Goal: Task Accomplishment & Management: Manage account settings

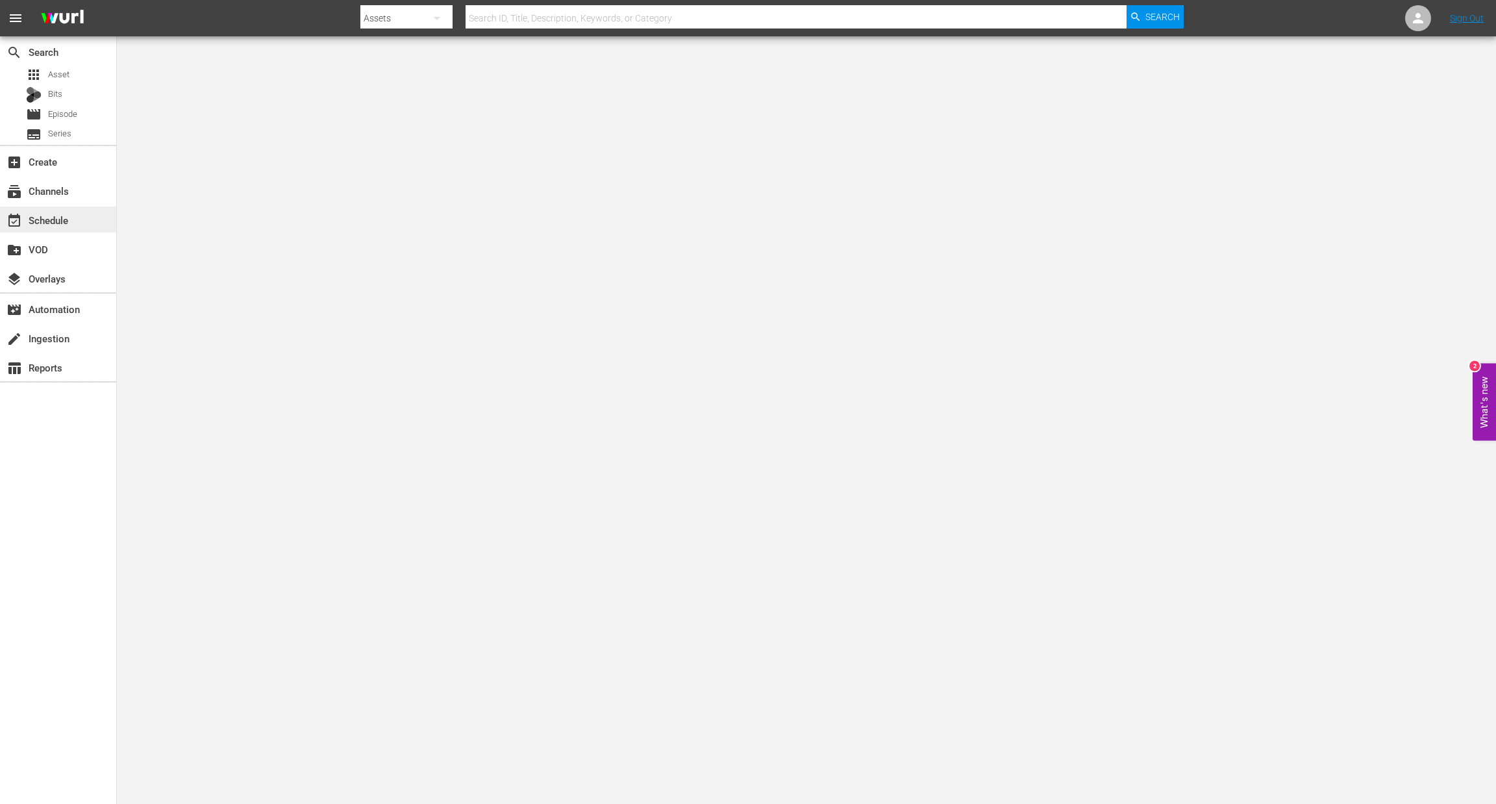
click at [85, 227] on div "event_available Schedule" at bounding box center [58, 220] width 116 height 26
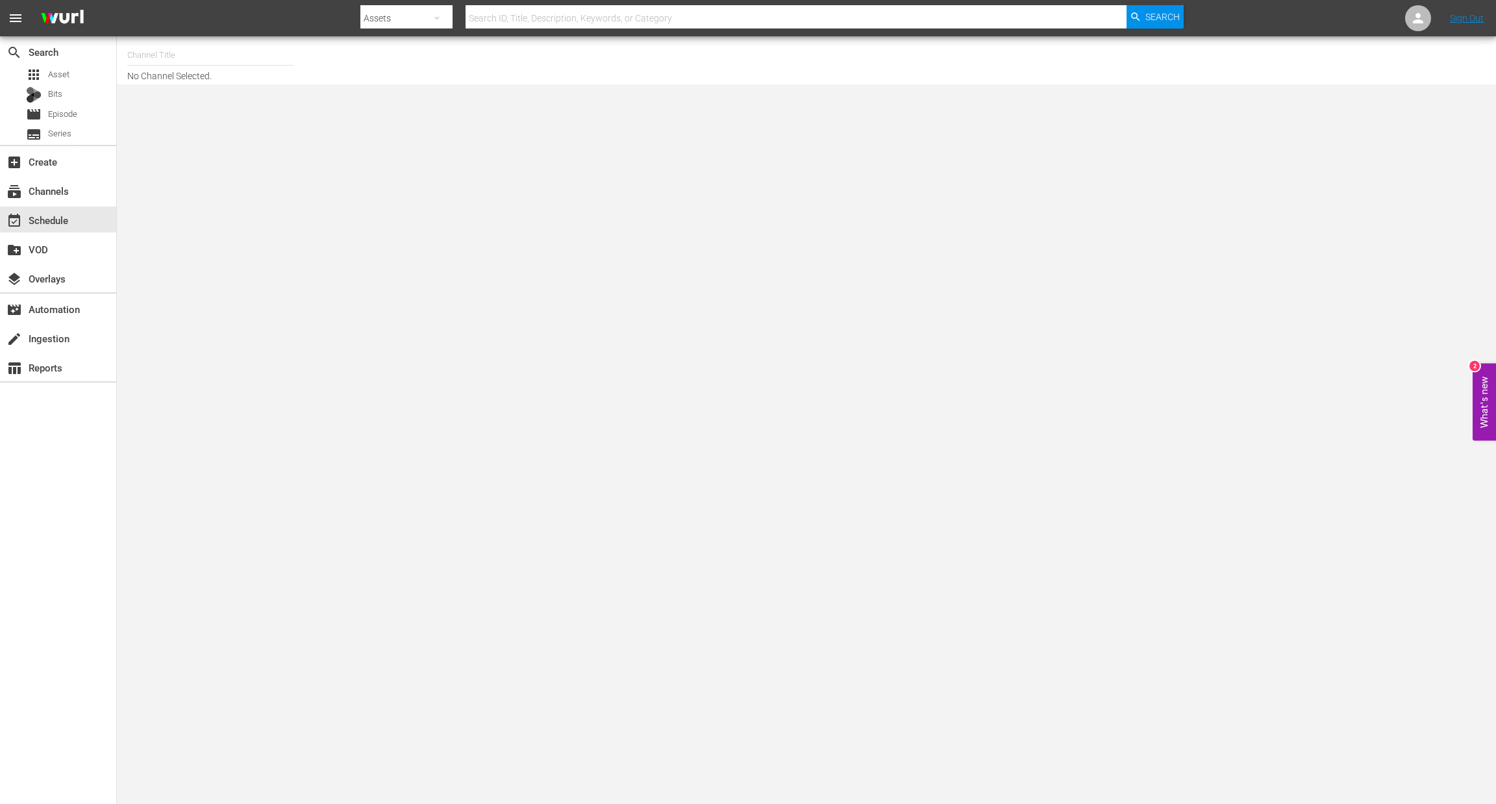
click at [183, 60] on input "text" at bounding box center [210, 55] width 166 height 31
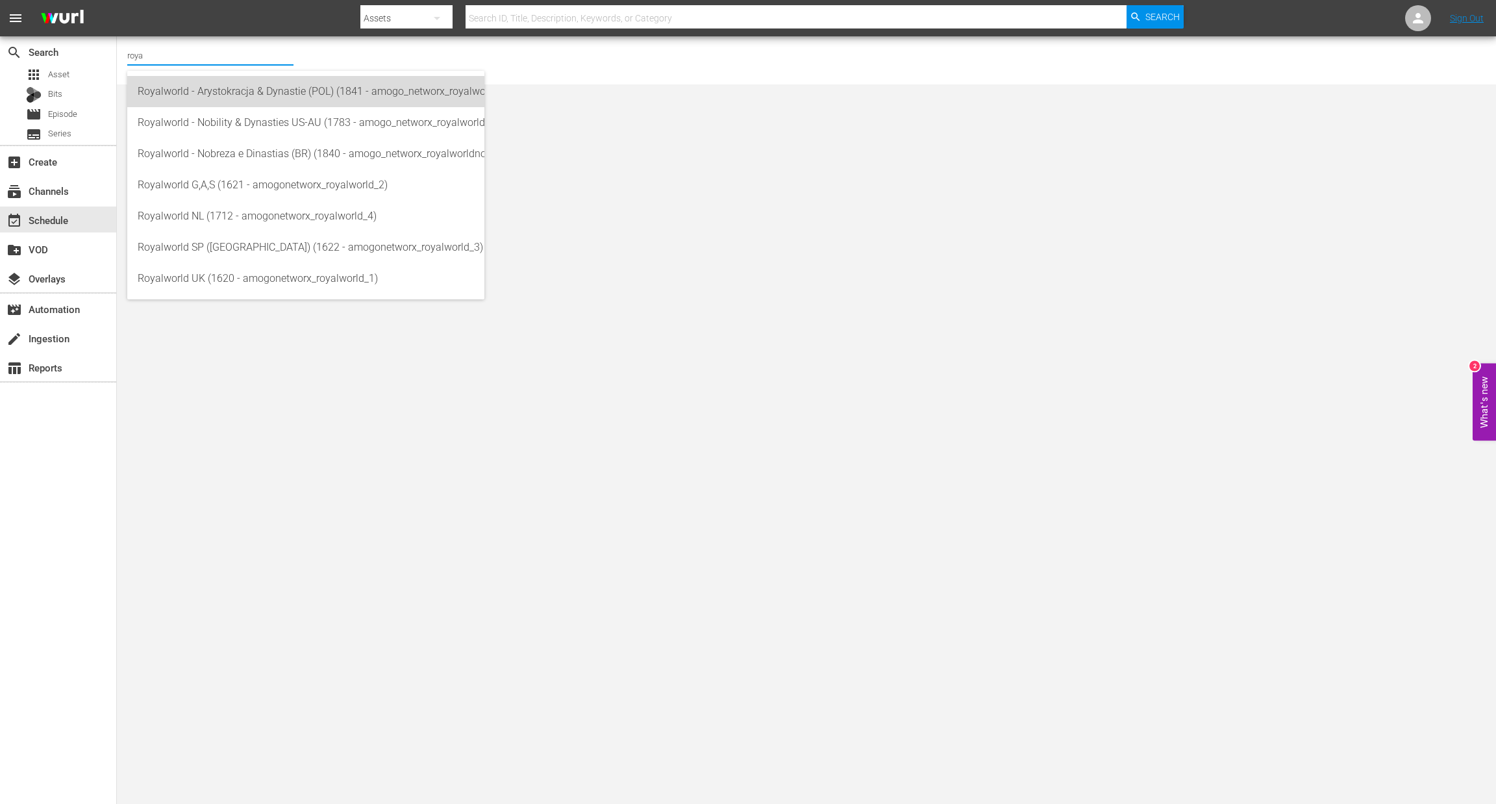
click at [193, 92] on div "Royalworld - Arystokracja & Dynastie (POL) (1841 - amogo_networx_royalworldarys…" at bounding box center [306, 91] width 336 height 31
type input "Royalworld - Arystokracja & Dynastie (POL) (1841 - amogo_networx_royalworldarys…"
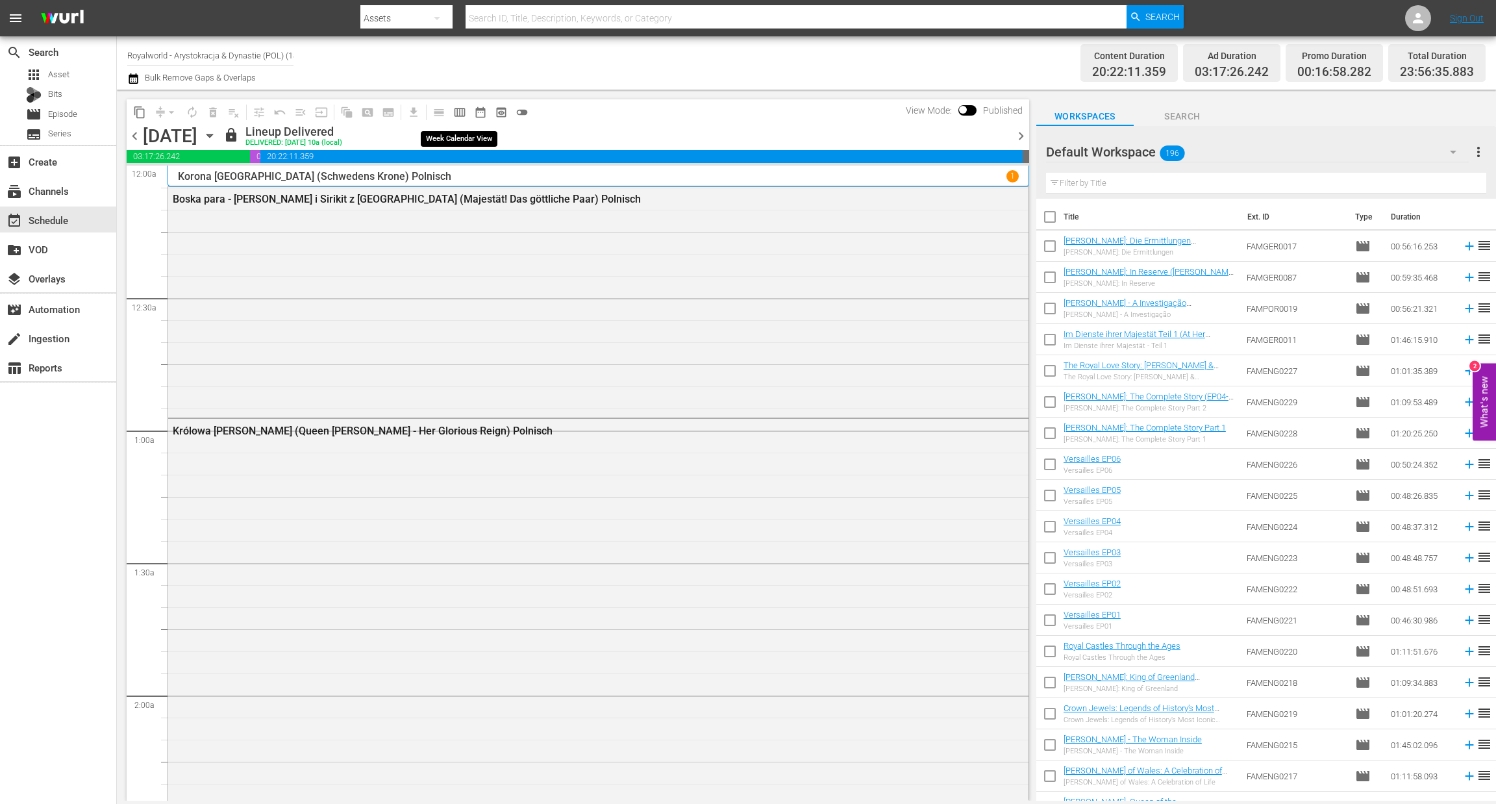
click at [462, 102] on button "calendar_view_week_outlined" at bounding box center [459, 112] width 21 height 21
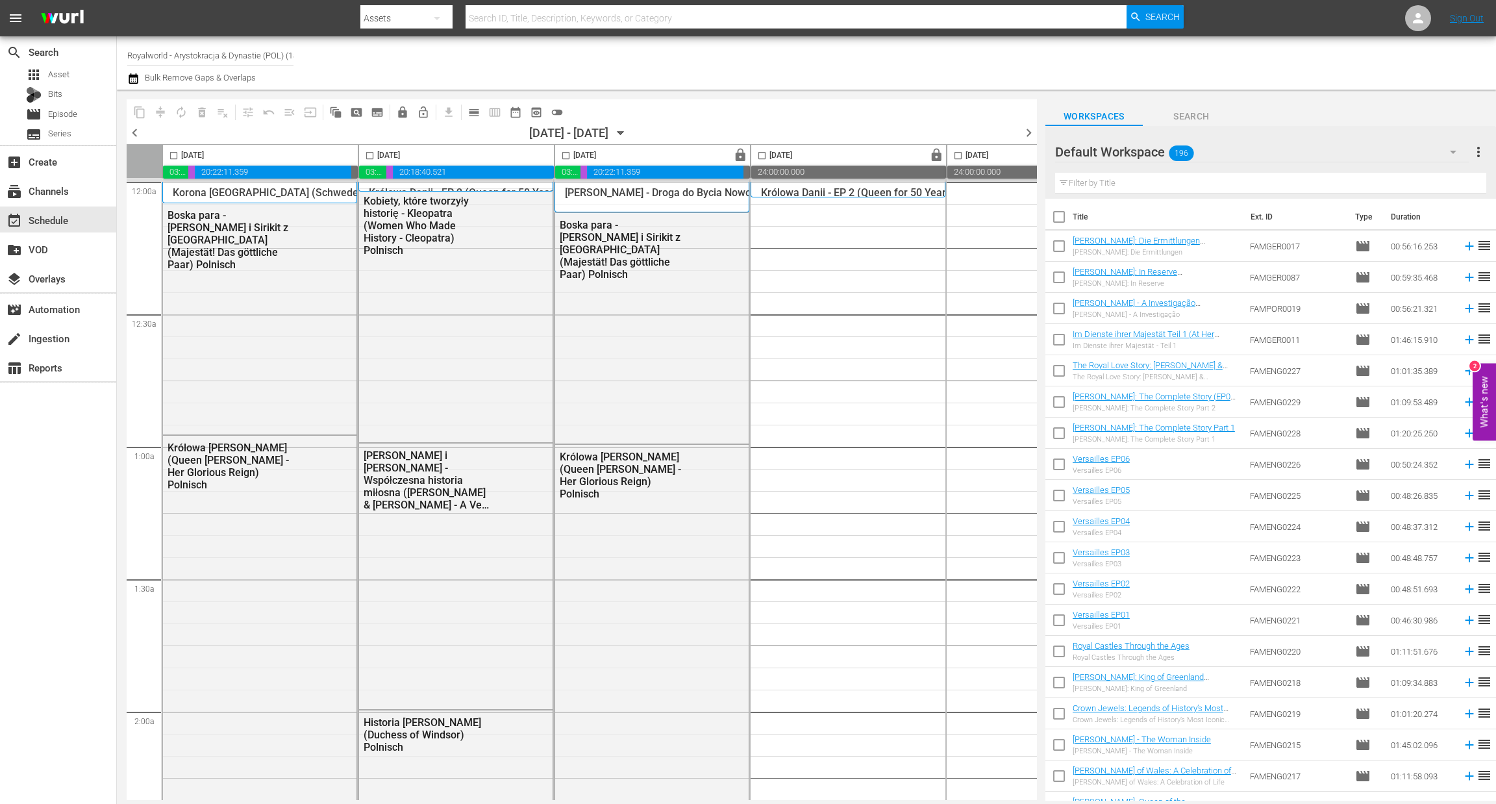
click at [373, 159] on input "checkbox" at bounding box center [369, 158] width 15 height 15
checkbox input "true"
click at [149, 115] on div "content_copy compress autorenew_outlined delete_forever_outlined playlist_remov…" at bounding box center [349, 111] width 444 height 25
click at [140, 115] on span "content_copy" at bounding box center [139, 112] width 13 height 13
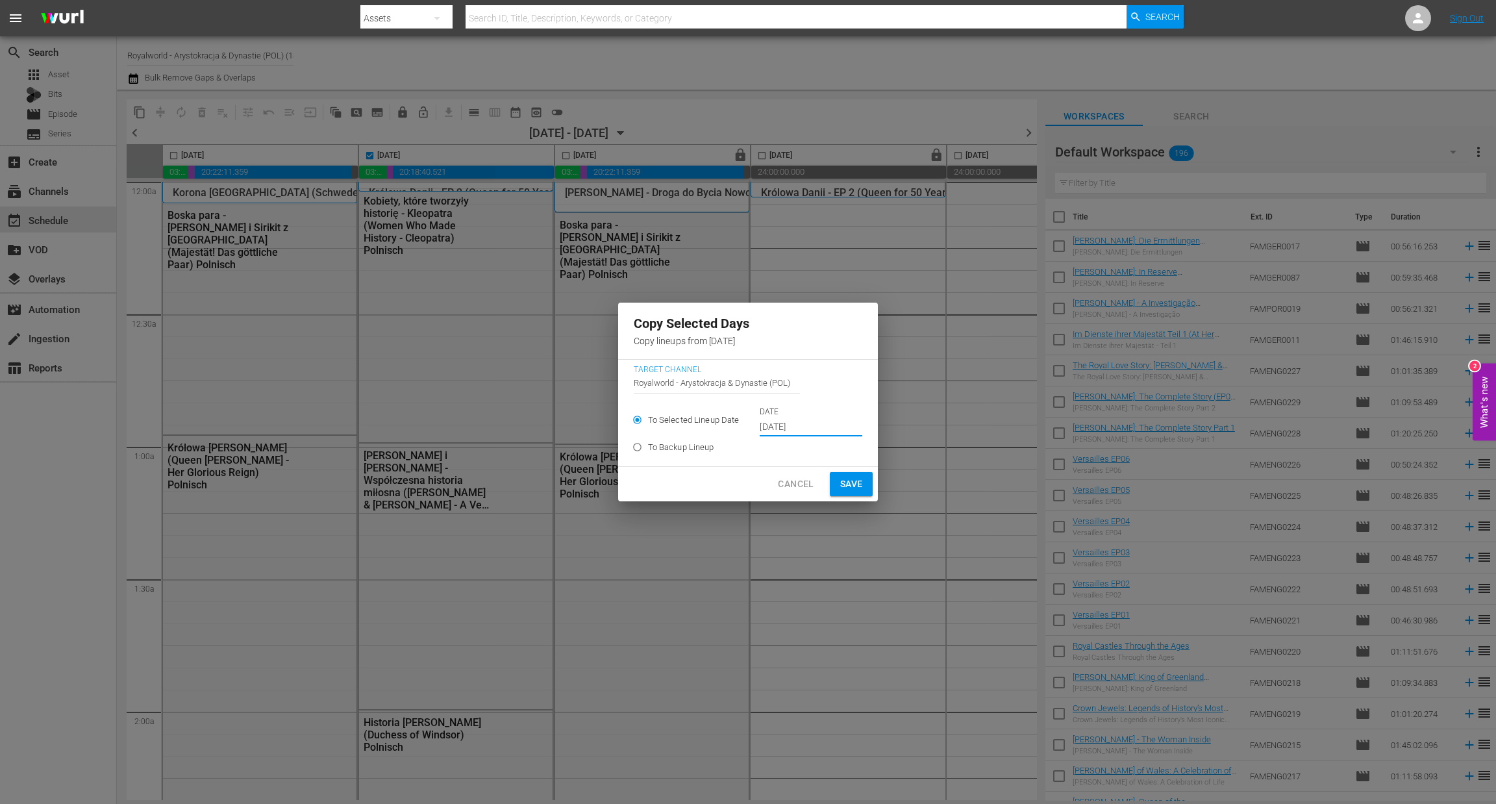
click at [790, 427] on input "Sep 27th 2025" at bounding box center [811, 427] width 103 height 19
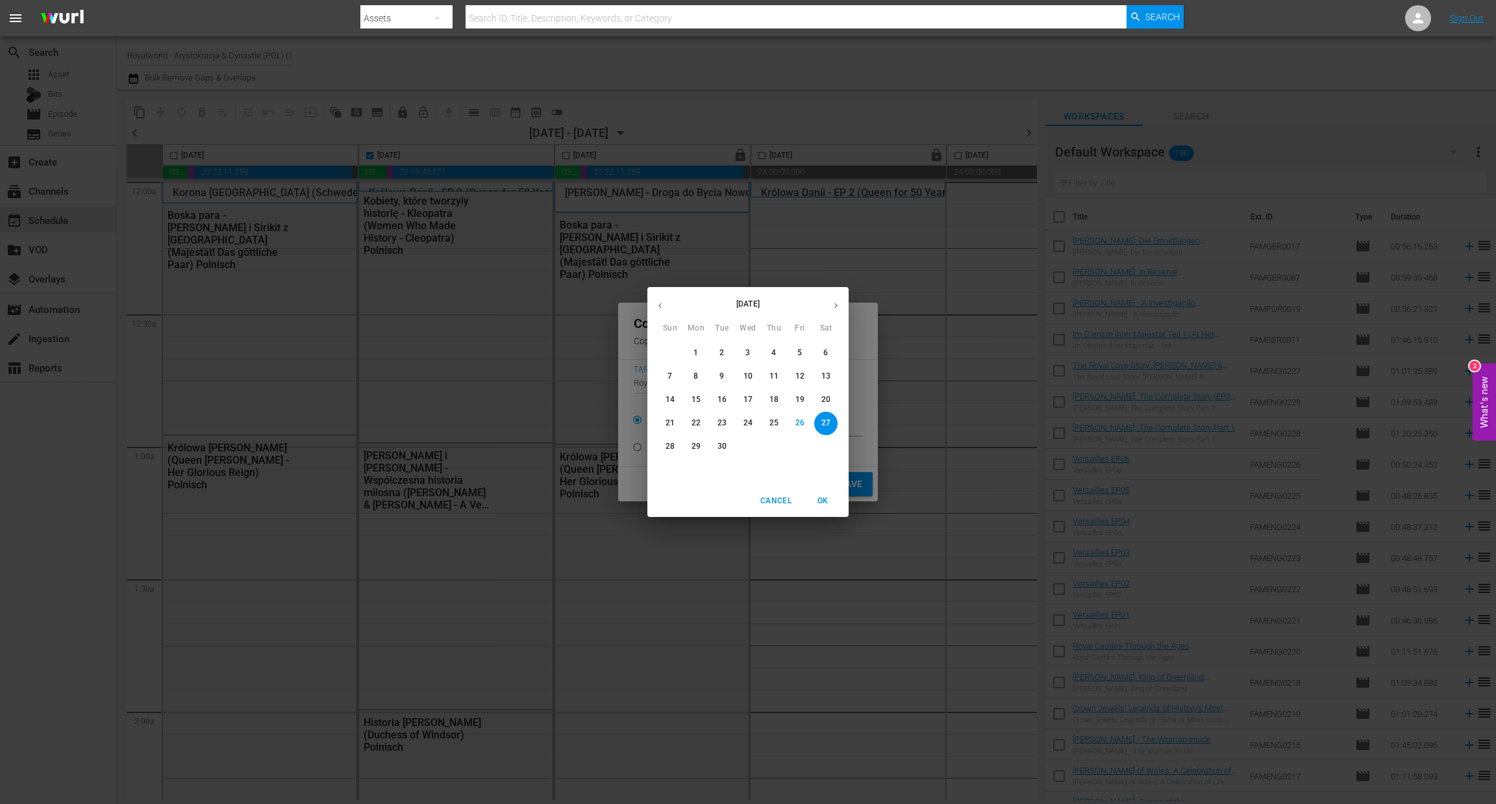
click at [688, 445] on span "29" at bounding box center [696, 446] width 23 height 11
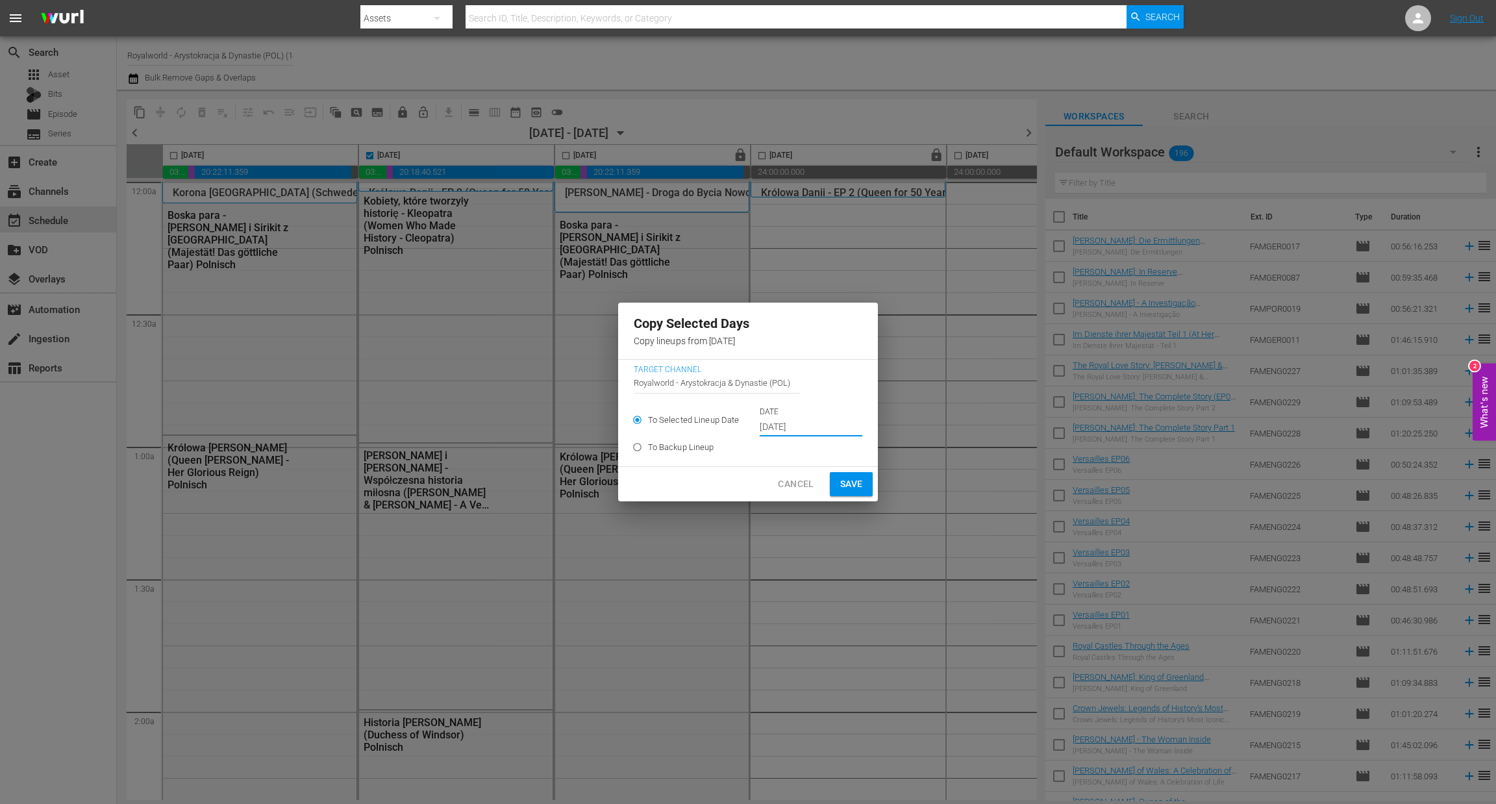
click at [845, 483] on span "Save" at bounding box center [851, 484] width 23 height 16
type input "Sep 27th 2025"
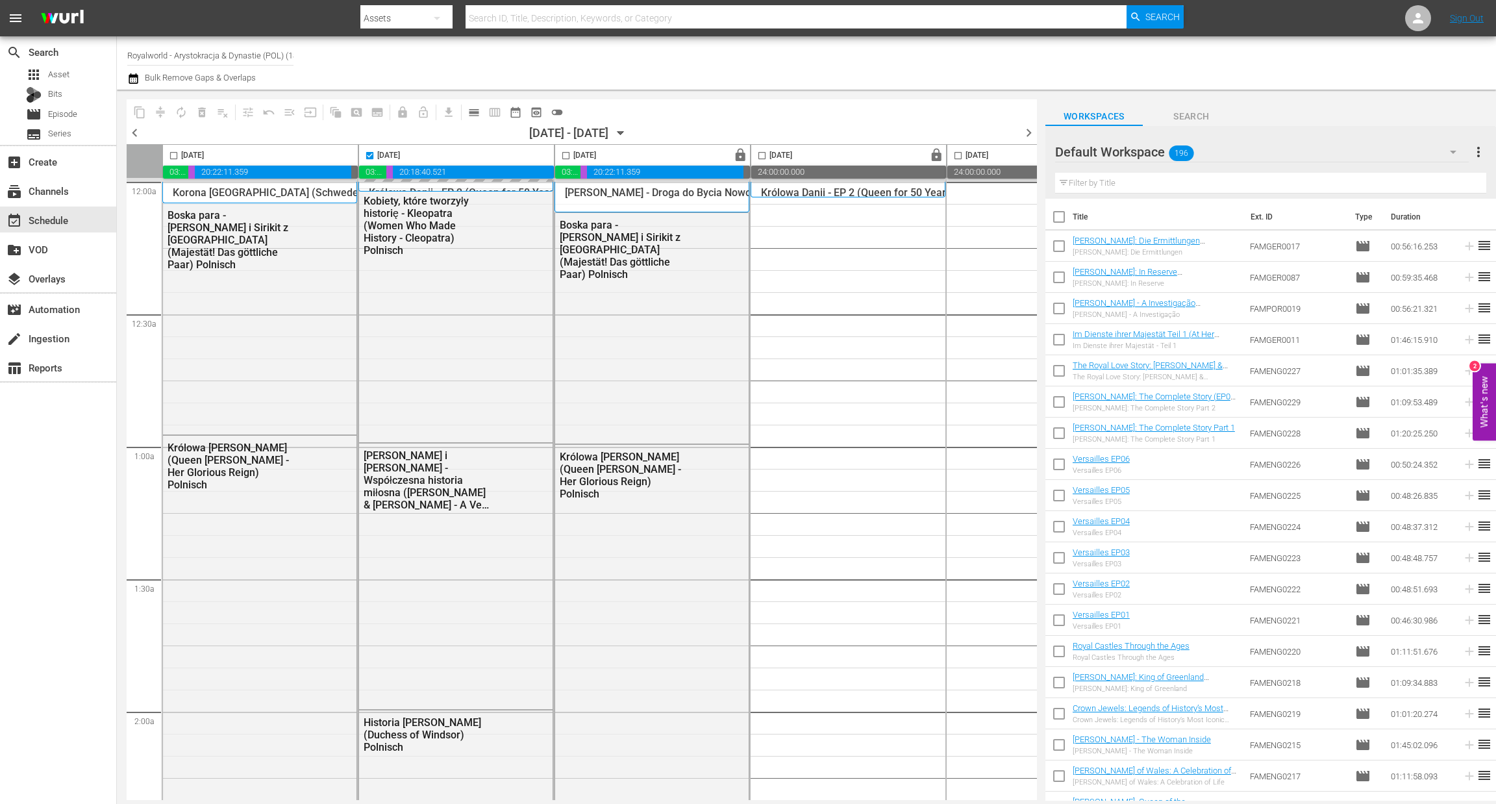
checkbox input "false"
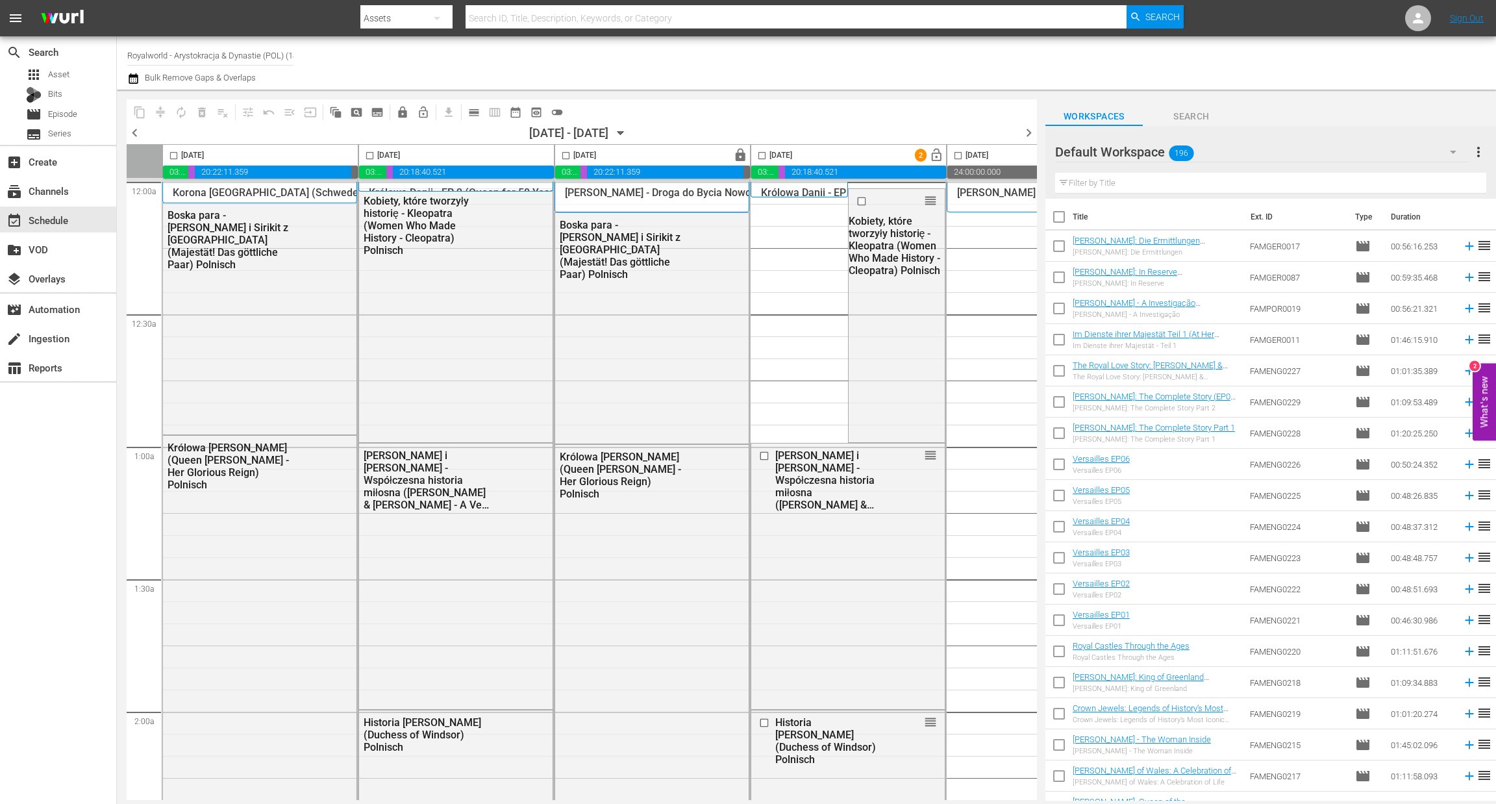
click at [564, 155] on input "checkbox" at bounding box center [566, 158] width 15 height 15
checkbox input "true"
click at [145, 108] on span "content_copy" at bounding box center [139, 112] width 13 height 13
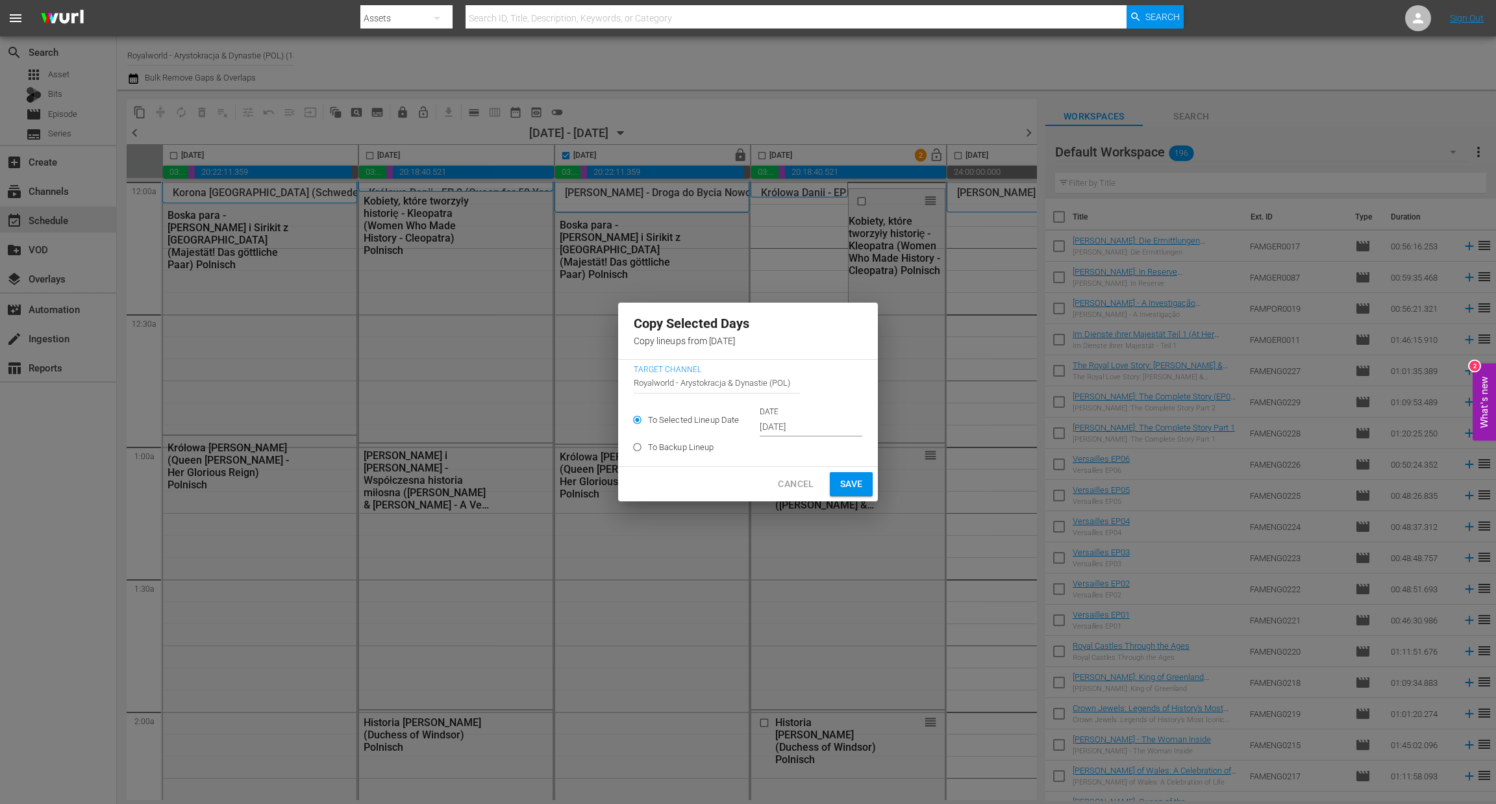
click at [796, 422] on input "Sep 28th 2025" at bounding box center [811, 427] width 103 height 19
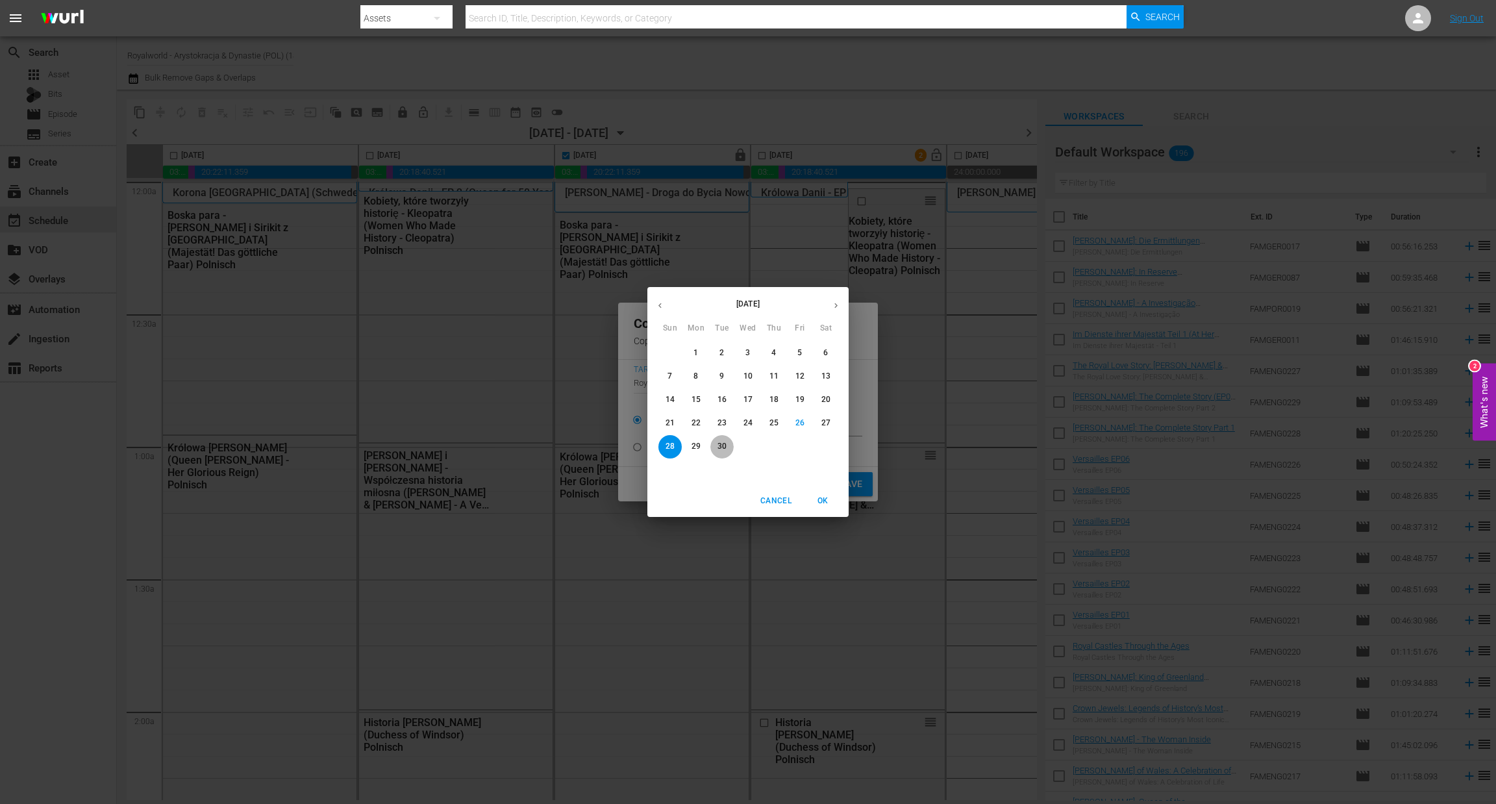
click at [714, 444] on span "30" at bounding box center [722, 446] width 23 height 11
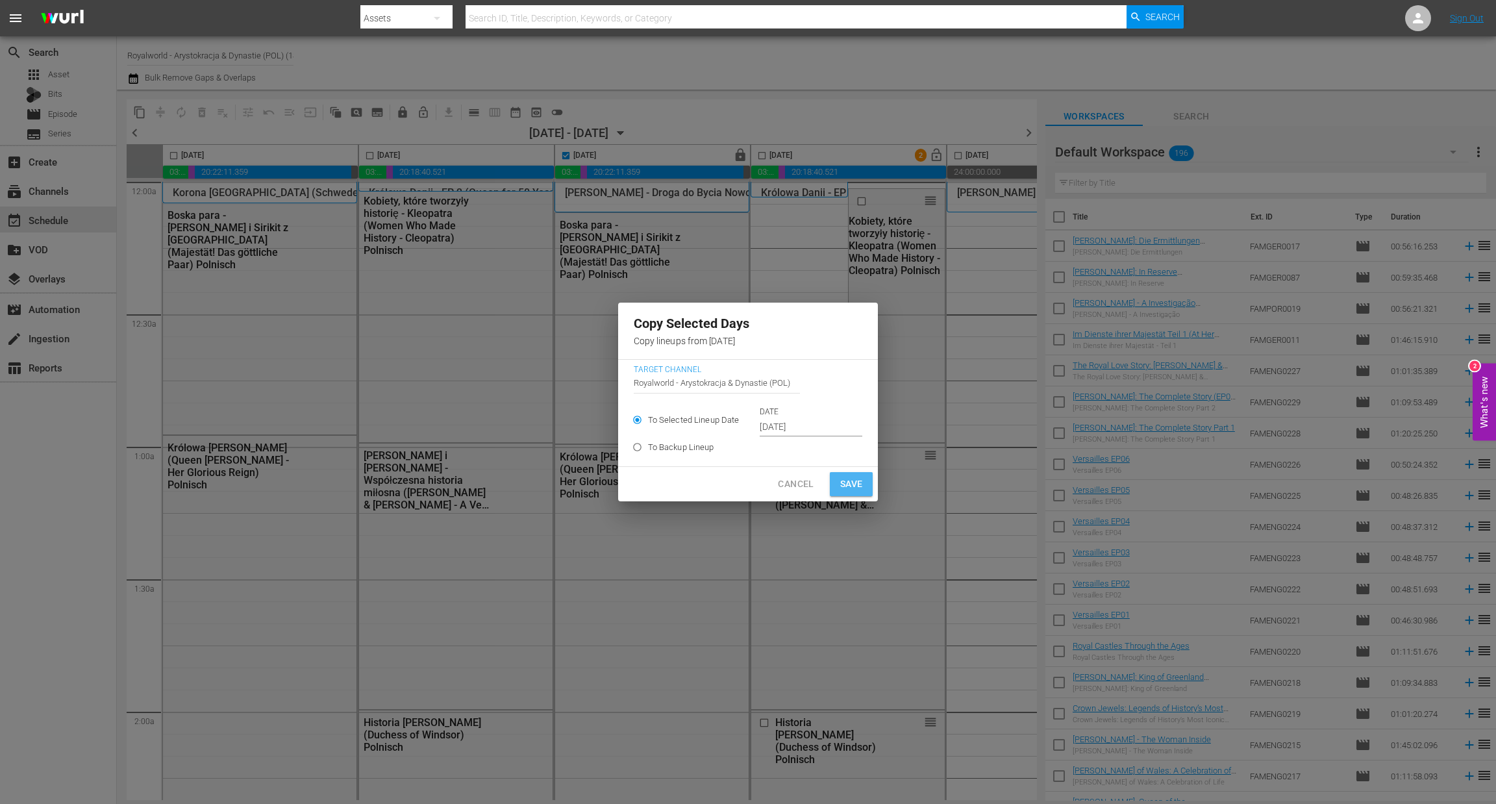
click at [858, 485] on span "Save" at bounding box center [851, 484] width 23 height 16
type input "Sep 28th 2025"
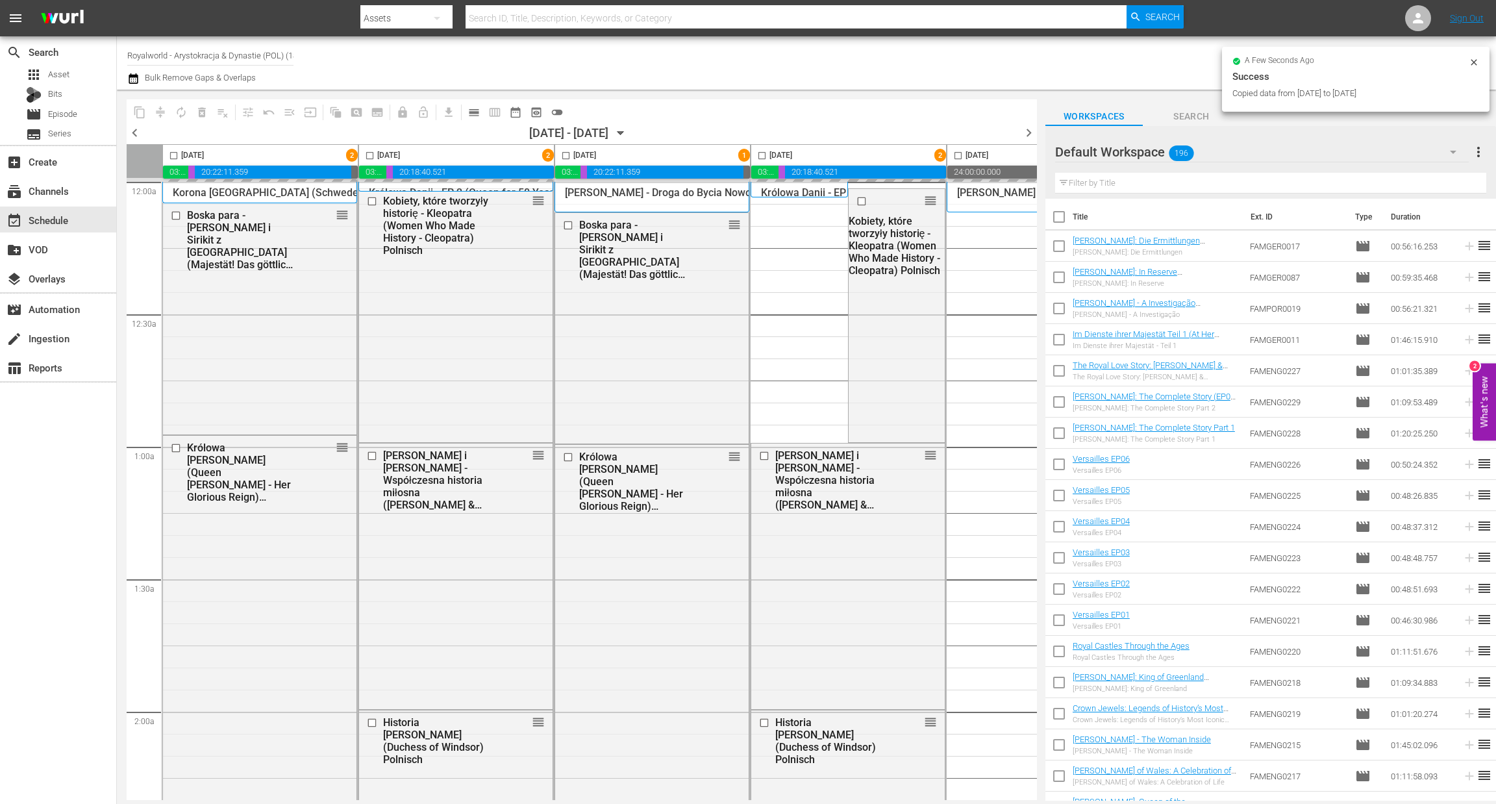
checkbox input "false"
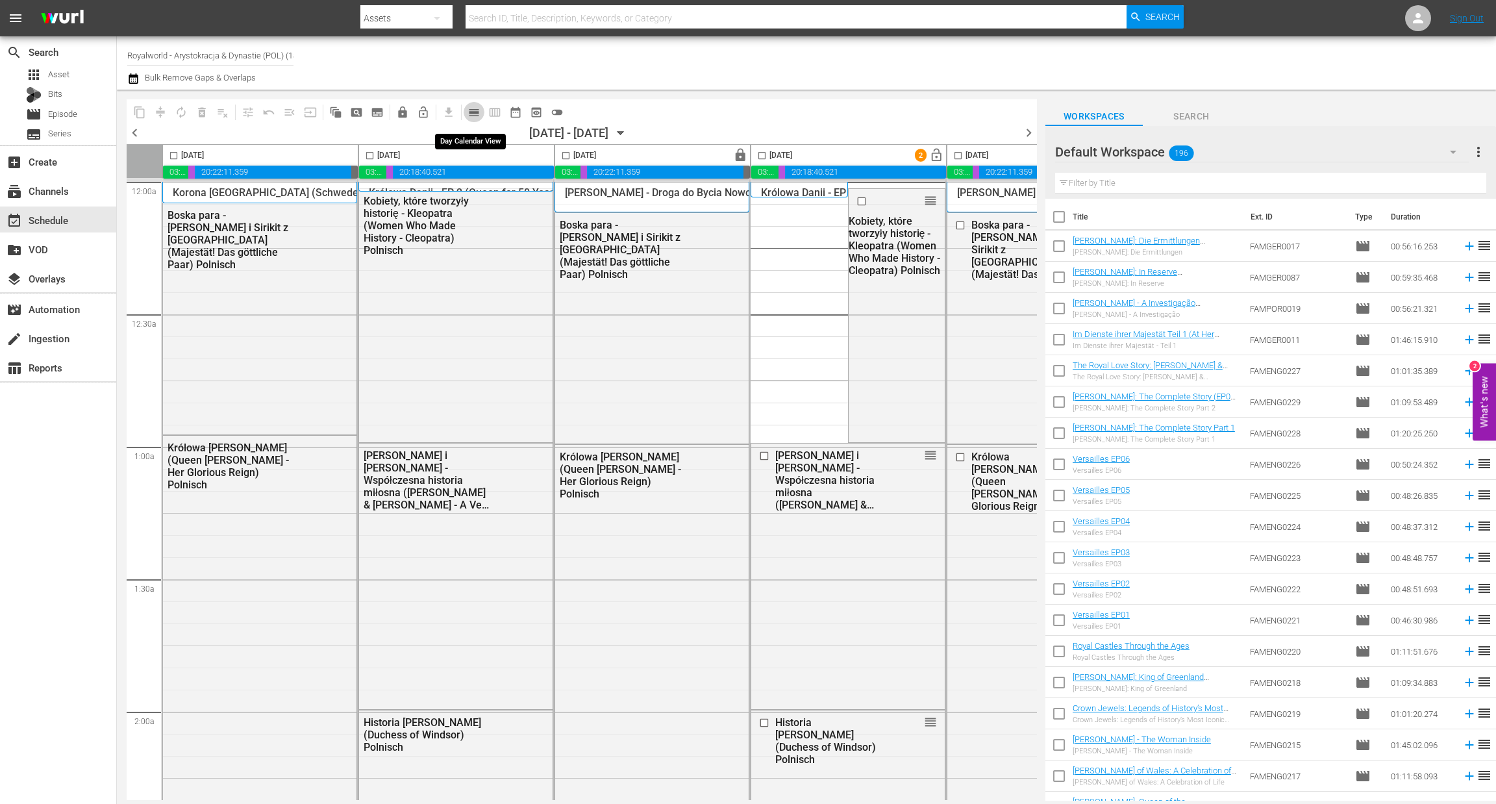
click at [469, 118] on span "calendar_view_day_outlined" at bounding box center [474, 112] width 13 height 13
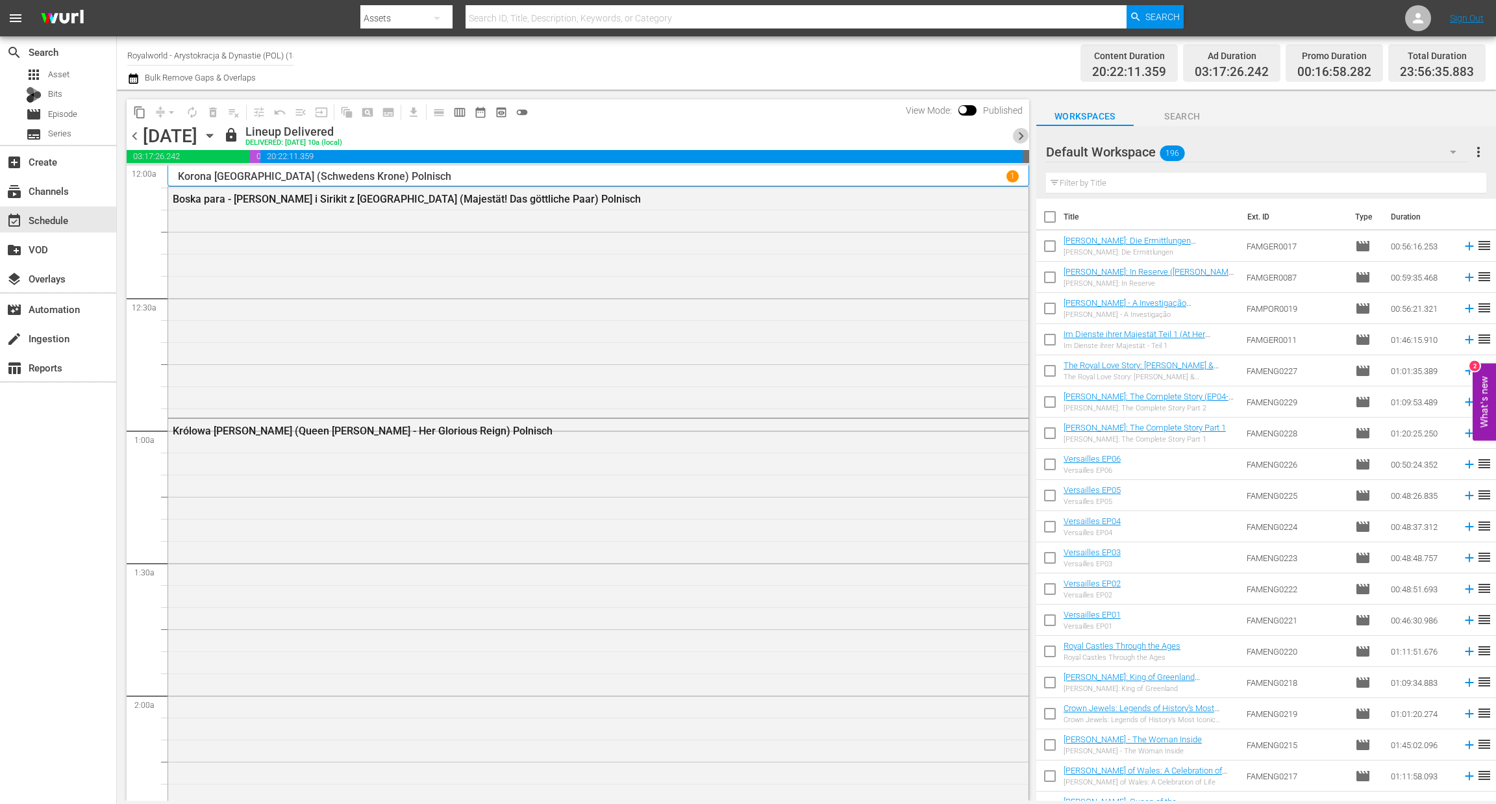
click at [1016, 136] on span "chevron_right" at bounding box center [1021, 136] width 16 height 16
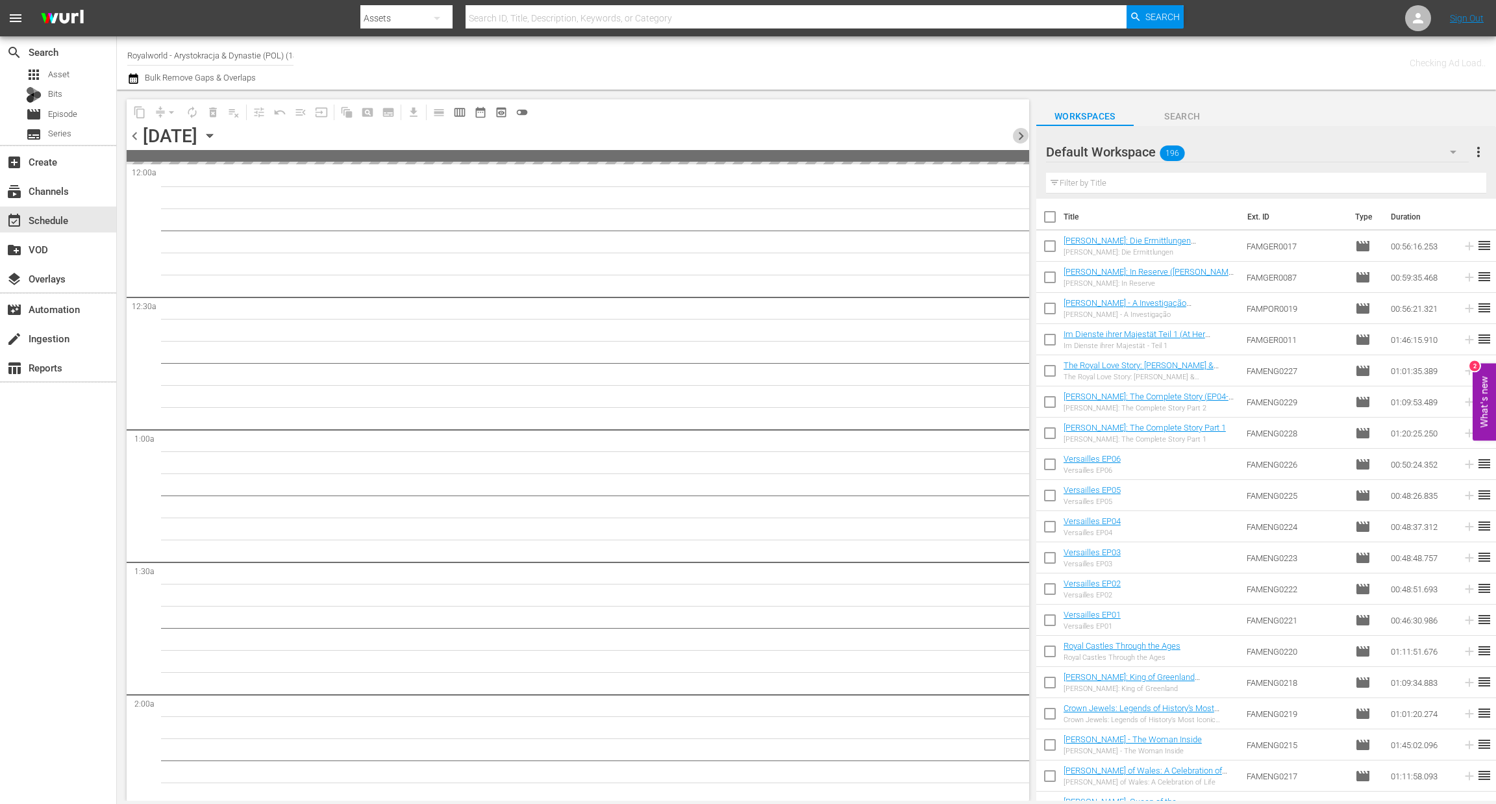
click at [1016, 136] on span "chevron_right" at bounding box center [1021, 136] width 16 height 16
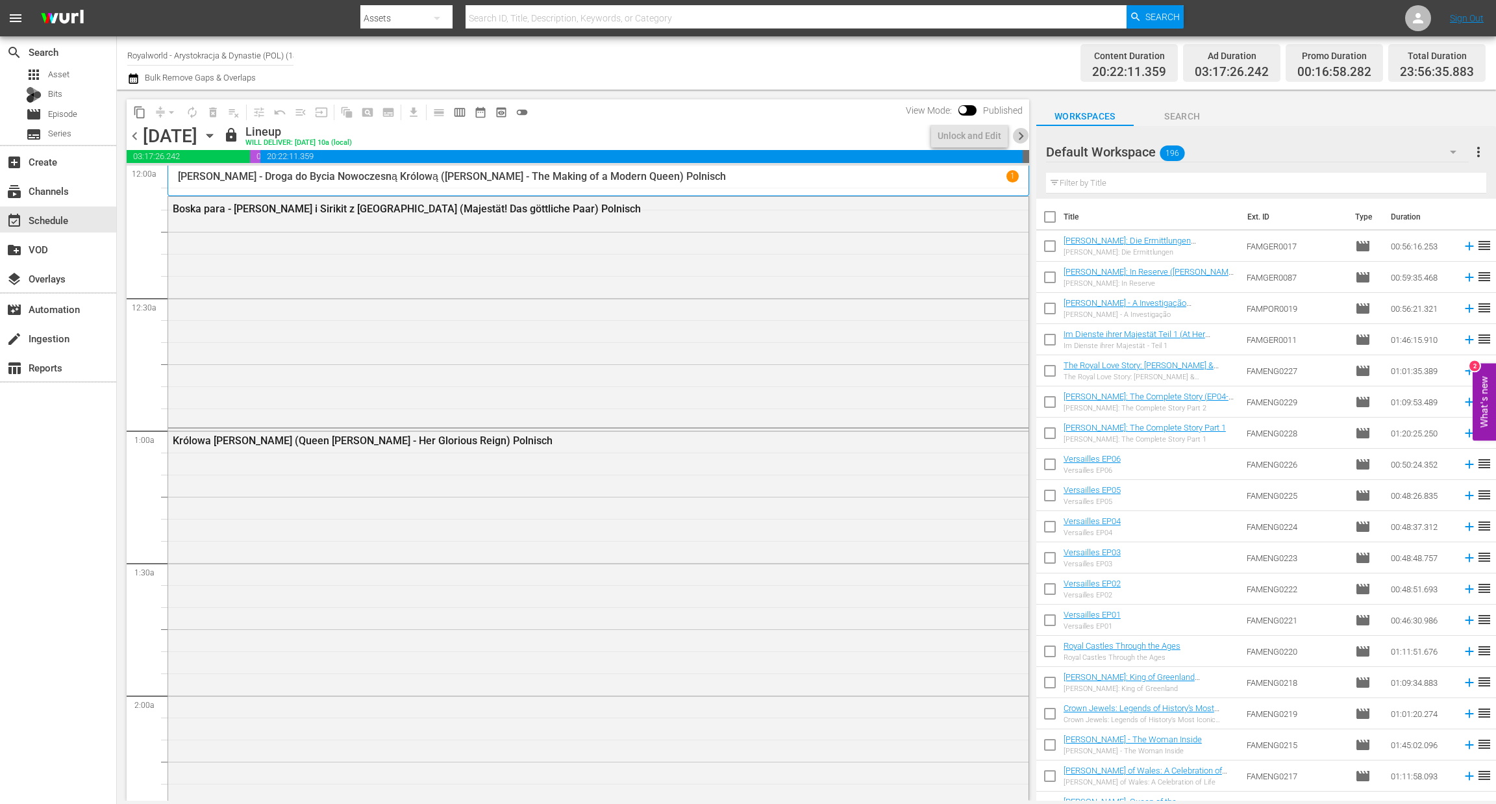
click at [1016, 136] on span "chevron_right" at bounding box center [1021, 136] width 16 height 16
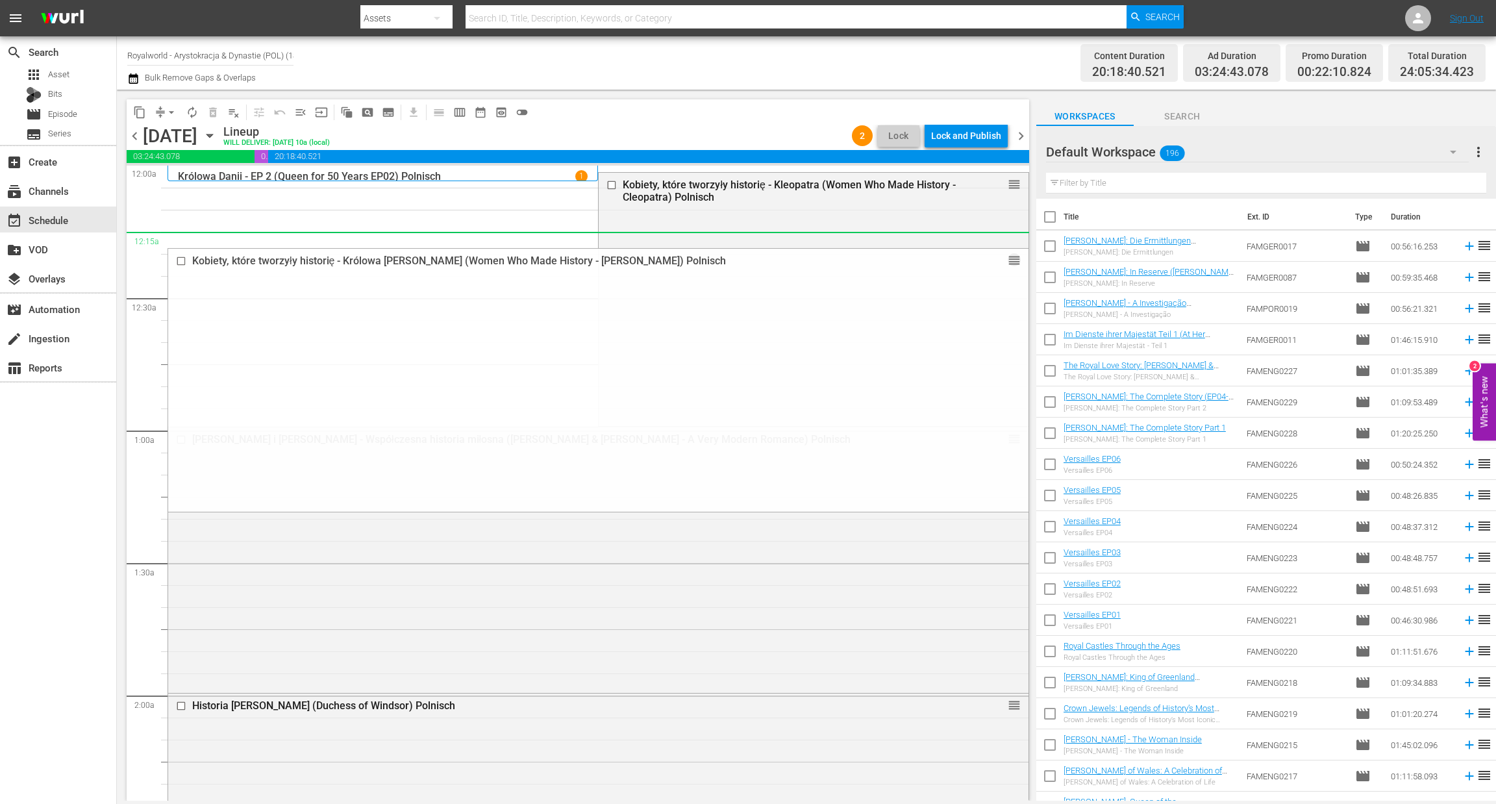
drag, startPoint x: 1000, startPoint y: 441, endPoint x: 512, endPoint y: 245, distance: 526.3
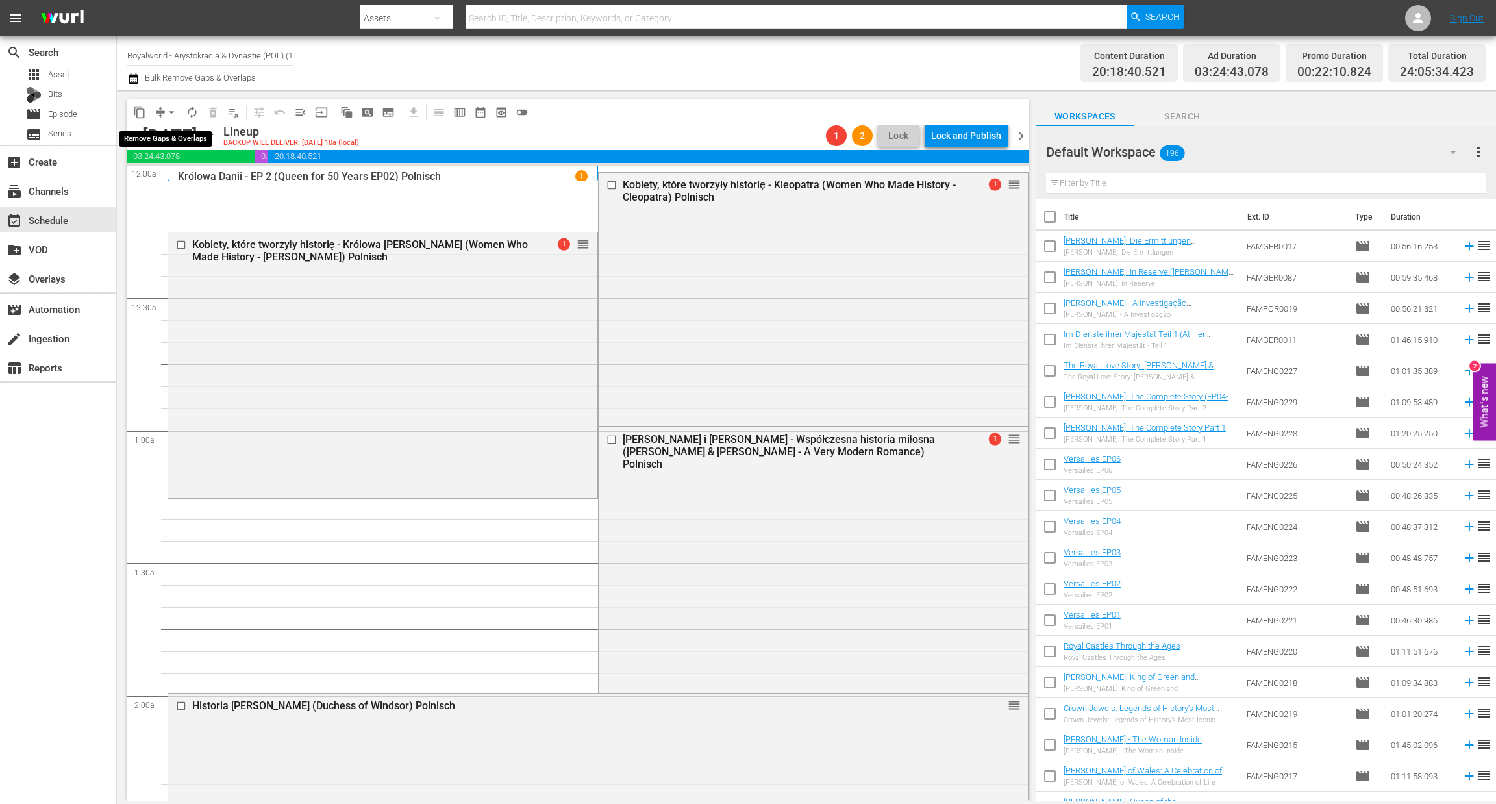
click at [175, 108] on span "arrow_drop_down" at bounding box center [171, 112] width 13 height 13
click at [197, 186] on li "Align to End of Previous Day" at bounding box center [172, 180] width 136 height 21
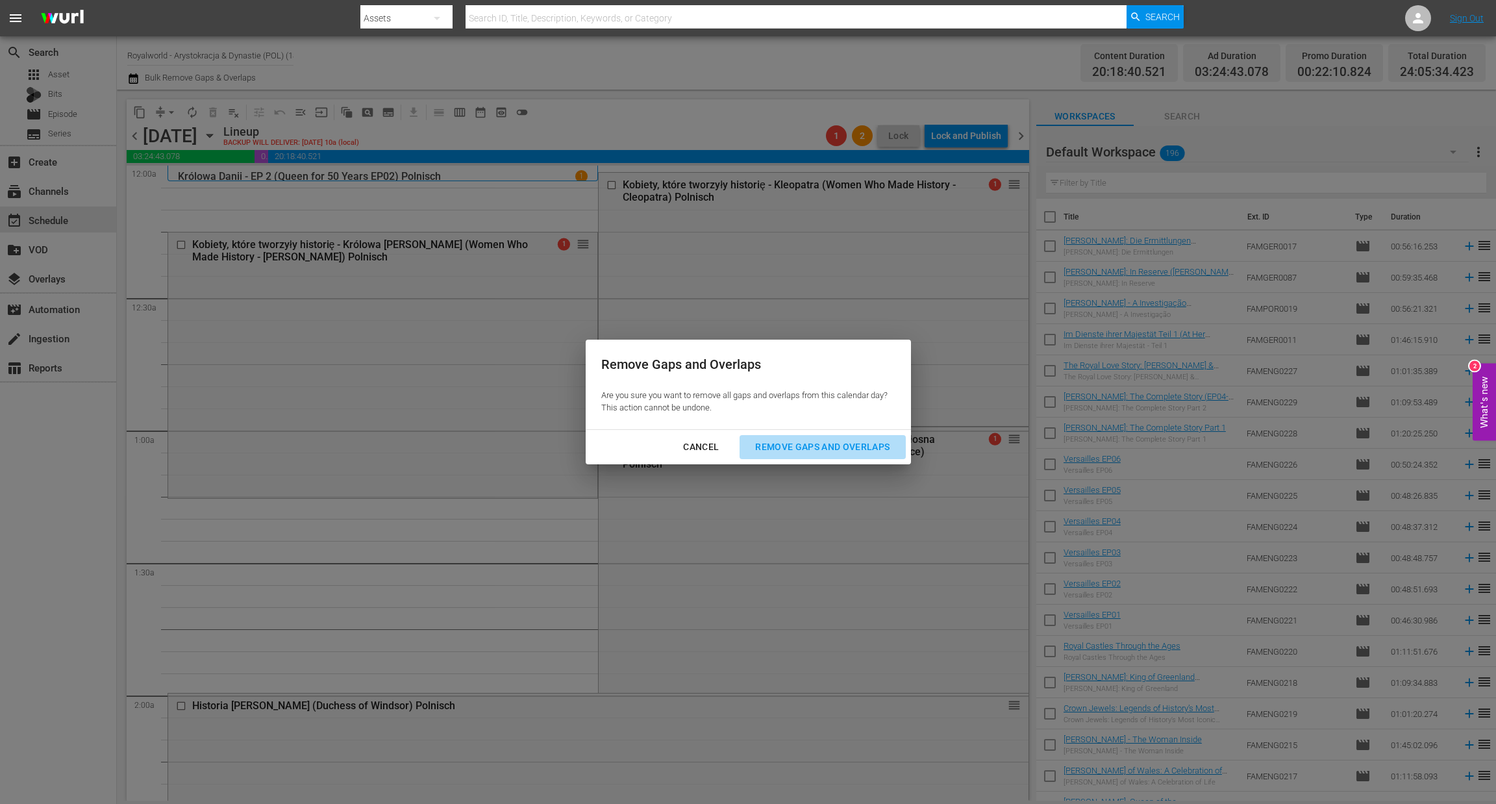
click at [839, 454] on div "Remove Gaps and Overlaps" at bounding box center [822, 447] width 155 height 16
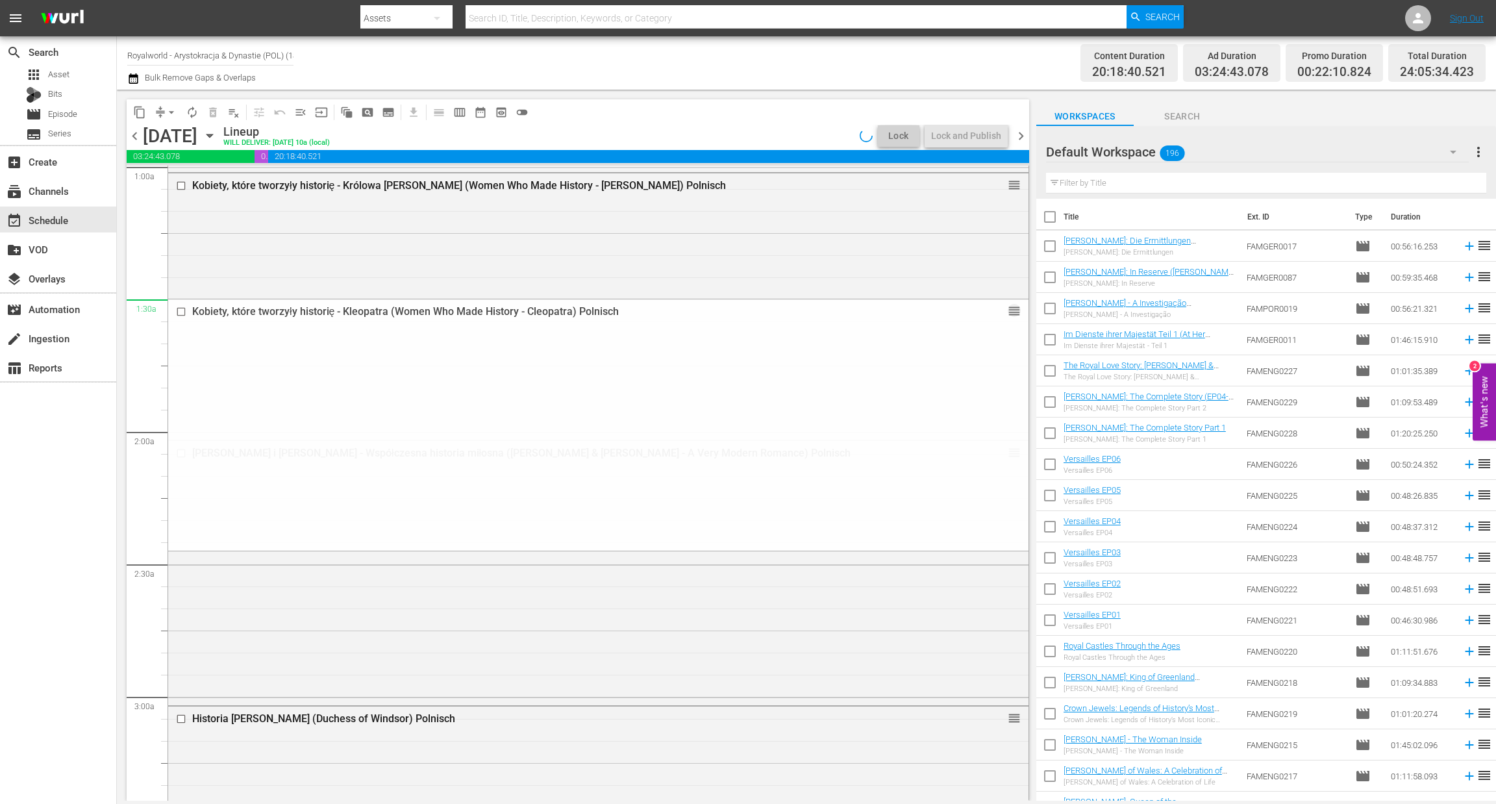
scroll to position [486, 0]
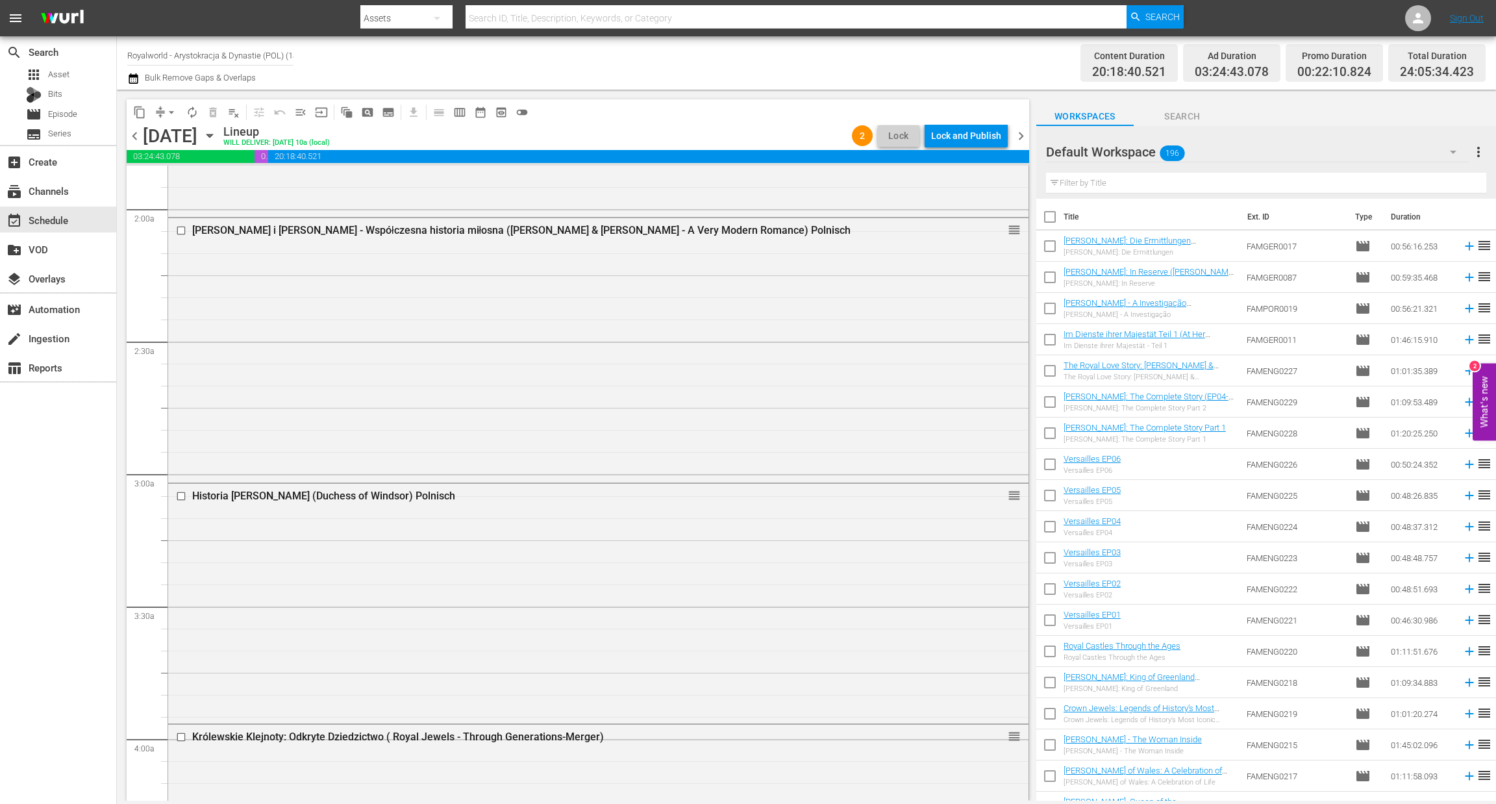
drag, startPoint x: 995, startPoint y: 195, endPoint x: 897, endPoint y: 609, distance: 425.2
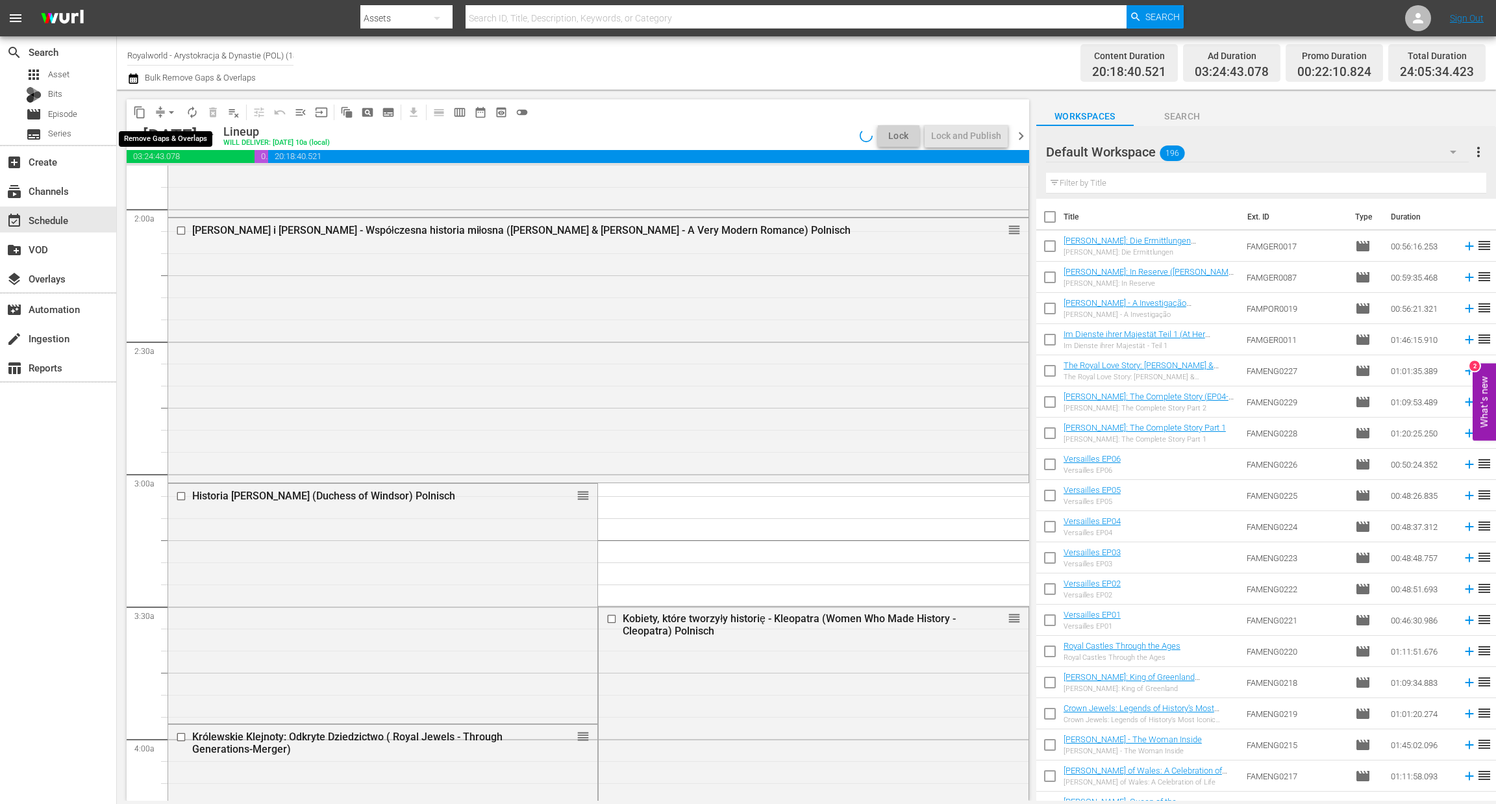
scroll to position [509, 0]
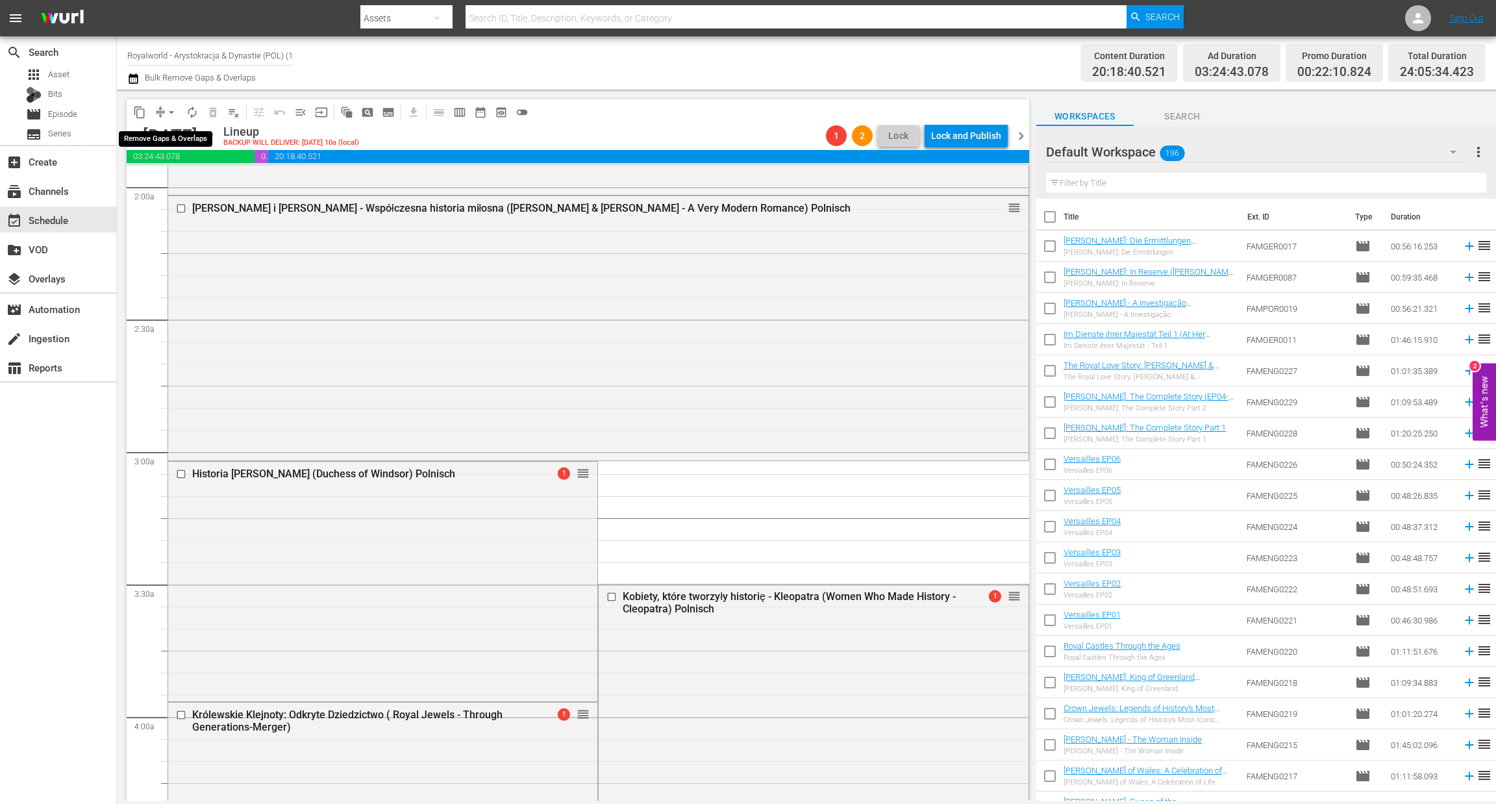
click at [170, 112] on span "arrow_drop_down" at bounding box center [171, 112] width 13 height 13
click at [180, 175] on li "Align to End of Previous Day" at bounding box center [172, 180] width 136 height 21
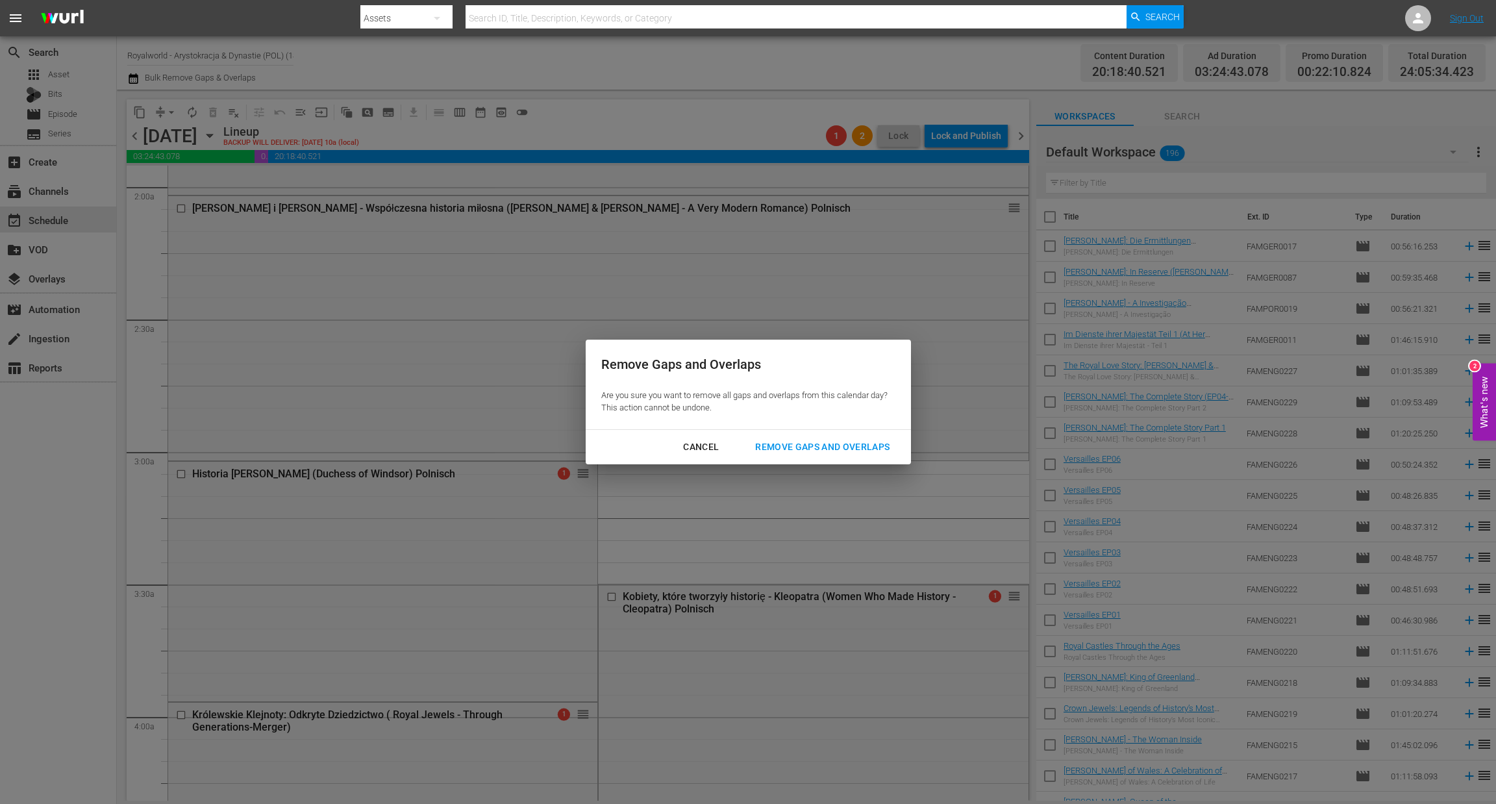
click at [861, 436] on button "Remove Gaps and Overlaps" at bounding box center [823, 447] width 166 height 24
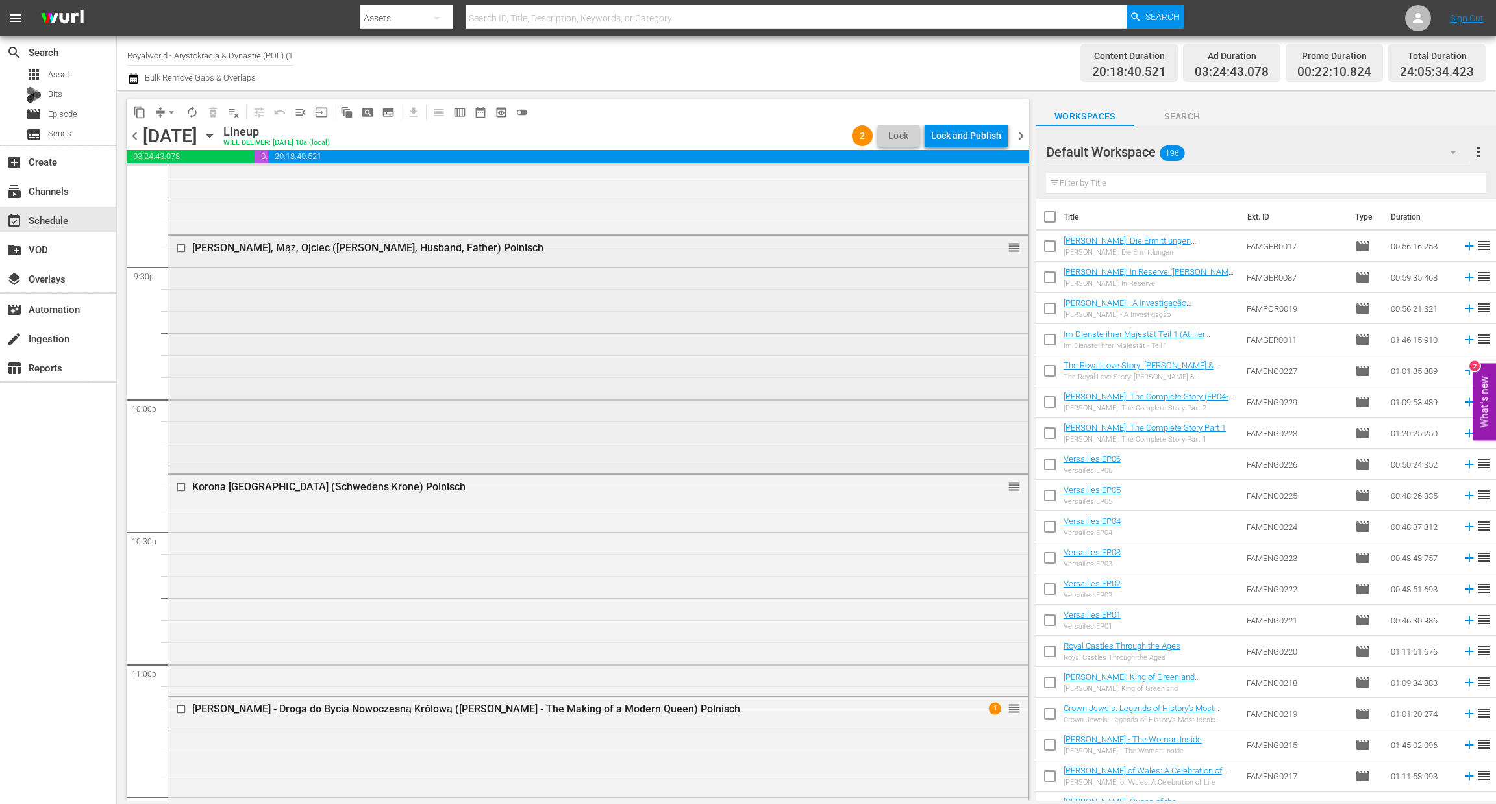
scroll to position [5764, 0]
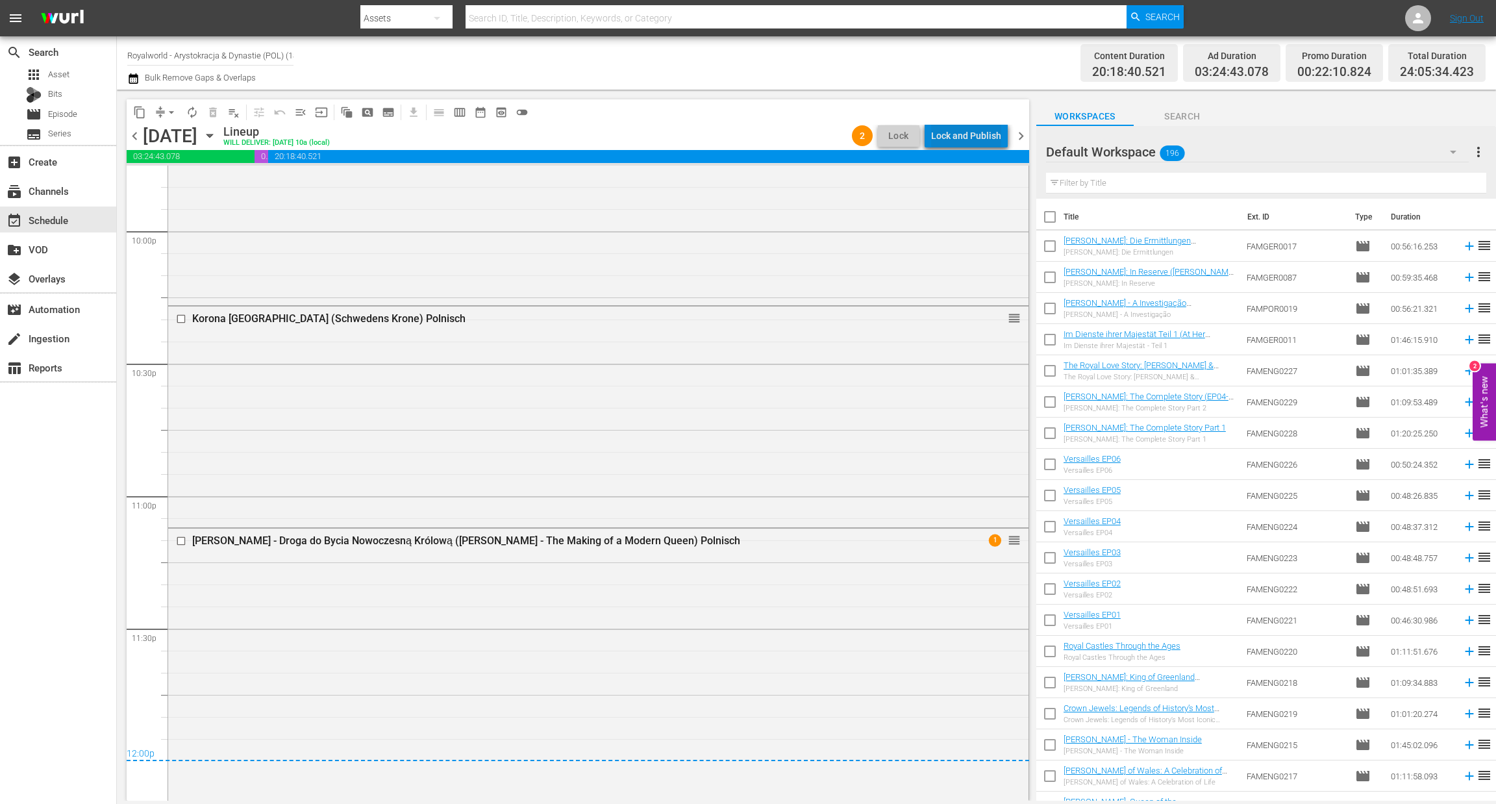
click at [976, 138] on div "Lock and Publish" at bounding box center [966, 135] width 70 height 23
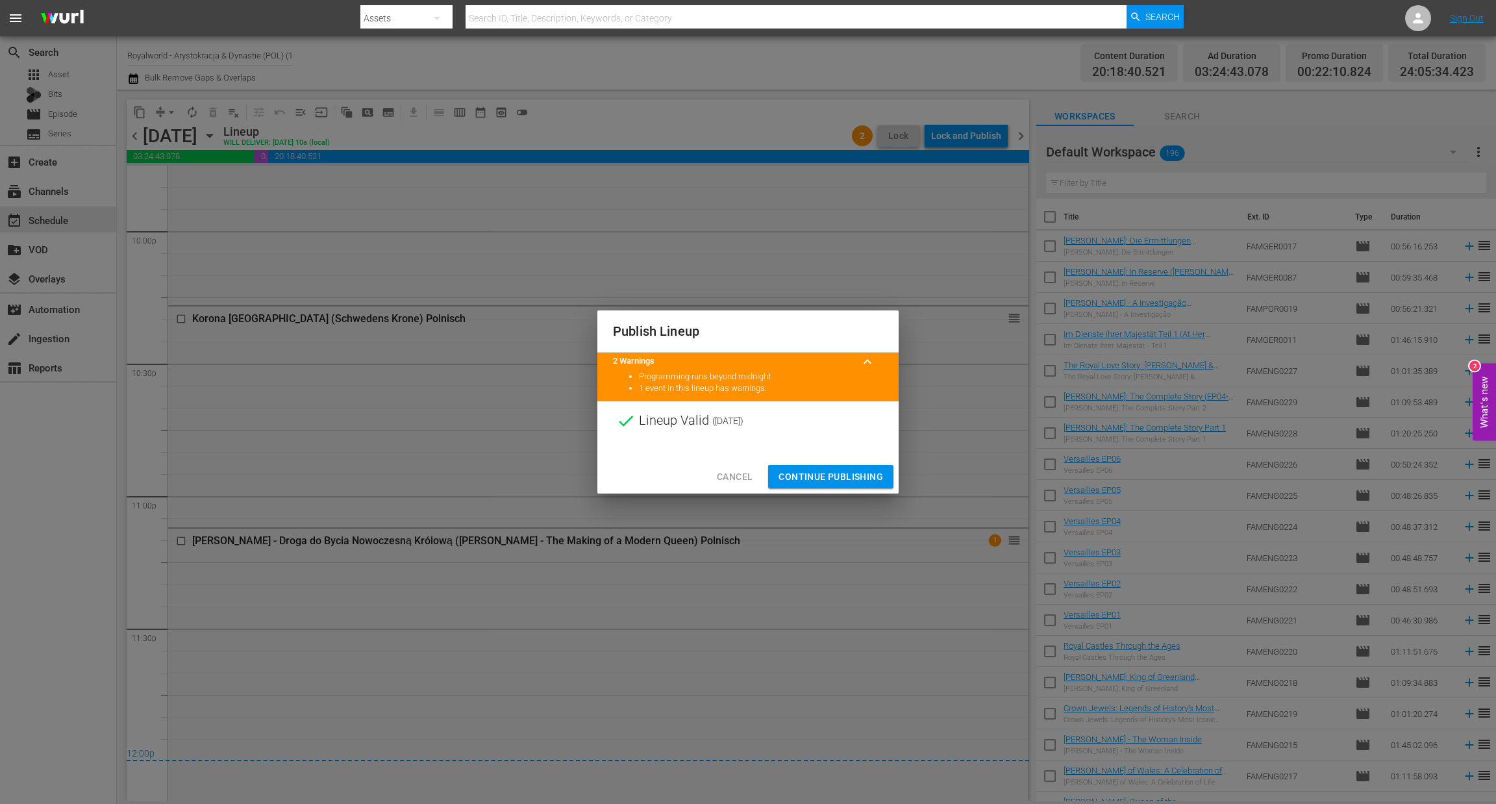
drag, startPoint x: 829, startPoint y: 472, endPoint x: 835, endPoint y: 473, distance: 6.8
click at [831, 473] on span "Continue Publishing" at bounding box center [831, 477] width 105 height 16
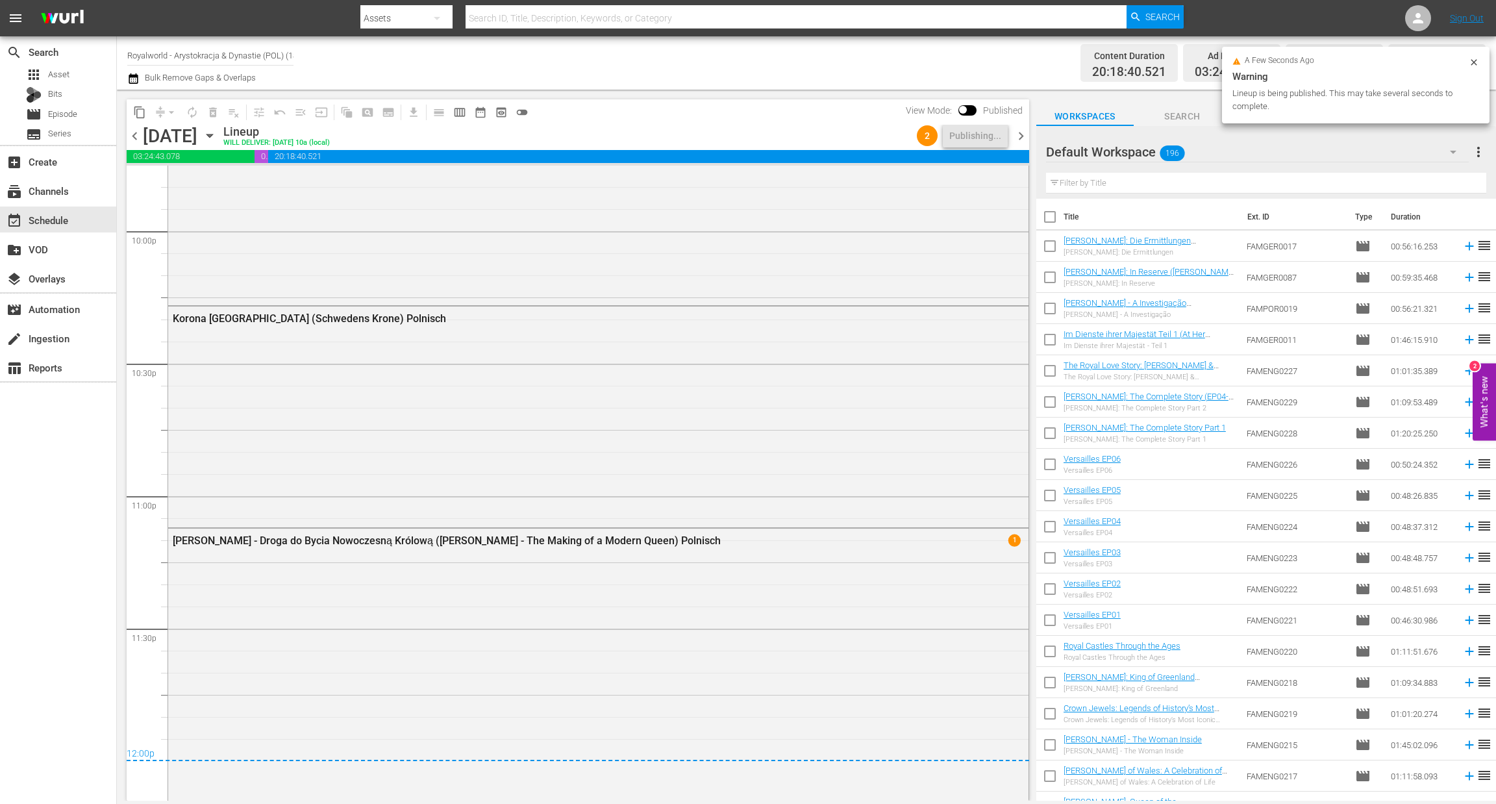
click at [1014, 131] on span "chevron_right" at bounding box center [1021, 136] width 16 height 16
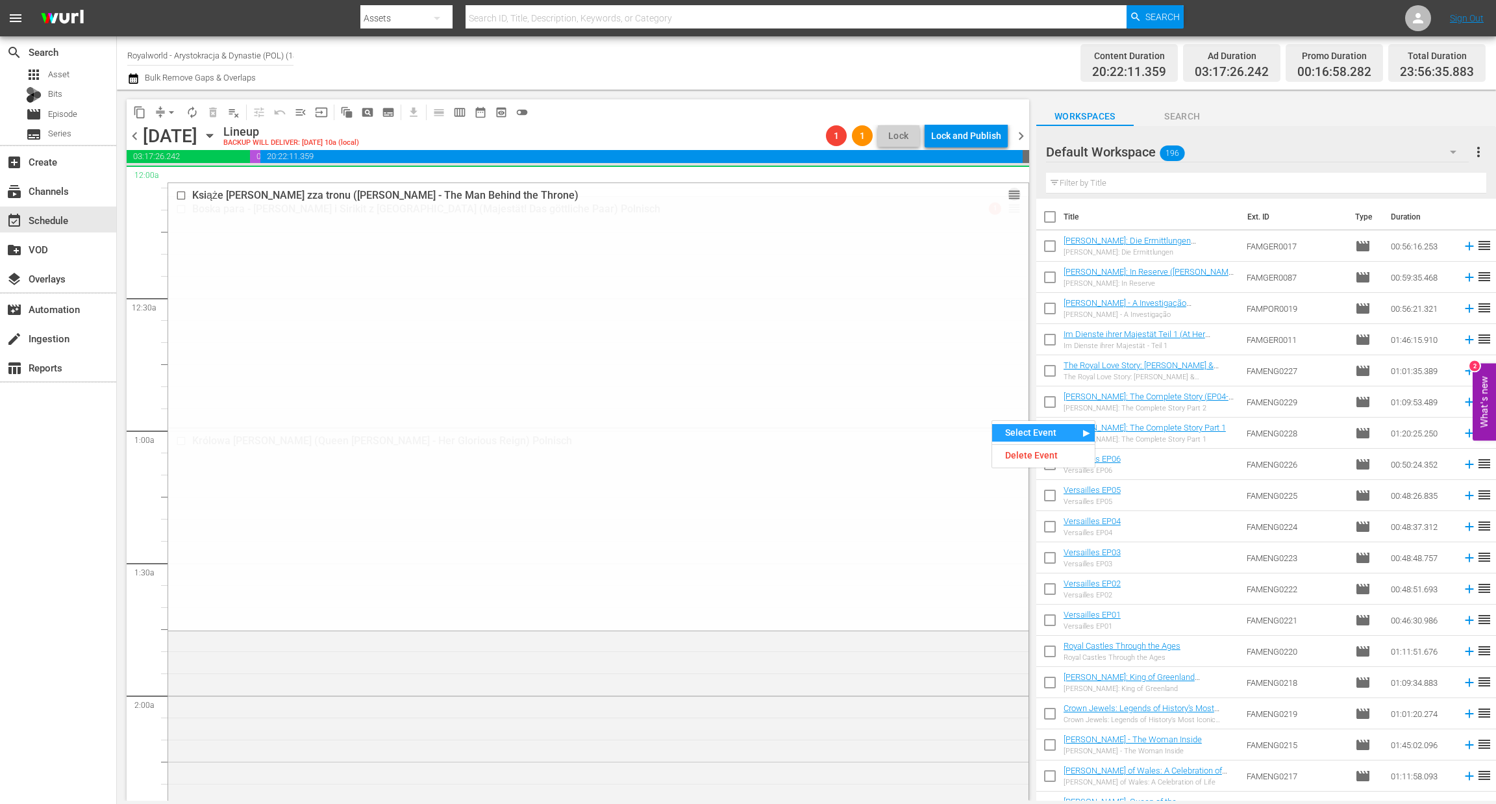
drag, startPoint x: 992, startPoint y: 419, endPoint x: 894, endPoint y: 175, distance: 262.3
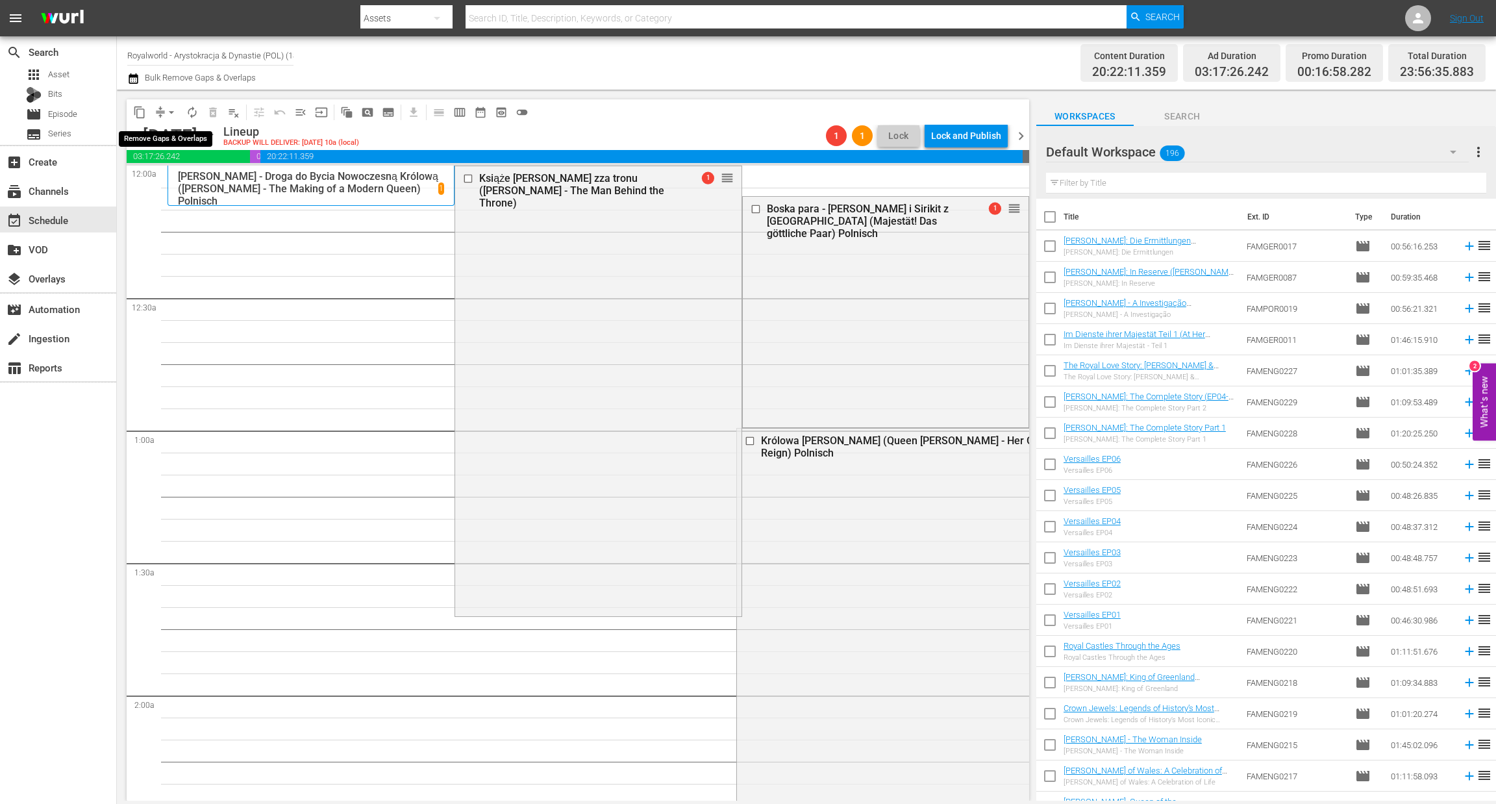
click at [173, 113] on span "arrow_drop_down" at bounding box center [171, 112] width 13 height 13
click at [181, 181] on li "Align to End of Previous Day" at bounding box center [172, 180] width 136 height 21
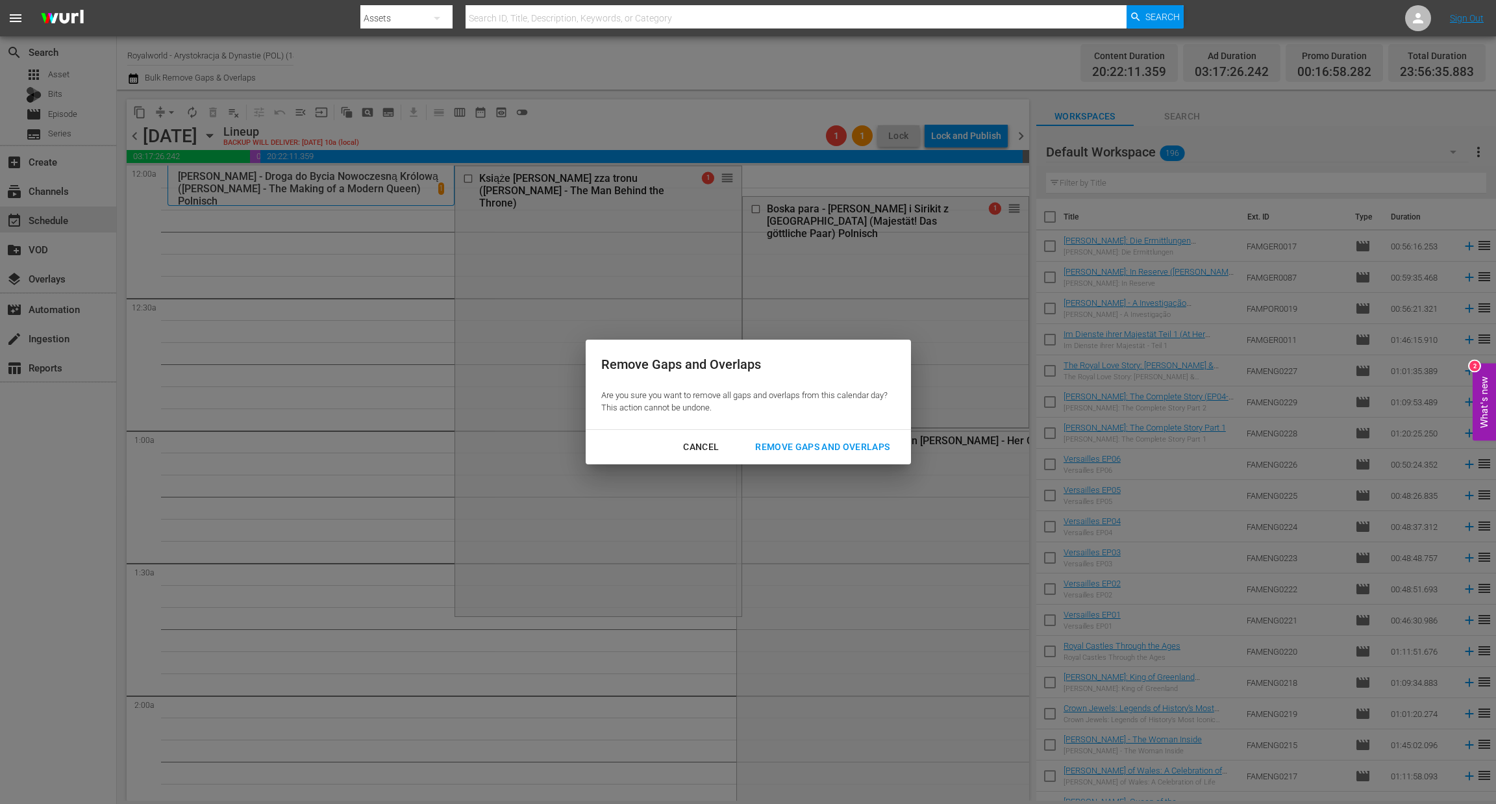
click at [821, 453] on div "Remove Gaps and Overlaps" at bounding box center [822, 447] width 155 height 16
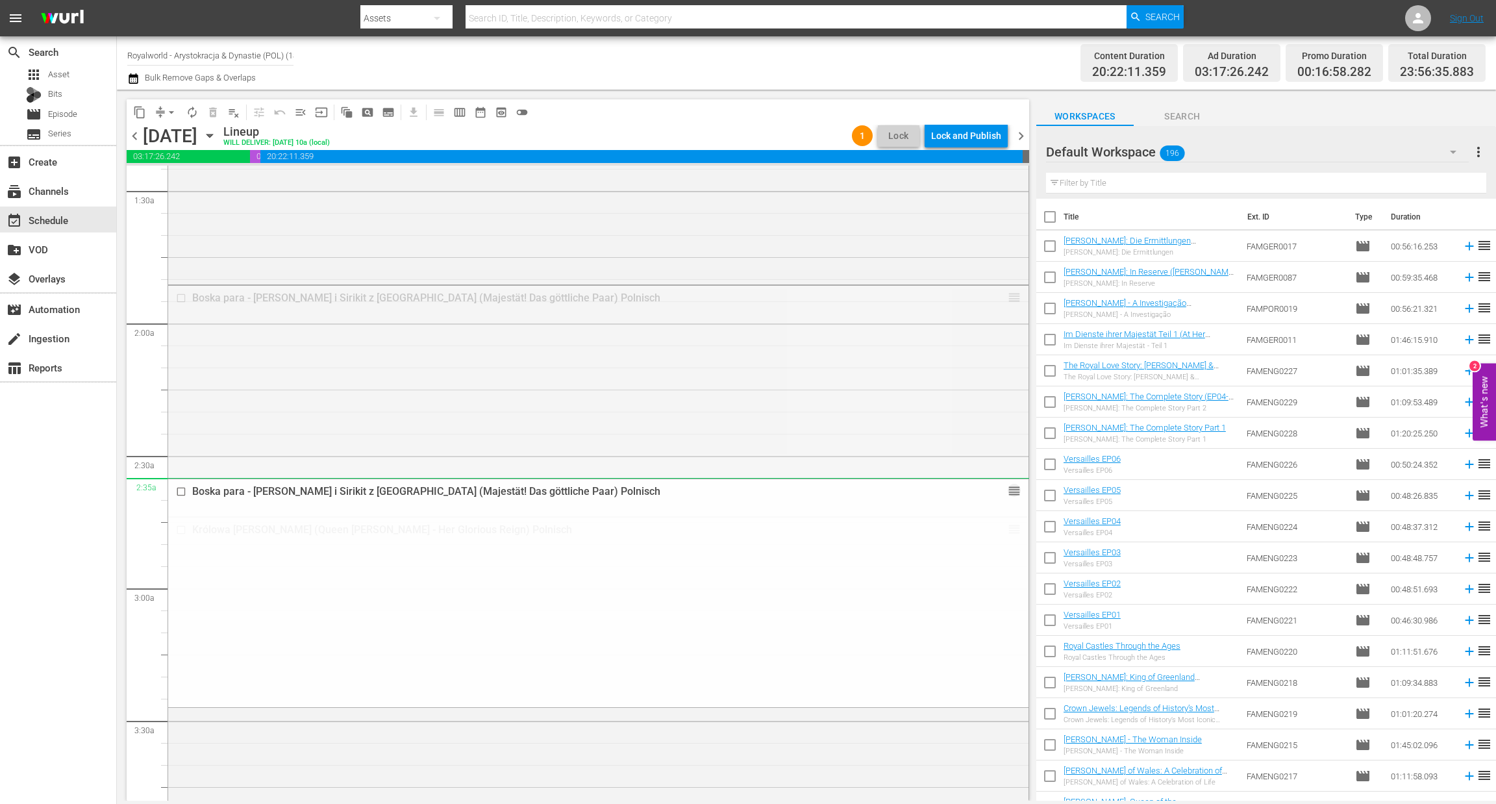
scroll to position [584, 0]
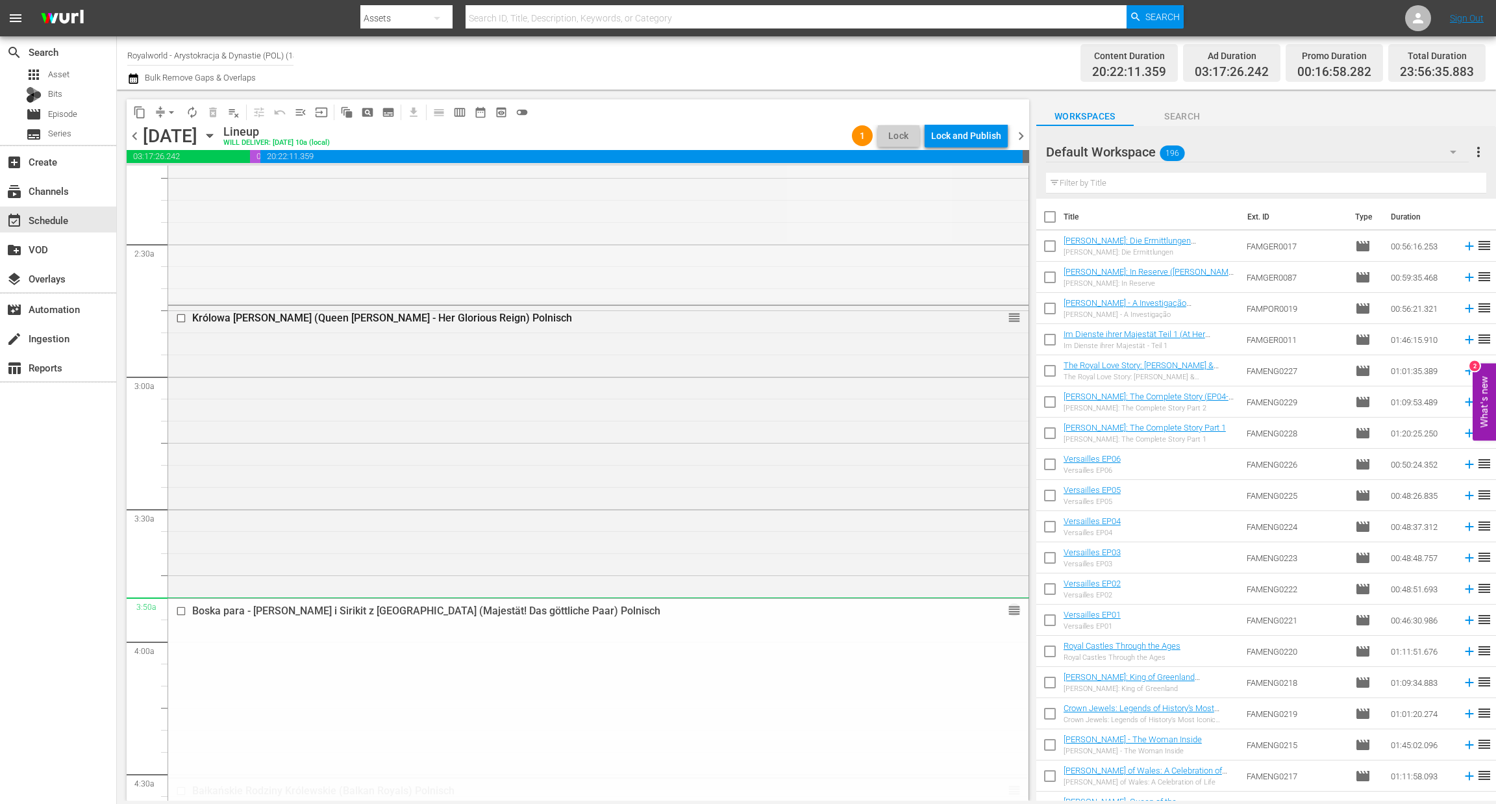
drag, startPoint x: 998, startPoint y: 378, endPoint x: 899, endPoint y: 612, distance: 254.1
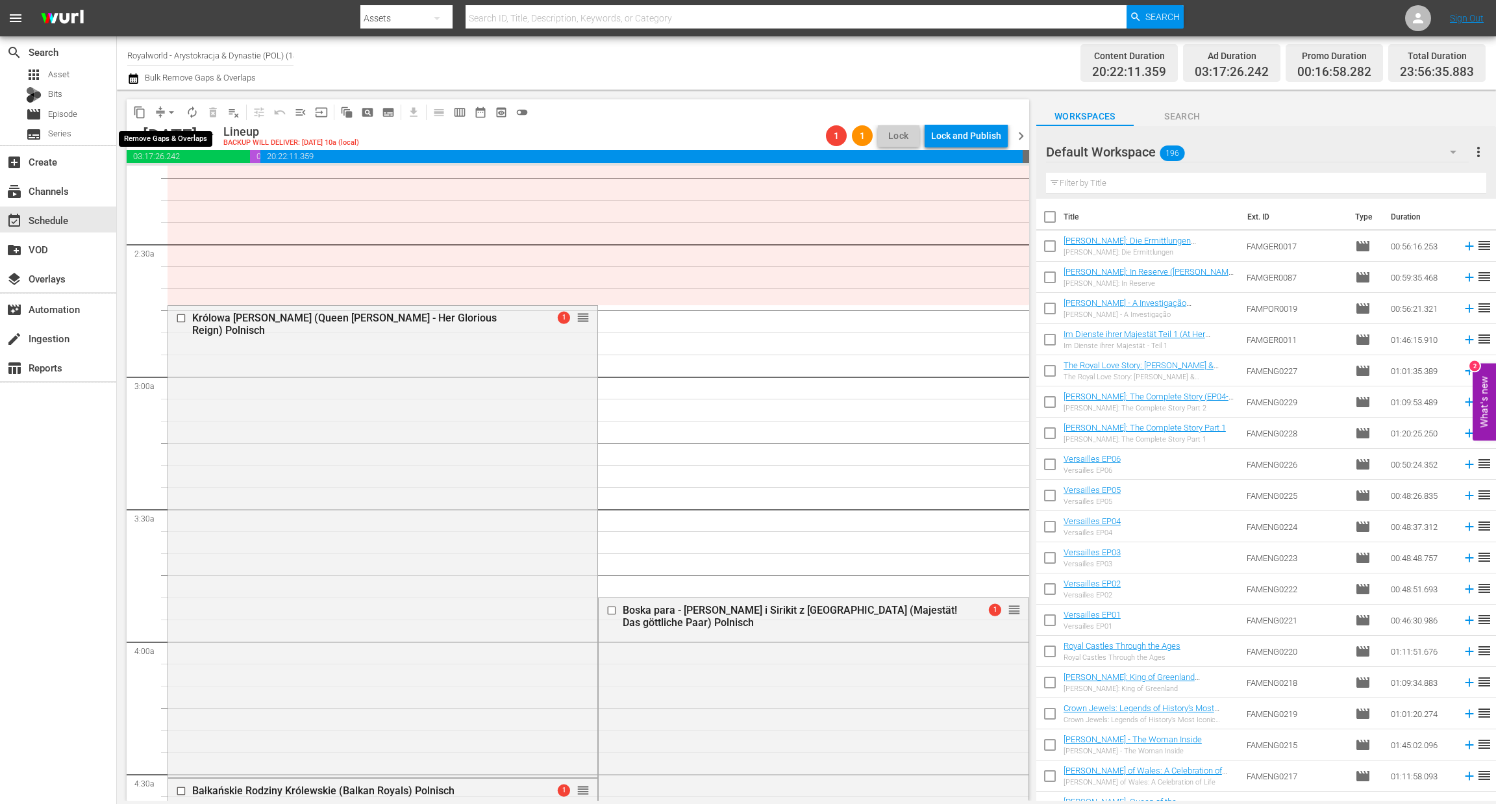
click at [169, 111] on span "arrow_drop_down" at bounding box center [171, 112] width 13 height 13
click at [181, 171] on li "Align to End of Previous Day" at bounding box center [172, 180] width 136 height 21
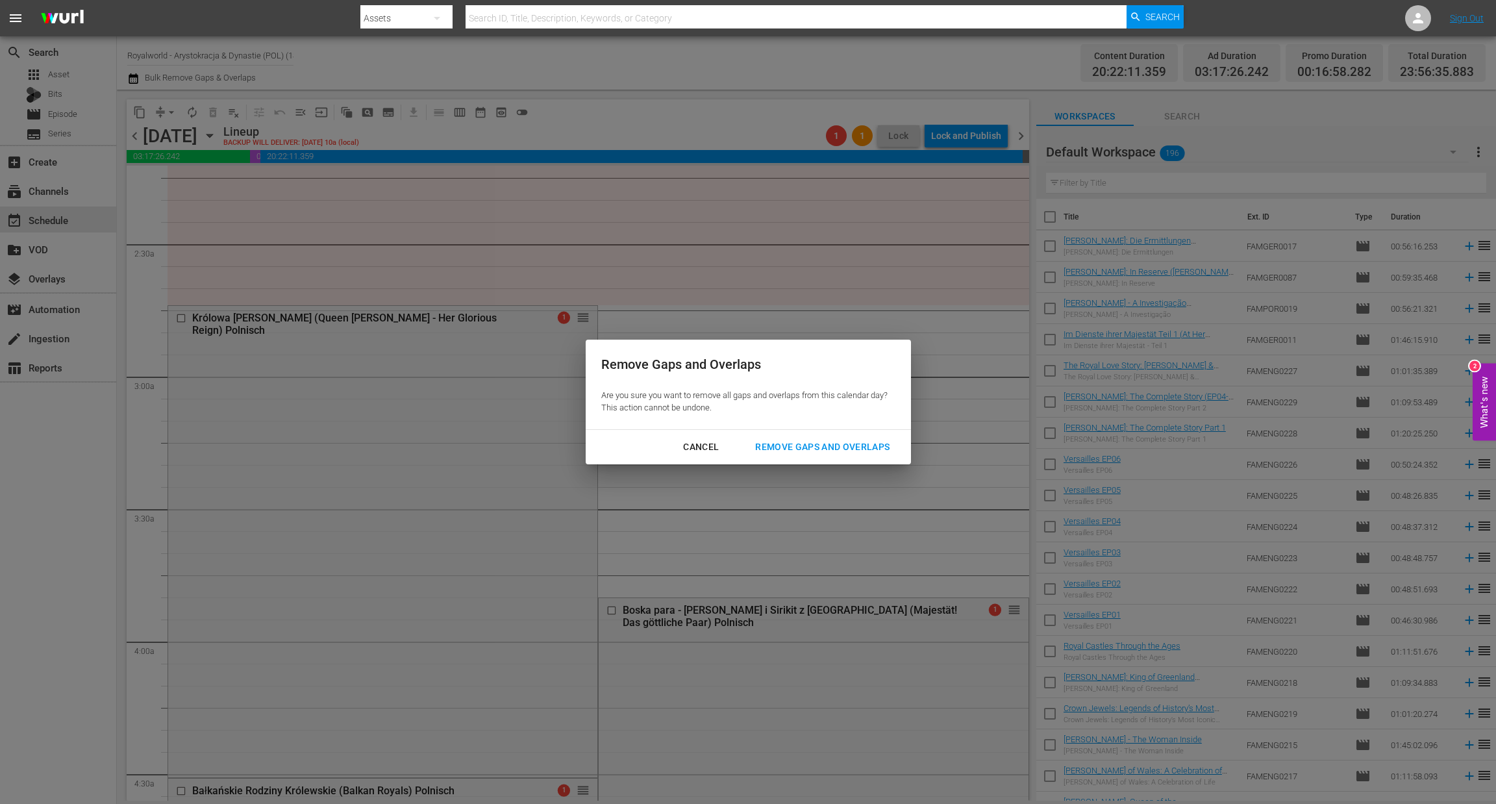
click at [770, 456] on button "Remove Gaps and Overlaps" at bounding box center [823, 447] width 166 height 24
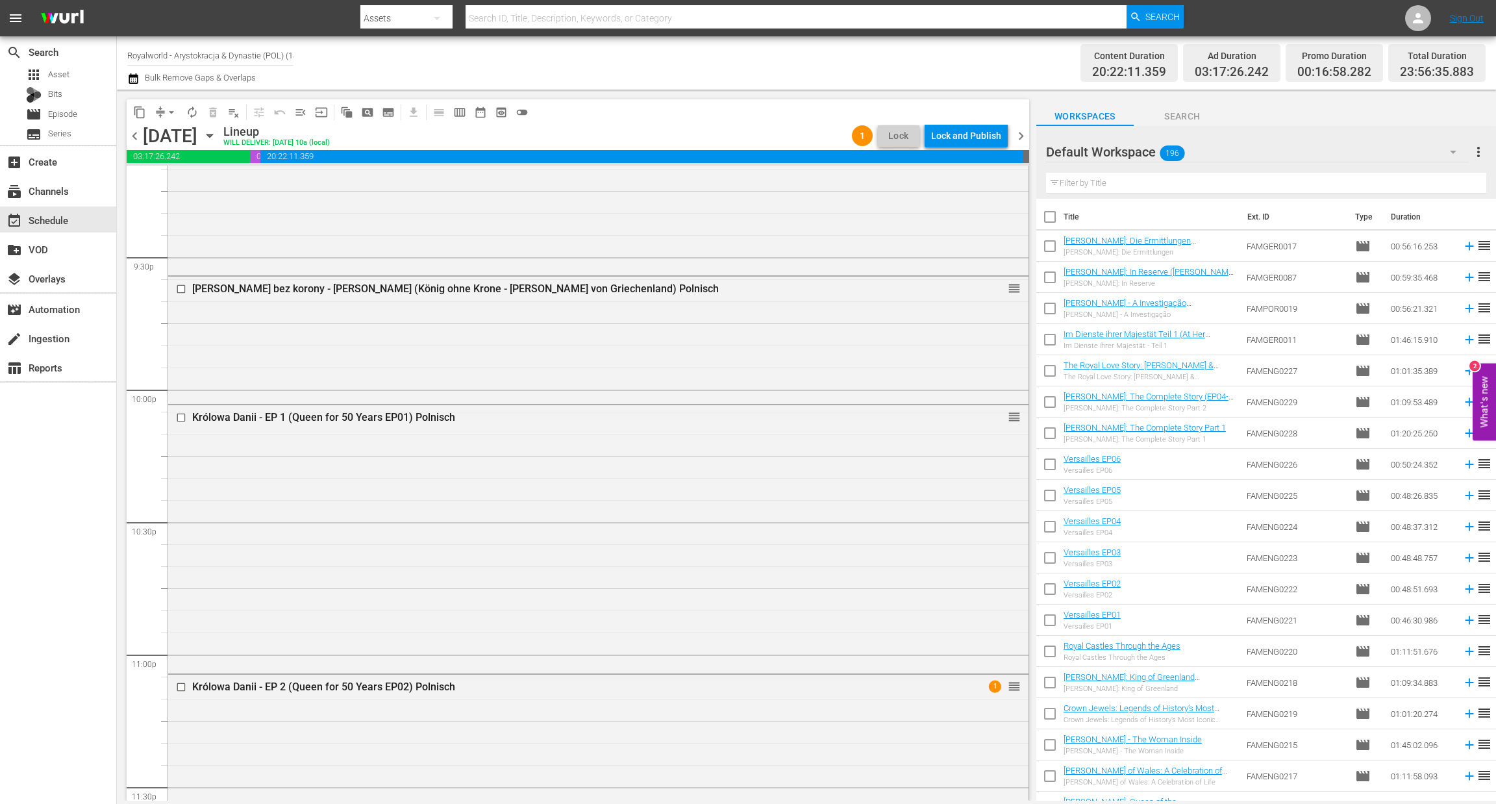
scroll to position [5749, 0]
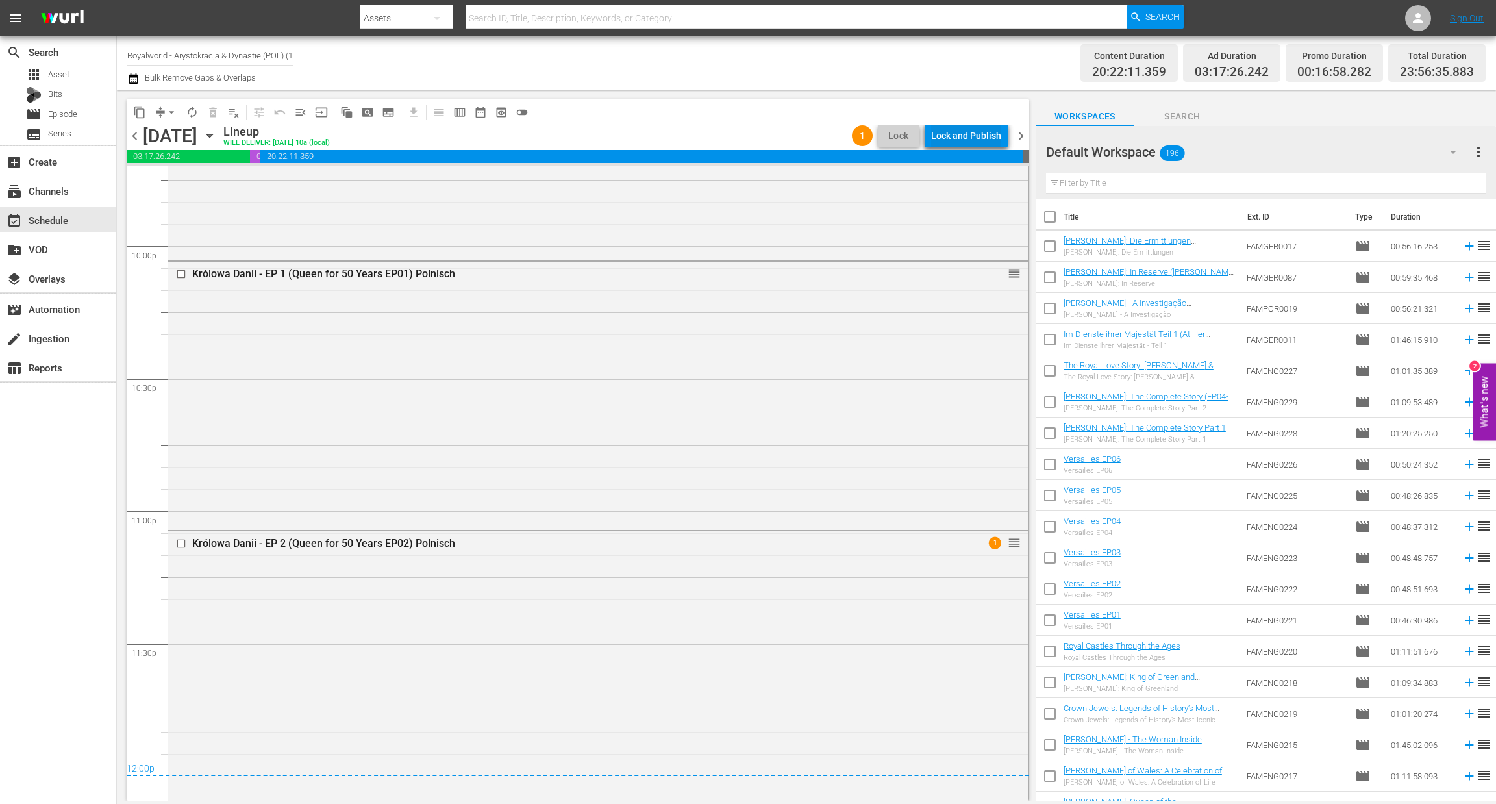
click at [979, 141] on div "Lock and Publish" at bounding box center [966, 135] width 70 height 23
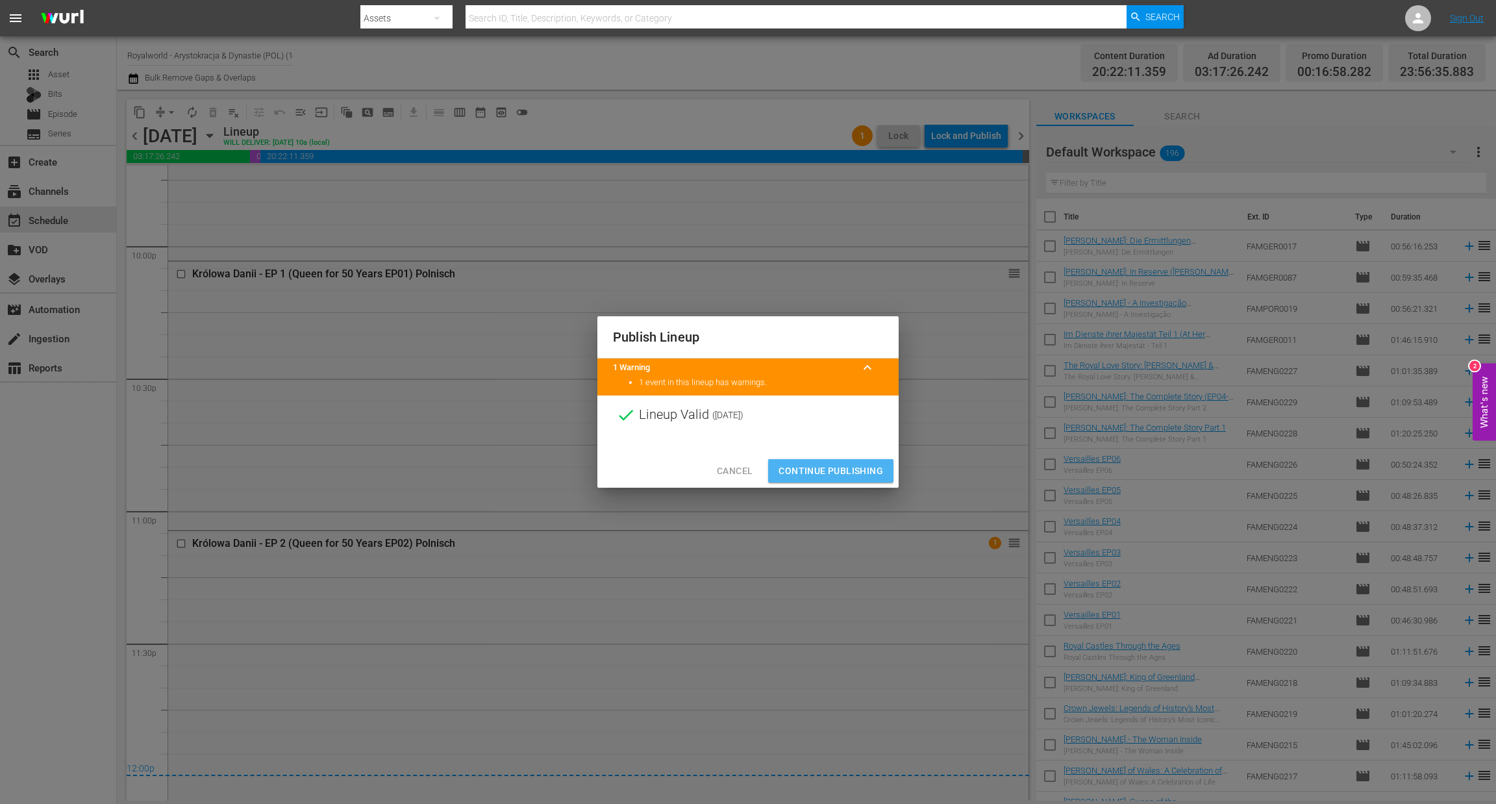
click at [815, 471] on span "Continue Publishing" at bounding box center [831, 471] width 105 height 16
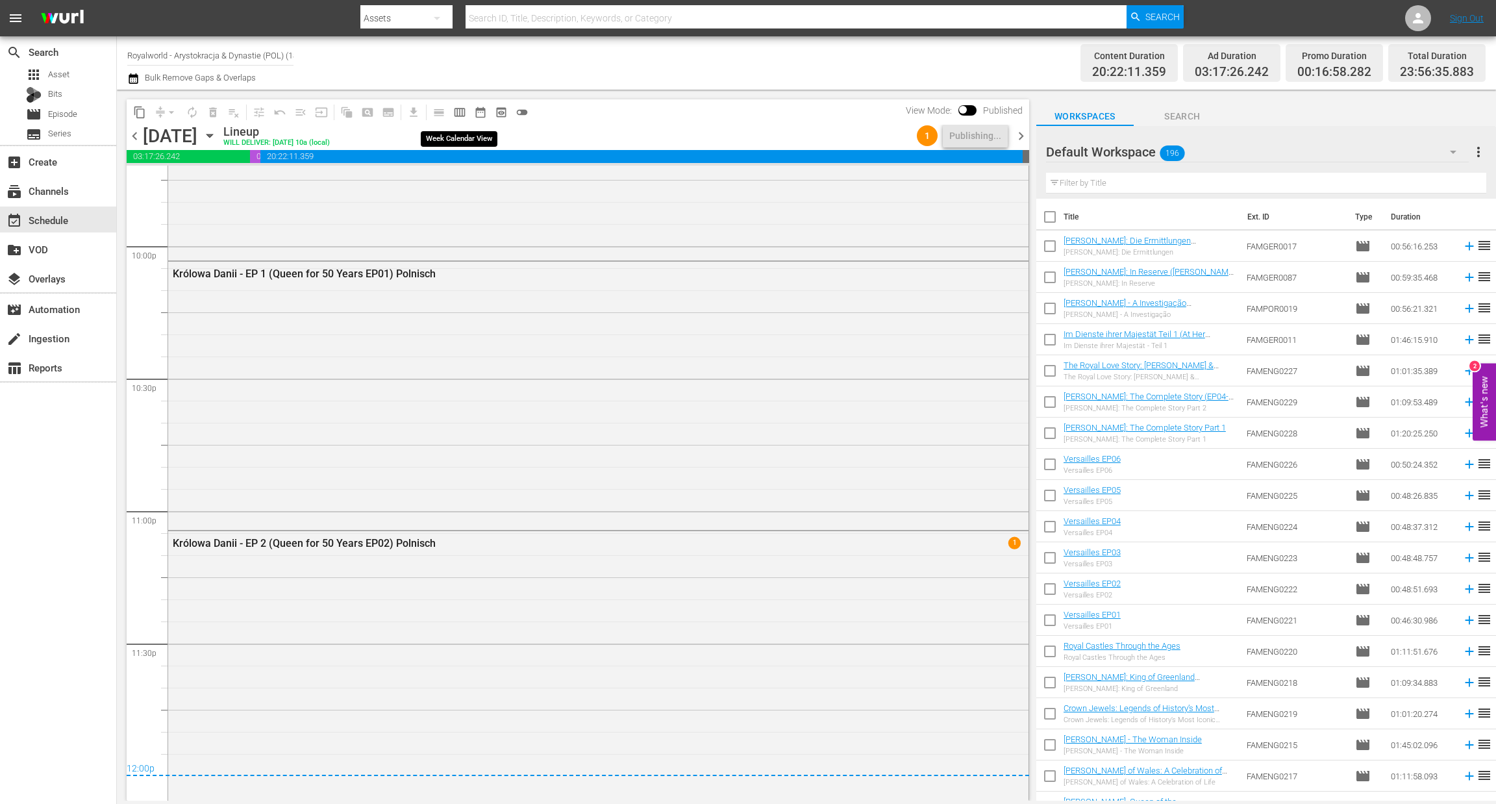
click at [459, 112] on span "calendar_view_week_outlined" at bounding box center [459, 112] width 13 height 13
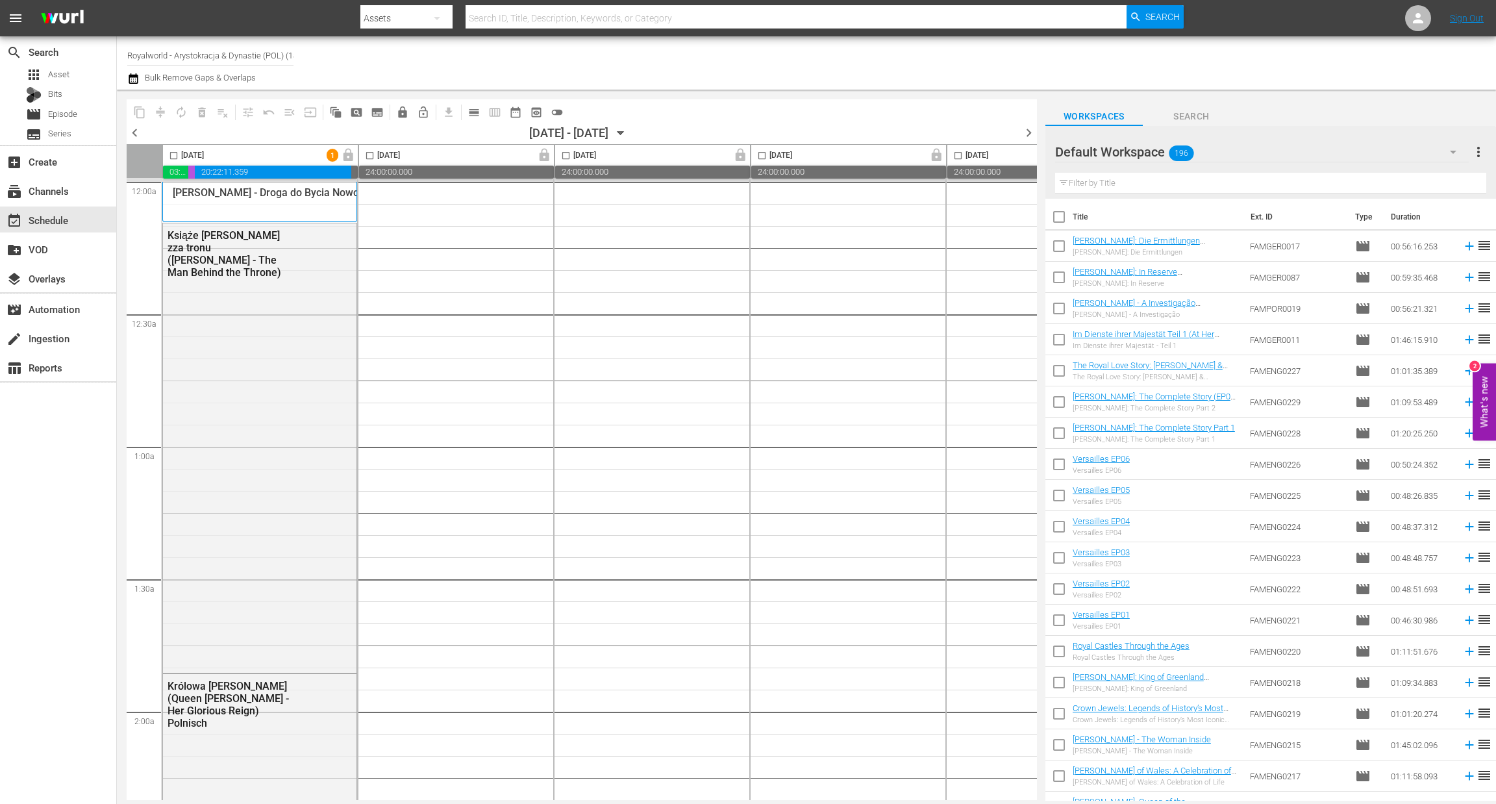
click at [133, 125] on span "chevron_left" at bounding box center [135, 133] width 16 height 16
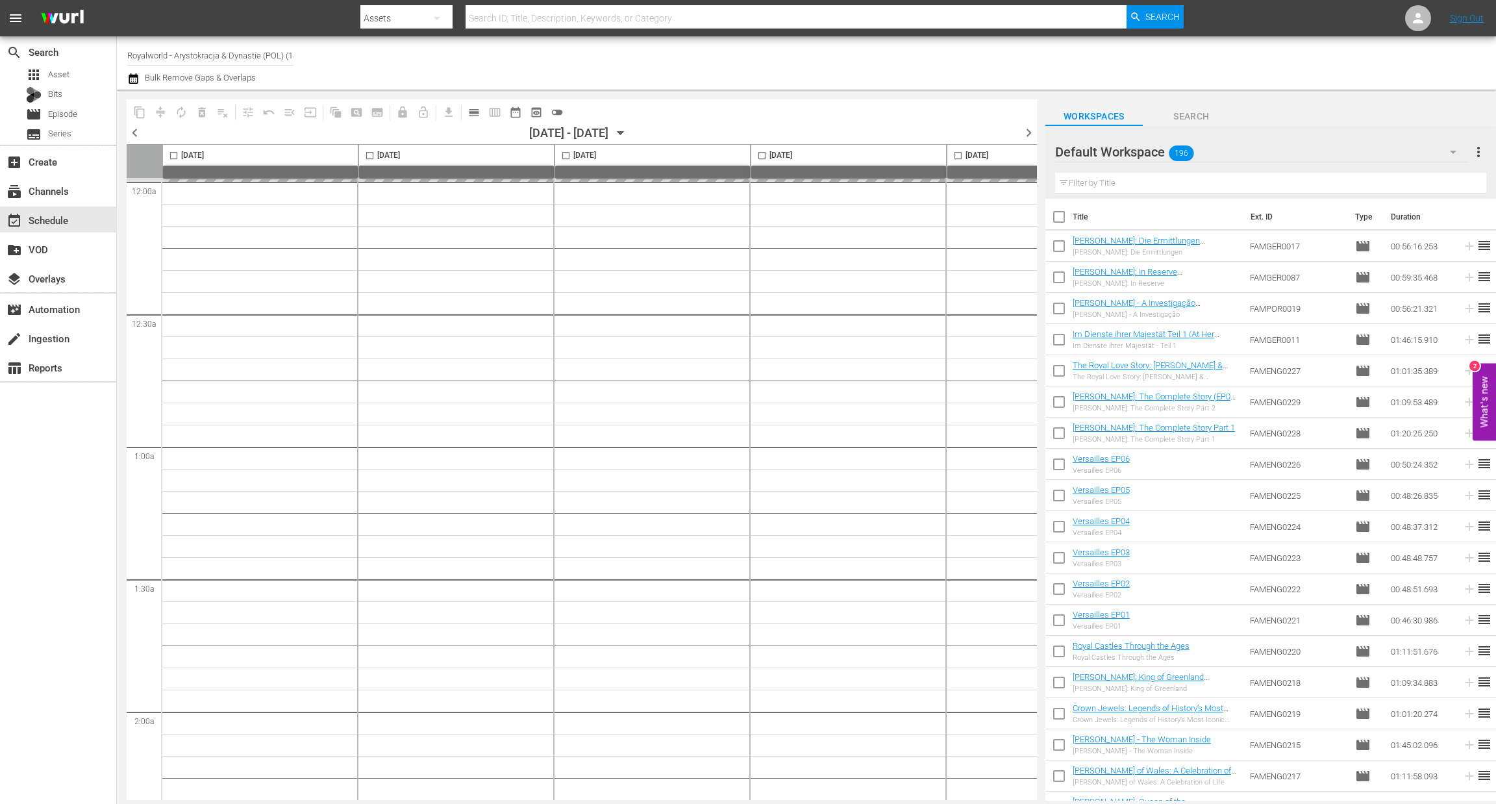
drag, startPoint x: 684, startPoint y: 802, endPoint x: 711, endPoint y: 798, distance: 26.9
click at [712, 770] on body "menu Search By Assets Search ID, Title, Description, Keywords, or Category Sear…" at bounding box center [748, 402] width 1496 height 804
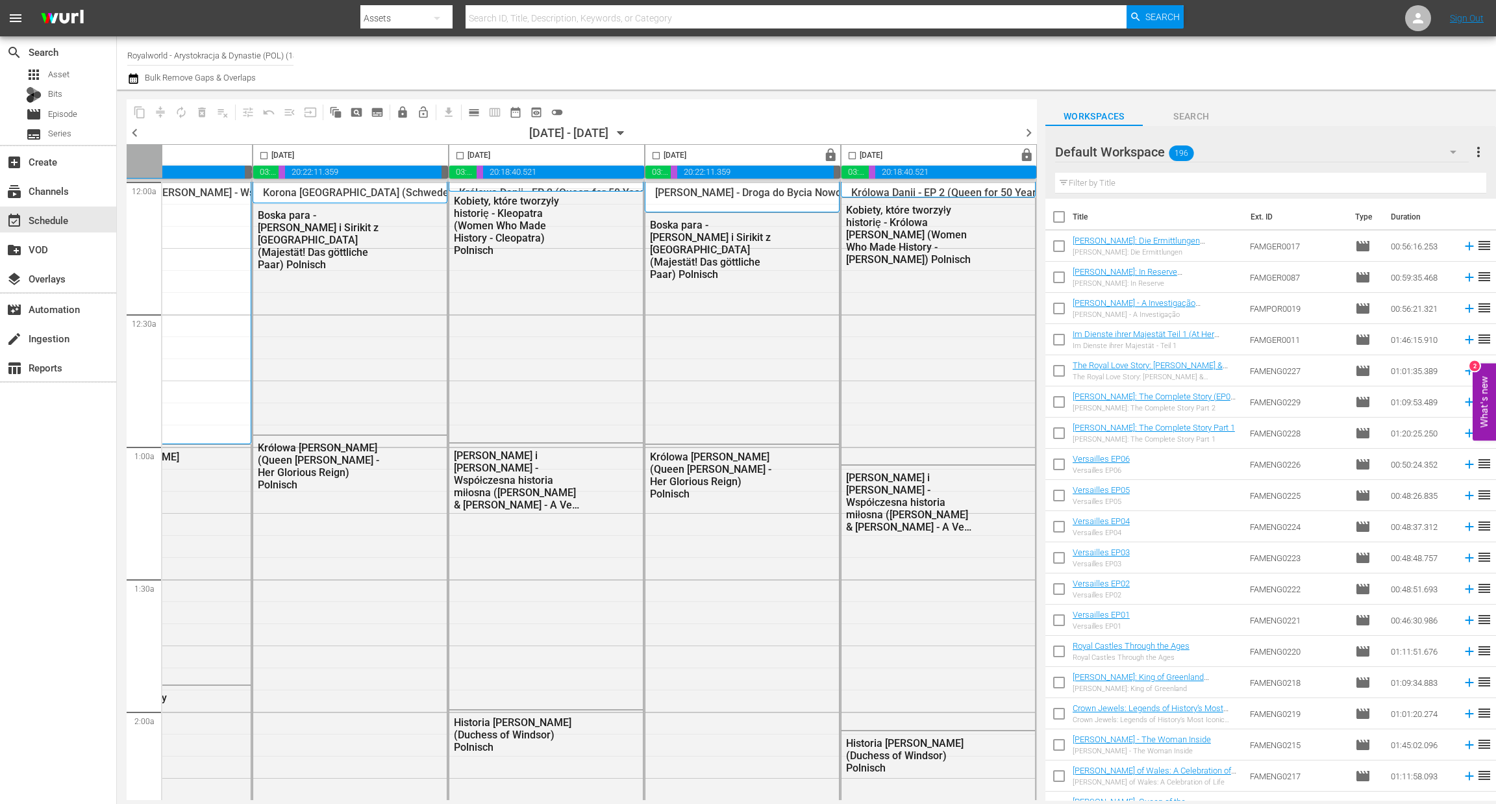
click at [845, 162] on input "checkbox" at bounding box center [852, 158] width 15 height 15
checkbox input "true"
click at [138, 114] on span "content_copy" at bounding box center [139, 112] width 13 height 13
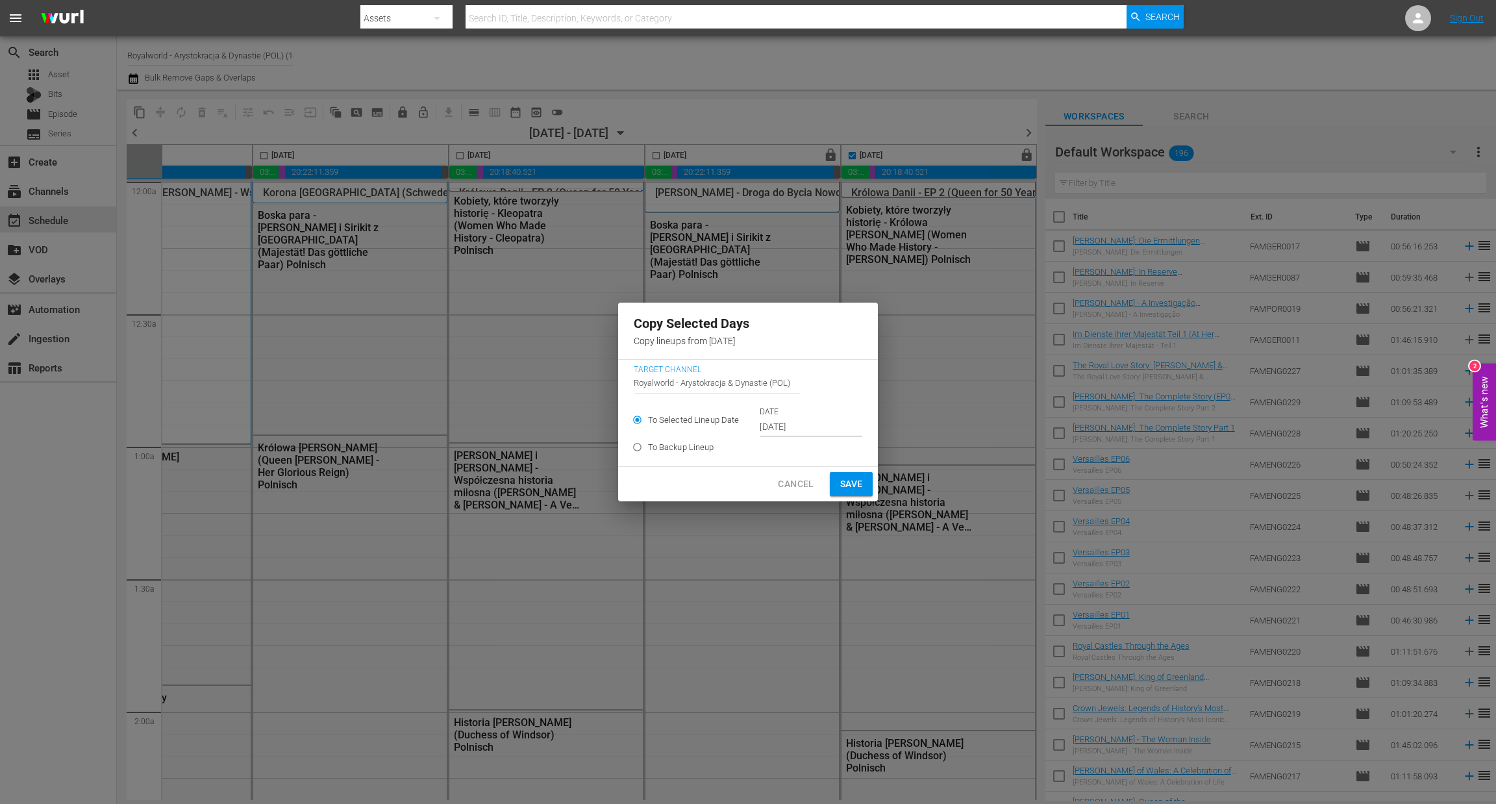
click at [811, 426] on input "Sep 29th 2025" at bounding box center [811, 427] width 103 height 19
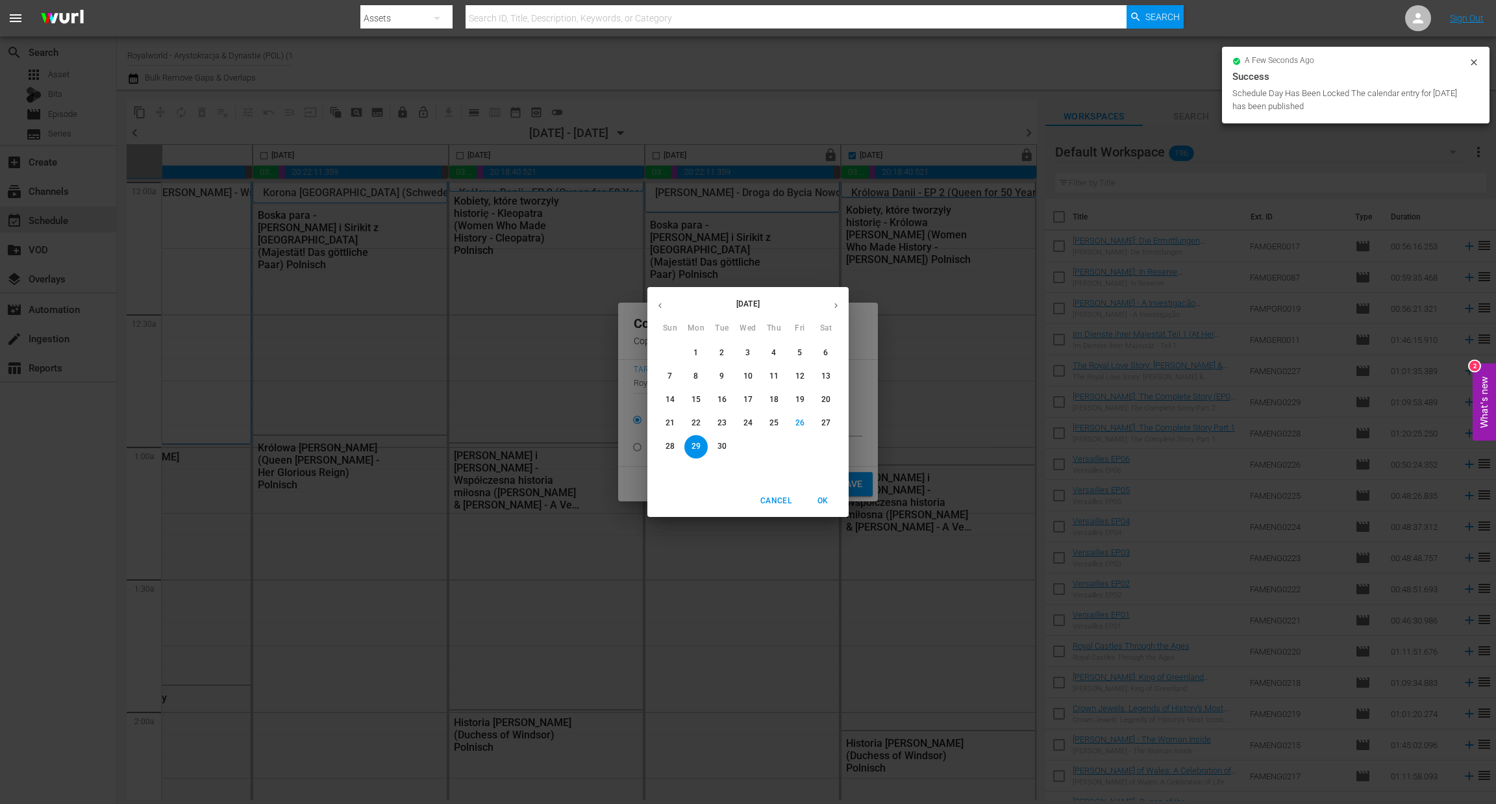
click at [839, 312] on button "button" at bounding box center [836, 305] width 25 height 25
click at [746, 360] on button "1" at bounding box center [748, 353] width 23 height 23
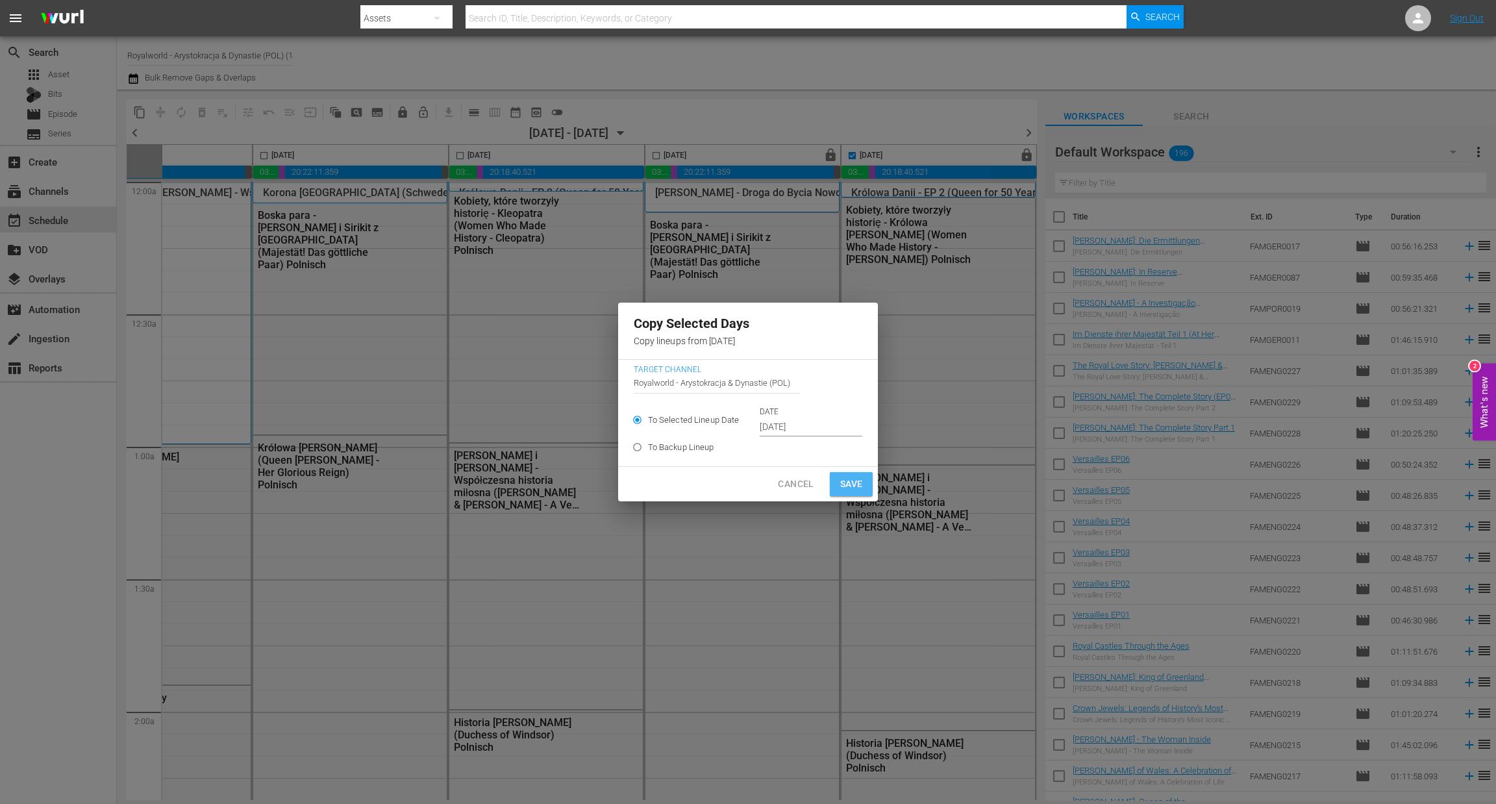
click at [849, 485] on span "Save" at bounding box center [851, 484] width 23 height 16
type input "Sep 29th 2025"
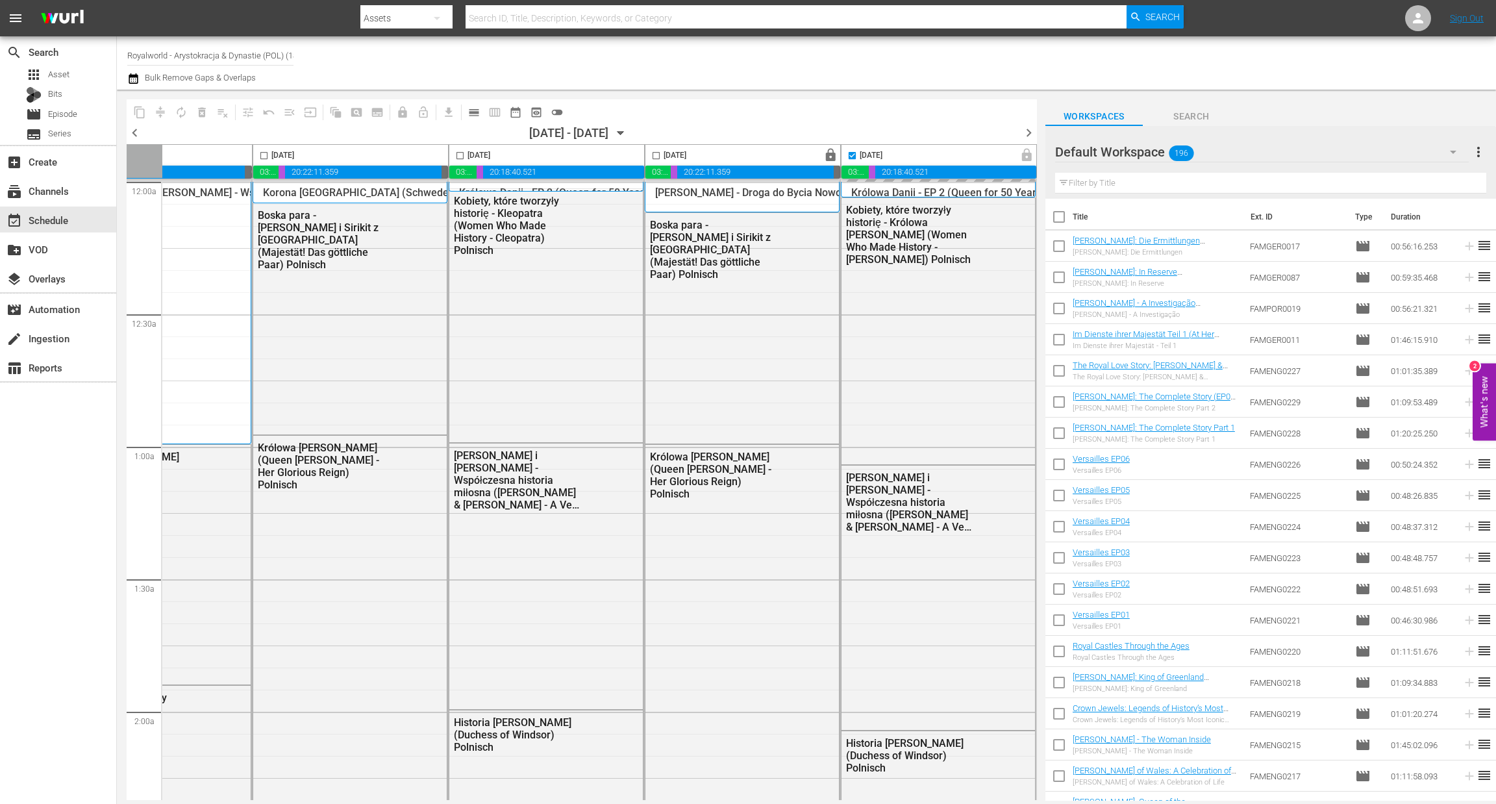
click at [1032, 133] on span "chevron_right" at bounding box center [1029, 133] width 16 height 16
checkbox input "false"
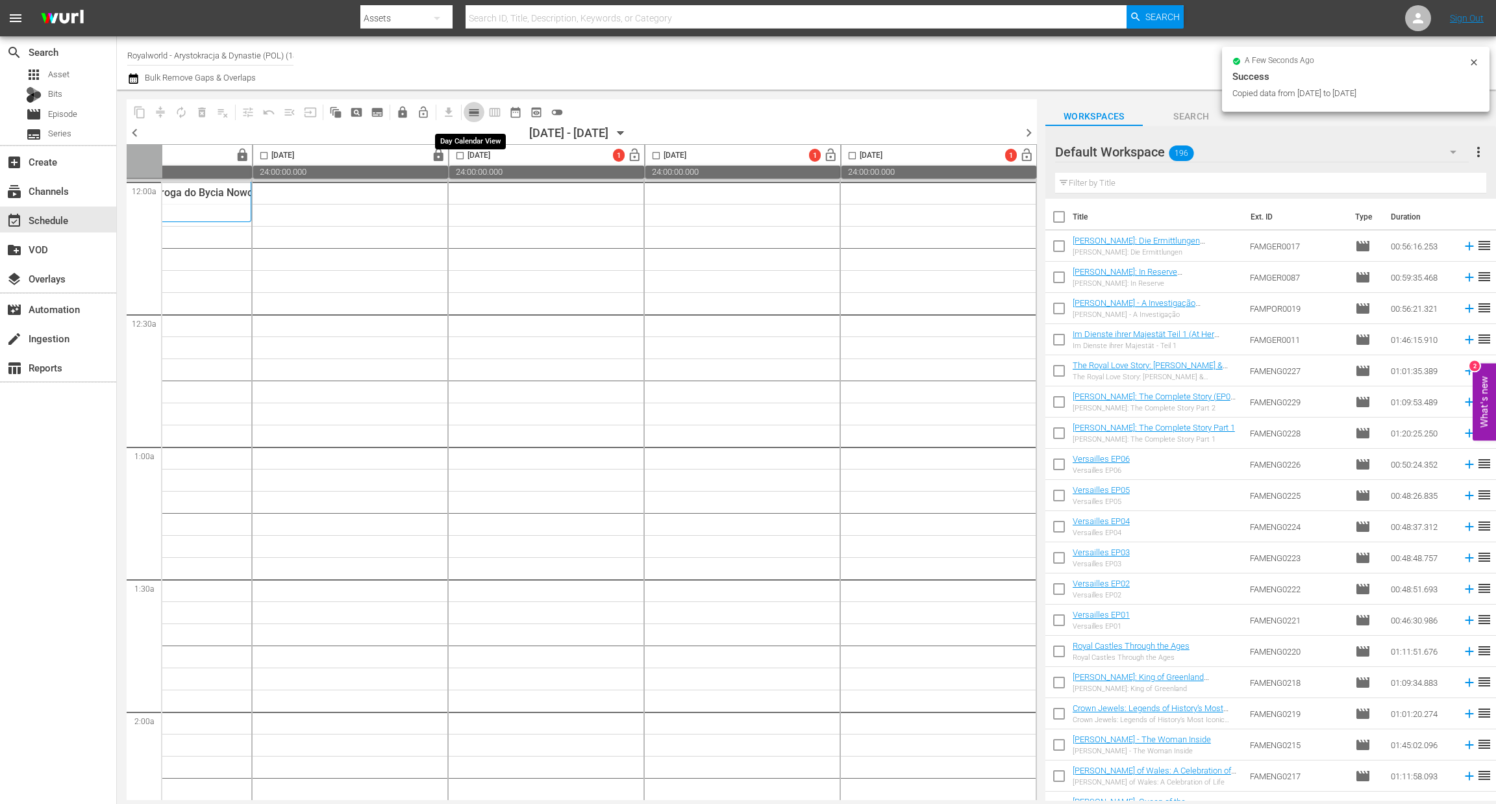
click at [480, 114] on span "calendar_view_day_outlined" at bounding box center [474, 112] width 13 height 13
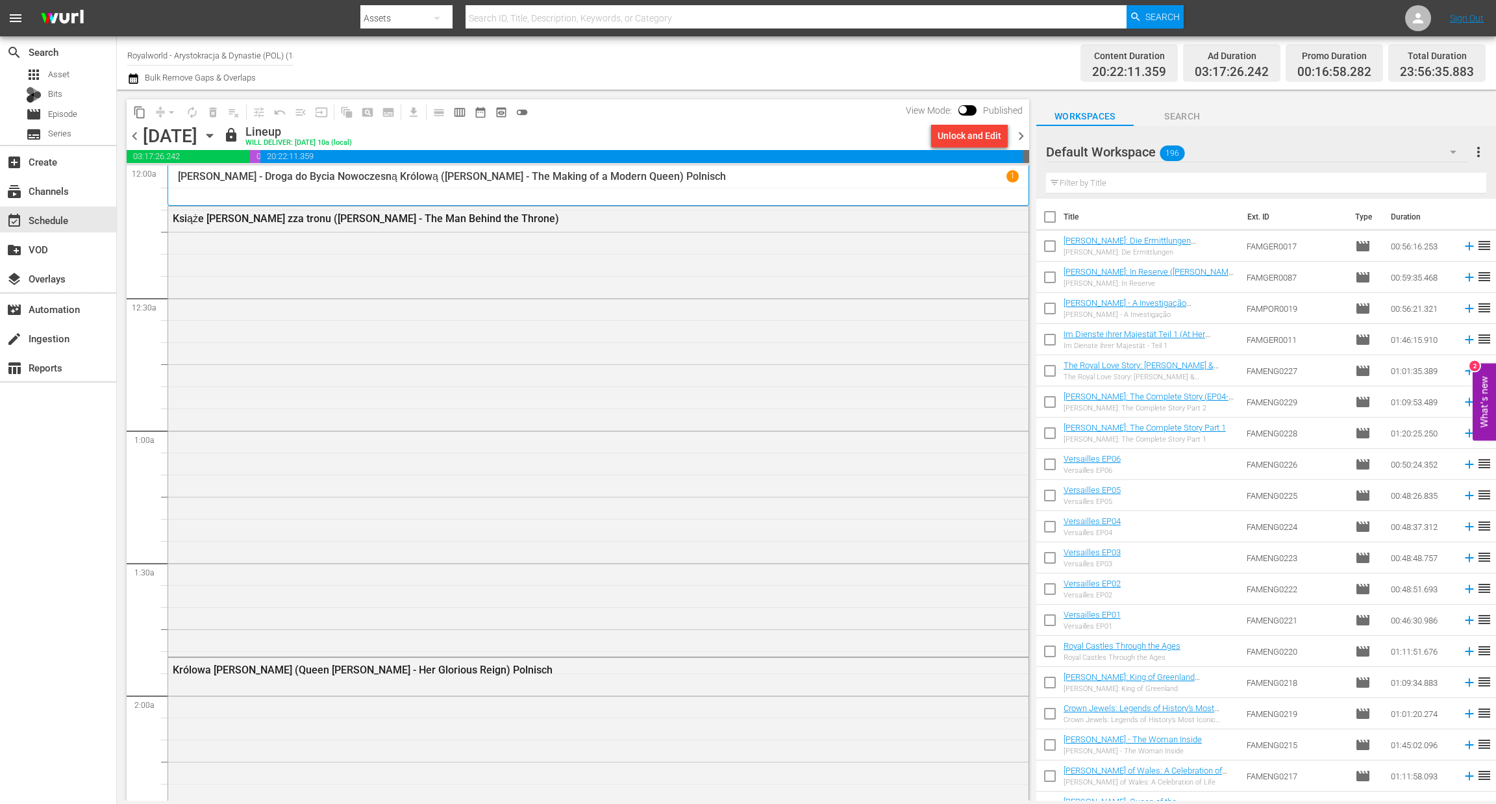
click at [1024, 133] on span "chevron_right" at bounding box center [1021, 136] width 16 height 16
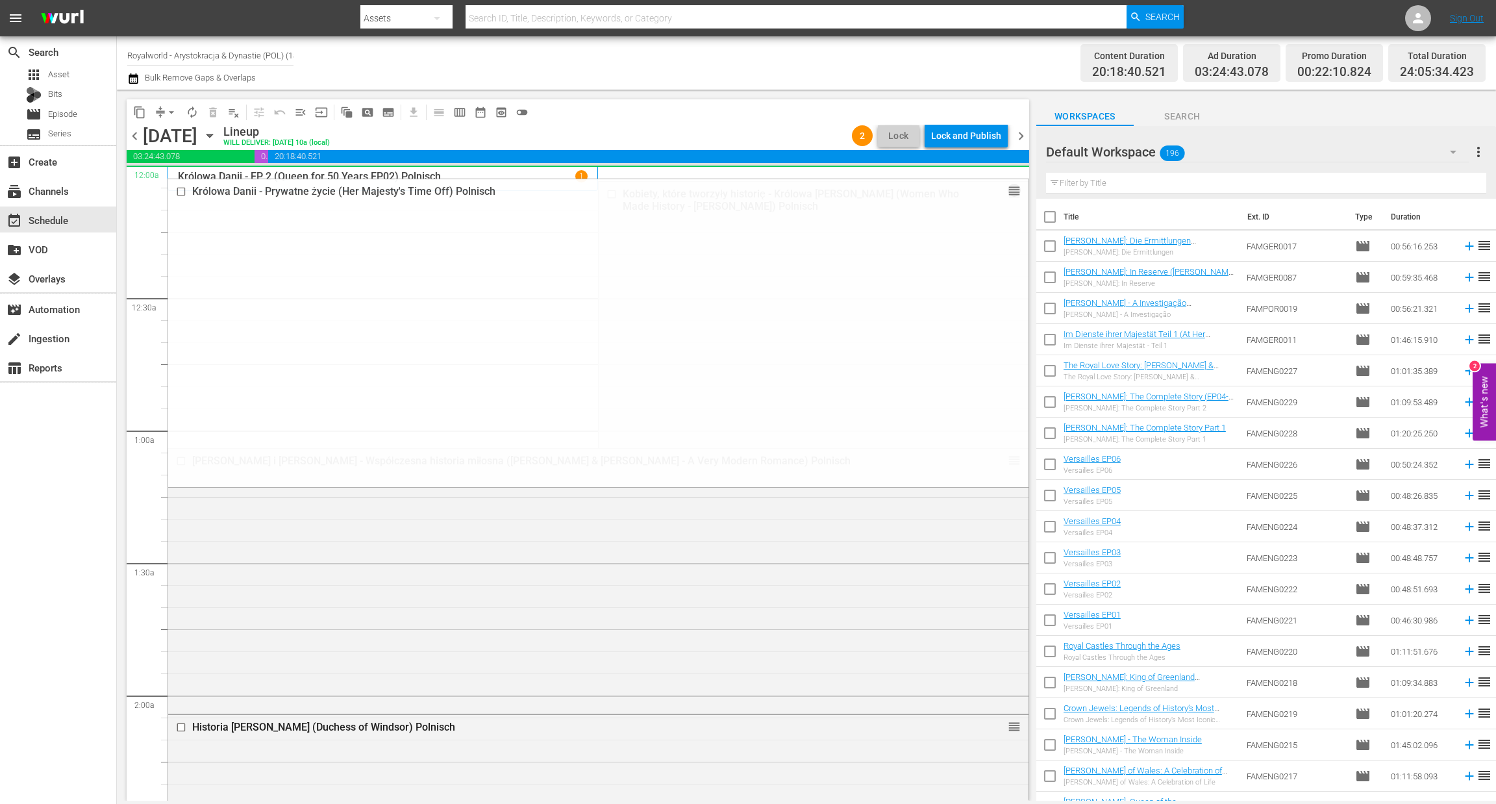
drag, startPoint x: 998, startPoint y: 648, endPoint x: 584, endPoint y: 186, distance: 620.0
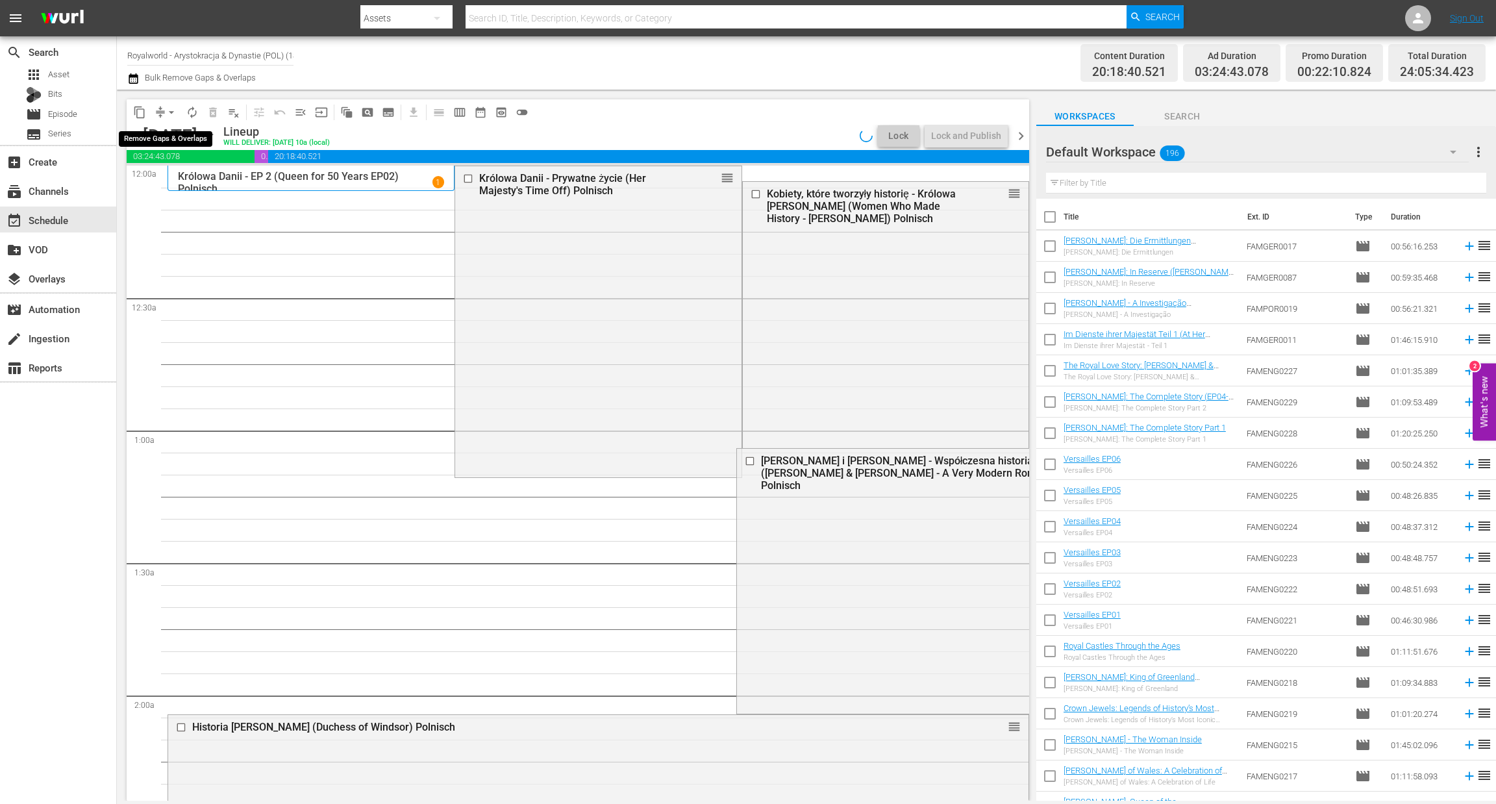
click at [171, 110] on span "arrow_drop_down" at bounding box center [171, 112] width 13 height 13
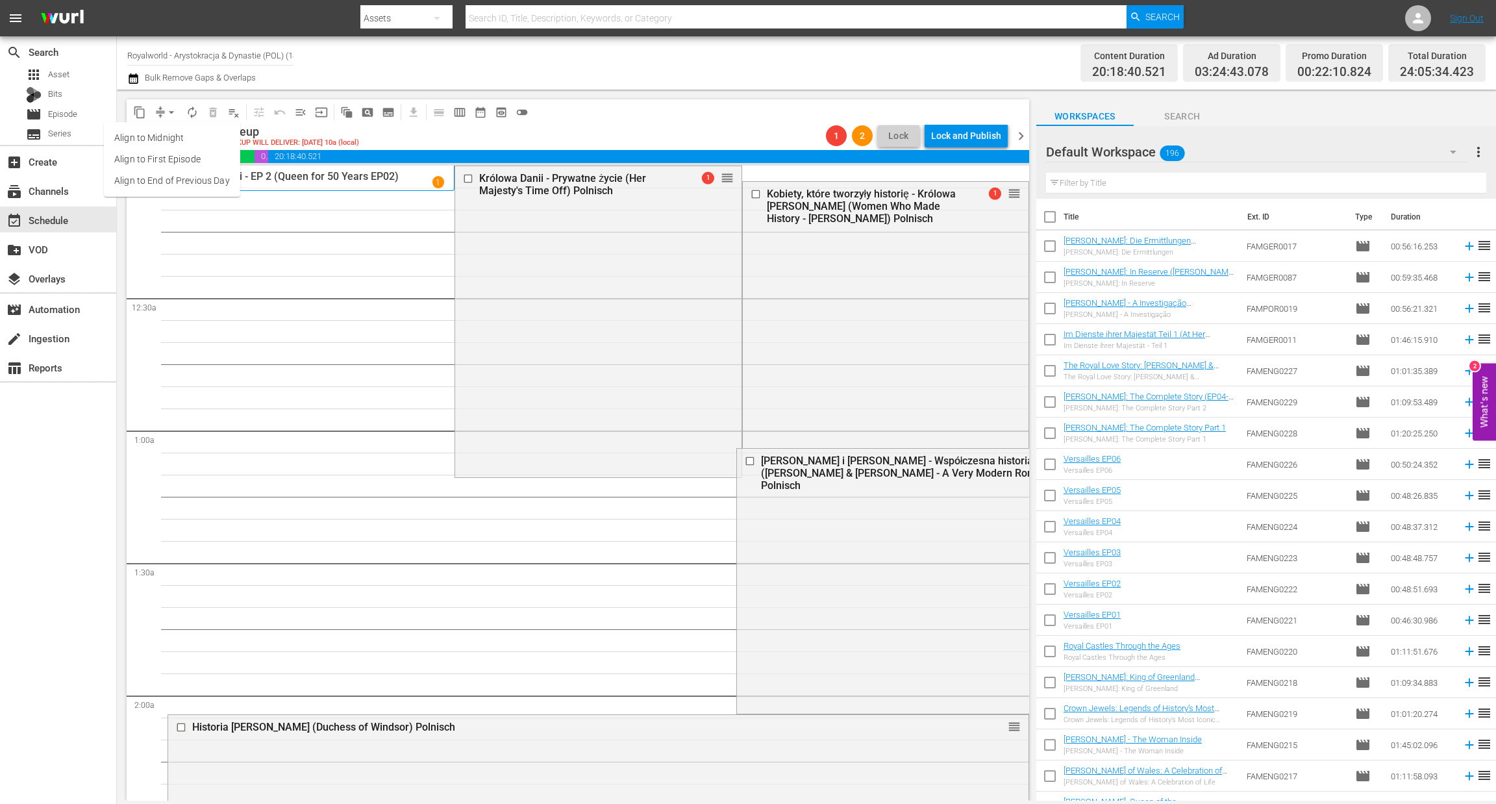
click at [189, 175] on li "Align to End of Previous Day" at bounding box center [172, 180] width 136 height 21
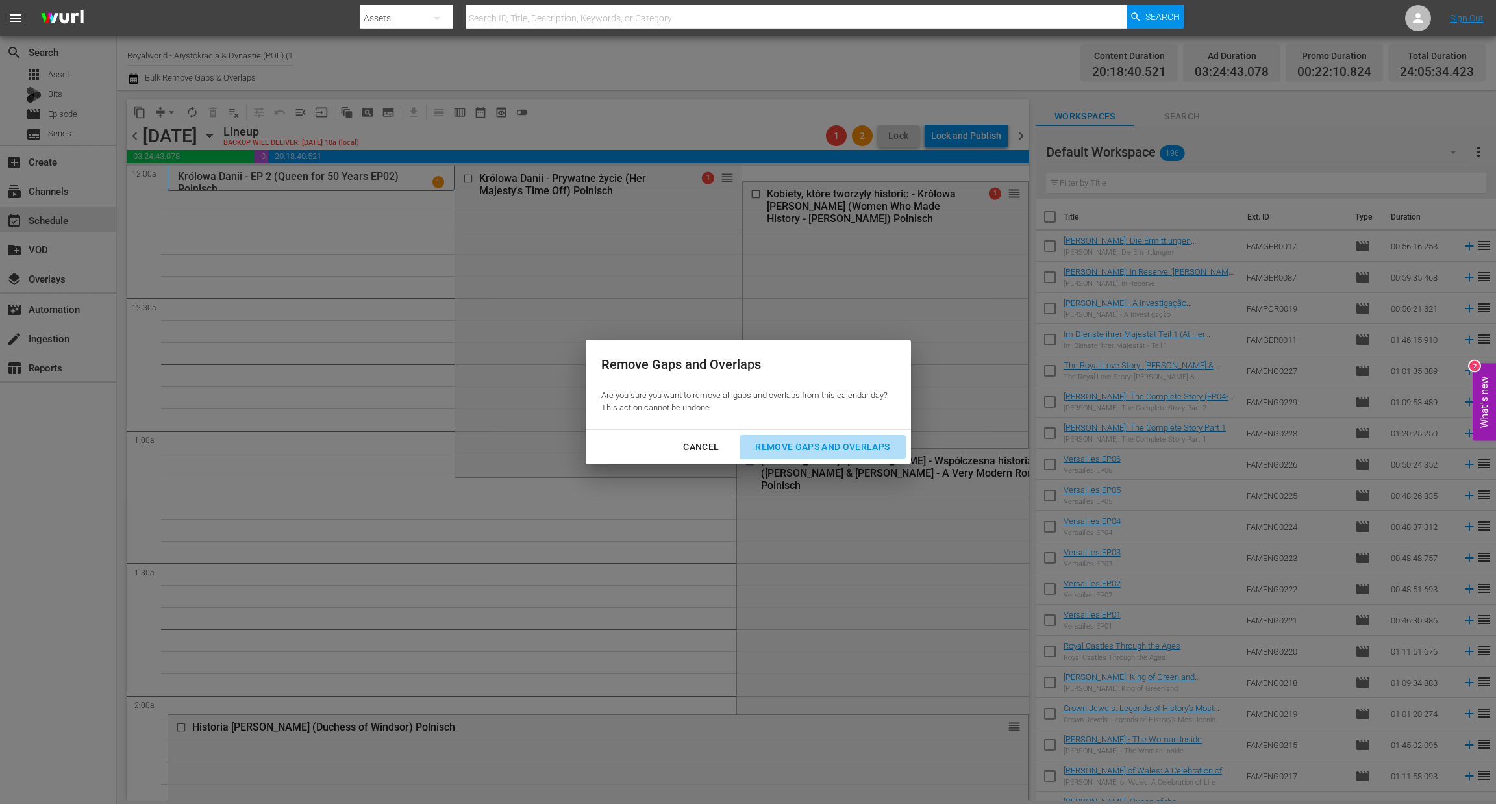
click at [796, 449] on div "Remove Gaps and Overlaps" at bounding box center [822, 447] width 155 height 16
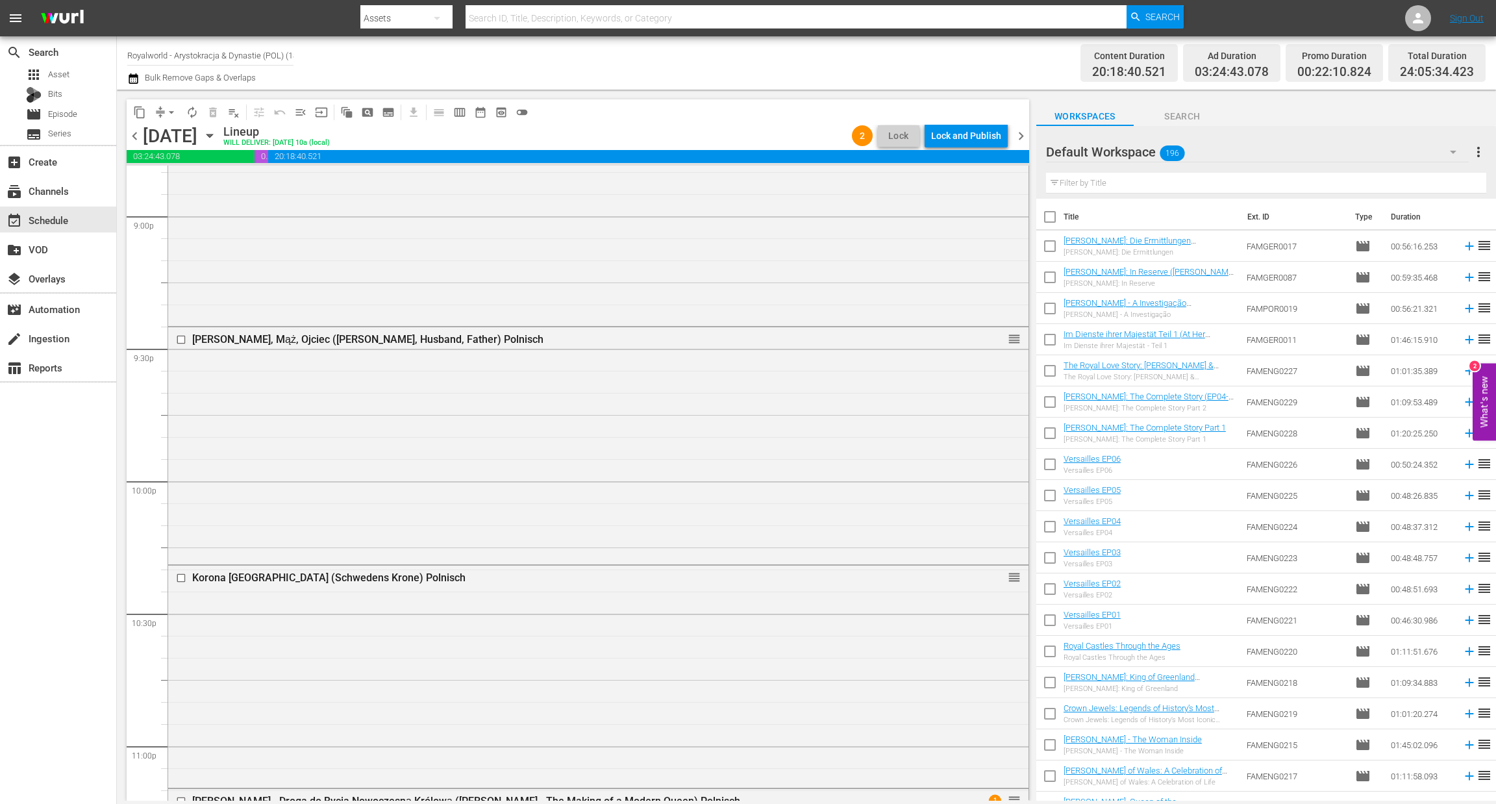
scroll to position [5773, 0]
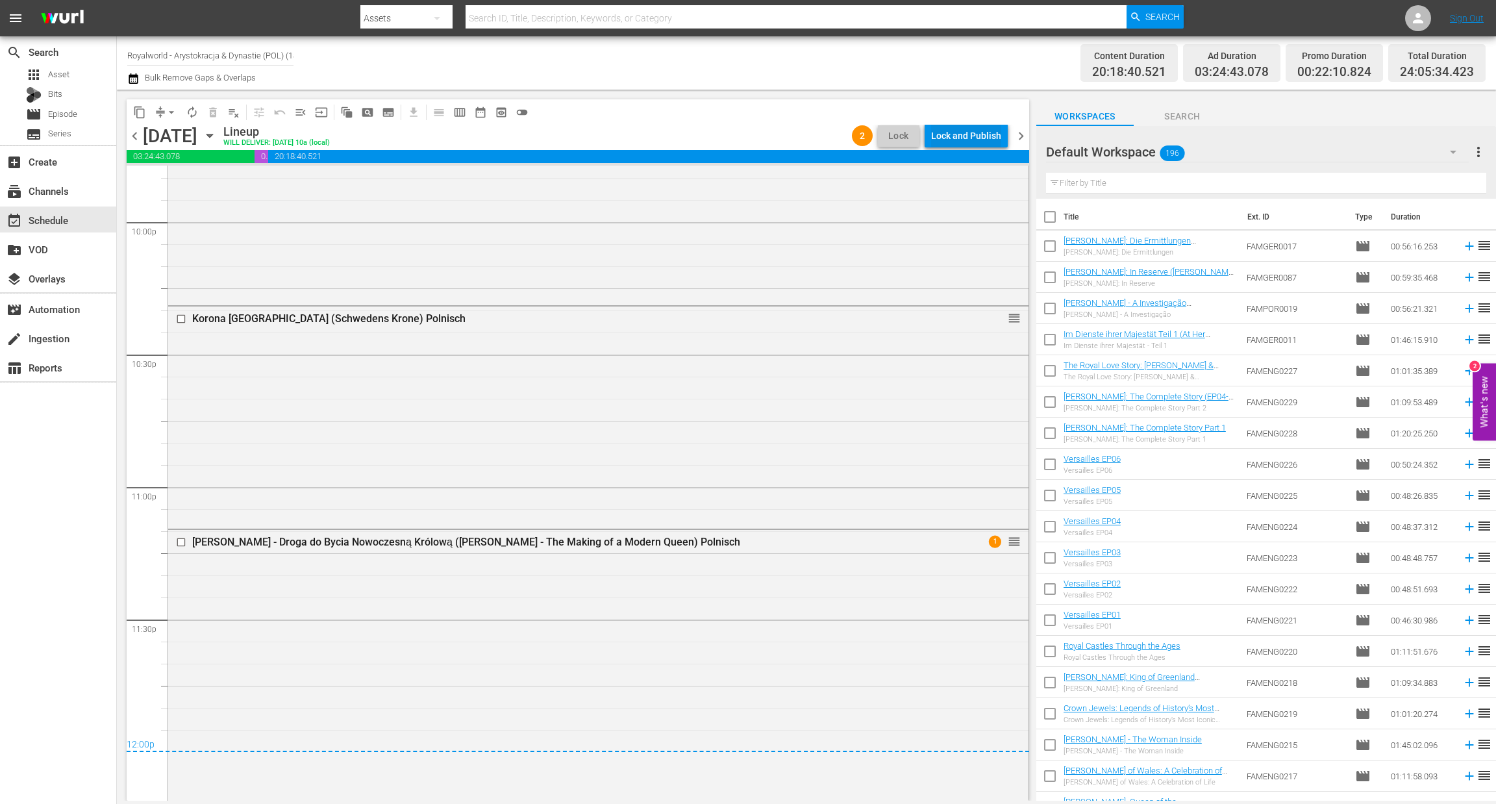
click at [977, 130] on div "Lock and Publish" at bounding box center [966, 135] width 70 height 23
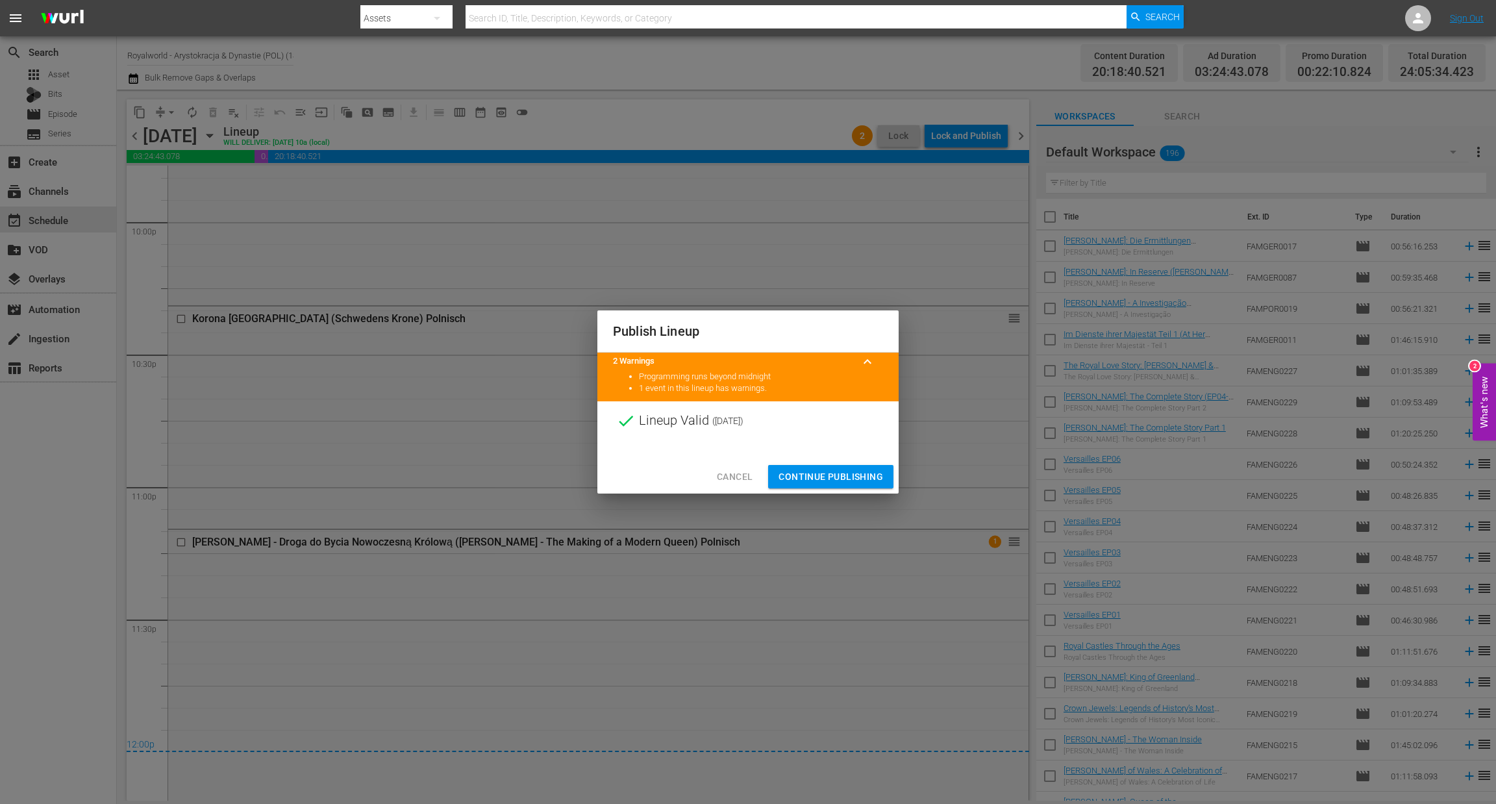
click at [837, 471] on button "Continue Publishing" at bounding box center [830, 477] width 125 height 24
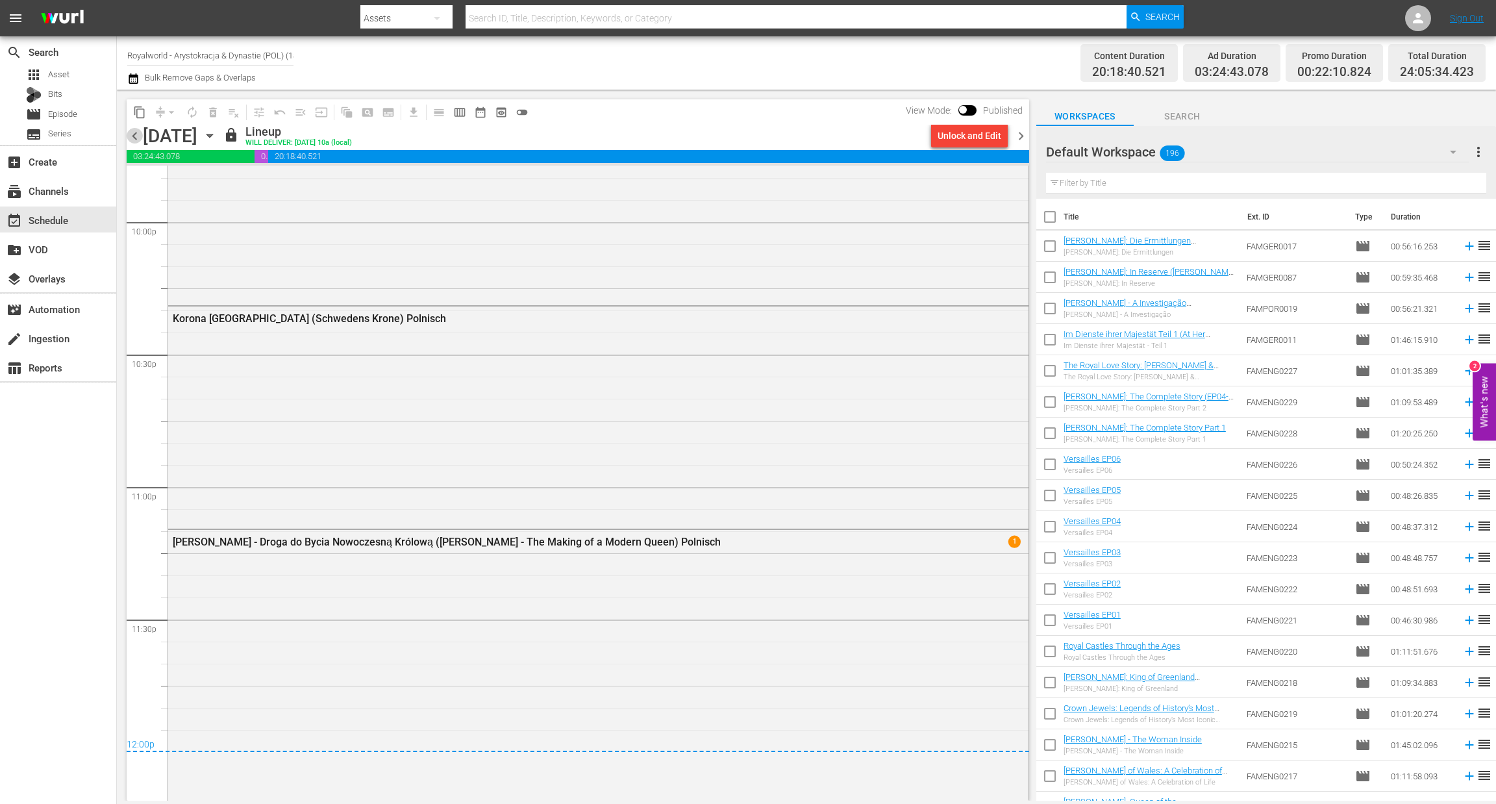
click at [132, 133] on span "chevron_left" at bounding box center [135, 136] width 16 height 16
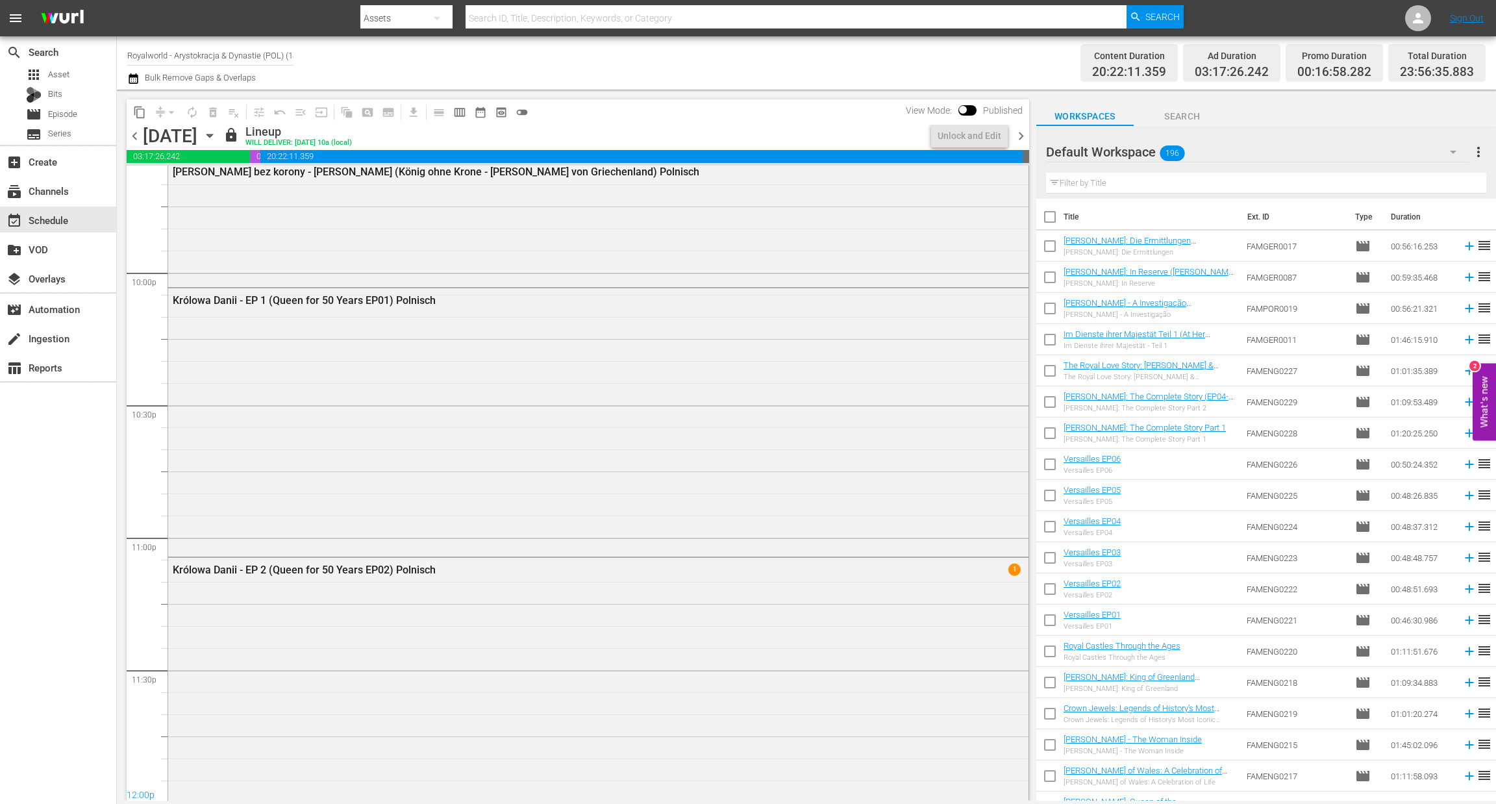
scroll to position [5749, 0]
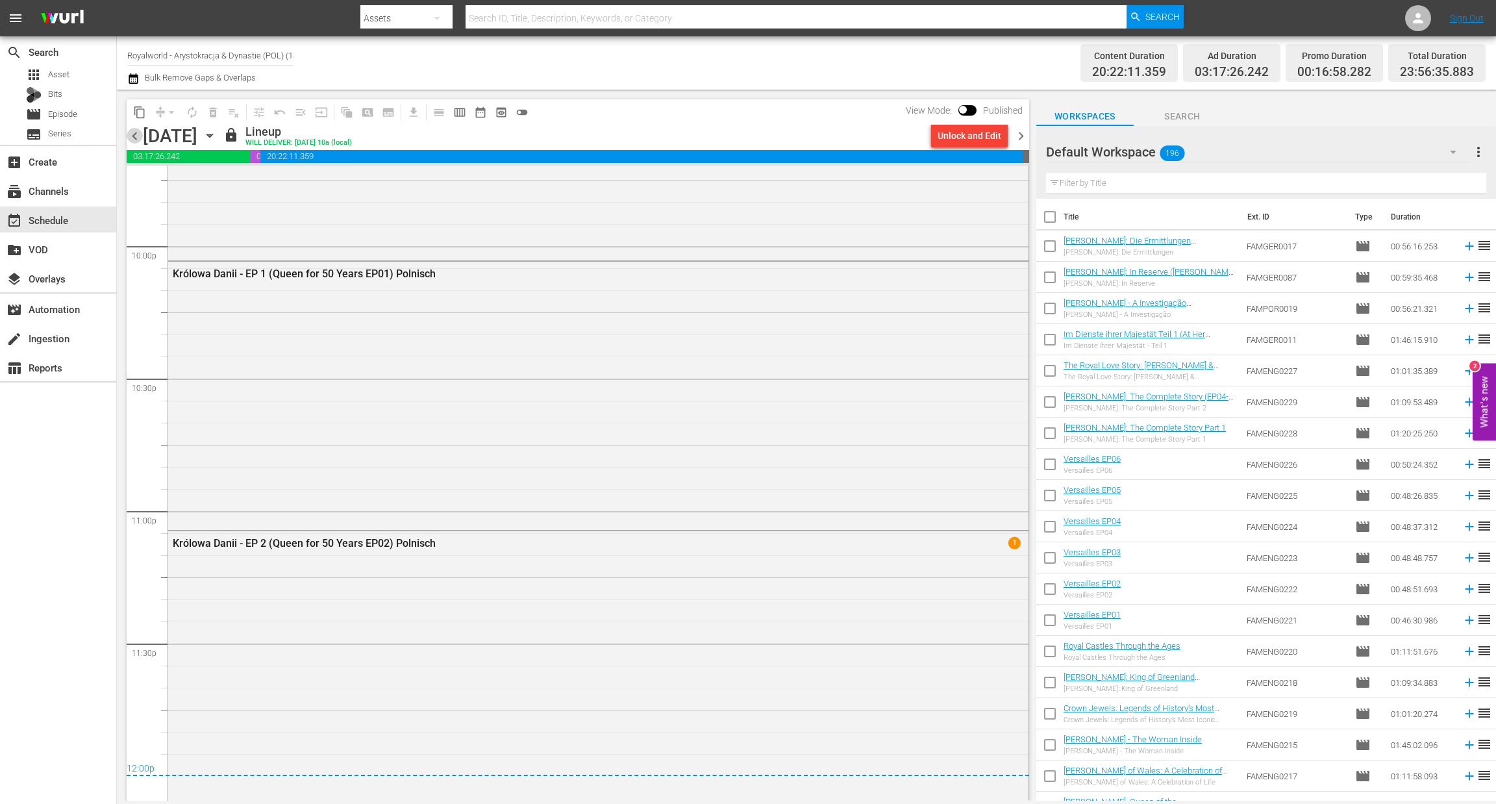
click at [132, 133] on span "chevron_left" at bounding box center [135, 136] width 16 height 16
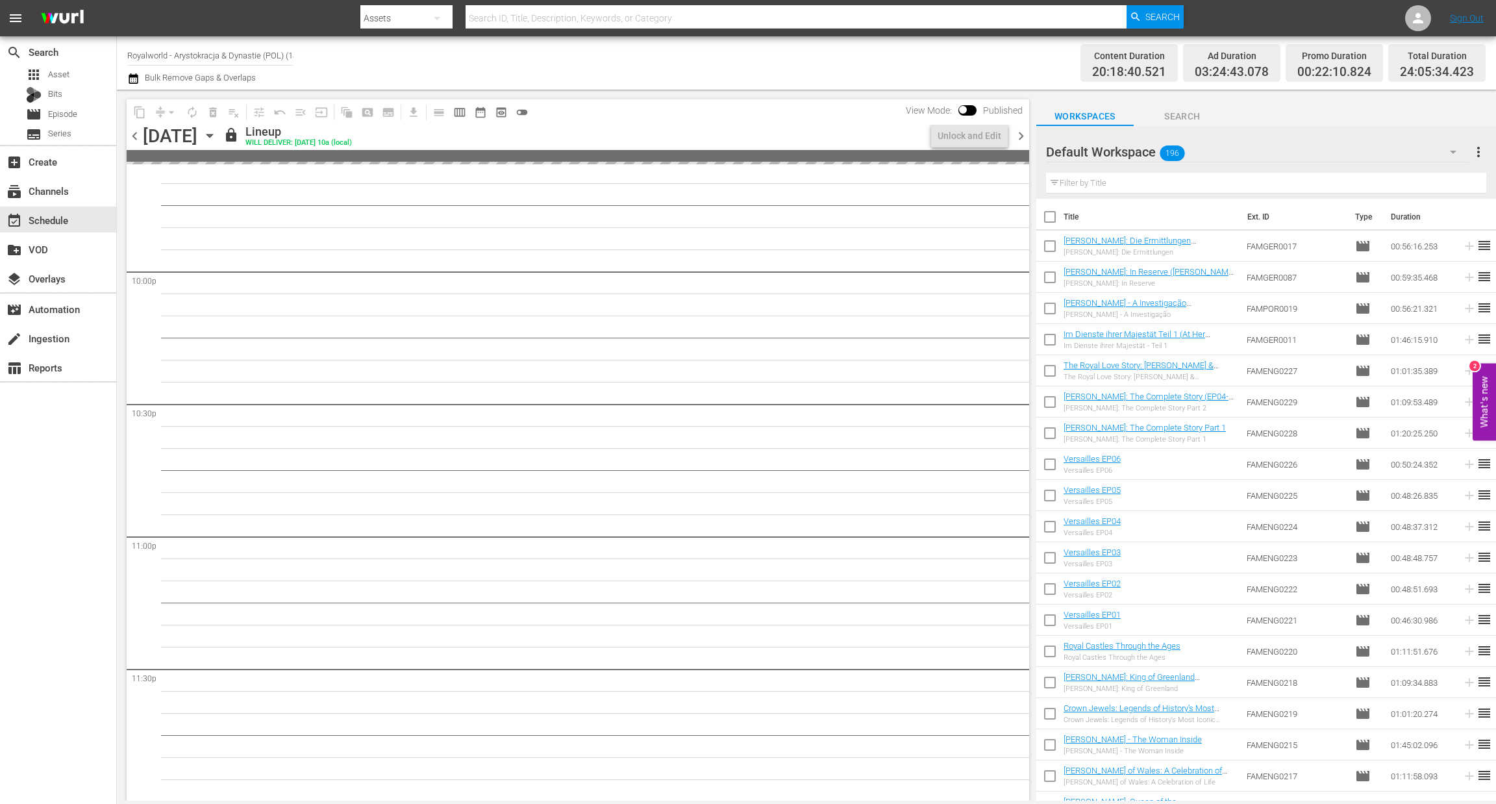
scroll to position [5764, 0]
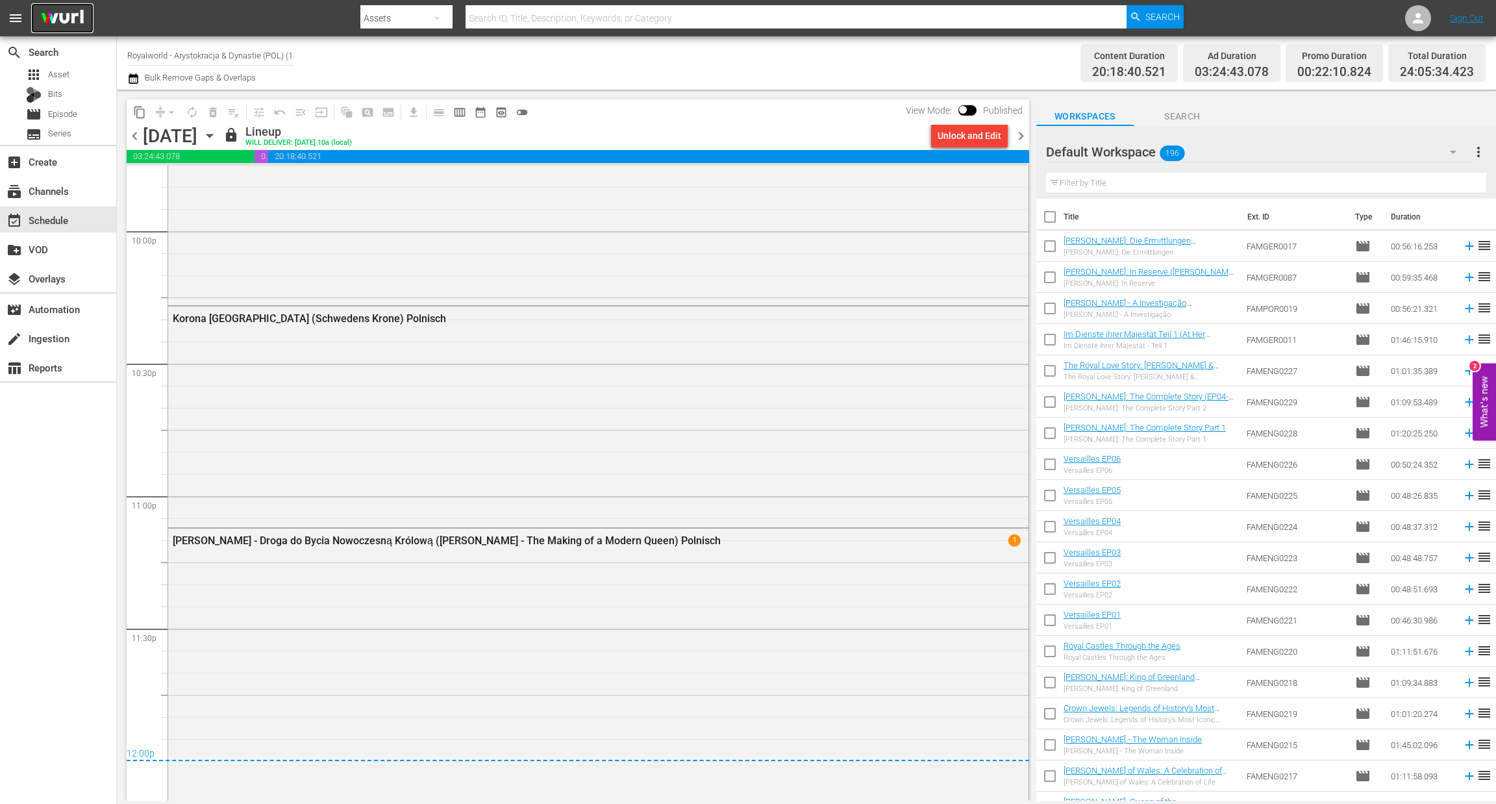
click at [47, 12] on img at bounding box center [62, 18] width 62 height 31
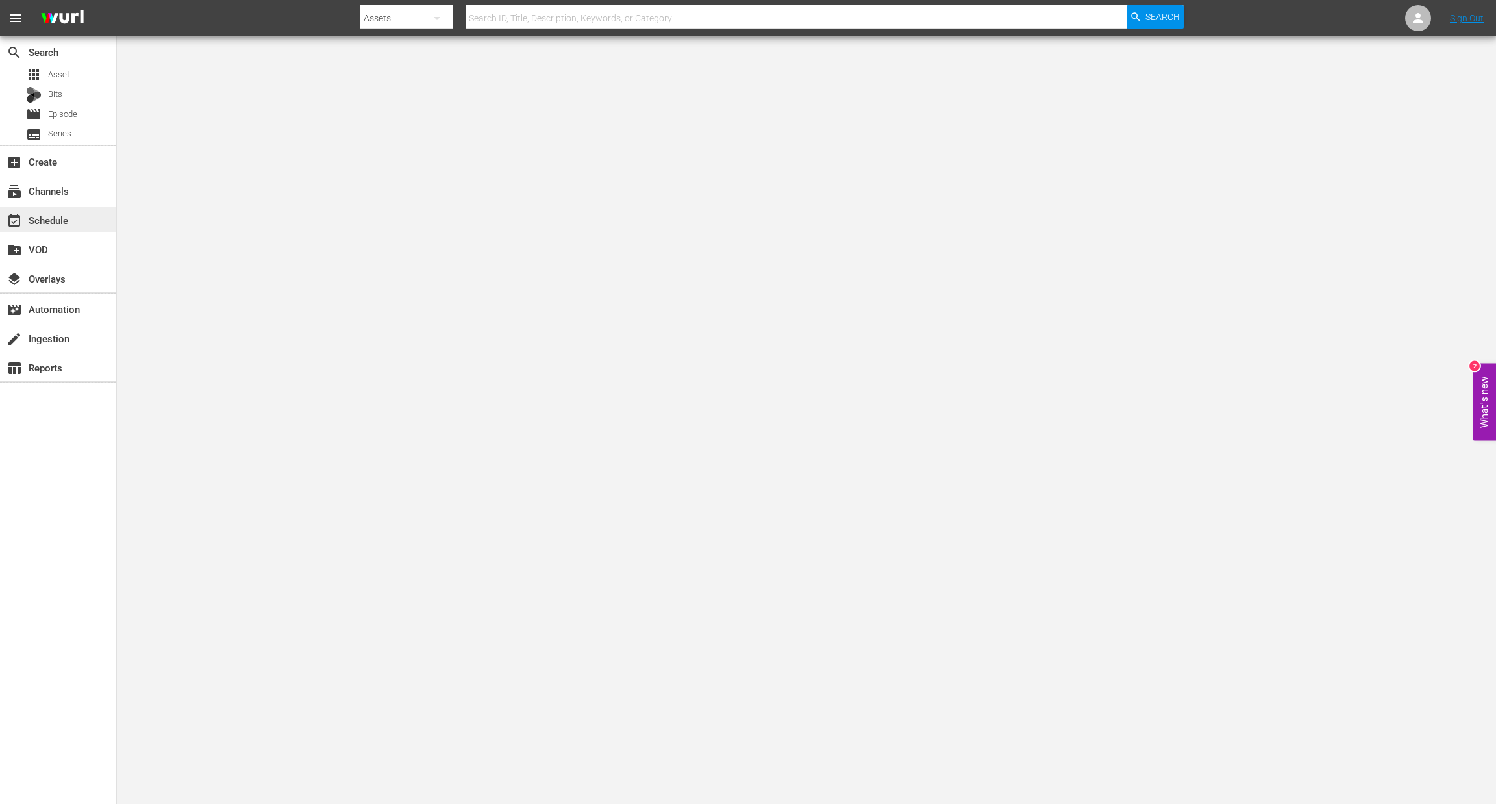
click at [75, 215] on div "event_available Schedule" at bounding box center [58, 220] width 116 height 26
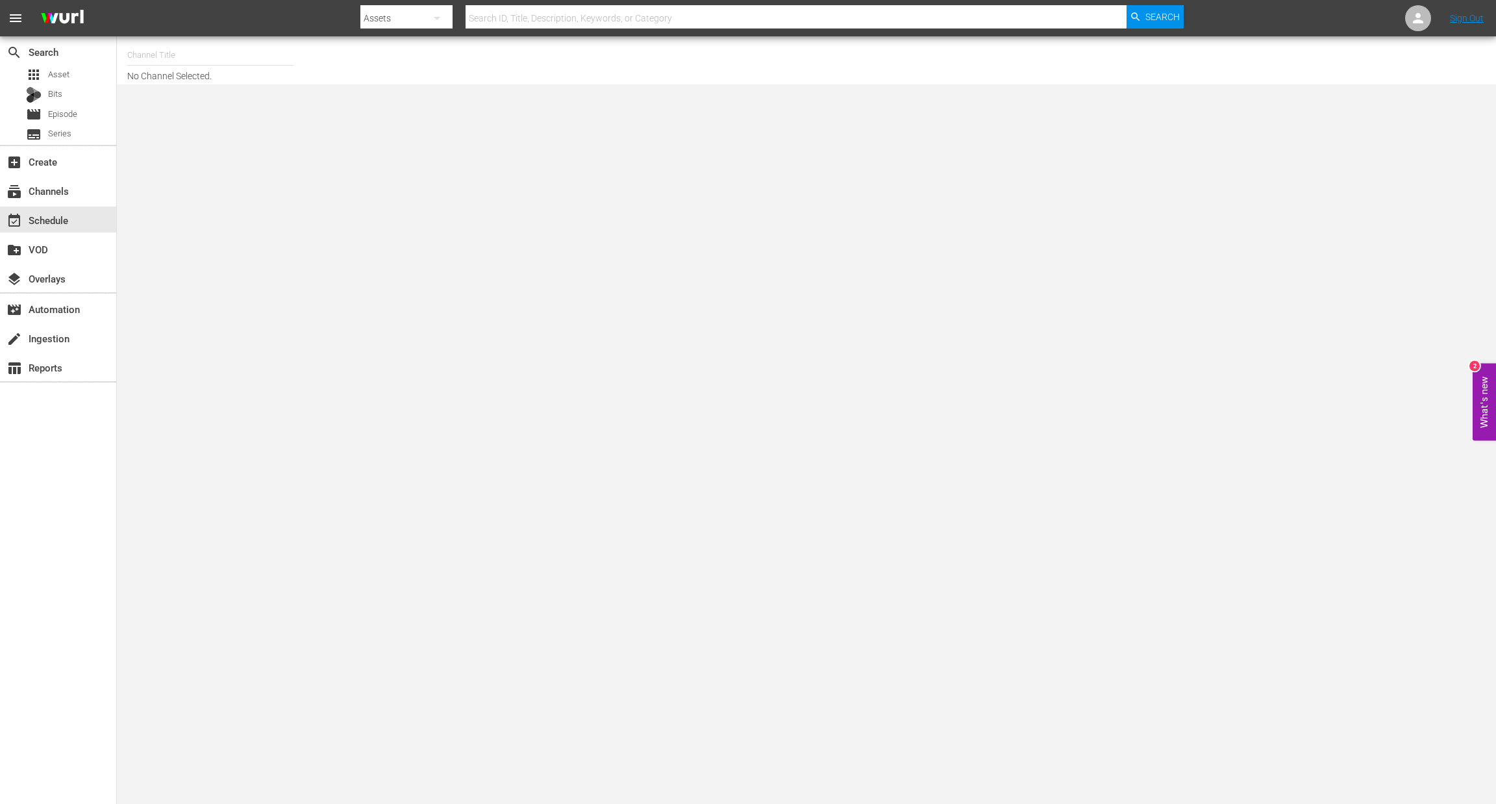
click at [186, 65] on hr at bounding box center [210, 65] width 166 height 1
click at [204, 55] on input "text" at bounding box center [210, 55] width 166 height 31
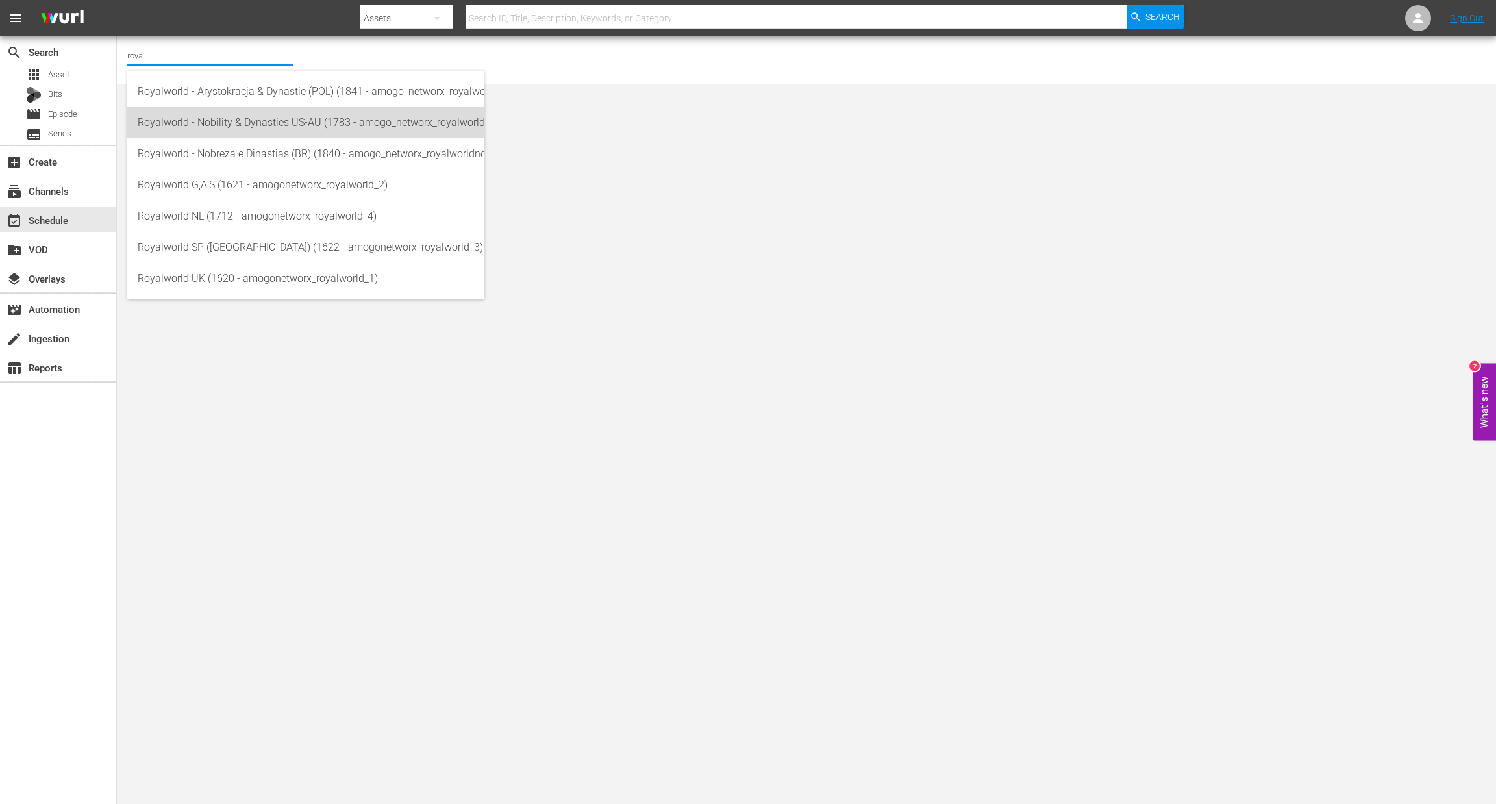
click at [259, 120] on div "Royalworld - Nobility & Dynasties US-AU (1783 - amogo_networx_royalworldnobilit…" at bounding box center [306, 122] width 336 height 31
type input "Royalworld - Nobility & Dynasties US-AU (1783 - amogo_networx_royalworldnobilit…"
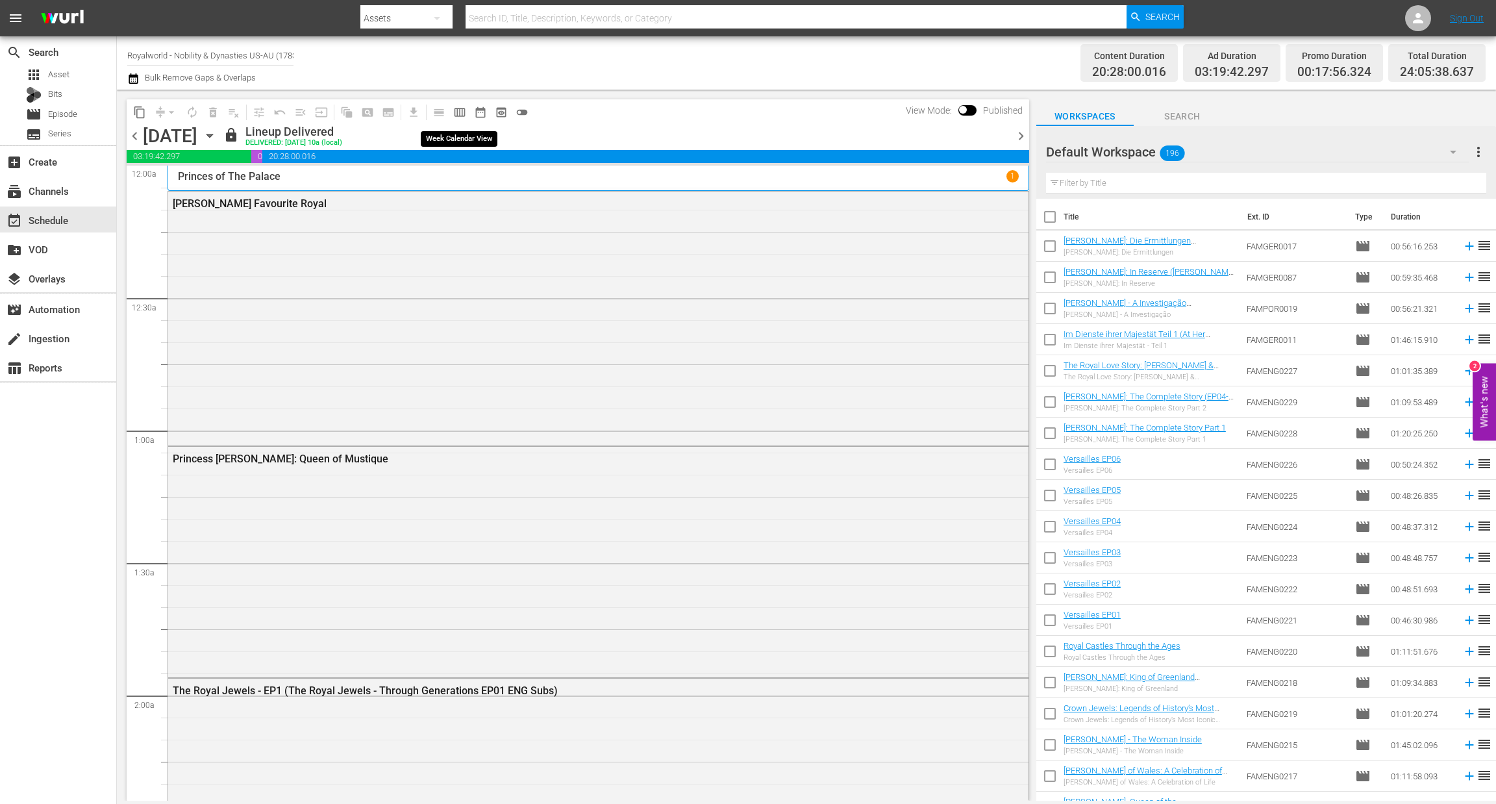
click at [454, 110] on span "calendar_view_week_outlined" at bounding box center [459, 112] width 13 height 13
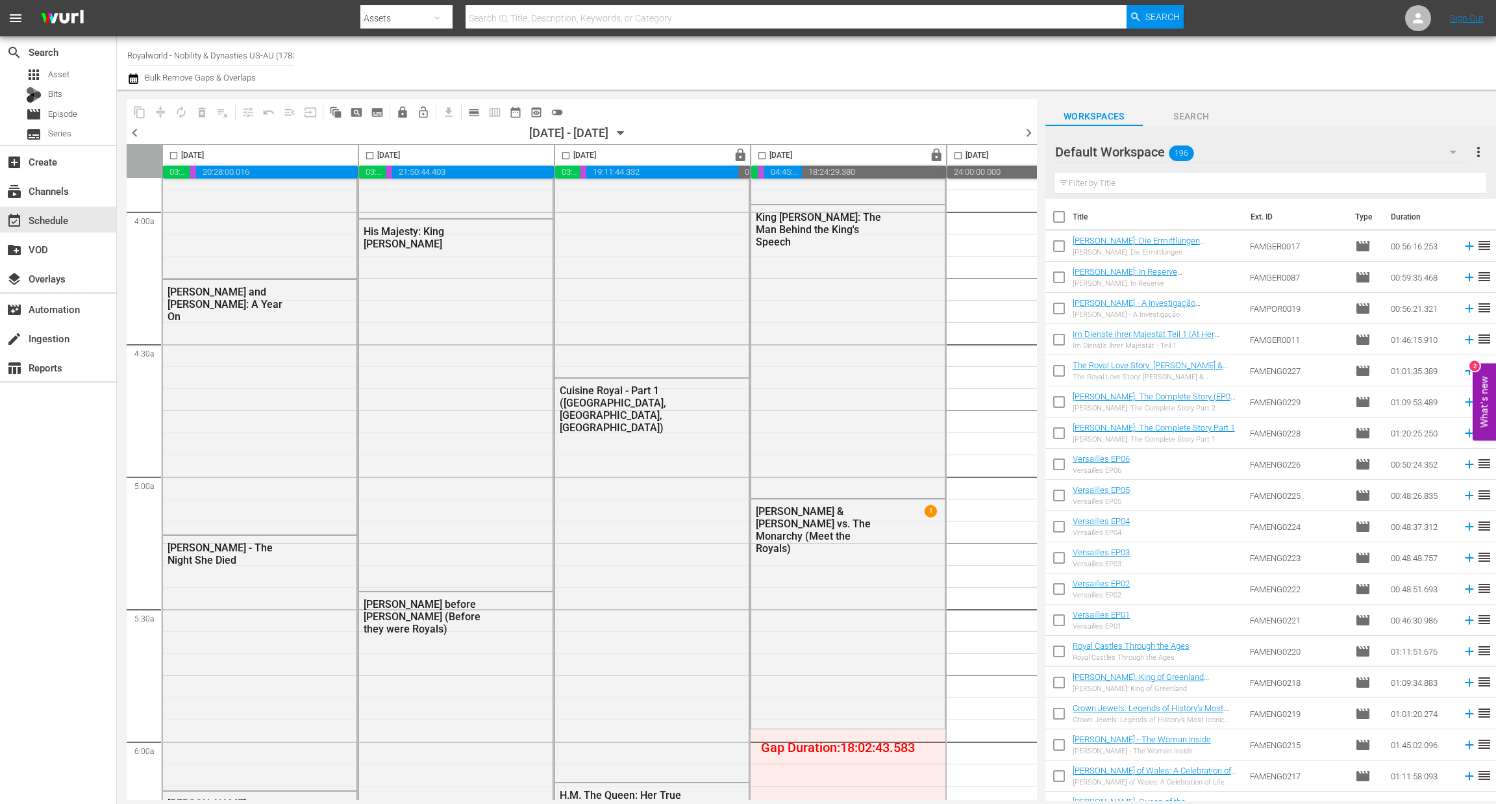
scroll to position [584, 0]
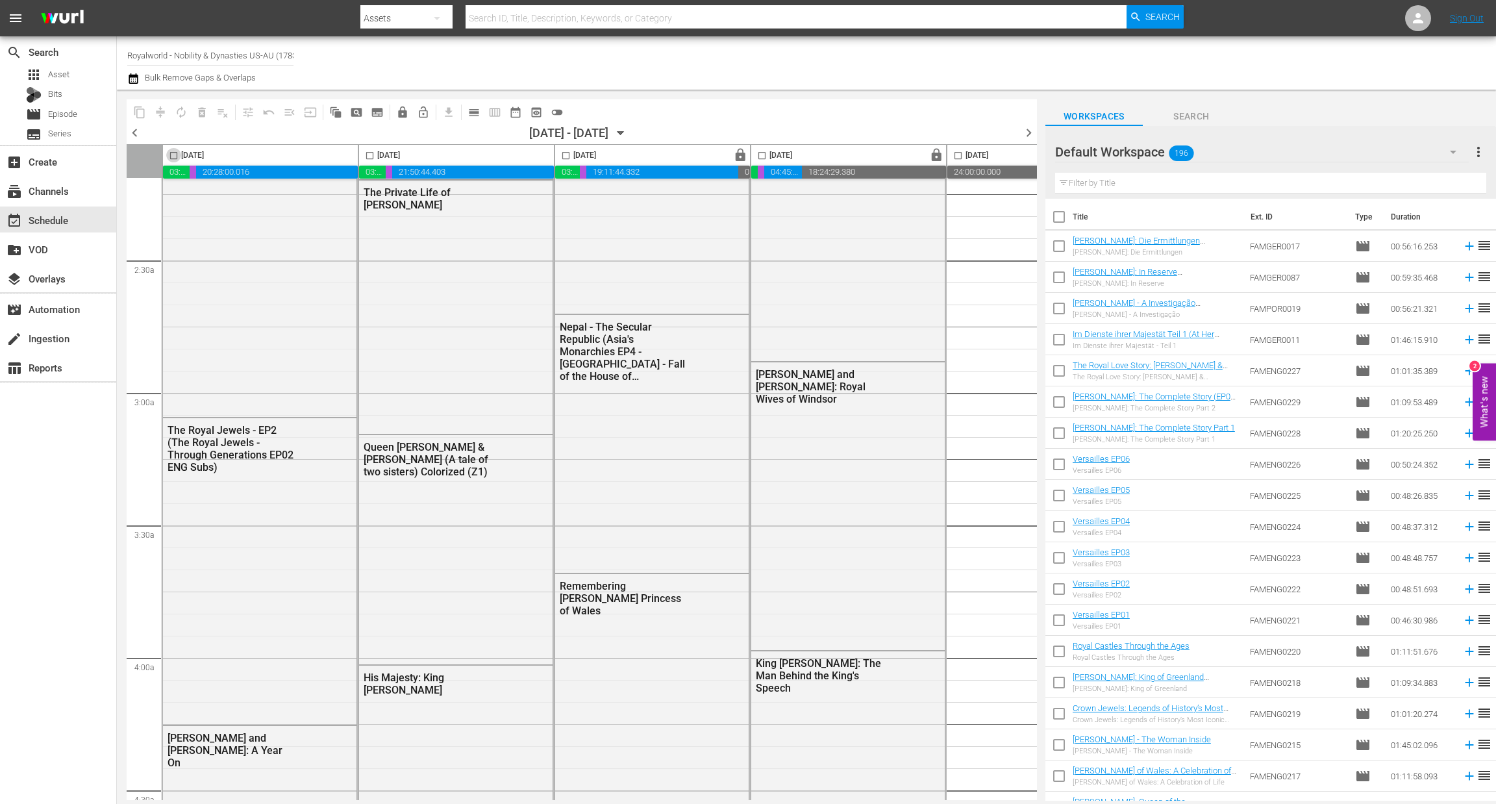
click at [169, 157] on input "checkbox" at bounding box center [173, 158] width 15 height 15
checkbox input "true"
click at [143, 111] on span "content_copy" at bounding box center [139, 112] width 13 height 13
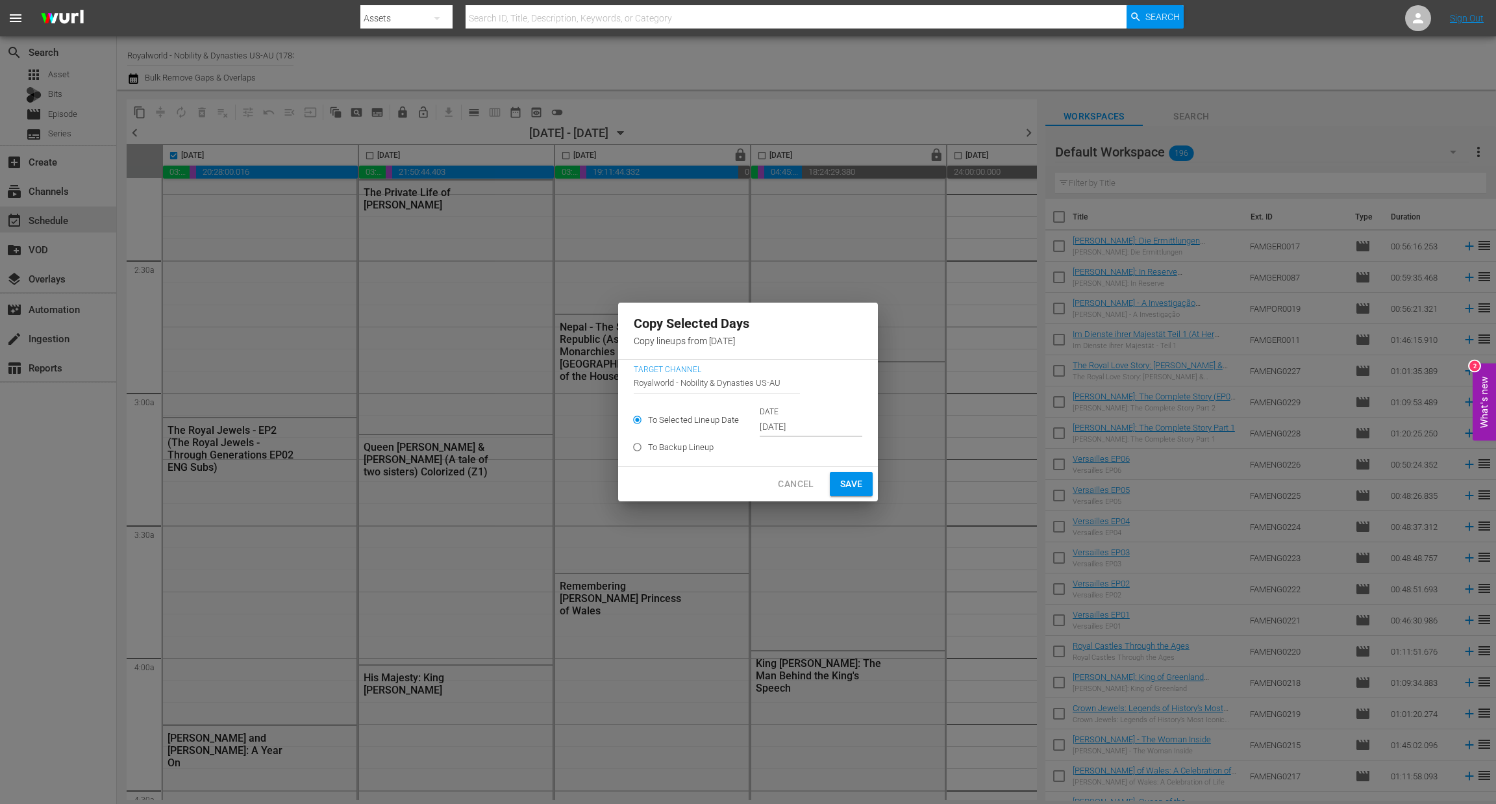
click at [788, 425] on input "Sep 26th 2025" at bounding box center [811, 427] width 103 height 19
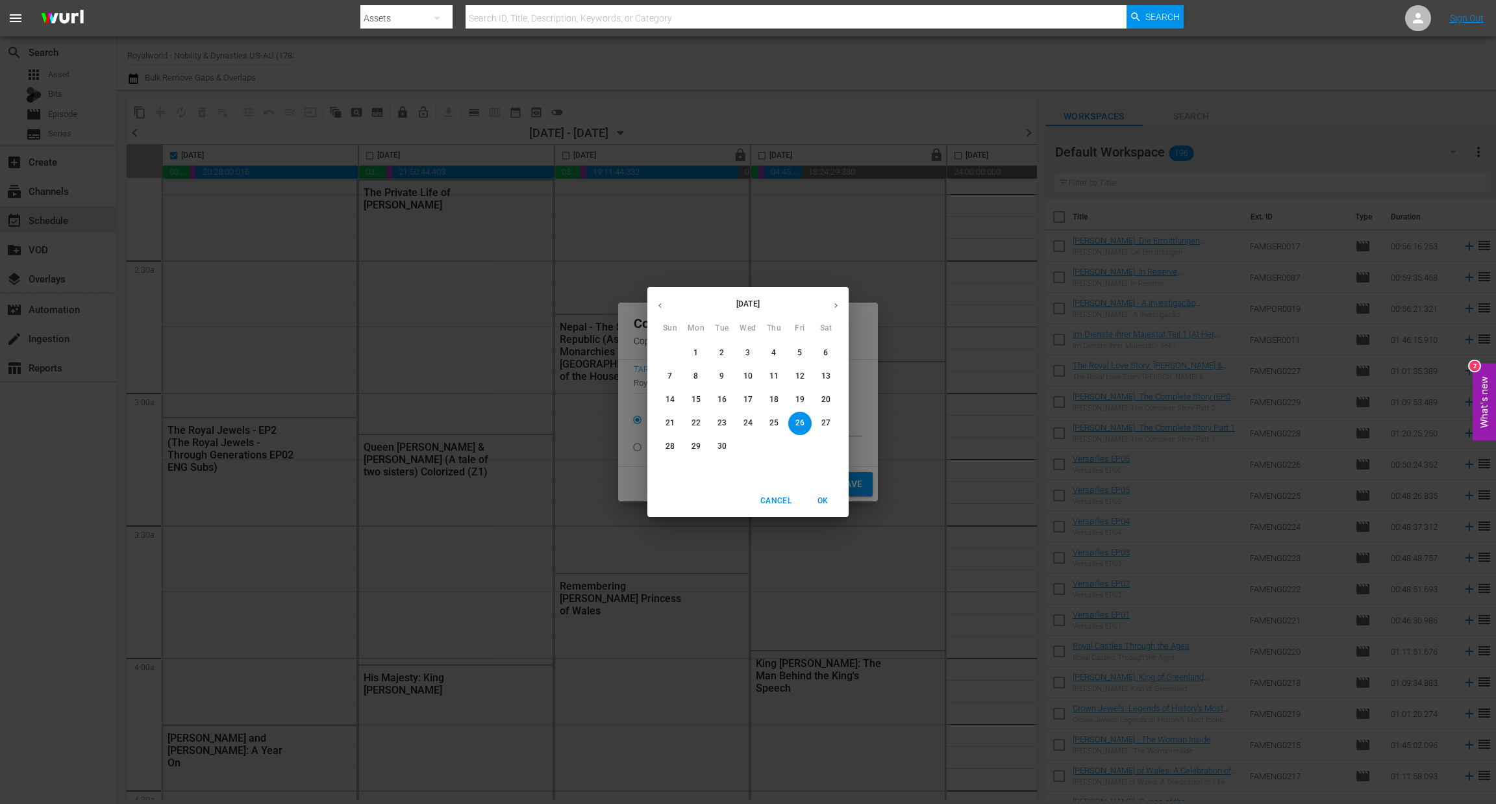
click at [693, 450] on p "29" at bounding box center [696, 446] width 9 height 11
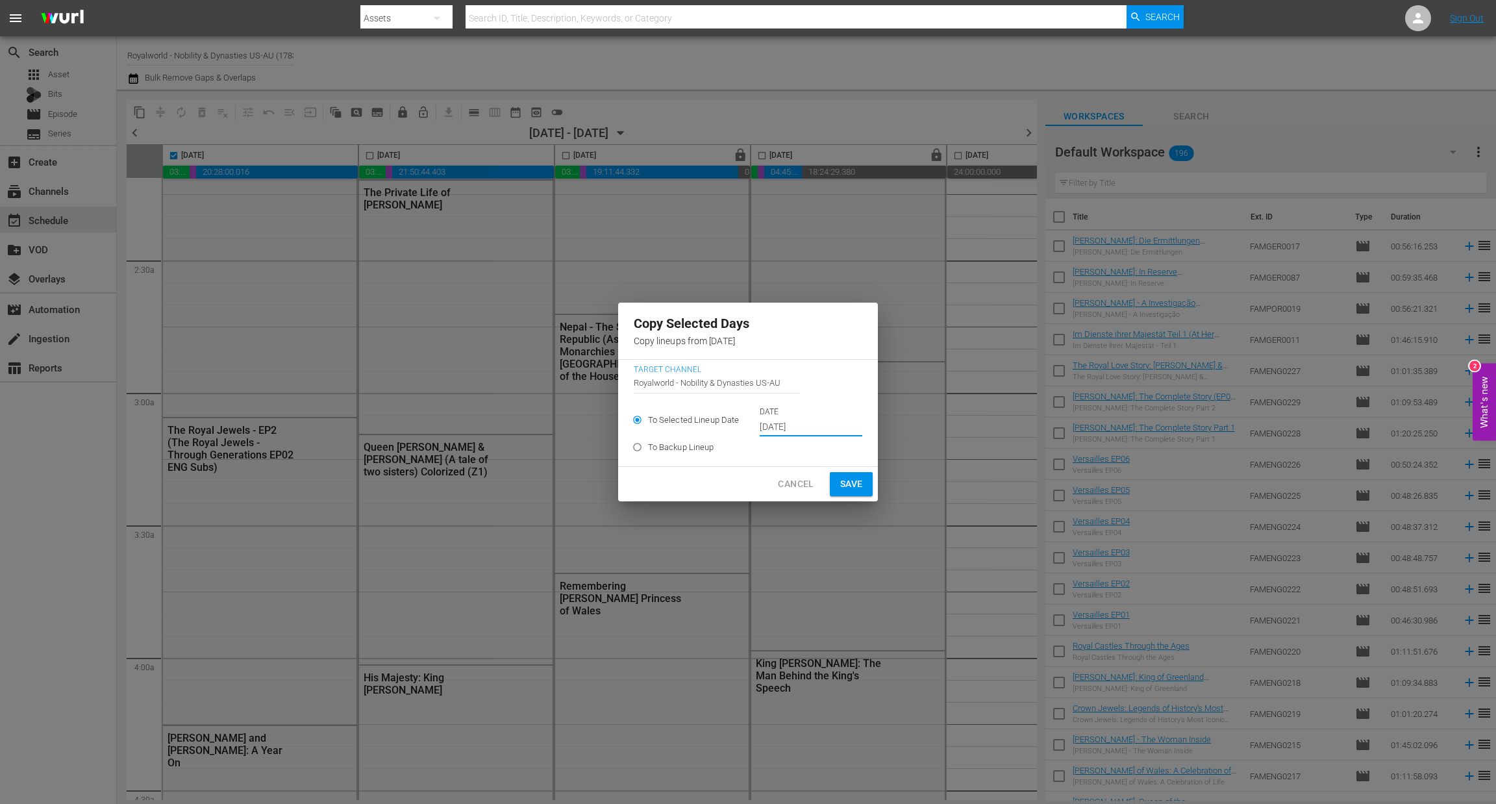
click at [851, 483] on span "Save" at bounding box center [851, 484] width 23 height 16
type input "Sep 26th 2025"
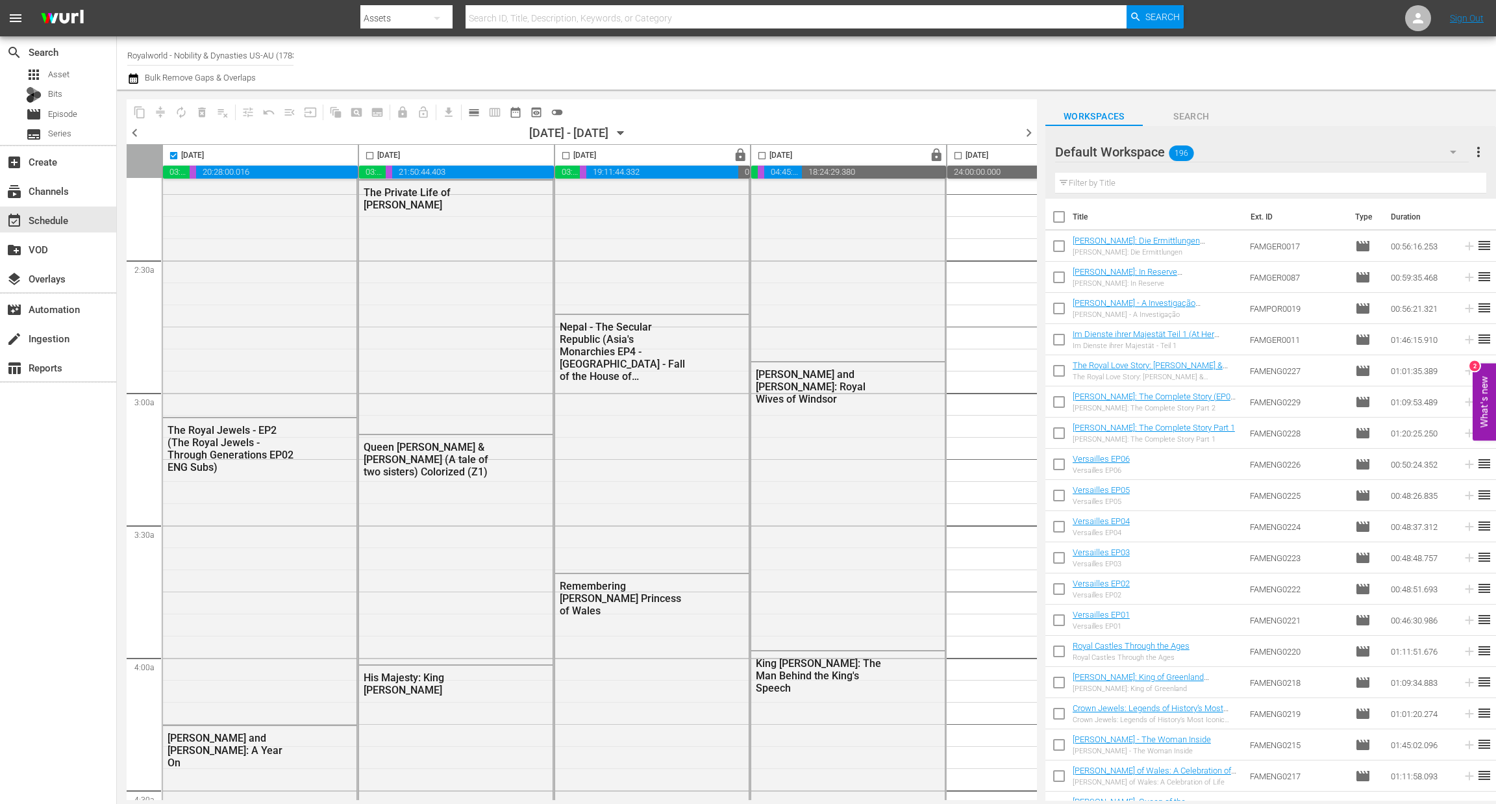
checkbox input "false"
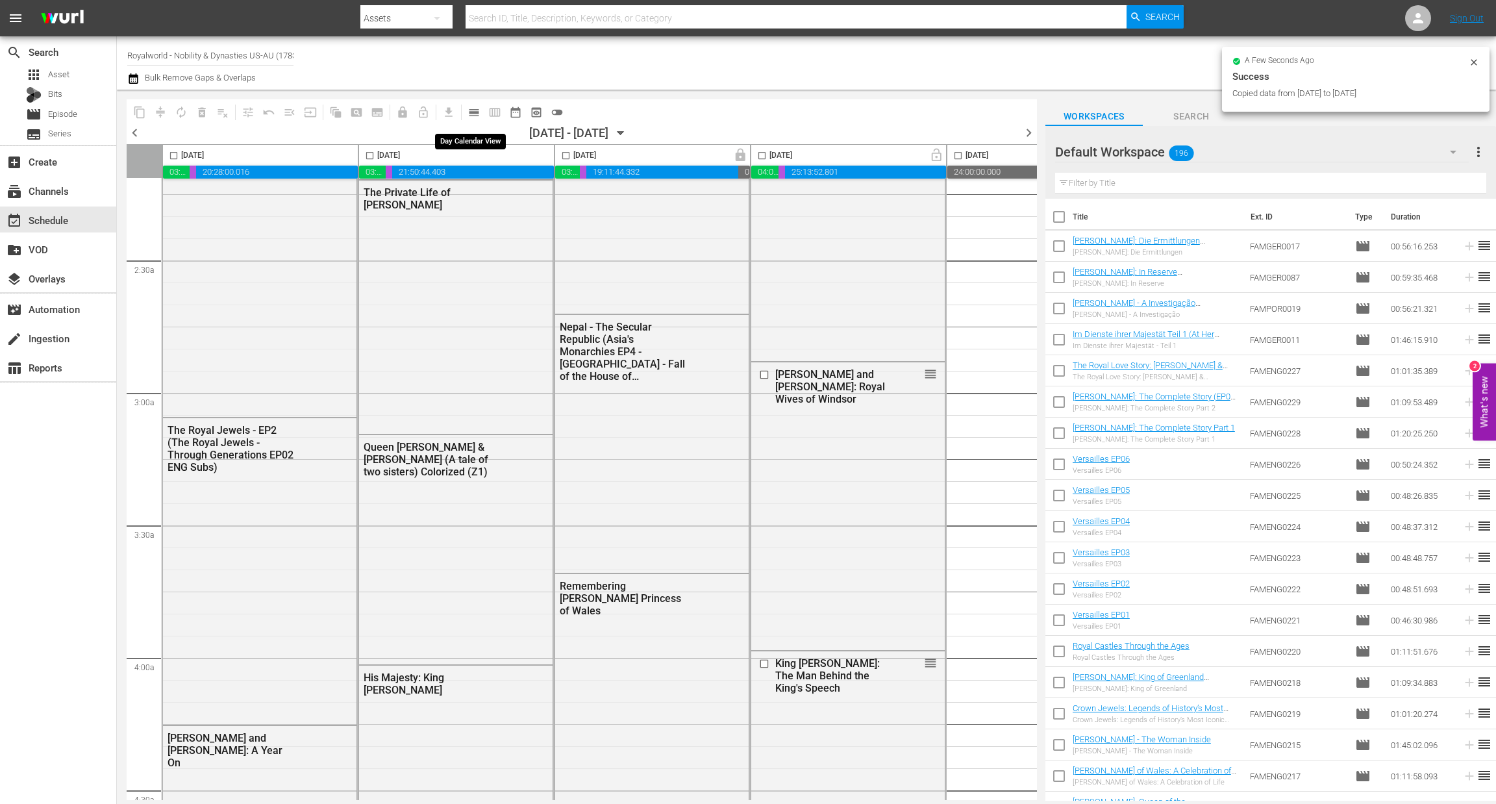
click at [476, 109] on span "calendar_view_day_outlined" at bounding box center [474, 112] width 13 height 13
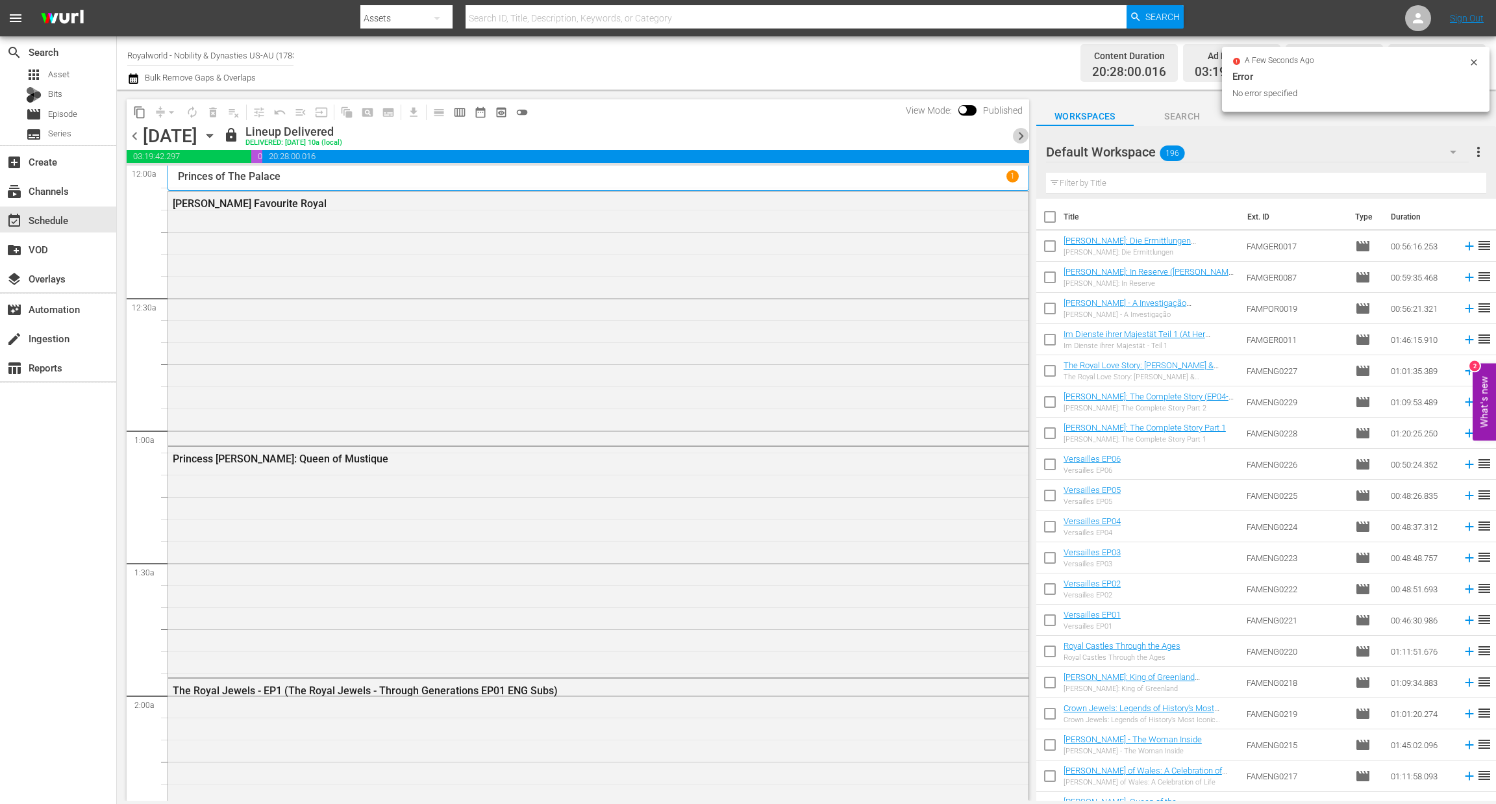
click at [1015, 132] on span "chevron_right" at bounding box center [1021, 136] width 16 height 16
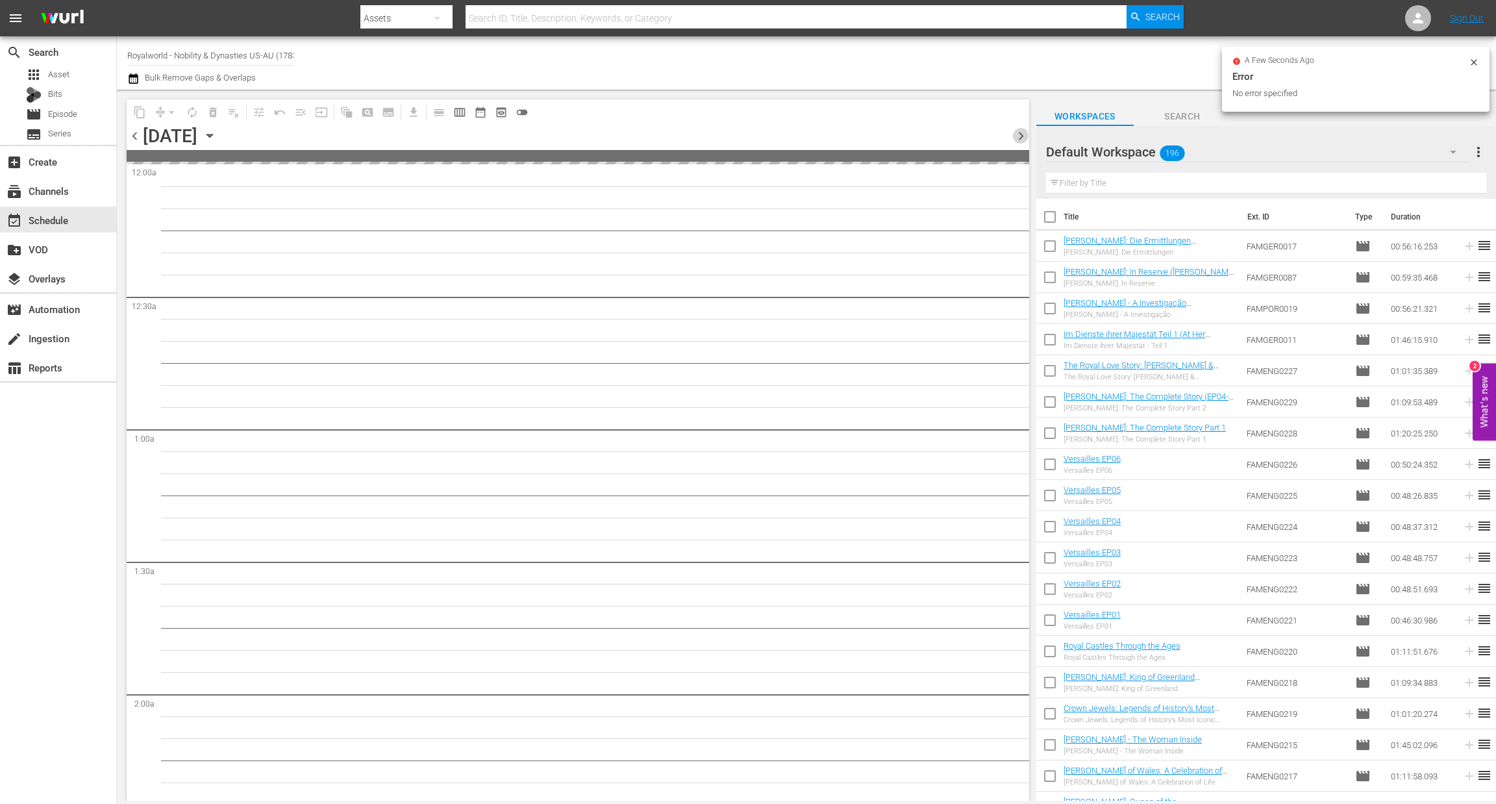
click at [1015, 132] on span "chevron_right" at bounding box center [1021, 136] width 16 height 16
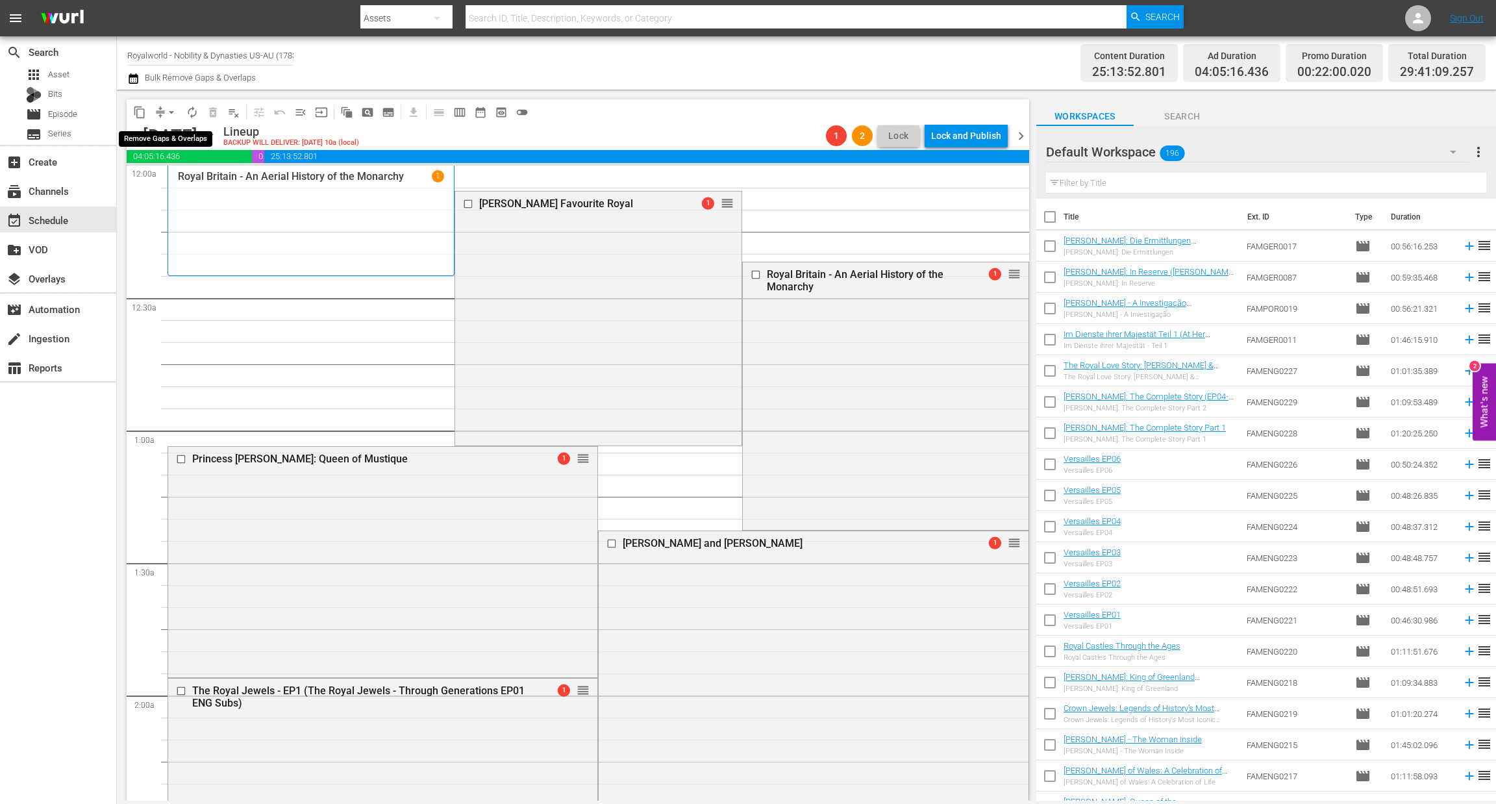
click at [173, 114] on span "arrow_drop_down" at bounding box center [171, 112] width 13 height 13
click at [198, 184] on li "Align to End of Previous Day" at bounding box center [172, 180] width 136 height 21
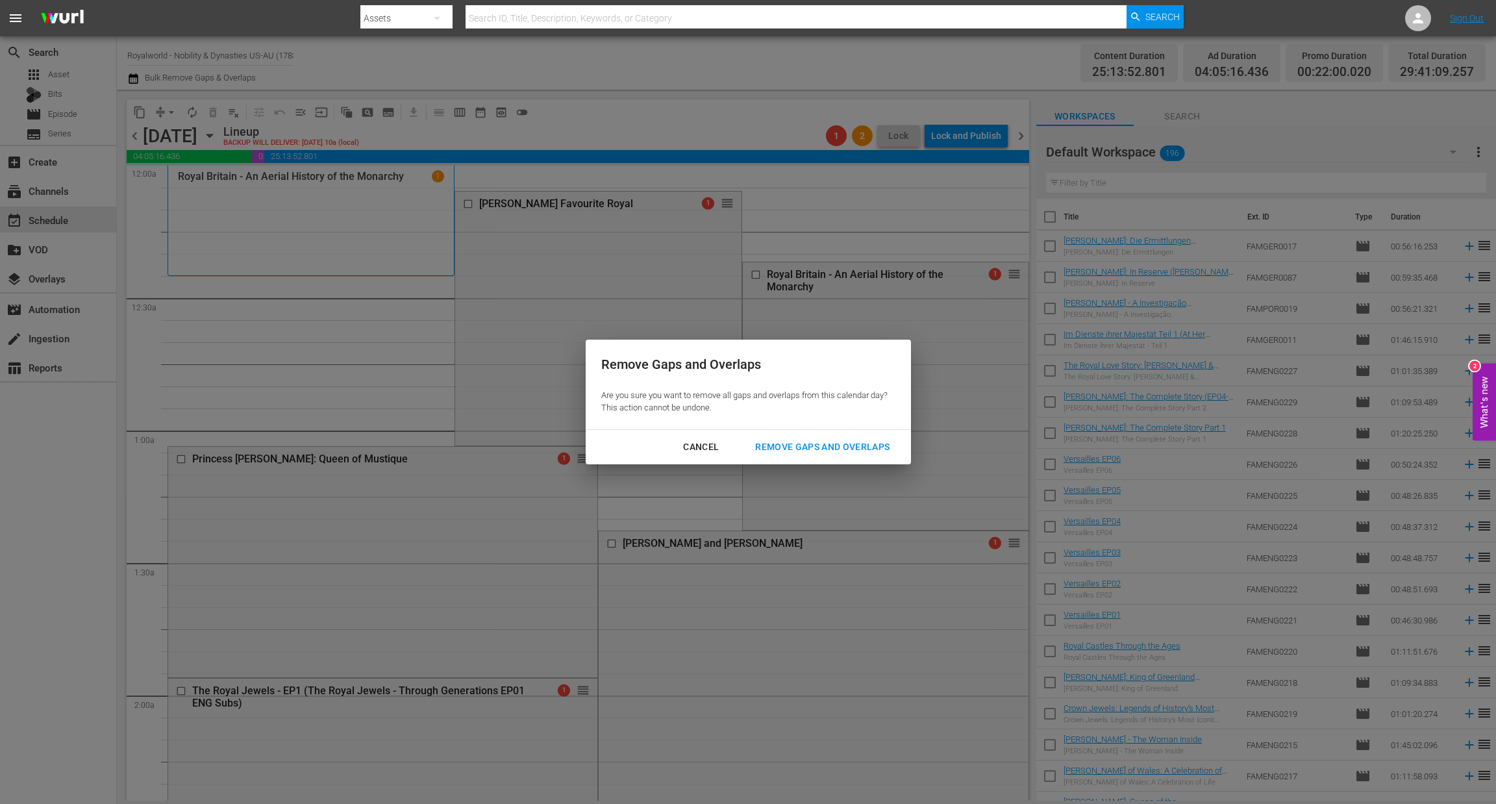
click at [774, 444] on div "Remove Gaps and Overlaps" at bounding box center [822, 447] width 155 height 16
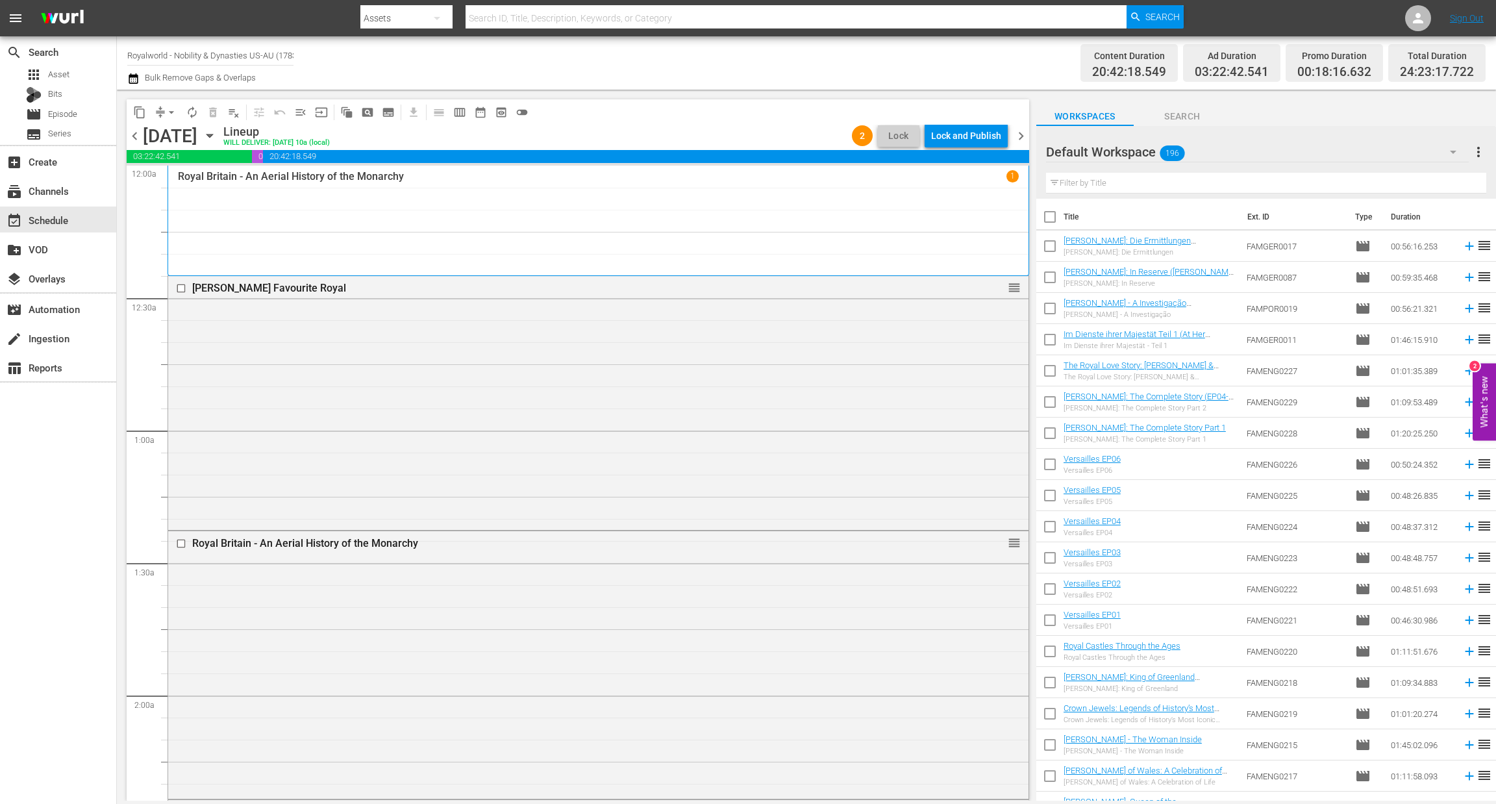
click at [130, 138] on span "chevron_left" at bounding box center [135, 136] width 16 height 16
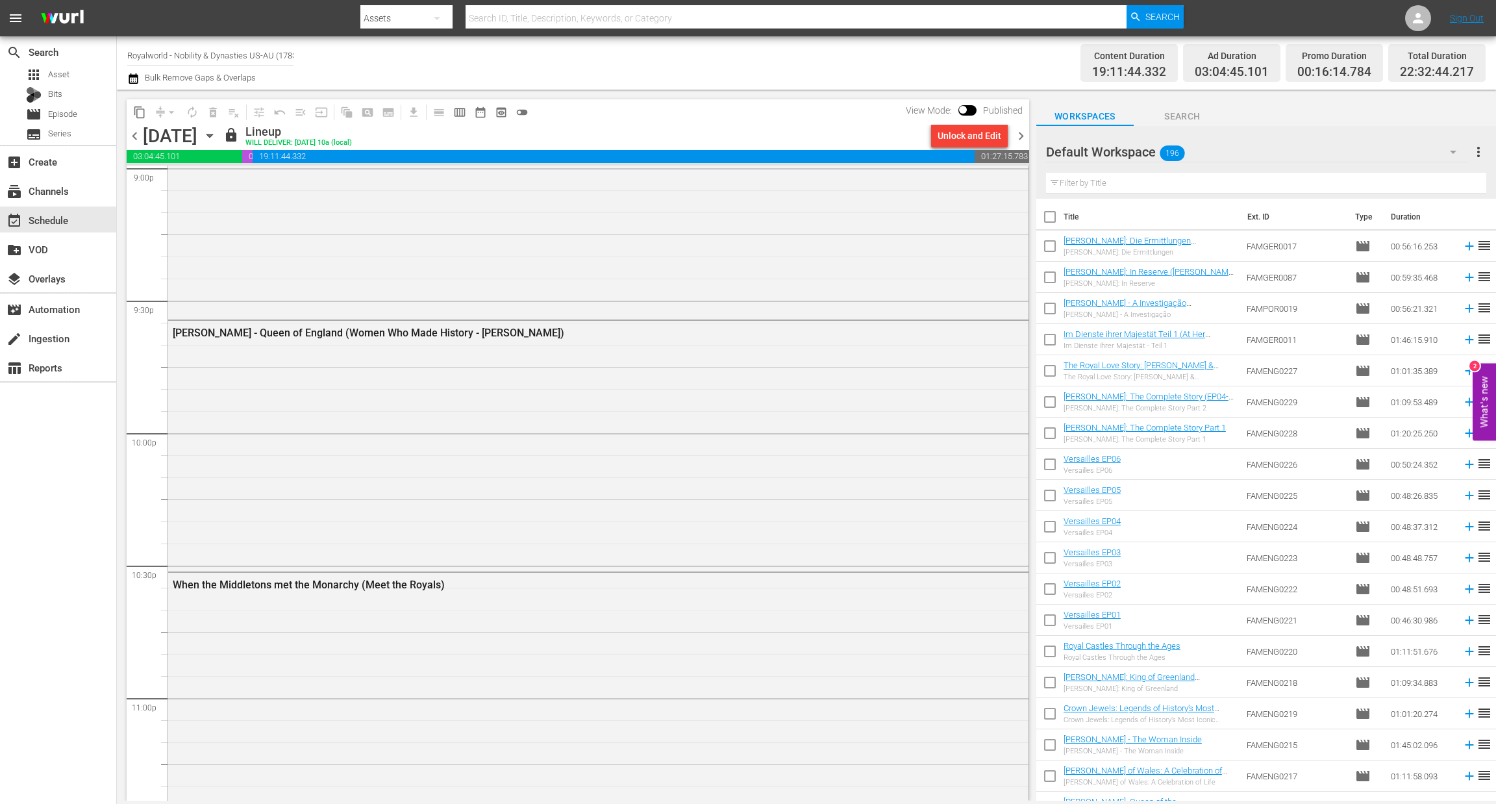
scroll to position [5834, 0]
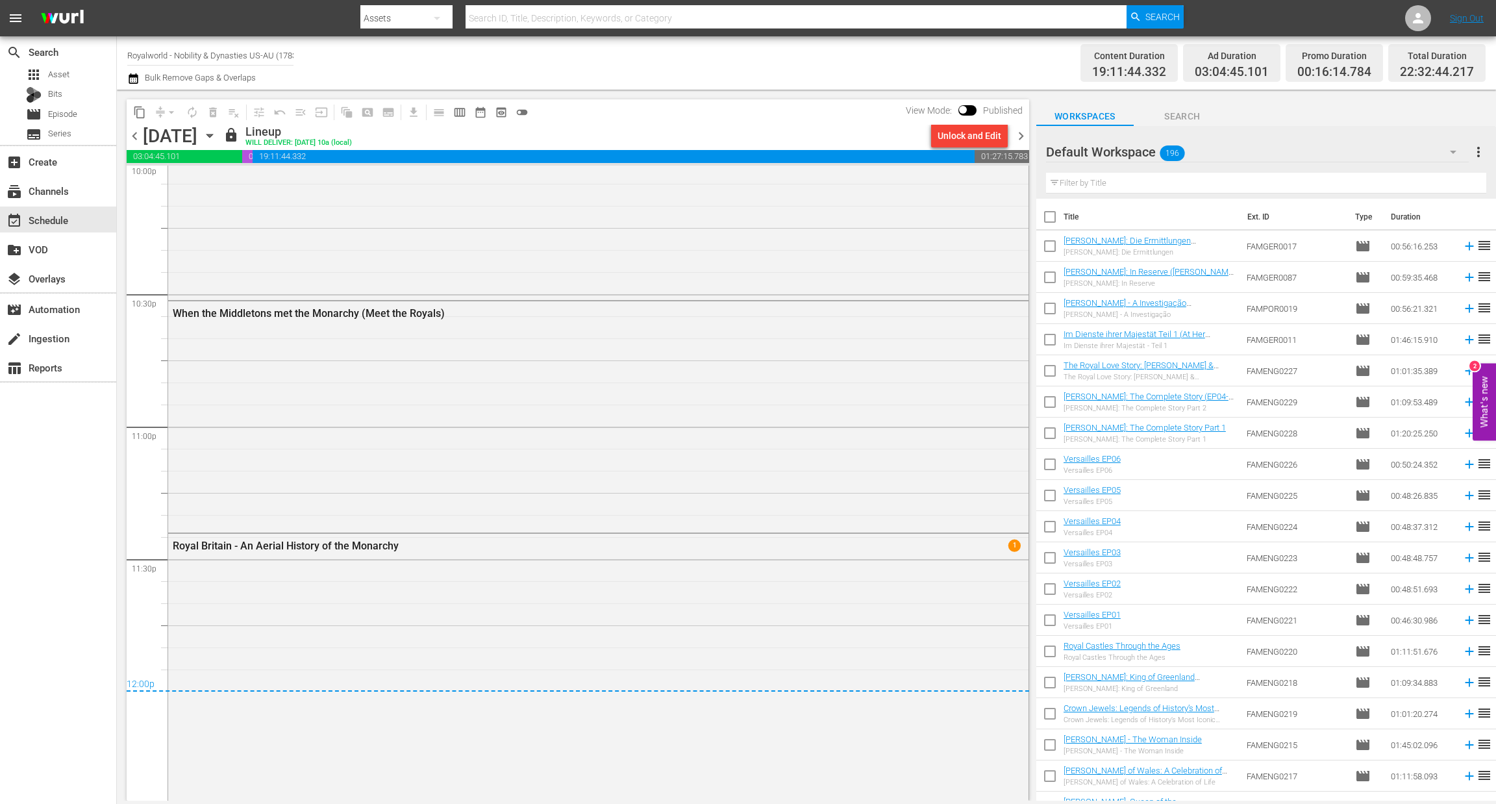
click at [1023, 129] on span "chevron_right" at bounding box center [1021, 136] width 16 height 16
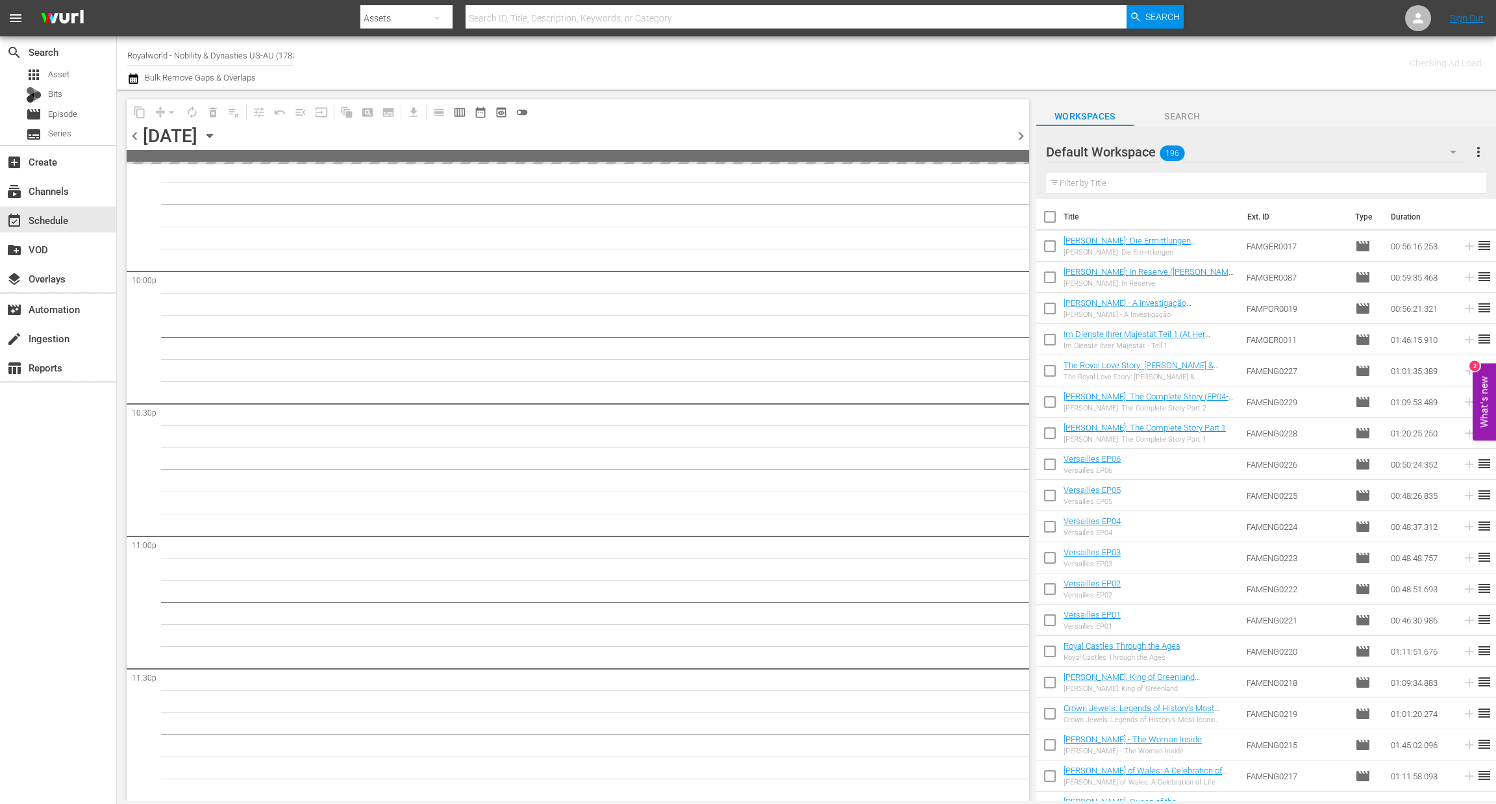
scroll to position [5723, 0]
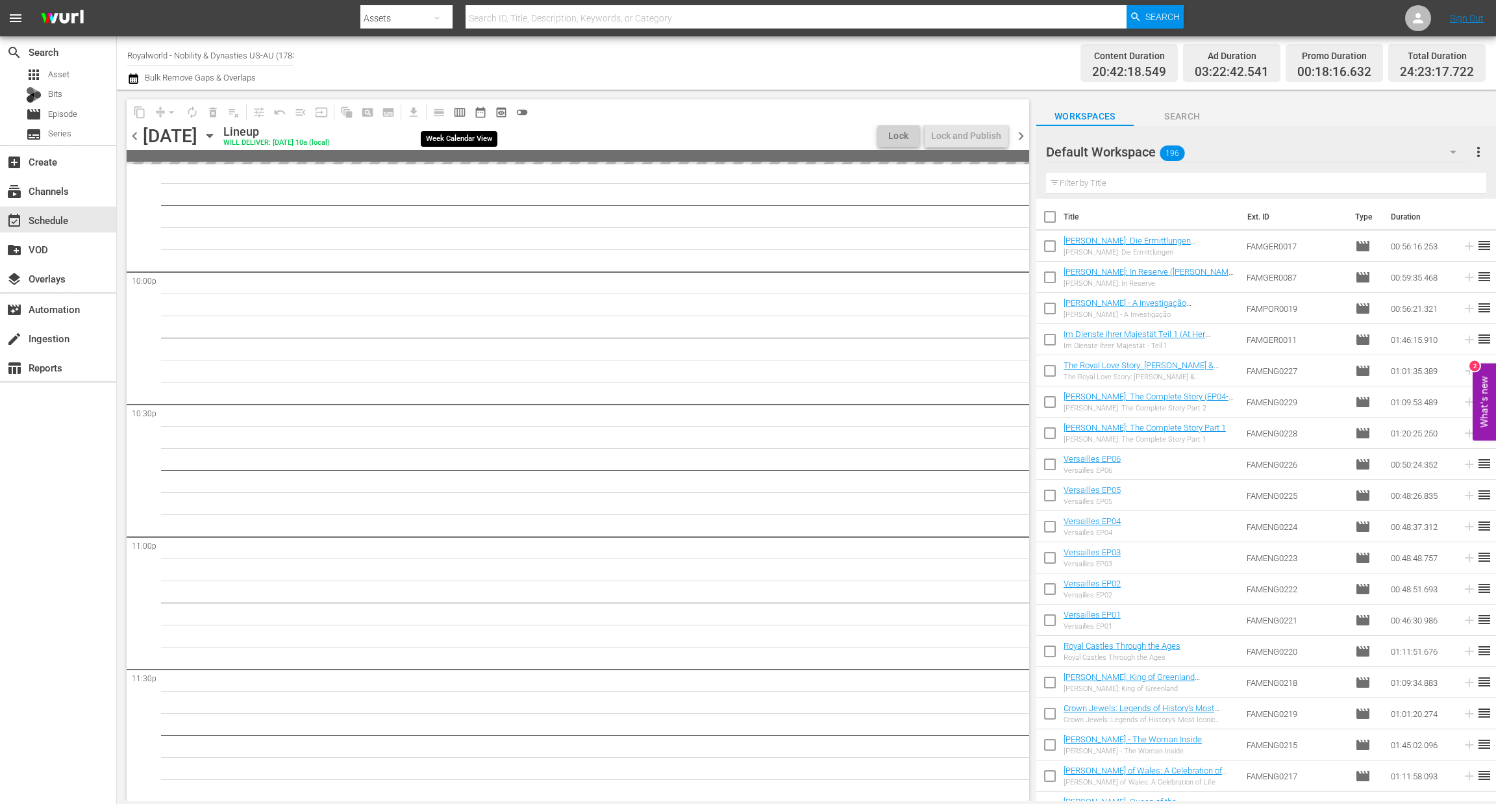
click at [454, 108] on span "calendar_view_week_outlined" at bounding box center [459, 112] width 13 height 13
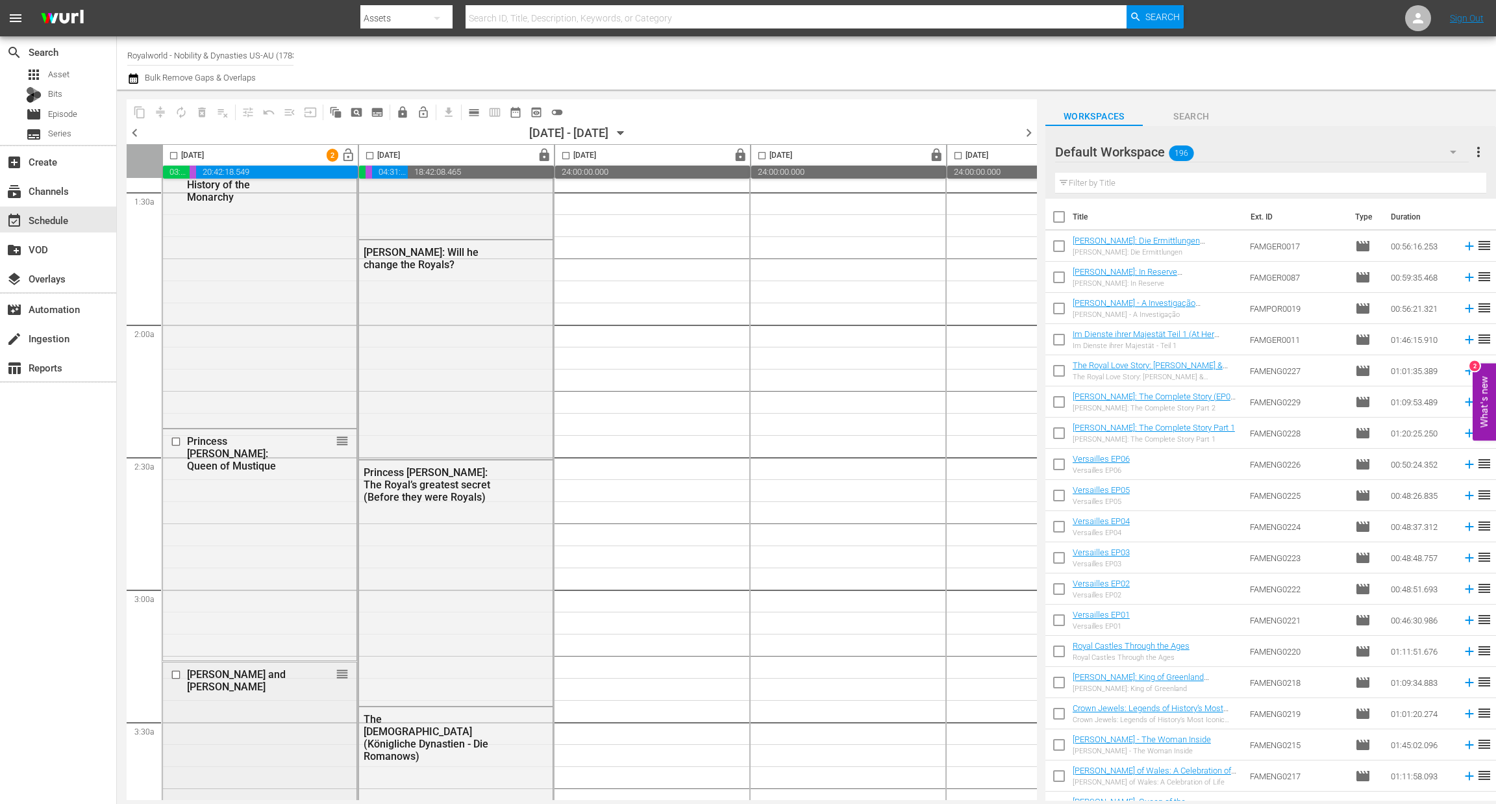
scroll to position [0, 0]
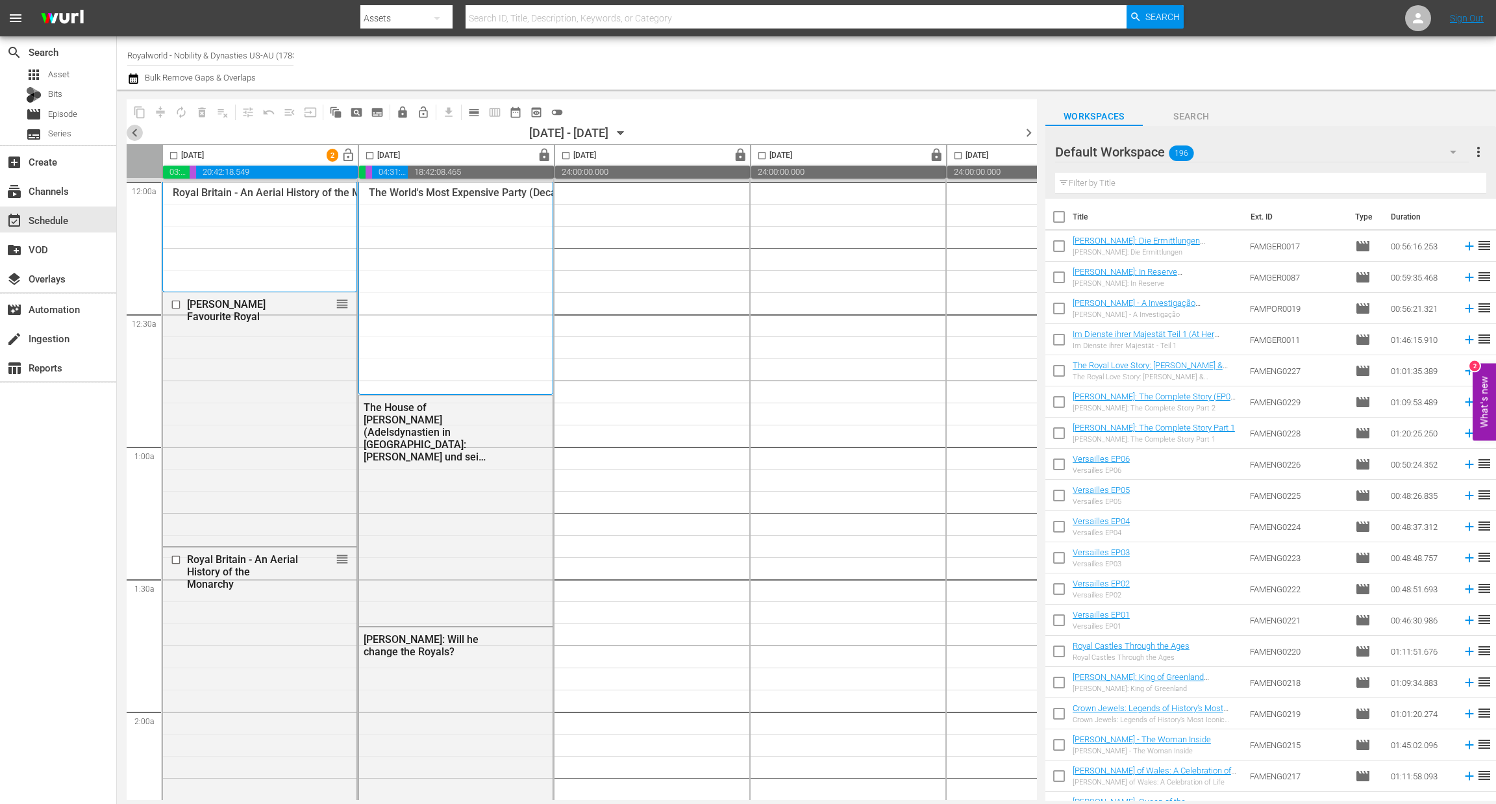
click at [134, 129] on span "chevron_left" at bounding box center [135, 133] width 16 height 16
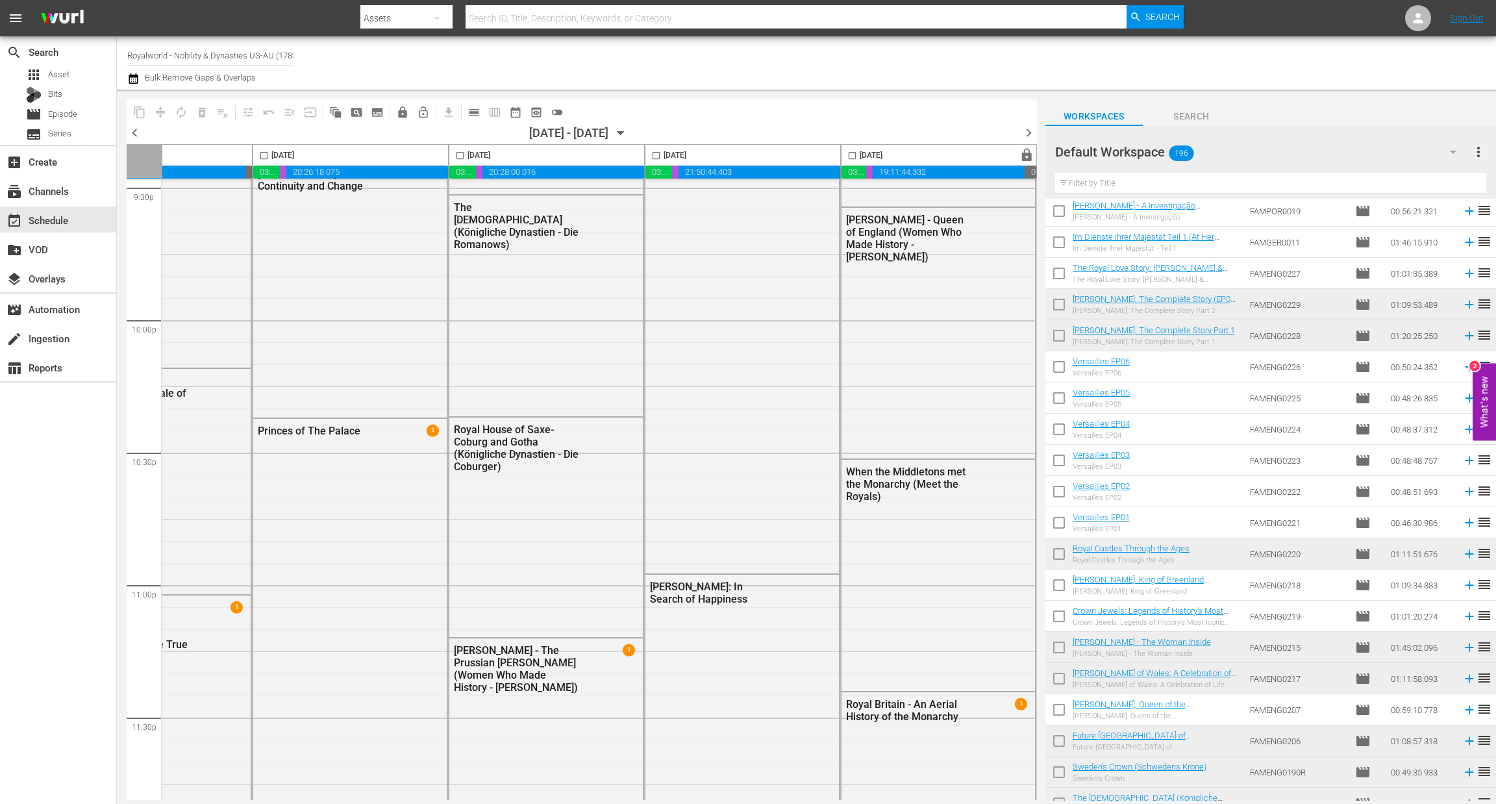
scroll to position [5745, 504]
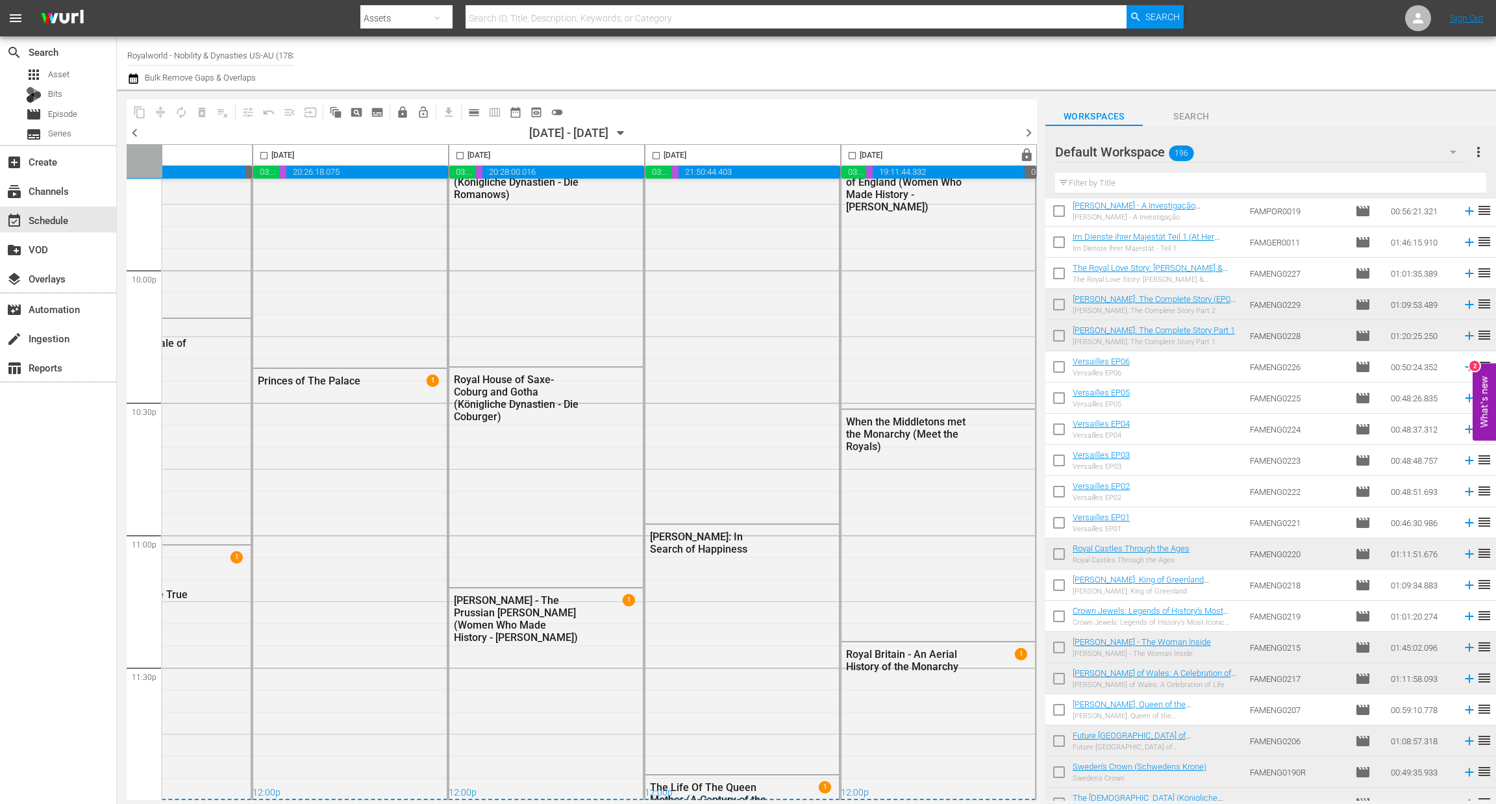
click at [1022, 130] on span "chevron_right" at bounding box center [1029, 133] width 16 height 16
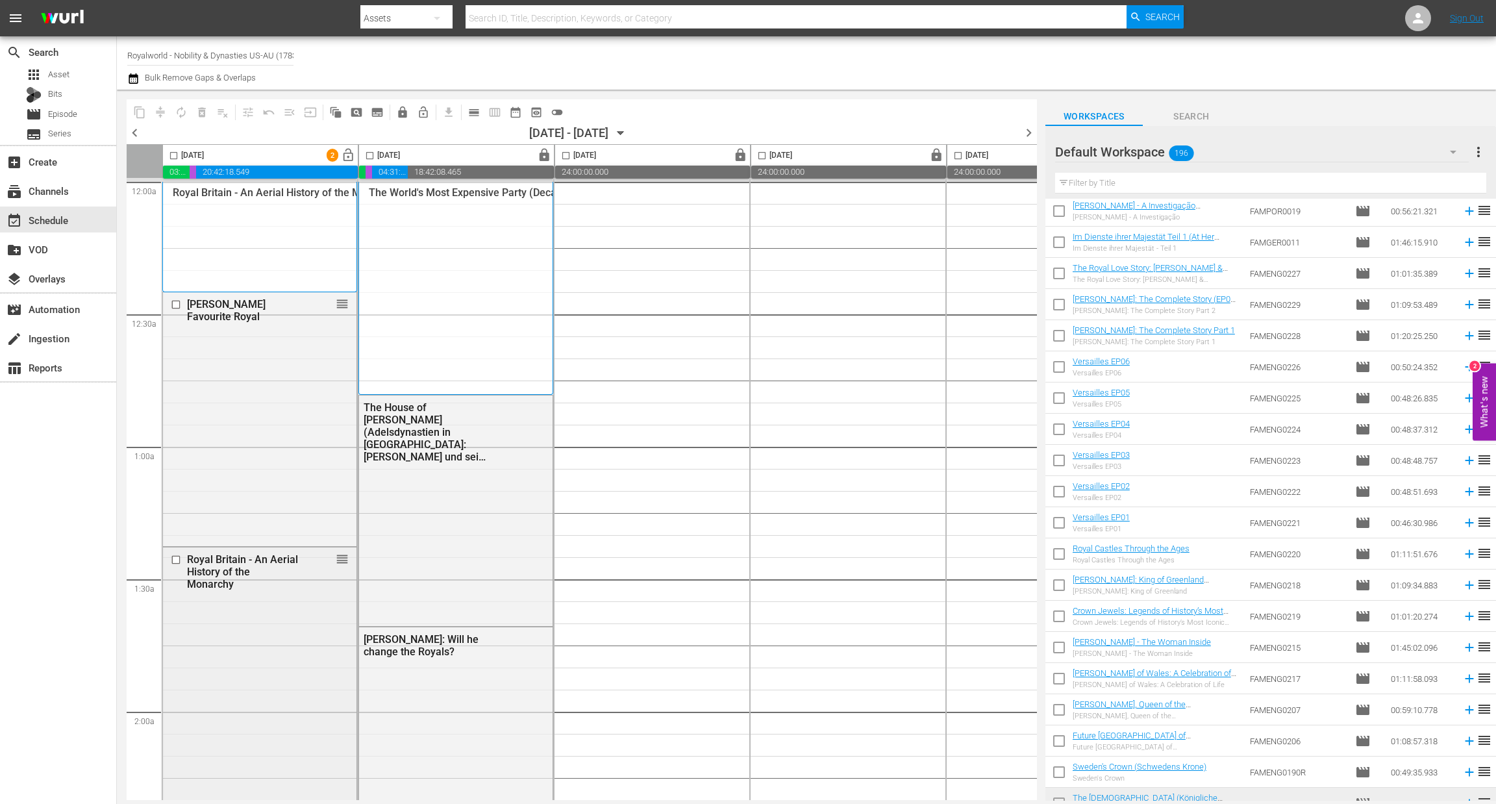
click at [179, 557] on input "checkbox" at bounding box center [178, 560] width 14 height 11
click at [200, 112] on span "delete_forever_outlined" at bounding box center [201, 112] width 13 height 13
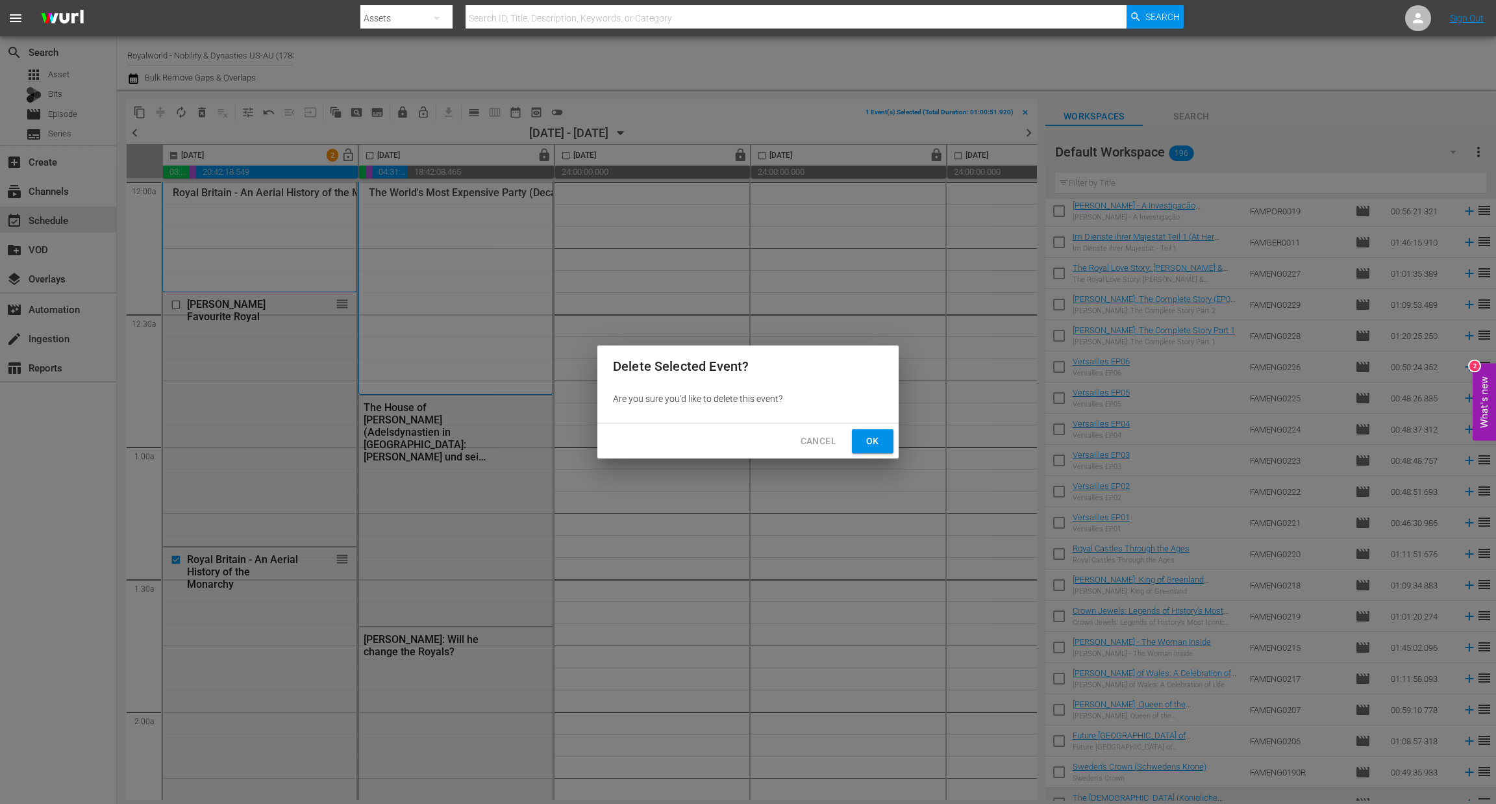
click at [887, 438] on button "Ok" at bounding box center [873, 441] width 42 height 24
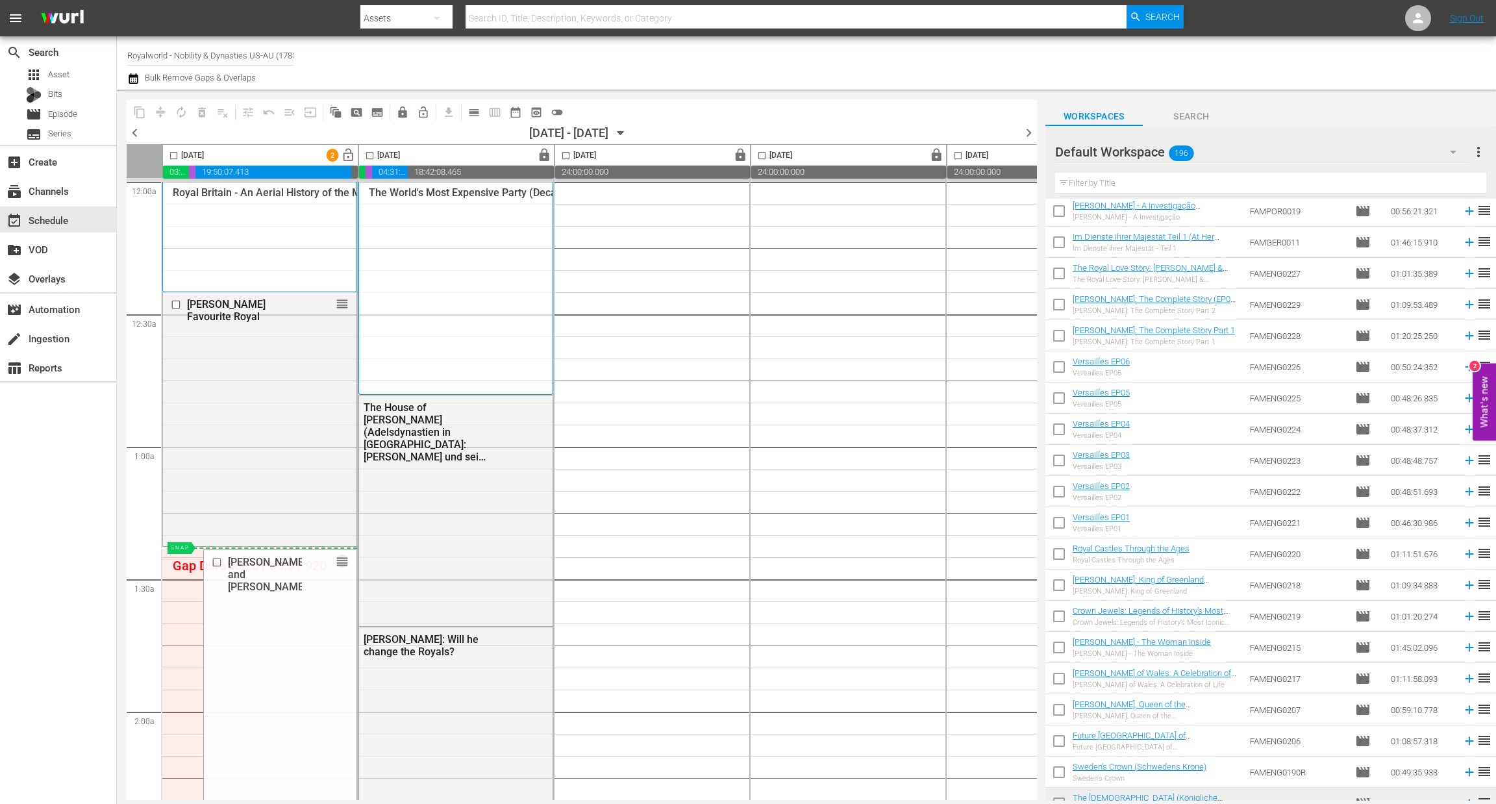
drag, startPoint x: 340, startPoint y: 576, endPoint x: 287, endPoint y: 549, distance: 59.5
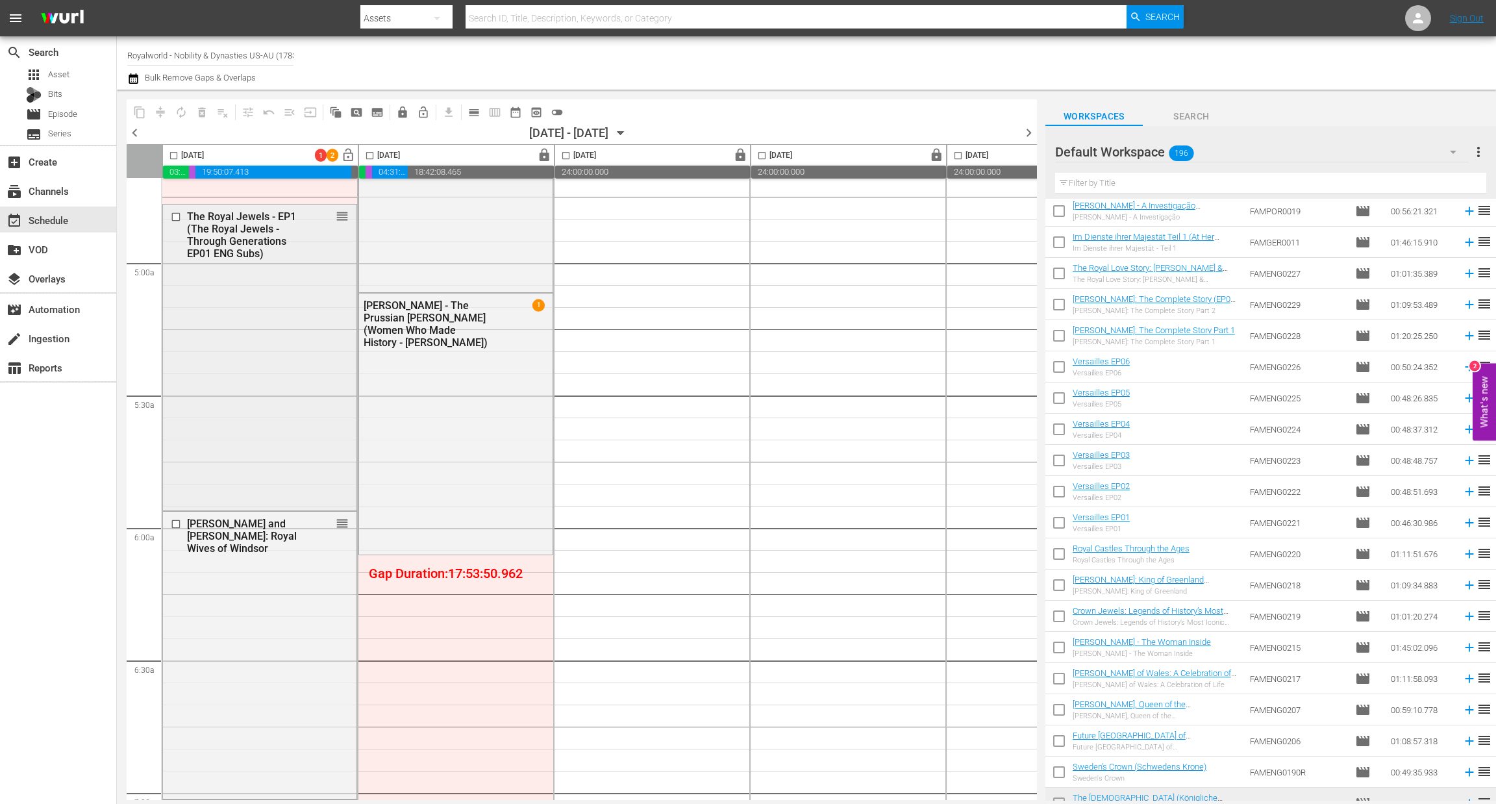
scroll to position [1439, 0]
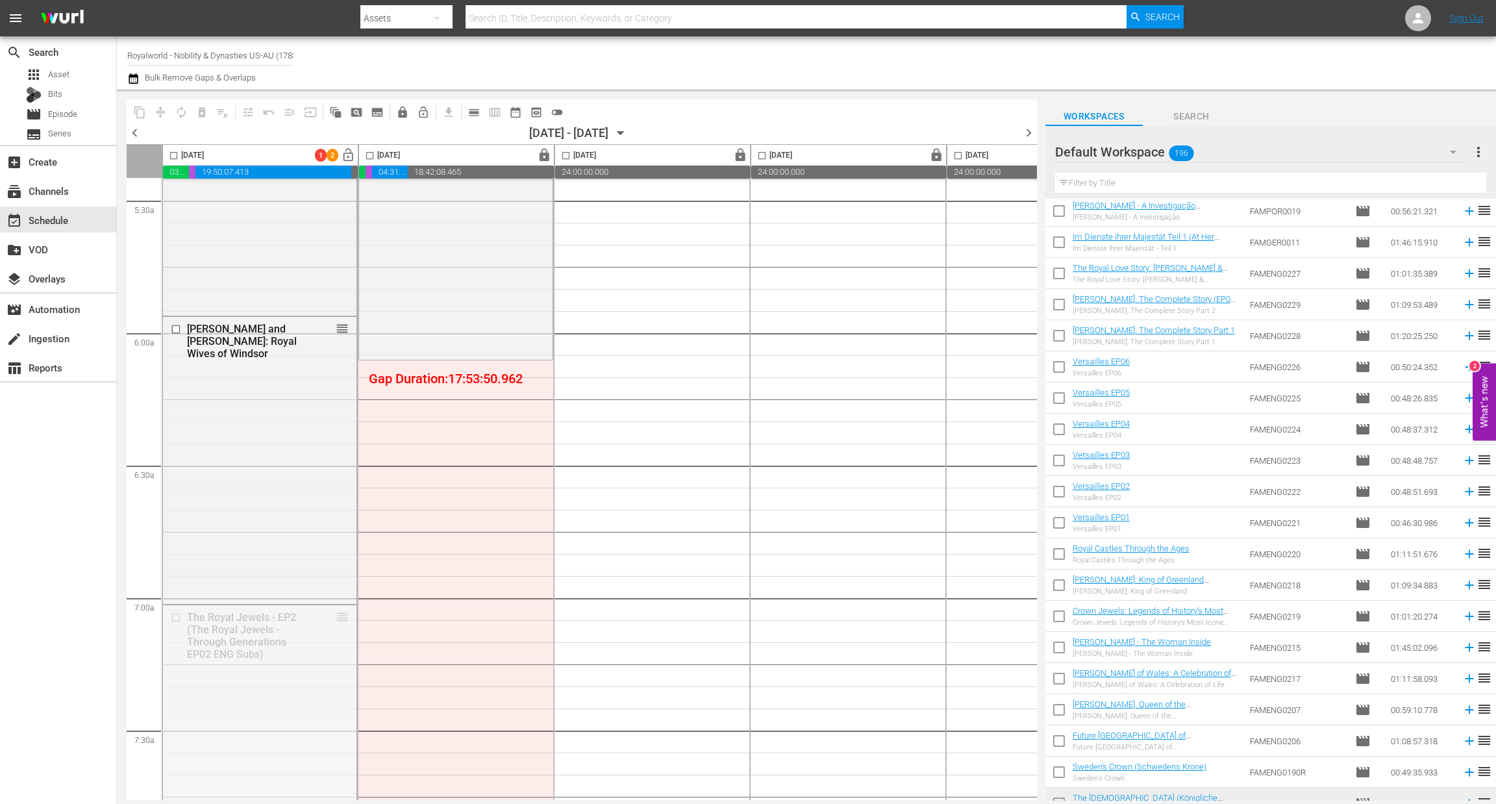
drag, startPoint x: 336, startPoint y: 613, endPoint x: 240, endPoint y: 251, distance: 374.5
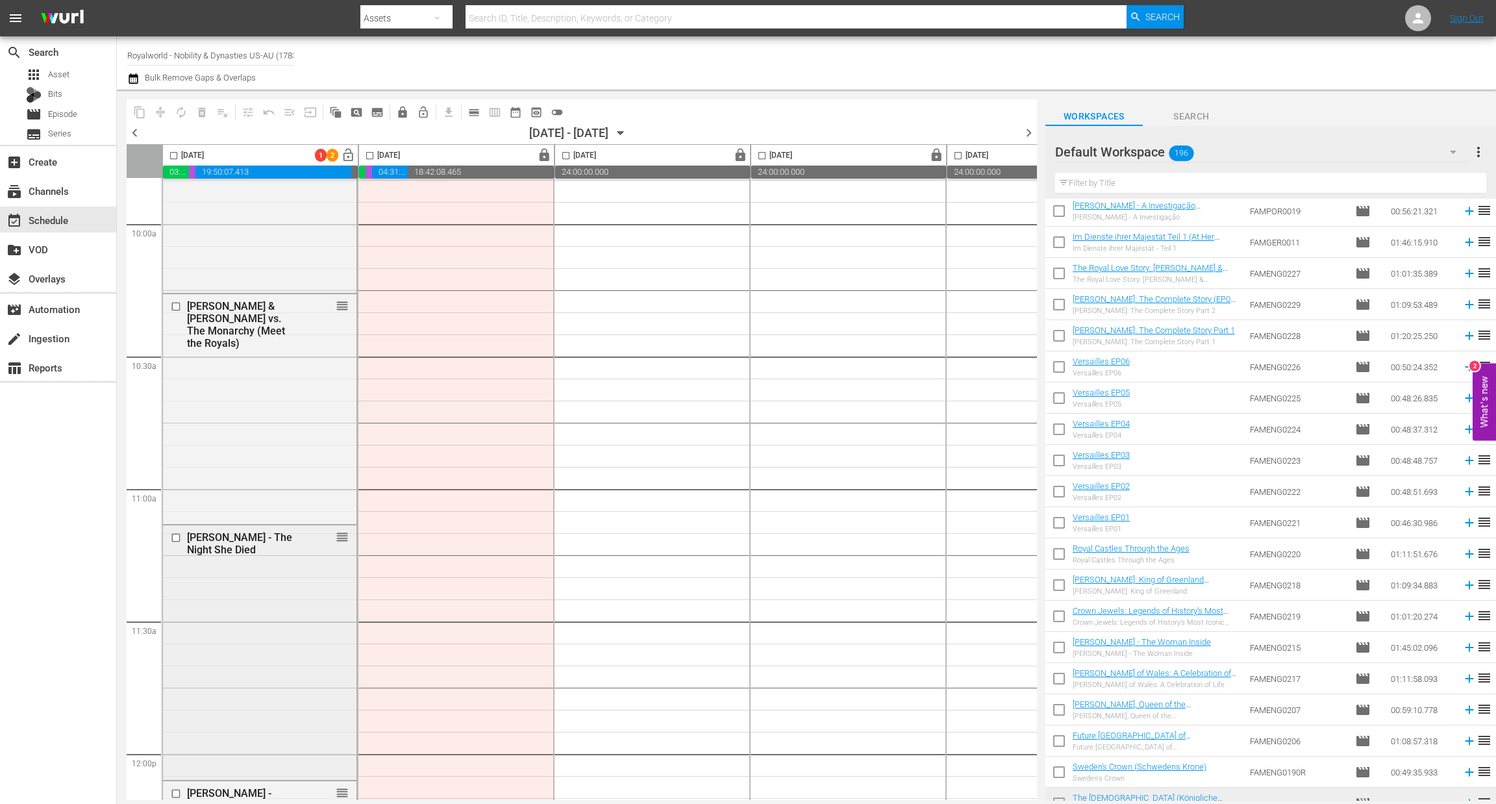
scroll to position [2803, 0]
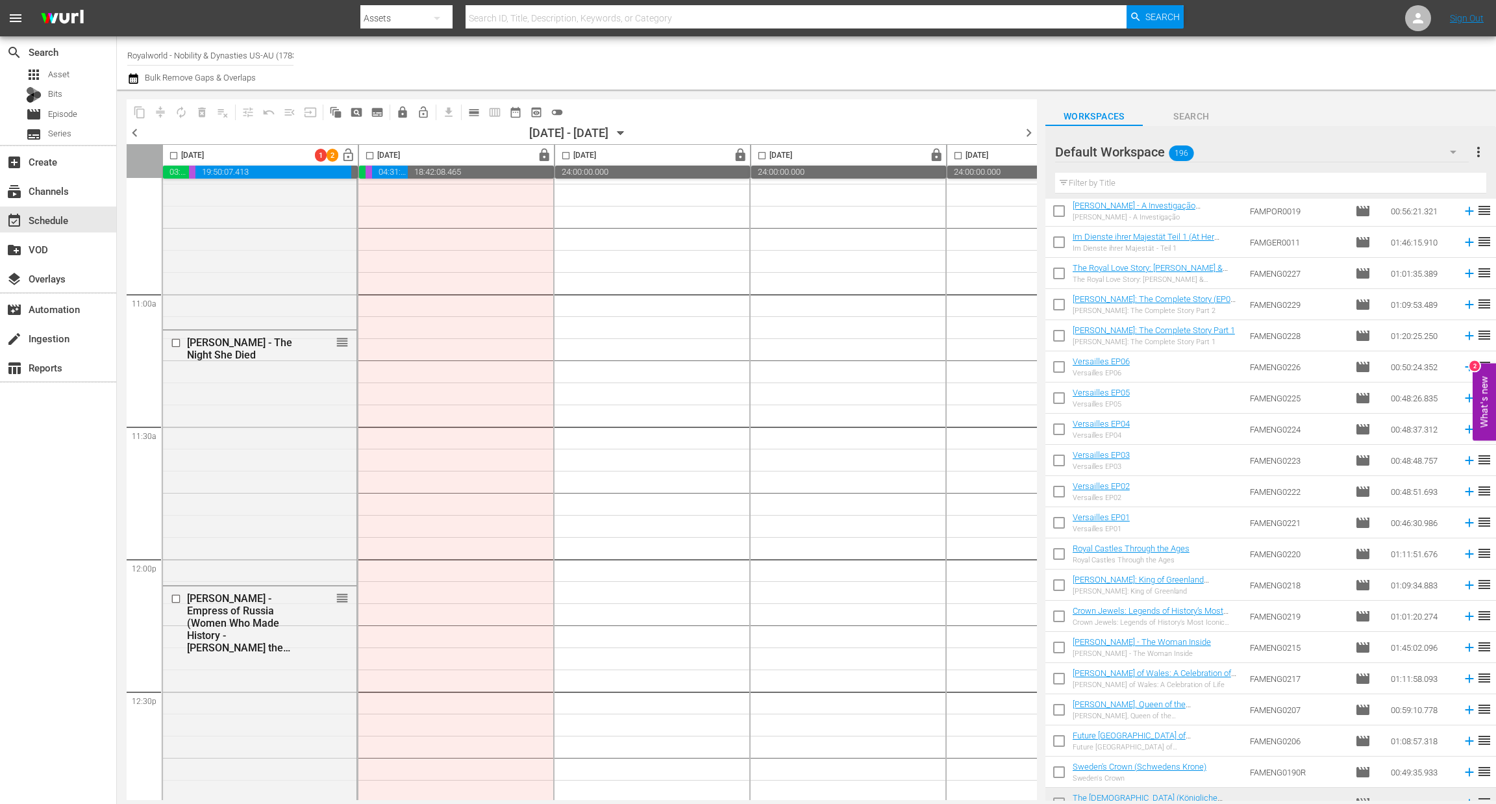
click at [175, 157] on input "checkbox" at bounding box center [173, 158] width 15 height 15
click at [171, 154] on input "checkbox" at bounding box center [173, 158] width 15 height 15
checkbox input "false"
click at [473, 113] on span "calendar_view_day_outlined" at bounding box center [474, 112] width 13 height 13
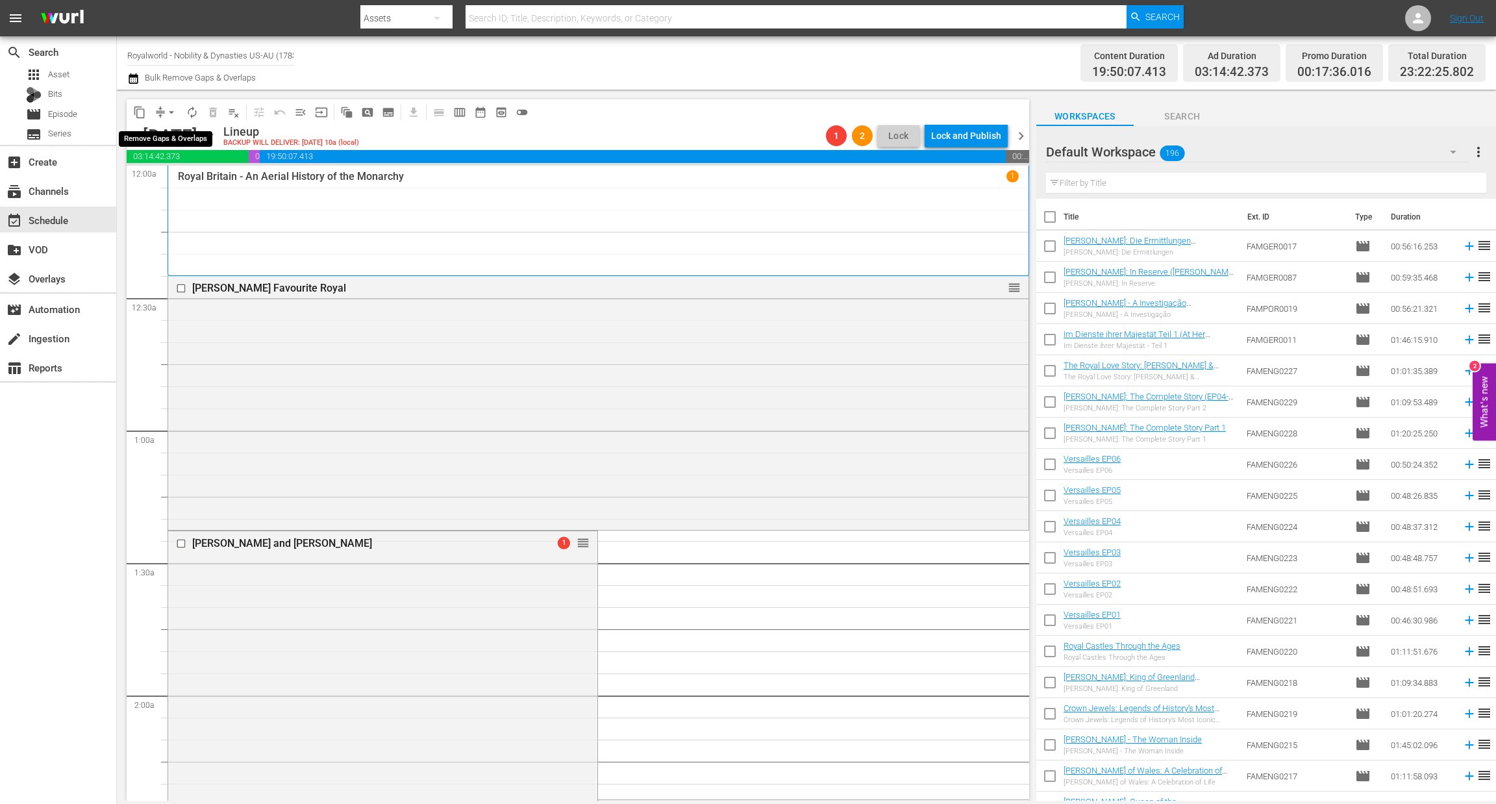
click at [173, 111] on span "arrow_drop_down" at bounding box center [171, 112] width 13 height 13
click at [181, 183] on li "Align to End of Previous Day" at bounding box center [172, 180] width 136 height 21
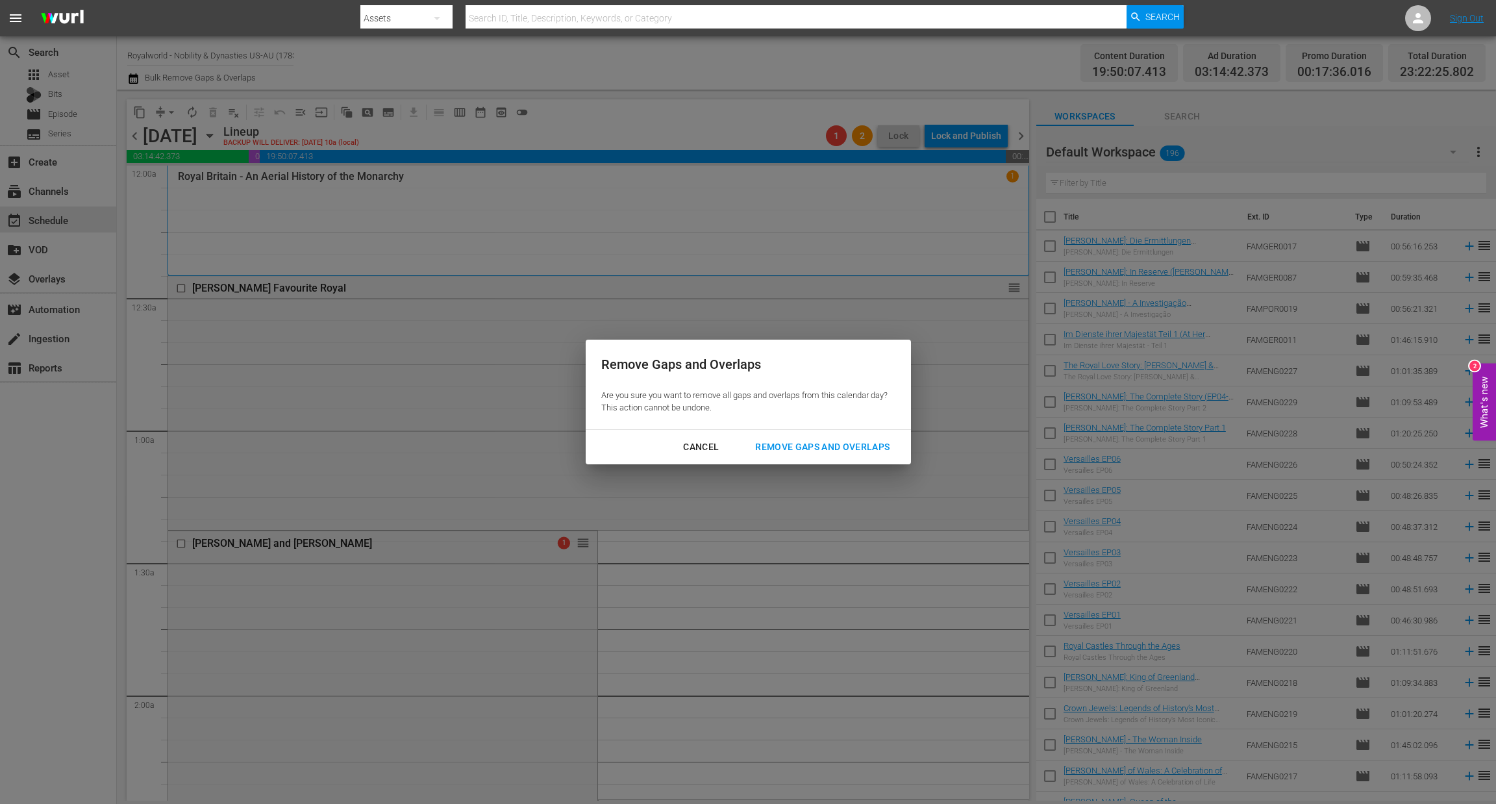
click at [835, 446] on div "Remove Gaps and Overlaps" at bounding box center [822, 447] width 155 height 16
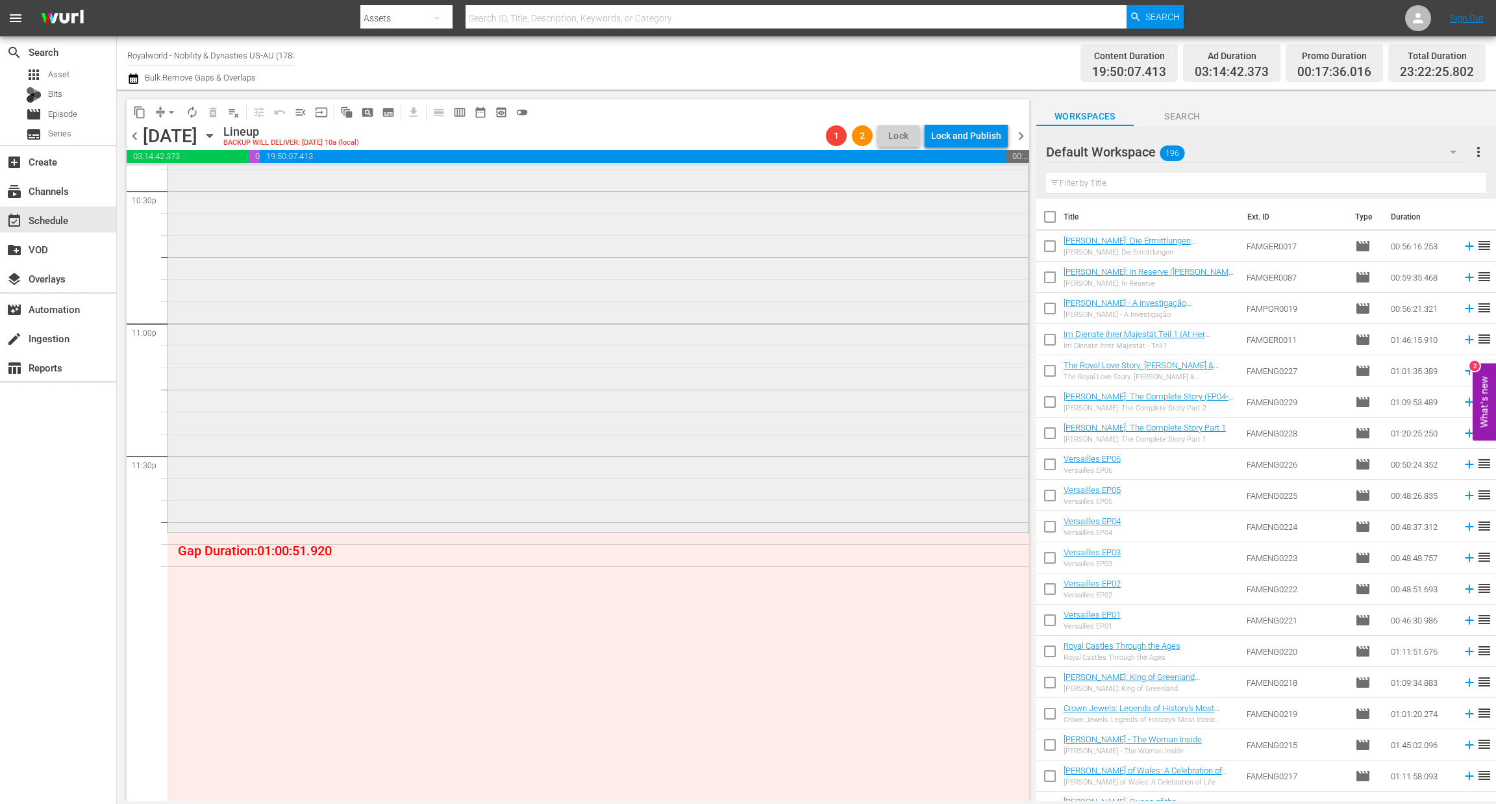
scroll to position [5840, 0]
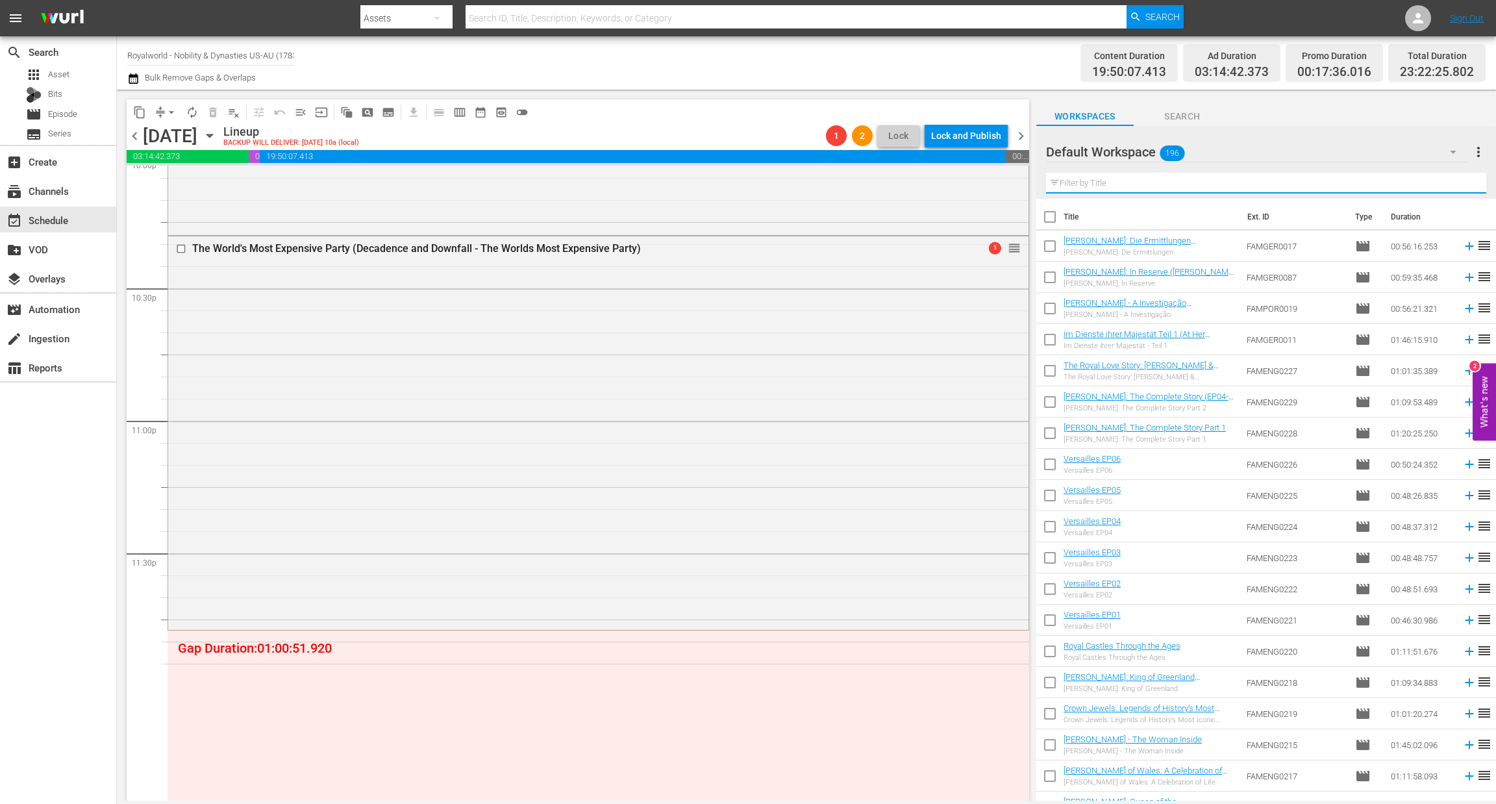
click at [1155, 190] on input "text" at bounding box center [1266, 183] width 440 height 21
paste input "Royal House of Saxe-Coburg and Gotha"
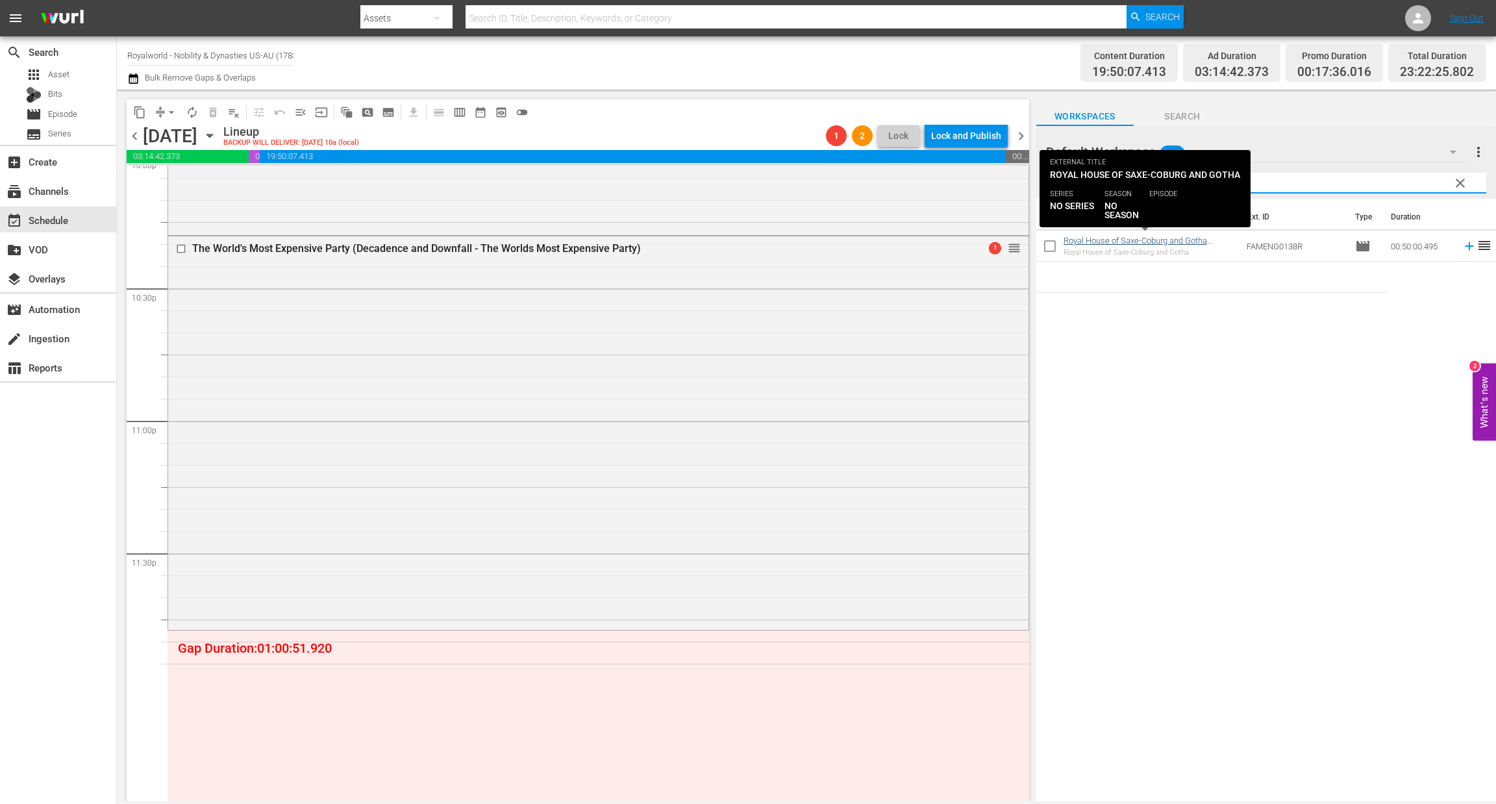
type input "Royal House of Saxe-Coburg and Gotha"
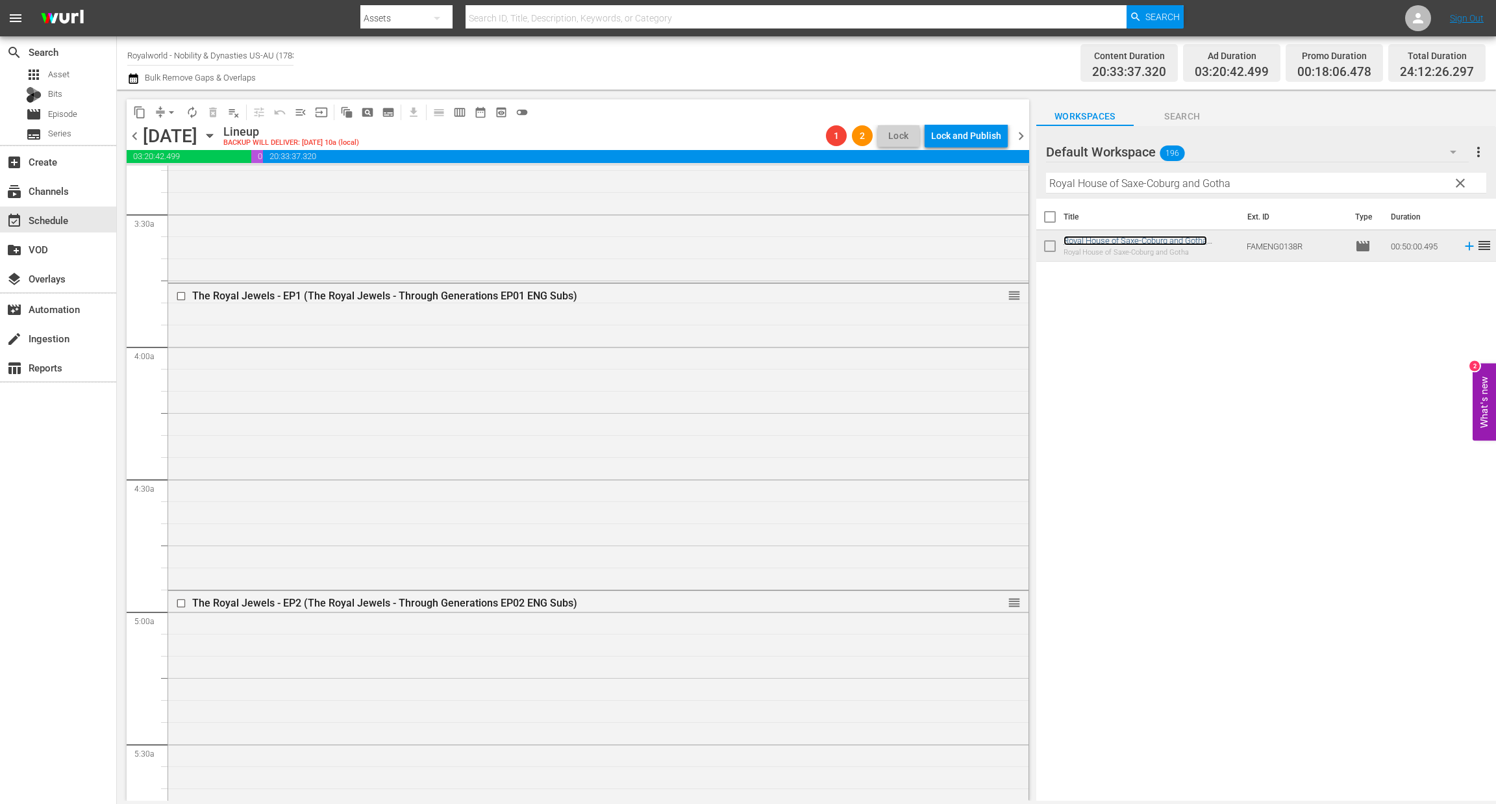
scroll to position [0, 0]
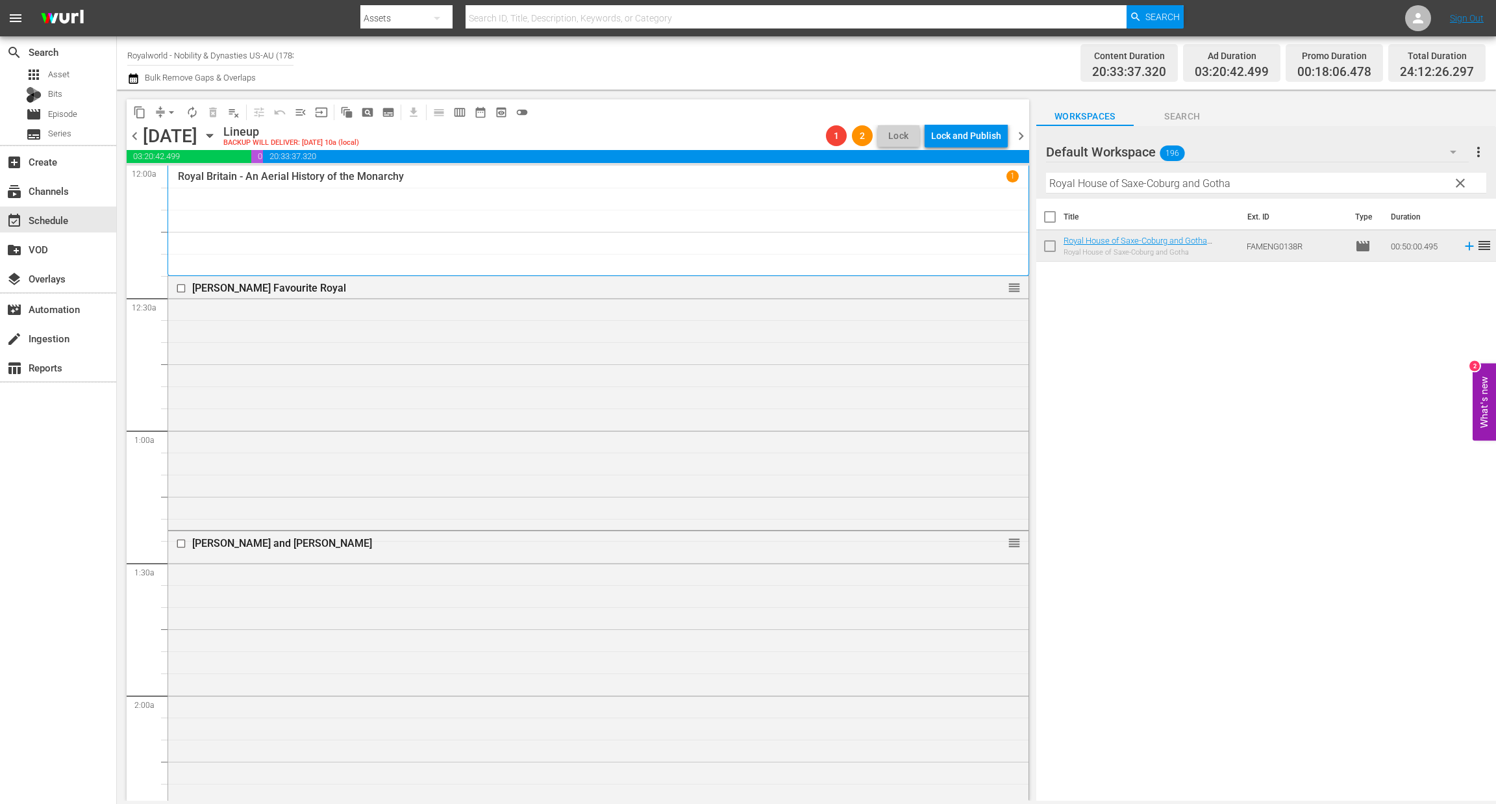
click at [145, 134] on div "[DATE]" at bounding box center [170, 135] width 55 height 21
click at [139, 137] on span "chevron_left" at bounding box center [135, 136] width 16 height 16
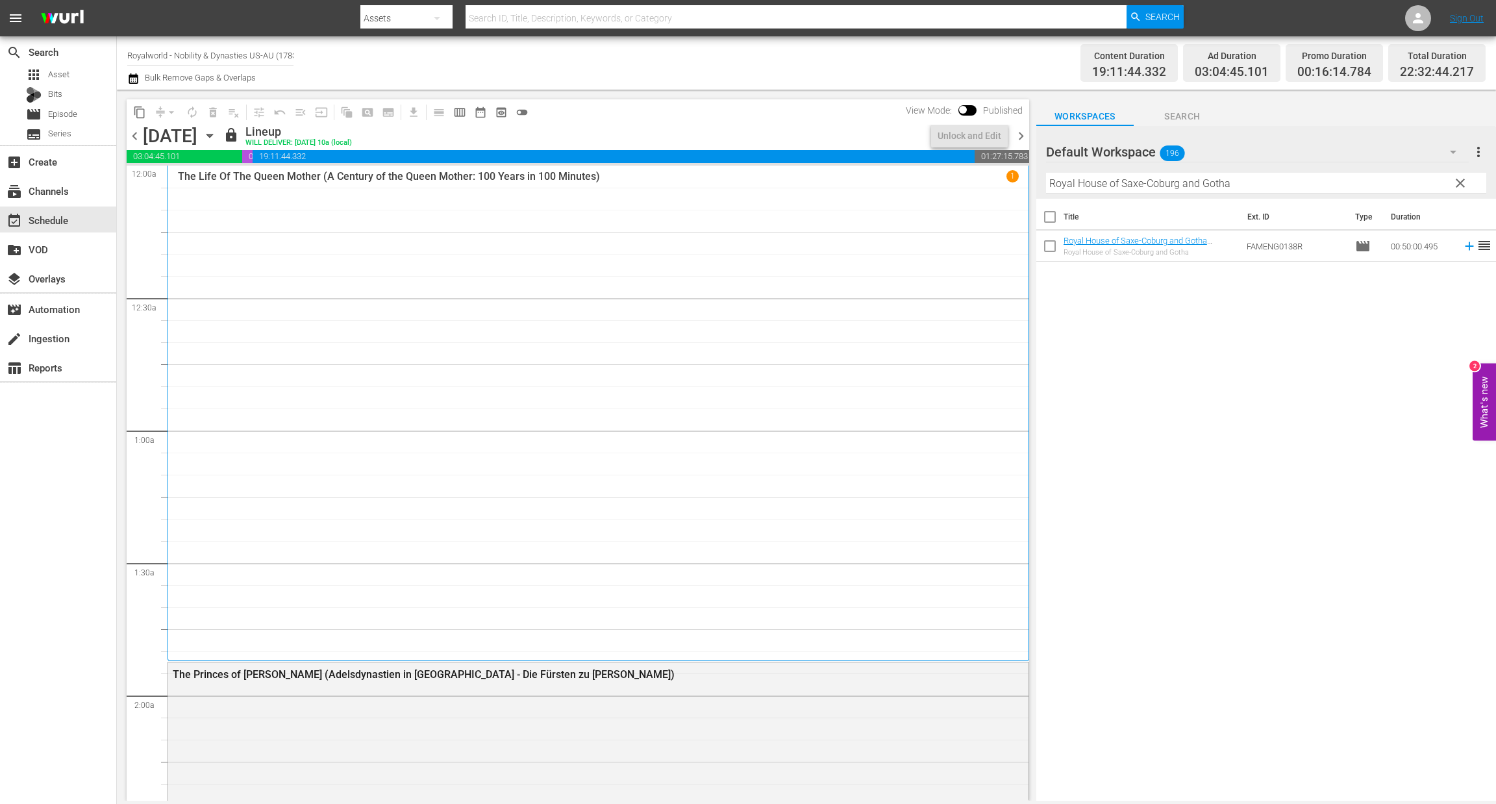
click at [1020, 136] on span "chevron_right" at bounding box center [1021, 136] width 16 height 16
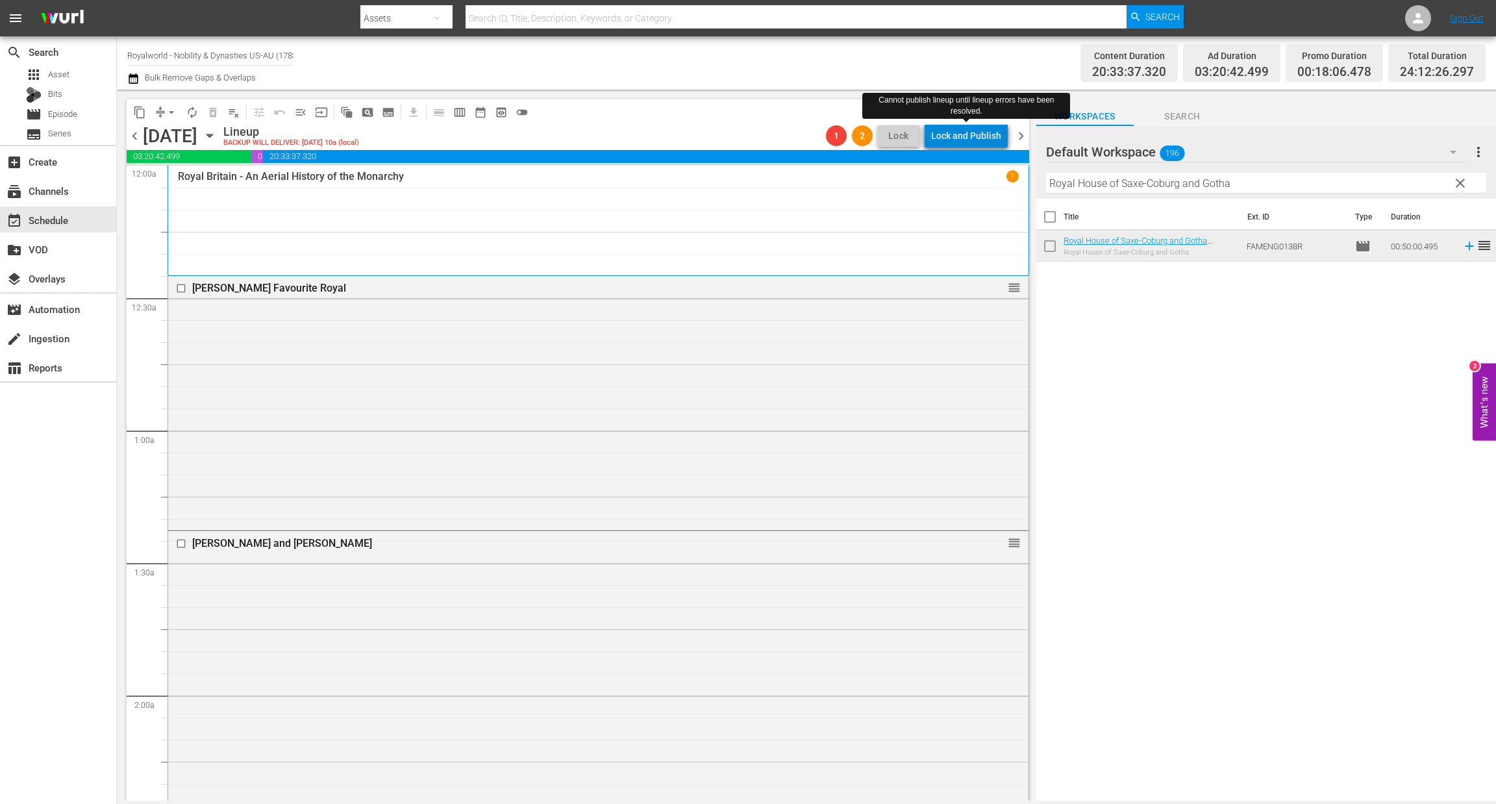
click at [977, 142] on div "Lock and Publish" at bounding box center [966, 135] width 70 height 23
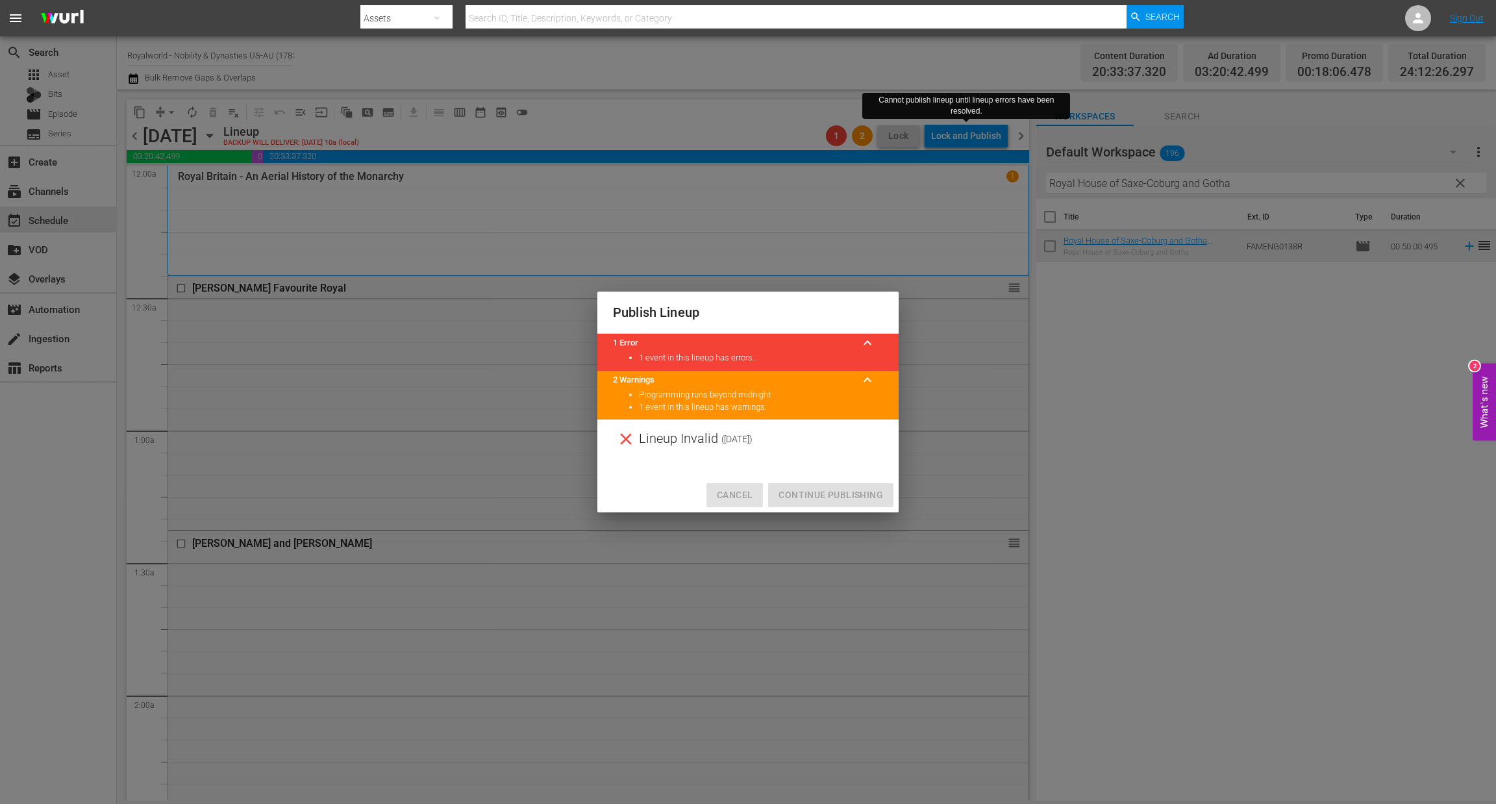
drag, startPoint x: 716, startPoint y: 492, endPoint x: 974, endPoint y: 233, distance: 365.6
click at [718, 492] on button "Cancel" at bounding box center [735, 495] width 57 height 24
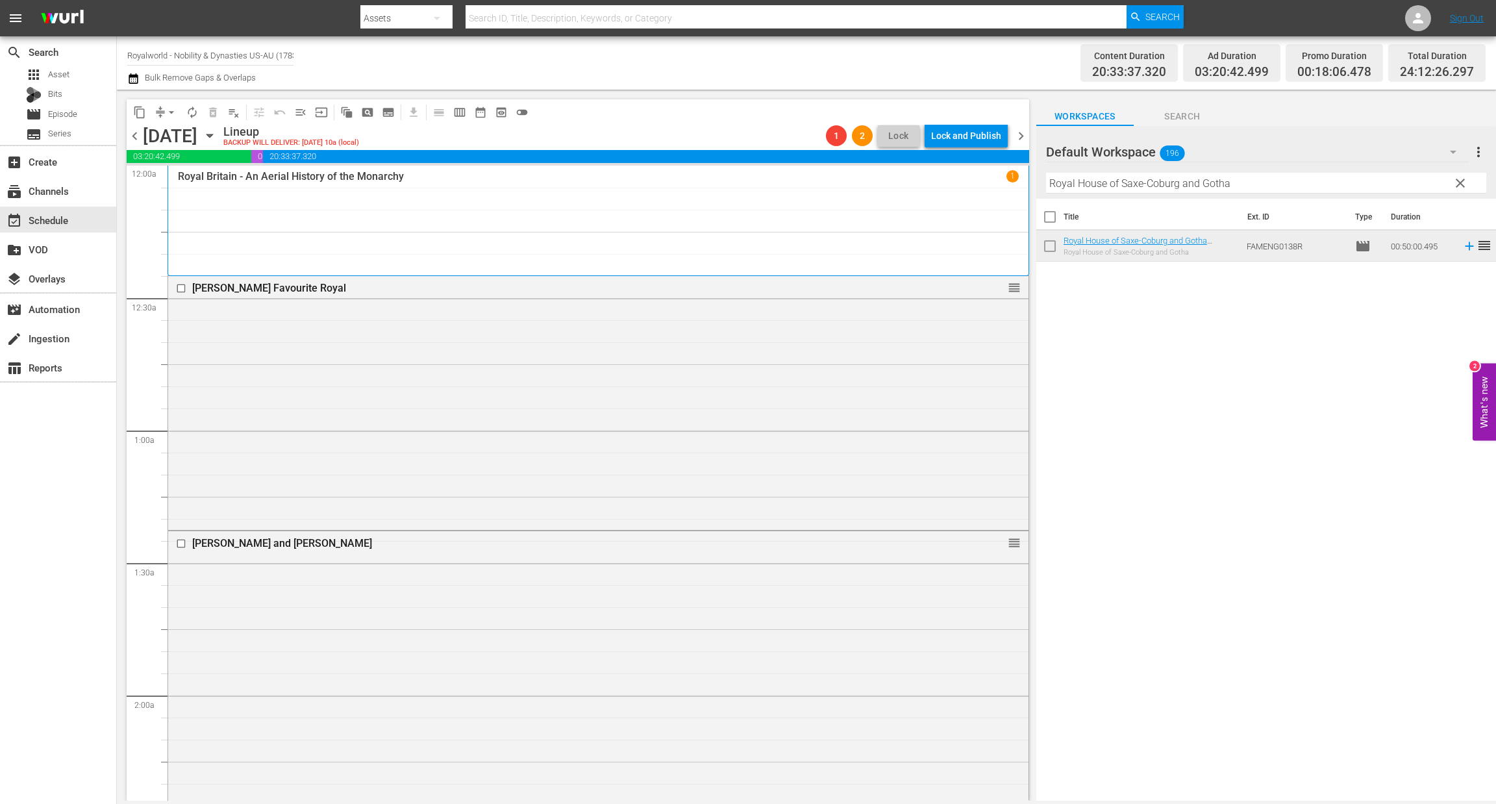
click at [1026, 132] on div "content_copy compress arrow_drop_down autorenew_outlined delete_forever_outline…" at bounding box center [575, 445] width 916 height 711
click at [1018, 132] on span "chevron_right" at bounding box center [1021, 136] width 16 height 16
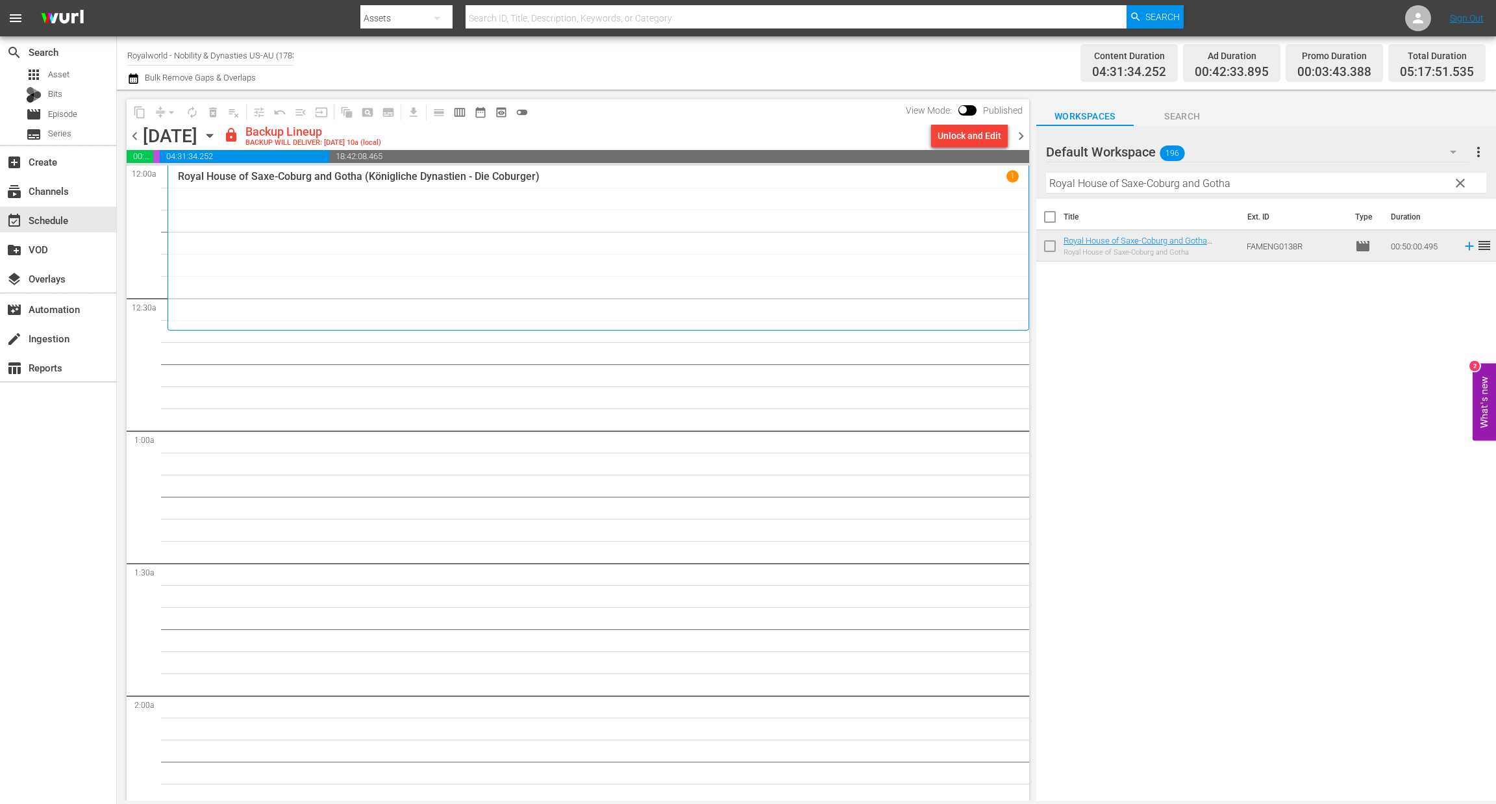
click at [968, 136] on div "Unlock and Edit" at bounding box center [970, 135] width 64 height 23
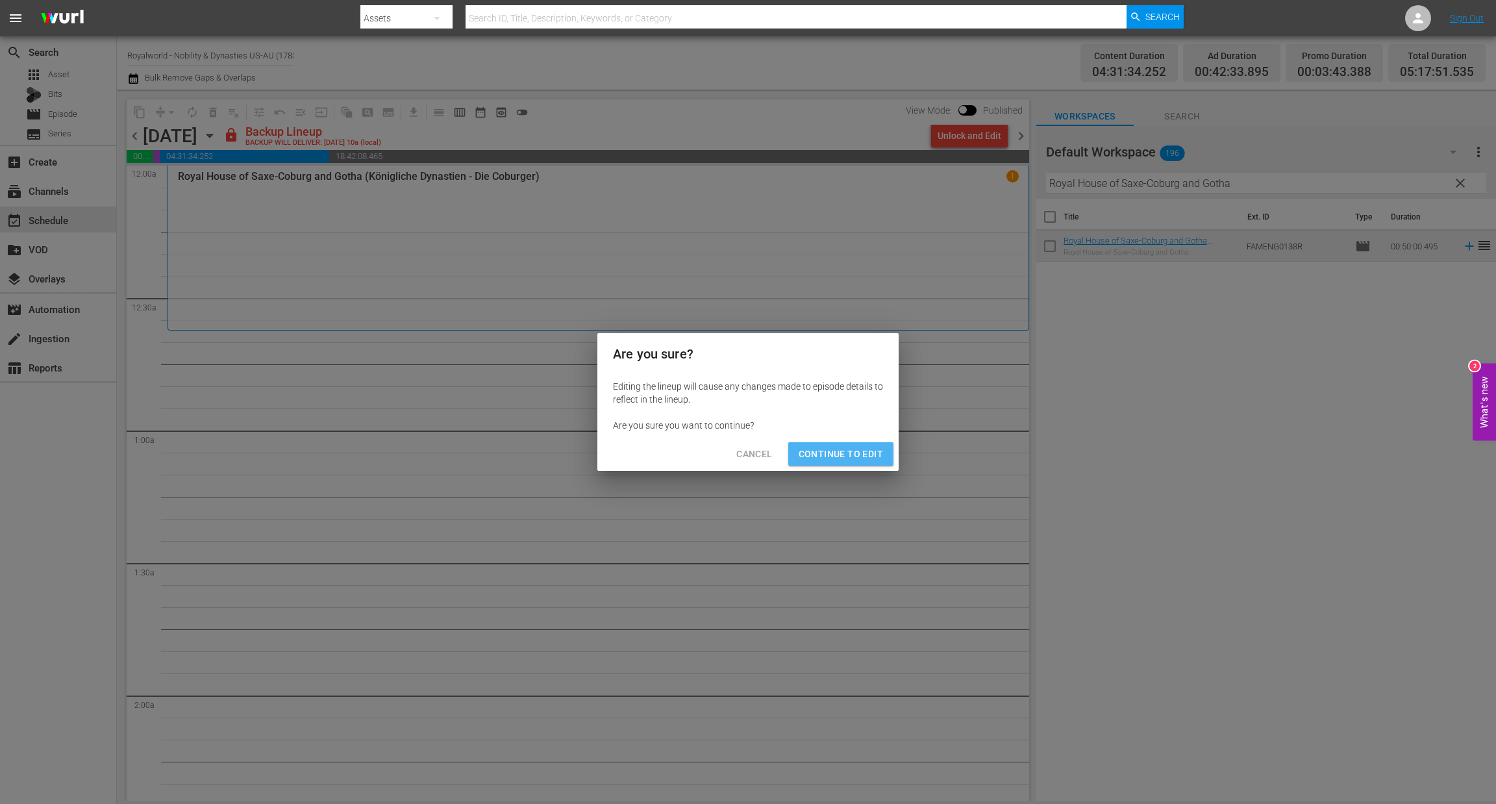
click at [864, 444] on button "Continue to Edit" at bounding box center [840, 454] width 105 height 24
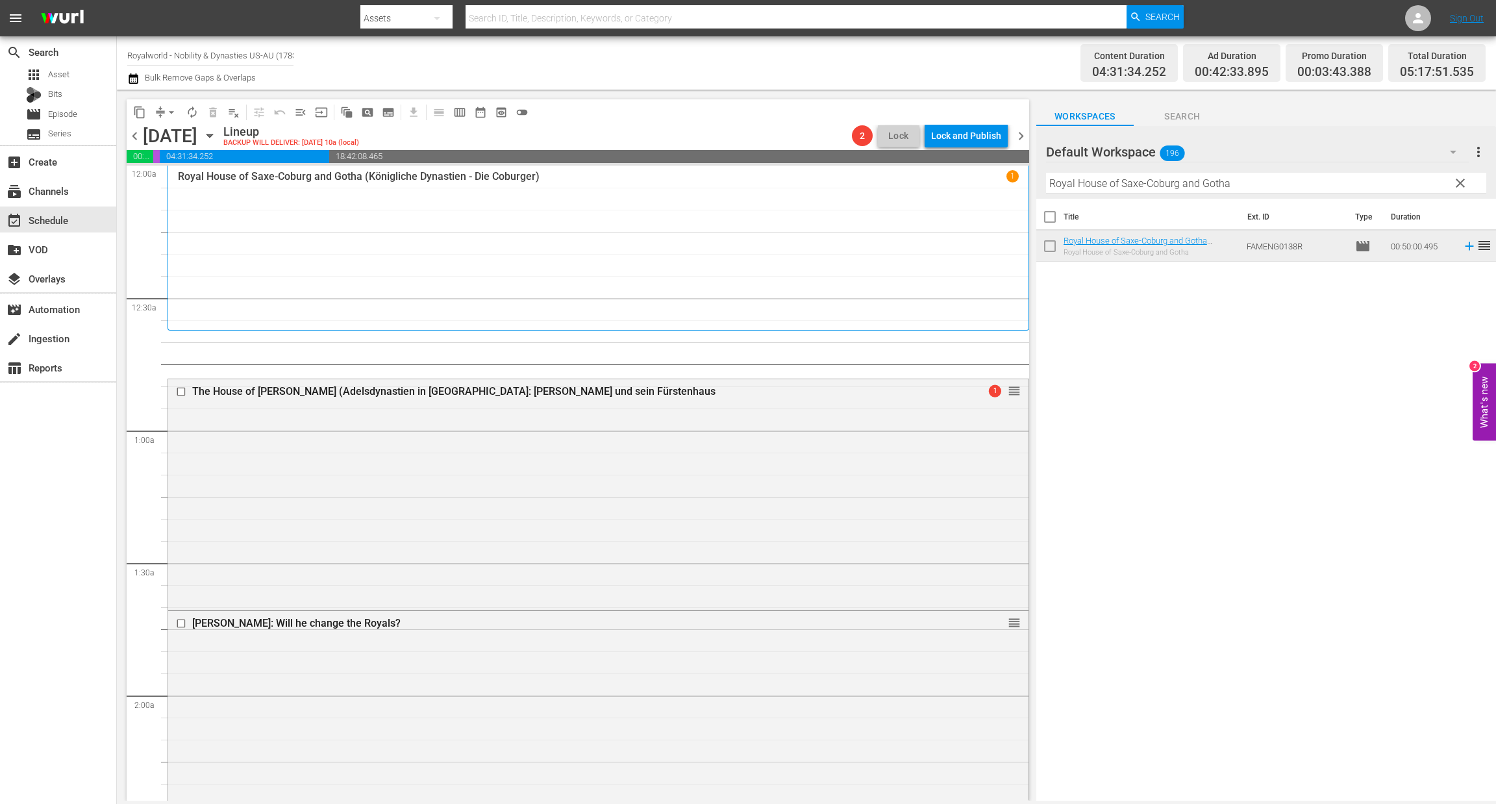
click at [135, 132] on span "chevron_left" at bounding box center [135, 136] width 16 height 16
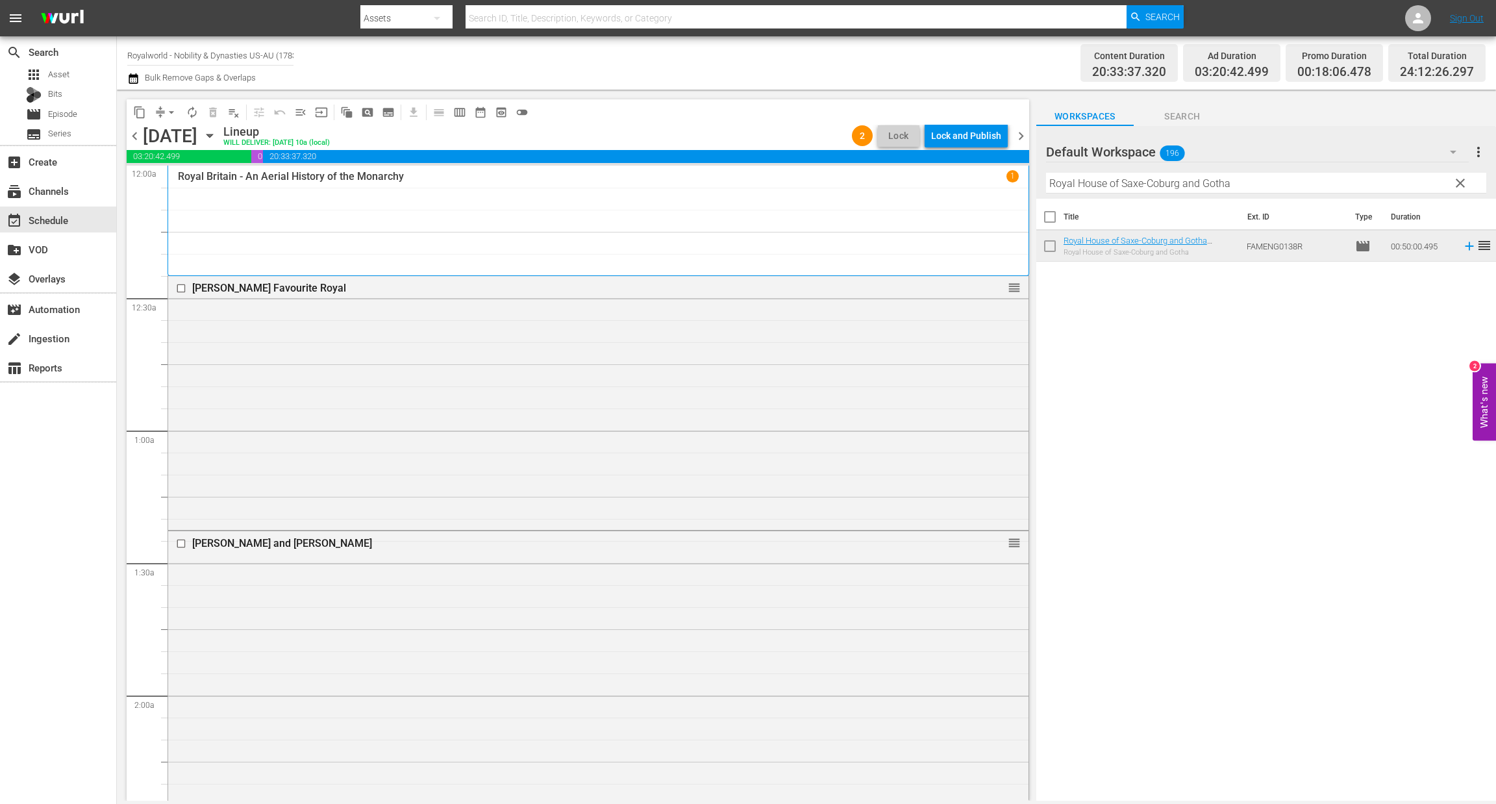
click at [972, 141] on div "Lock and Publish" at bounding box center [966, 135] width 70 height 23
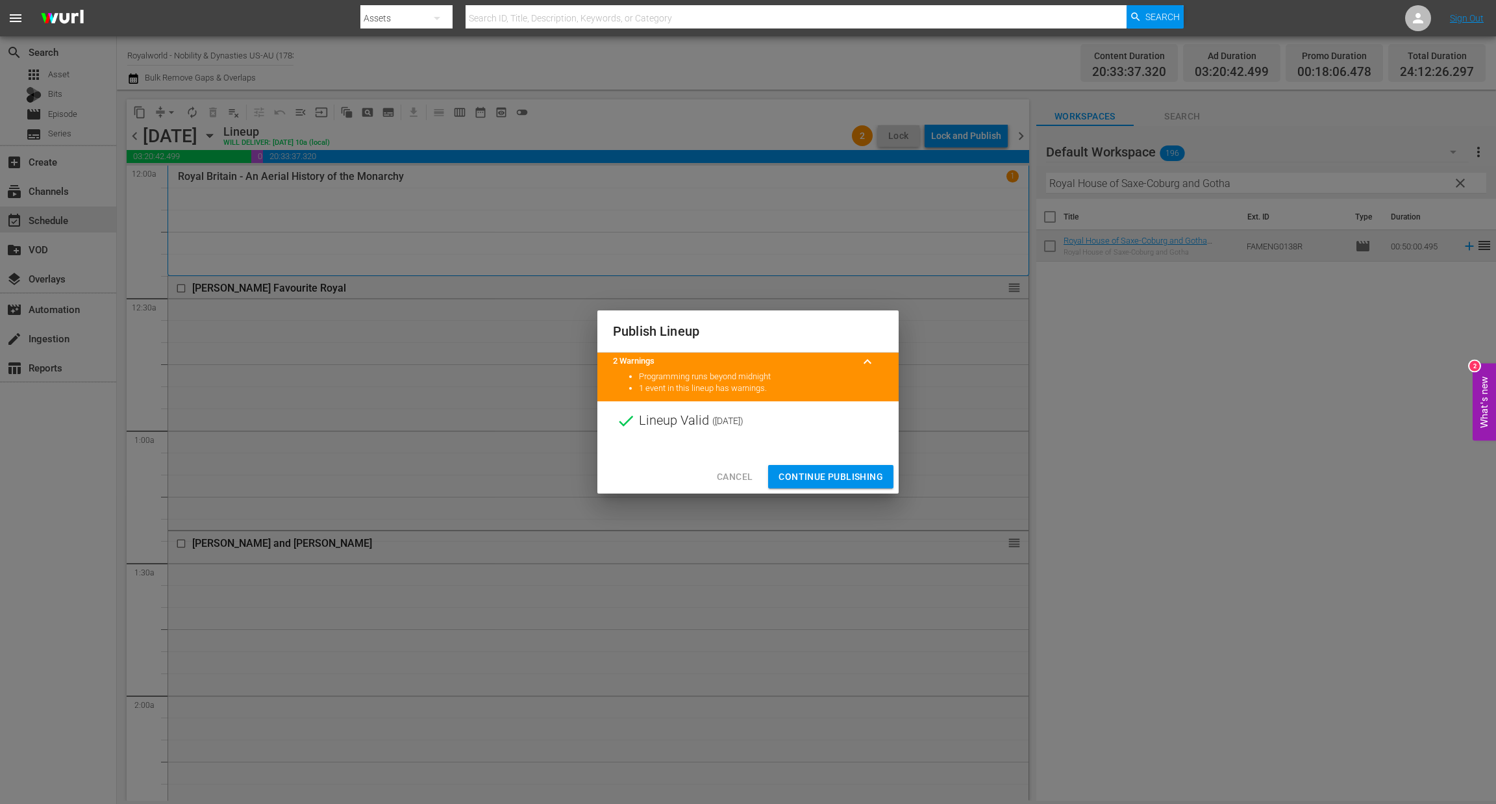
click at [827, 477] on span "Continue Publishing" at bounding box center [831, 477] width 105 height 16
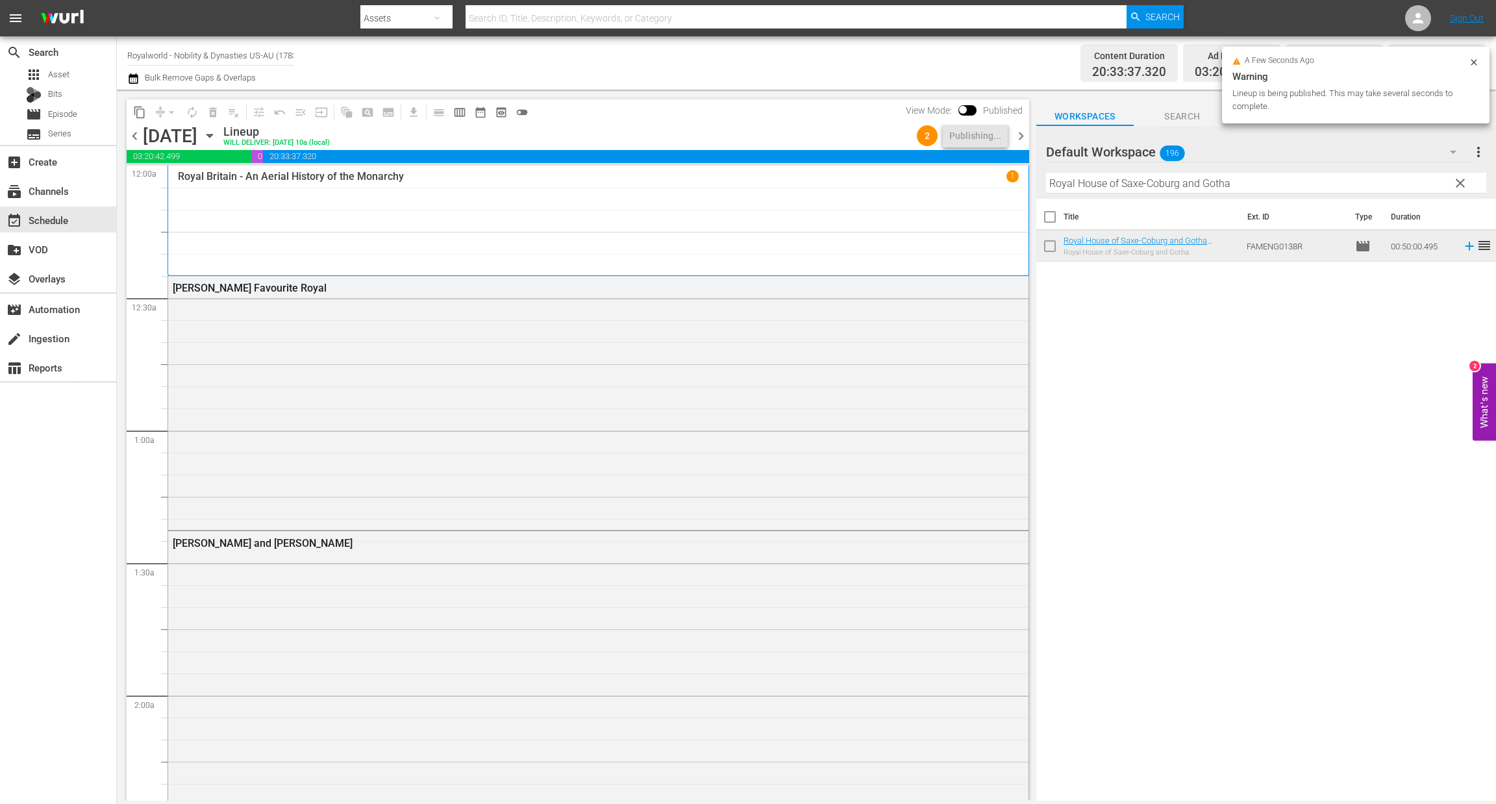
click at [1026, 138] on span "chevron_right" at bounding box center [1021, 136] width 16 height 16
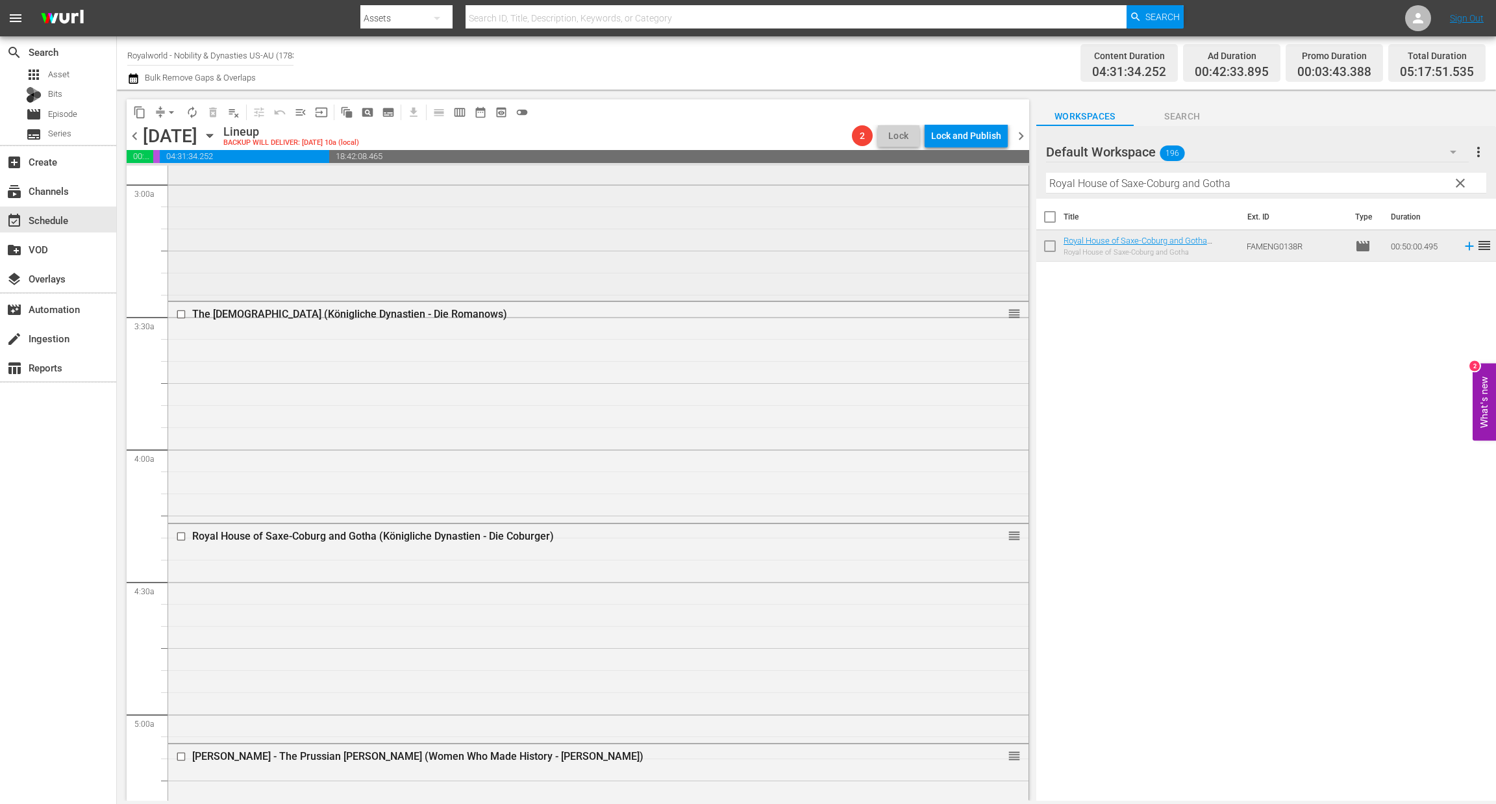
scroll to position [779, 0]
click at [181, 533] on input "checkbox" at bounding box center [183, 532] width 14 height 11
click at [218, 114] on span "delete_forever_outlined" at bounding box center [213, 112] width 13 height 13
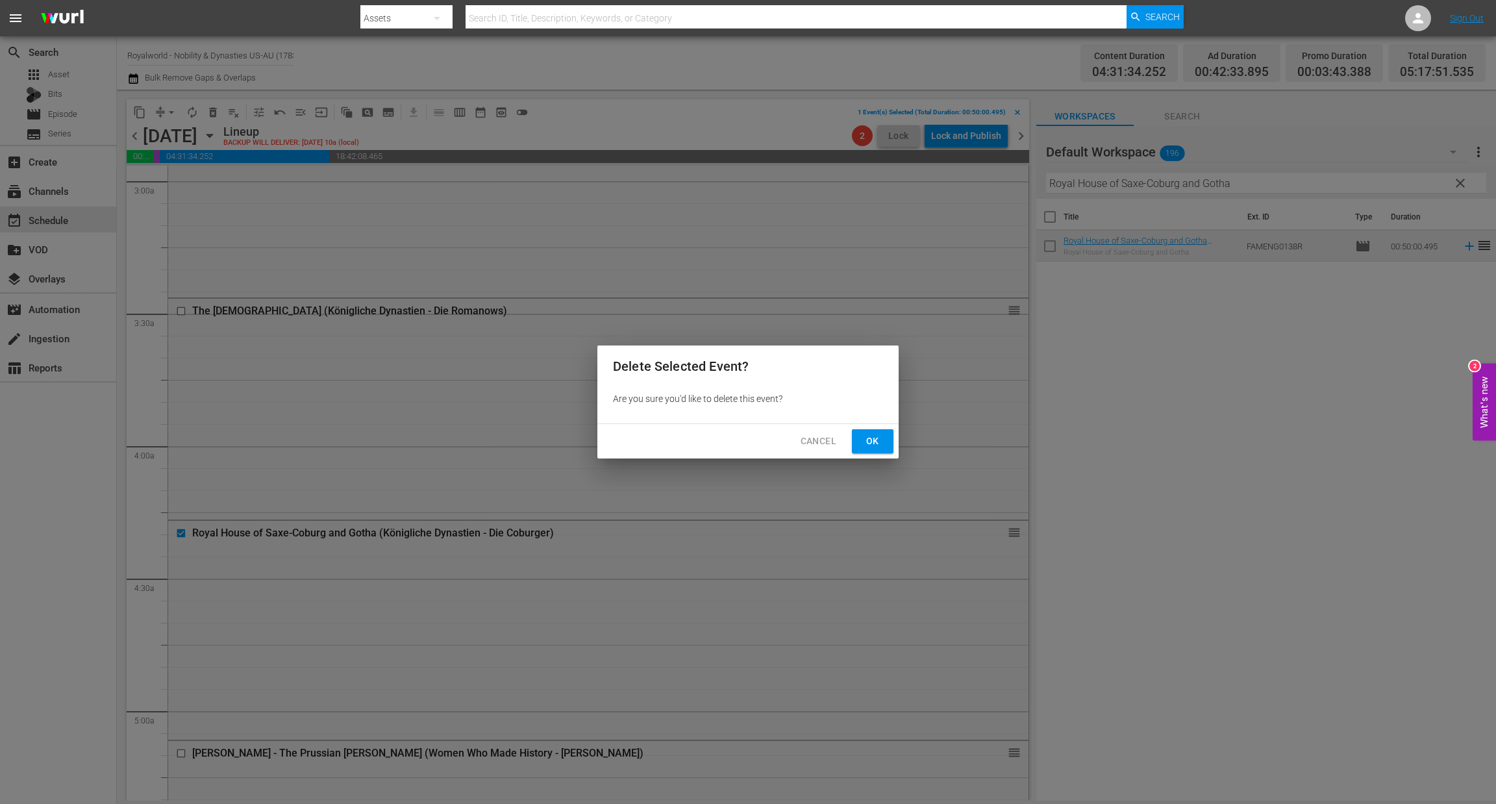
click at [864, 426] on div "Cancel Ok" at bounding box center [748, 441] width 301 height 34
drag, startPoint x: 872, startPoint y: 438, endPoint x: 884, endPoint y: 454, distance: 20.0
click at [872, 437] on span "Ok" at bounding box center [873, 441] width 21 height 16
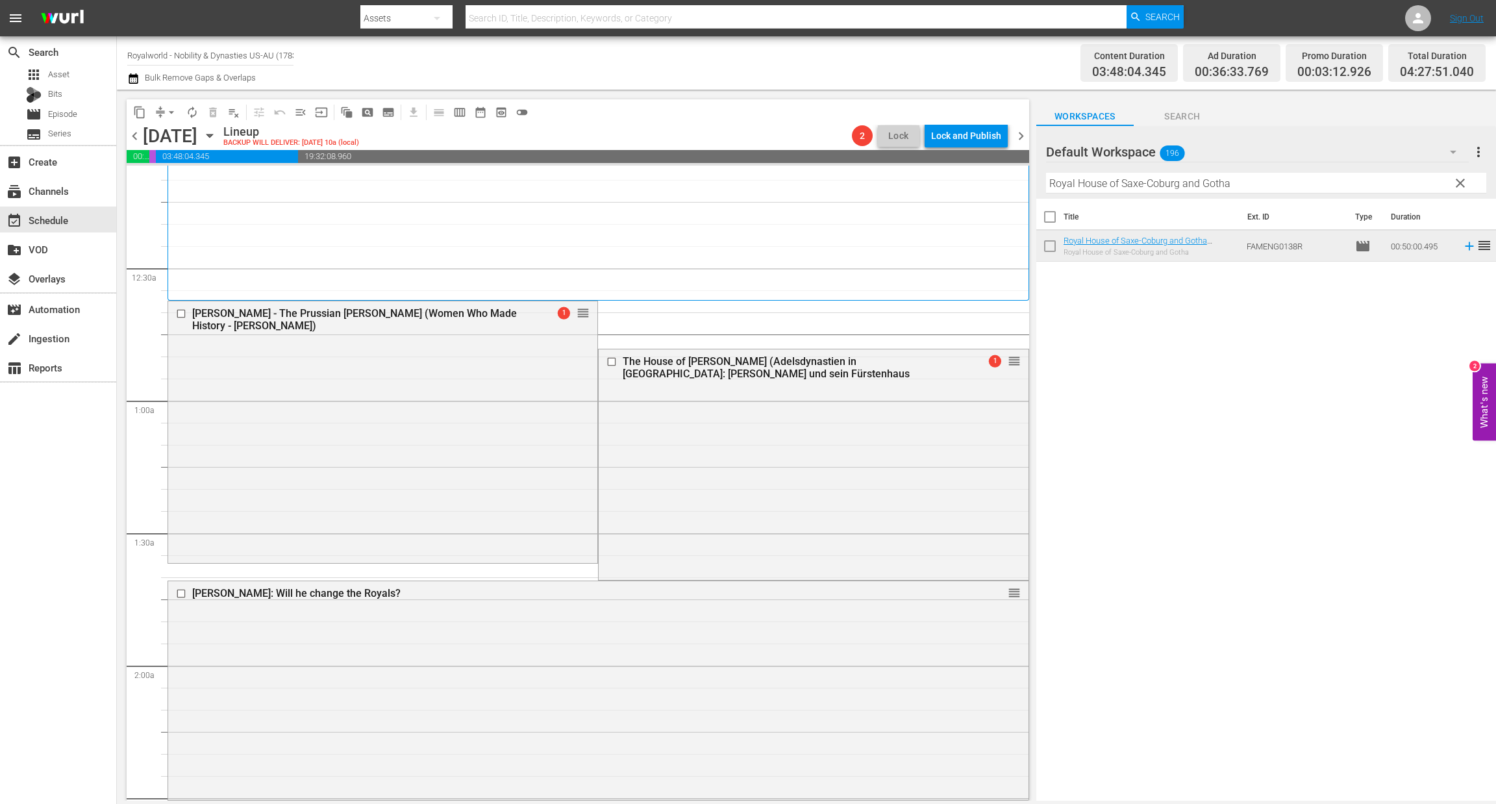
scroll to position [0, 0]
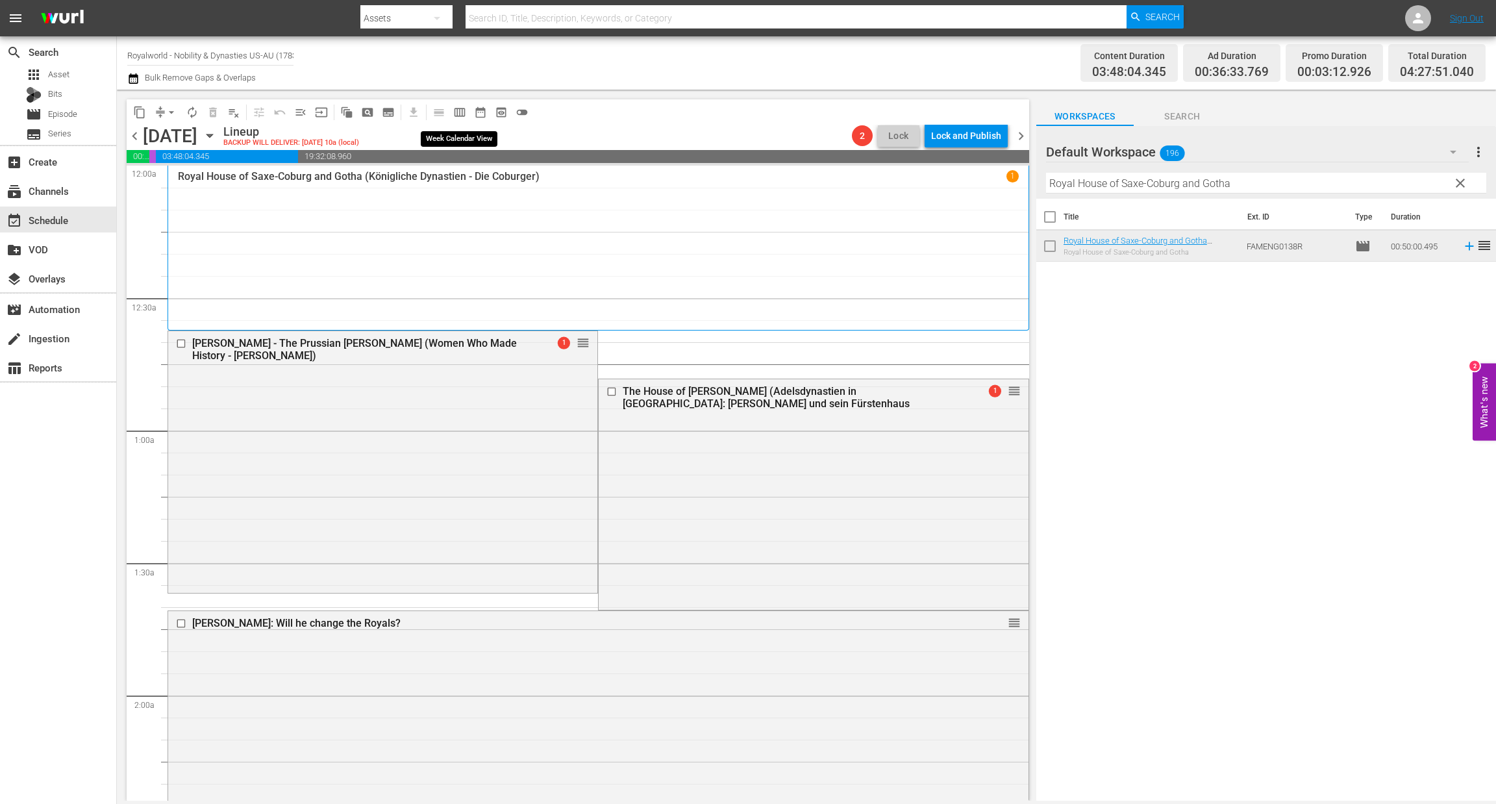
click at [453, 110] on span "calendar_view_week_outlined" at bounding box center [459, 112] width 13 height 13
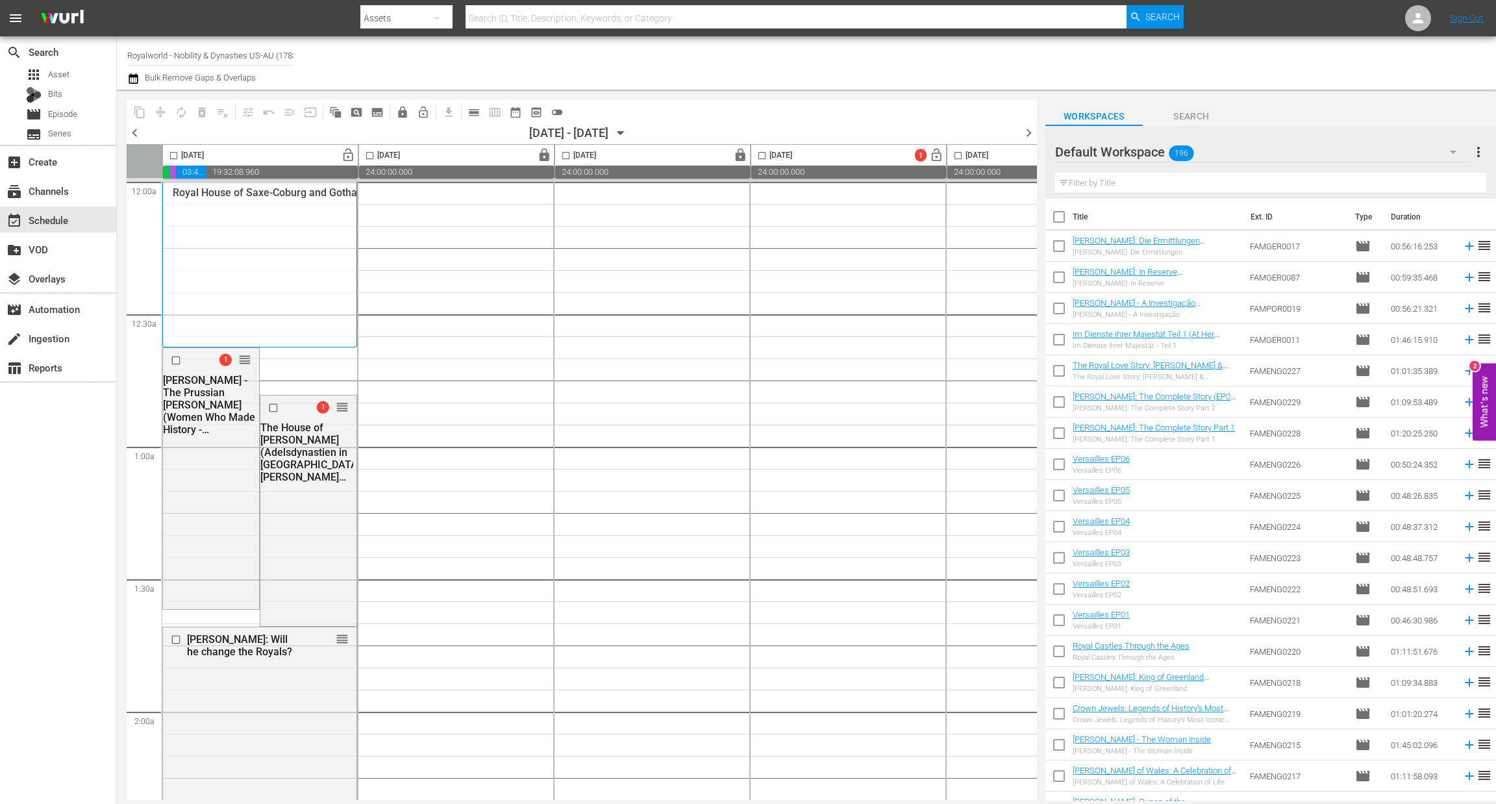
click at [134, 129] on span "chevron_left" at bounding box center [135, 133] width 16 height 16
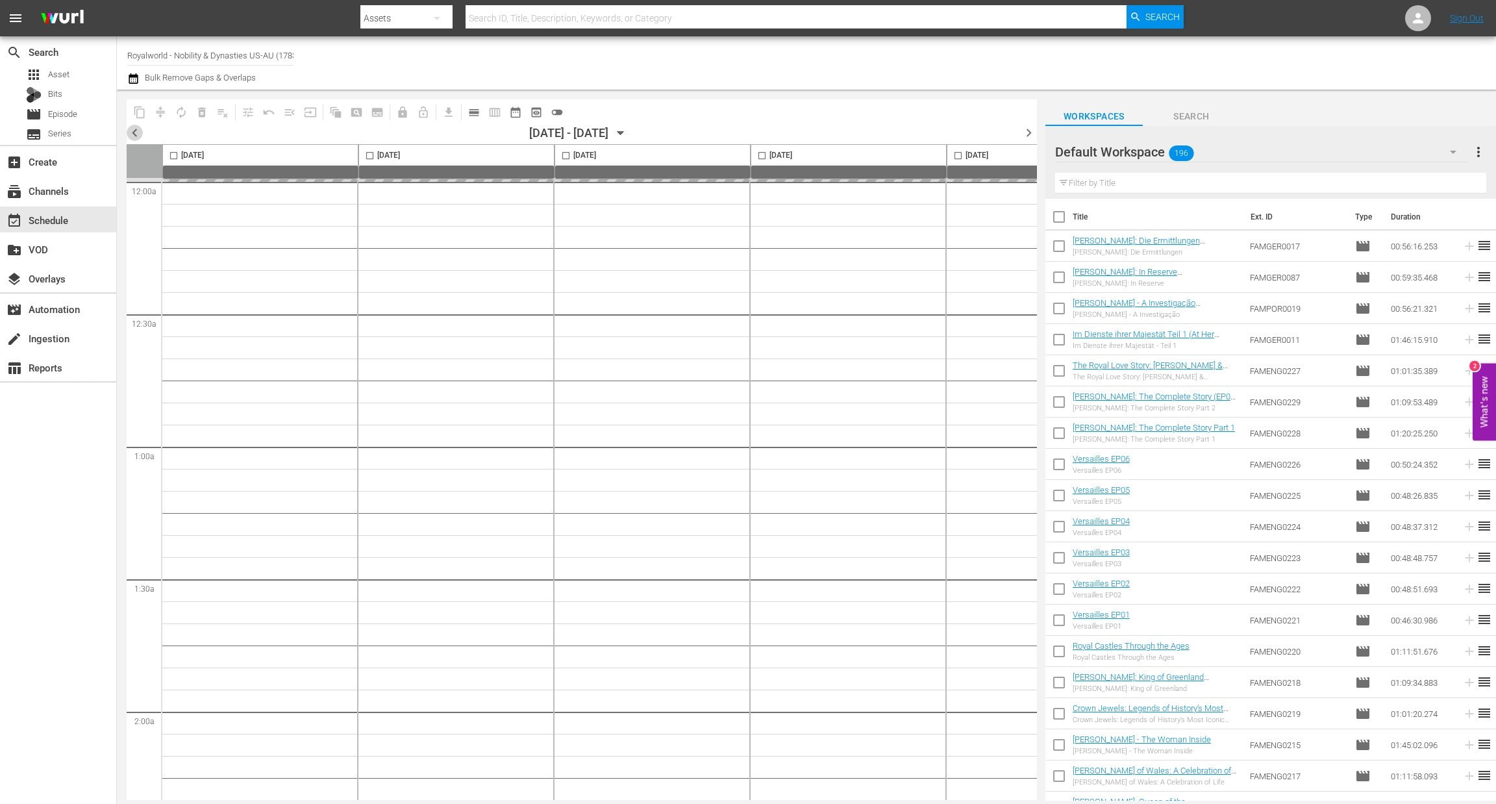
click at [138, 130] on span "chevron_left" at bounding box center [135, 133] width 16 height 16
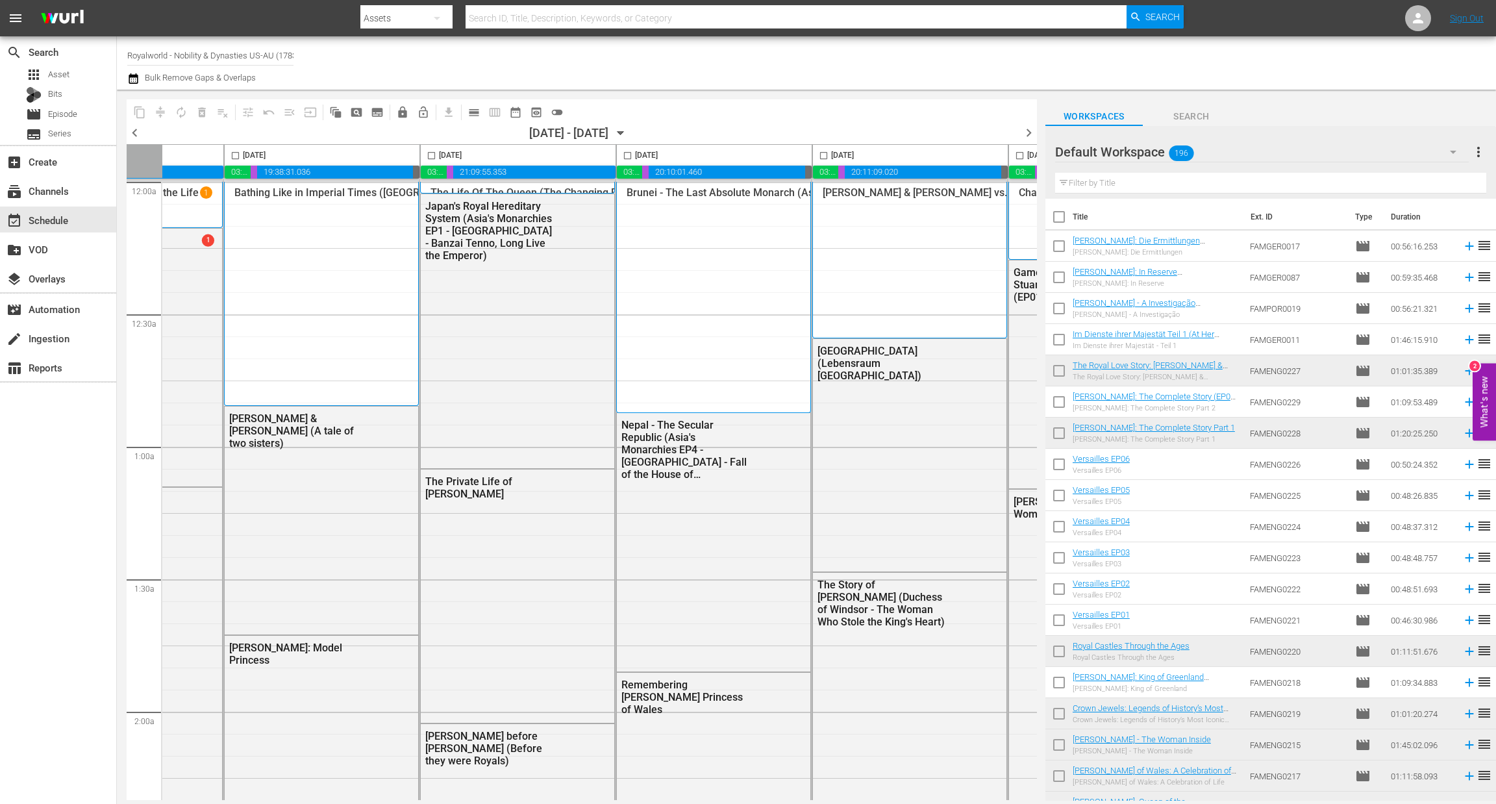
scroll to position [0, 504]
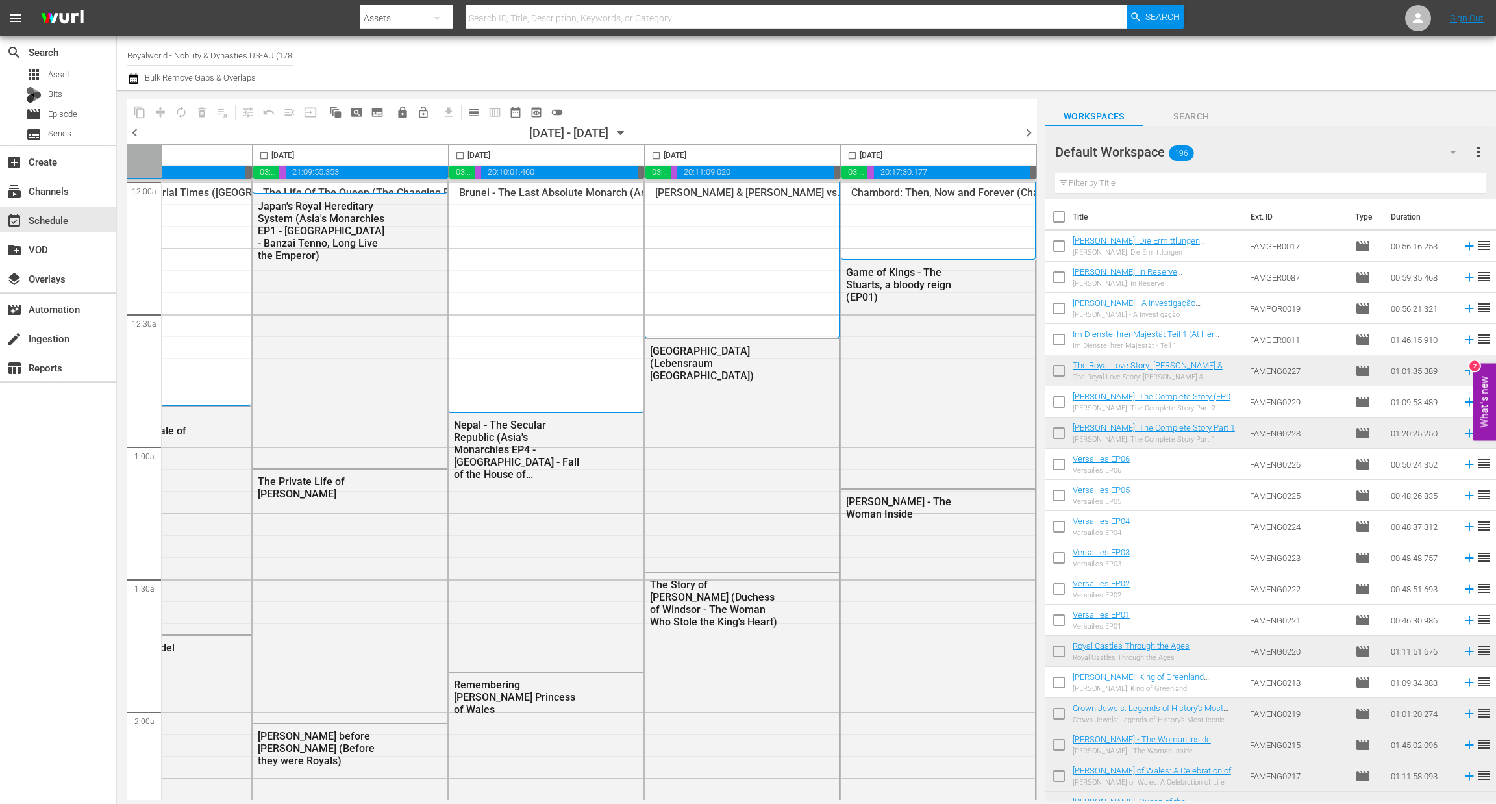
click at [854, 155] on input "checkbox" at bounding box center [852, 158] width 15 height 15
checkbox input "true"
click at [144, 111] on span "content_copy" at bounding box center [139, 112] width 13 height 13
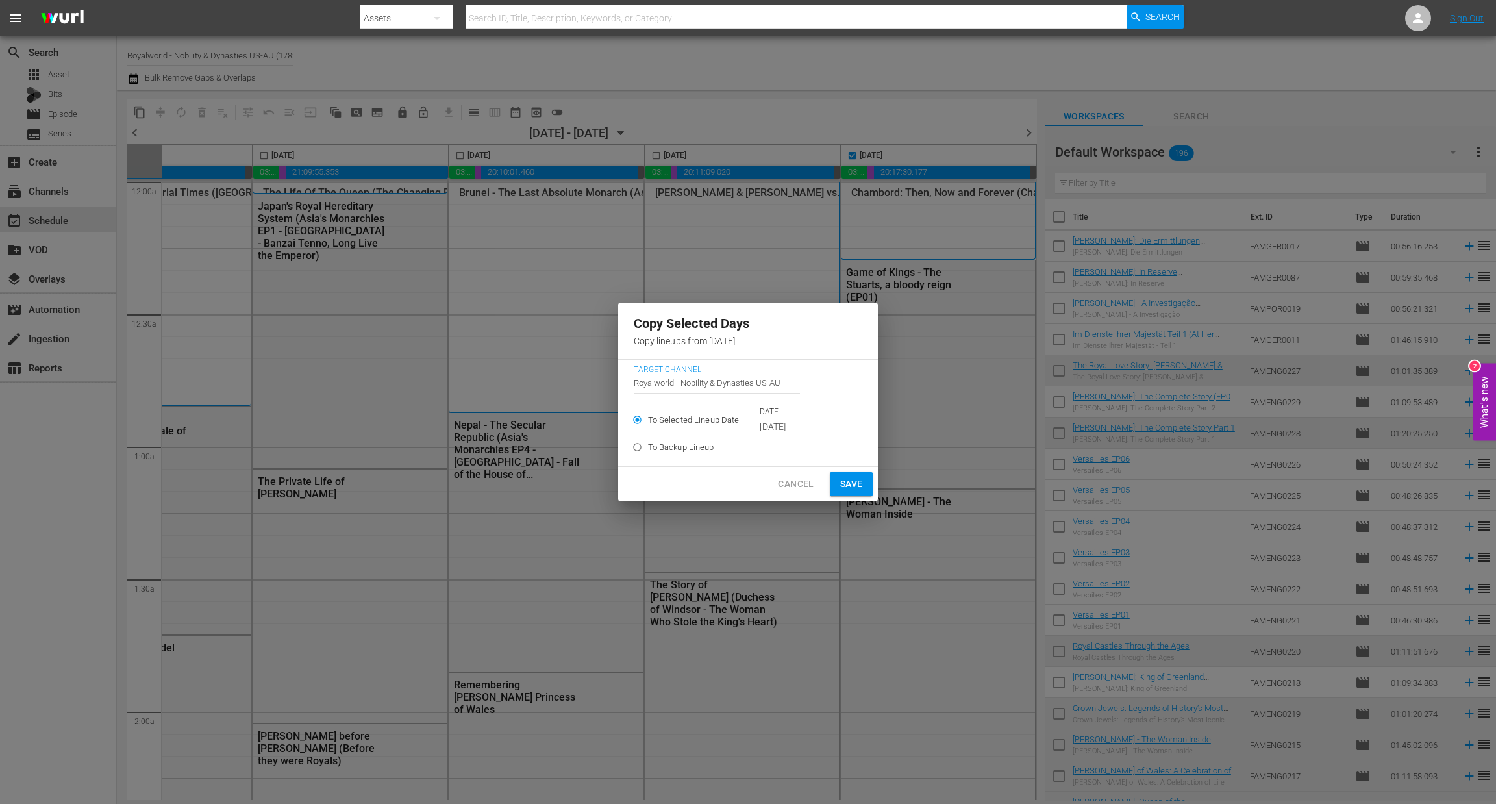
click at [777, 426] on input "[DATE]" at bounding box center [811, 427] width 103 height 19
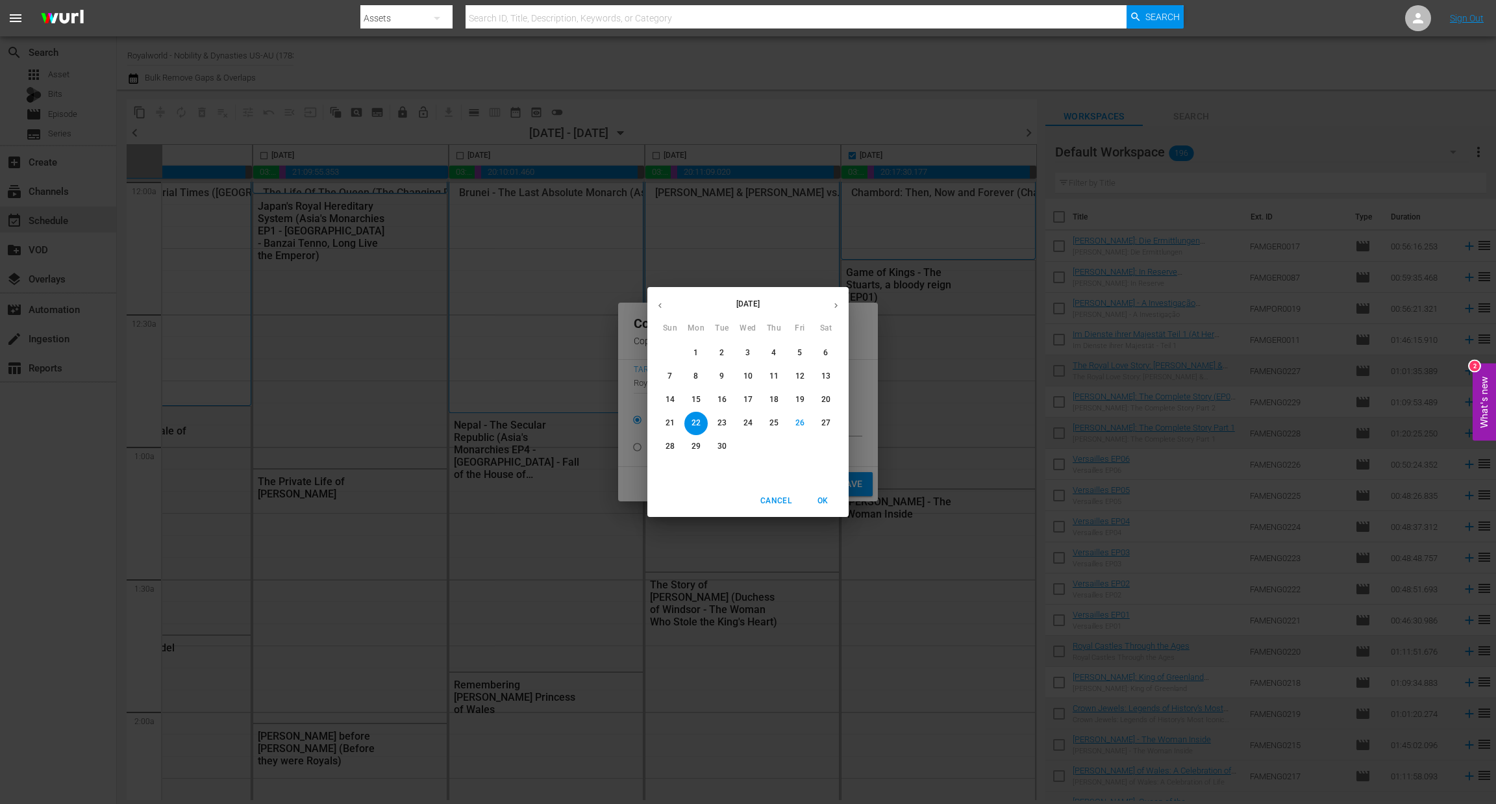
click at [711, 445] on span "30" at bounding box center [722, 446] width 23 height 11
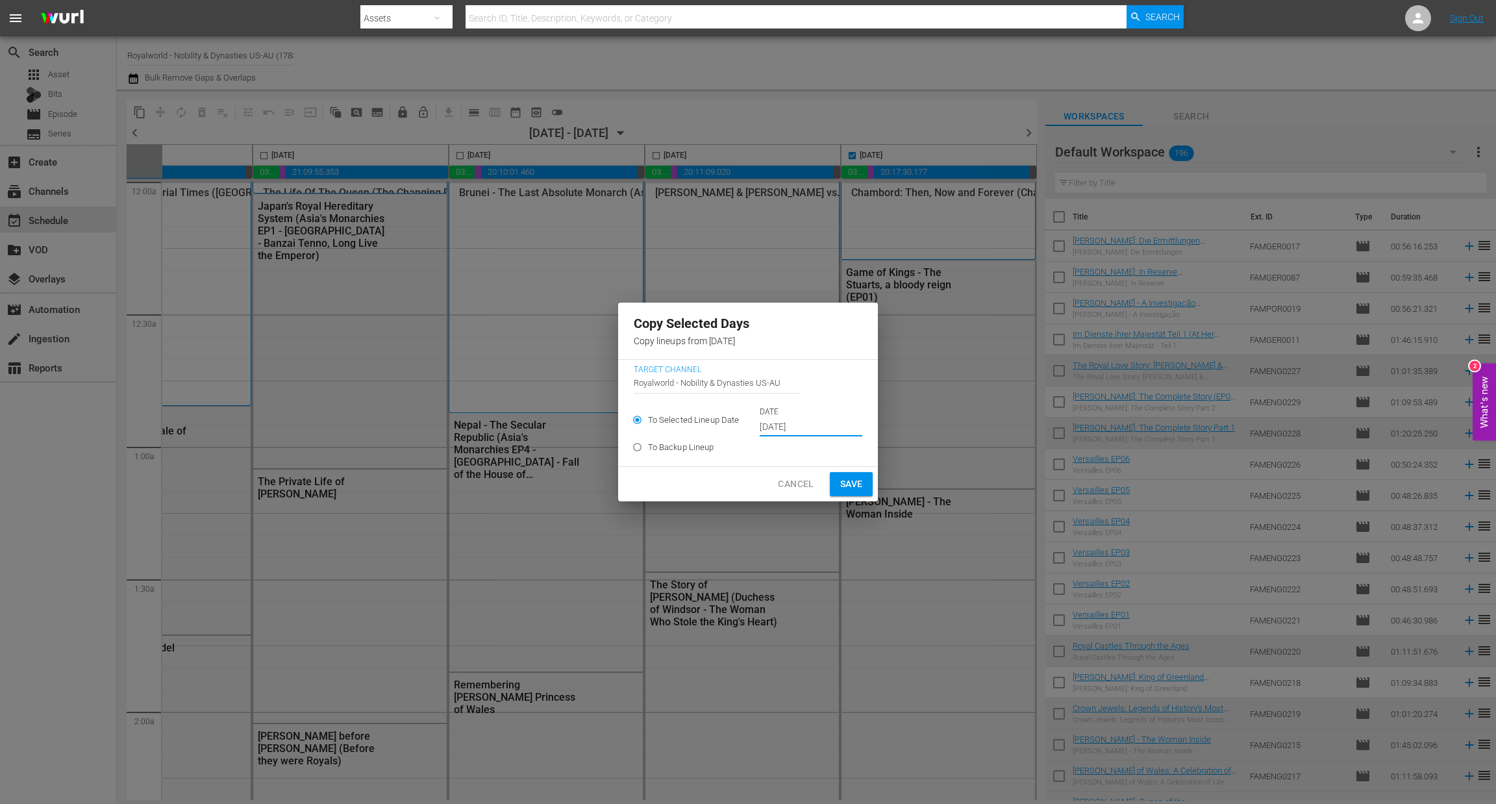
click at [851, 480] on span "Save" at bounding box center [851, 484] width 23 height 16
type input "[DATE]"
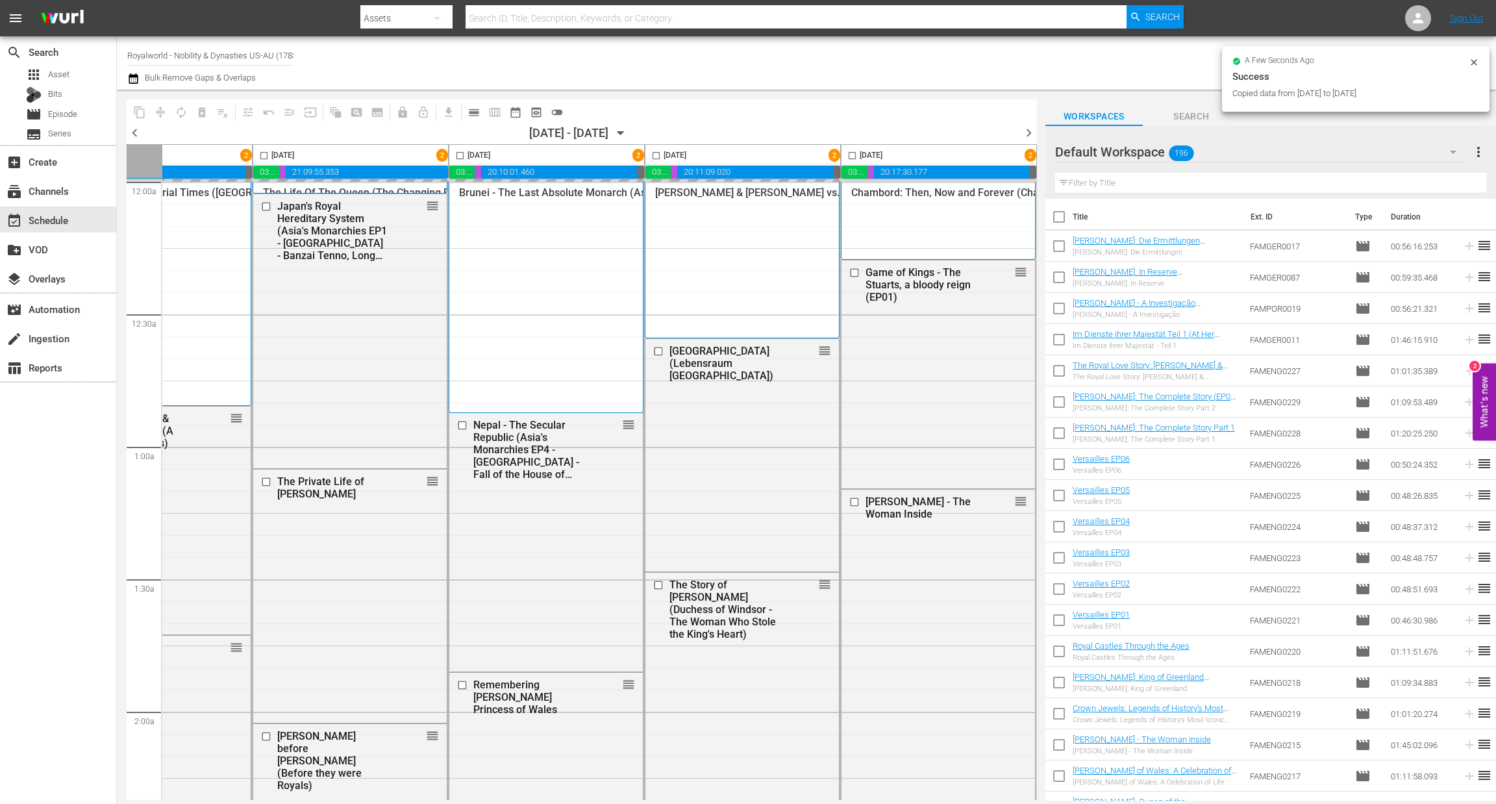
checkbox input "false"
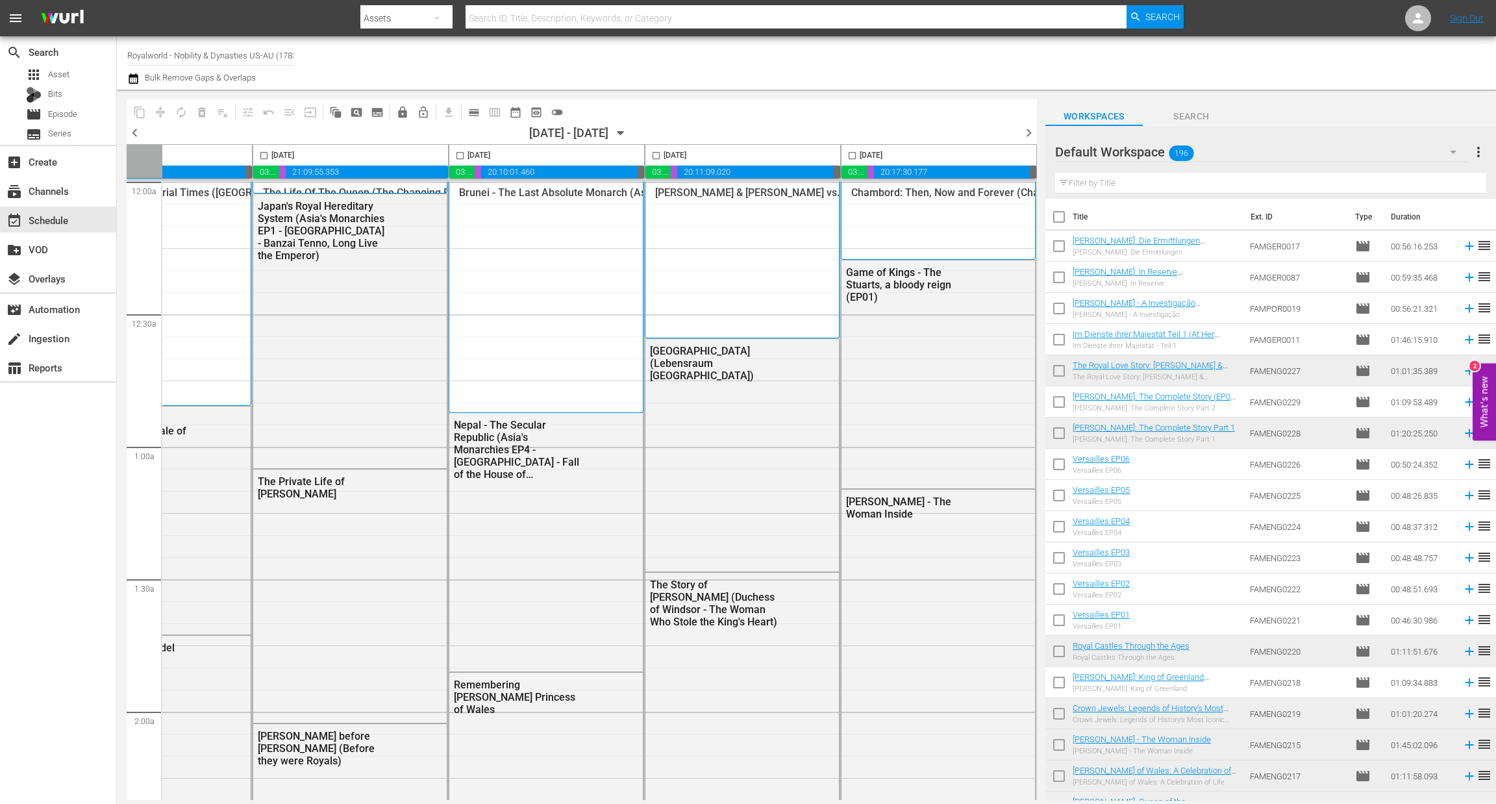
click at [1027, 136] on span "chevron_right" at bounding box center [1029, 133] width 16 height 16
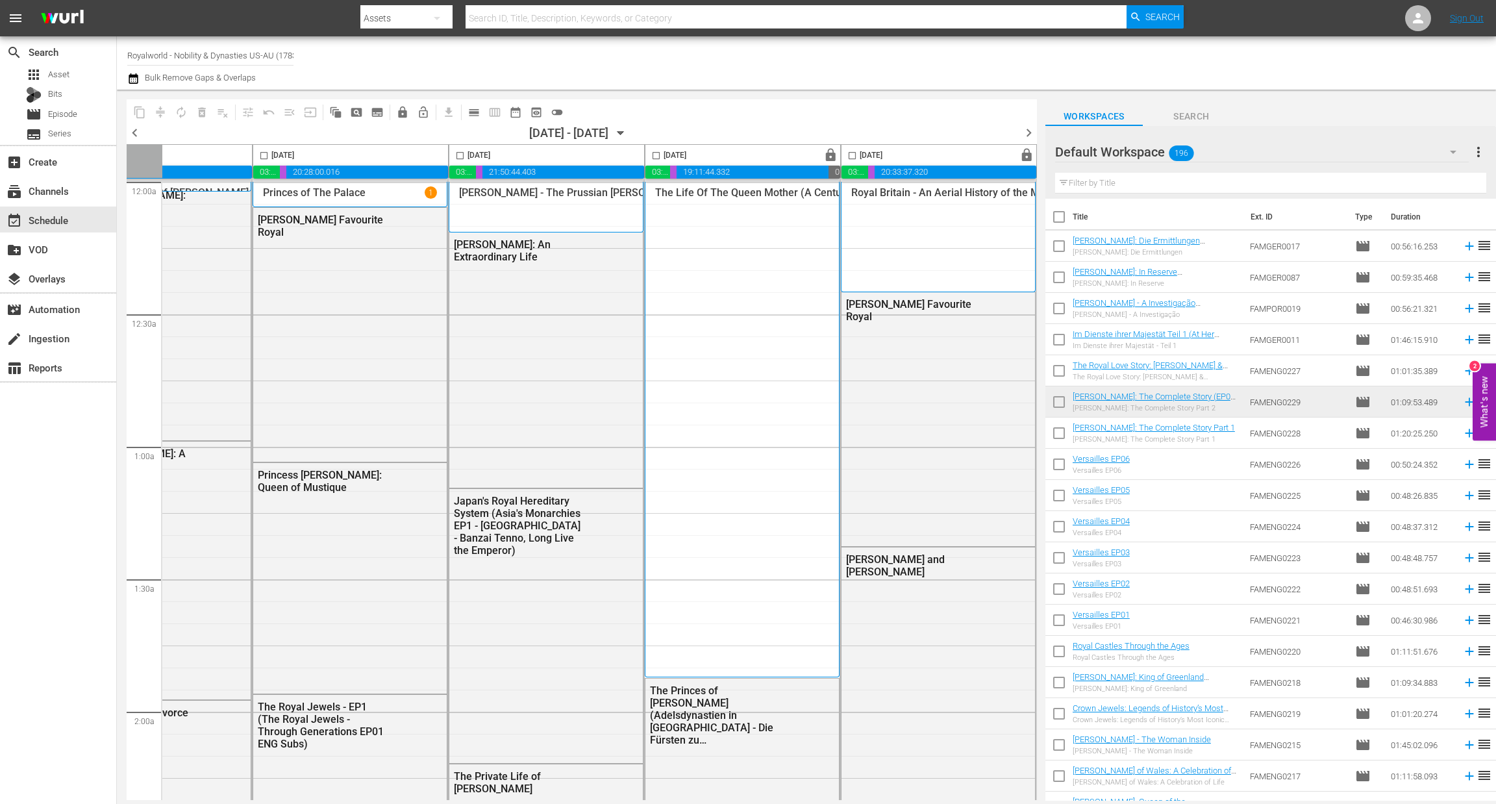
click at [1024, 131] on span "chevron_right" at bounding box center [1029, 133] width 16 height 16
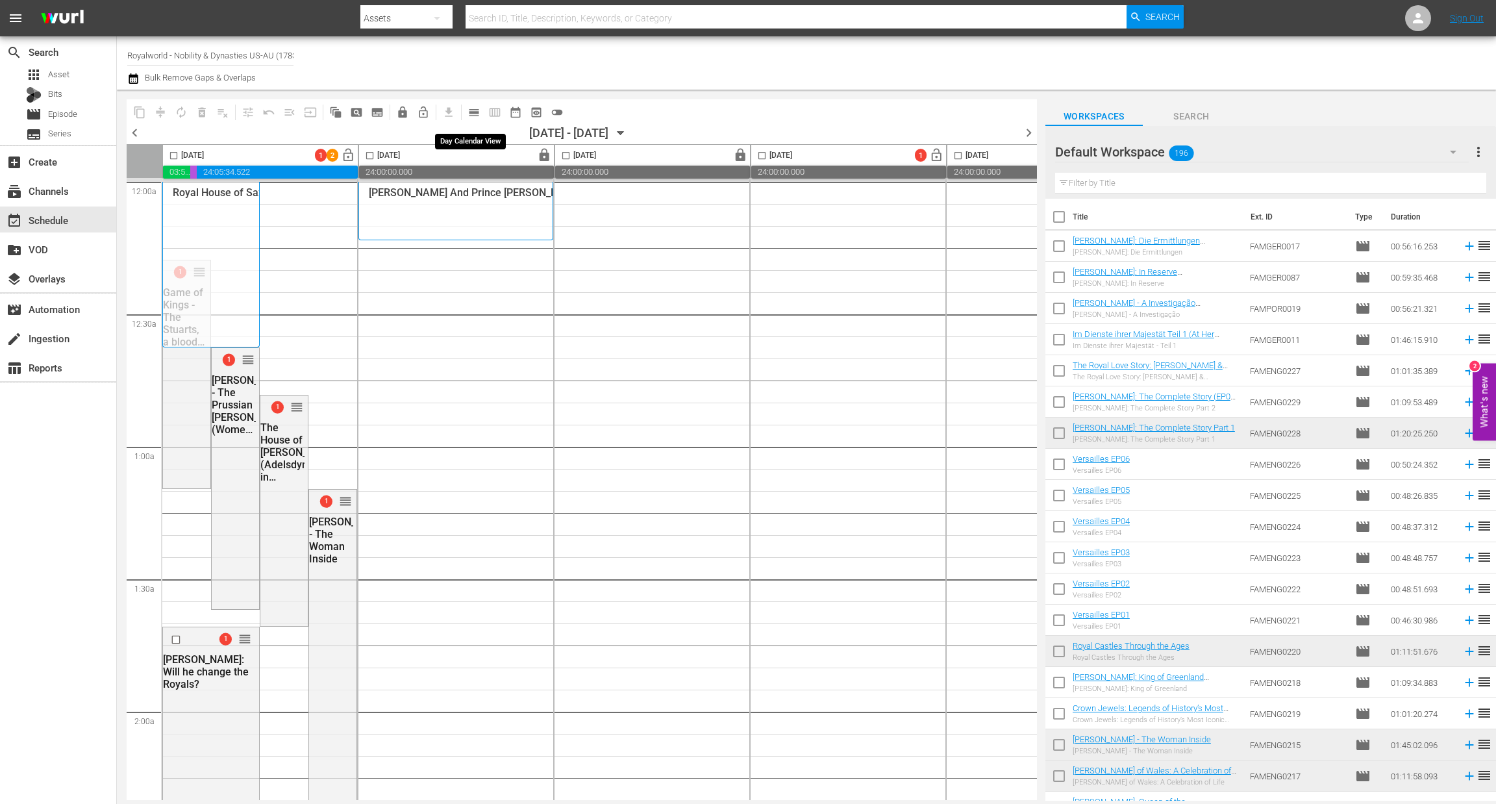
drag, startPoint x: 464, startPoint y: 114, endPoint x: 435, endPoint y: 132, distance: 35.0
click at [455, 117] on div "content_copy compress autorenew_outlined delete_forever_outlined playlist_remov…" at bounding box center [349, 111] width 444 height 25
click at [473, 103] on button "calendar_view_day_outlined" at bounding box center [474, 112] width 21 height 21
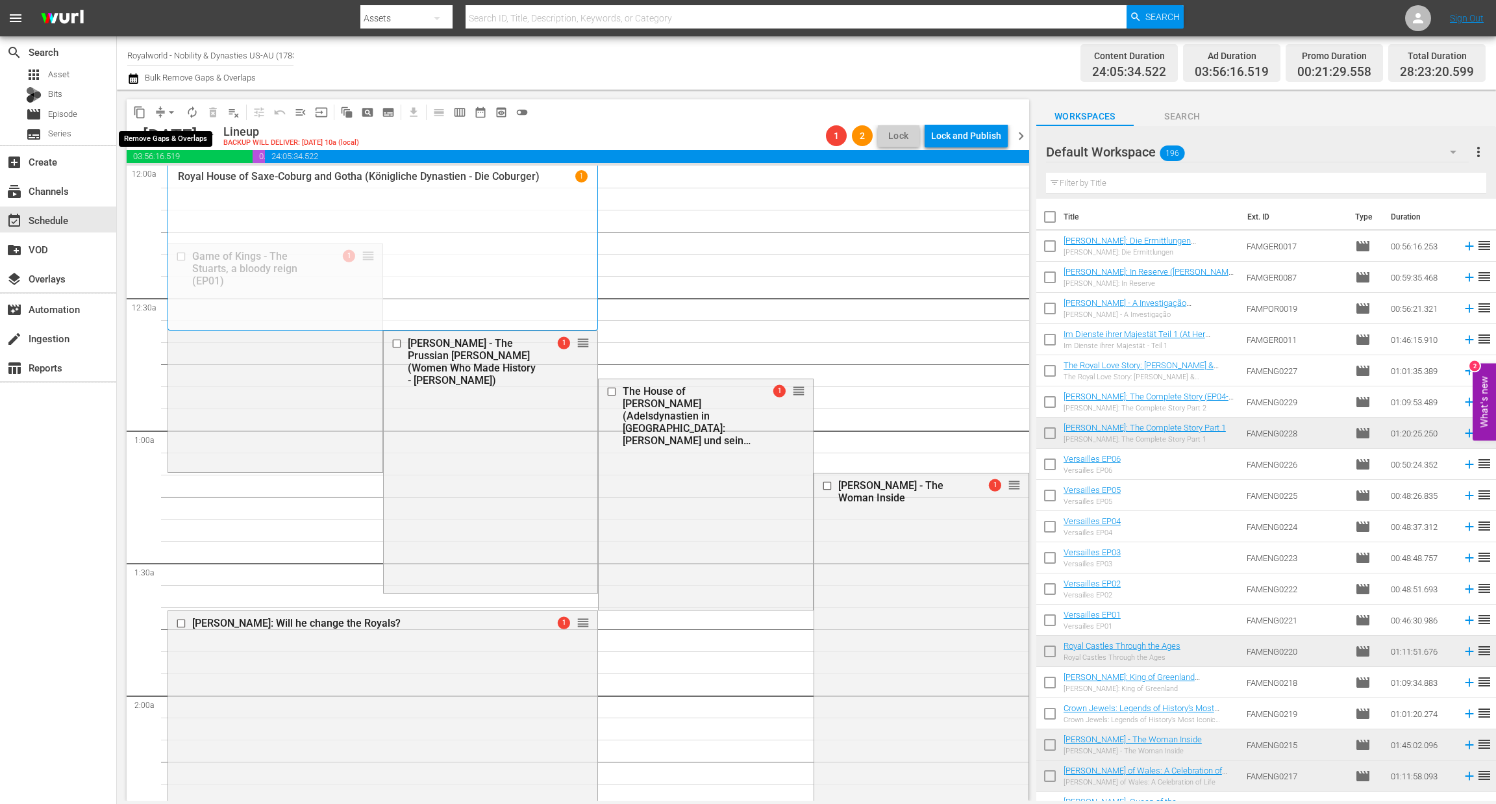
click at [173, 110] on span "arrow_drop_down" at bounding box center [171, 112] width 13 height 13
click at [195, 187] on li "Align to End of Previous Day" at bounding box center [172, 180] width 136 height 21
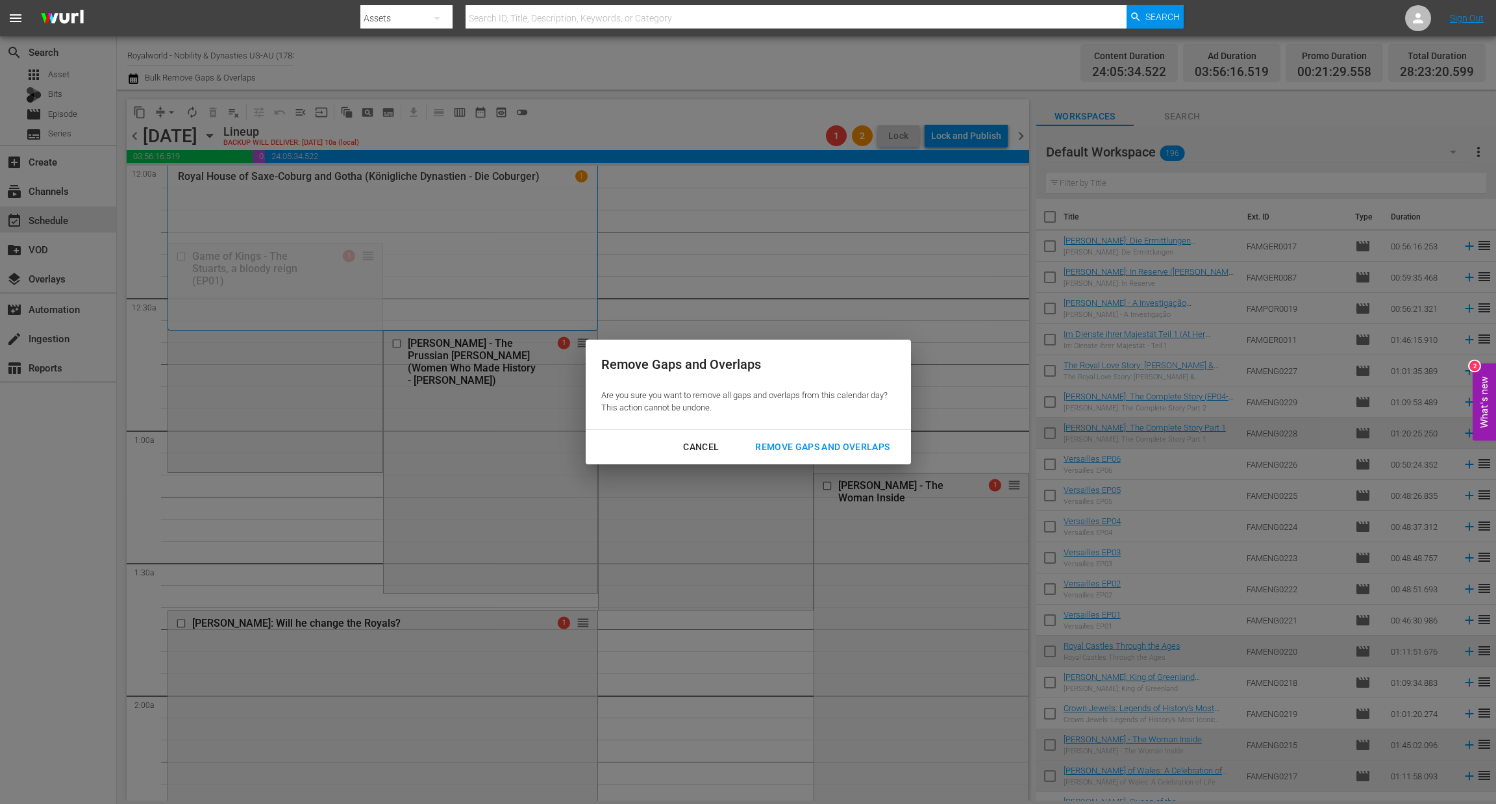
click at [864, 444] on div "Remove Gaps and Overlaps" at bounding box center [822, 447] width 155 height 16
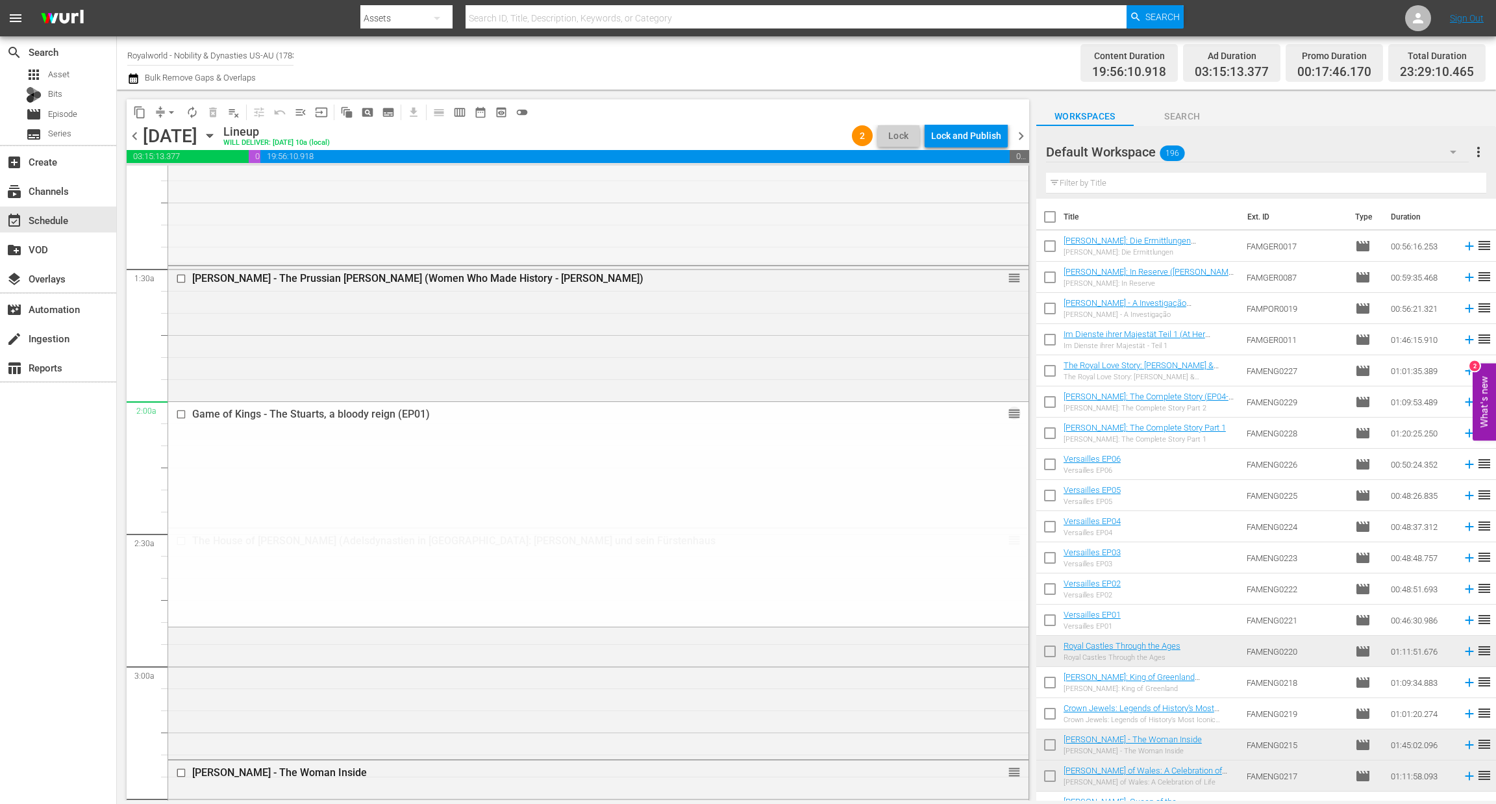
scroll to position [390, 0]
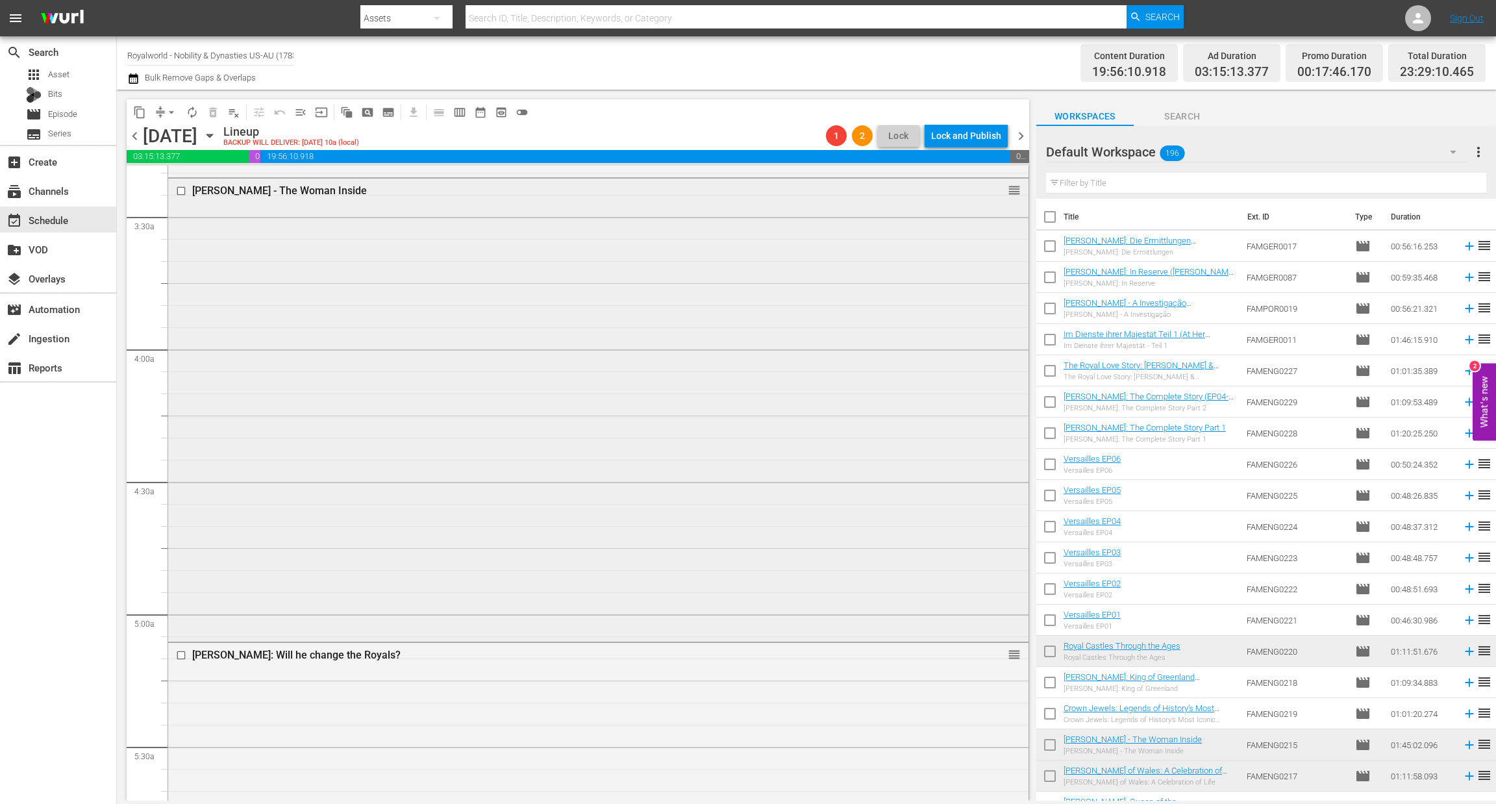
scroll to position [779, 0]
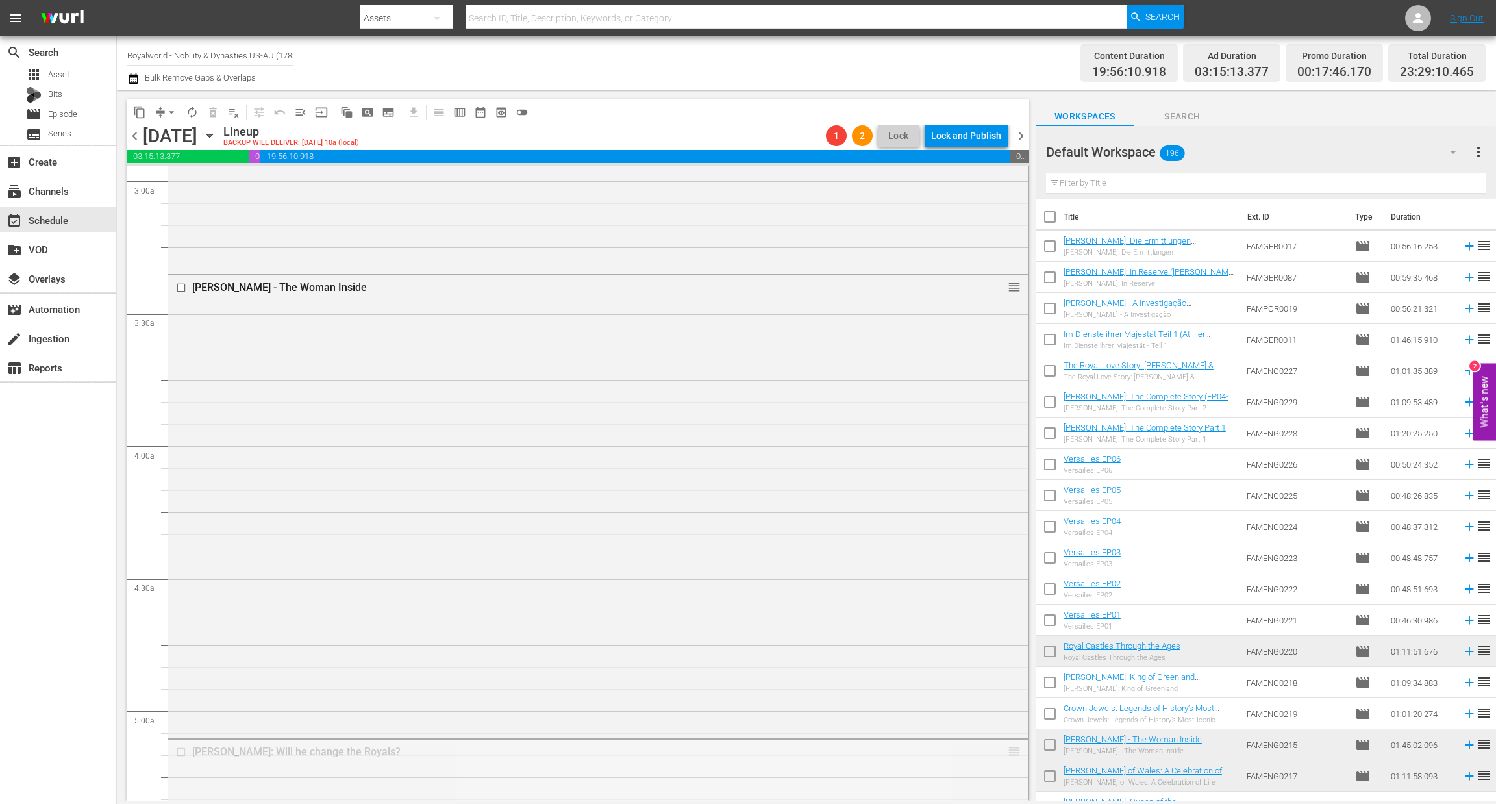
drag, startPoint x: 995, startPoint y: 750, endPoint x: 903, endPoint y: 257, distance: 501.4
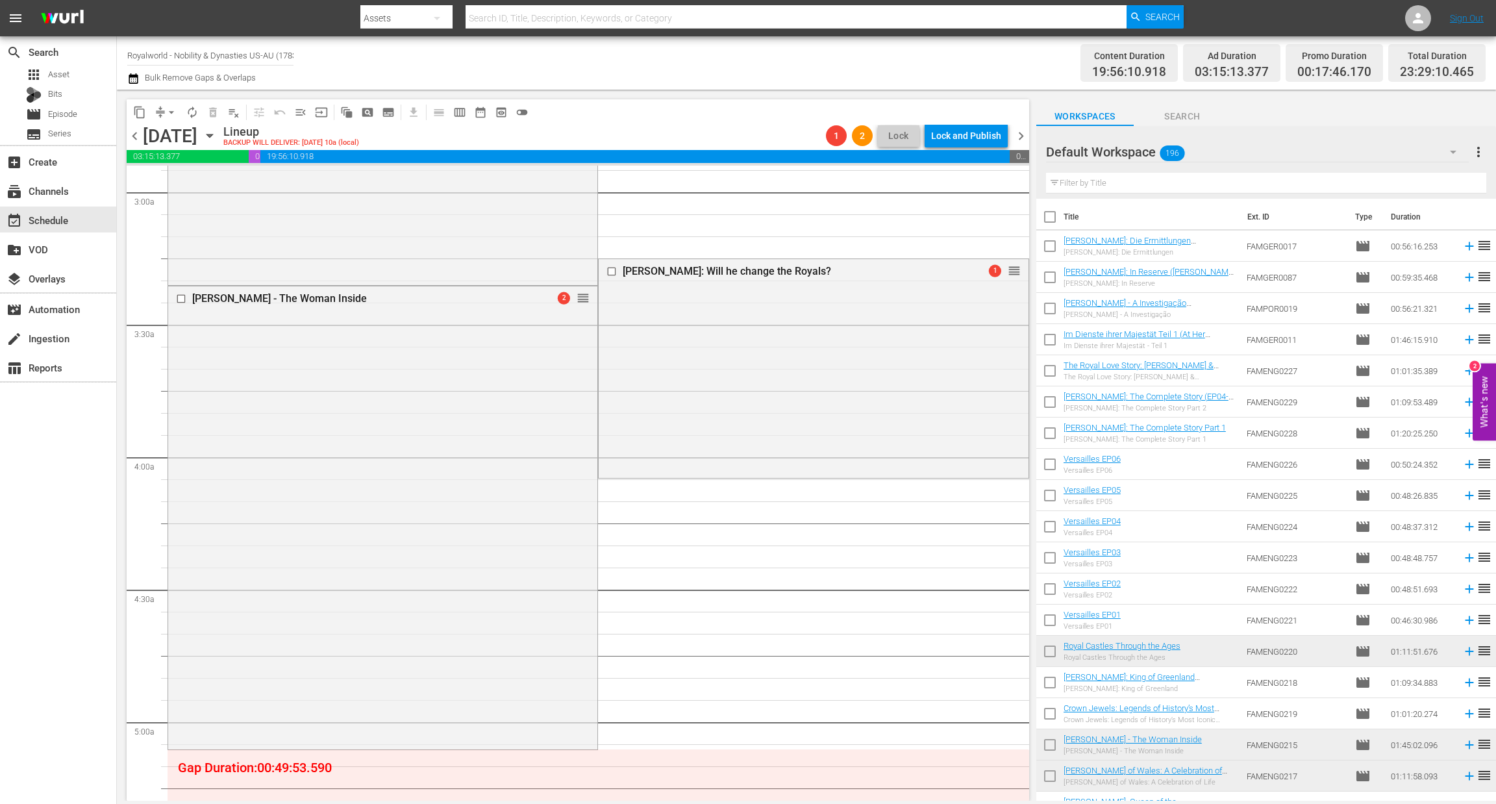
scroll to position [682, 0]
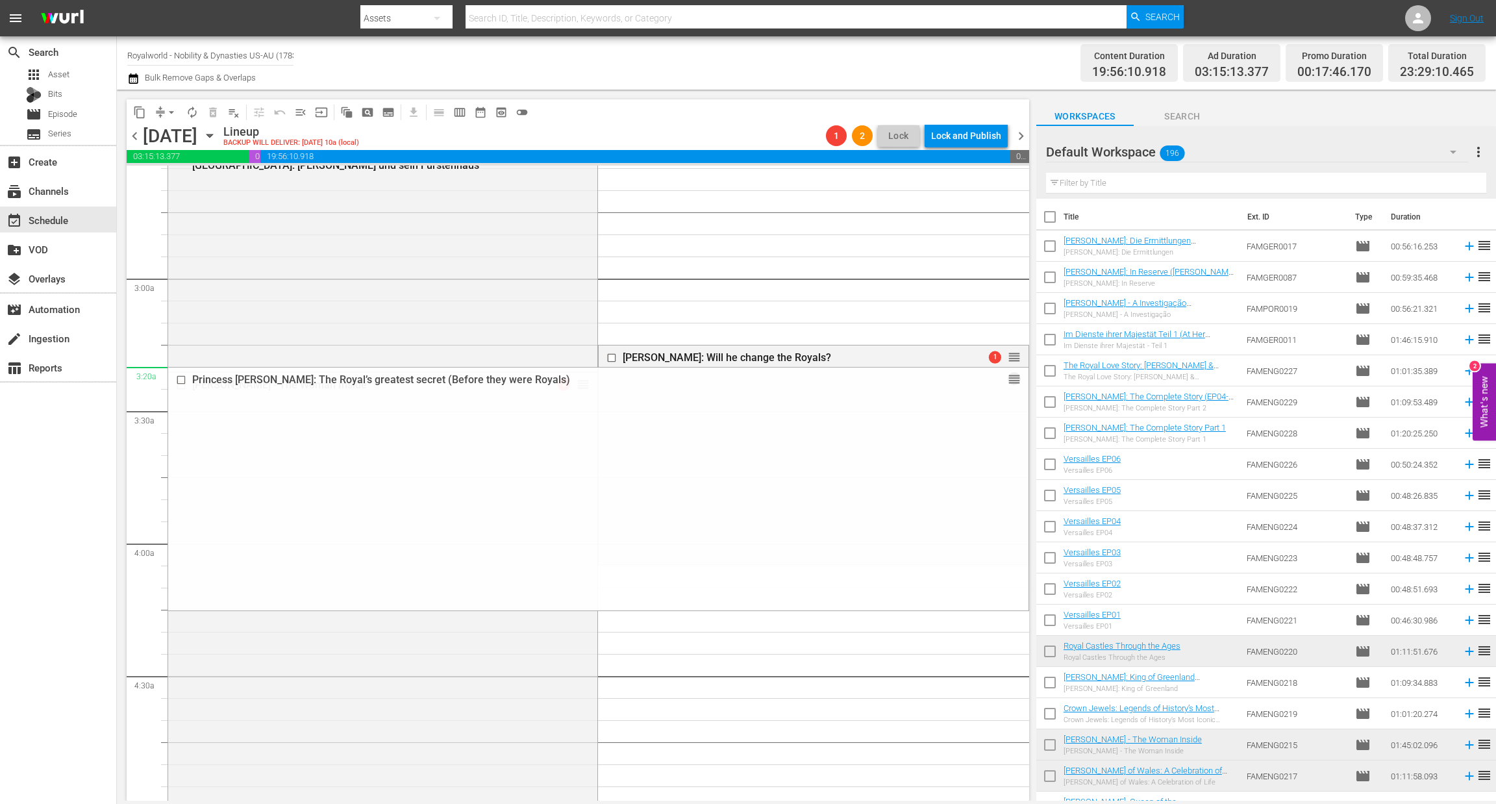
drag, startPoint x: 1001, startPoint y: 580, endPoint x: 929, endPoint y: 371, distance: 221.2
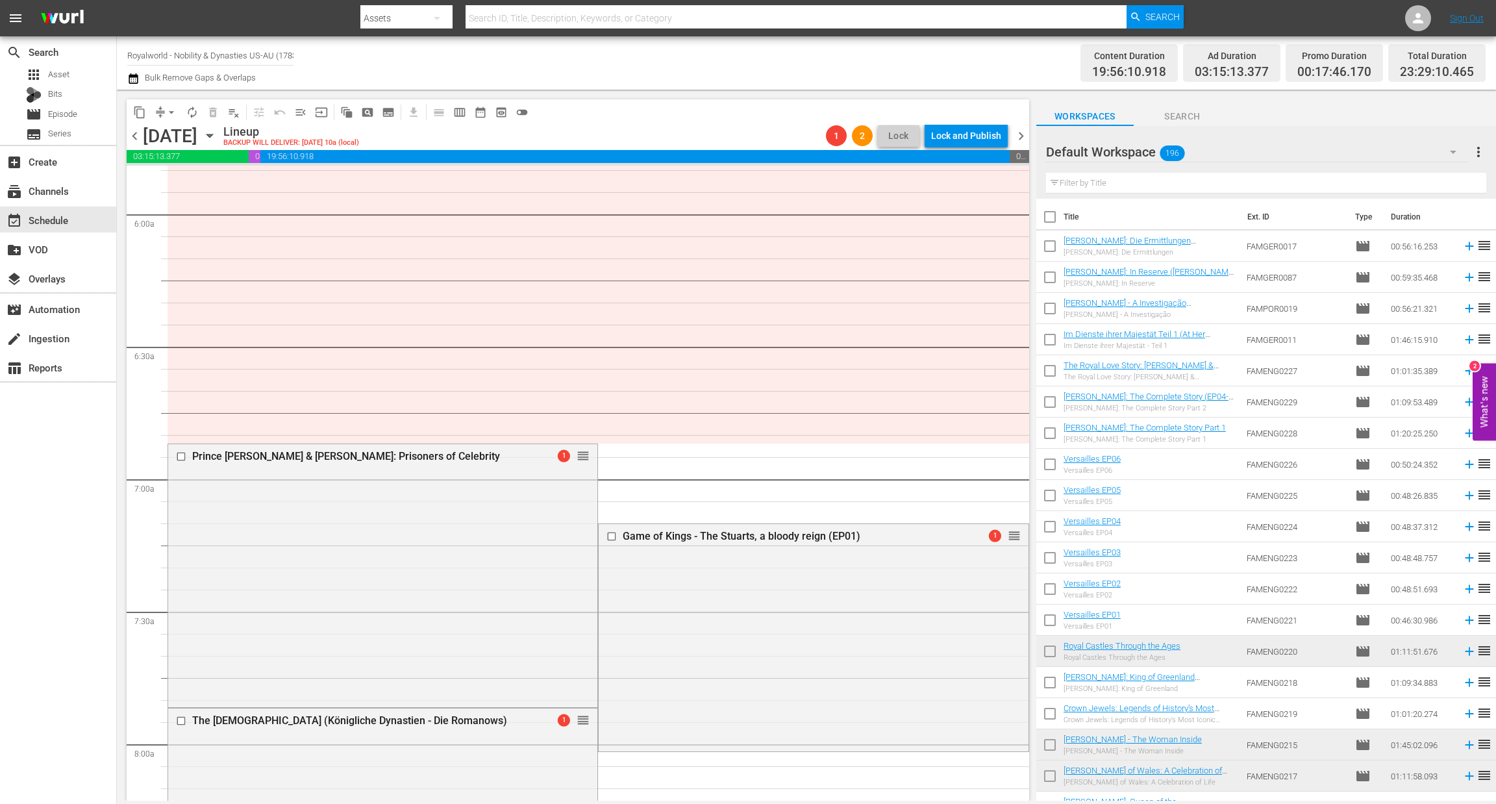
scroll to position [1656, 0]
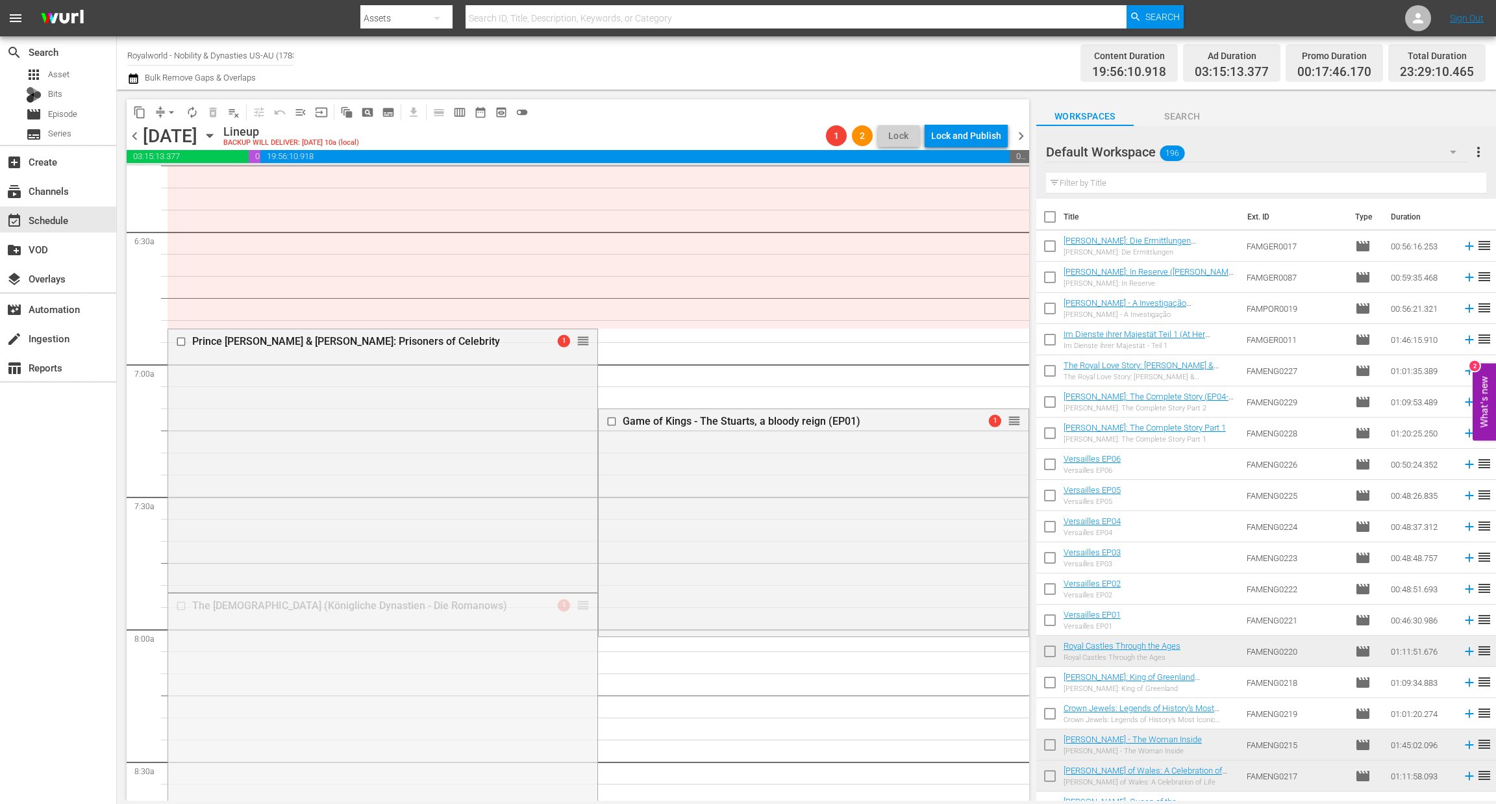
drag, startPoint x: 575, startPoint y: 605, endPoint x: 590, endPoint y: 366, distance: 239.5
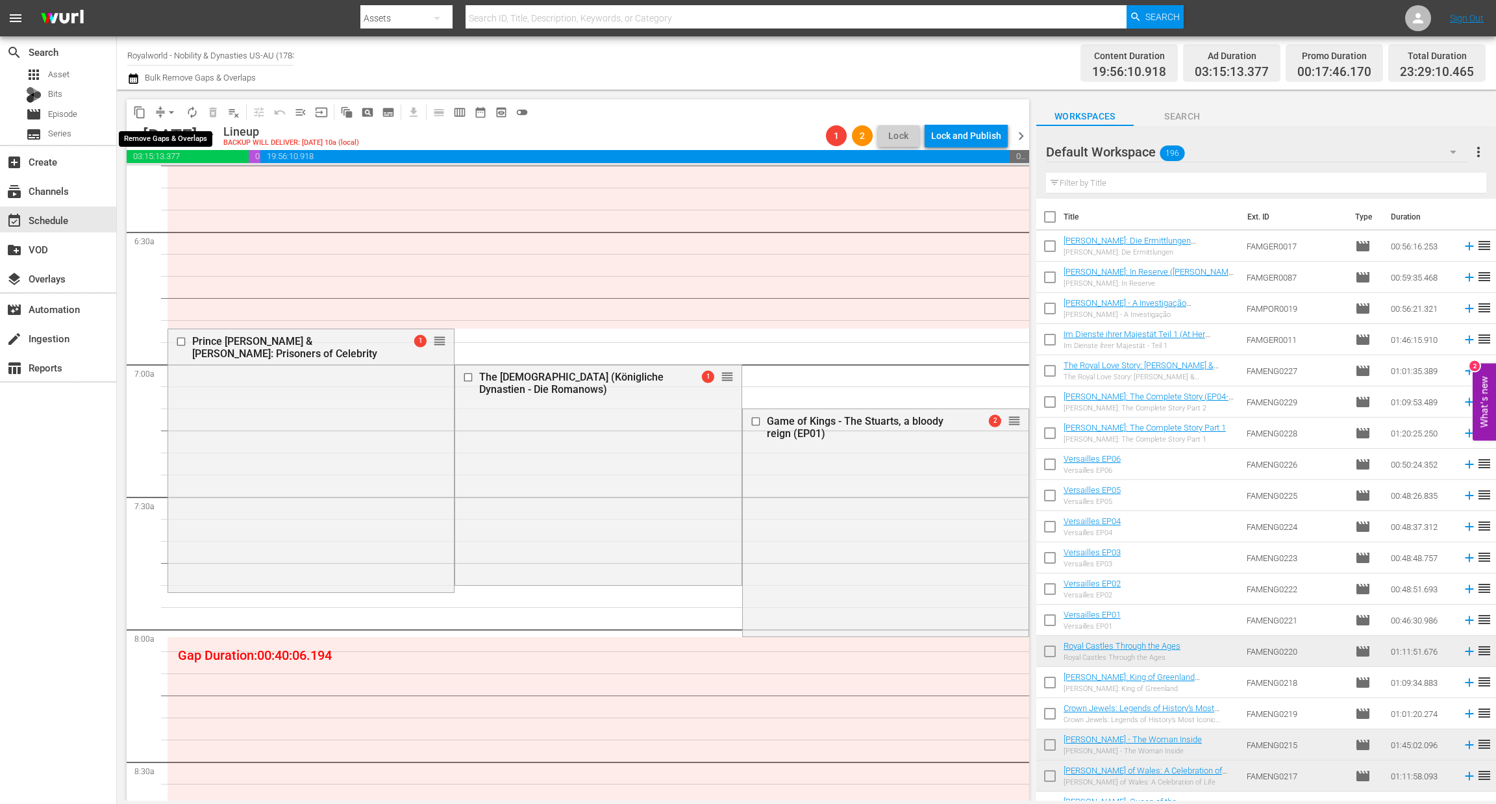
click at [169, 111] on span "arrow_drop_down" at bounding box center [171, 112] width 13 height 13
click at [175, 183] on li "Align to End of Previous Day" at bounding box center [172, 180] width 136 height 21
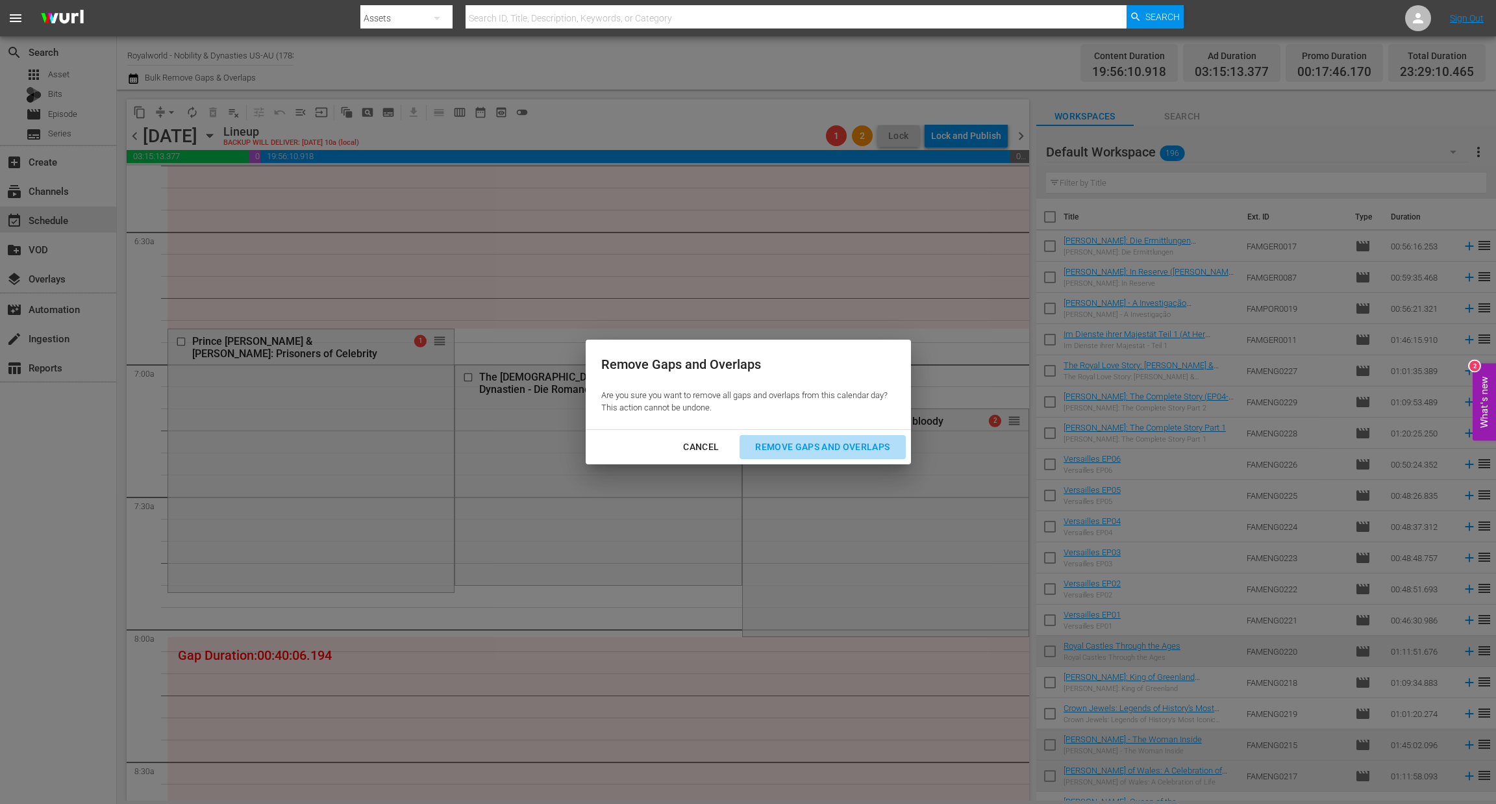
click at [796, 456] on button "Remove Gaps and Overlaps" at bounding box center [823, 447] width 166 height 24
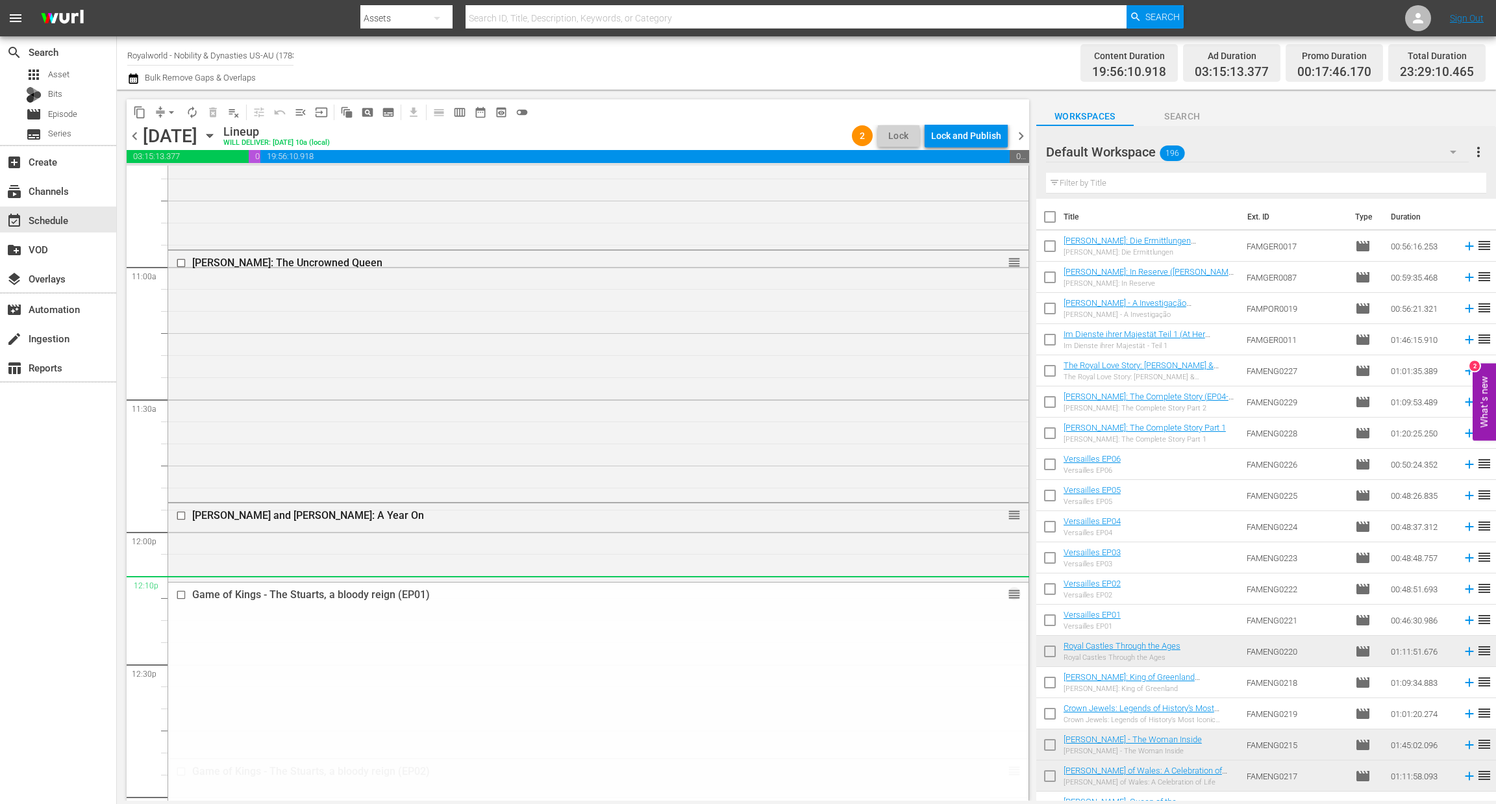
scroll to position [2825, 0]
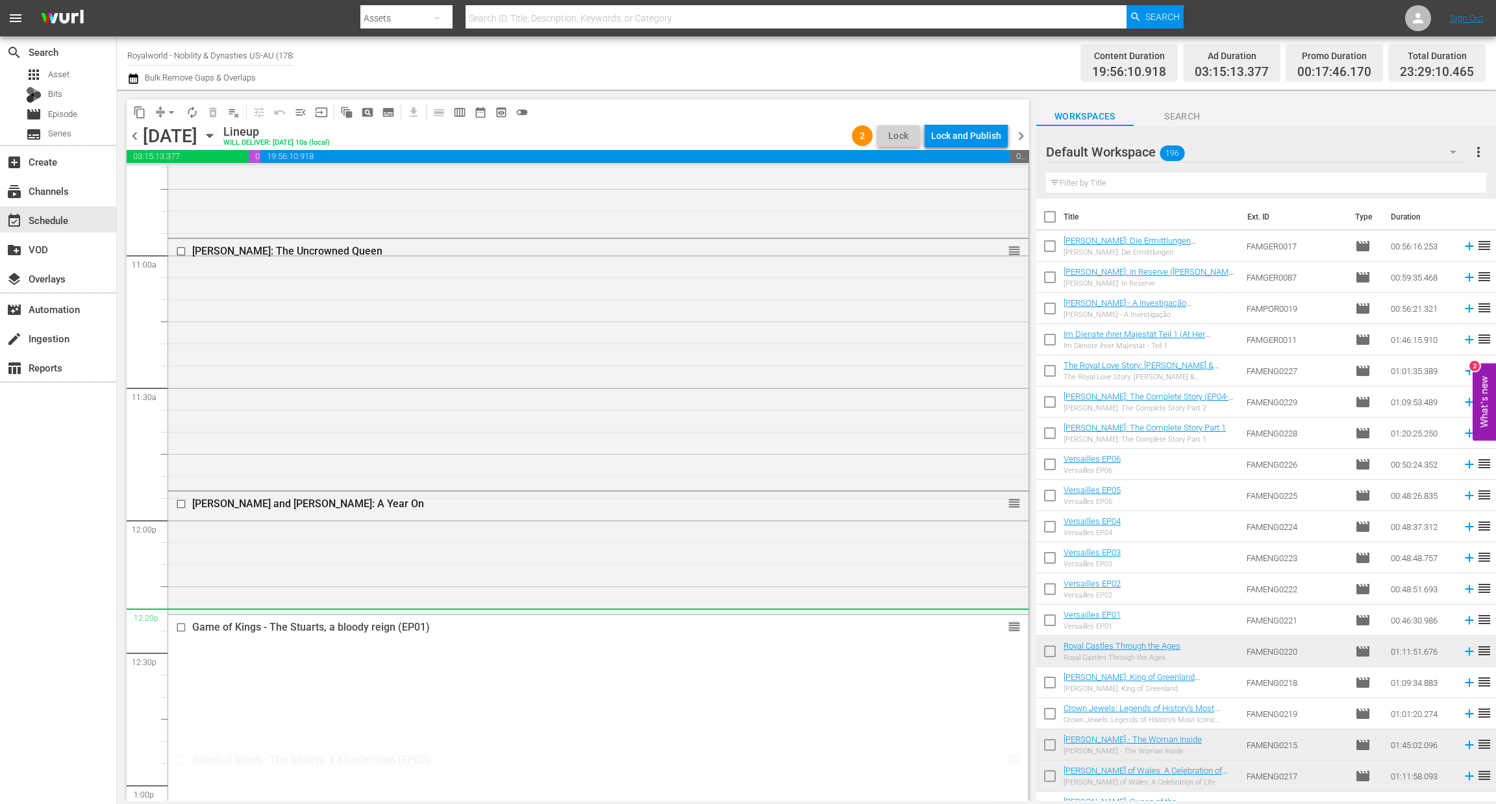
drag, startPoint x: 999, startPoint y: 405, endPoint x: 675, endPoint y: 612, distance: 384.1
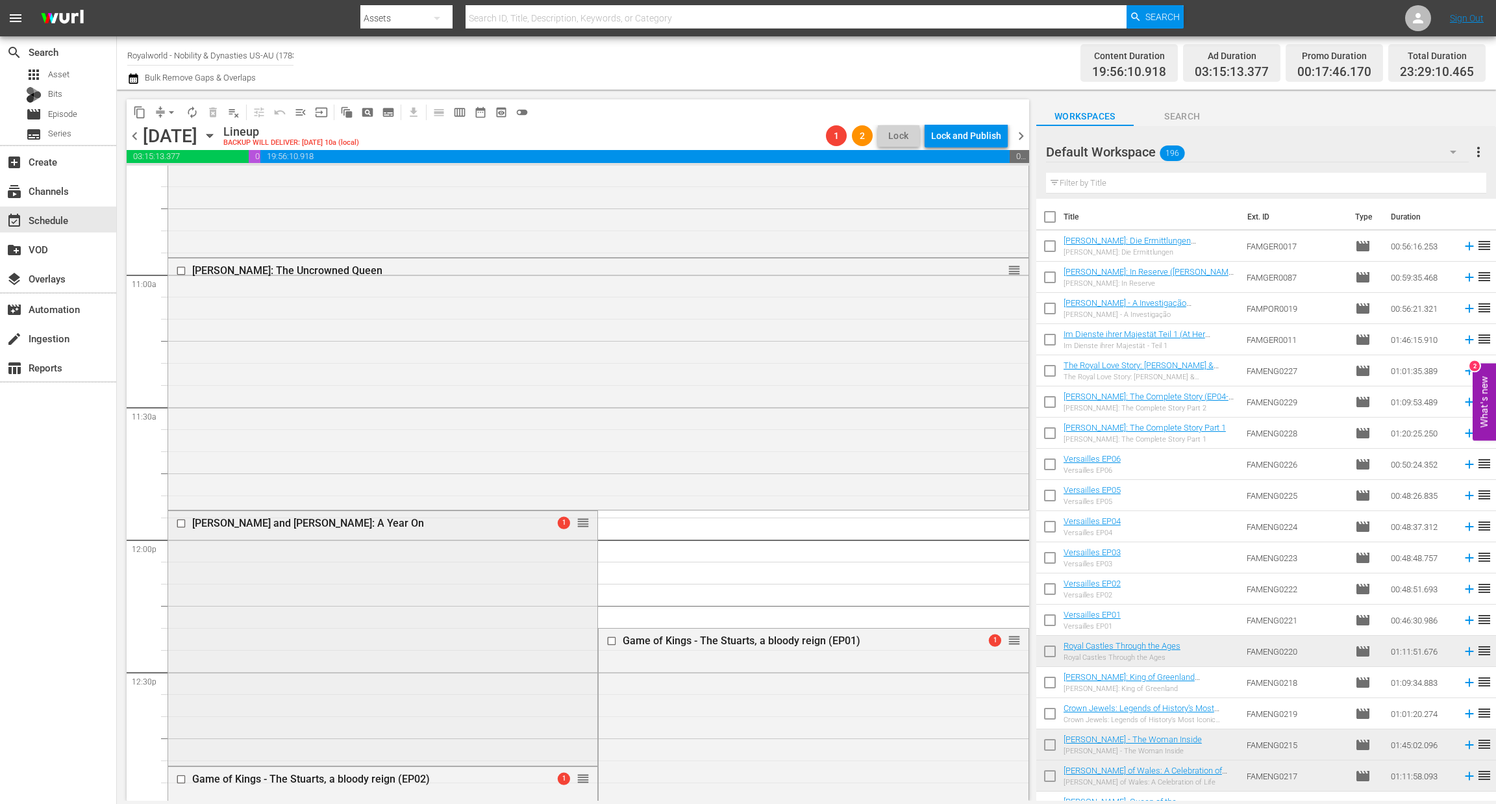
scroll to position [2858, 0]
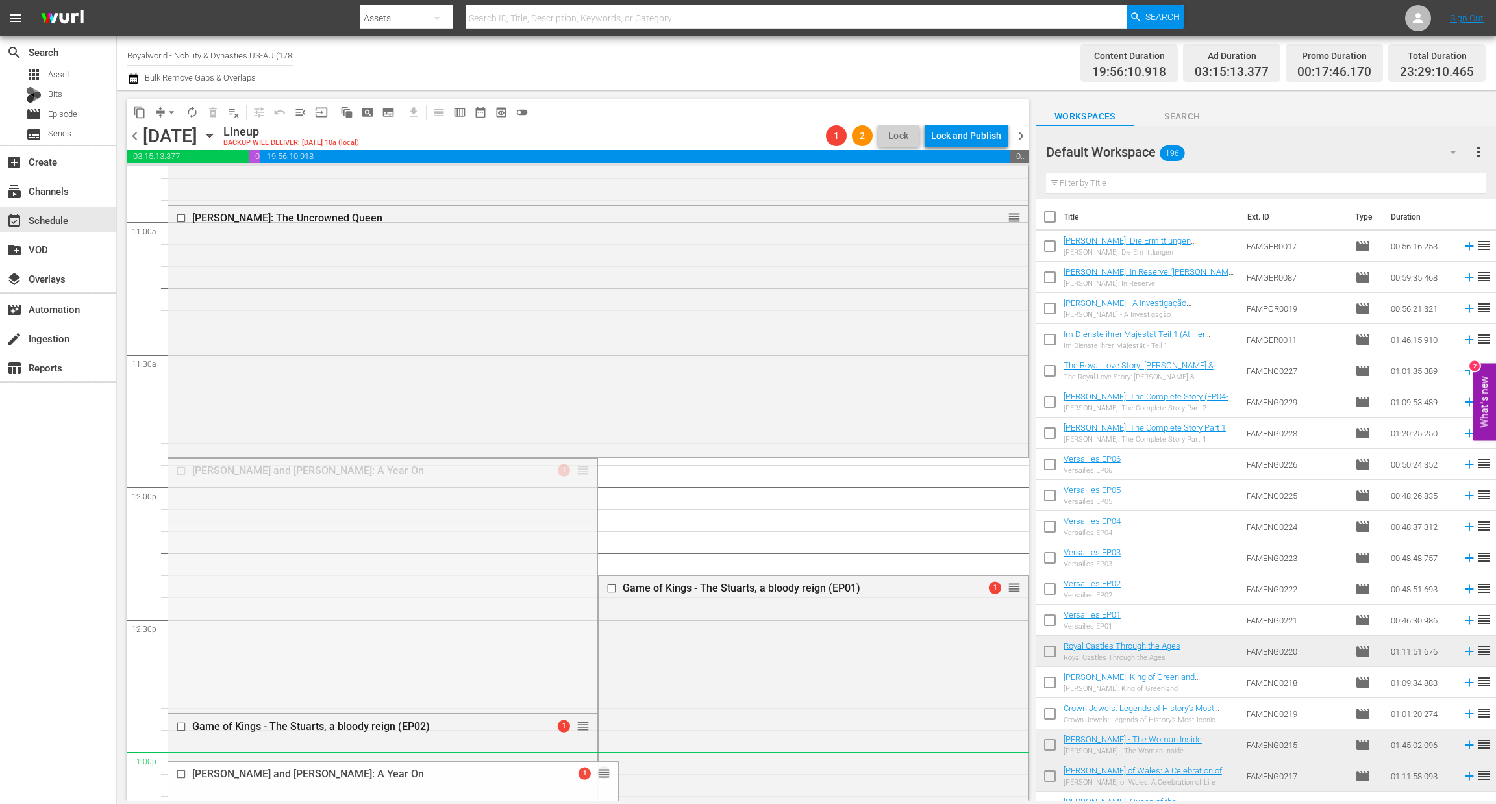
drag, startPoint x: 577, startPoint y: 468, endPoint x: 566, endPoint y: 753, distance: 286.0
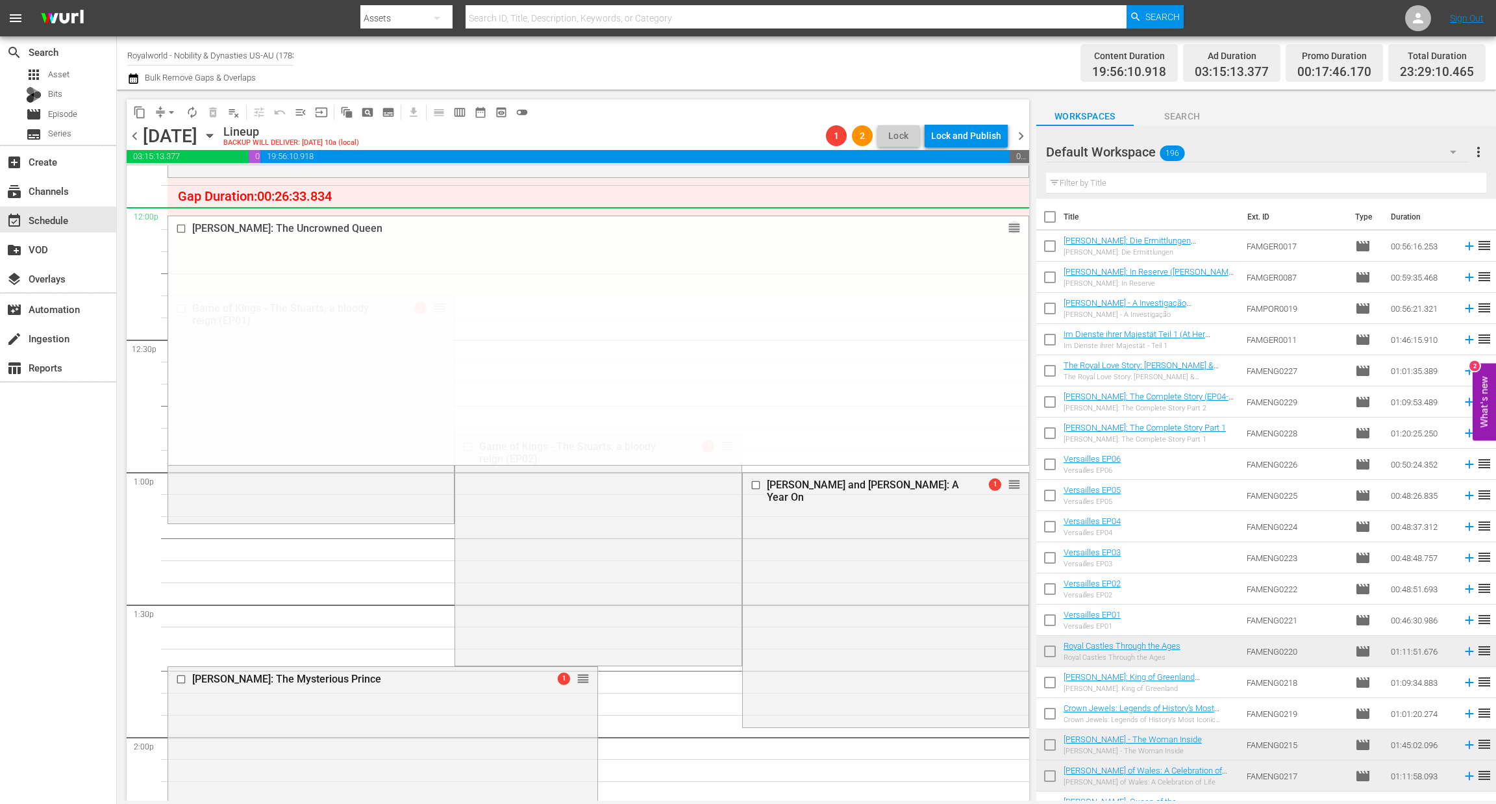
scroll to position [3151, 0]
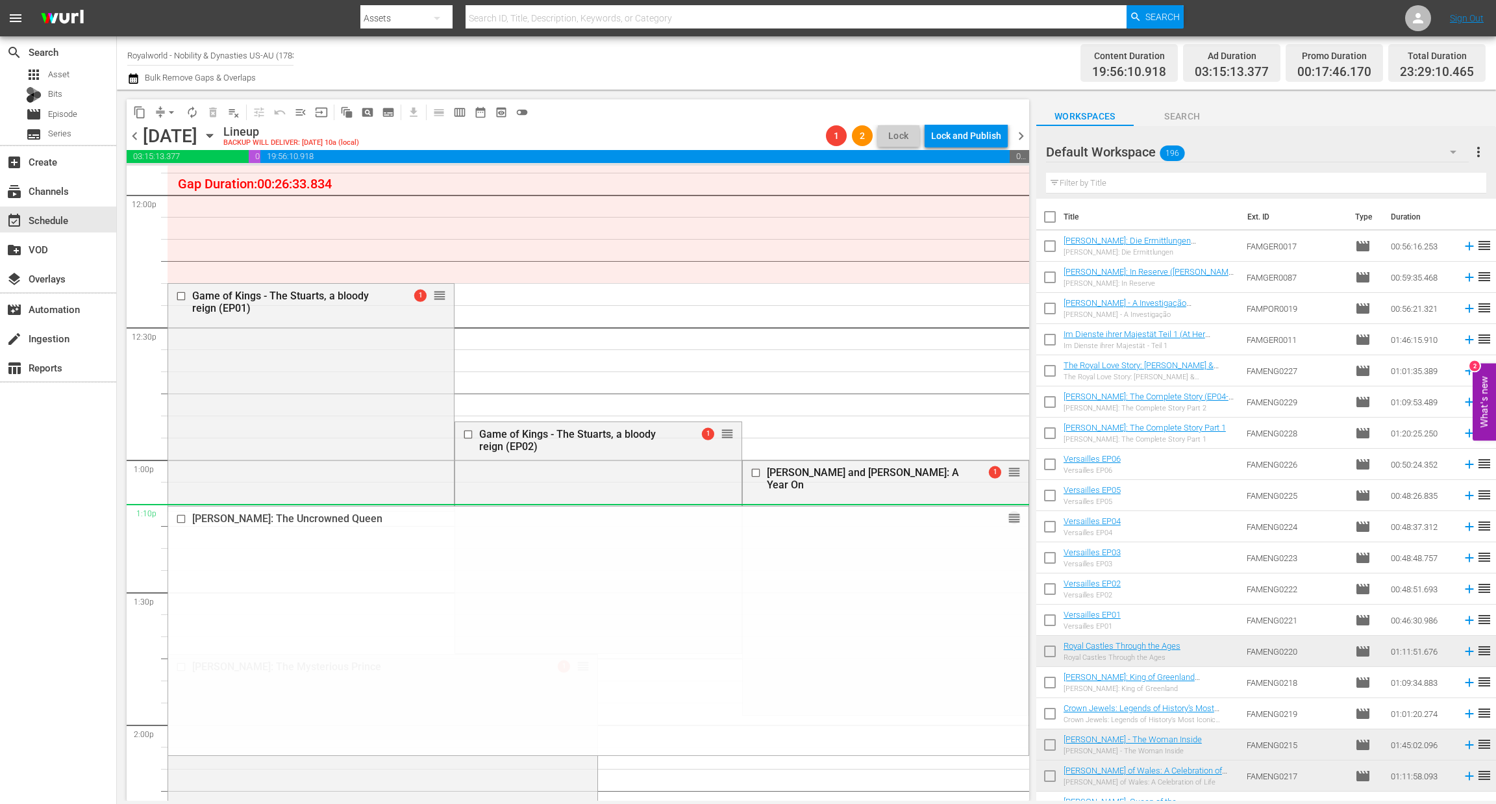
drag, startPoint x: 997, startPoint y: 216, endPoint x: 808, endPoint y: 507, distance: 347.0
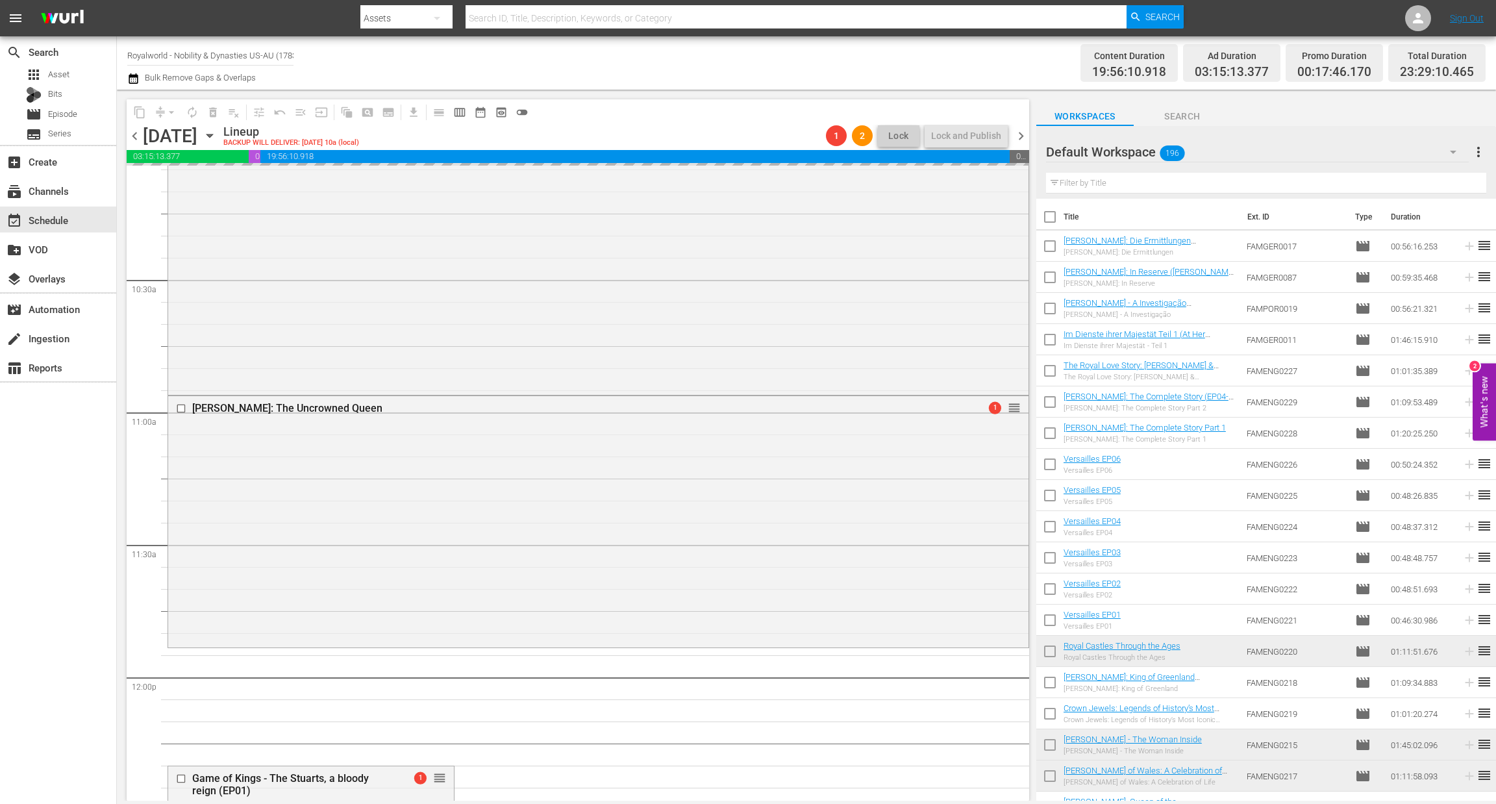
scroll to position [2566, 0]
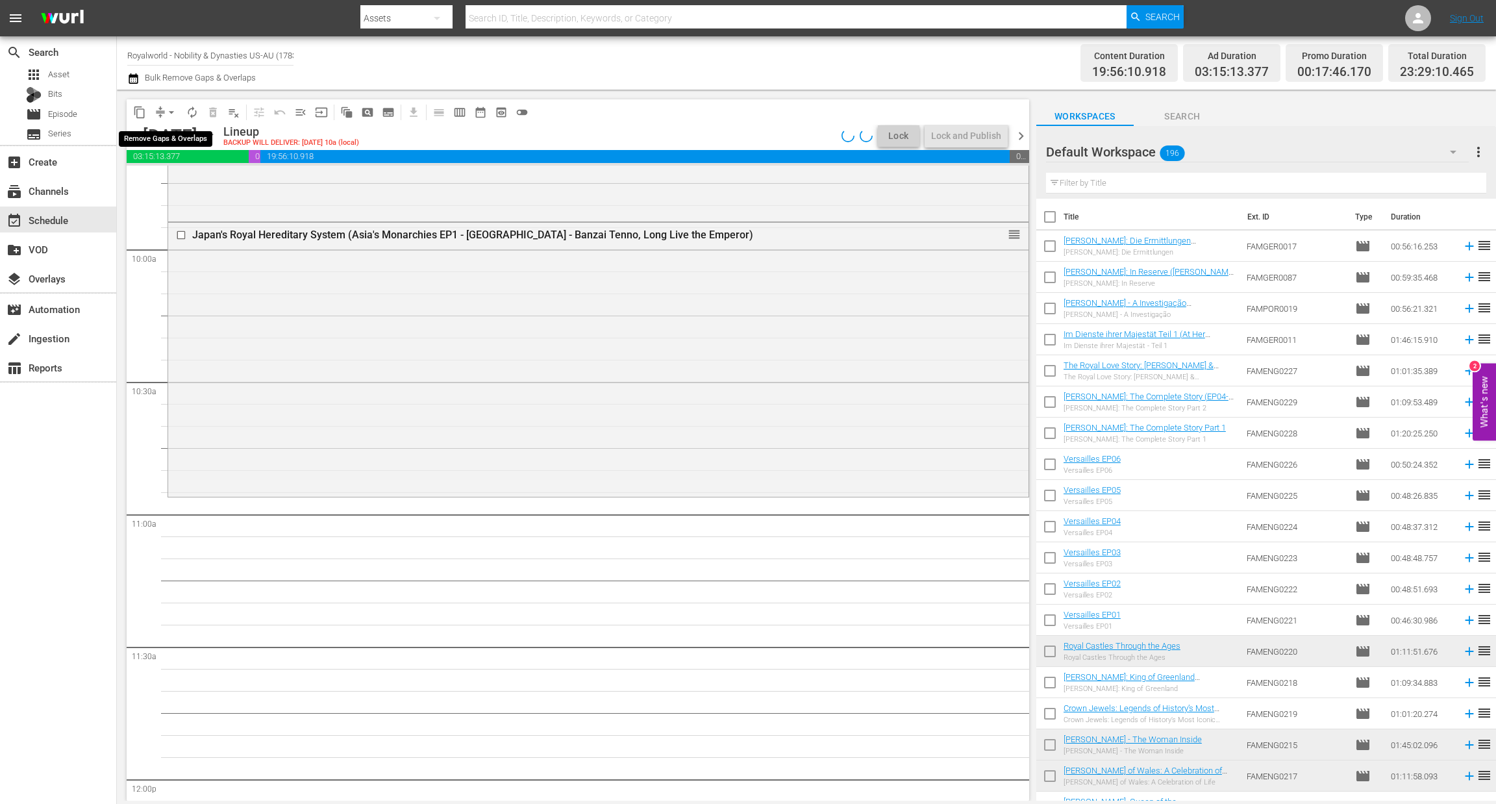
click at [170, 110] on span "arrow_drop_down" at bounding box center [171, 112] width 13 height 13
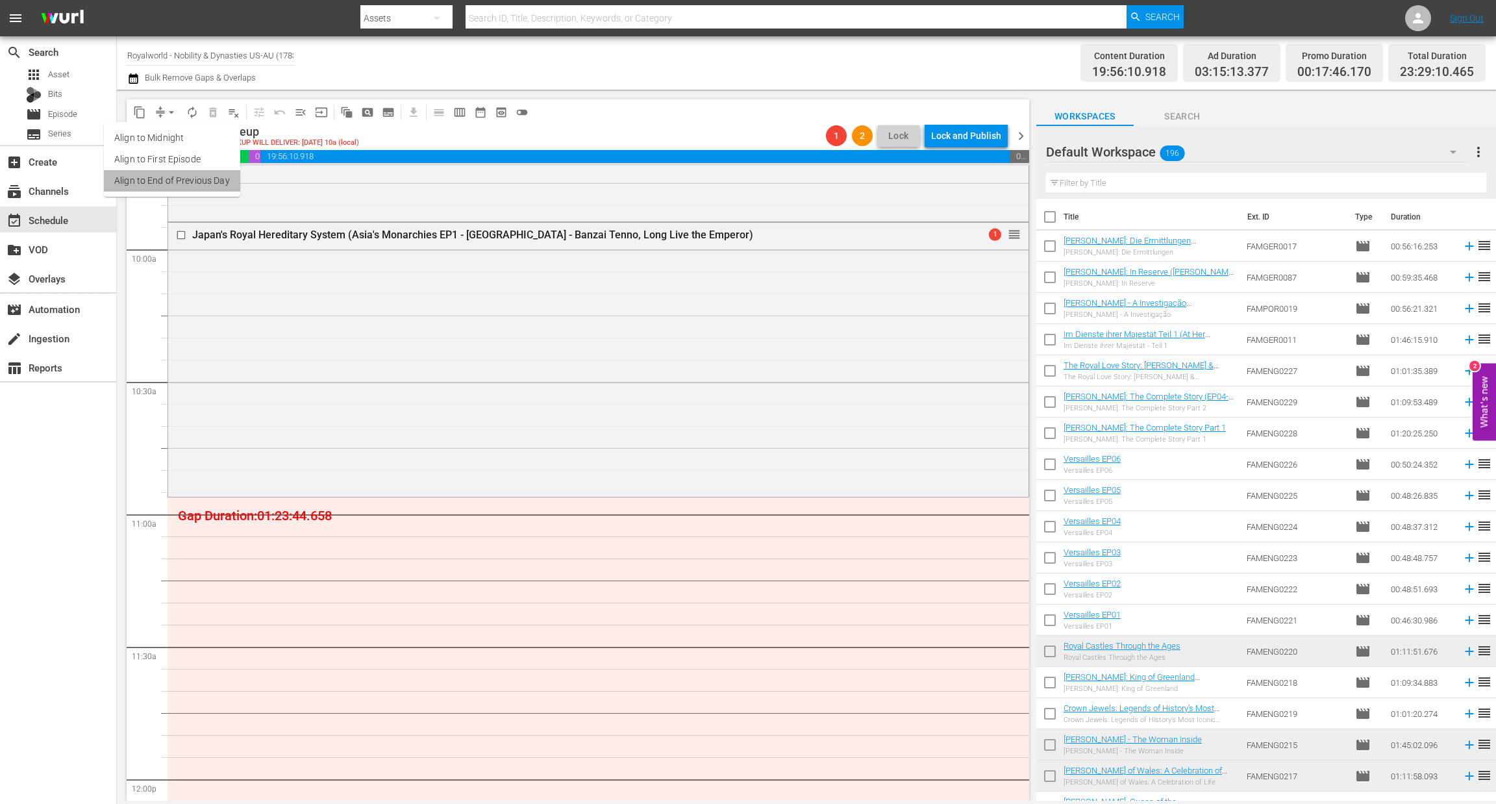
click at [183, 179] on li "Align to End of Previous Day" at bounding box center [172, 180] width 136 height 21
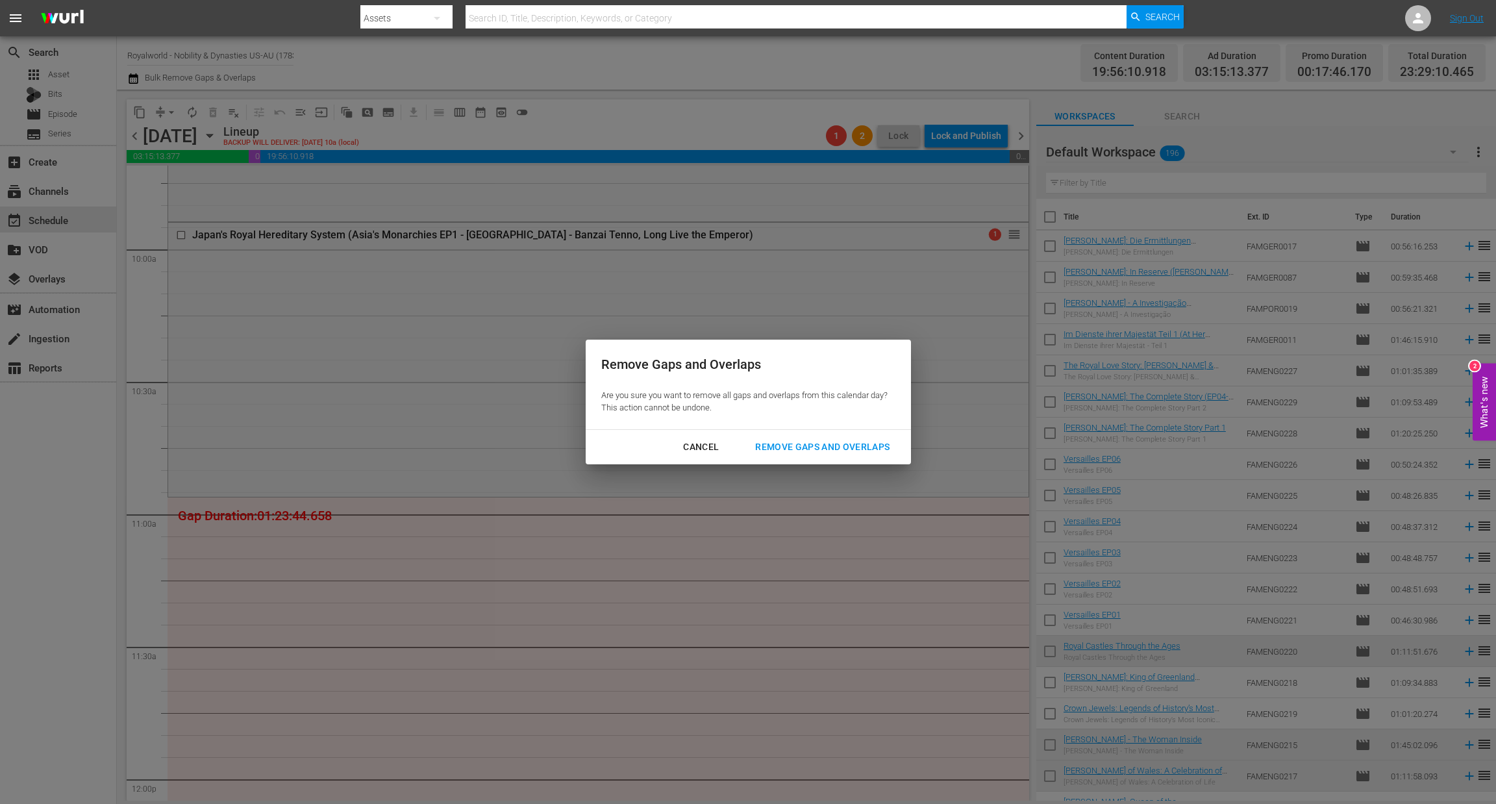
click at [790, 457] on button "Remove Gaps and Overlaps" at bounding box center [823, 447] width 166 height 24
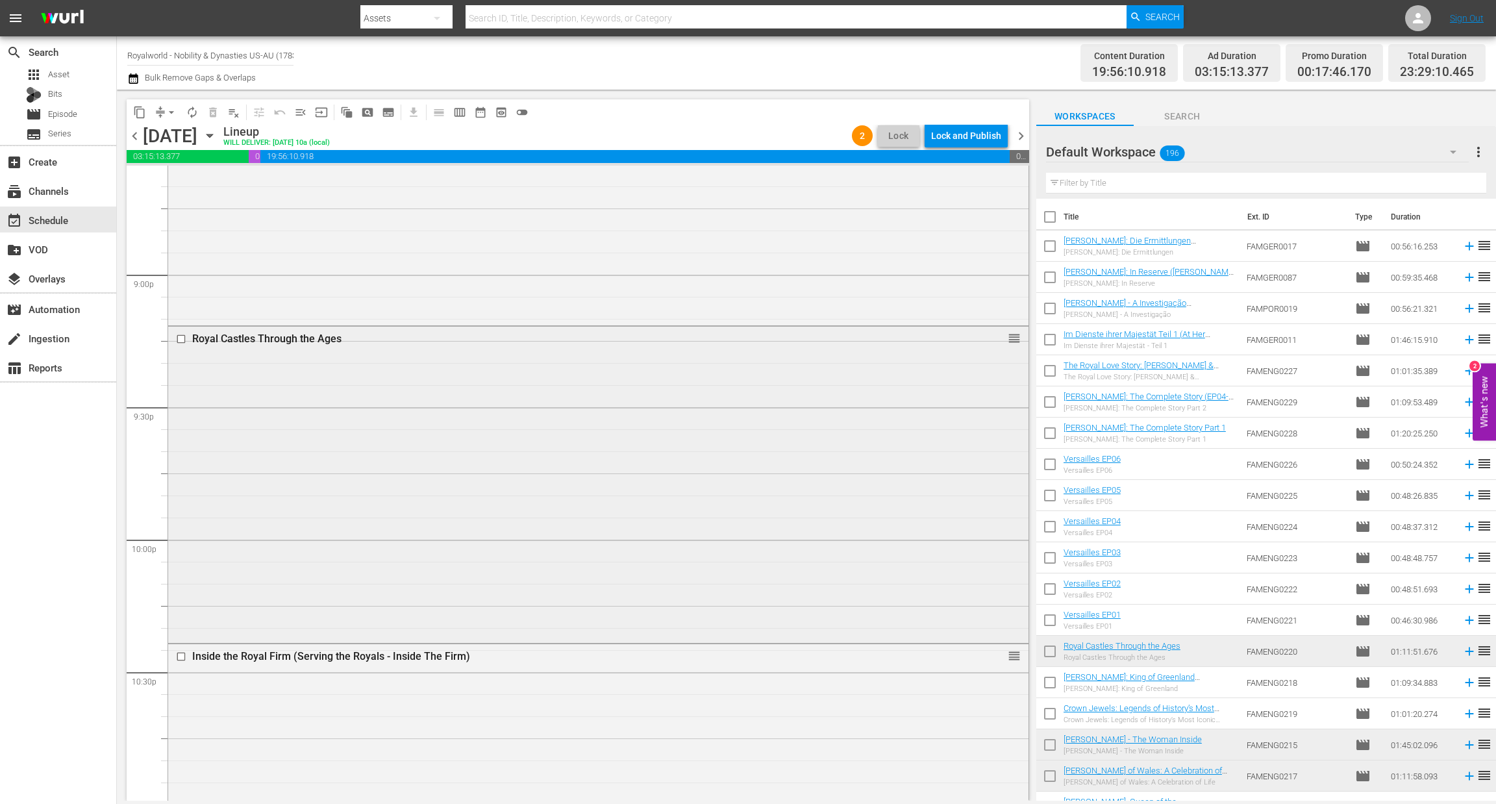
scroll to position [5753, 0]
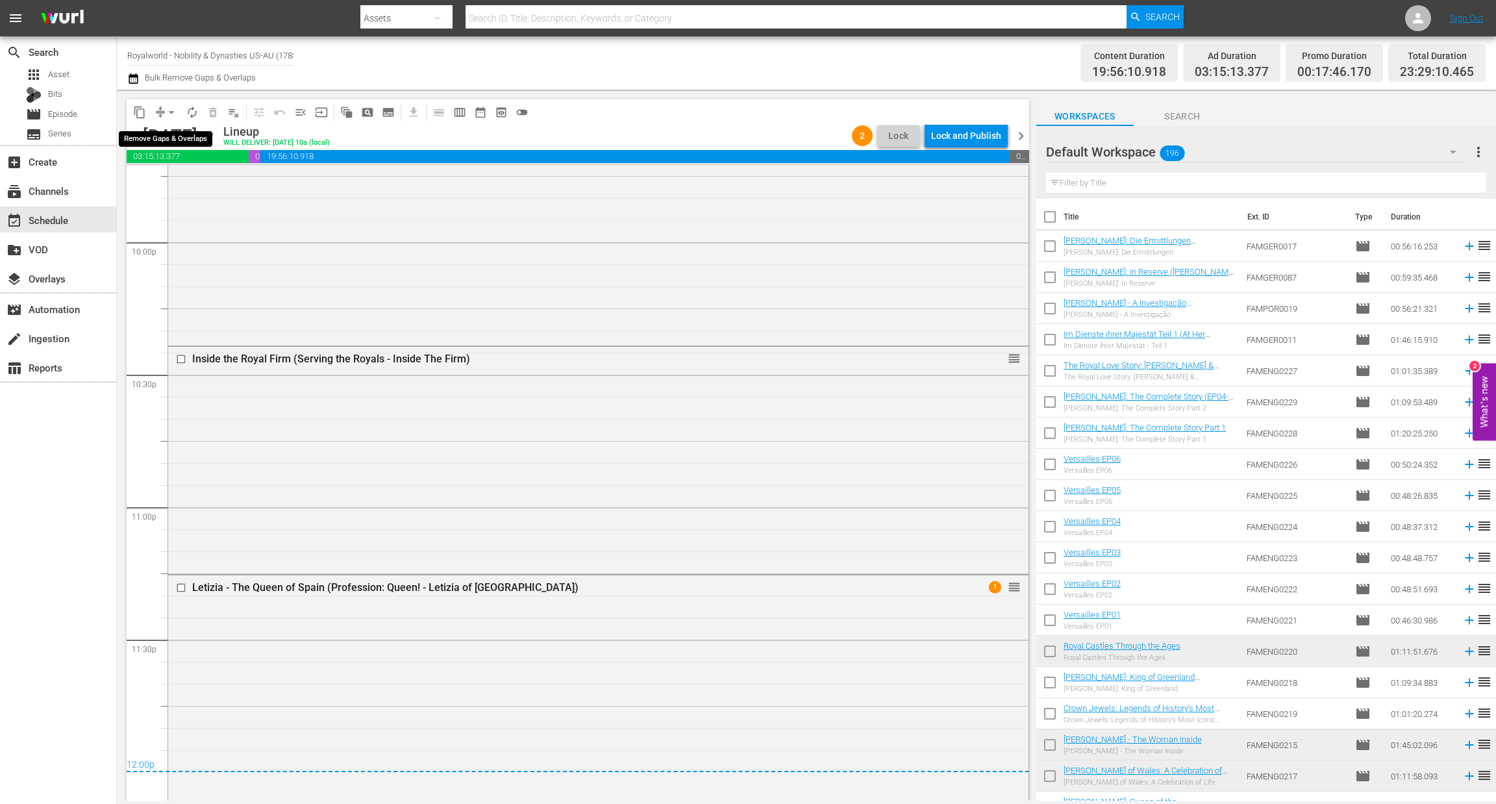
click at [174, 111] on span "arrow_drop_down" at bounding box center [171, 112] width 13 height 13
click at [208, 185] on li "Align to End of Previous Day" at bounding box center [172, 180] width 136 height 21
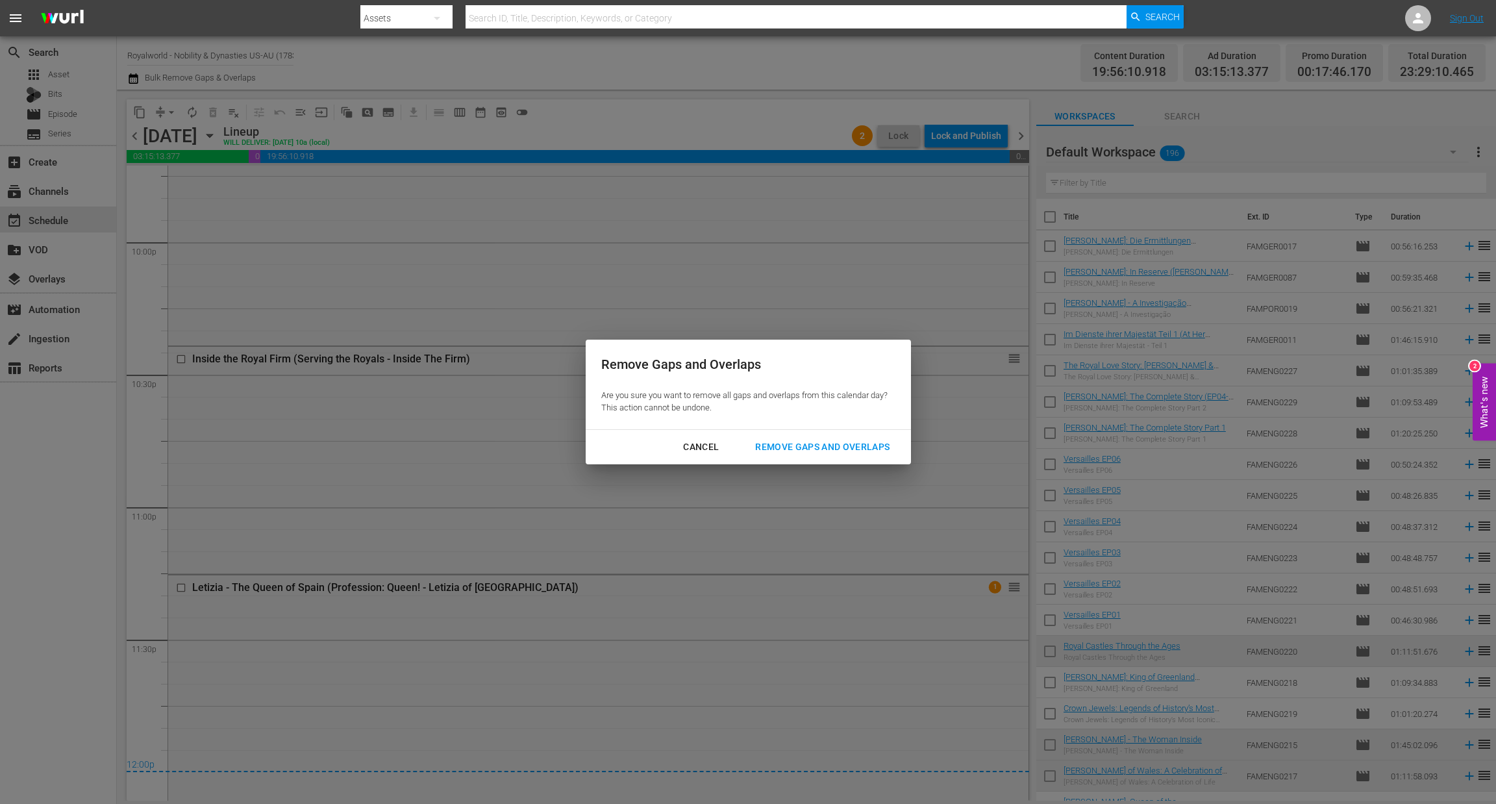
click at [855, 447] on div "Remove Gaps and Overlaps" at bounding box center [822, 447] width 155 height 16
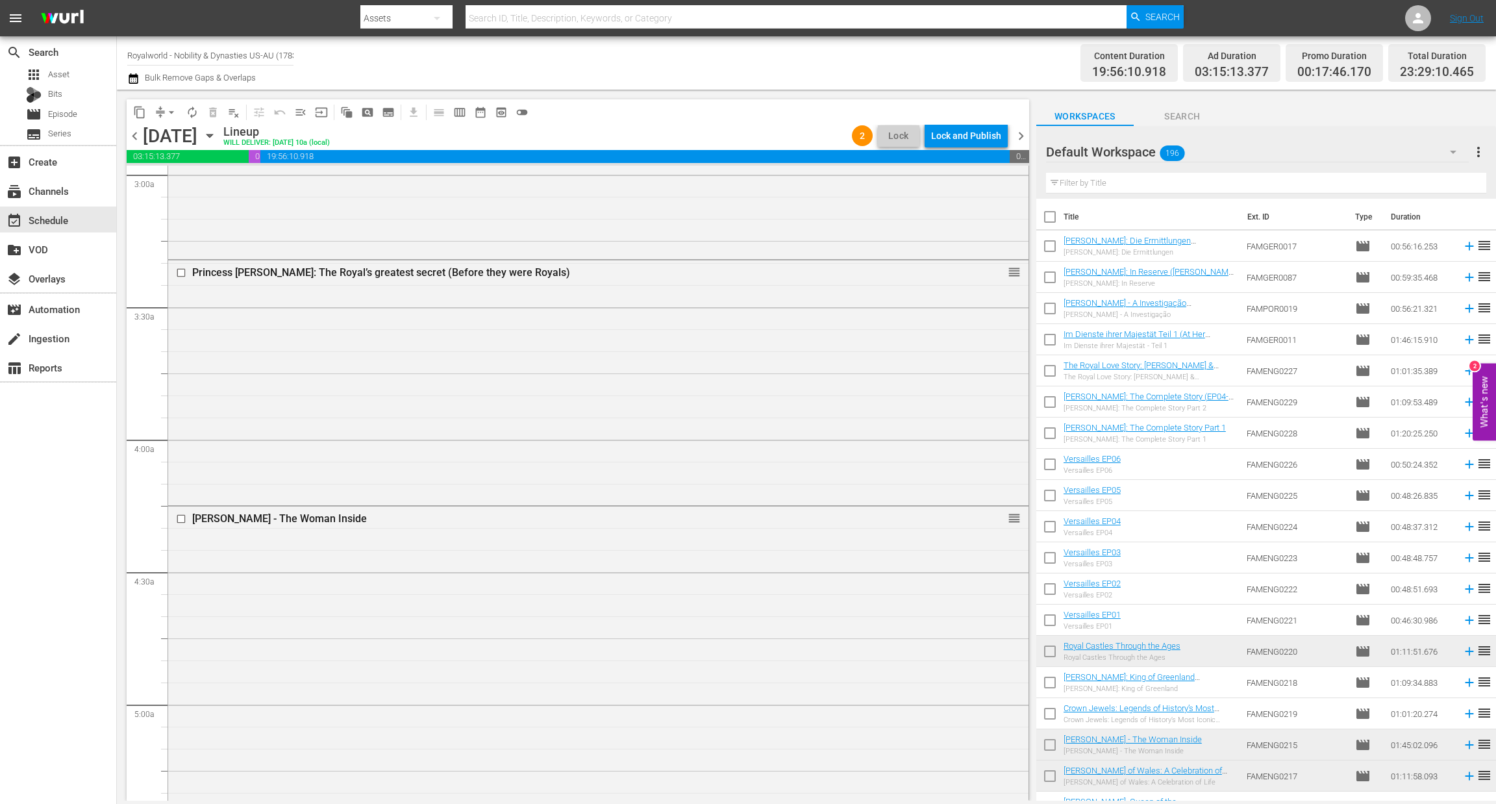
scroll to position [0, 0]
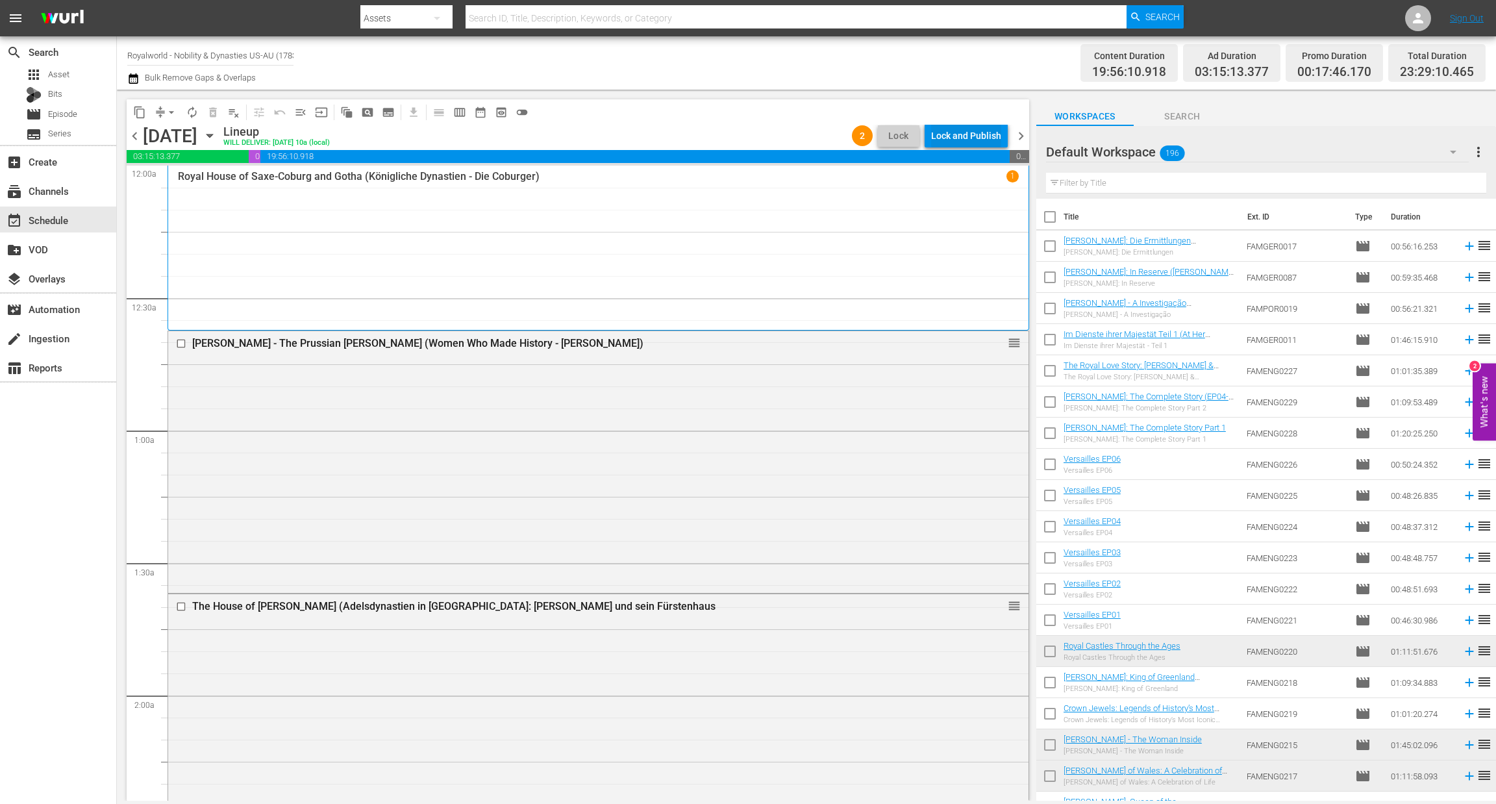
click at [987, 138] on div "Lock and Publish" at bounding box center [966, 135] width 70 height 23
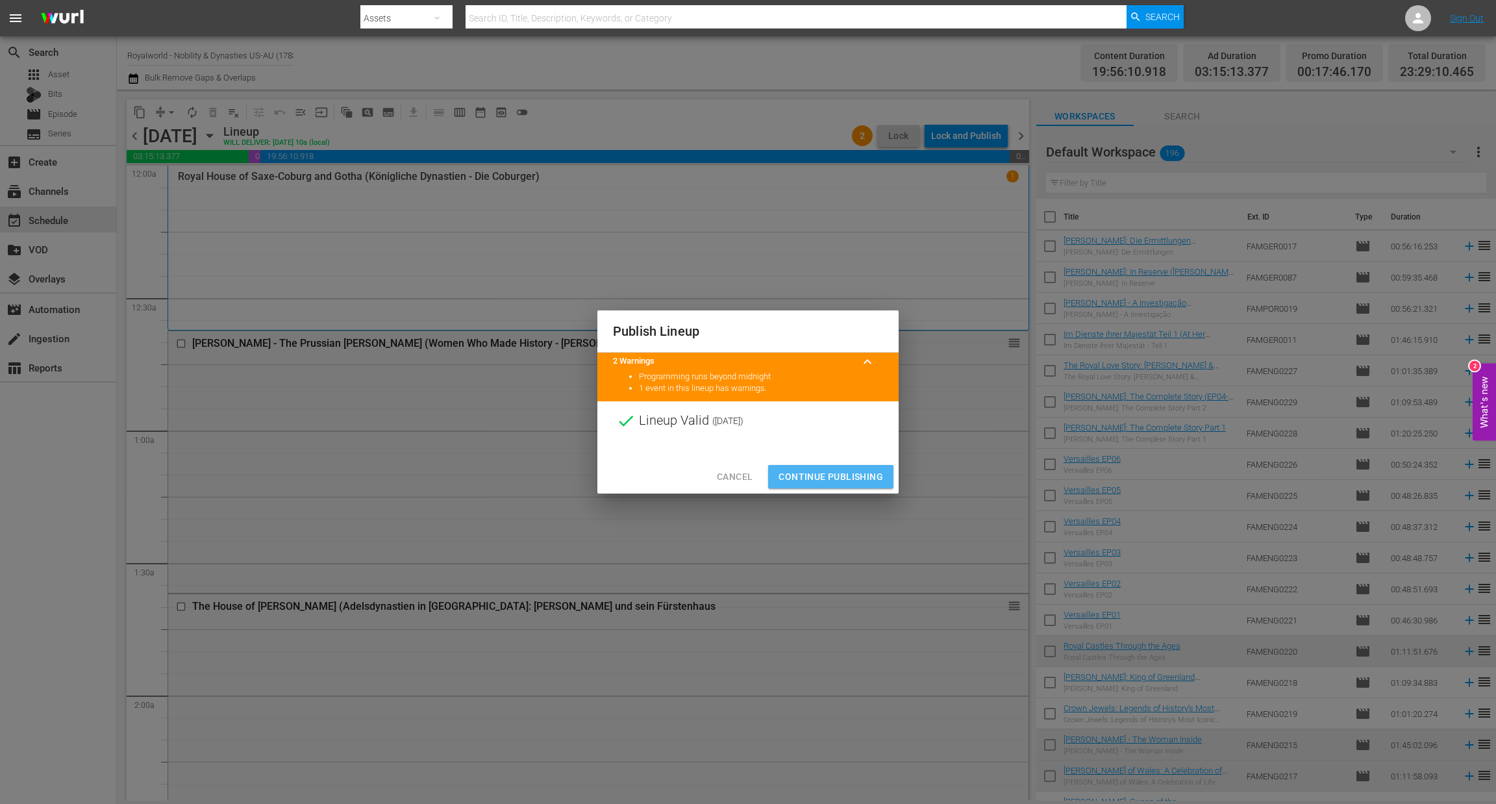
click at [837, 481] on span "Continue Publishing" at bounding box center [831, 477] width 105 height 16
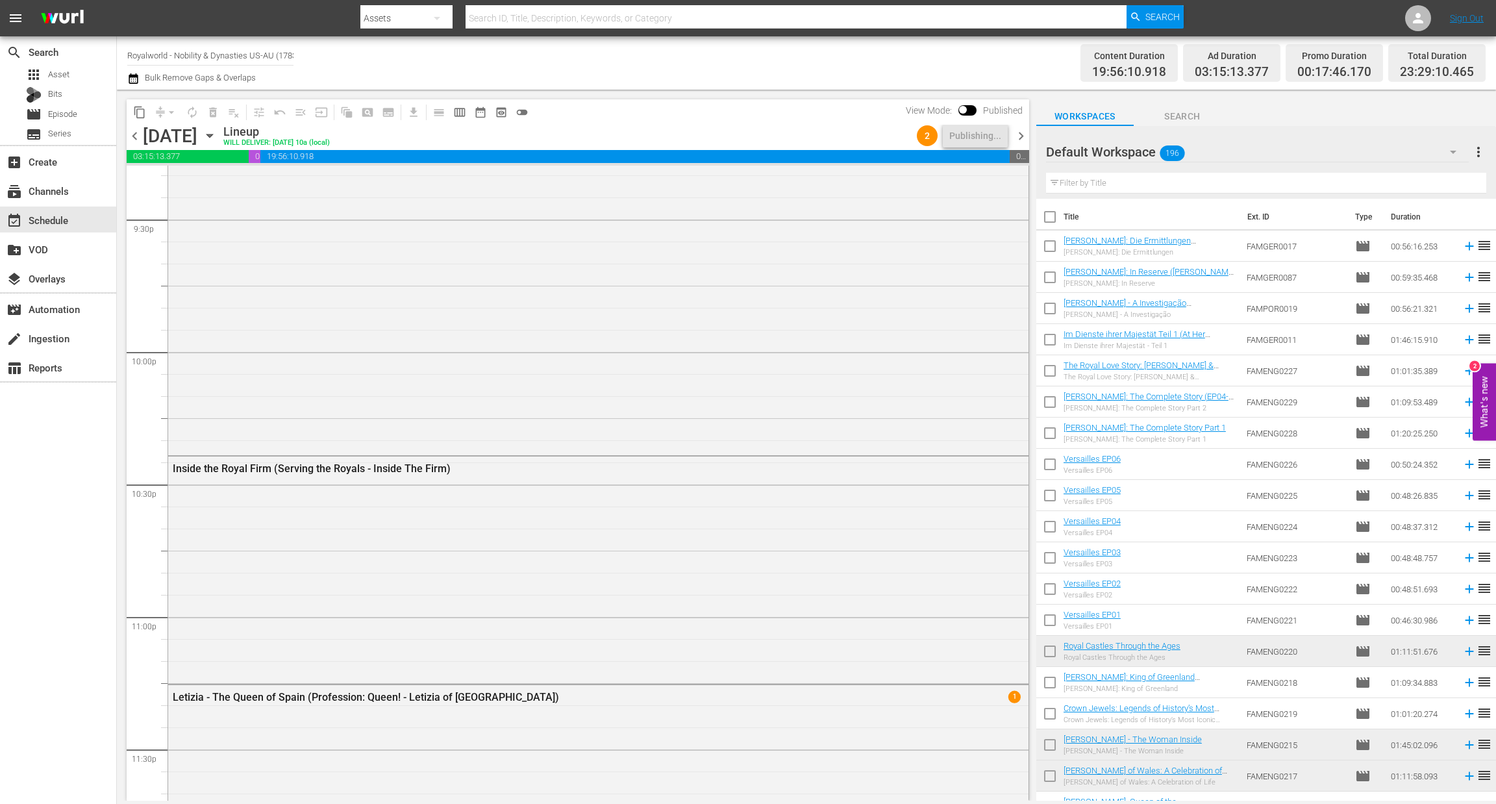
scroll to position [5753, 0]
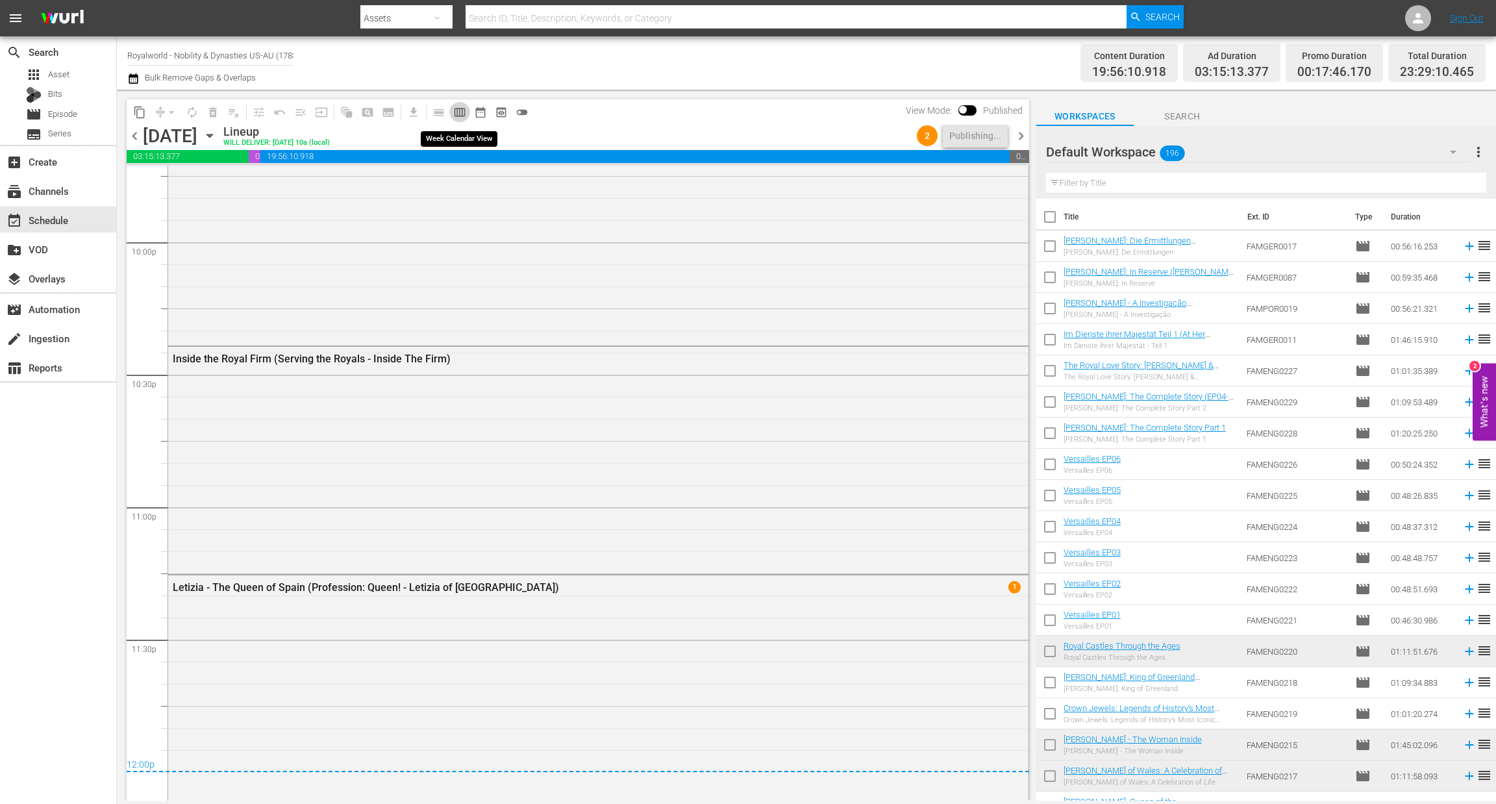
click at [460, 110] on span "calendar_view_week_outlined" at bounding box center [459, 112] width 13 height 13
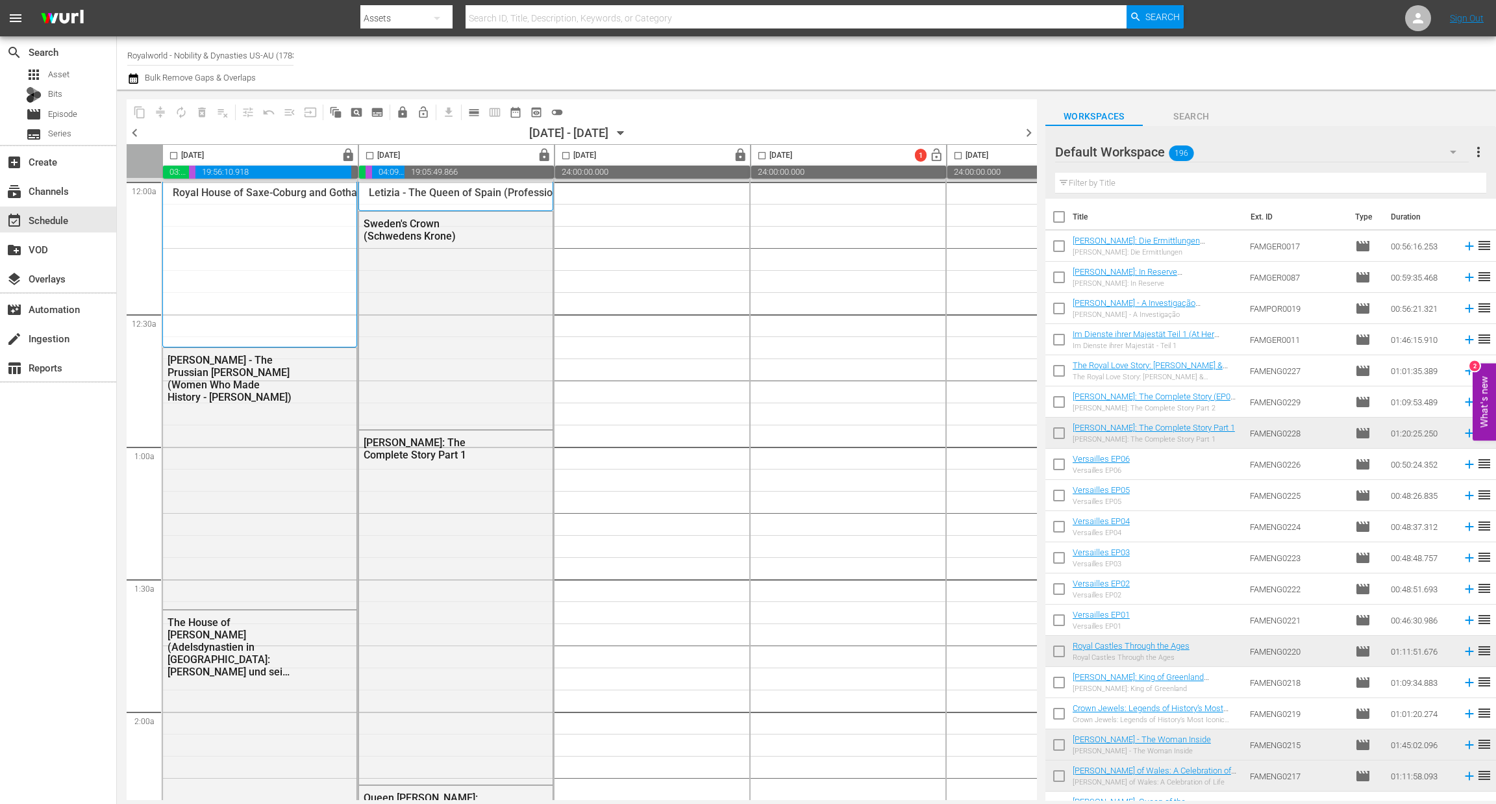
click at [134, 134] on span "chevron_left" at bounding box center [135, 133] width 16 height 16
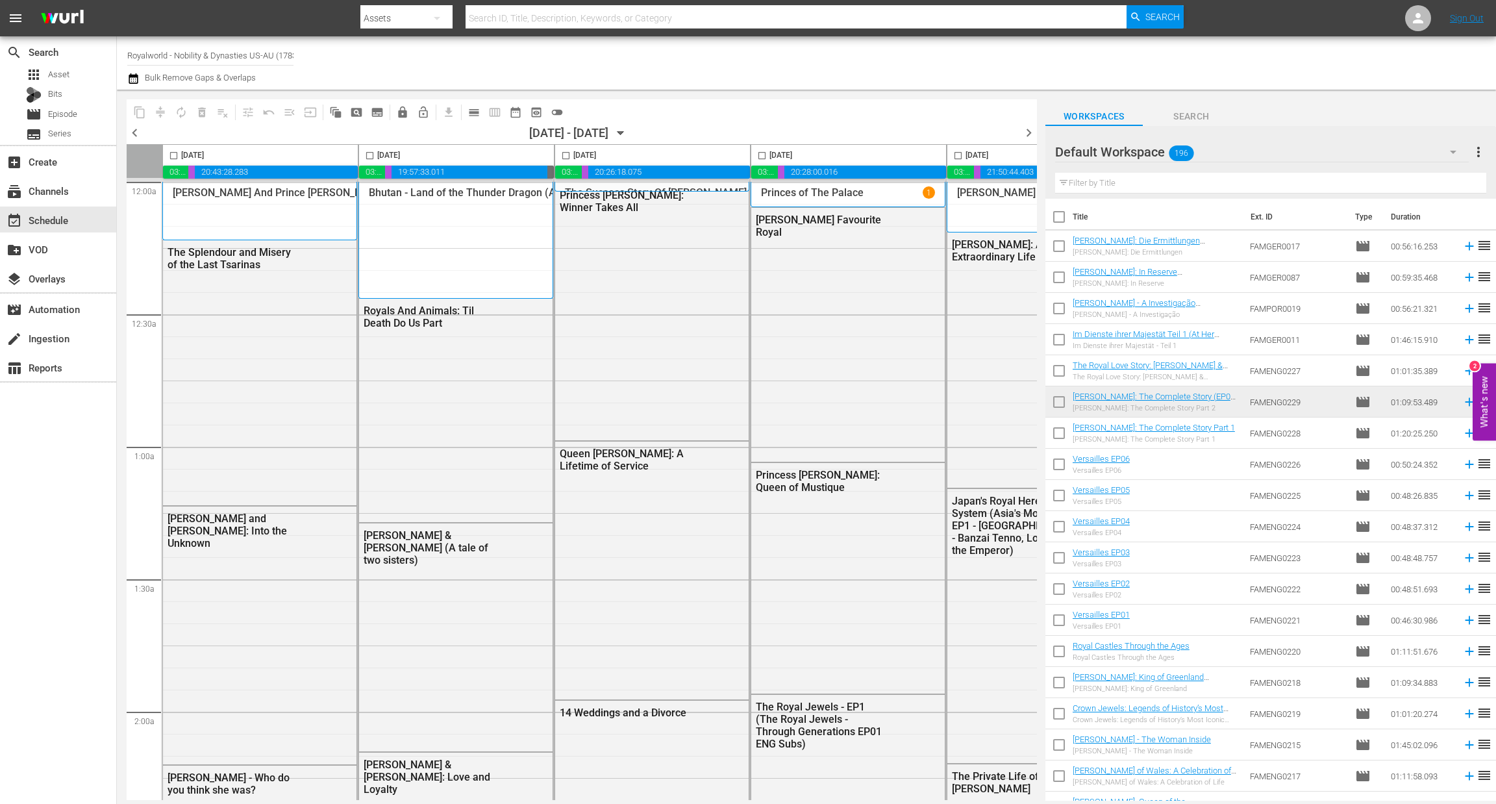
click at [177, 159] on input "checkbox" at bounding box center [173, 158] width 15 height 15
checkbox input "true"
click at [140, 114] on span "content_copy" at bounding box center [139, 112] width 13 height 13
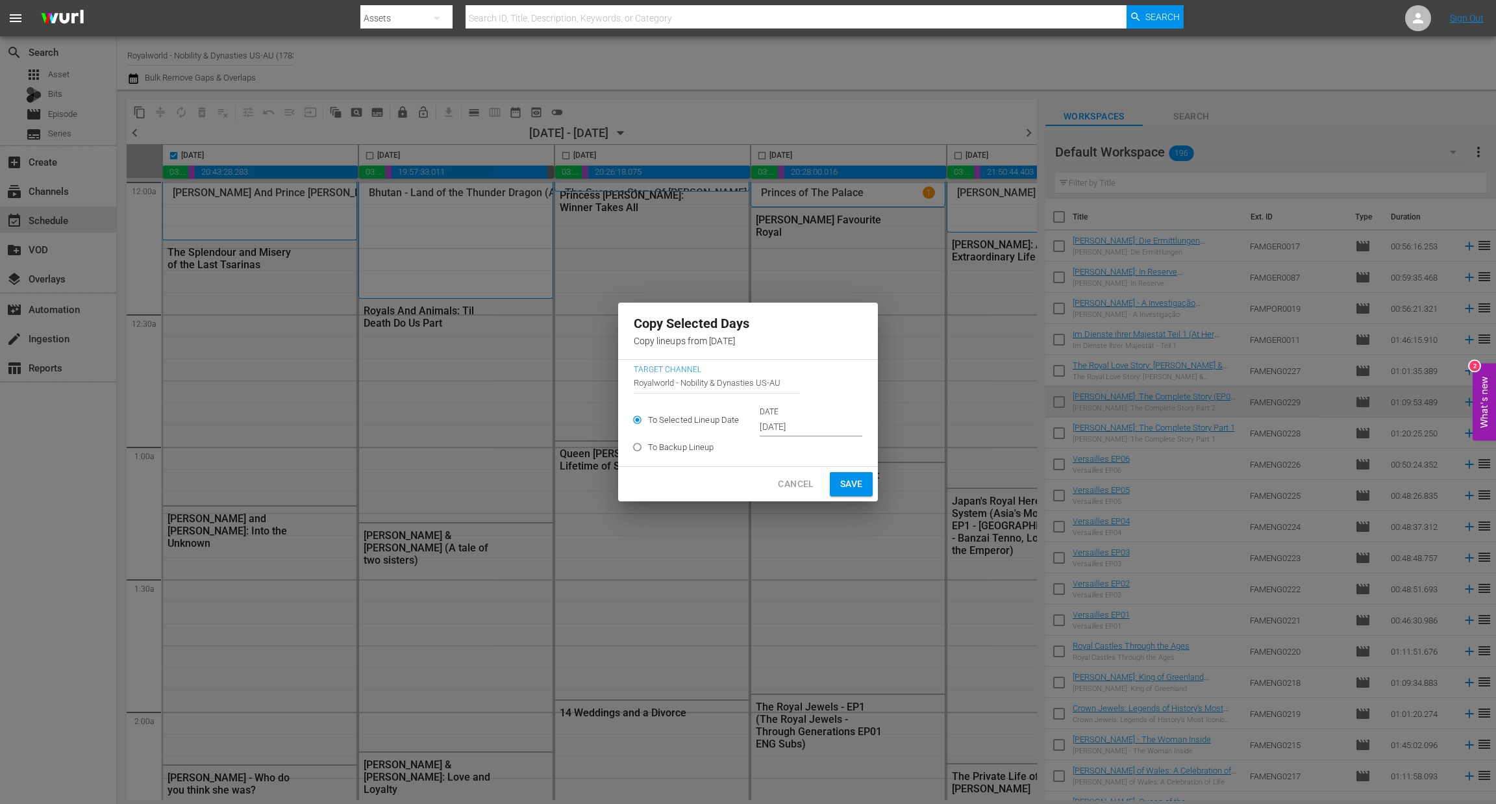
click at [809, 426] on input "Sep 23rd 2025" at bounding box center [811, 427] width 103 height 19
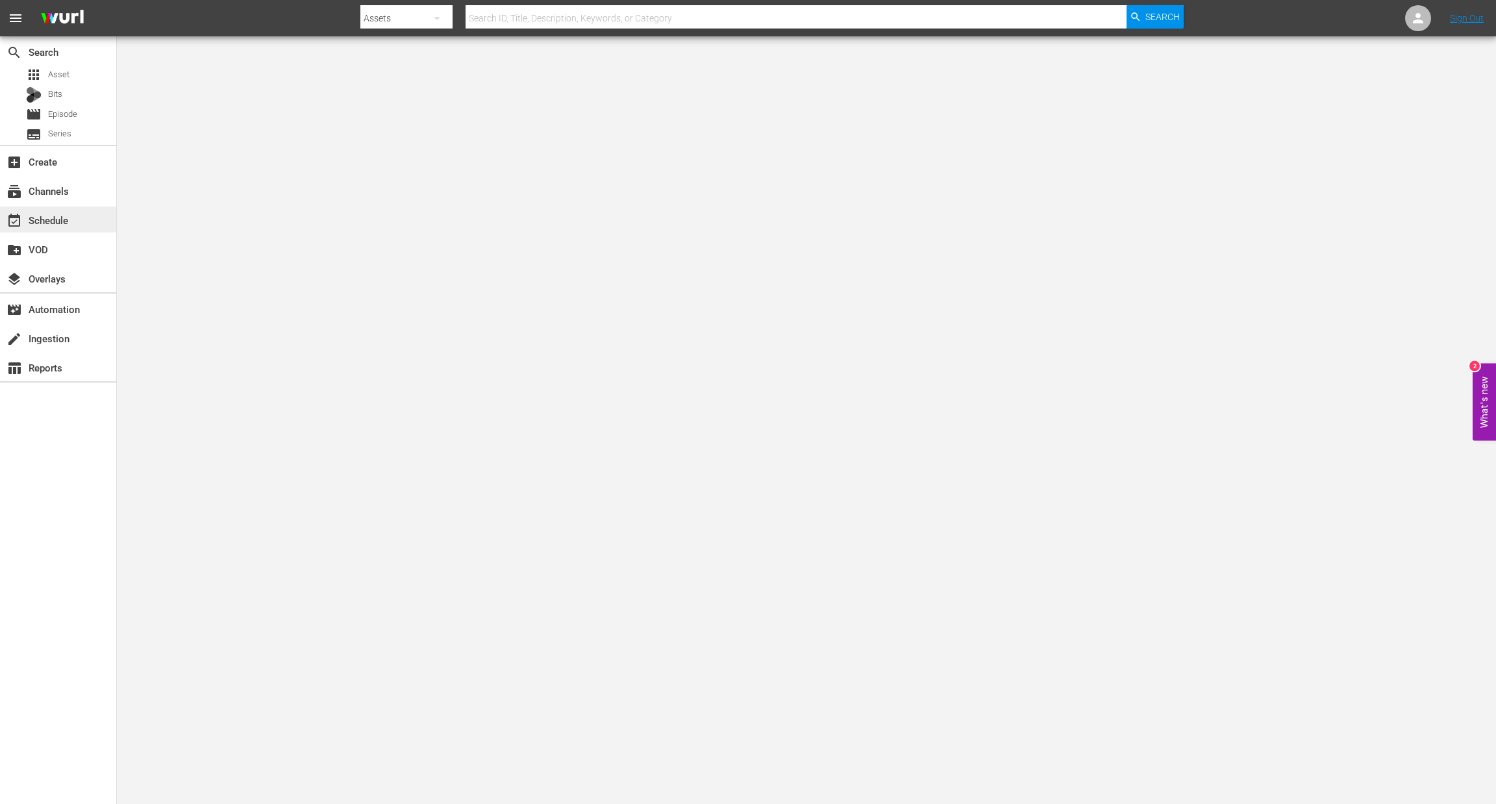
click at [54, 216] on div "event_available Schedule" at bounding box center [36, 218] width 73 height 12
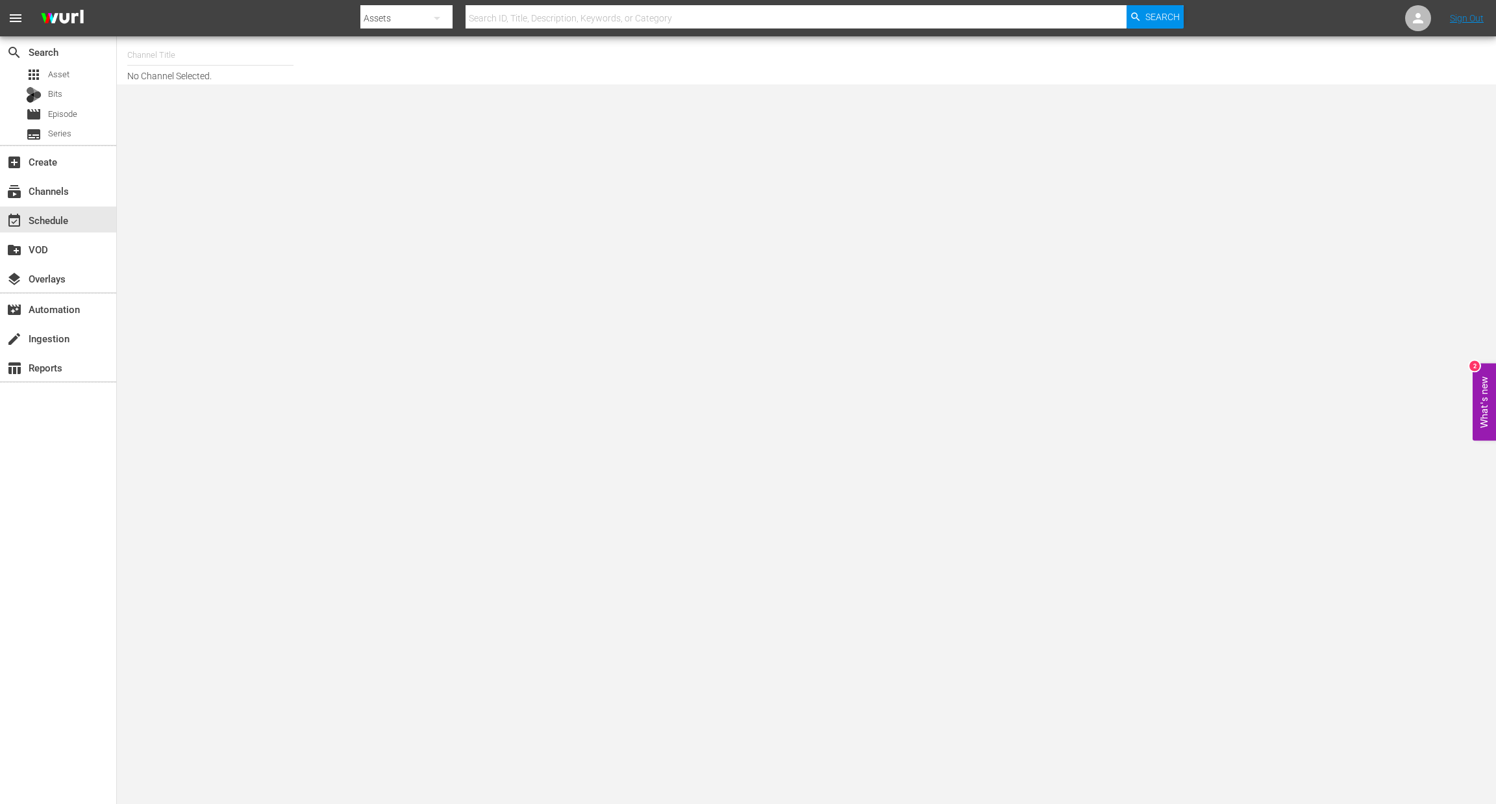
click at [179, 51] on input "text" at bounding box center [210, 55] width 166 height 31
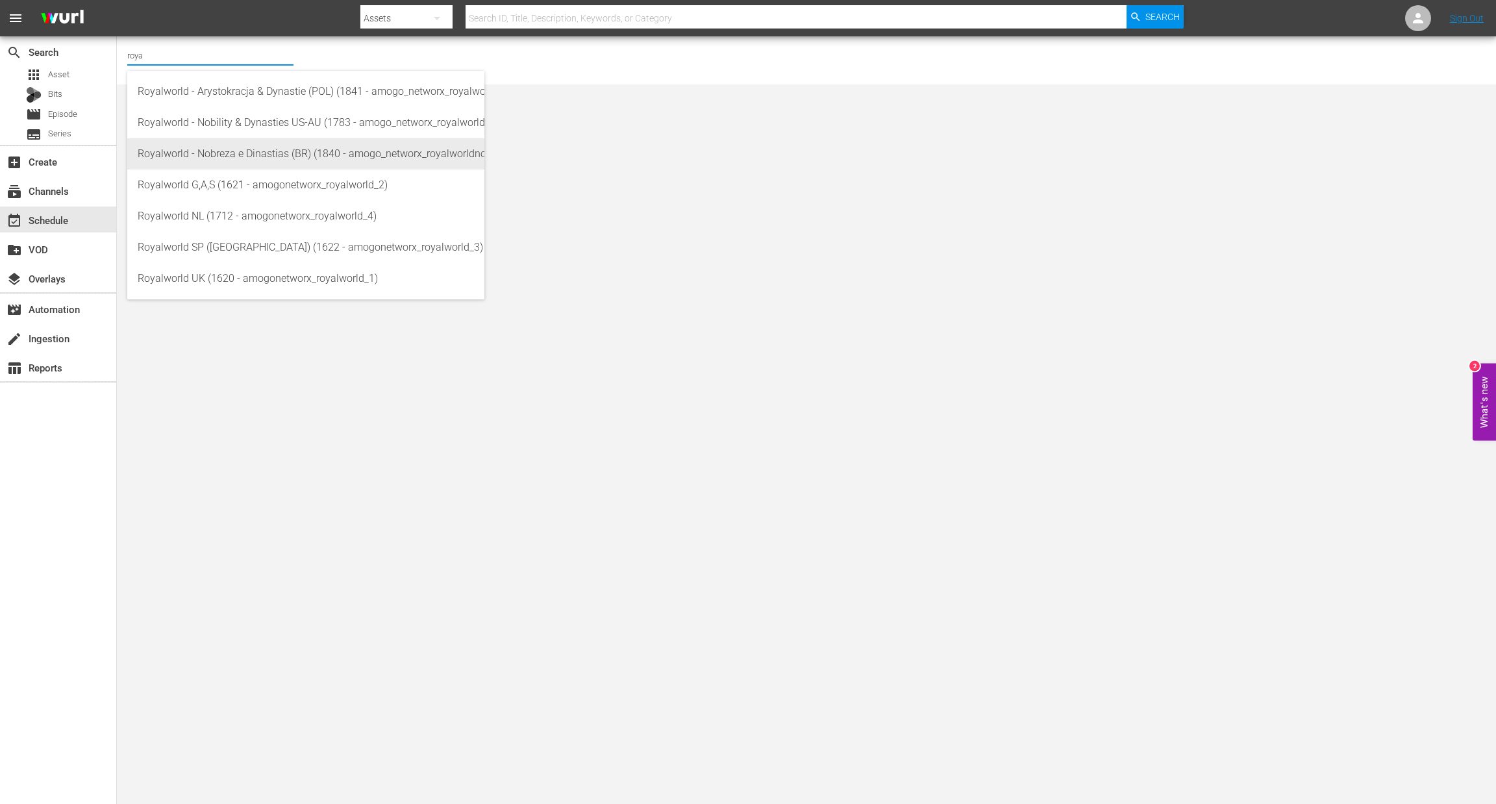
click at [332, 156] on div "Royalworld - Nobreza e Dinastias (BR) (1840 - amogo_networx_royalworldnobrezaed…" at bounding box center [306, 153] width 336 height 31
type input "Royalworld - Nobreza e Dinastias (BR) (1840 - amogo_networx_royalworldnobrezaed…"
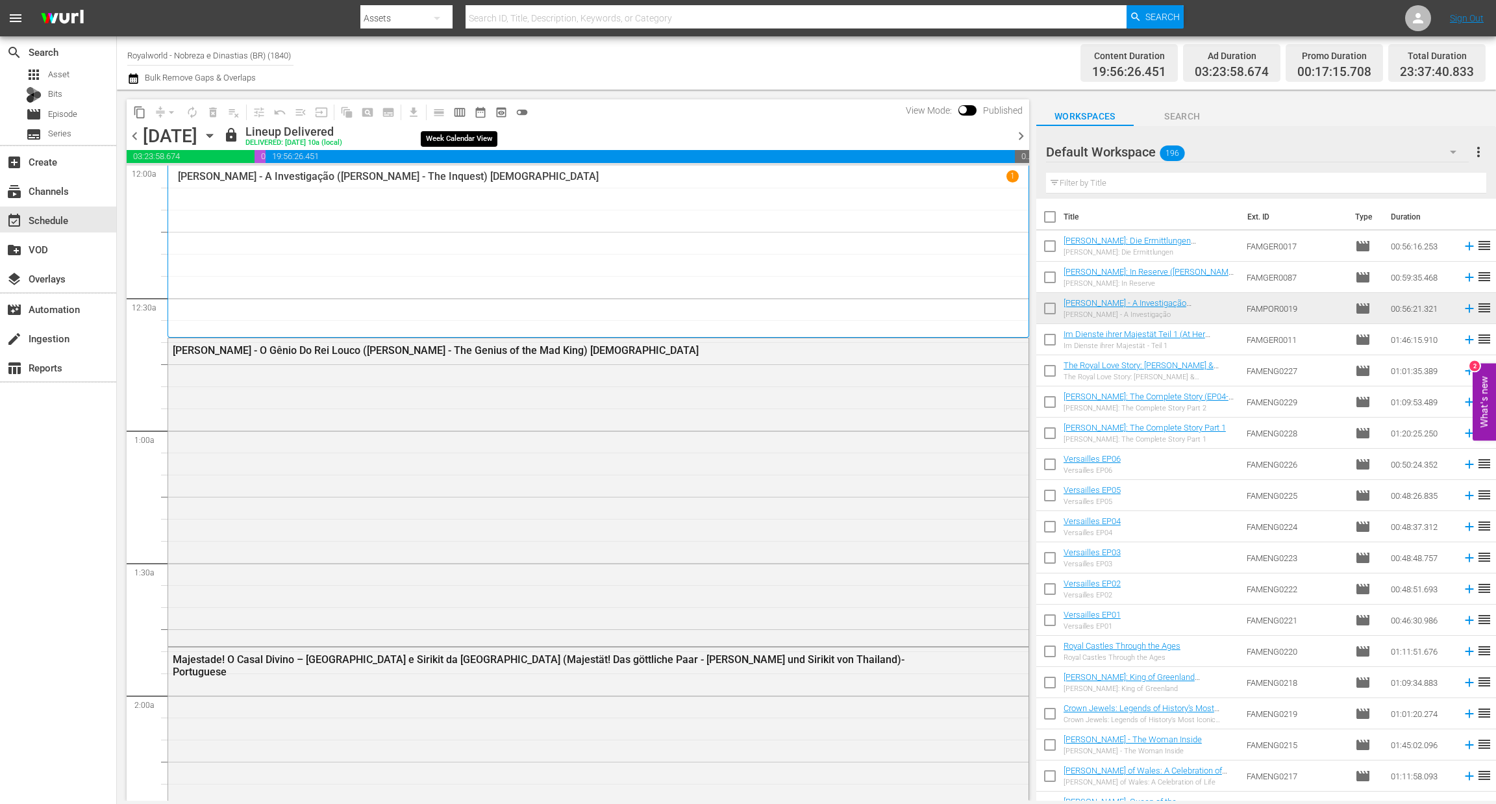
click at [455, 107] on span "calendar_view_week_outlined" at bounding box center [459, 112] width 13 height 13
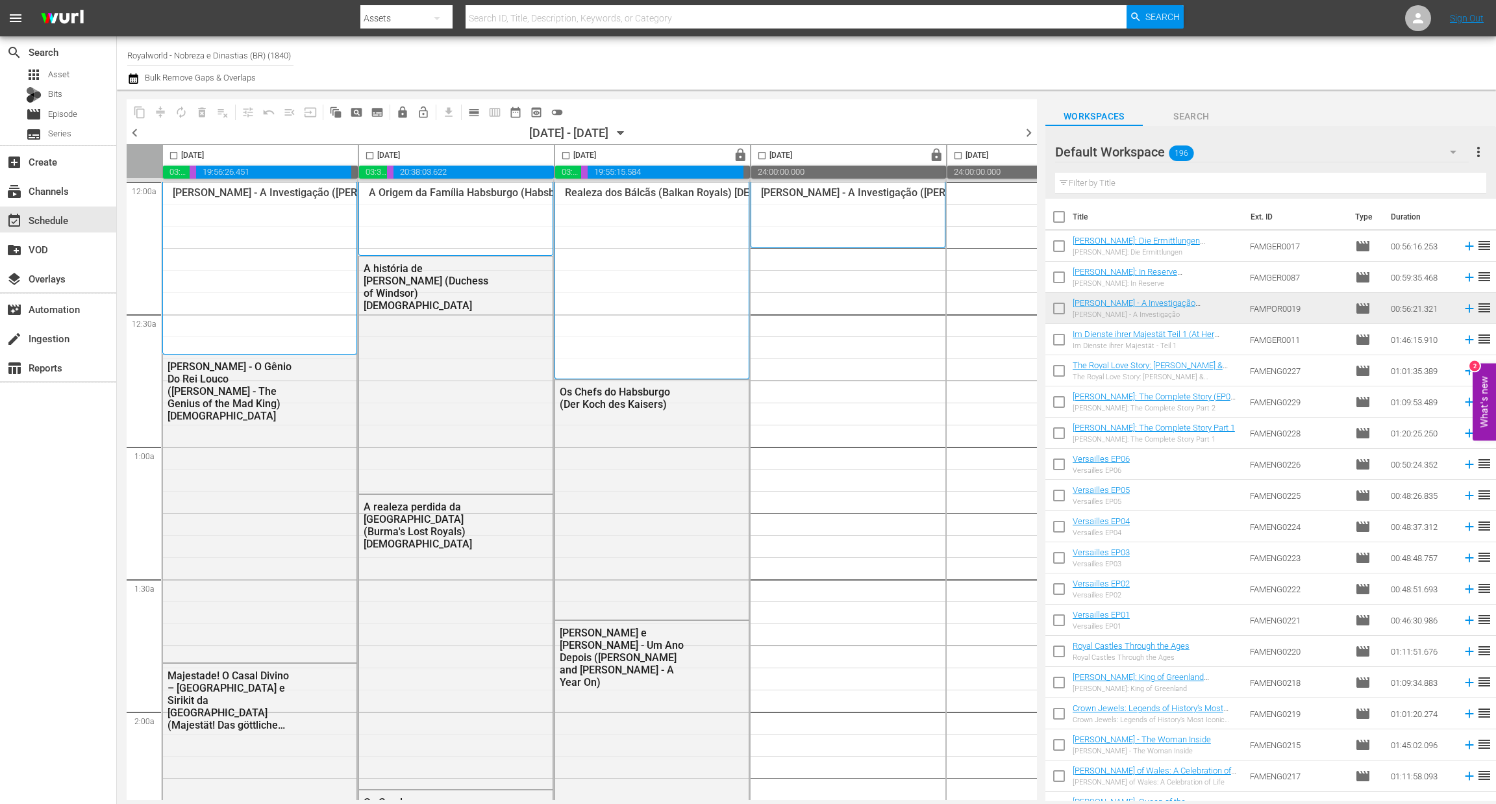
click at [173, 153] on input "checkbox" at bounding box center [173, 158] width 15 height 15
checkbox input "true"
click at [143, 108] on span "content_copy" at bounding box center [139, 112] width 13 height 13
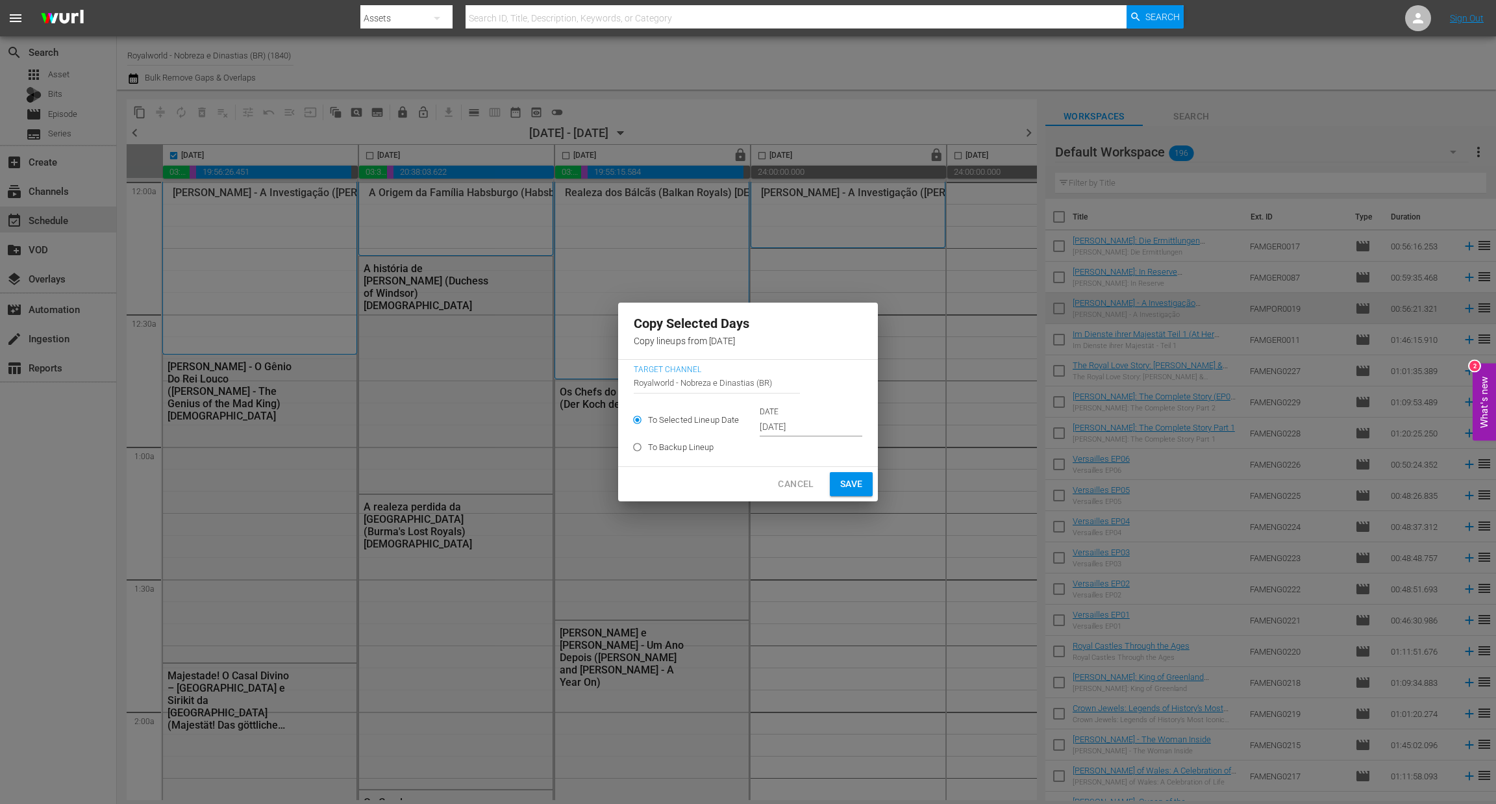
click at [822, 421] on input "Sep 26th 2025" at bounding box center [811, 427] width 103 height 19
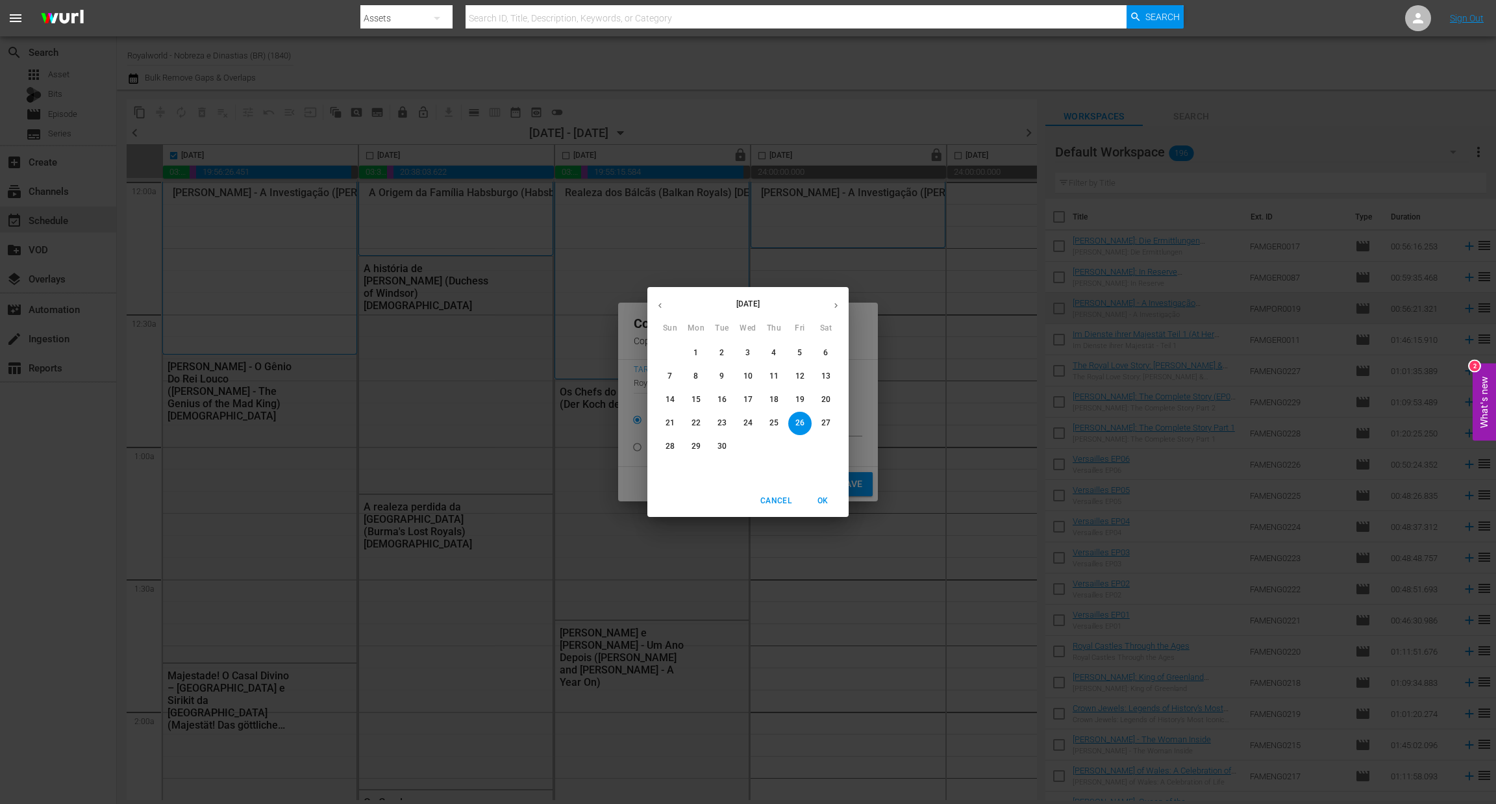
click at [692, 448] on p "29" at bounding box center [696, 446] width 9 height 11
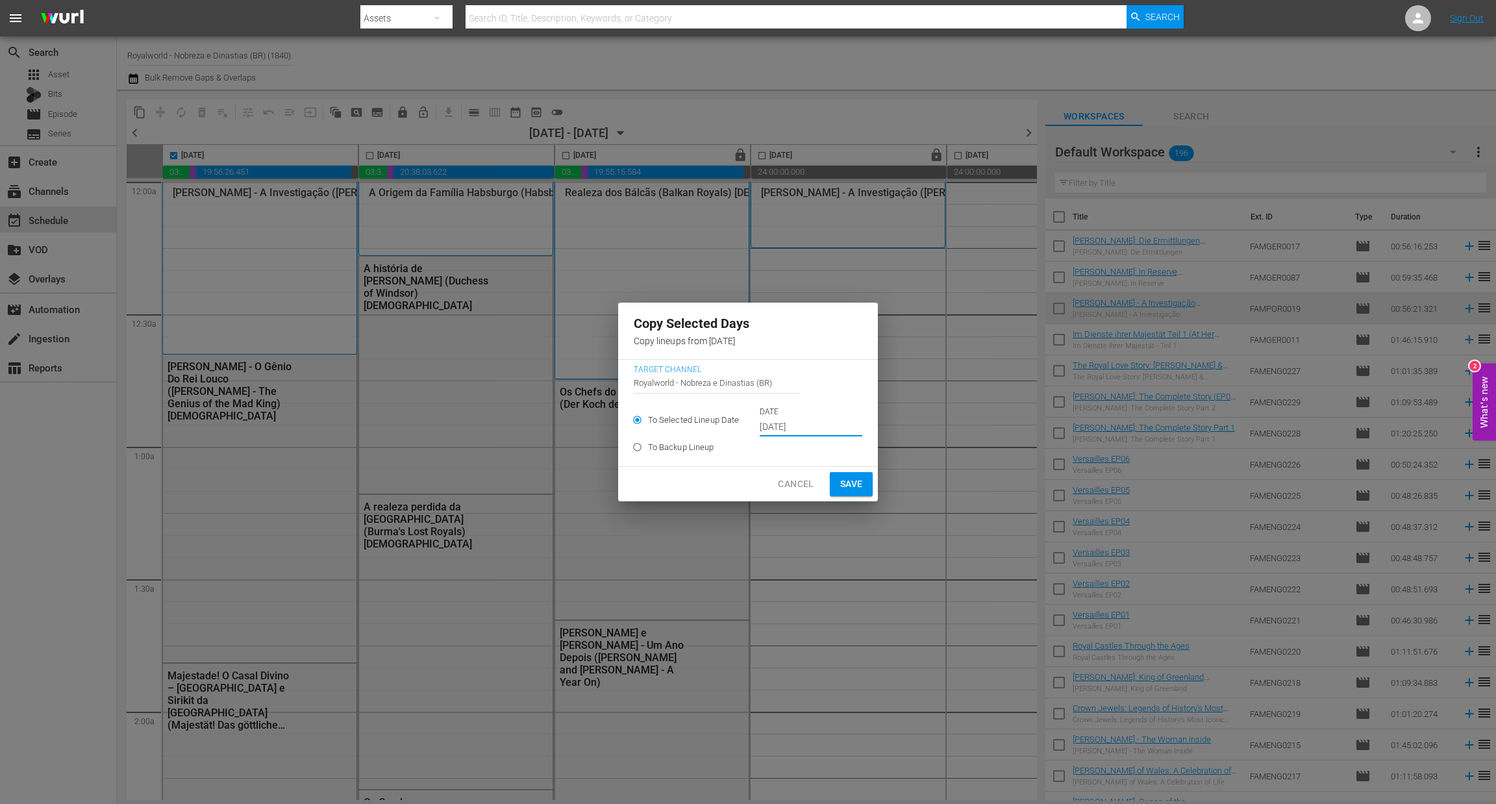
click at [850, 486] on span "Save" at bounding box center [851, 484] width 23 height 16
type input "Sep 26th 2025"
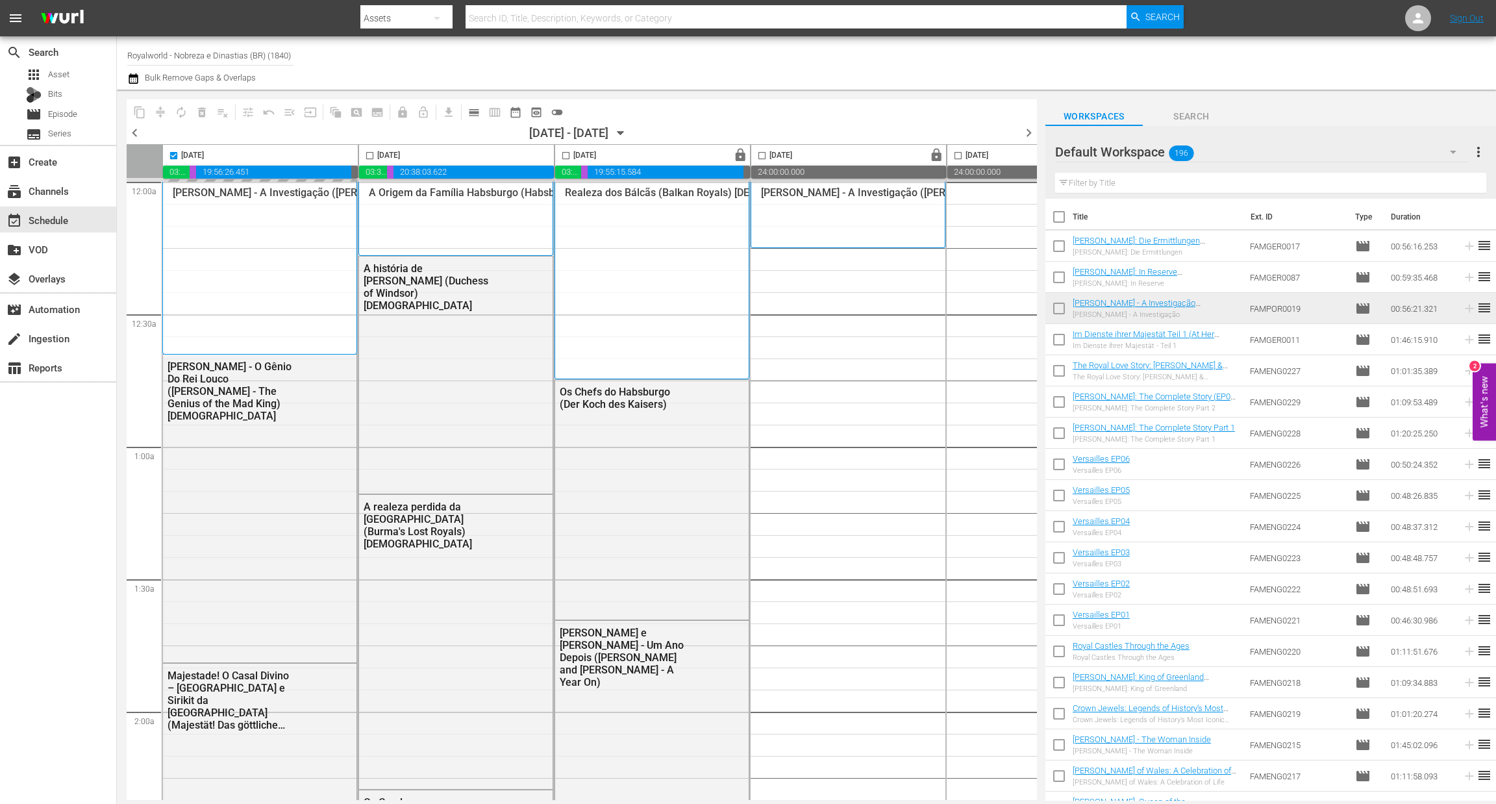
checkbox input "false"
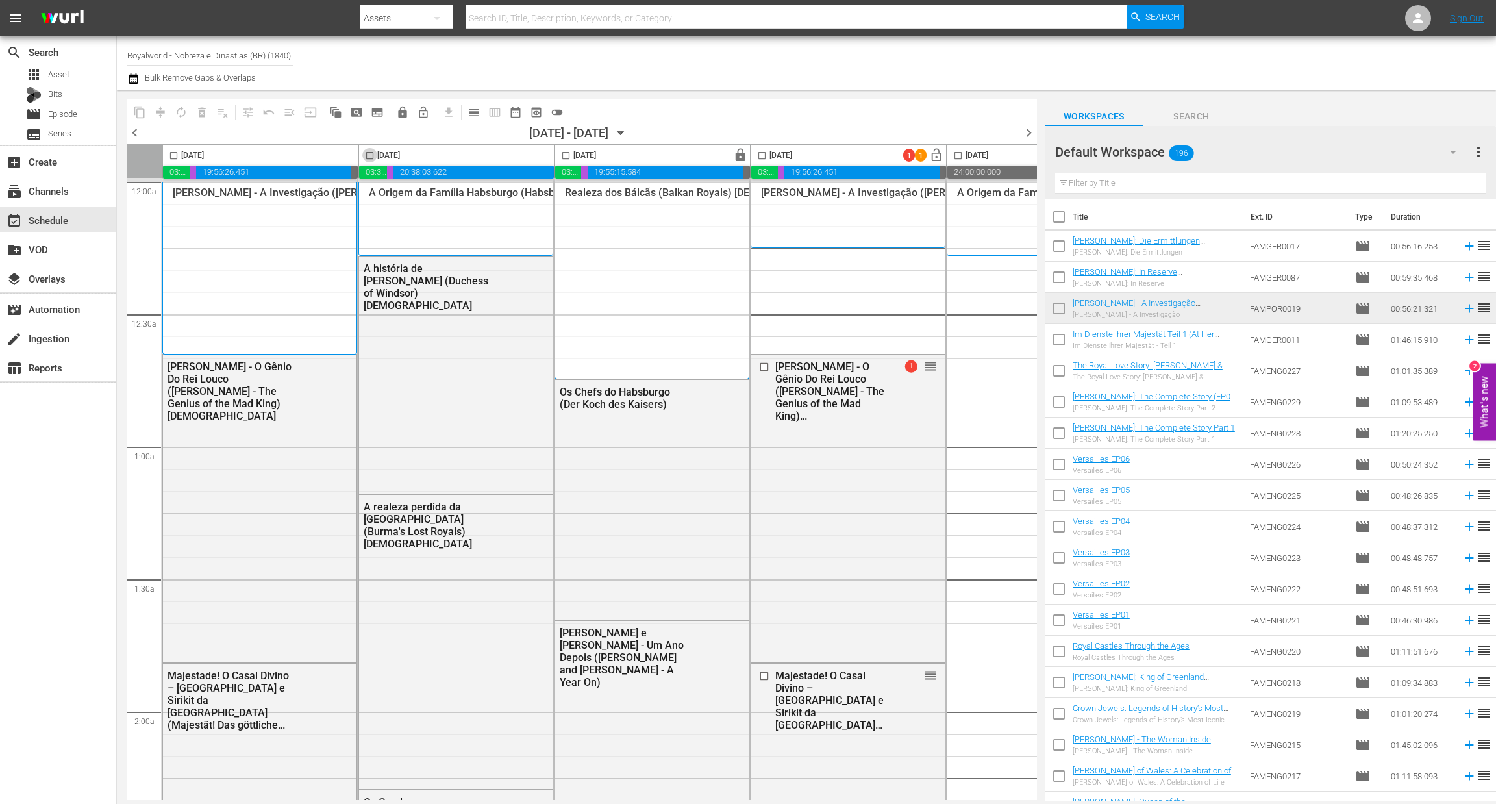
click at [370, 157] on input "checkbox" at bounding box center [369, 158] width 15 height 15
checkbox input "true"
click at [134, 80] on icon "button" at bounding box center [133, 79] width 12 height 16
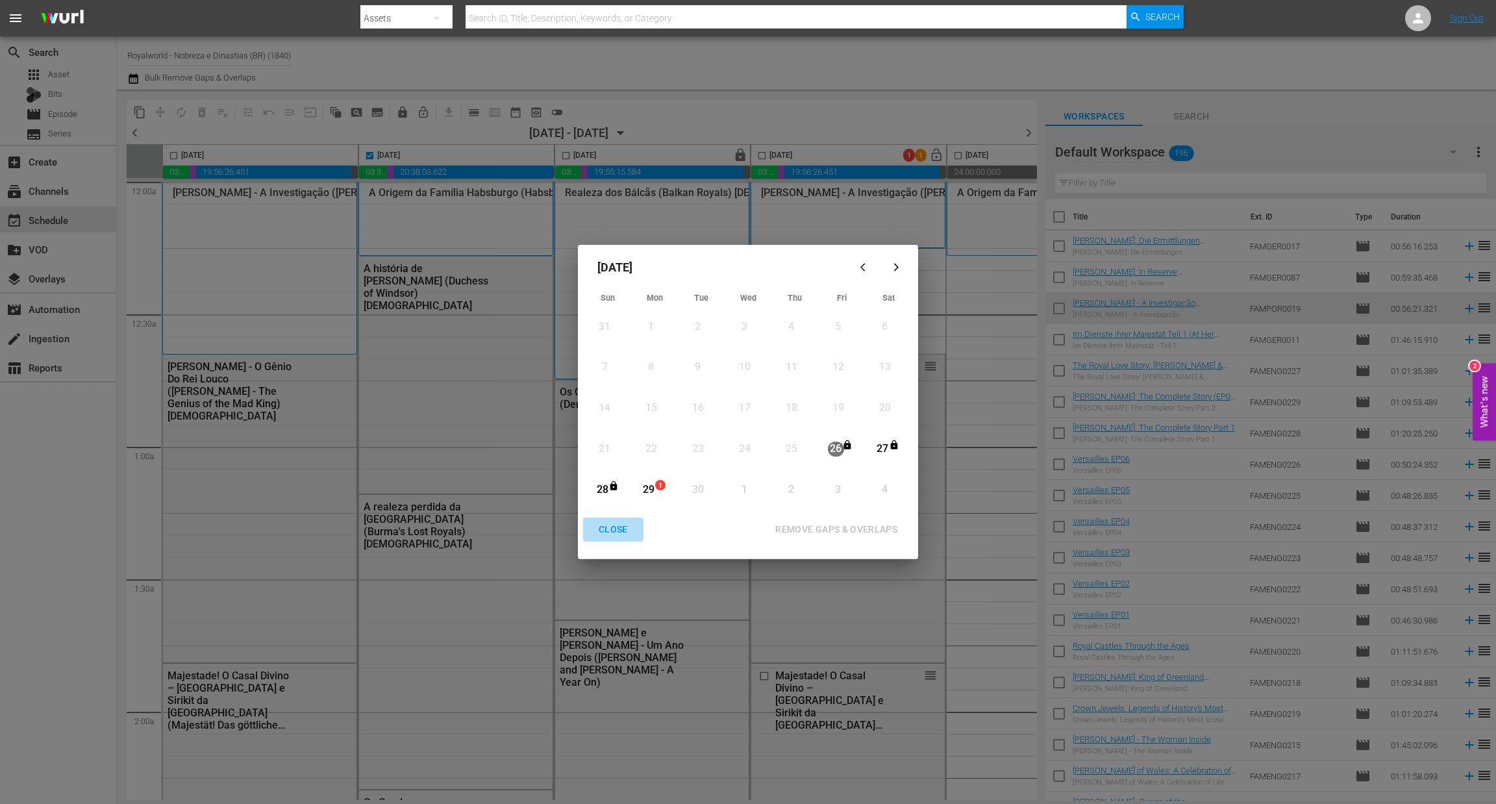
click at [605, 526] on div "CLOSE" at bounding box center [613, 530] width 50 height 16
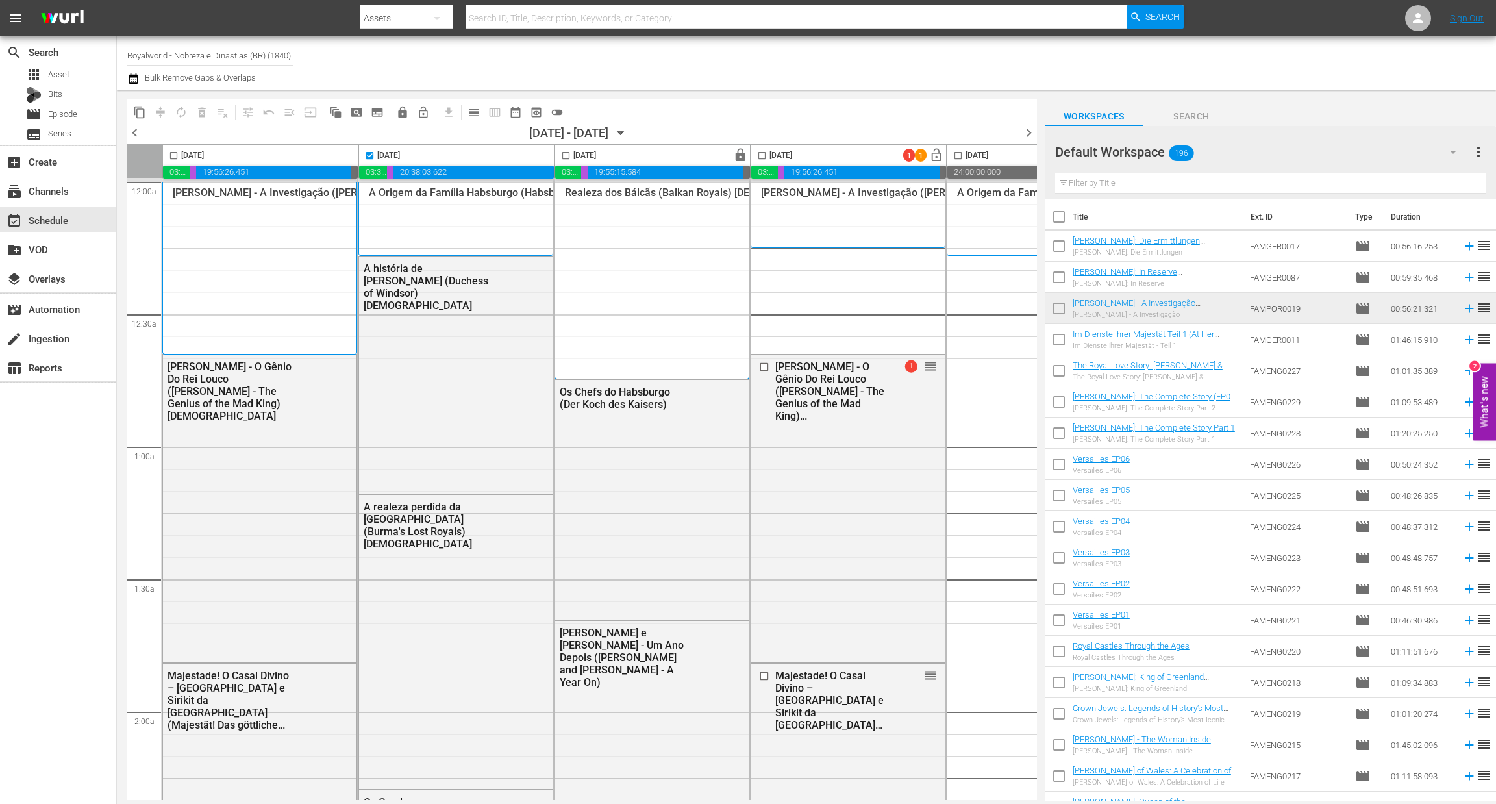
click at [141, 106] on span "content_copy" at bounding box center [139, 112] width 13 height 13
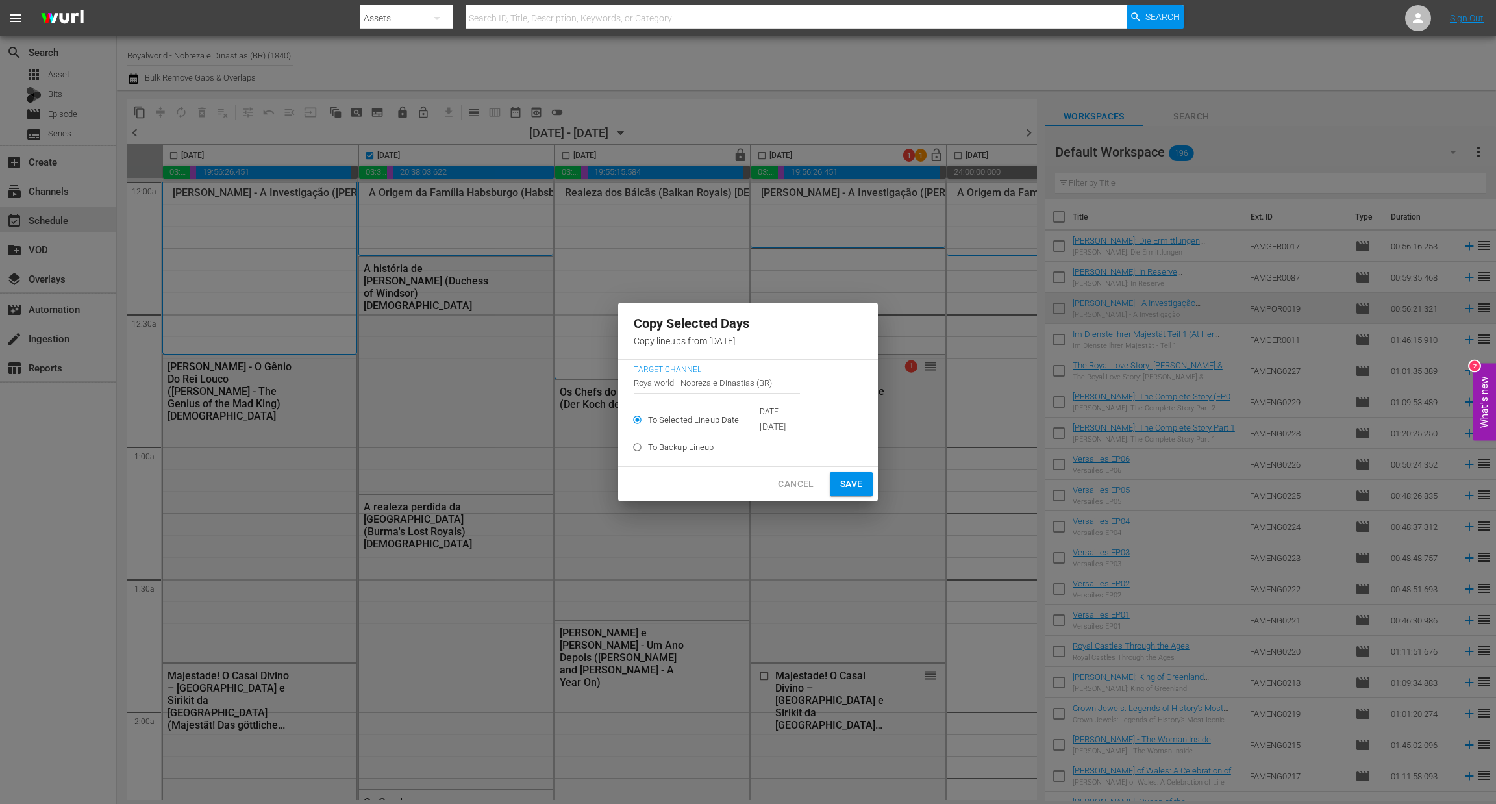
click at [817, 429] on input "Sep 27th 2025" at bounding box center [811, 427] width 103 height 19
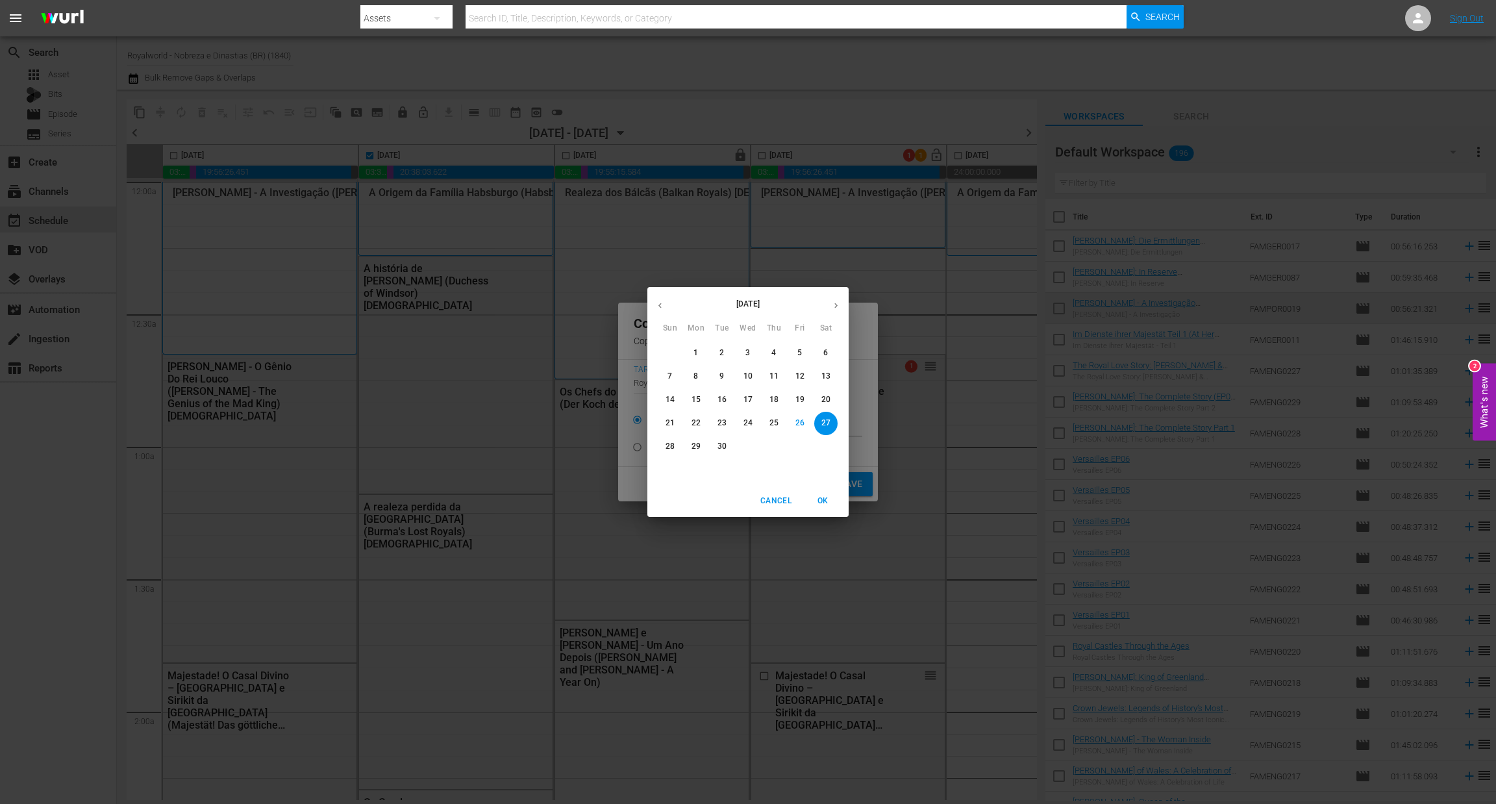
click at [727, 448] on span "30" at bounding box center [722, 446] width 23 height 11
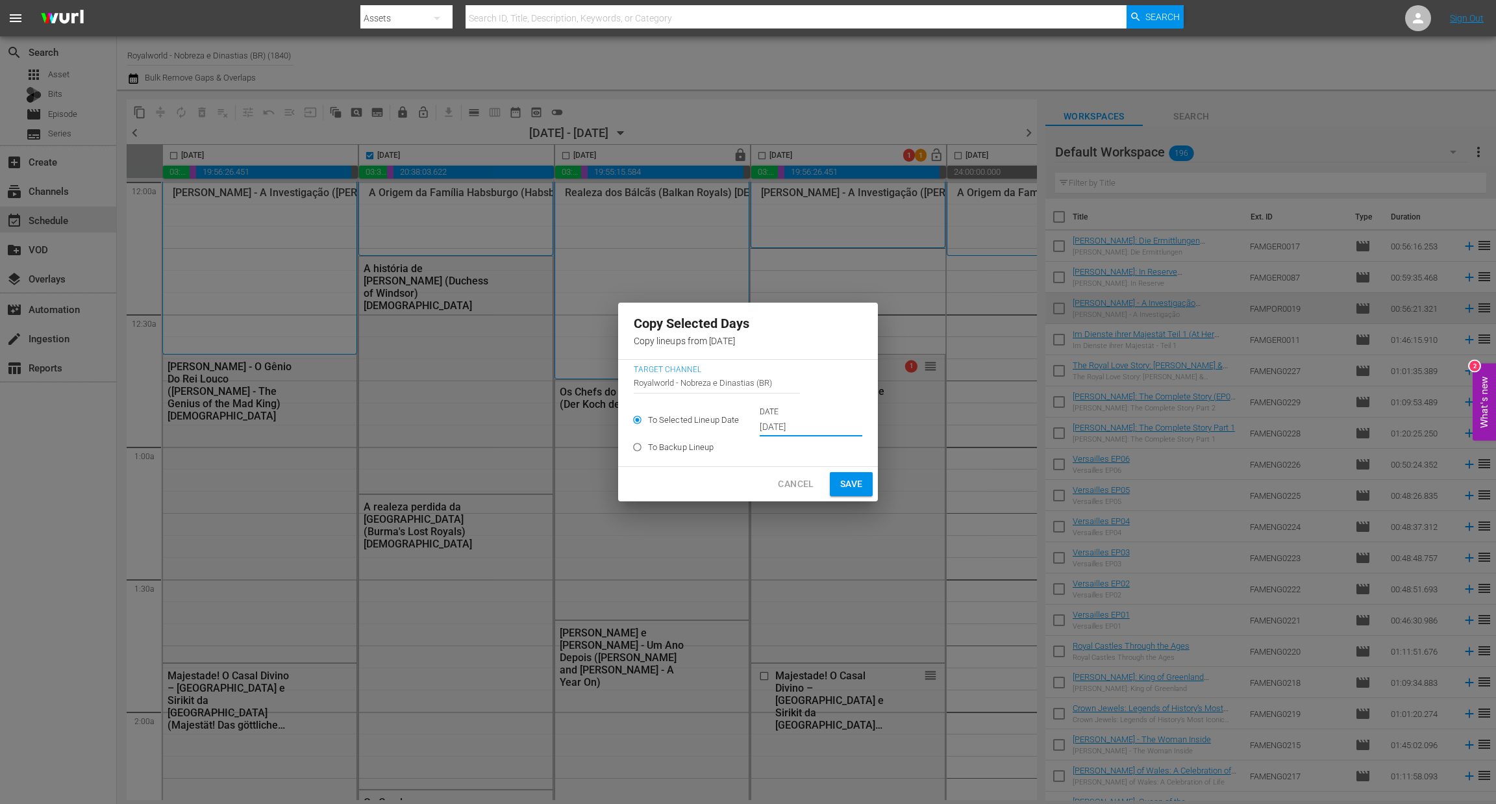
click at [851, 485] on span "Save" at bounding box center [851, 484] width 23 height 16
type input "Sep 27th 2025"
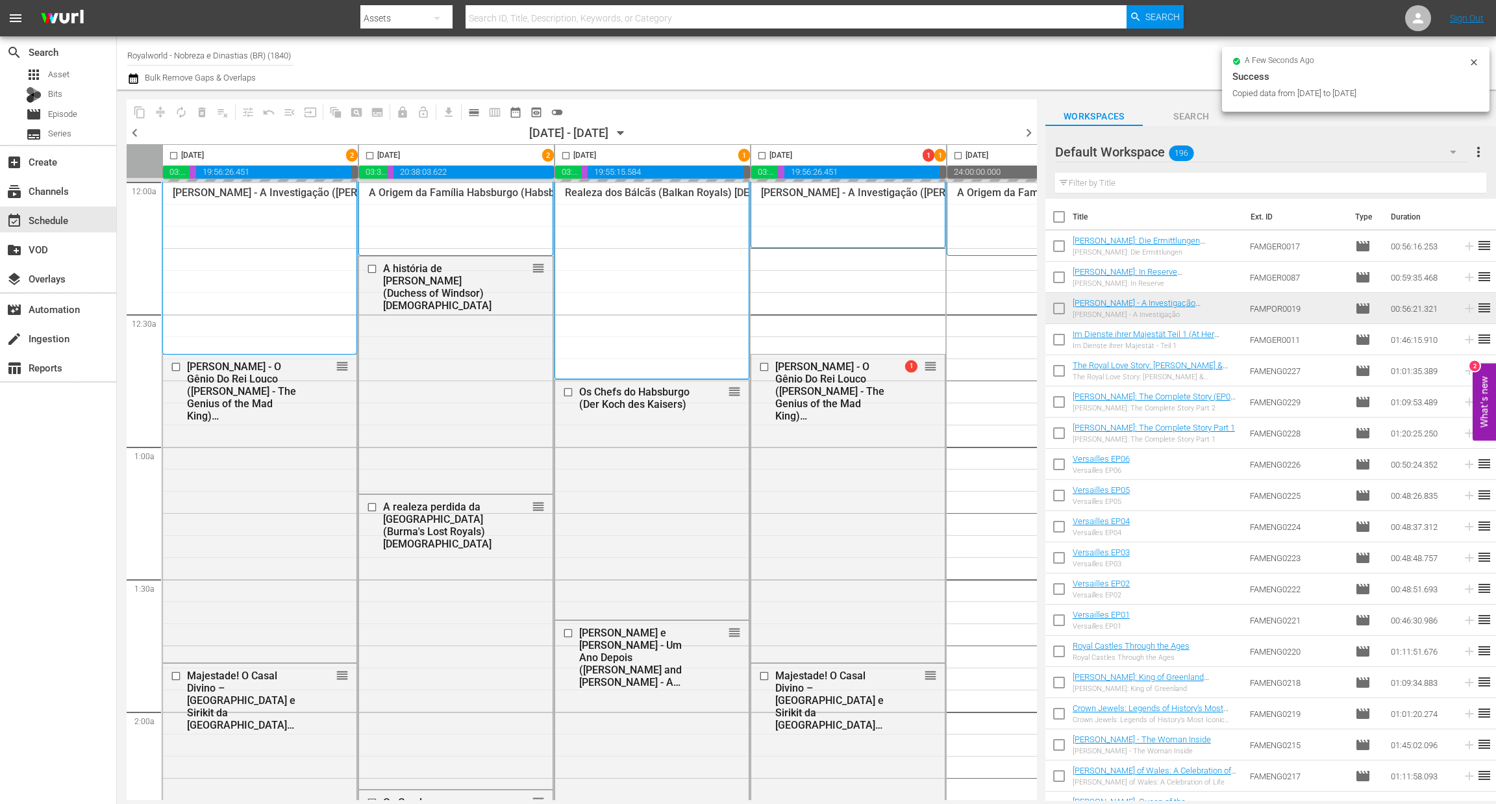
checkbox input "false"
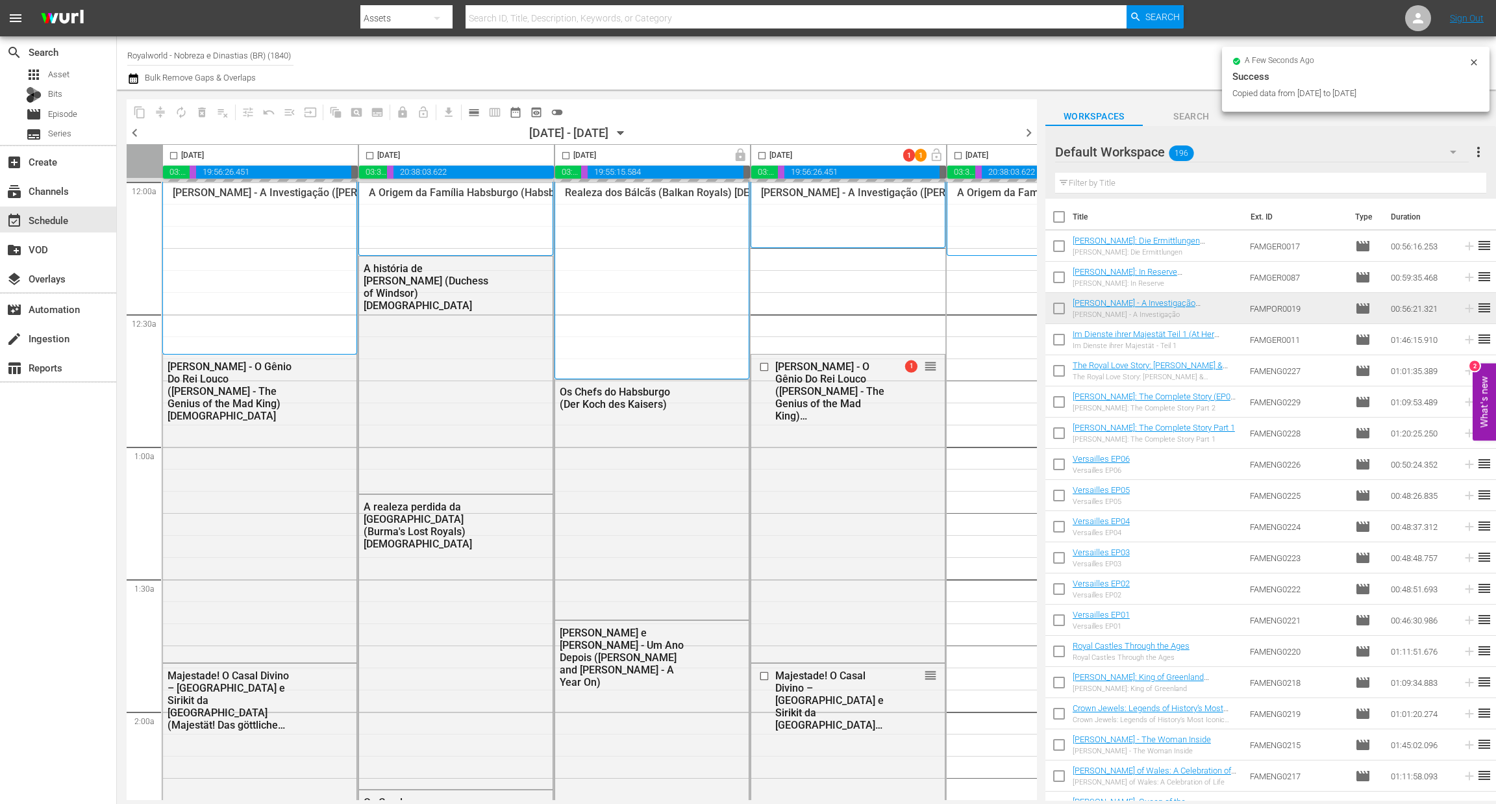
click at [566, 155] on input "checkbox" at bounding box center [566, 158] width 15 height 15
checkbox input "true"
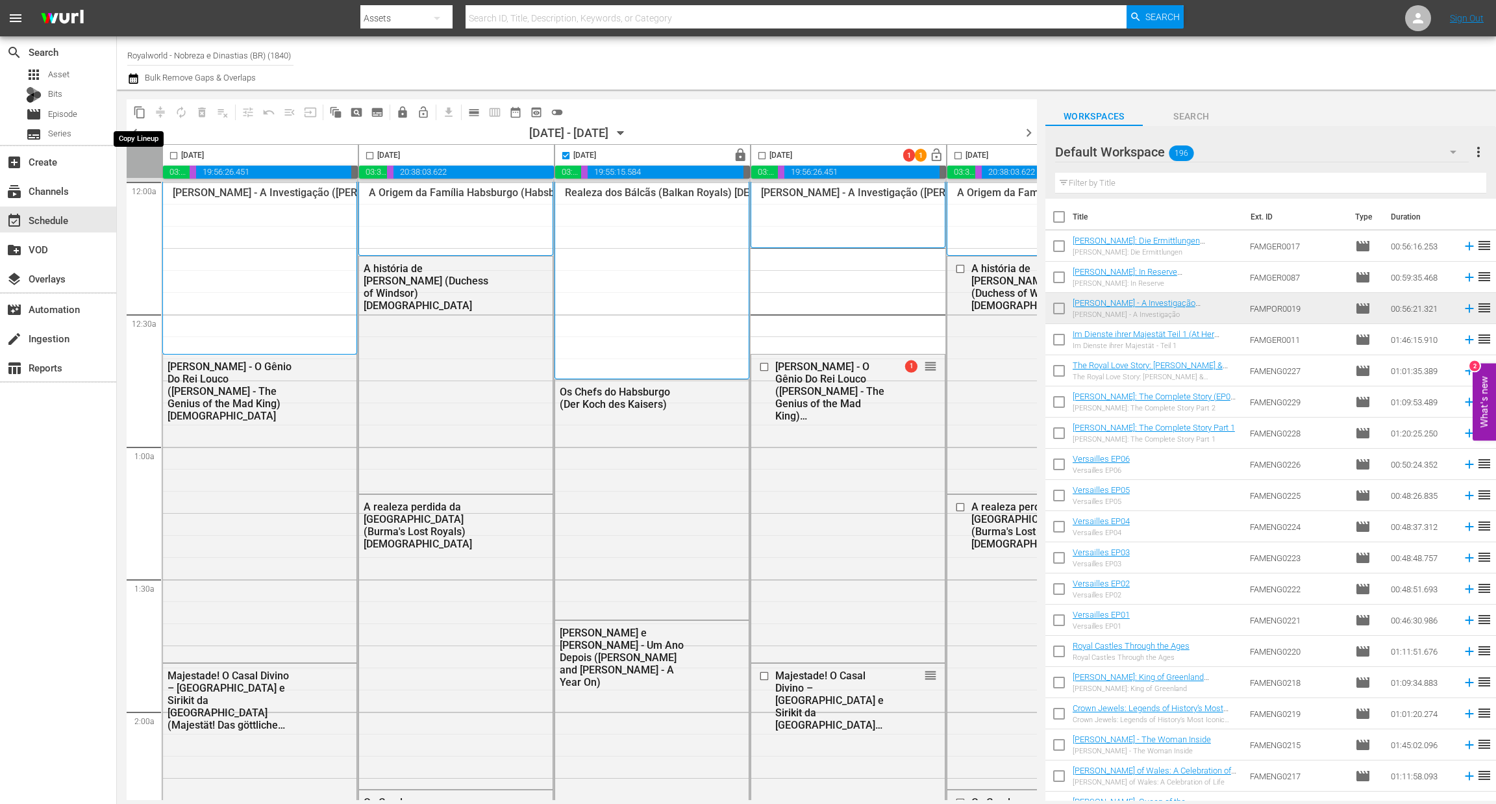
click at [142, 118] on button "content_copy" at bounding box center [139, 112] width 21 height 21
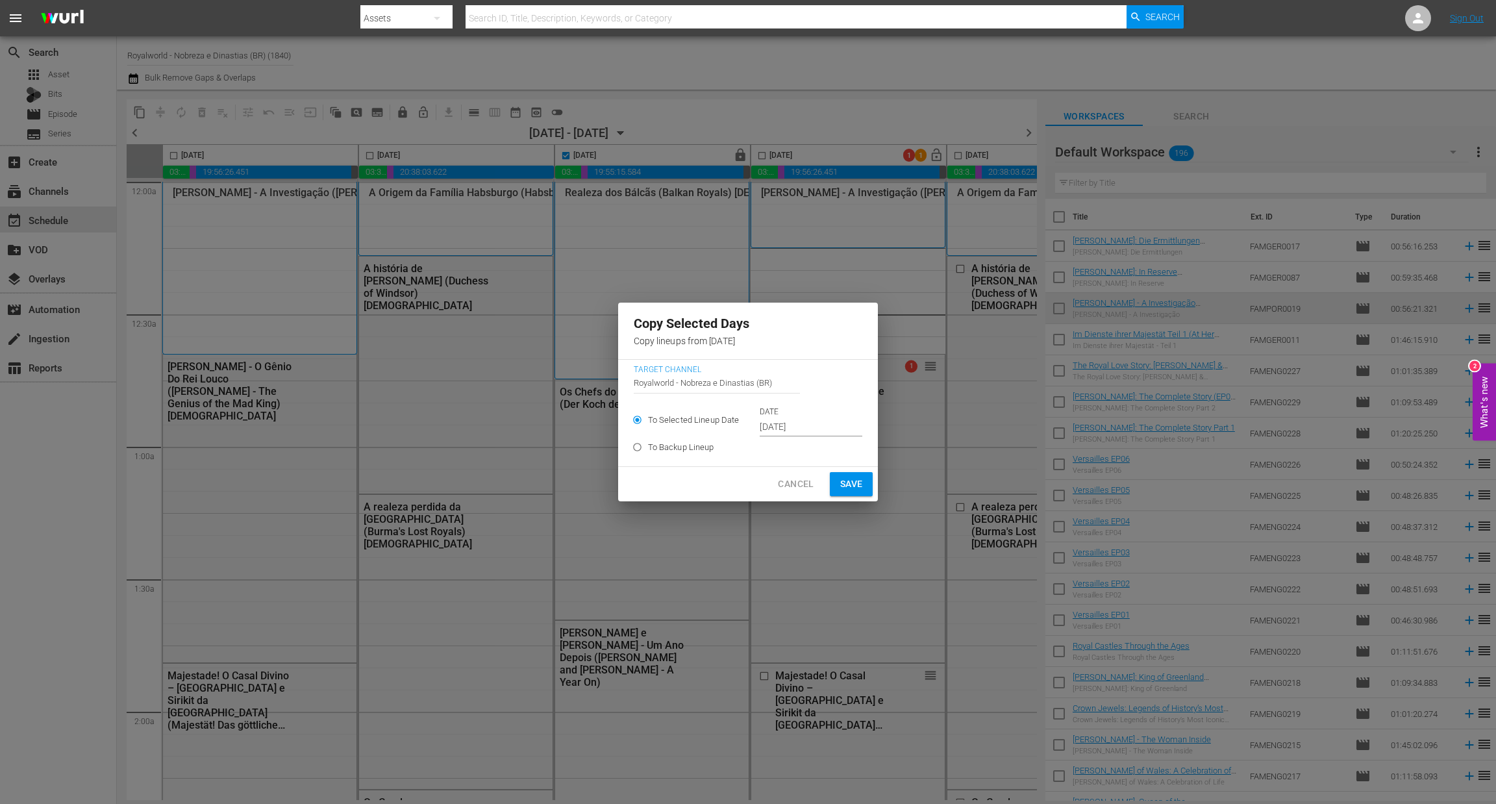
click at [813, 428] on input "[DATE]" at bounding box center [811, 427] width 103 height 19
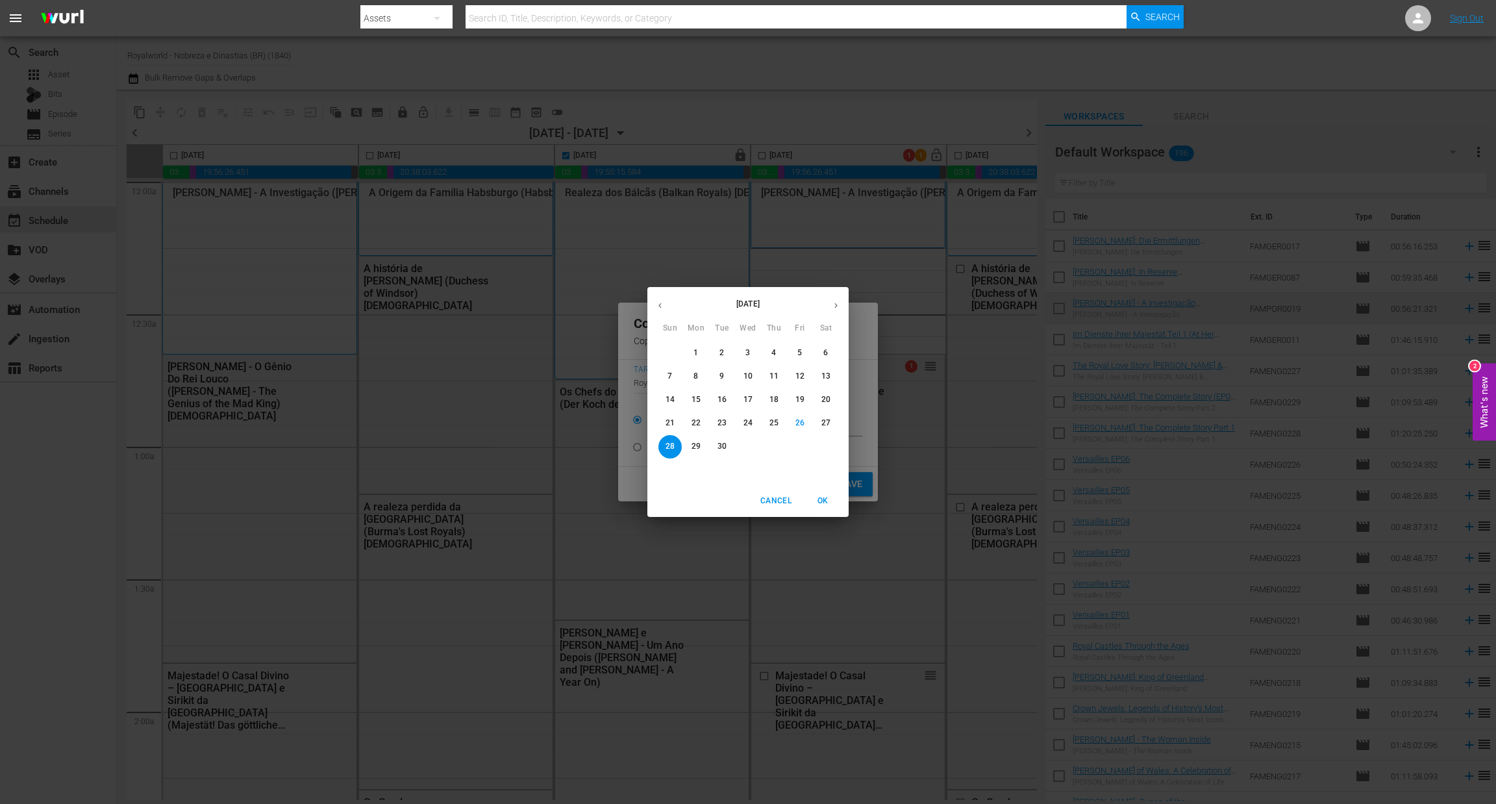
click at [837, 307] on icon "button" at bounding box center [836, 306] width 10 height 10
click at [751, 355] on span "1" at bounding box center [748, 352] width 23 height 11
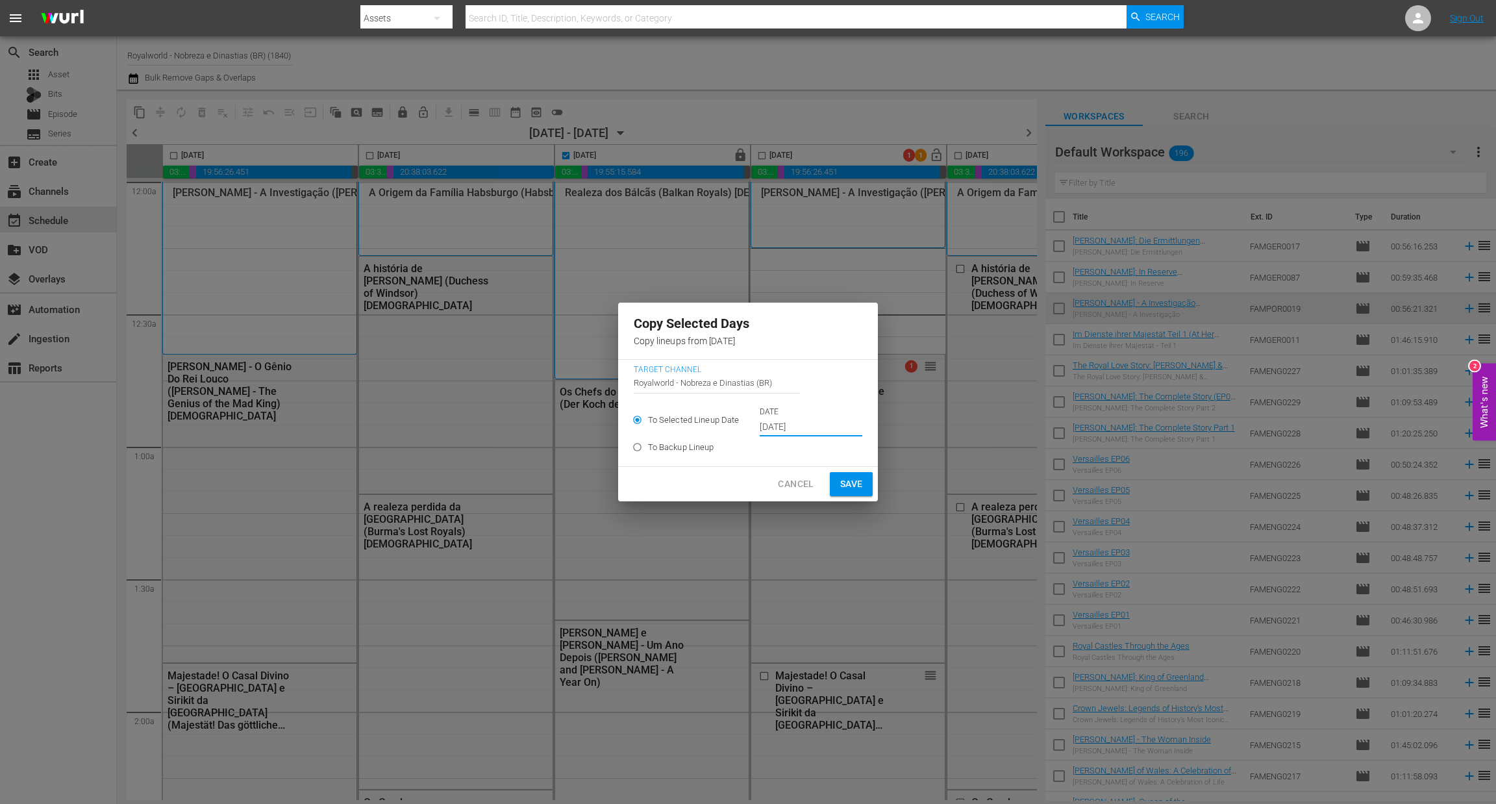
click at [855, 481] on span "Save" at bounding box center [851, 484] width 23 height 16
type input "[DATE]"
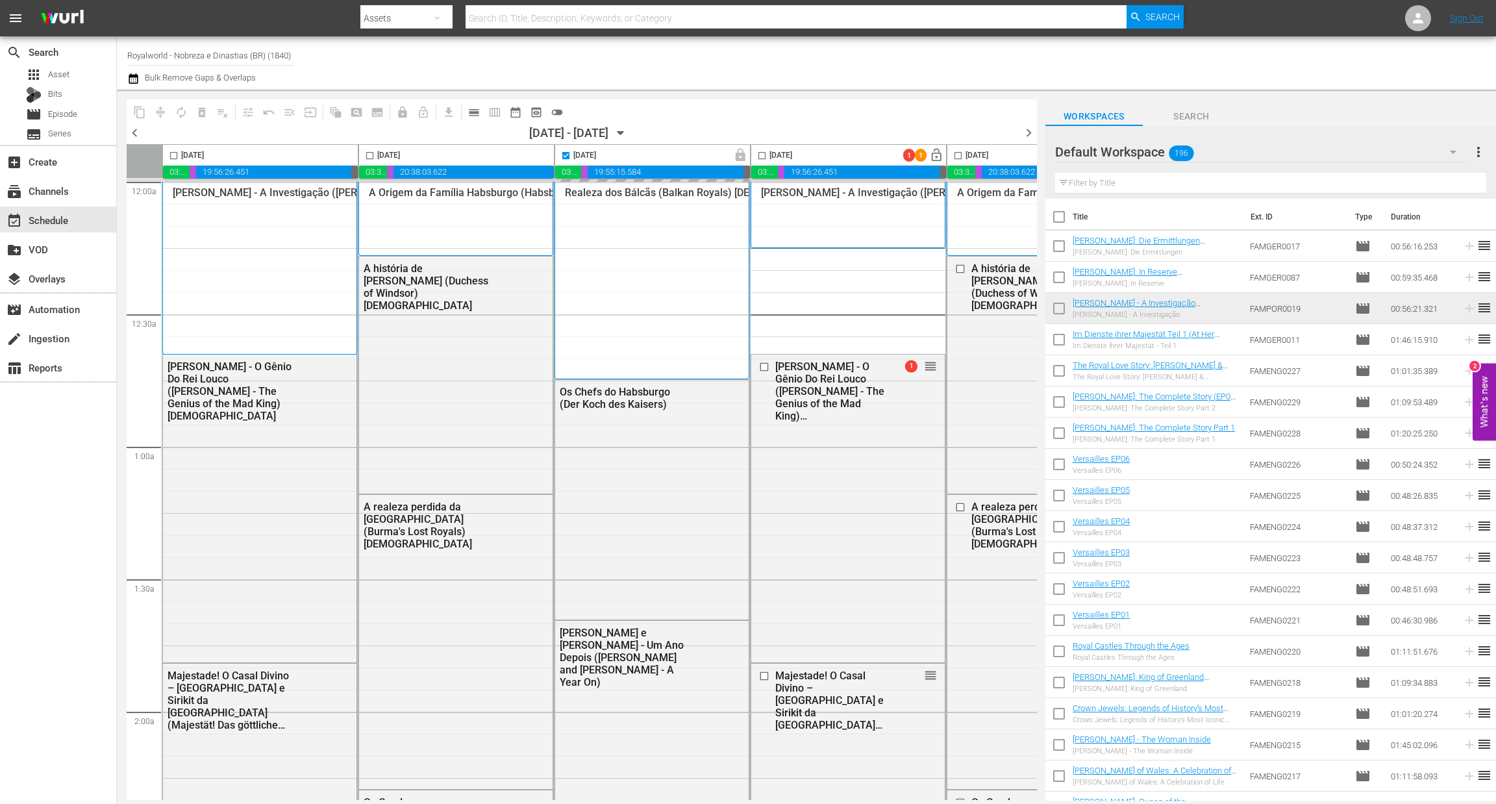
checkbox input "false"
click at [473, 113] on span "calendar_view_day_outlined" at bounding box center [474, 112] width 13 height 13
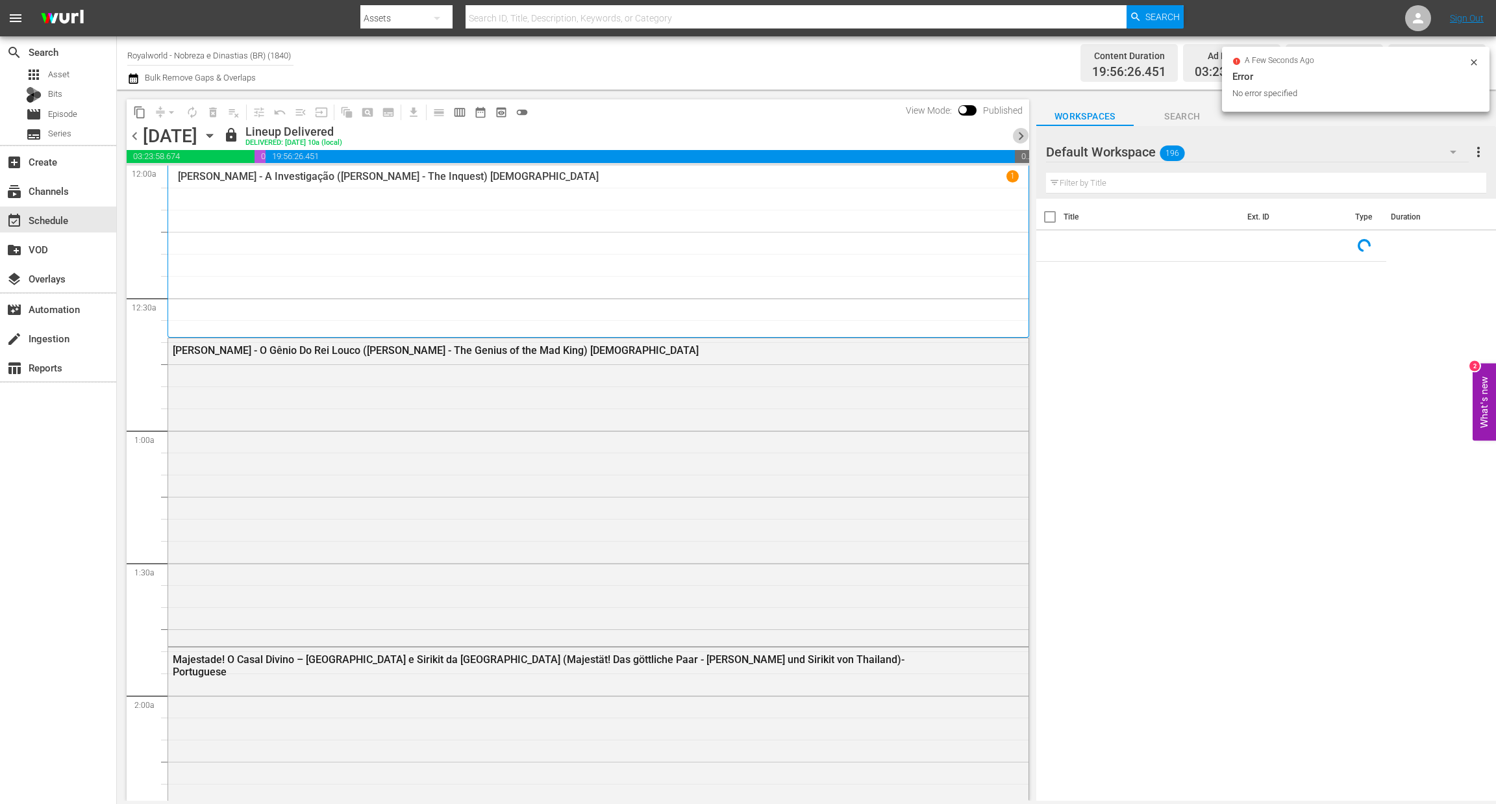
click at [1022, 133] on span "chevron_right" at bounding box center [1021, 136] width 16 height 16
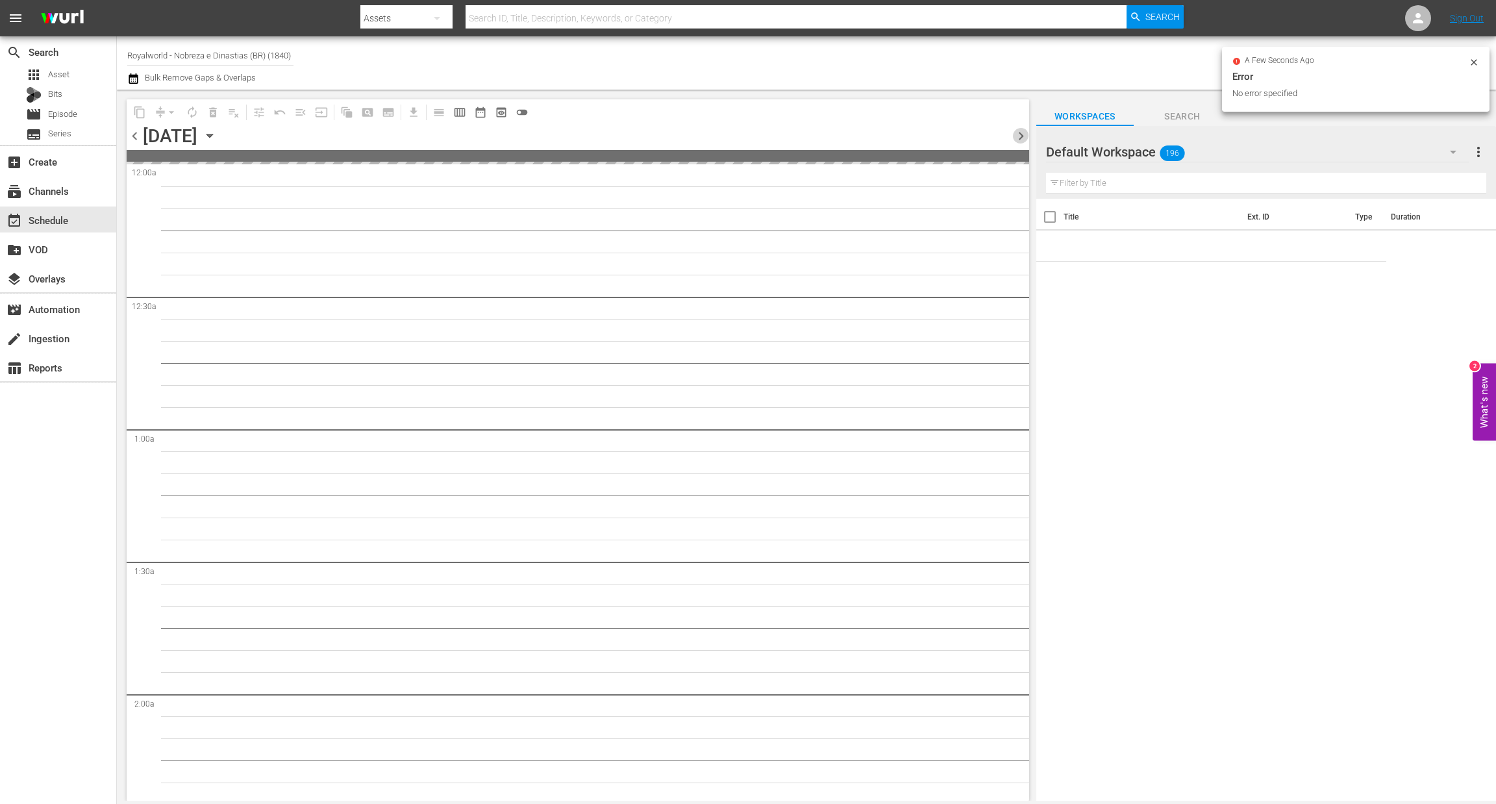
click at [1022, 133] on span "chevron_right" at bounding box center [1021, 136] width 16 height 16
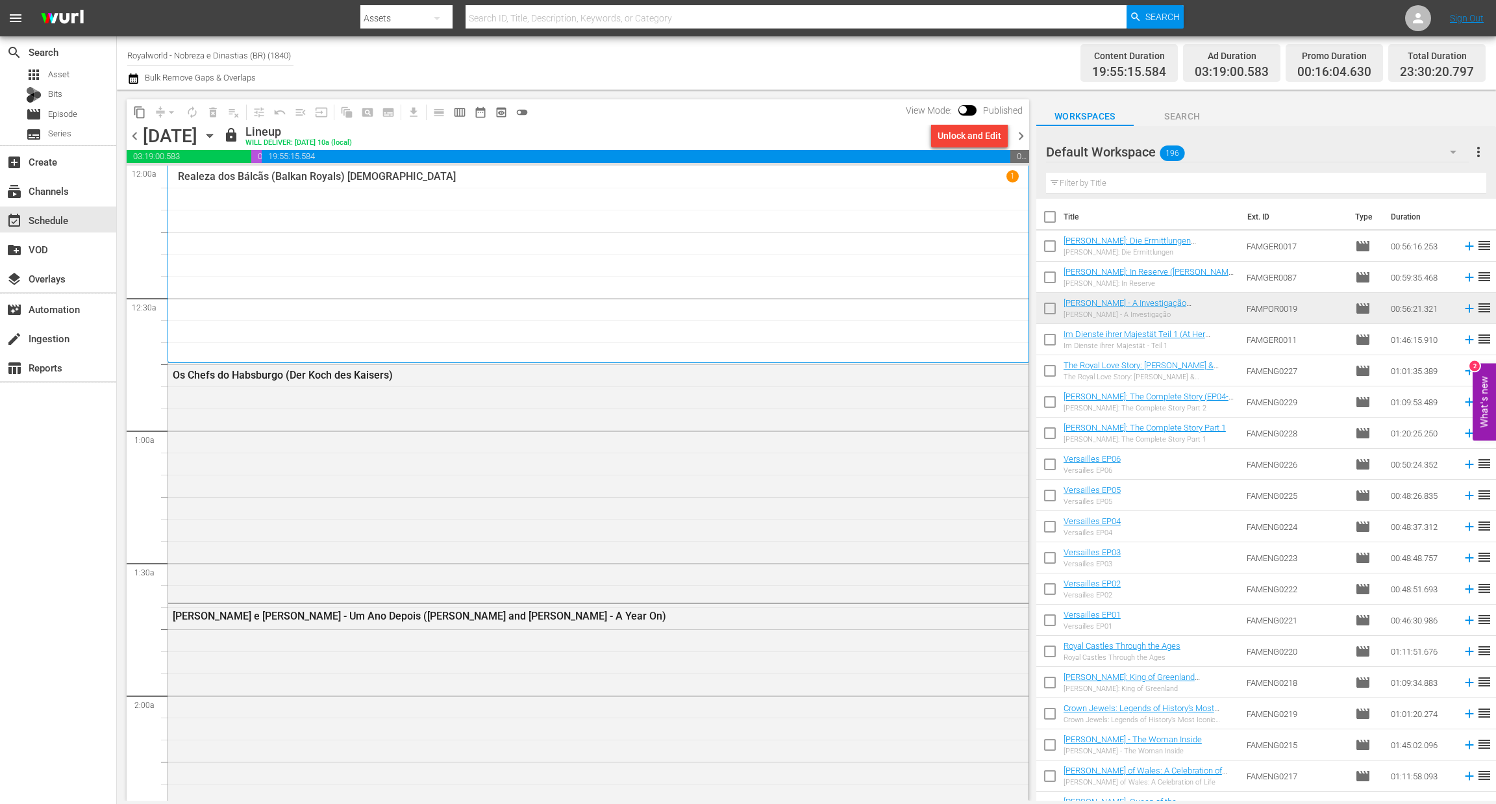
click at [1019, 131] on span "chevron_right" at bounding box center [1021, 136] width 16 height 16
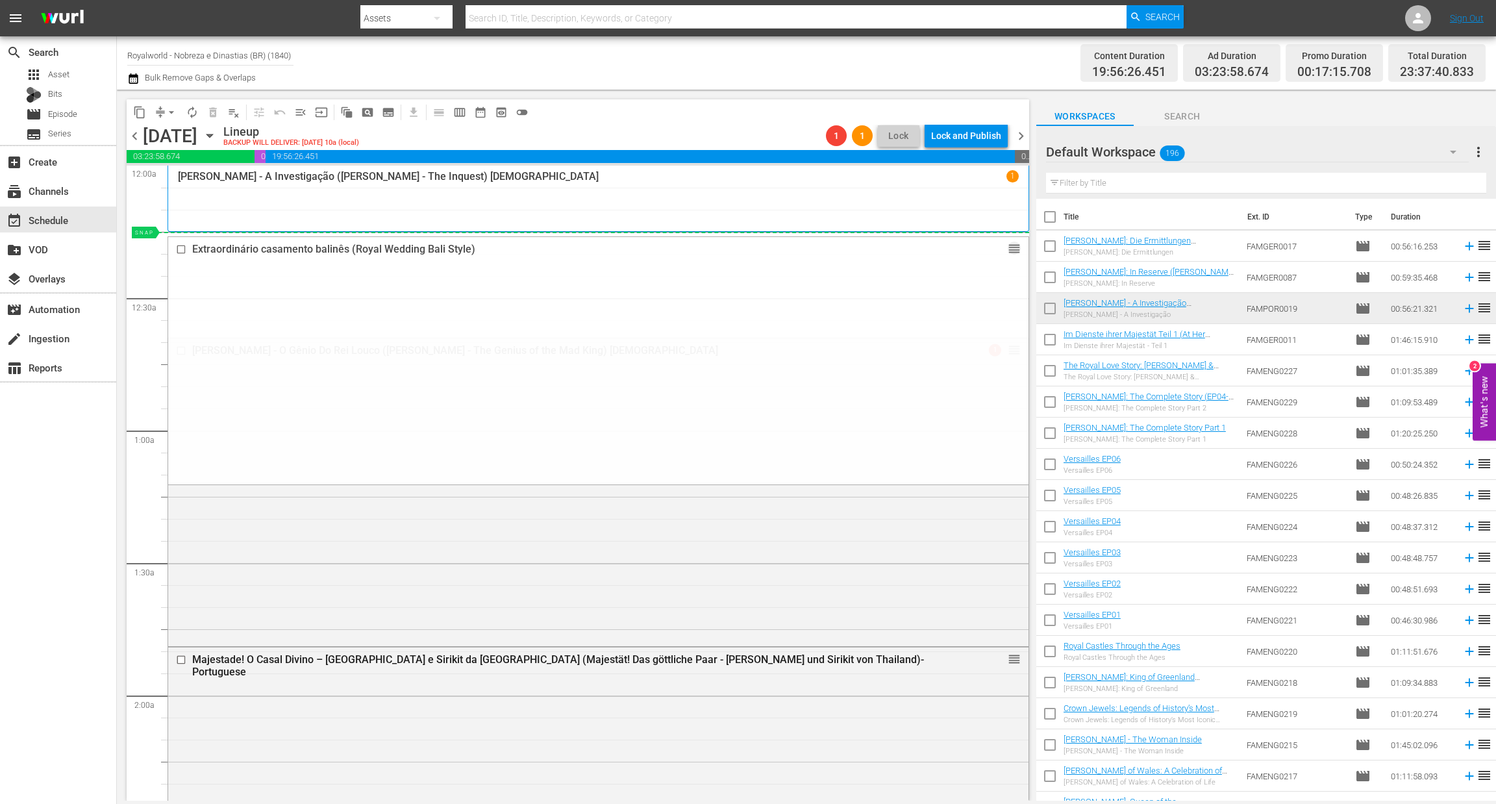
drag, startPoint x: 1003, startPoint y: 449, endPoint x: 835, endPoint y: 231, distance: 275.9
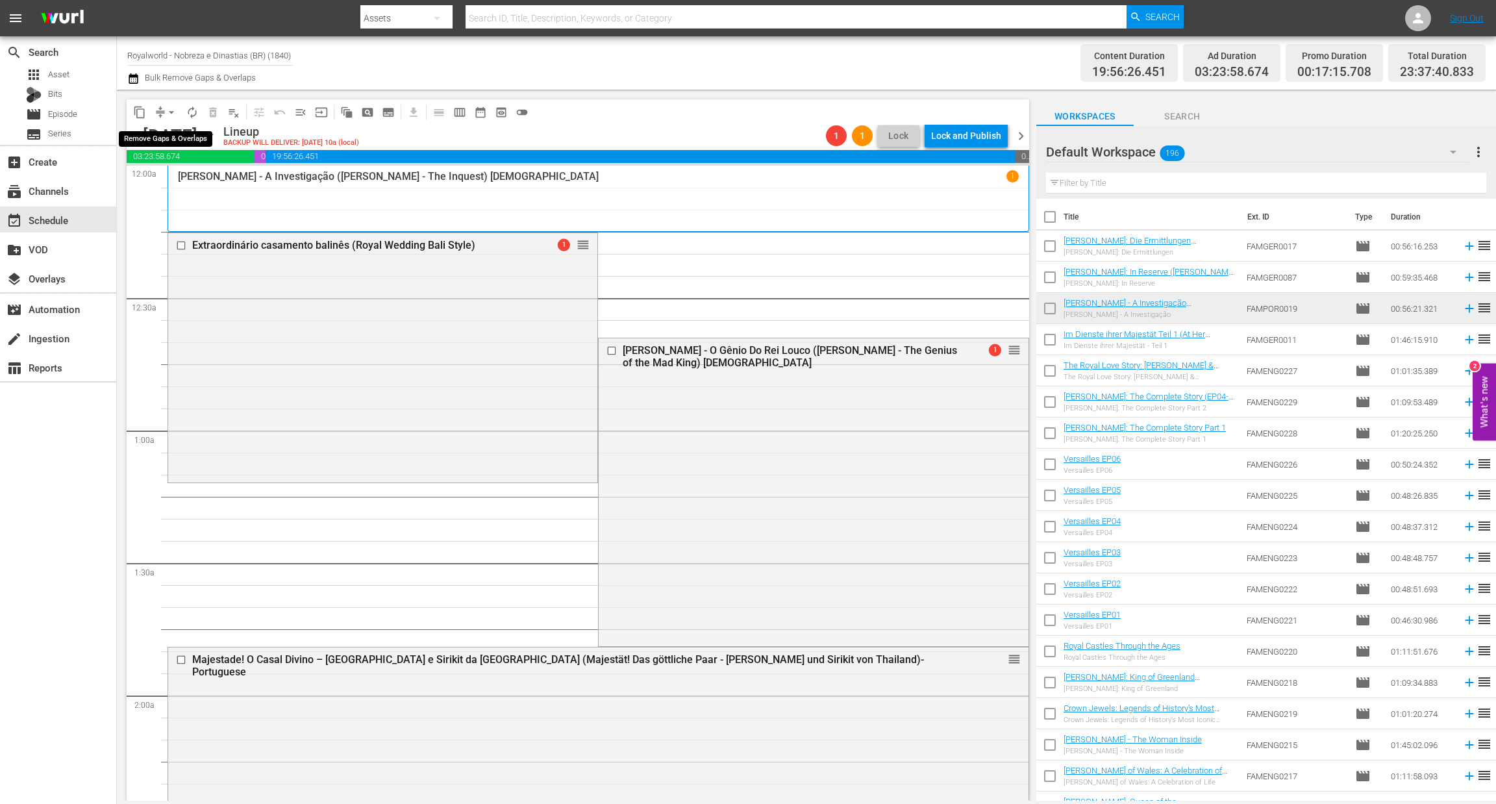
click at [170, 113] on span "arrow_drop_down" at bounding box center [171, 112] width 13 height 13
click at [217, 173] on li "Align to End of Previous Day" at bounding box center [172, 180] width 136 height 21
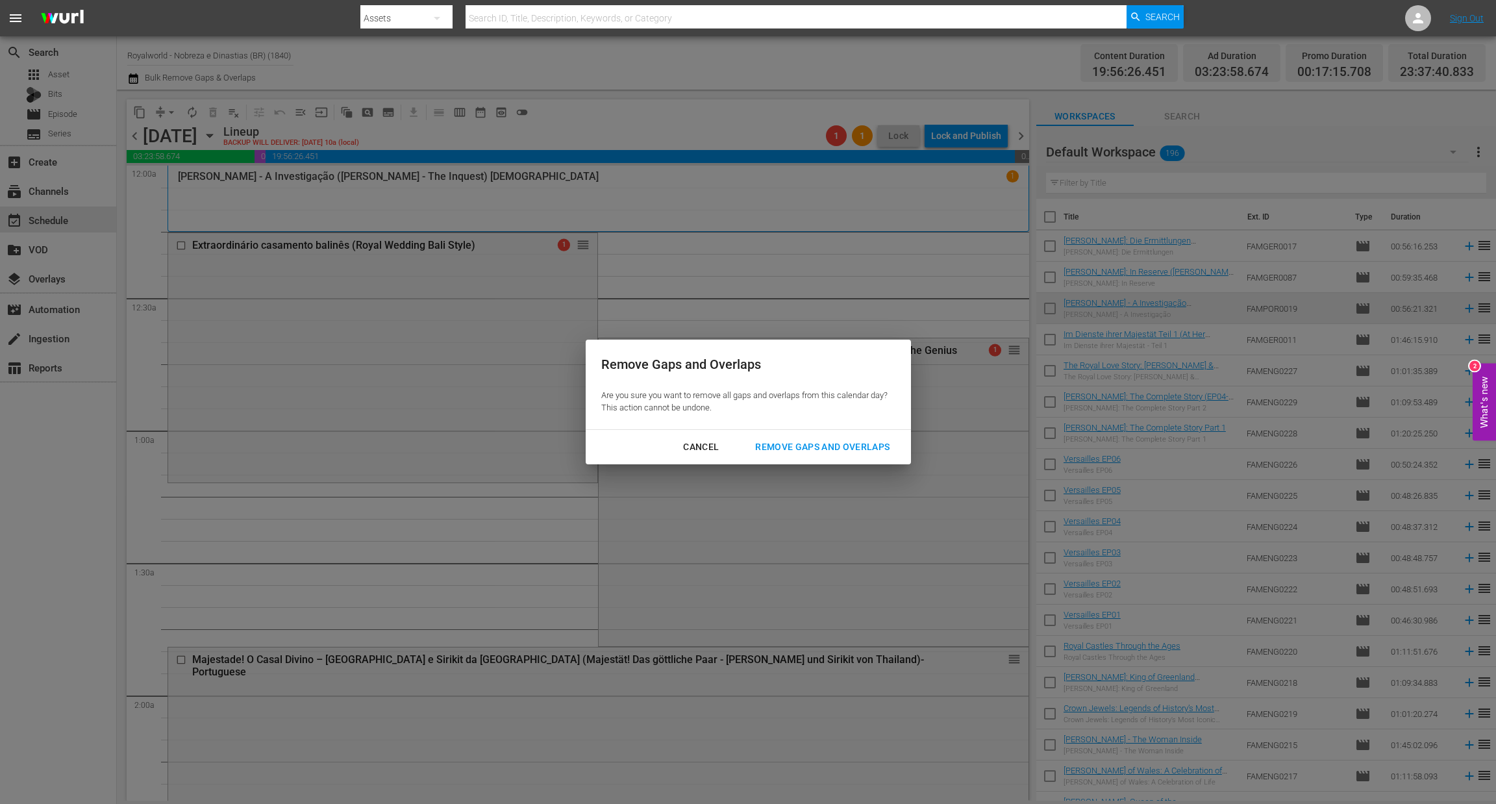
click at [875, 449] on div "Remove Gaps and Overlaps" at bounding box center [822, 447] width 155 height 16
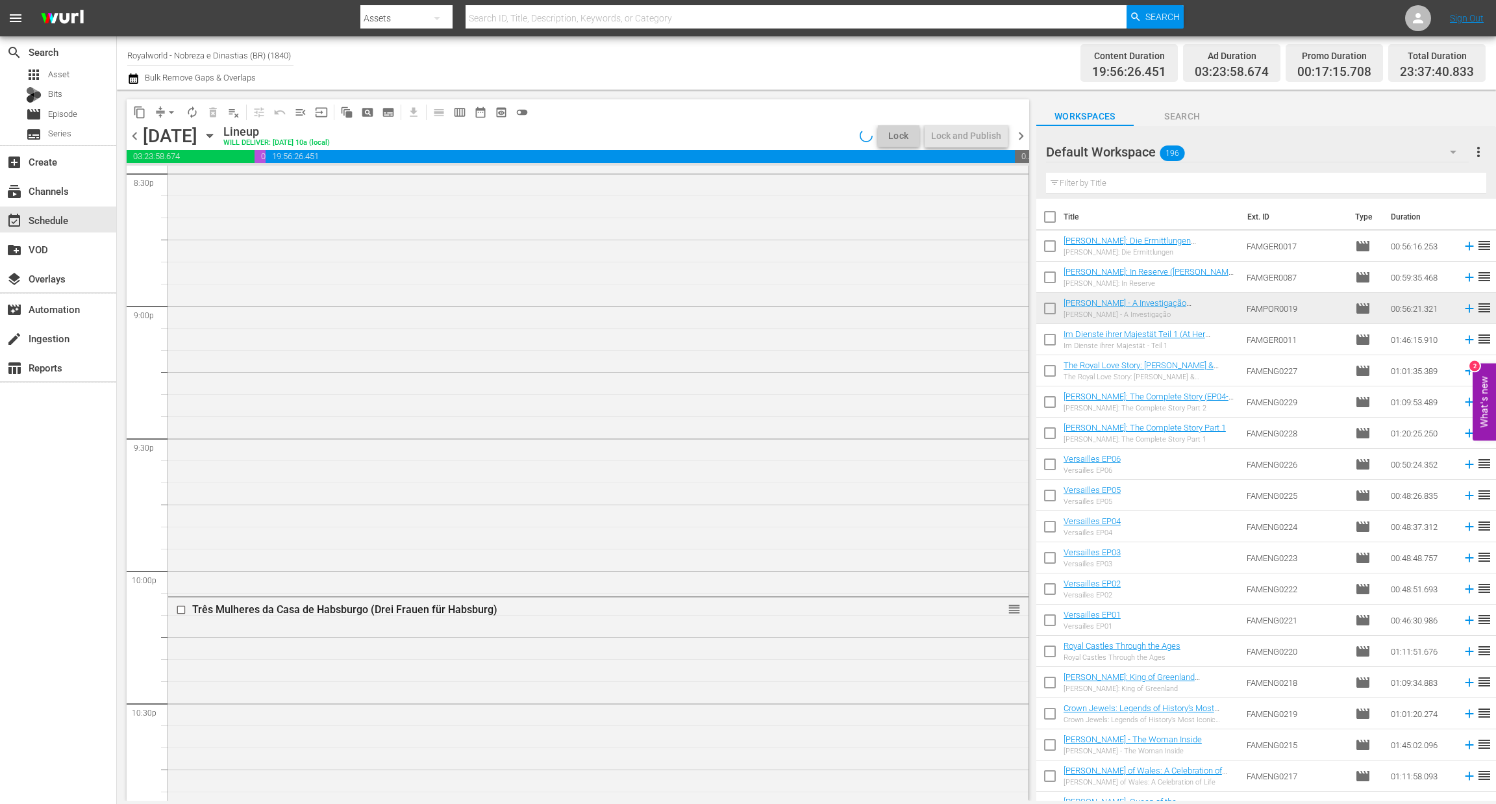
scroll to position [5723, 0]
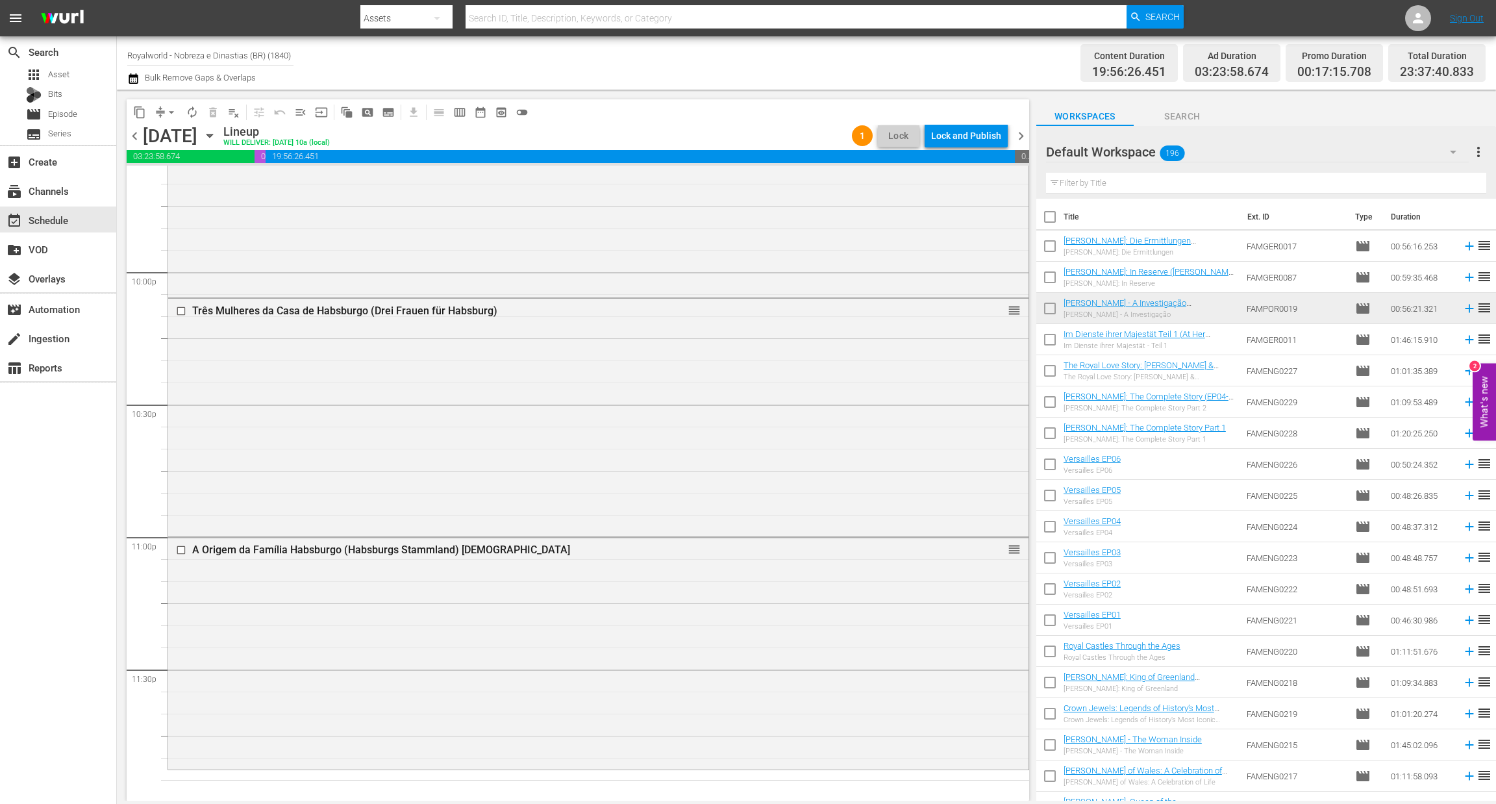
click at [1124, 183] on input "text" at bounding box center [1266, 183] width 440 height 21
paste input "A história de Wallis Simpson (Duchess of Windsor)"
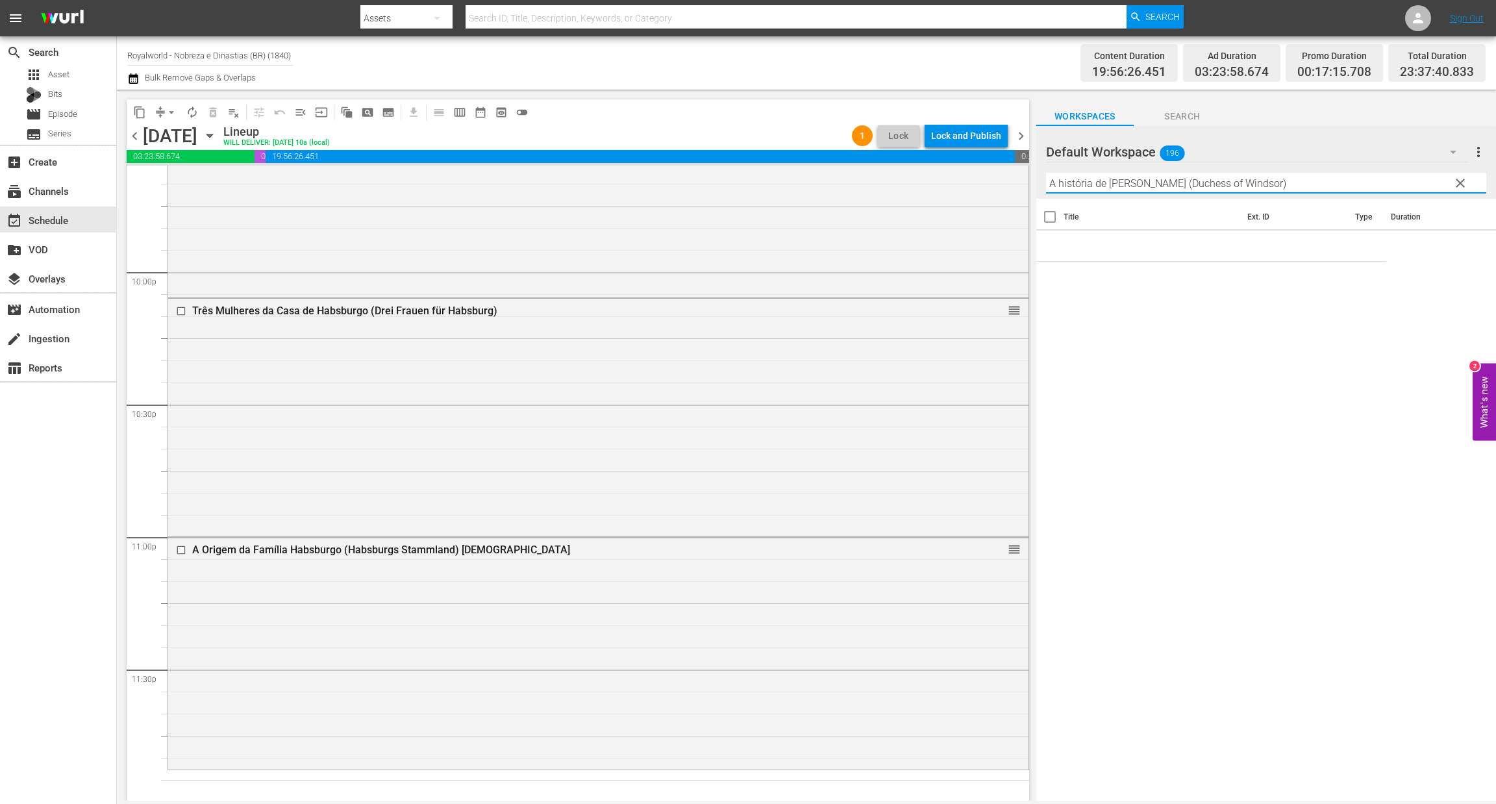
drag, startPoint x: 1220, startPoint y: 188, endPoint x: 1322, endPoint y: 195, distance: 102.3
click at [1322, 195] on div "Filter by Title A história de Wallis Simpson (Duchess of Windsor)" at bounding box center [1266, 183] width 440 height 31
type input "A história de Wallis Sim"
click at [64, 116] on span "Episode" at bounding box center [62, 114] width 29 height 13
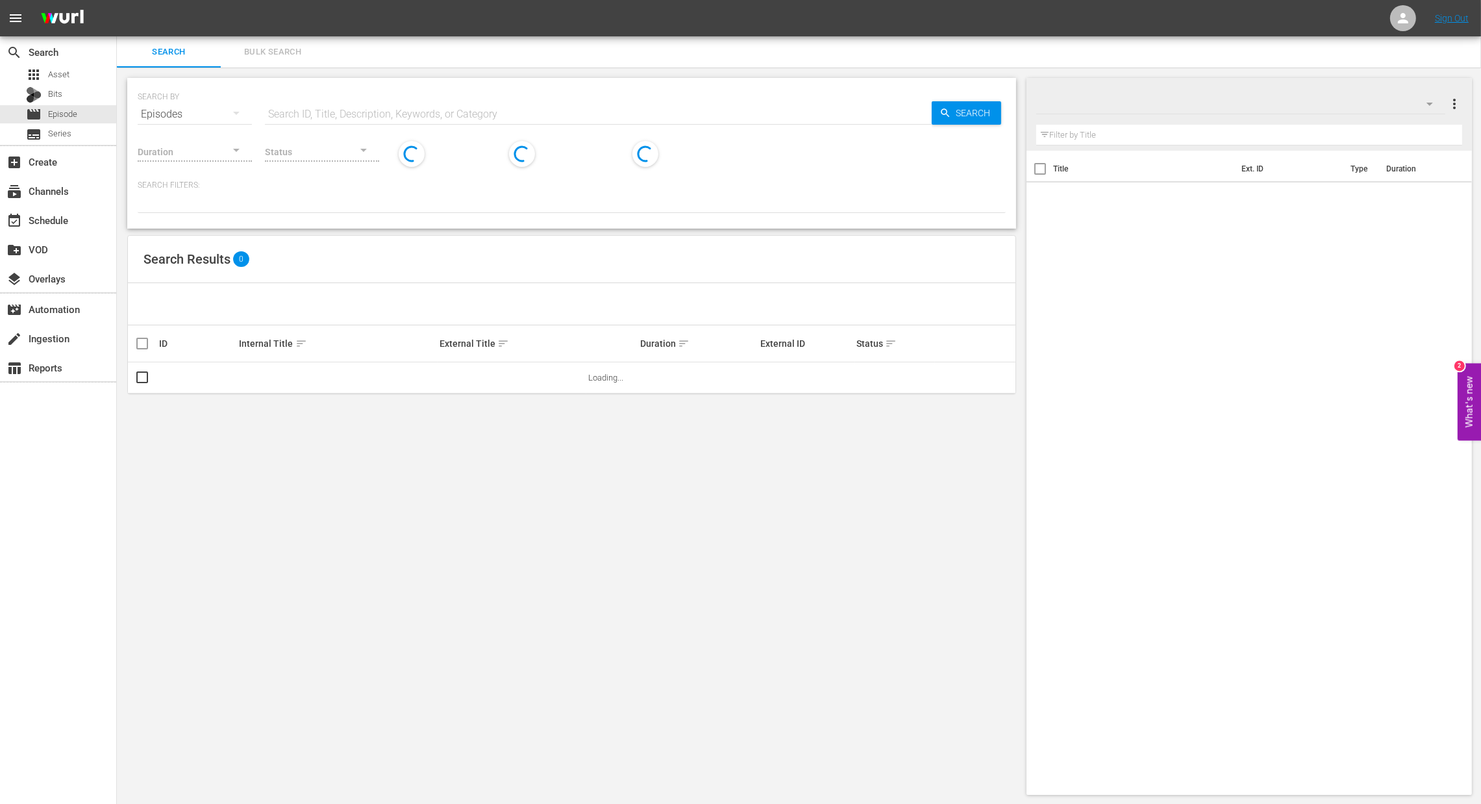
click at [318, 108] on input "text" at bounding box center [598, 114] width 667 height 31
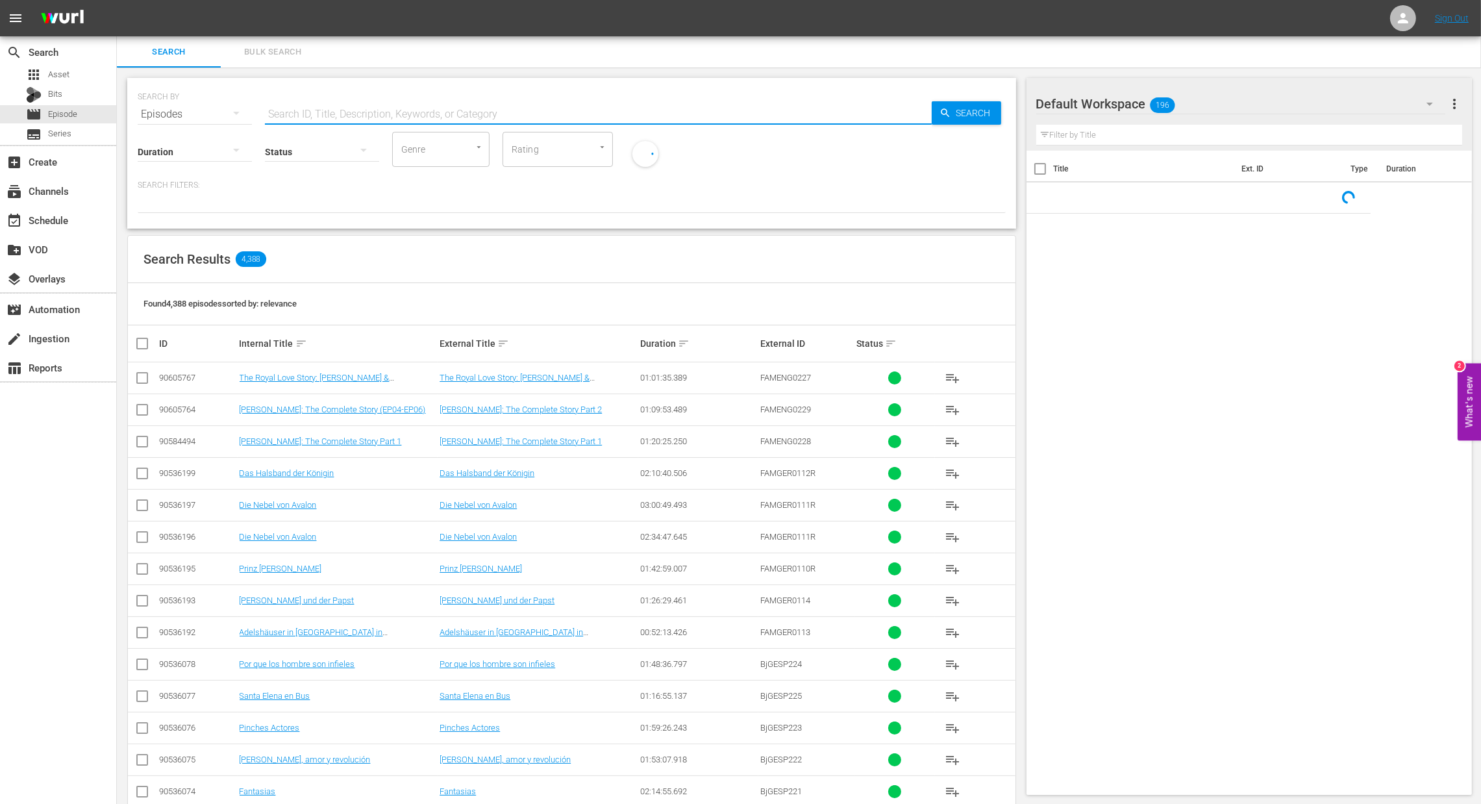
paste input "A história de Wallis Simpson (Duchess of Windsor)"
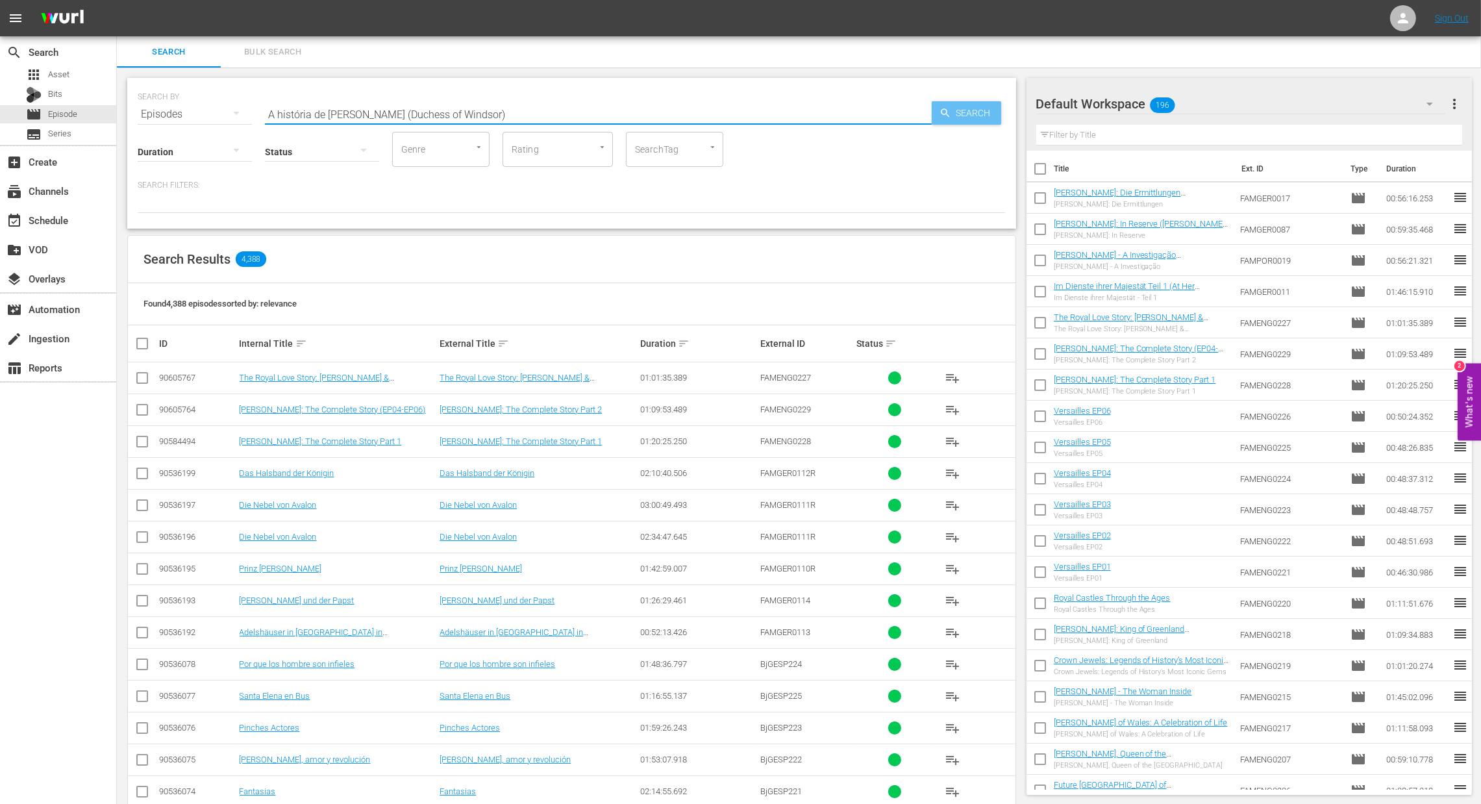
type input "A história de Wallis Simpson (Duchess of Windsor)"
click at [962, 118] on span "Search" at bounding box center [977, 112] width 50 height 23
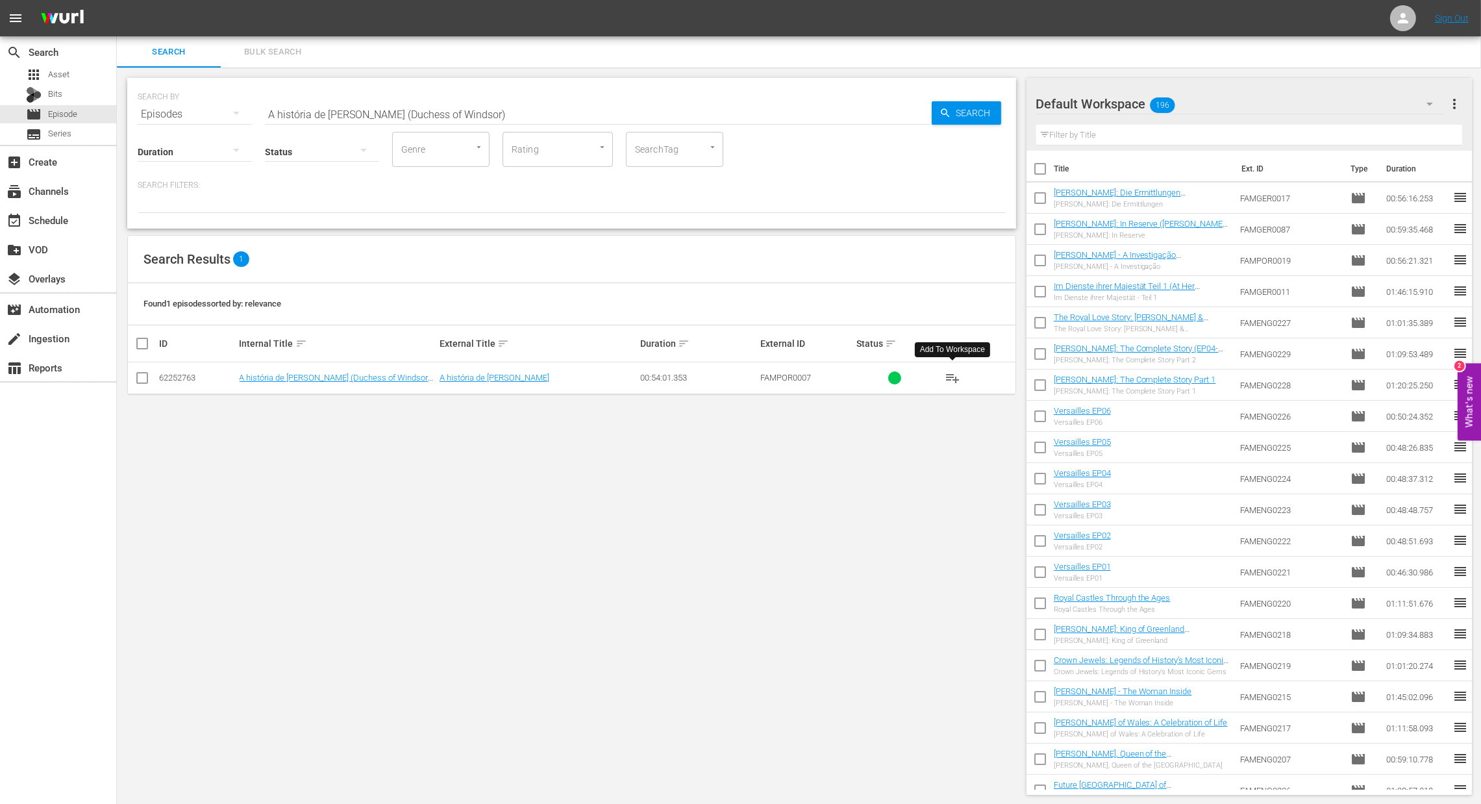
click at [953, 379] on span "playlist_add" at bounding box center [953, 378] width 16 height 16
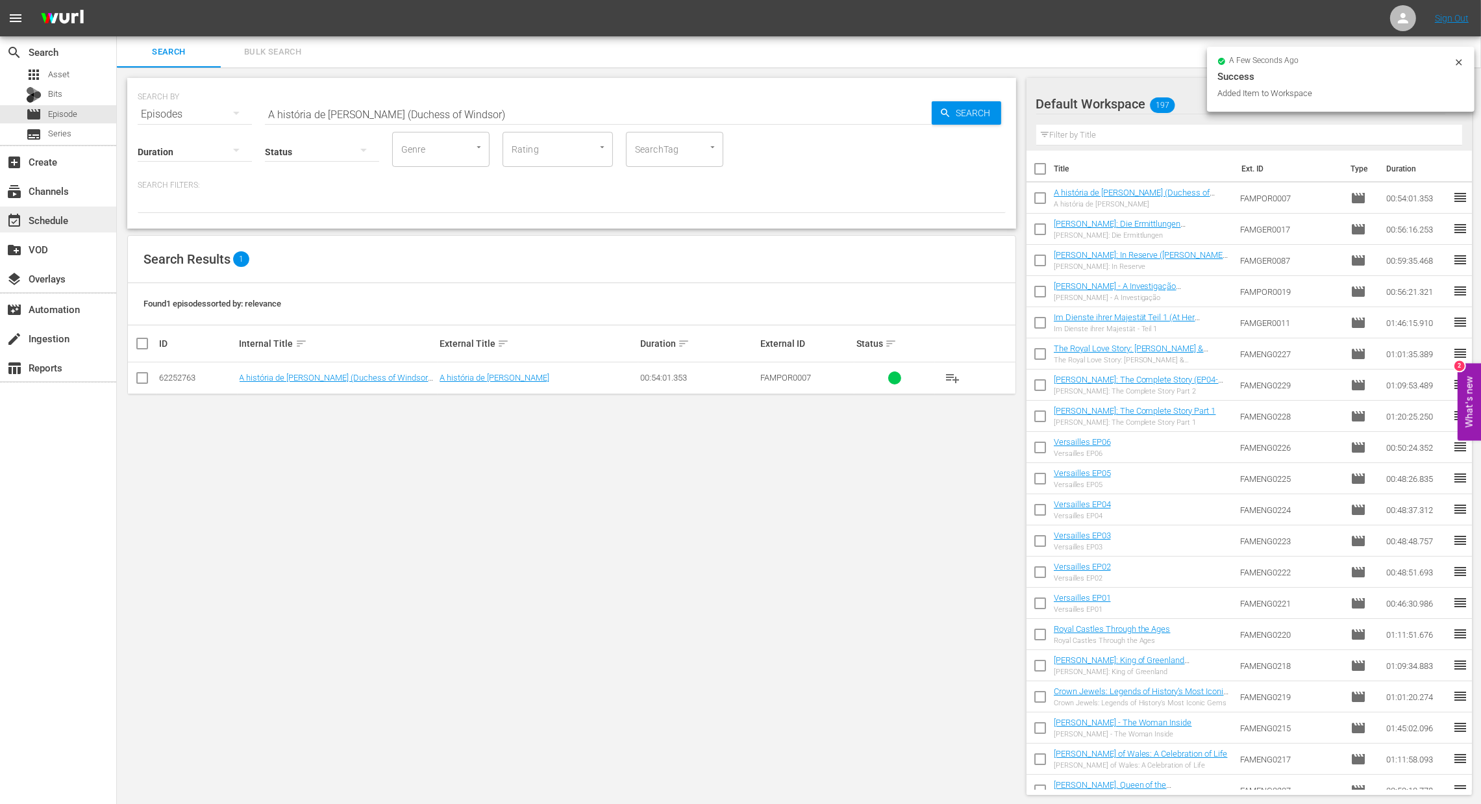
click at [56, 218] on div "event_available Schedule" at bounding box center [36, 218] width 73 height 12
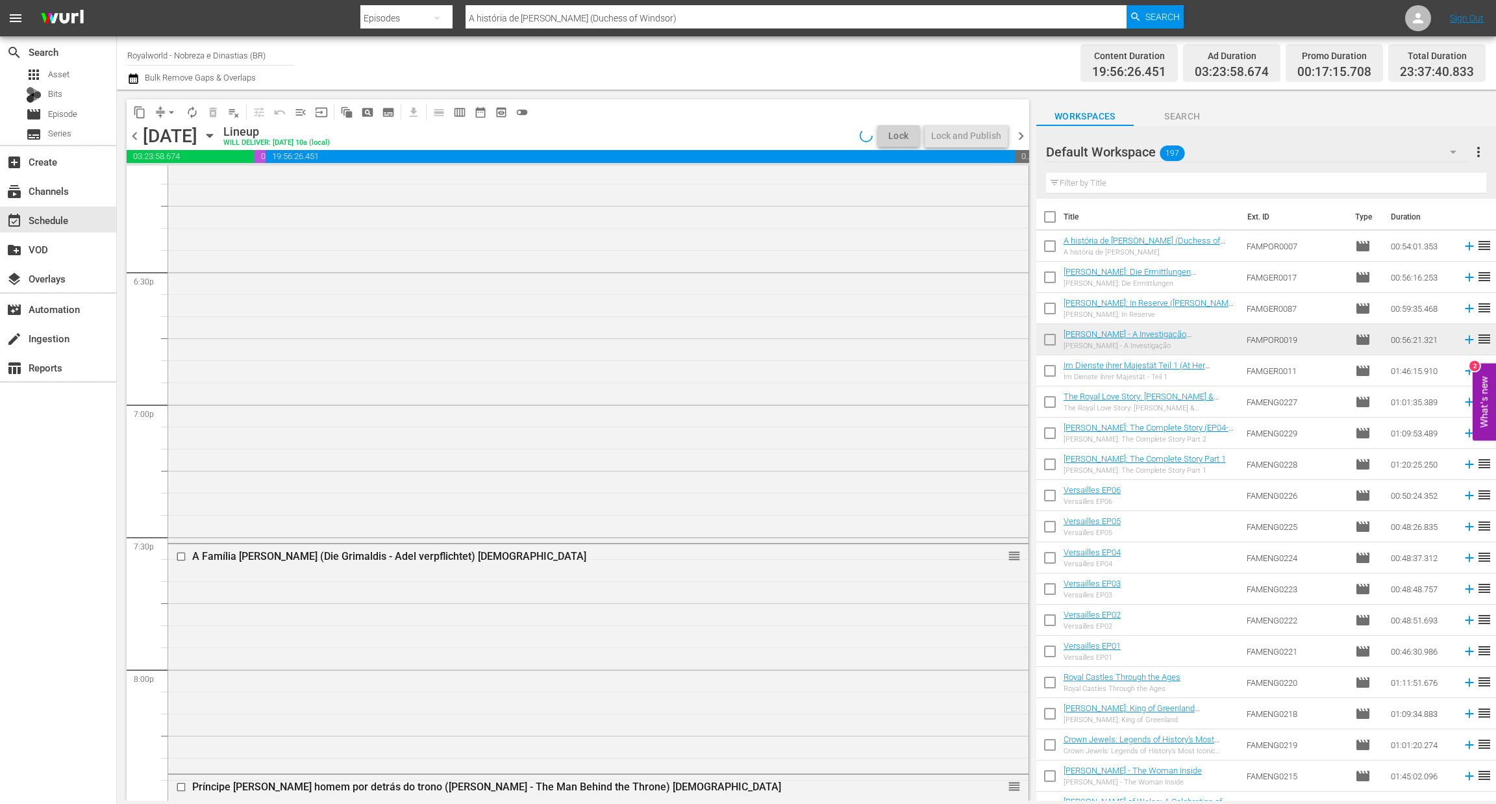
scroll to position [5723, 0]
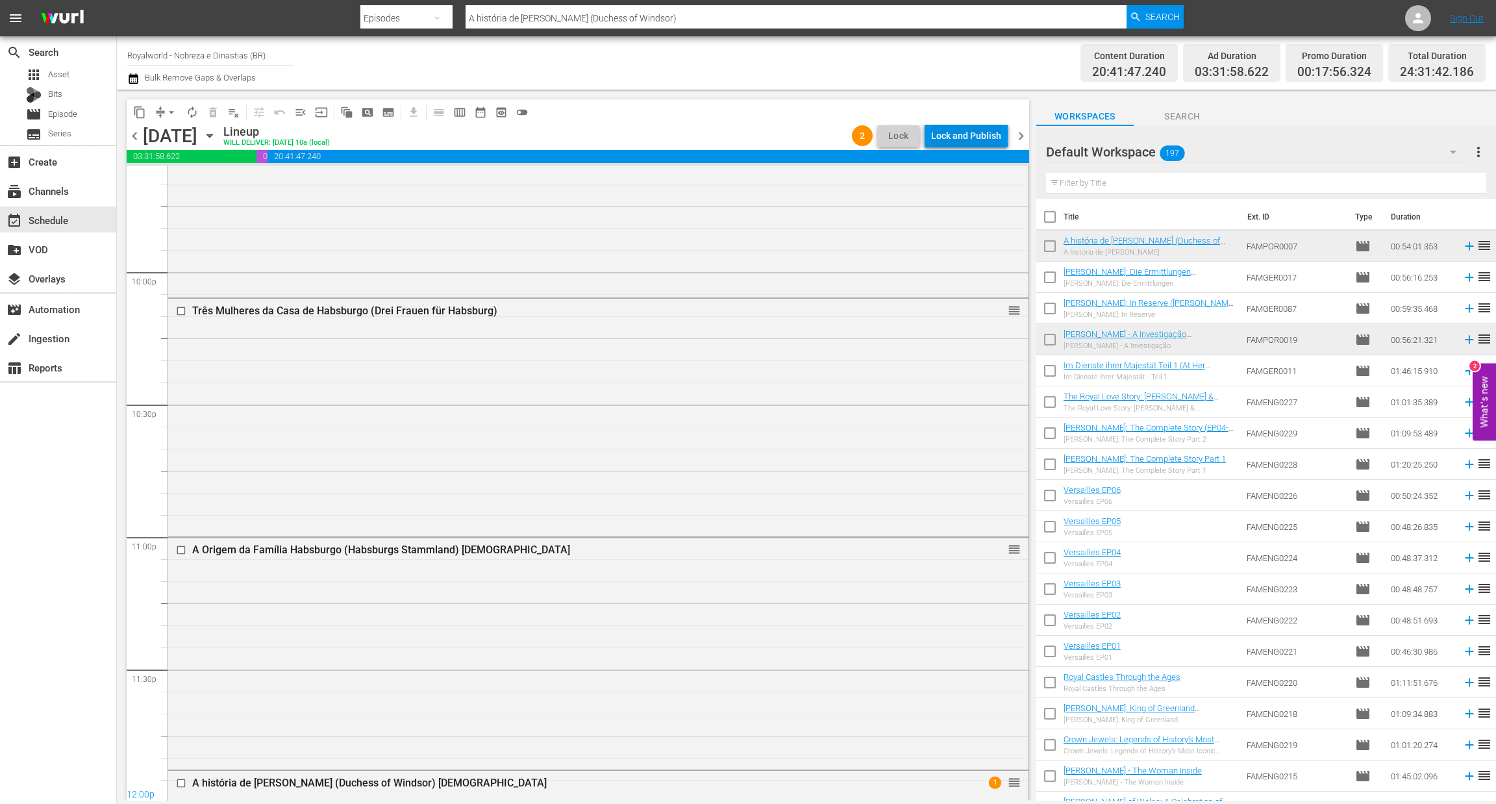
click at [985, 136] on div "Lock and Publish" at bounding box center [966, 135] width 70 height 23
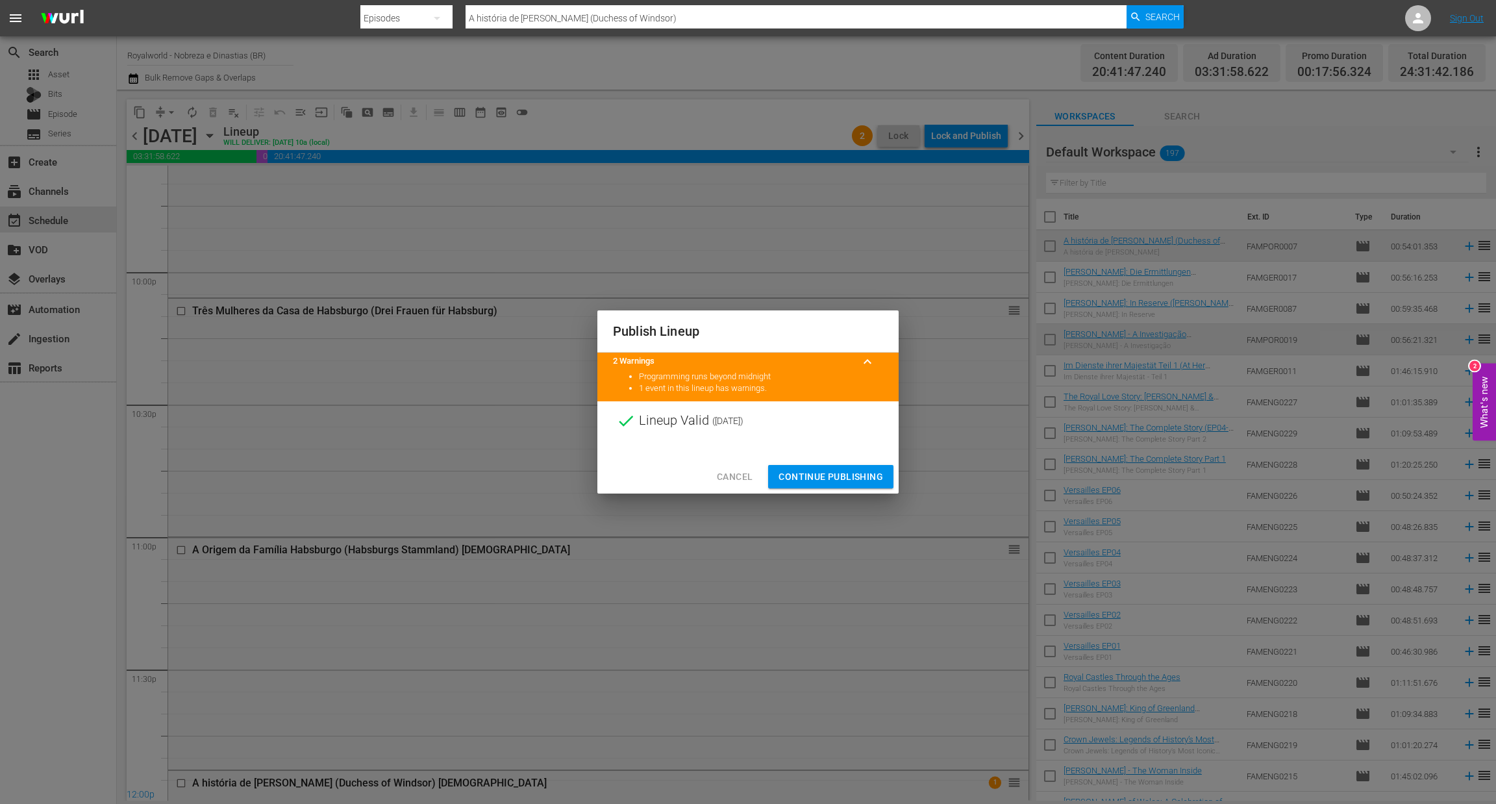
click at [837, 480] on span "Continue Publishing" at bounding box center [831, 477] width 105 height 16
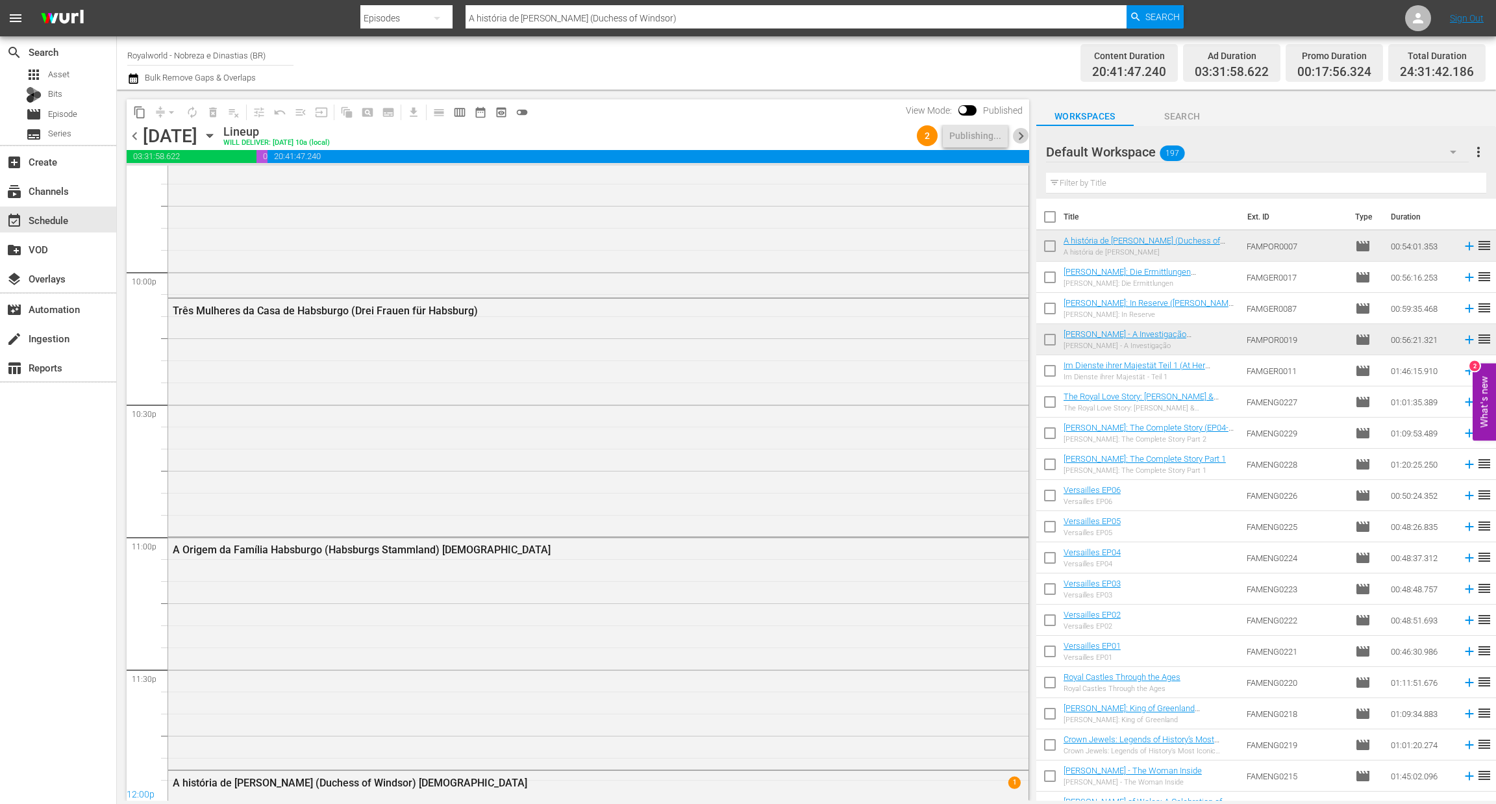
click at [1020, 132] on span "chevron_right" at bounding box center [1021, 136] width 16 height 16
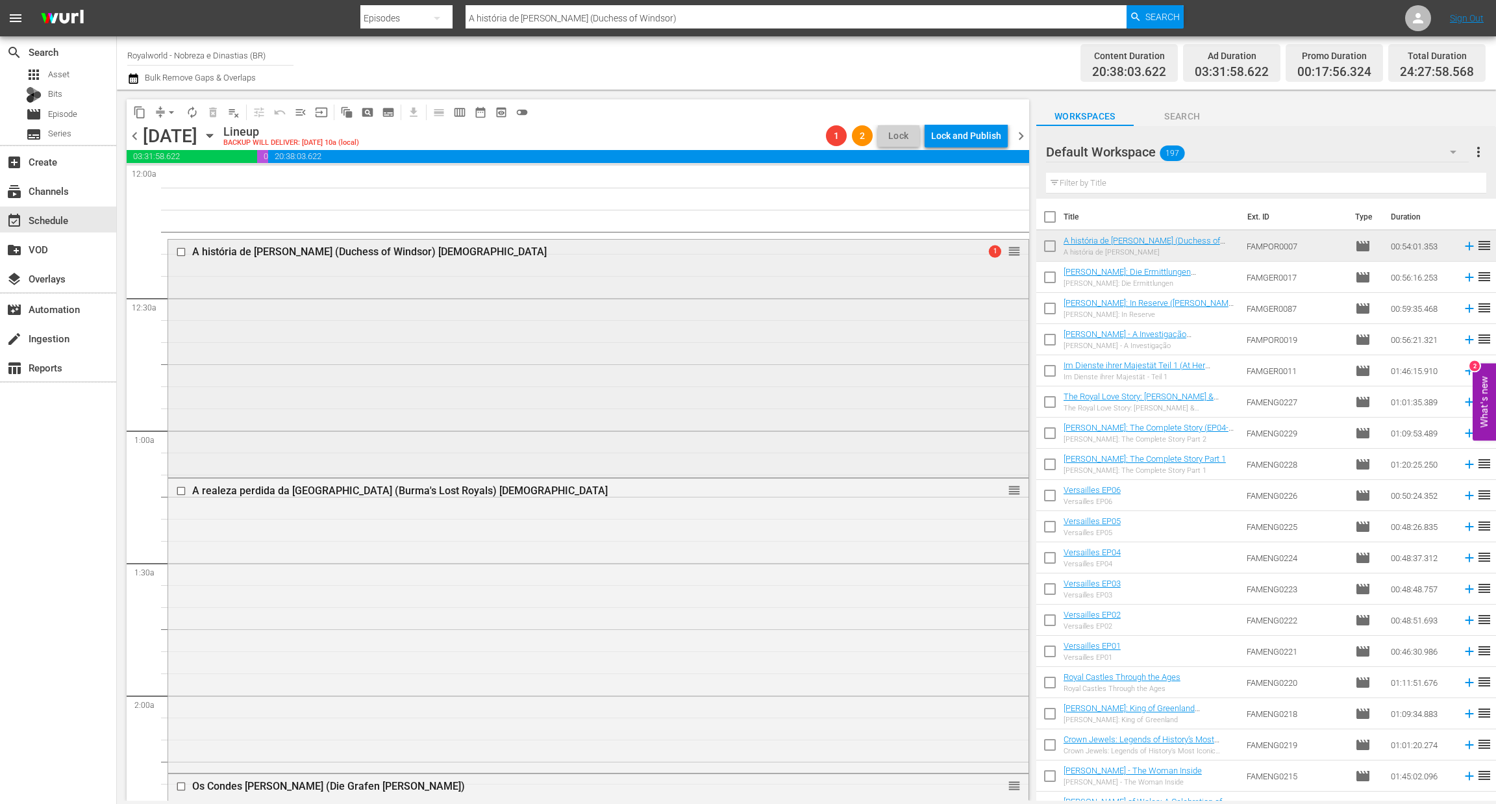
click at [184, 253] on input "checkbox" at bounding box center [183, 252] width 14 height 11
click at [215, 107] on span "delete_forever_outlined" at bounding box center [213, 112] width 13 height 13
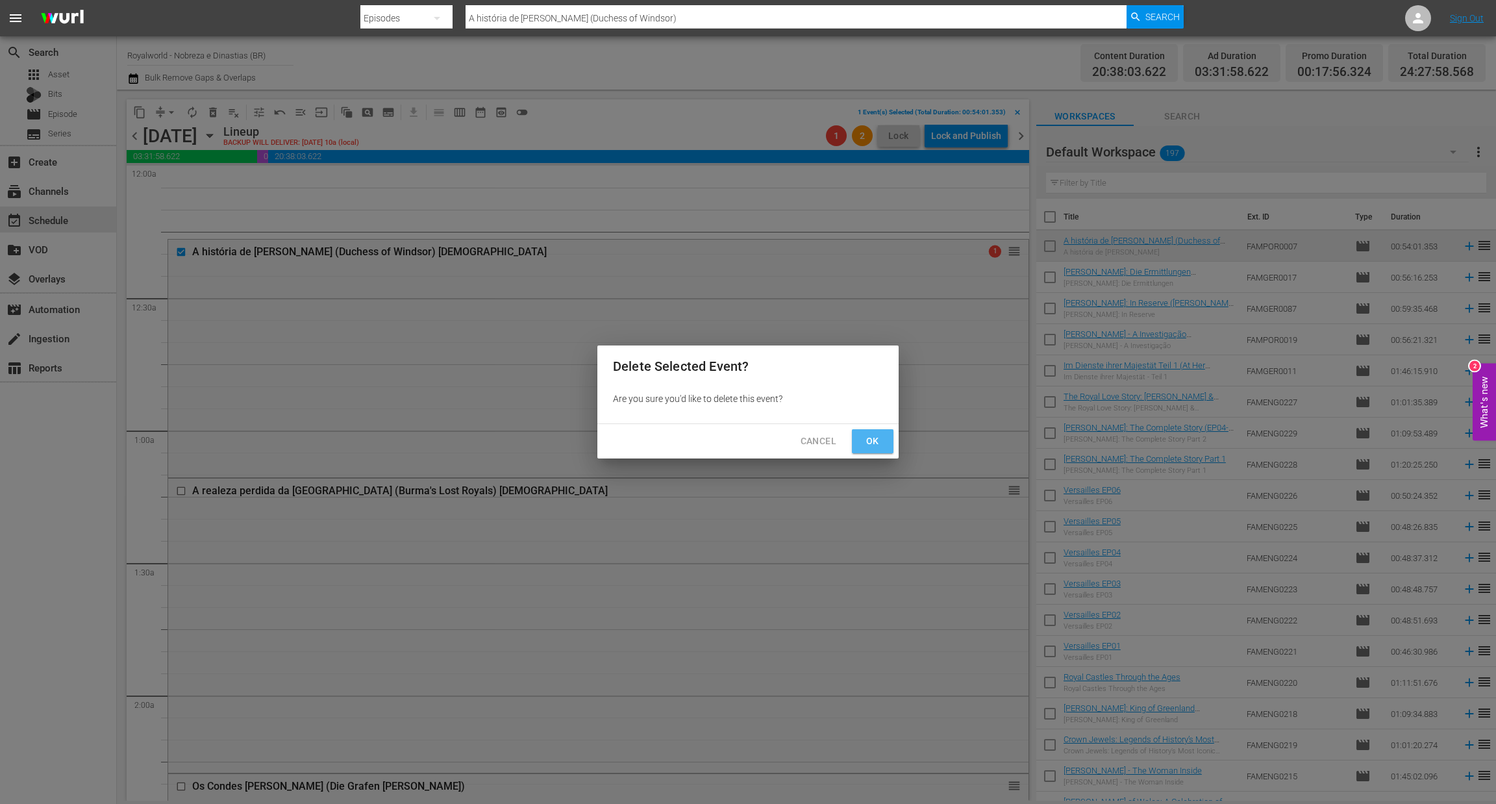
click at [863, 441] on span "Ok" at bounding box center [873, 441] width 21 height 16
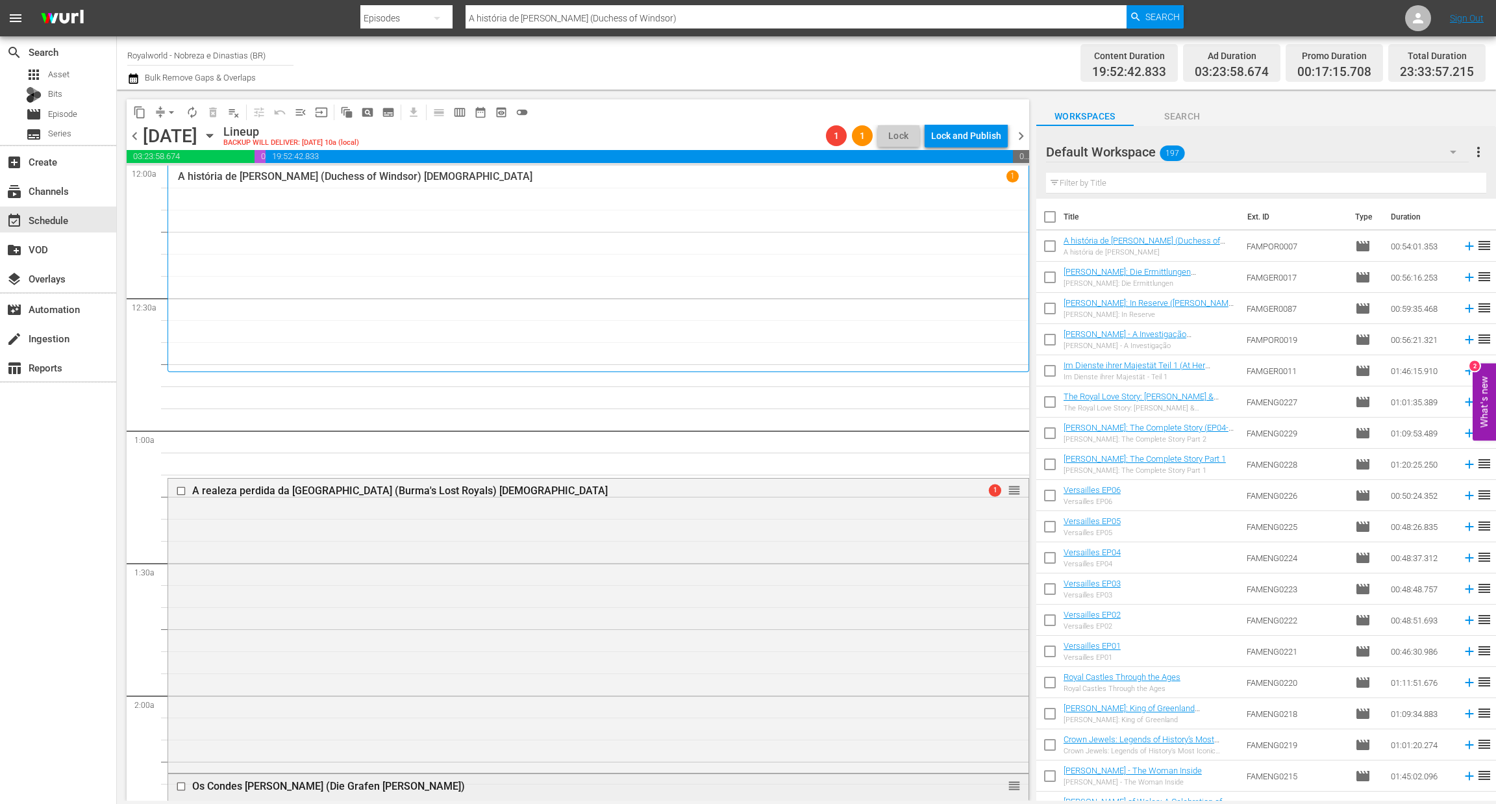
scroll to position [97, 0]
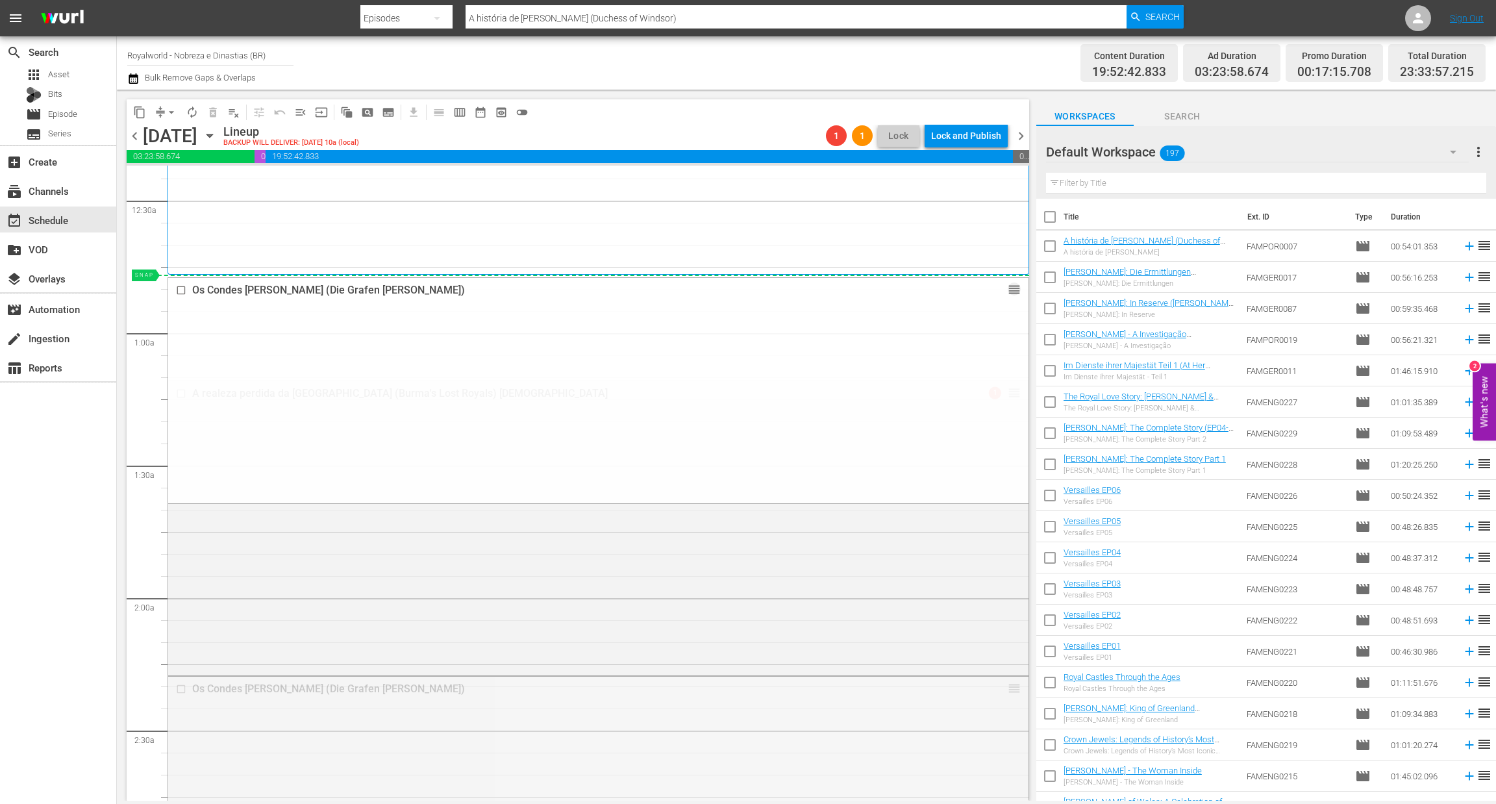
drag, startPoint x: 999, startPoint y: 692, endPoint x: 885, endPoint y: 285, distance: 422.2
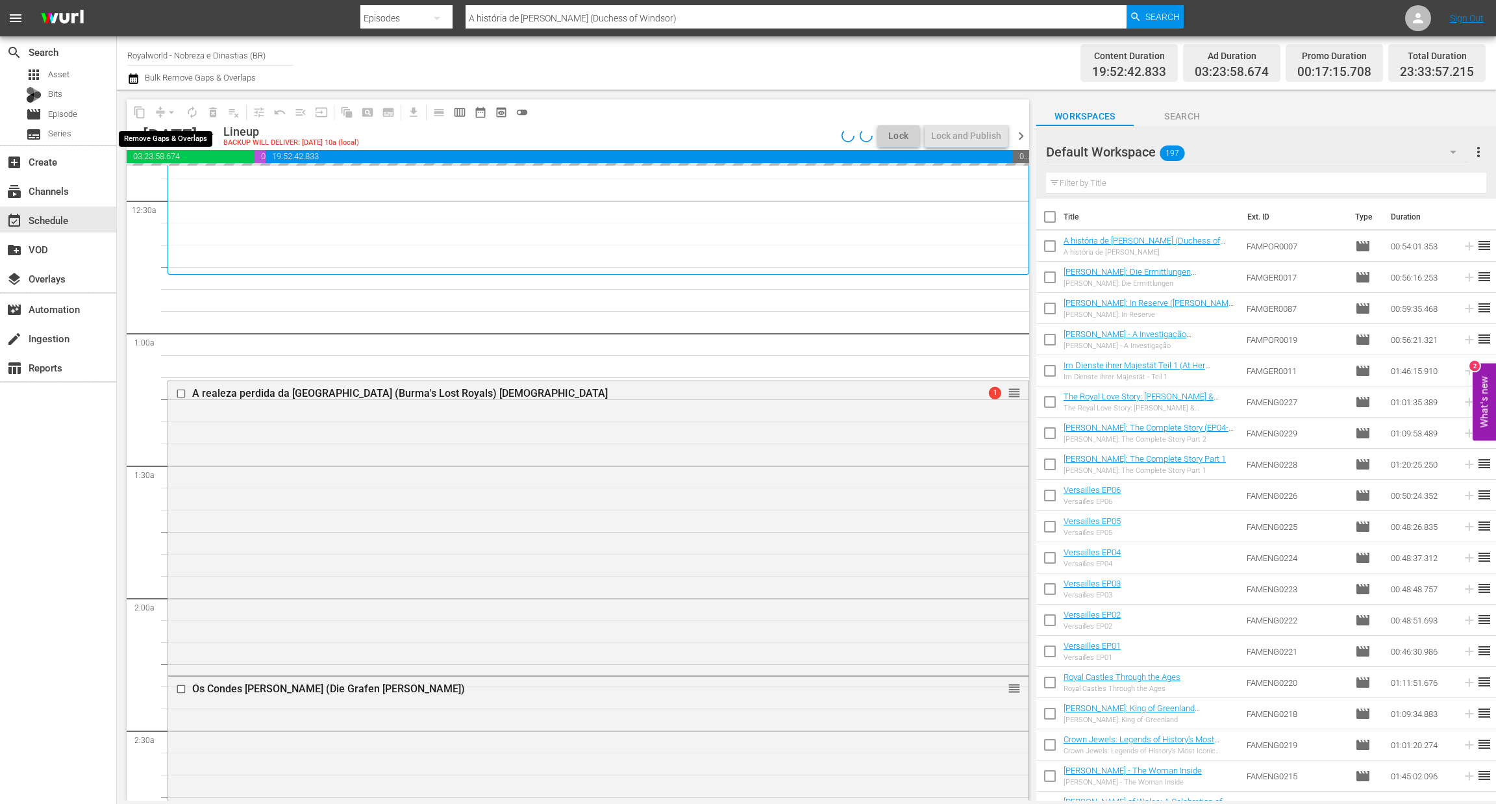
click at [171, 114] on div "arrow_drop_down" at bounding box center [171, 112] width 21 height 21
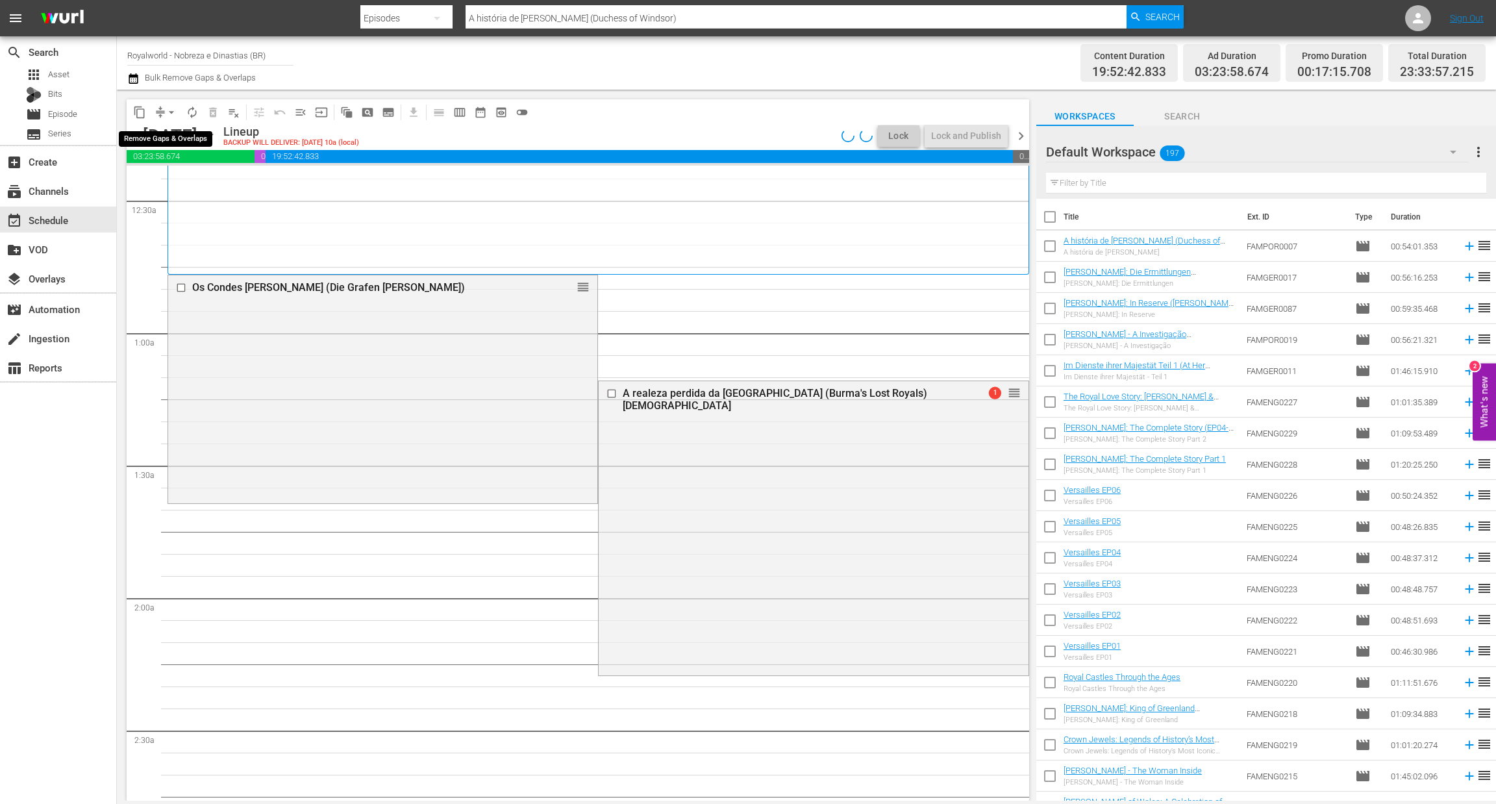
click at [170, 113] on span "arrow_drop_down" at bounding box center [171, 112] width 13 height 13
click at [177, 181] on li "Align to End of Previous Day" at bounding box center [172, 180] width 136 height 21
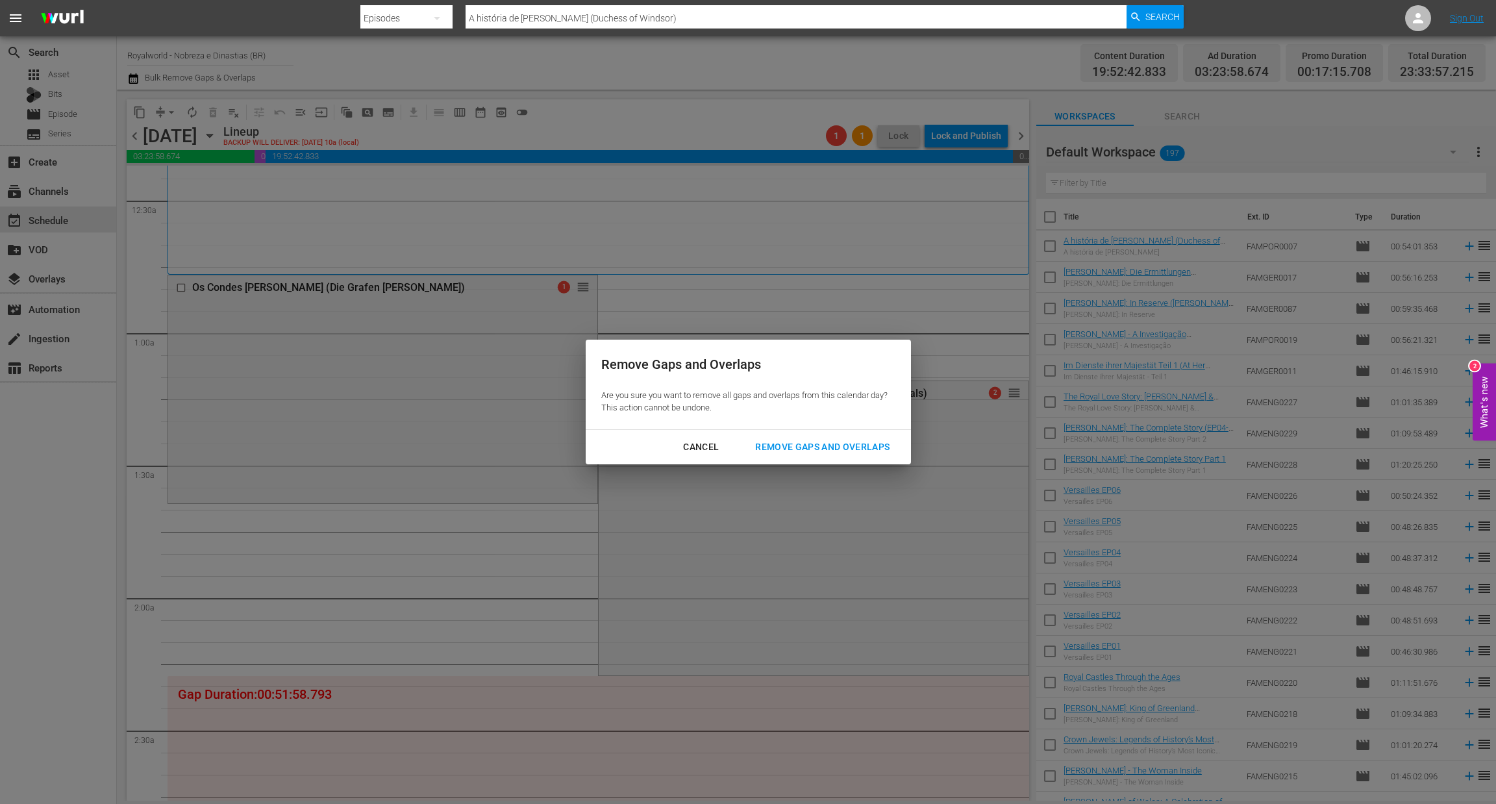
click at [797, 440] on div "Remove Gaps and Overlaps" at bounding box center [822, 447] width 155 height 16
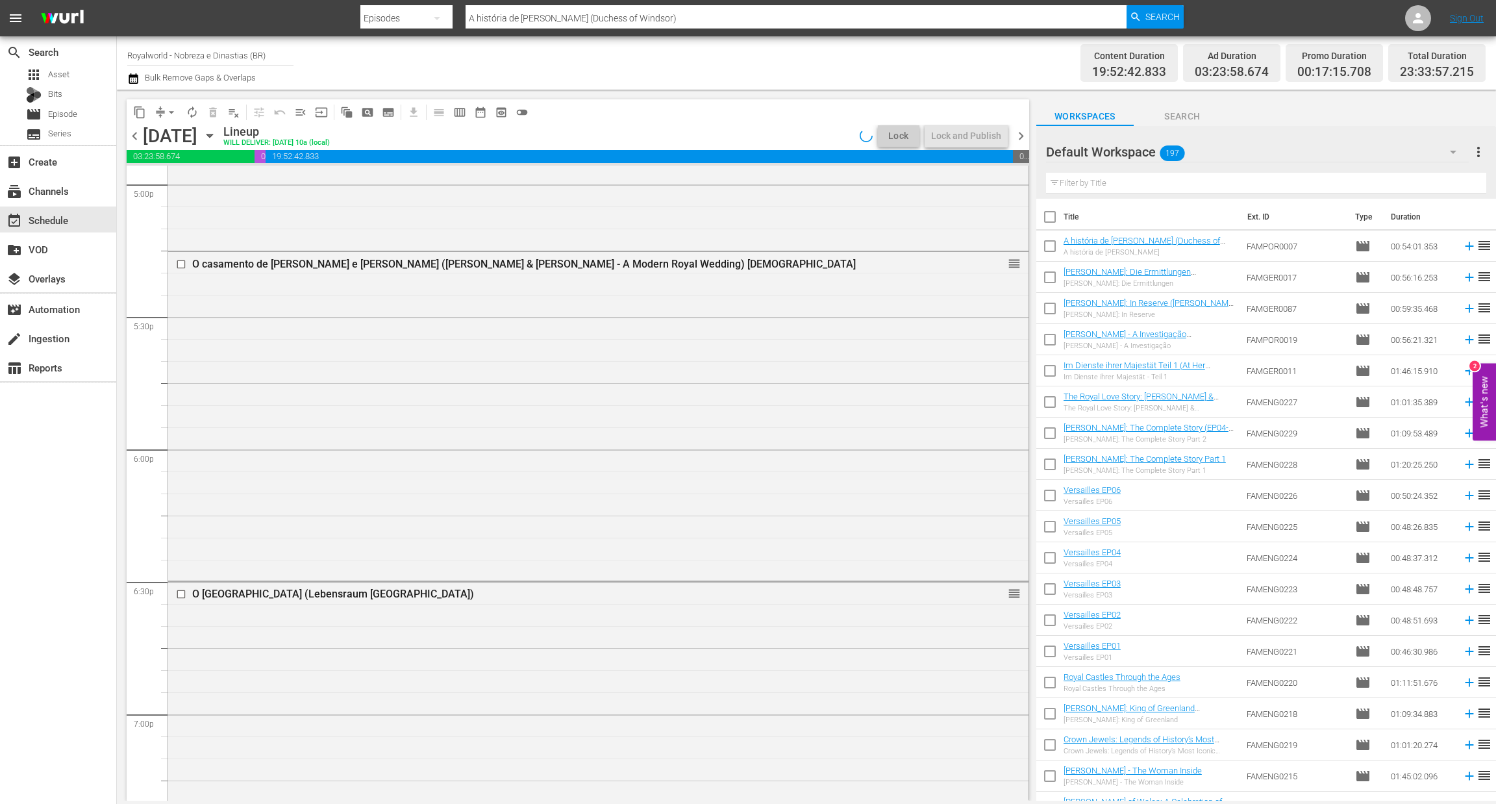
scroll to position [5816, 0]
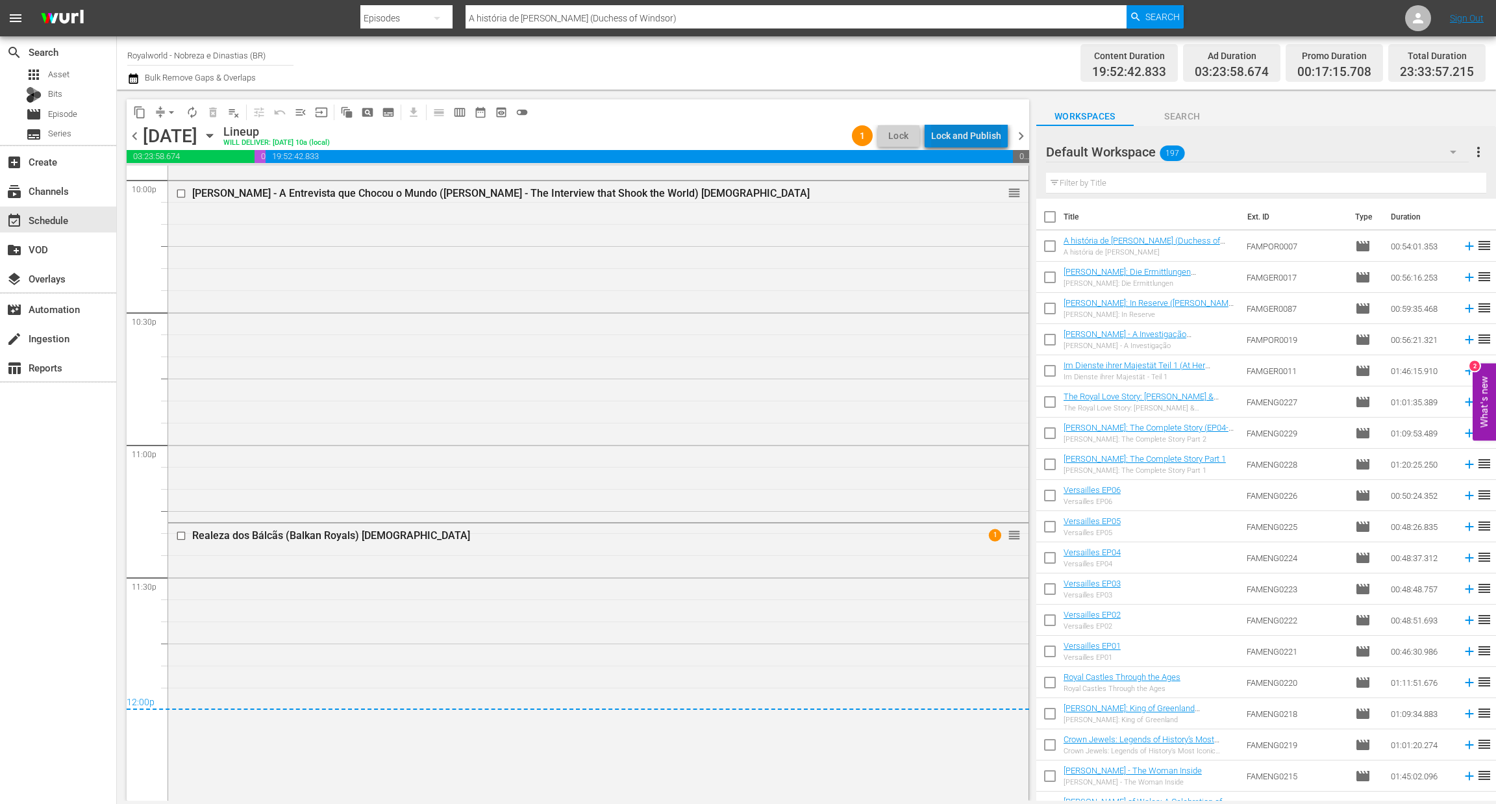
click at [974, 145] on div "Lock and Publish" at bounding box center [966, 135] width 70 height 23
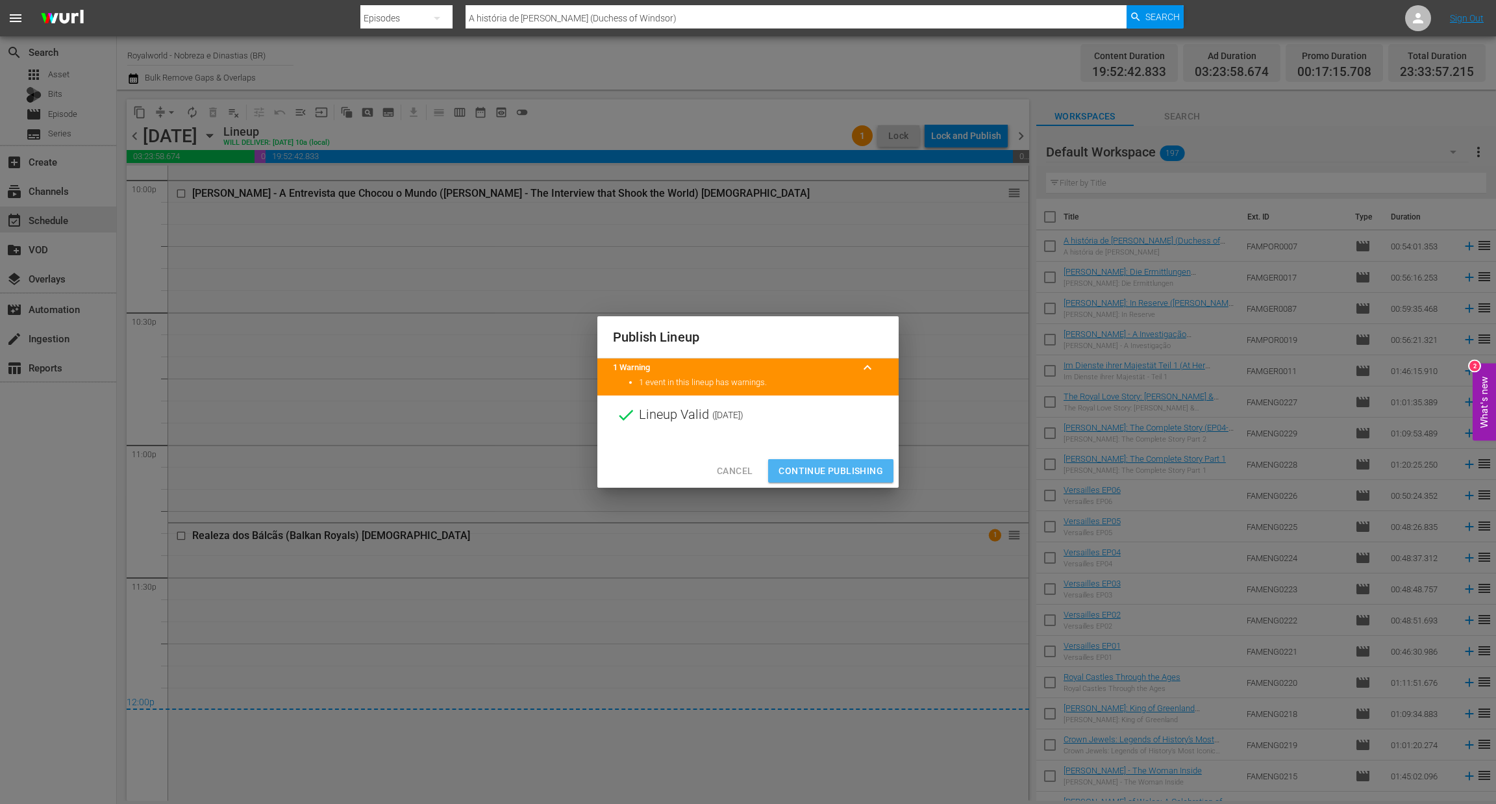
click at [828, 473] on span "Continue Publishing" at bounding box center [831, 471] width 105 height 16
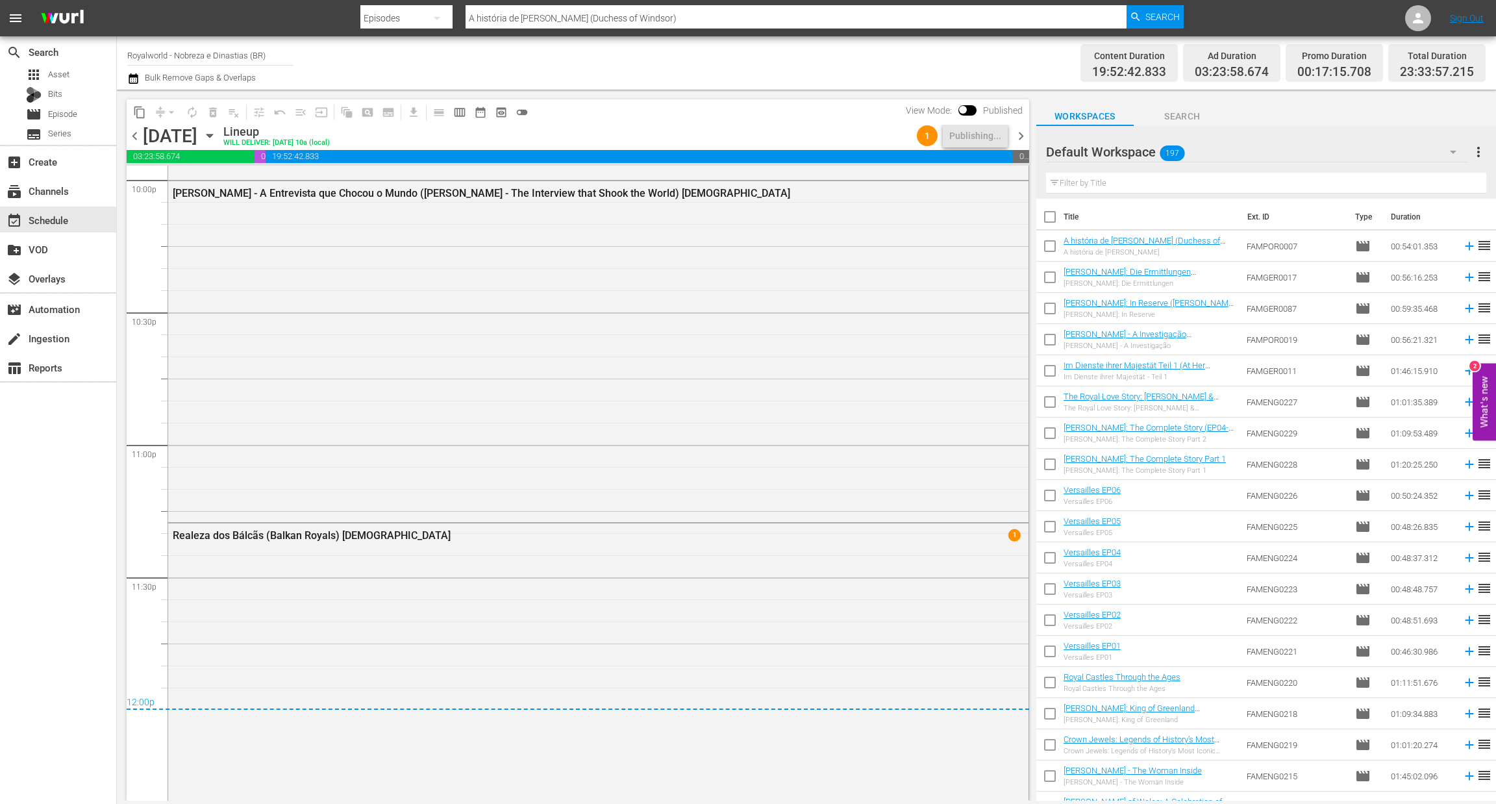
click at [1024, 138] on span "chevron_right" at bounding box center [1021, 136] width 16 height 16
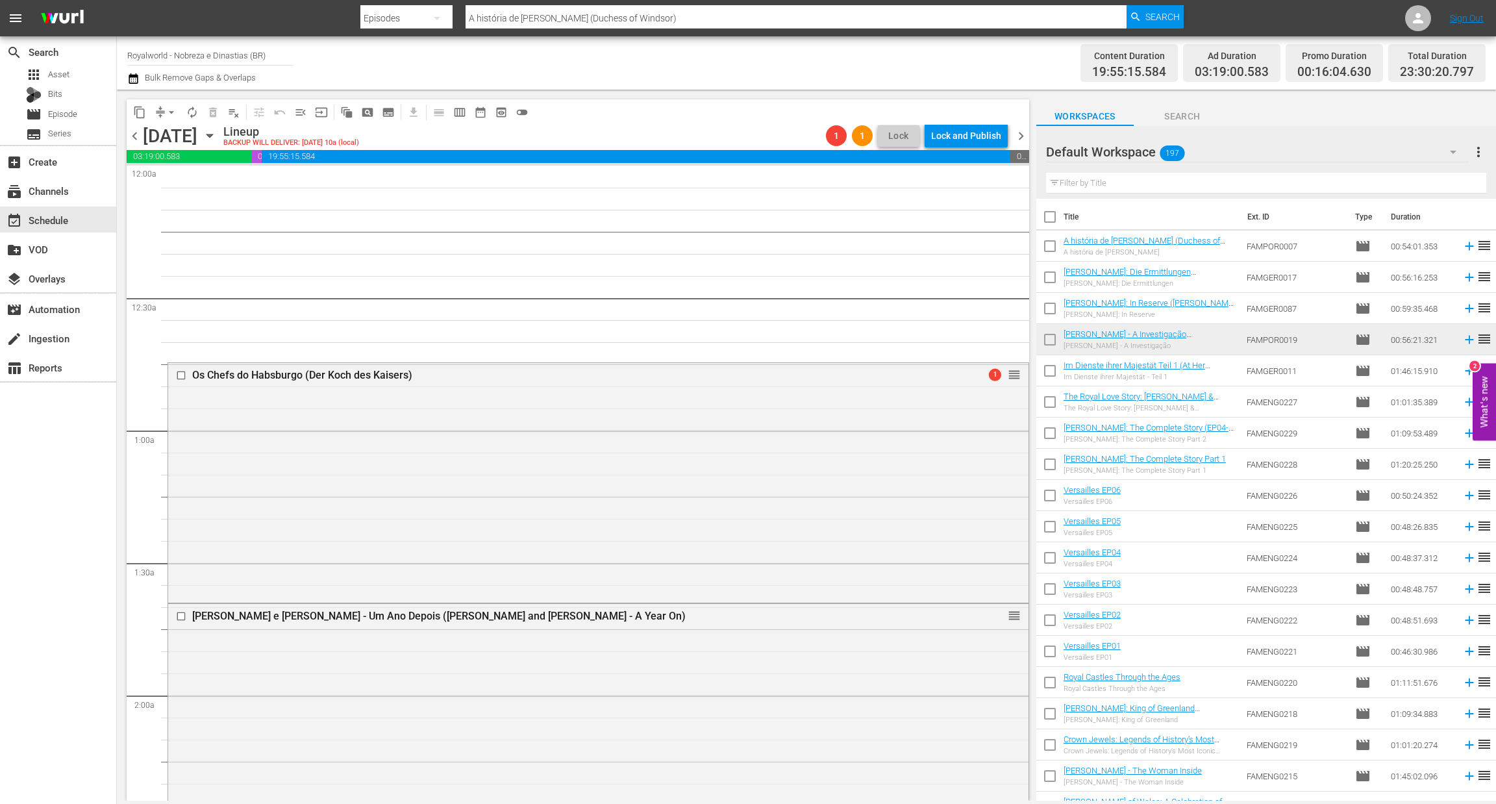
drag, startPoint x: 1006, startPoint y: 570, endPoint x: 734, endPoint y: 301, distance: 382.6
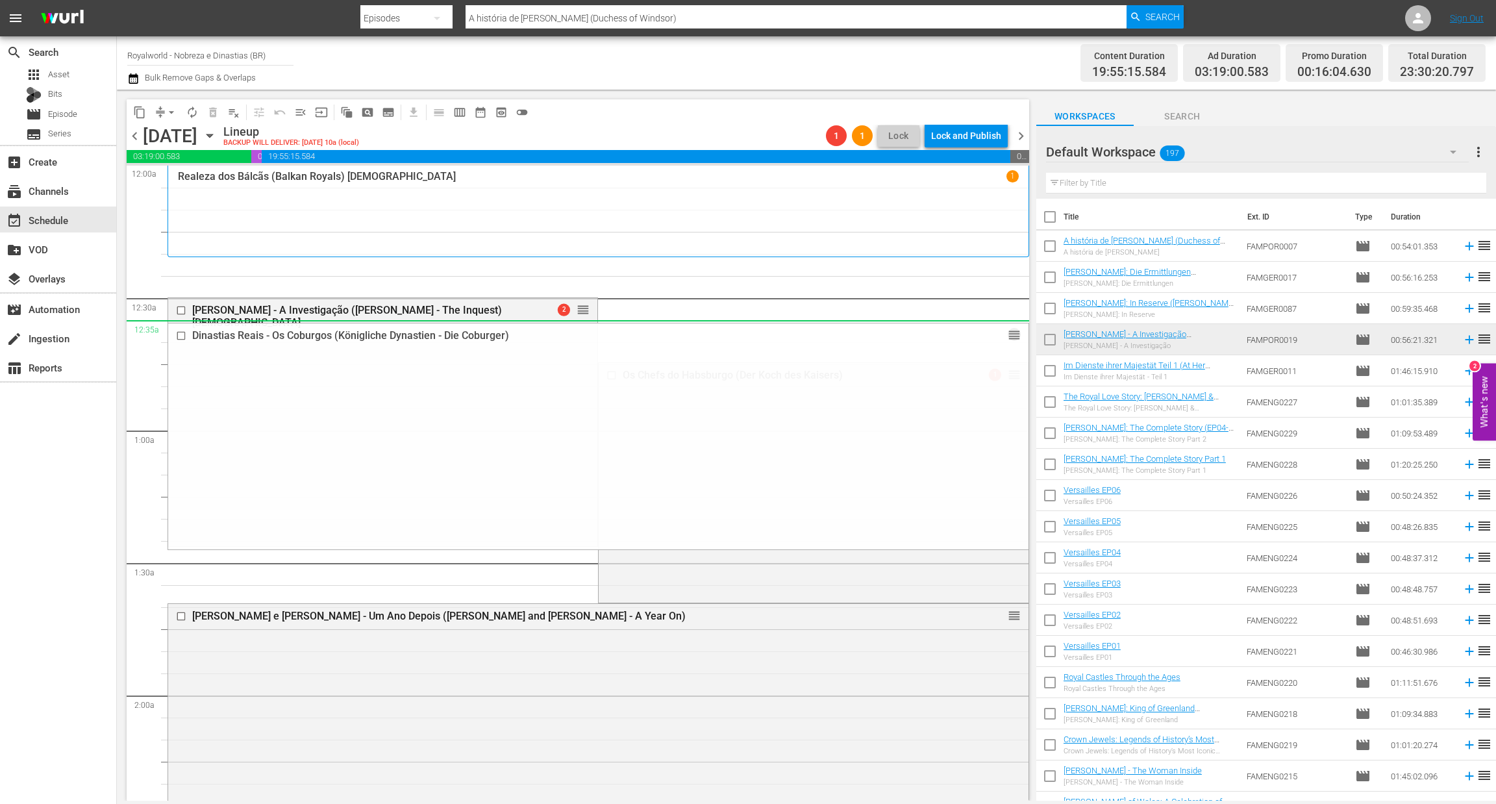
drag, startPoint x: 1002, startPoint y: 449, endPoint x: 792, endPoint y: 331, distance: 241.7
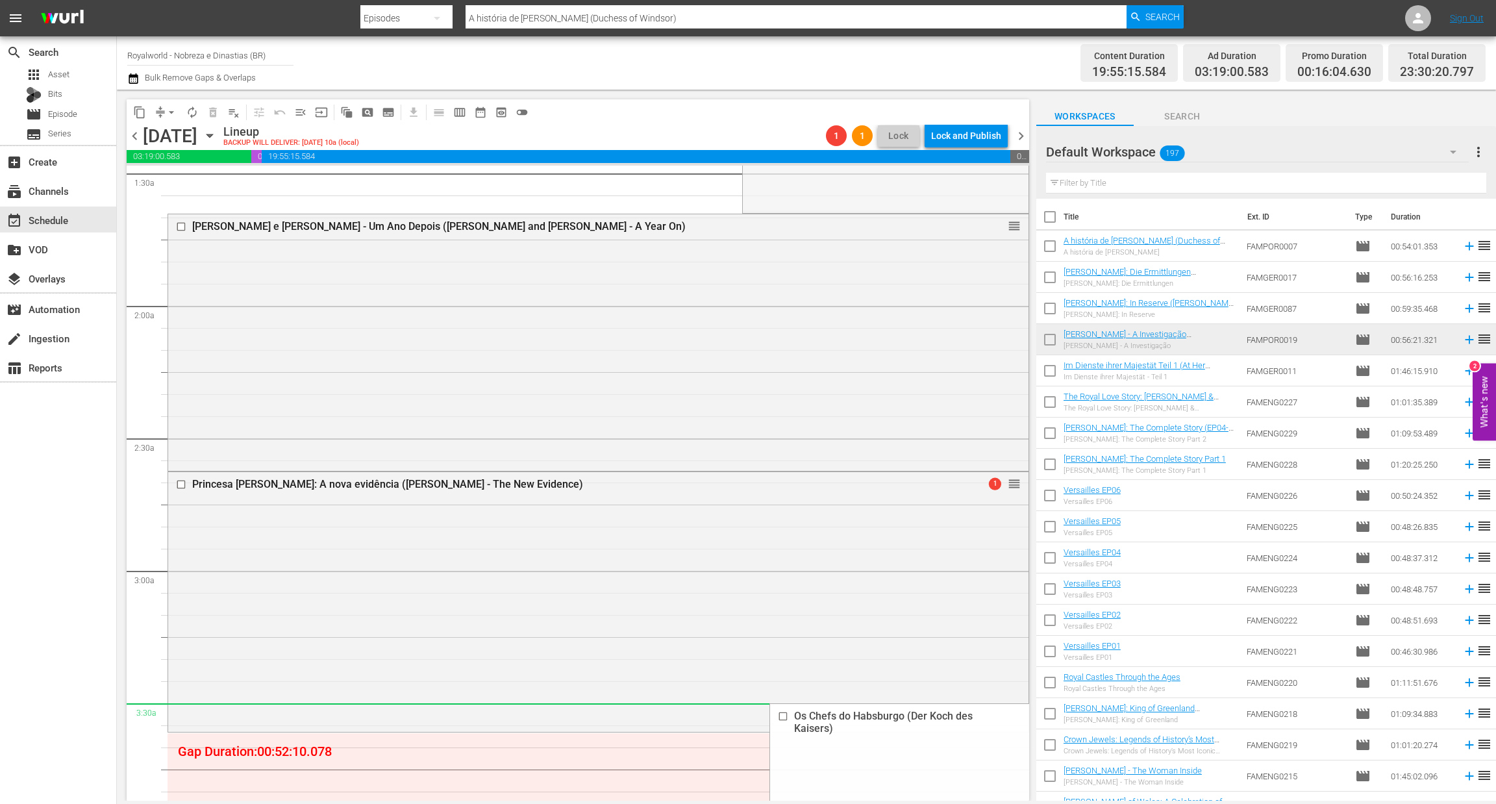
scroll to position [584, 0]
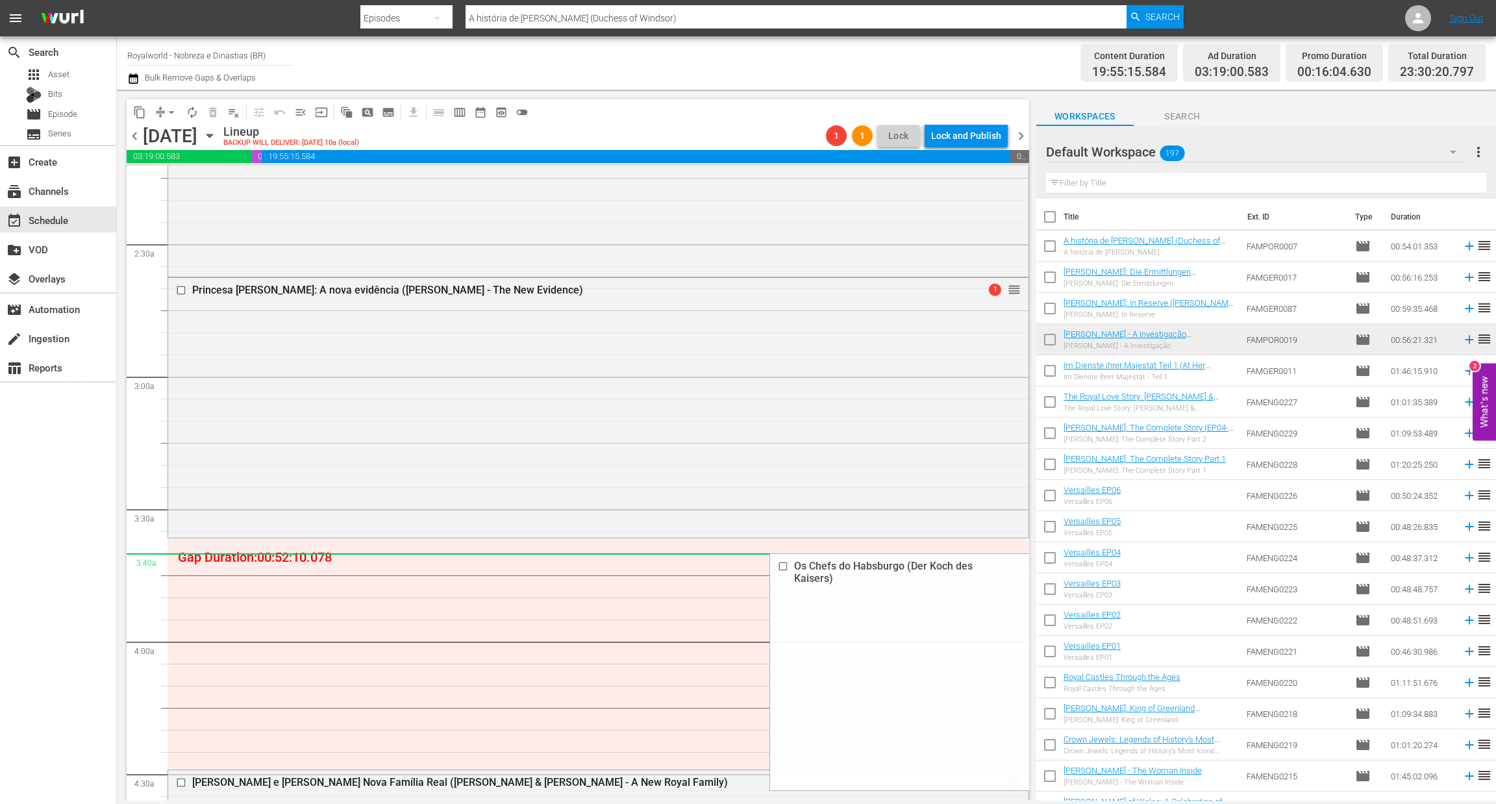
drag, startPoint x: 1003, startPoint y: 376, endPoint x: 895, endPoint y: 568, distance: 220.4
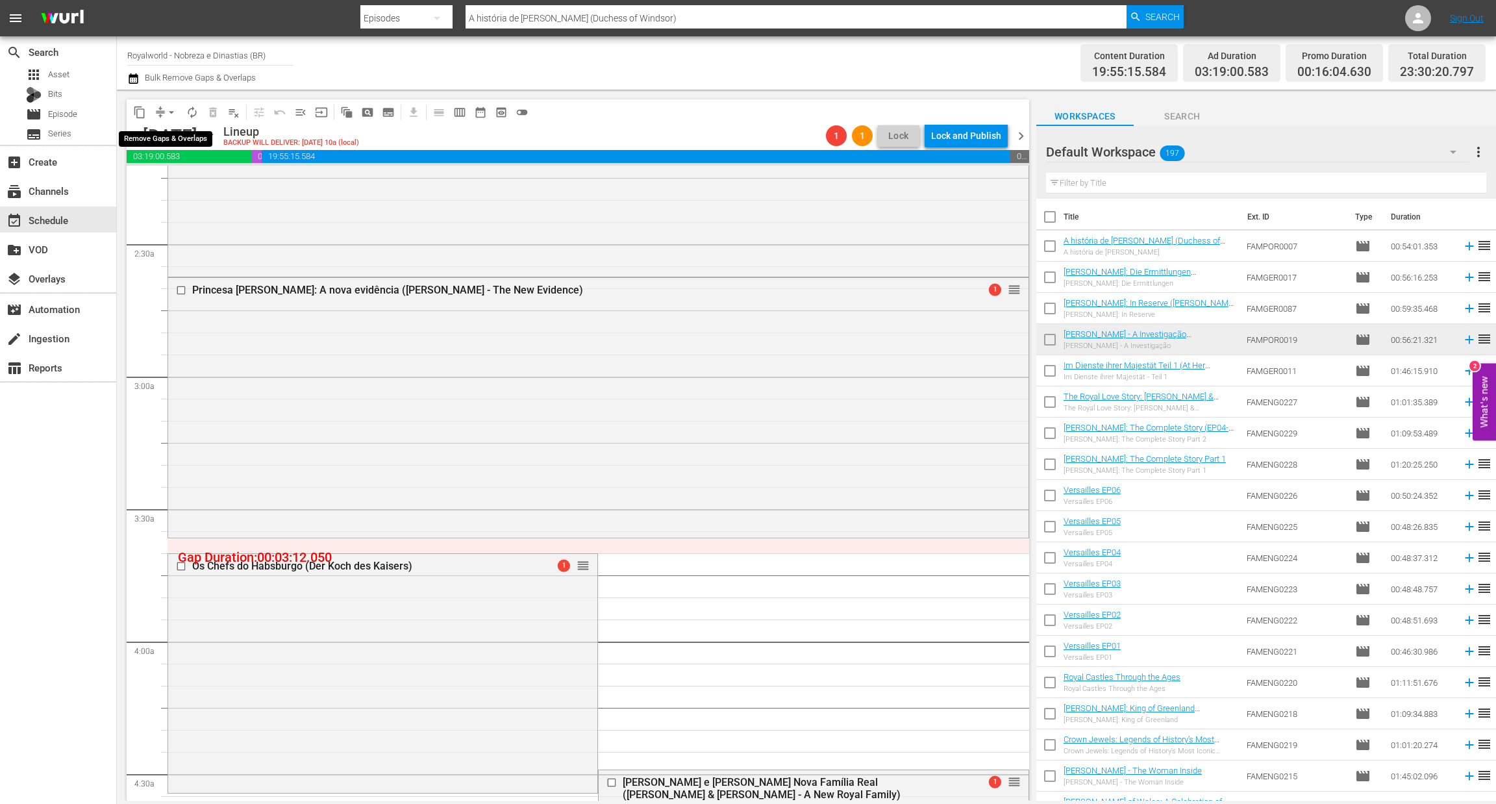
click at [175, 112] on span "arrow_drop_down" at bounding box center [171, 112] width 13 height 13
click at [179, 181] on li "Align to End of Previous Day" at bounding box center [172, 180] width 136 height 21
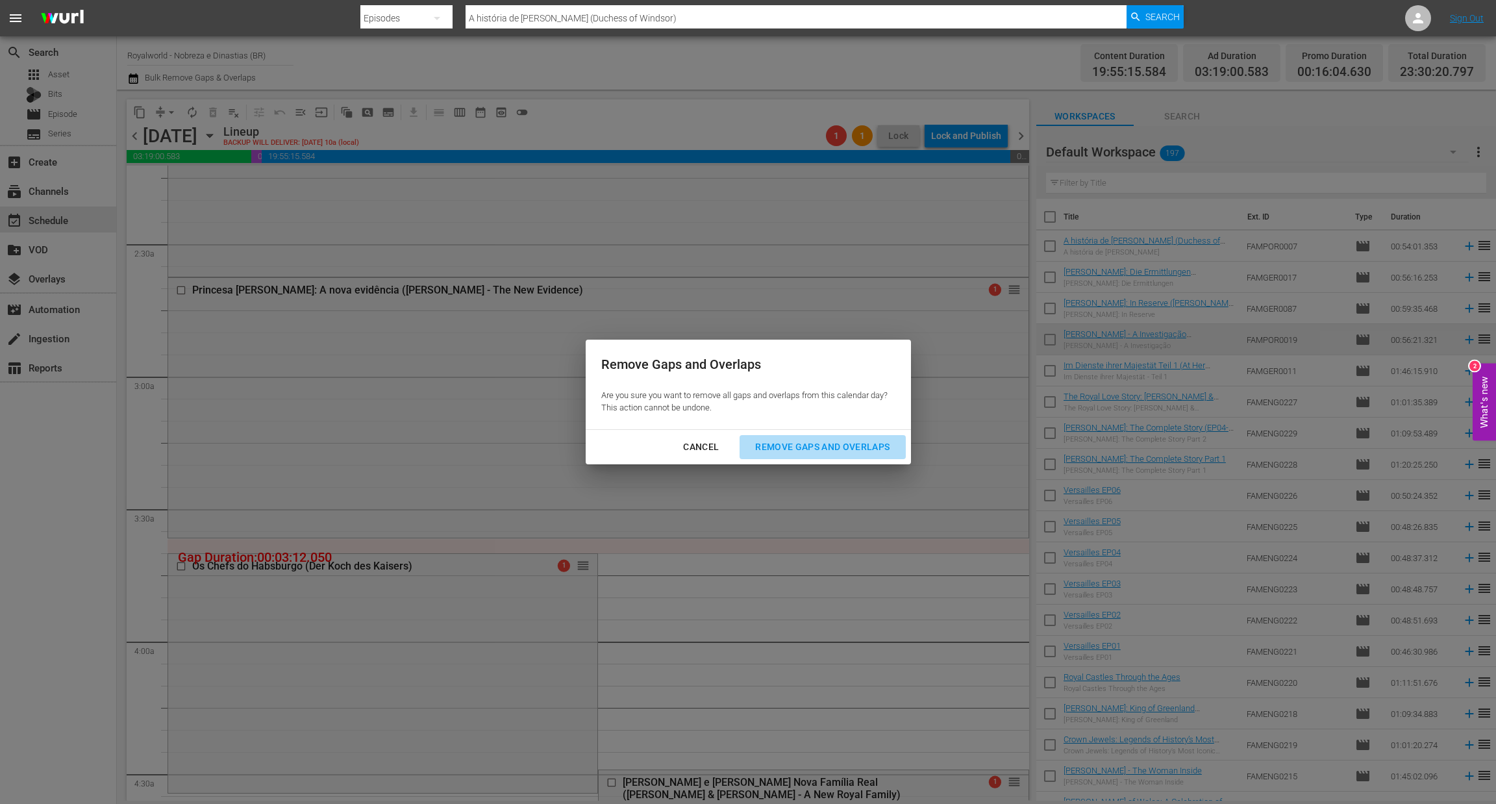
click at [800, 442] on div "Remove Gaps and Overlaps" at bounding box center [822, 447] width 155 height 16
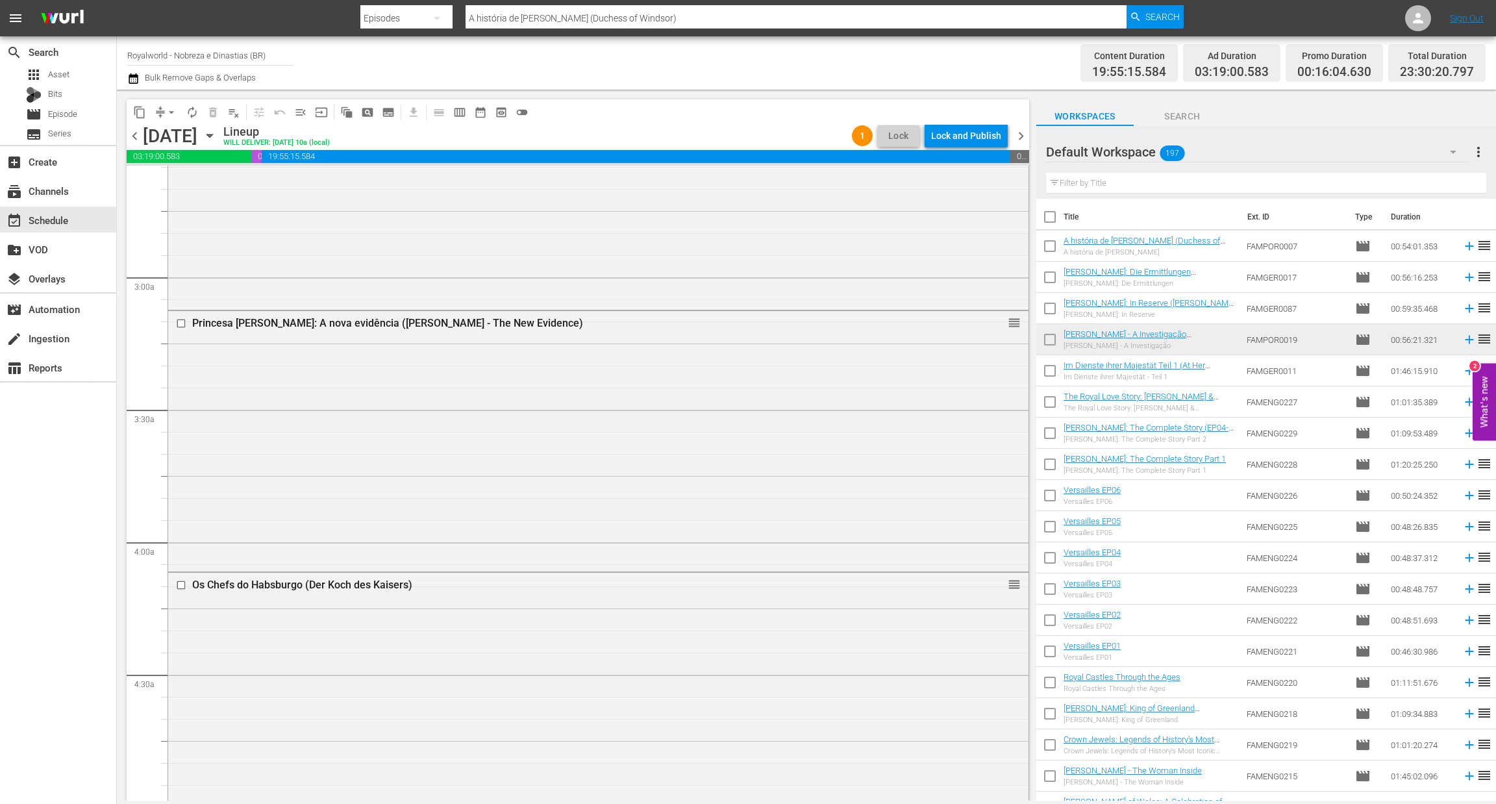
scroll to position [0, 0]
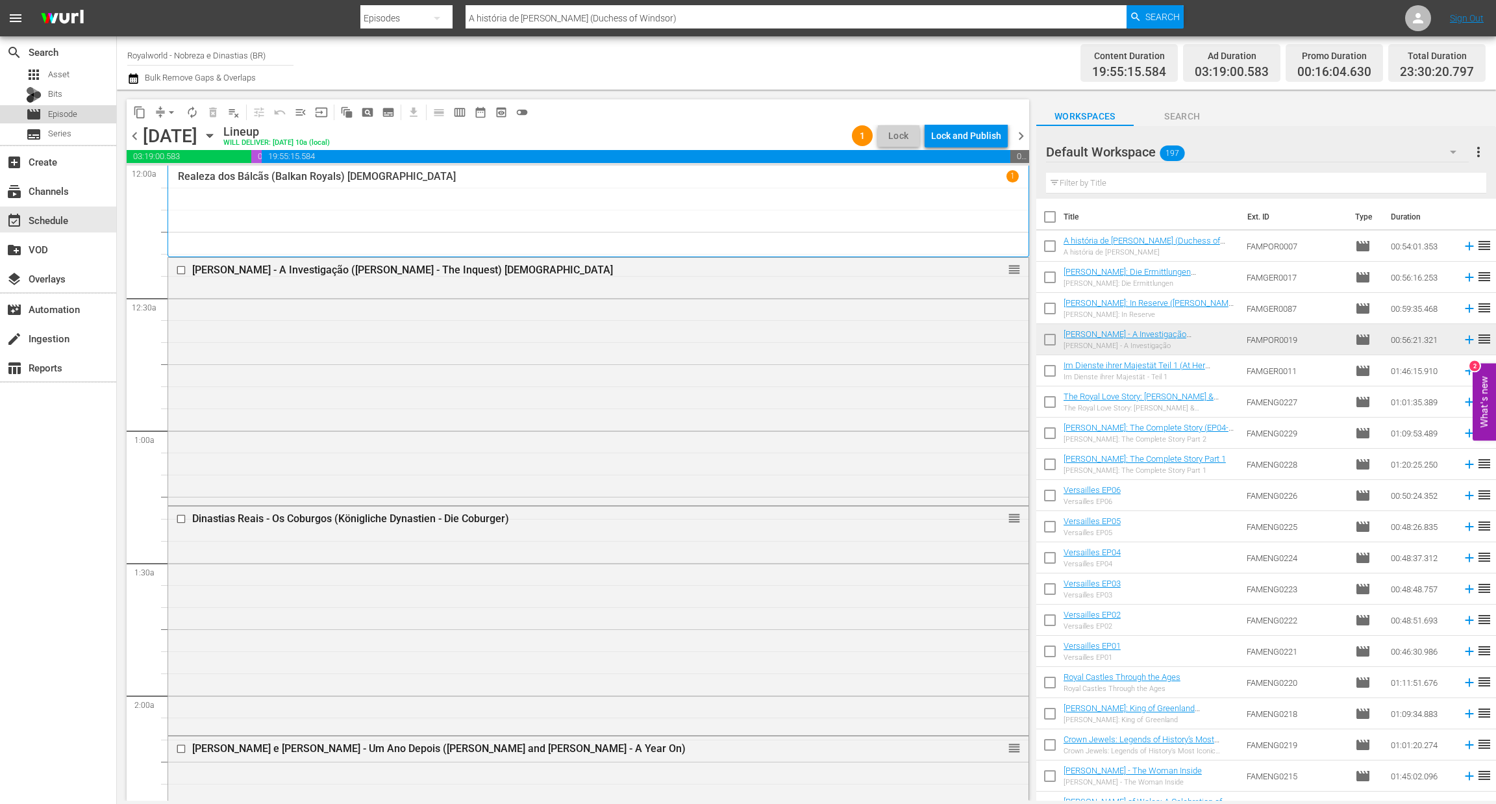
click at [57, 114] on span "Episode" at bounding box center [62, 114] width 29 height 13
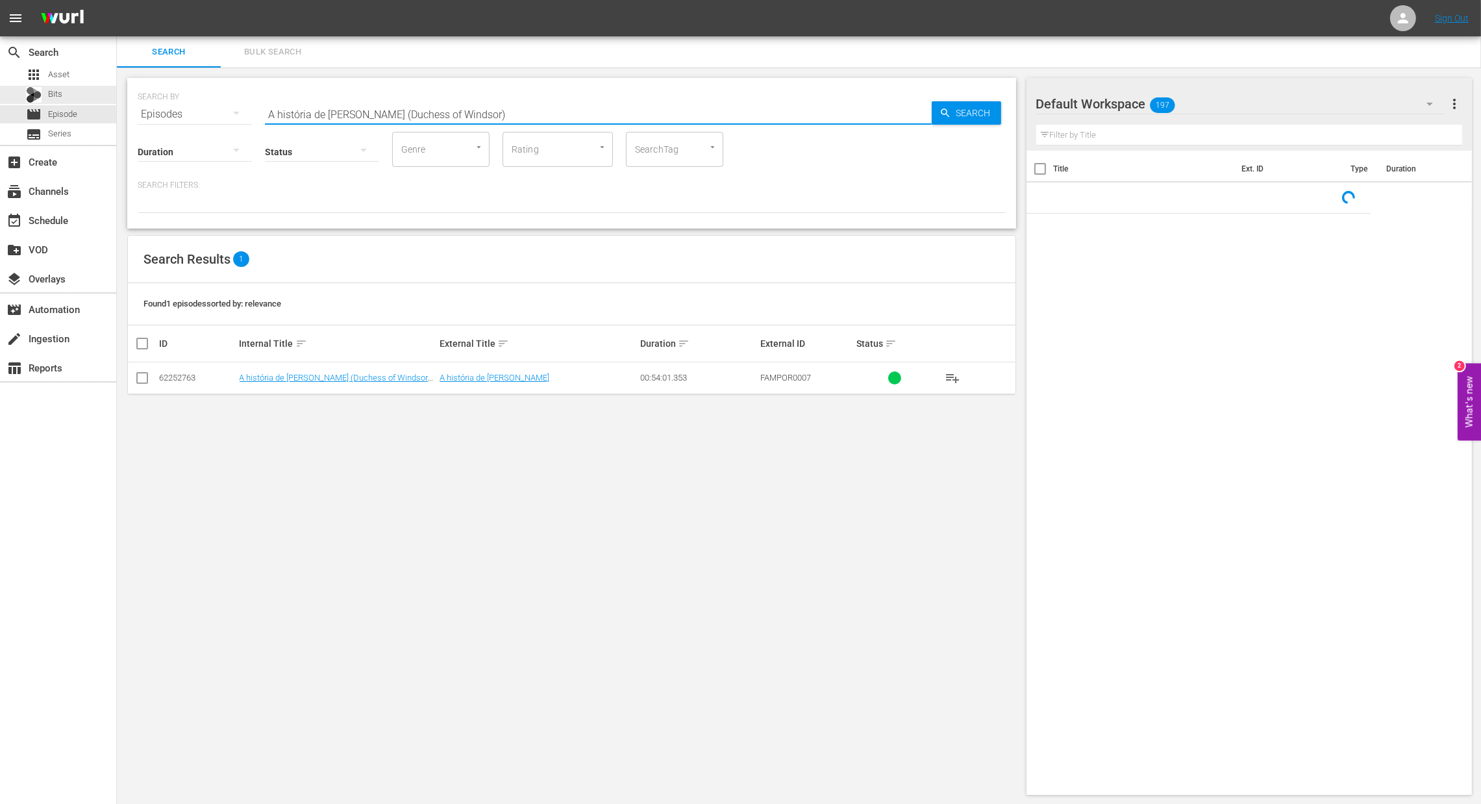
drag, startPoint x: 111, startPoint y: 87, endPoint x: 120, endPoint y: 86, distance: 9.1
click at [117, 0] on div "search Search apps Asset Bits movie Episode subtitles Series add_box Create sub…" at bounding box center [799, 0] width 1365 height 0
paste input "Extraordinário casamento balinês (Royal Wedding Bali Style)"
type input "Extraordinário casamento balinês (Royal Wedding Bali Style)"
click at [963, 109] on span "Search" at bounding box center [977, 112] width 50 height 23
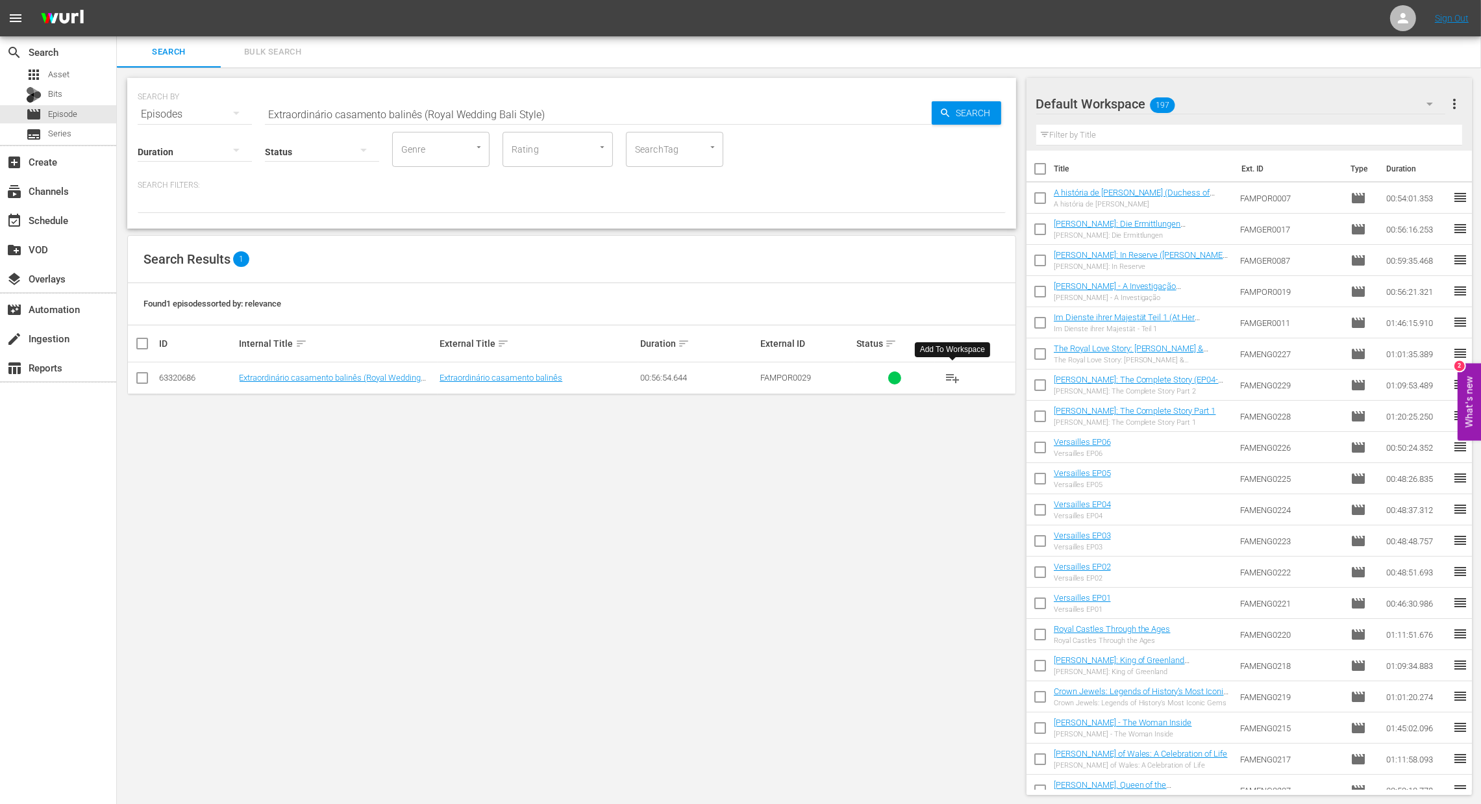
click at [956, 382] on span "playlist_add" at bounding box center [953, 378] width 16 height 16
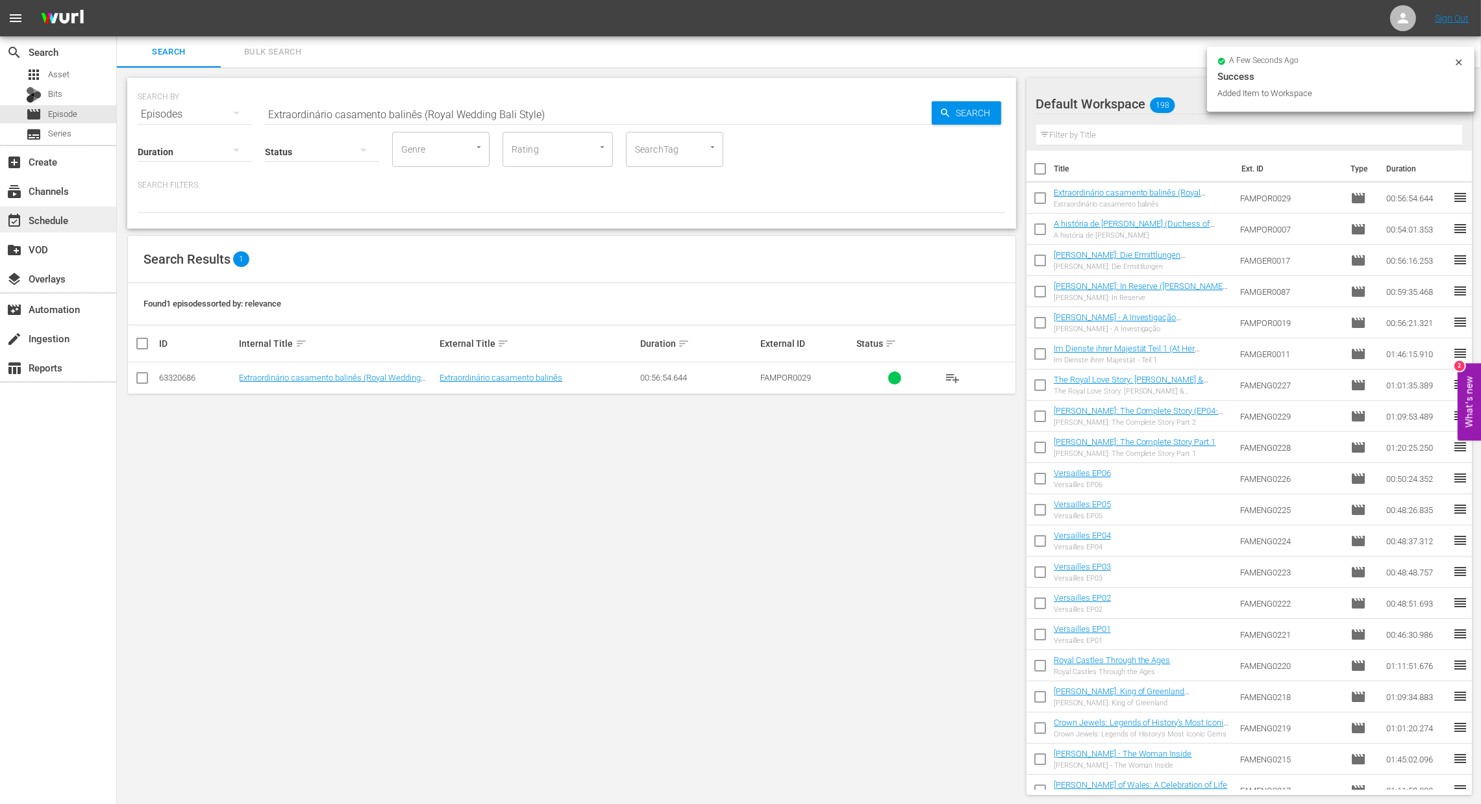
click at [40, 229] on div "event_available Schedule" at bounding box center [58, 220] width 116 height 26
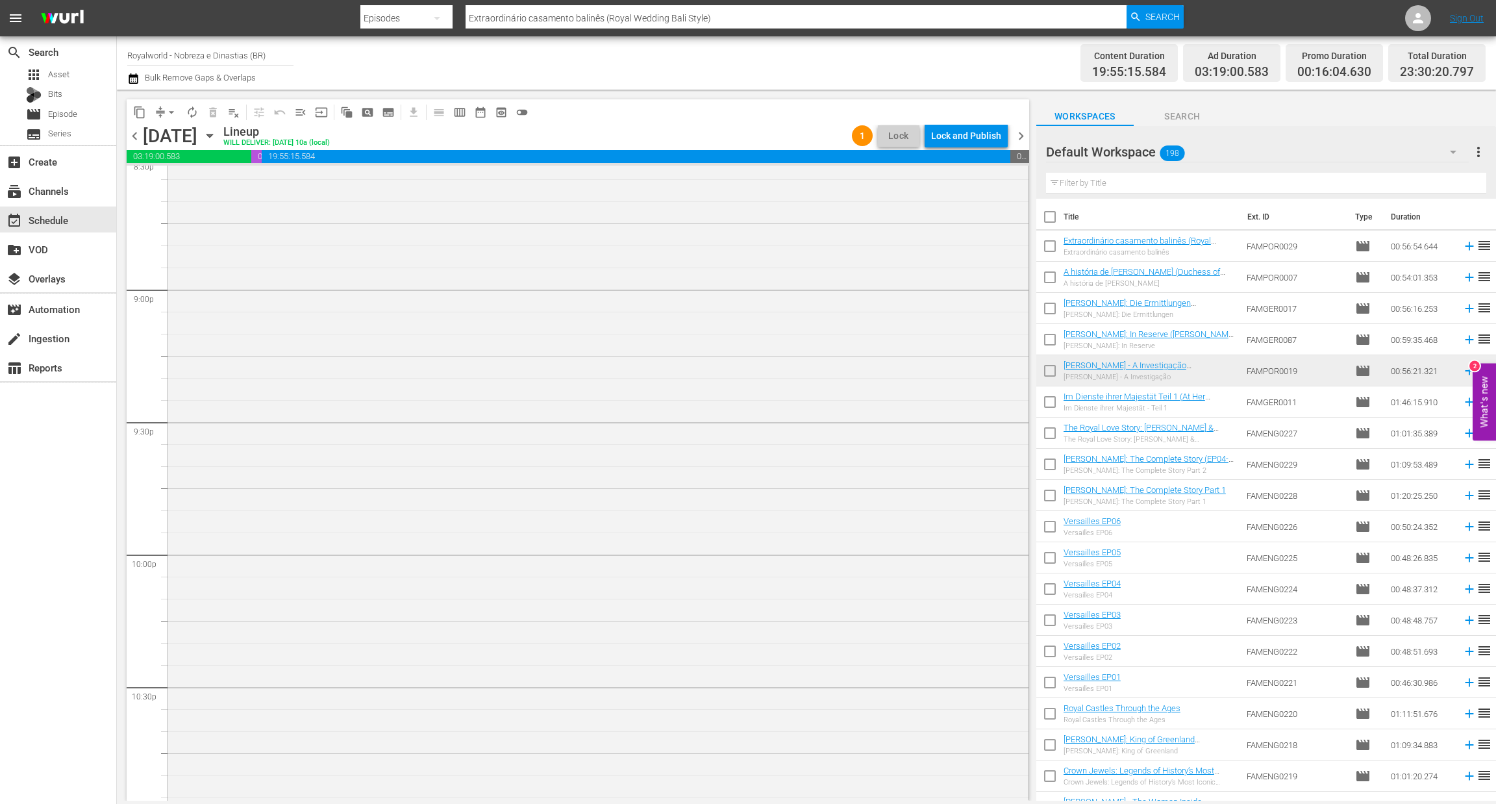
scroll to position [5723, 0]
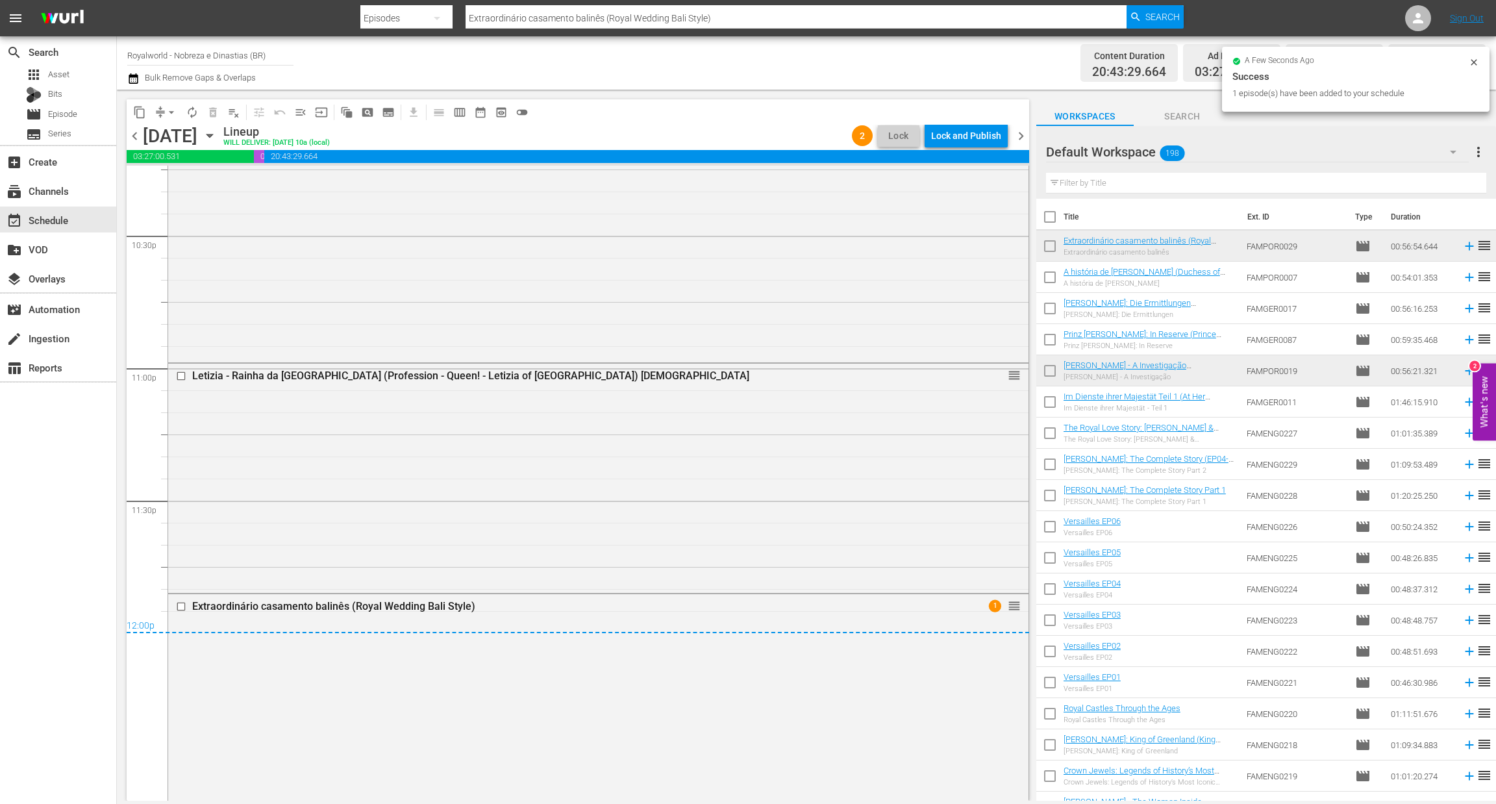
scroll to position [5936, 0]
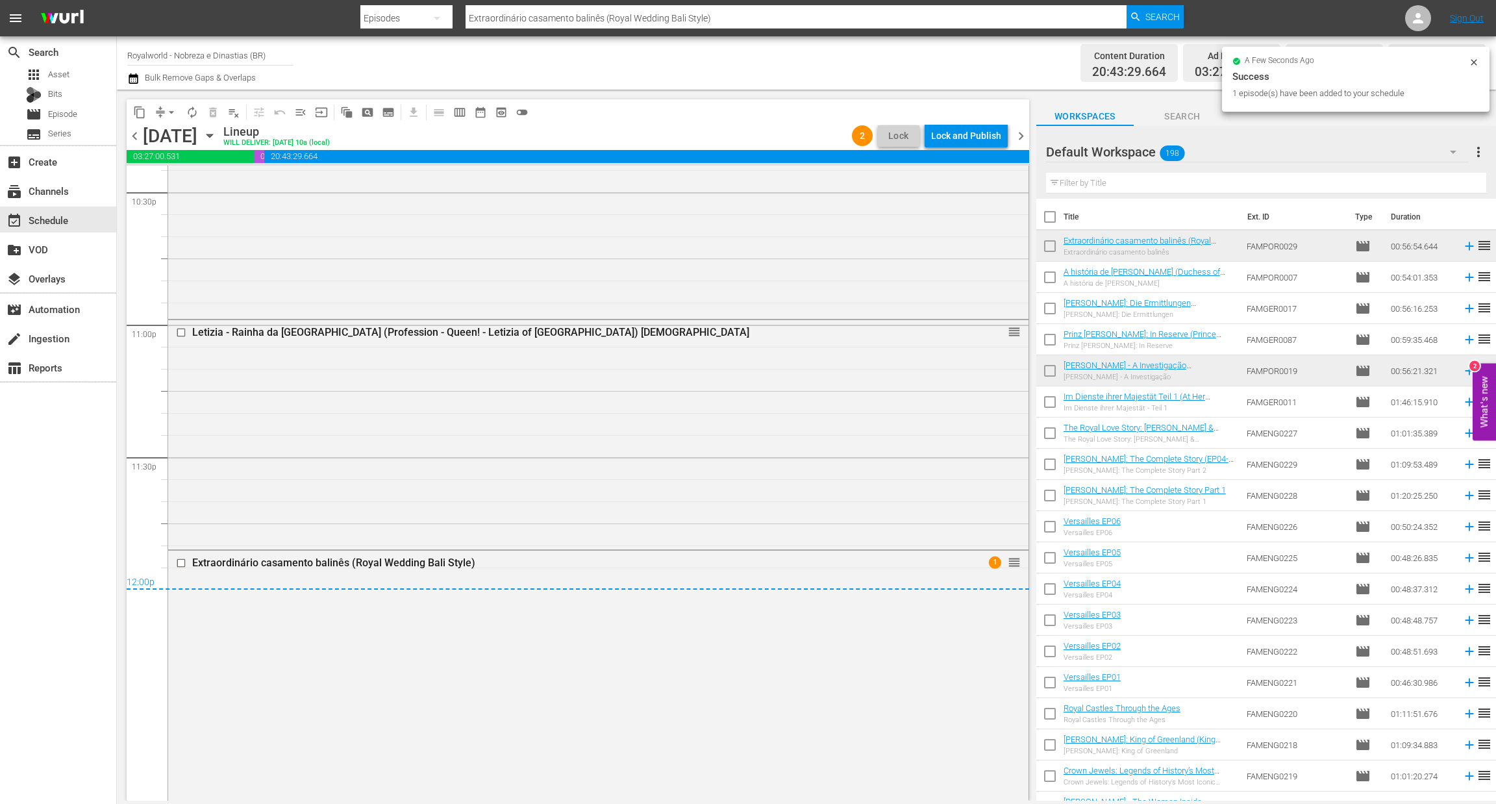
drag, startPoint x: 1026, startPoint y: 764, endPoint x: 1023, endPoint y: 780, distance: 15.9
click at [1023, 780] on div "S N A P S N A P S N A P S N A P S N A P S N A P S N A P S N A P S N A P S N A P…" at bounding box center [578, 483] width 903 height 635
click at [962, 136] on div "Lock and Publish" at bounding box center [966, 135] width 70 height 23
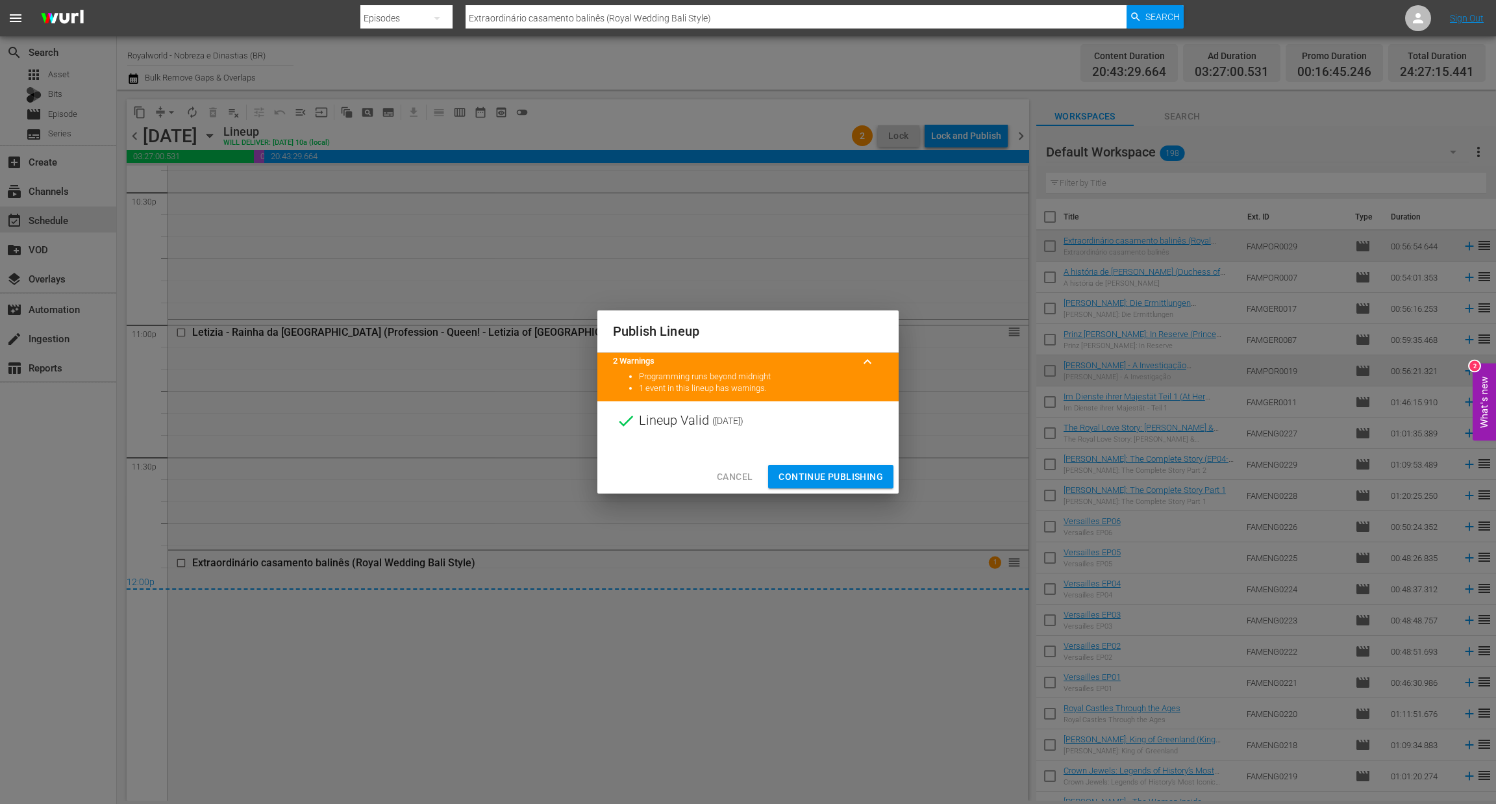
click at [832, 472] on span "Continue Publishing" at bounding box center [831, 477] width 105 height 16
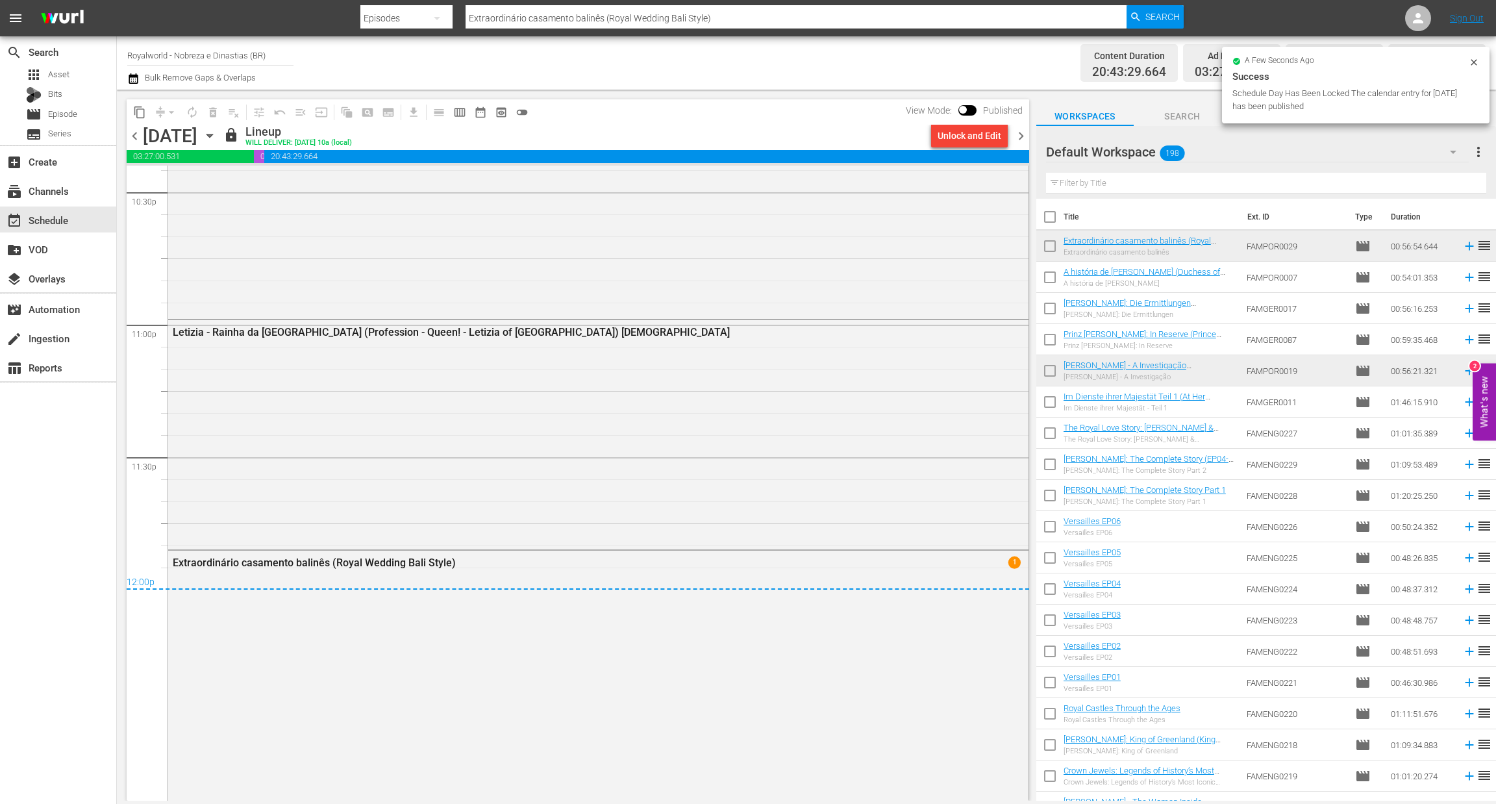
click at [130, 134] on span "chevron_left" at bounding box center [135, 136] width 16 height 16
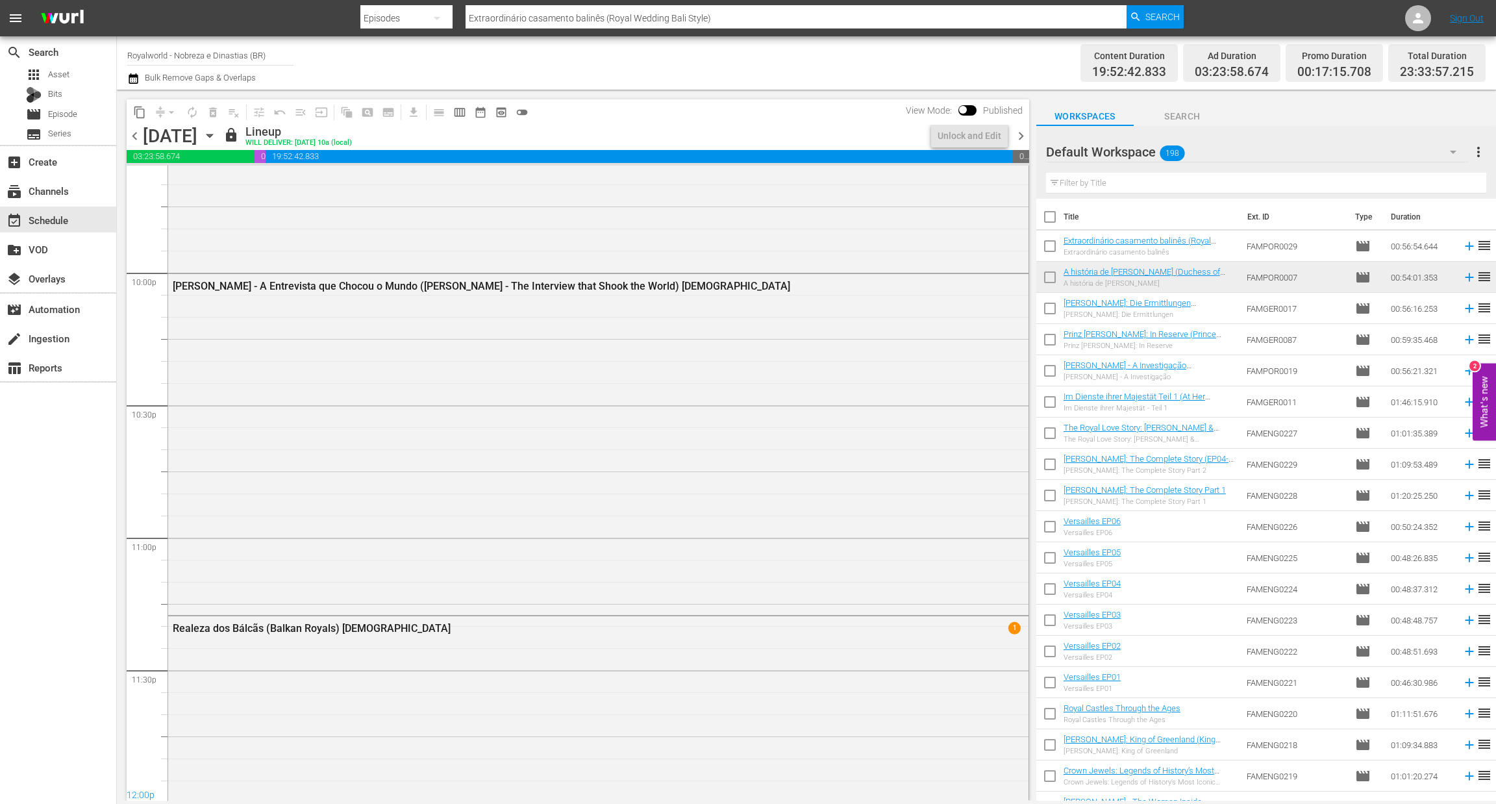
scroll to position [5816, 0]
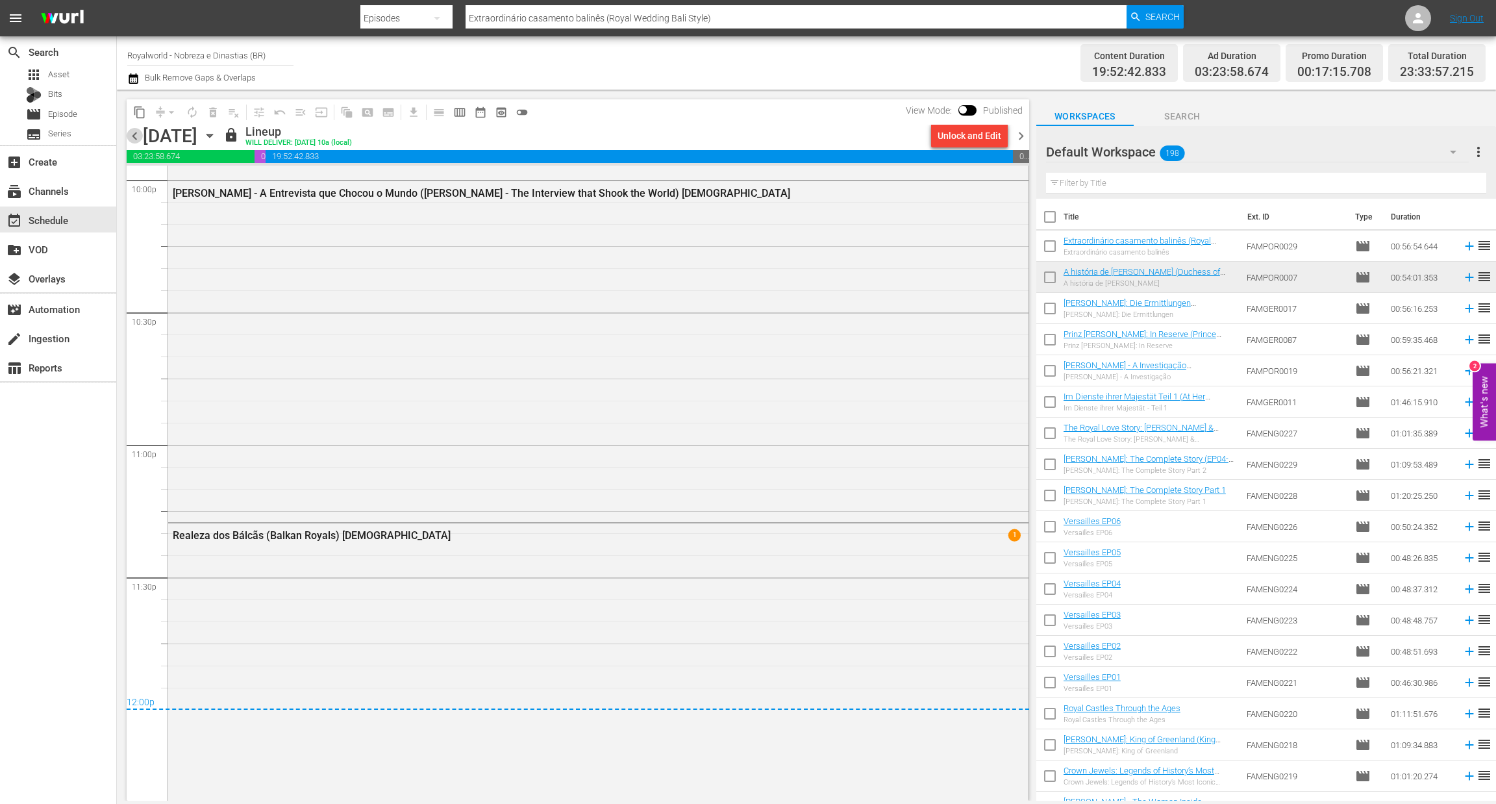
click at [130, 134] on span "chevron_left" at bounding box center [135, 136] width 16 height 16
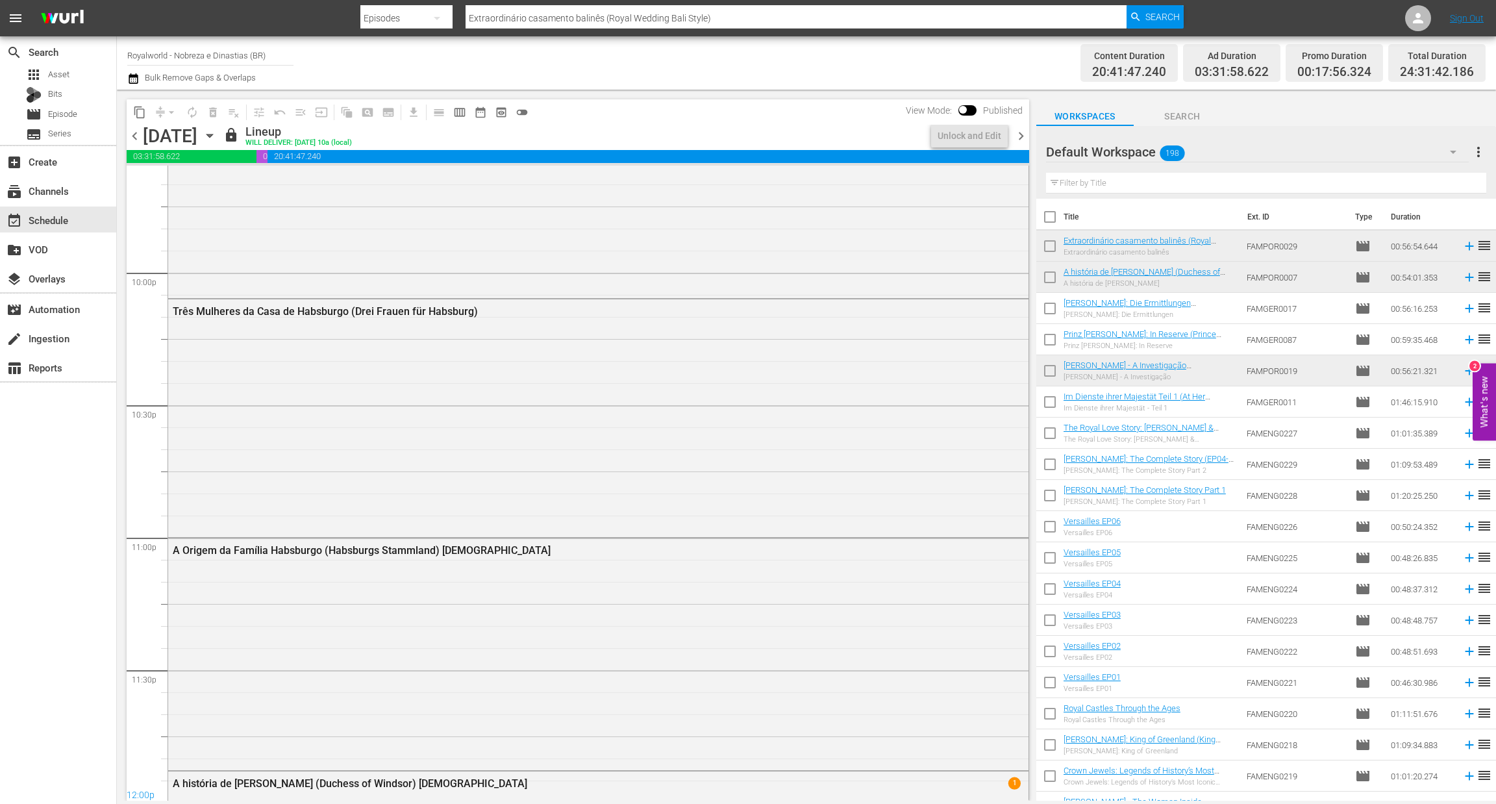
scroll to position [5891, 0]
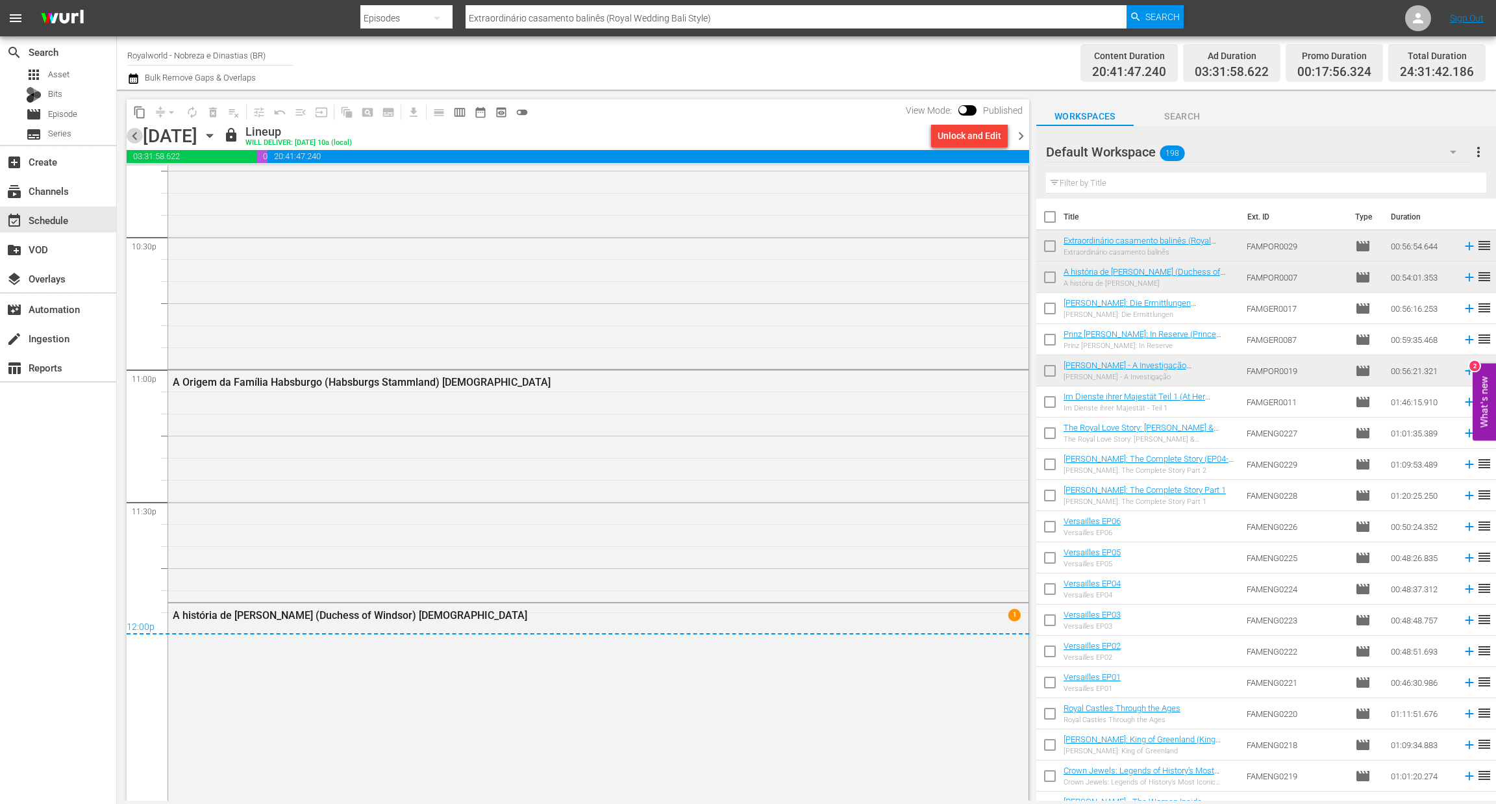
click at [130, 134] on span "chevron_left" at bounding box center [135, 136] width 16 height 16
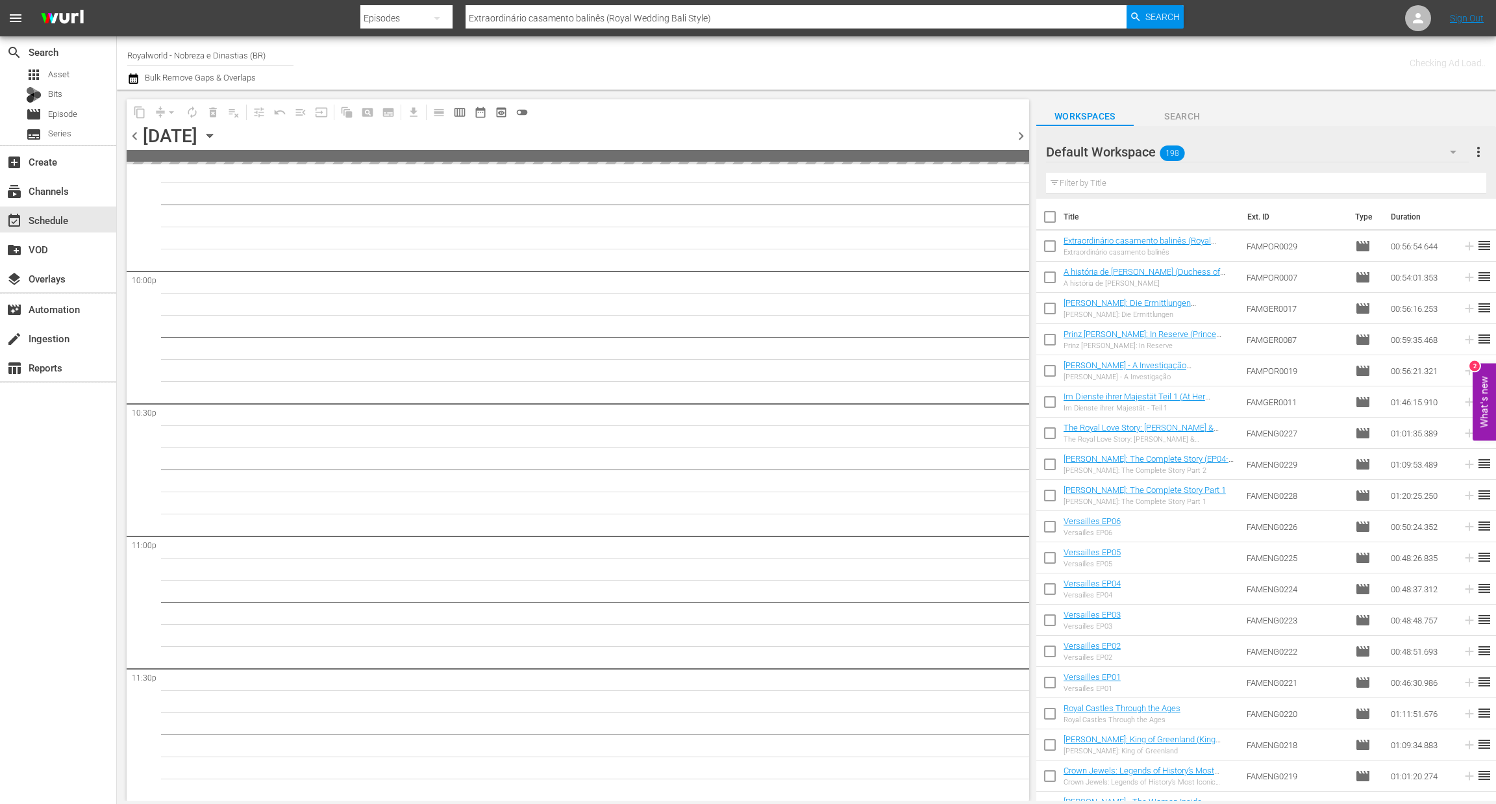
scroll to position [5723, 0]
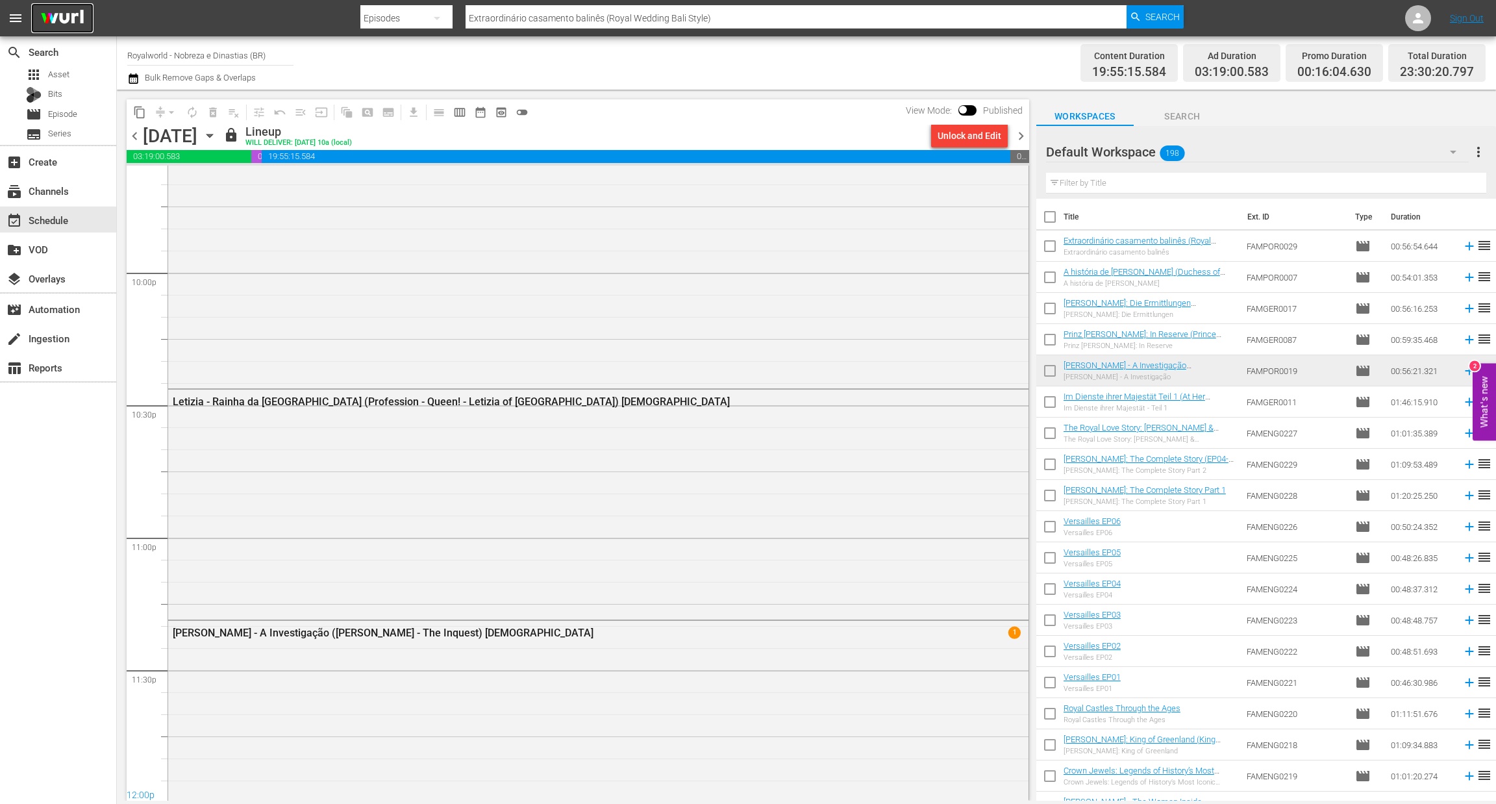
click at [52, 8] on img at bounding box center [62, 18] width 62 height 31
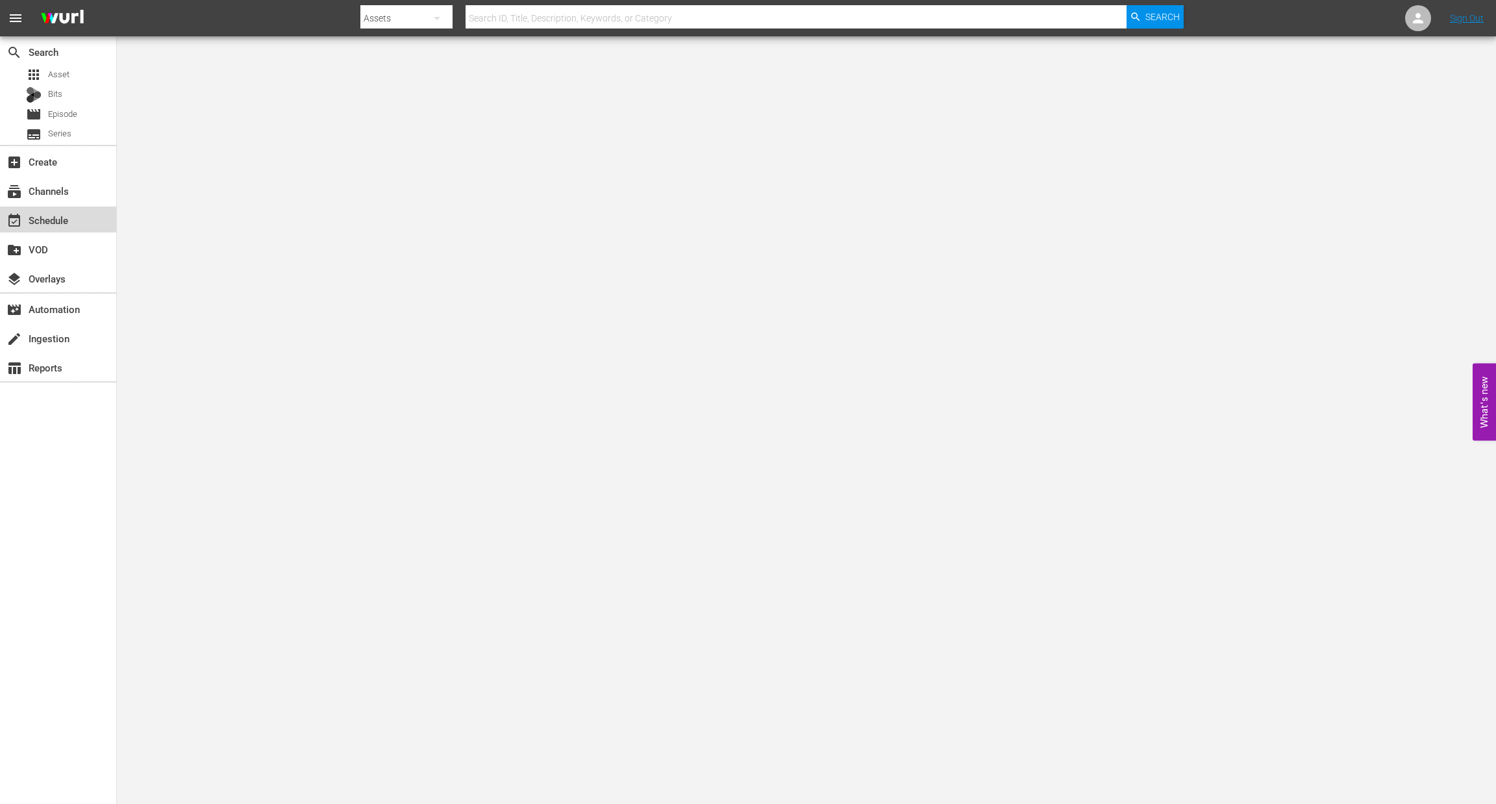
click at [40, 224] on div "event_available Schedule" at bounding box center [36, 218] width 73 height 12
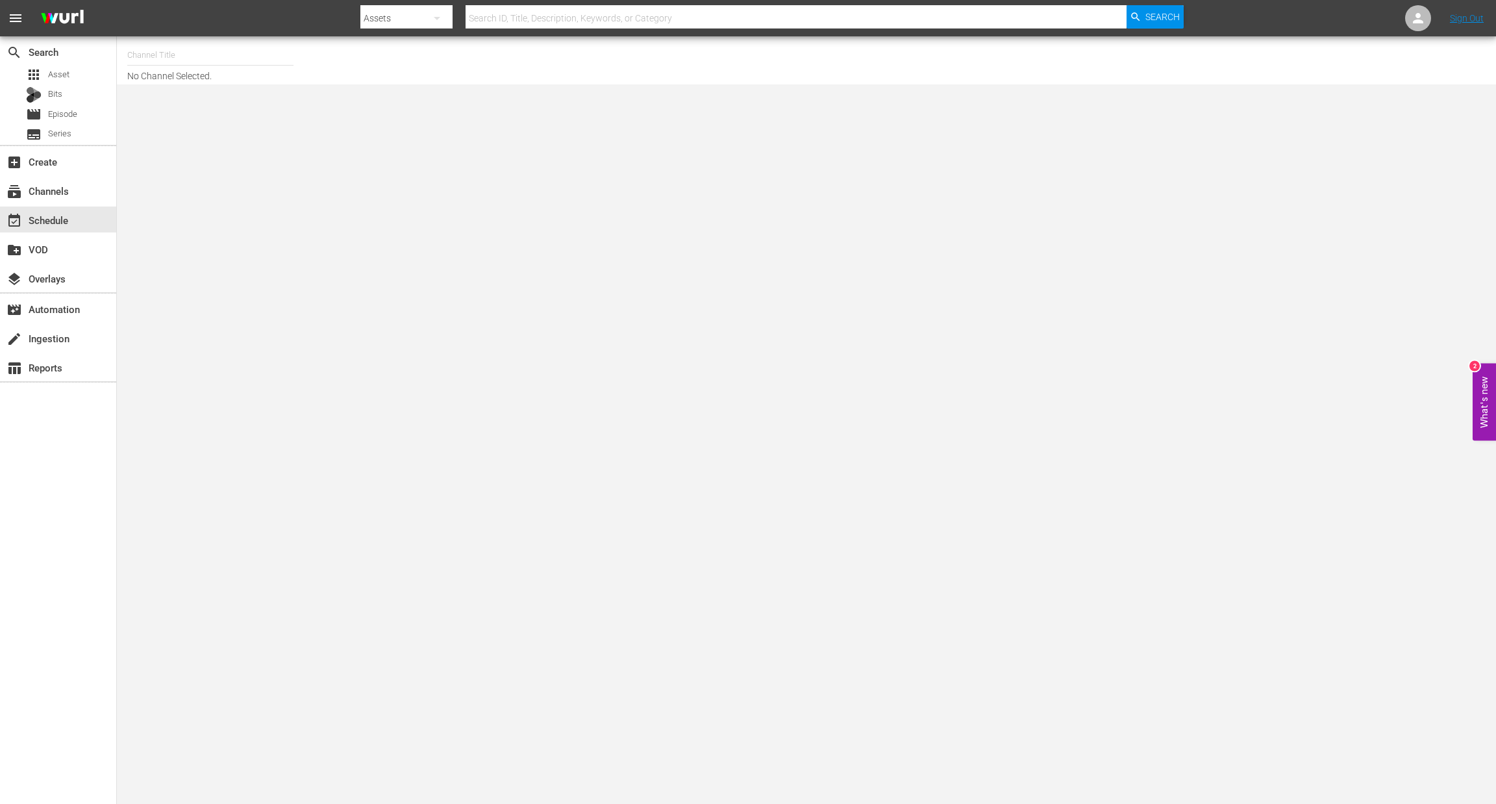
click at [201, 41] on input "text" at bounding box center [210, 55] width 166 height 31
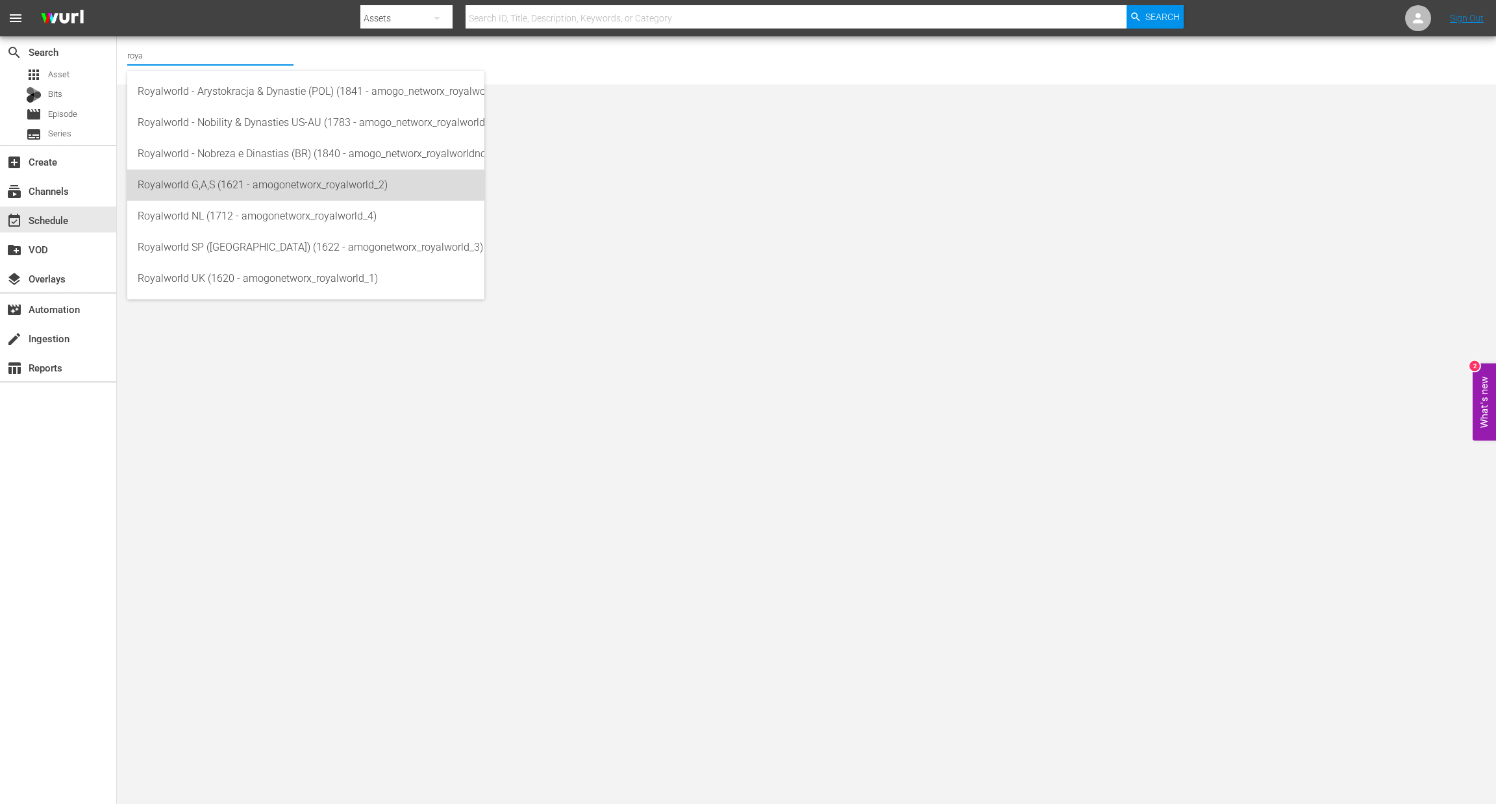
click at [278, 188] on div "Royalworld G,A,S (1621 - amogonetworx_royalworld_2)" at bounding box center [306, 185] width 336 height 31
type input "Royalworld G,A,S (1621 - amogonetworx_royalworld_2)"
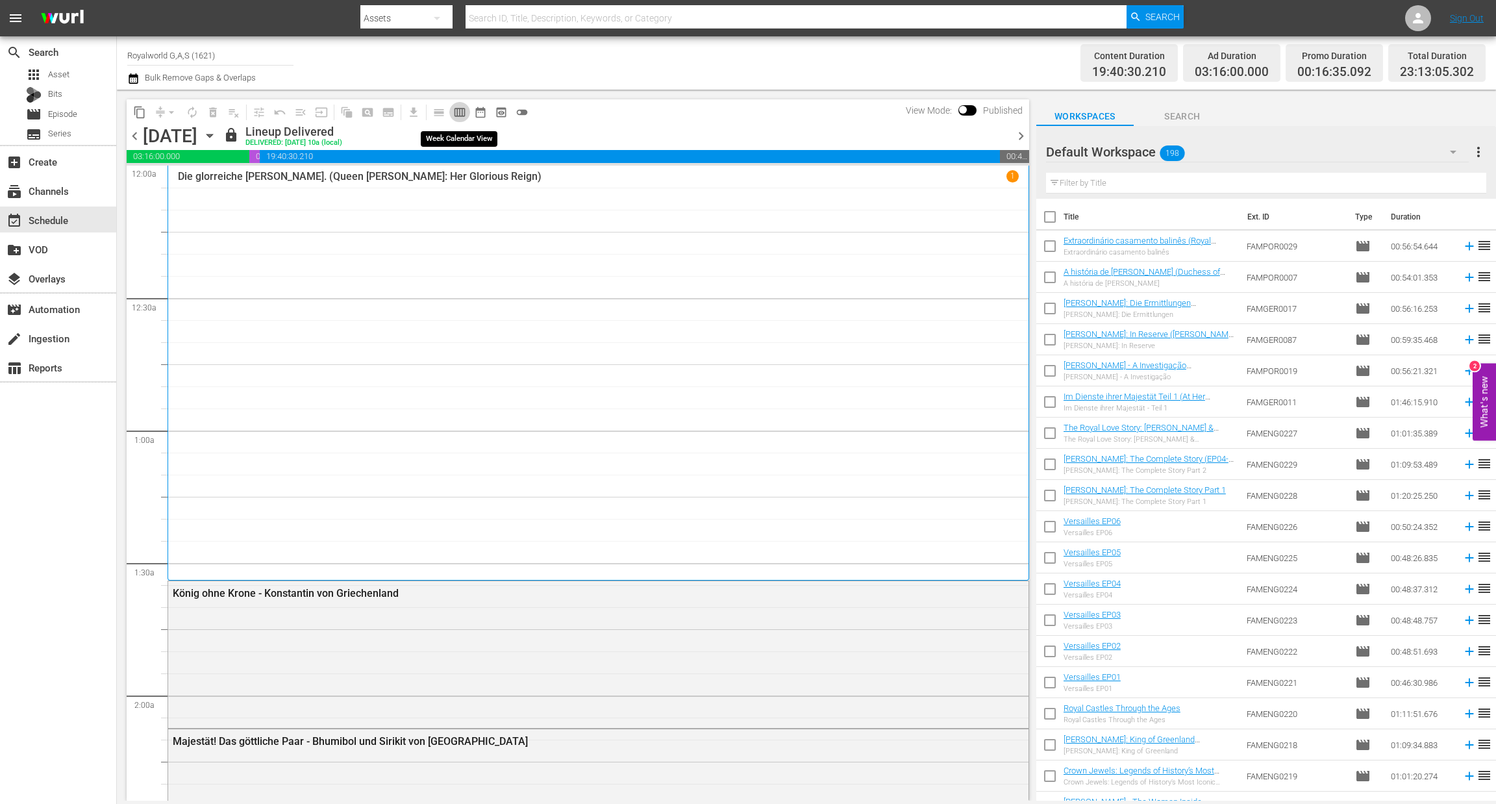
click at [457, 107] on span "calendar_view_week_outlined" at bounding box center [459, 112] width 13 height 13
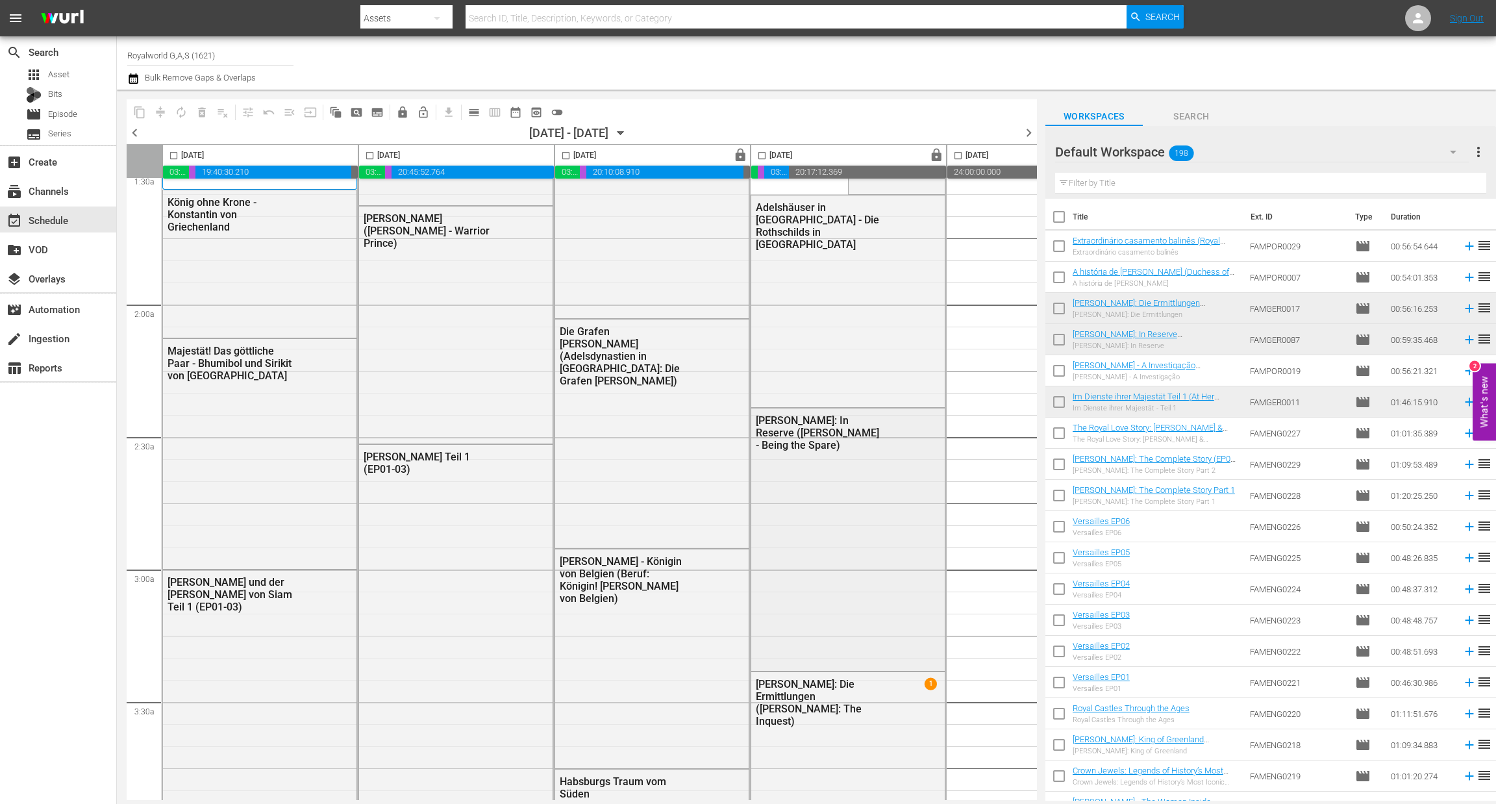
scroll to position [292, 0]
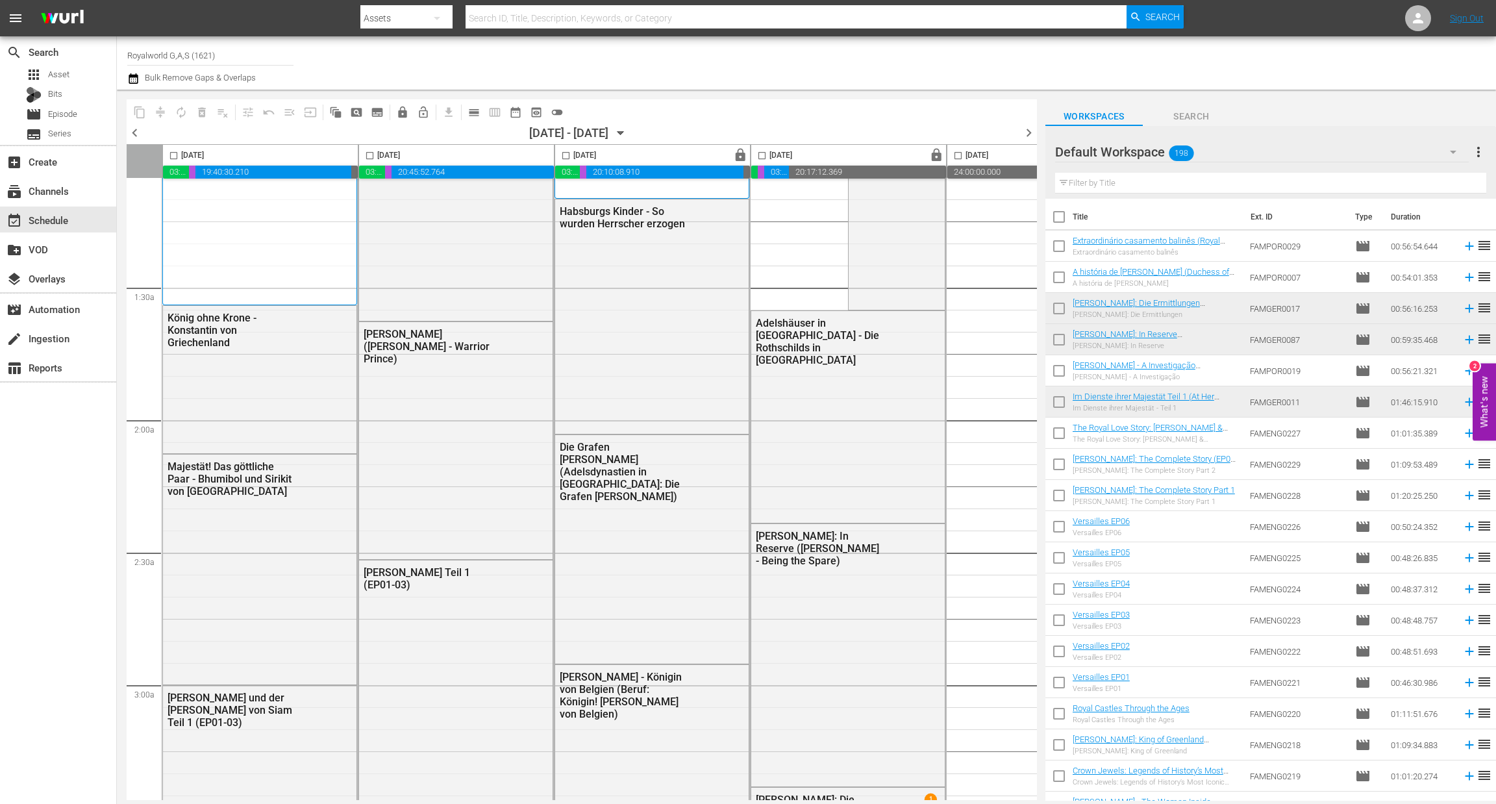
click at [372, 154] on input "checkbox" at bounding box center [369, 158] width 15 height 15
checkbox input "true"
click at [140, 113] on span "content_copy" at bounding box center [139, 112] width 13 height 13
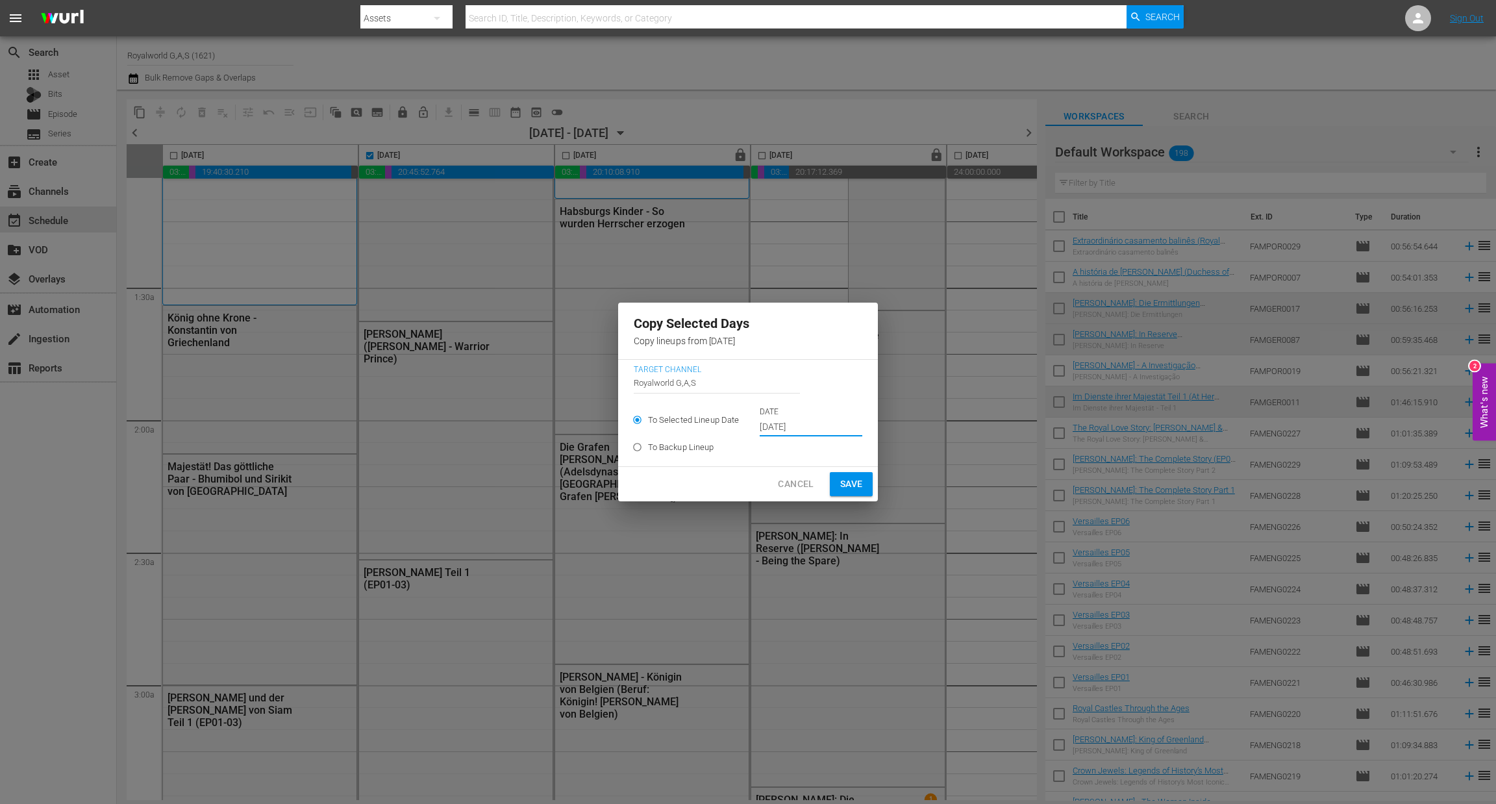
click at [802, 427] on input "[DATE]" at bounding box center [811, 427] width 103 height 19
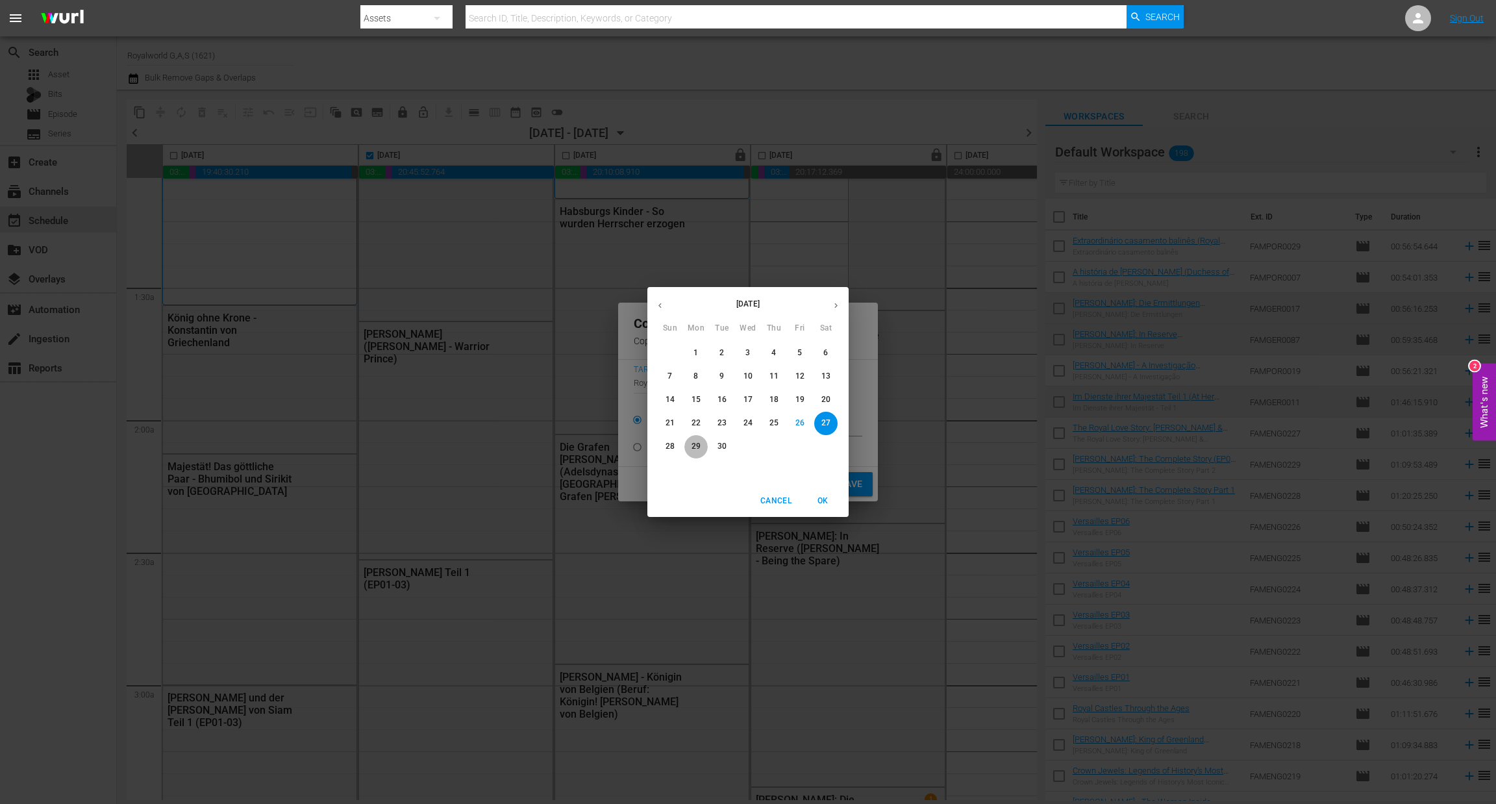
click at [688, 453] on button "29" at bounding box center [696, 446] width 23 height 23
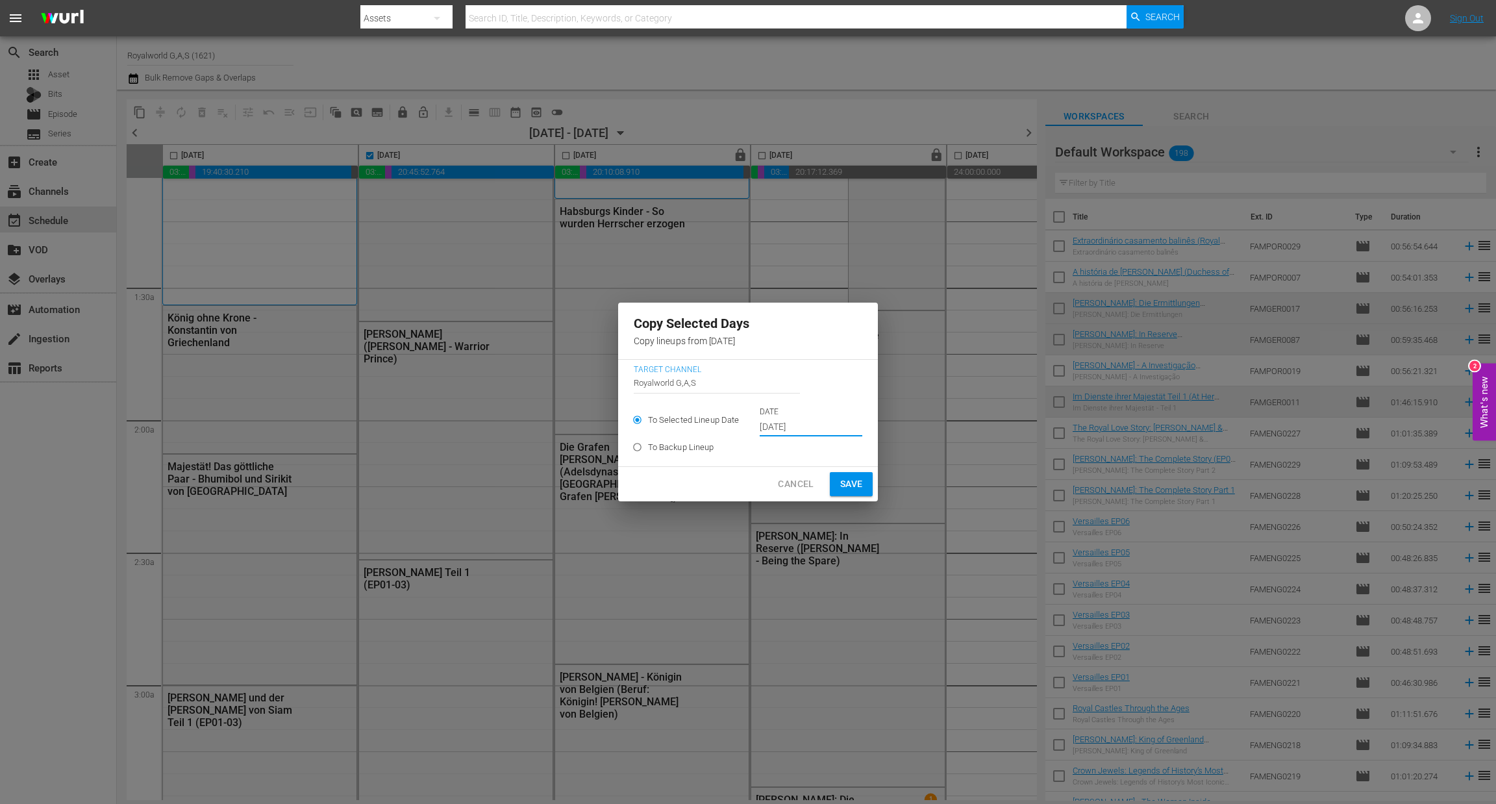
click at [847, 485] on span "Save" at bounding box center [851, 484] width 23 height 16
type input "[DATE]"
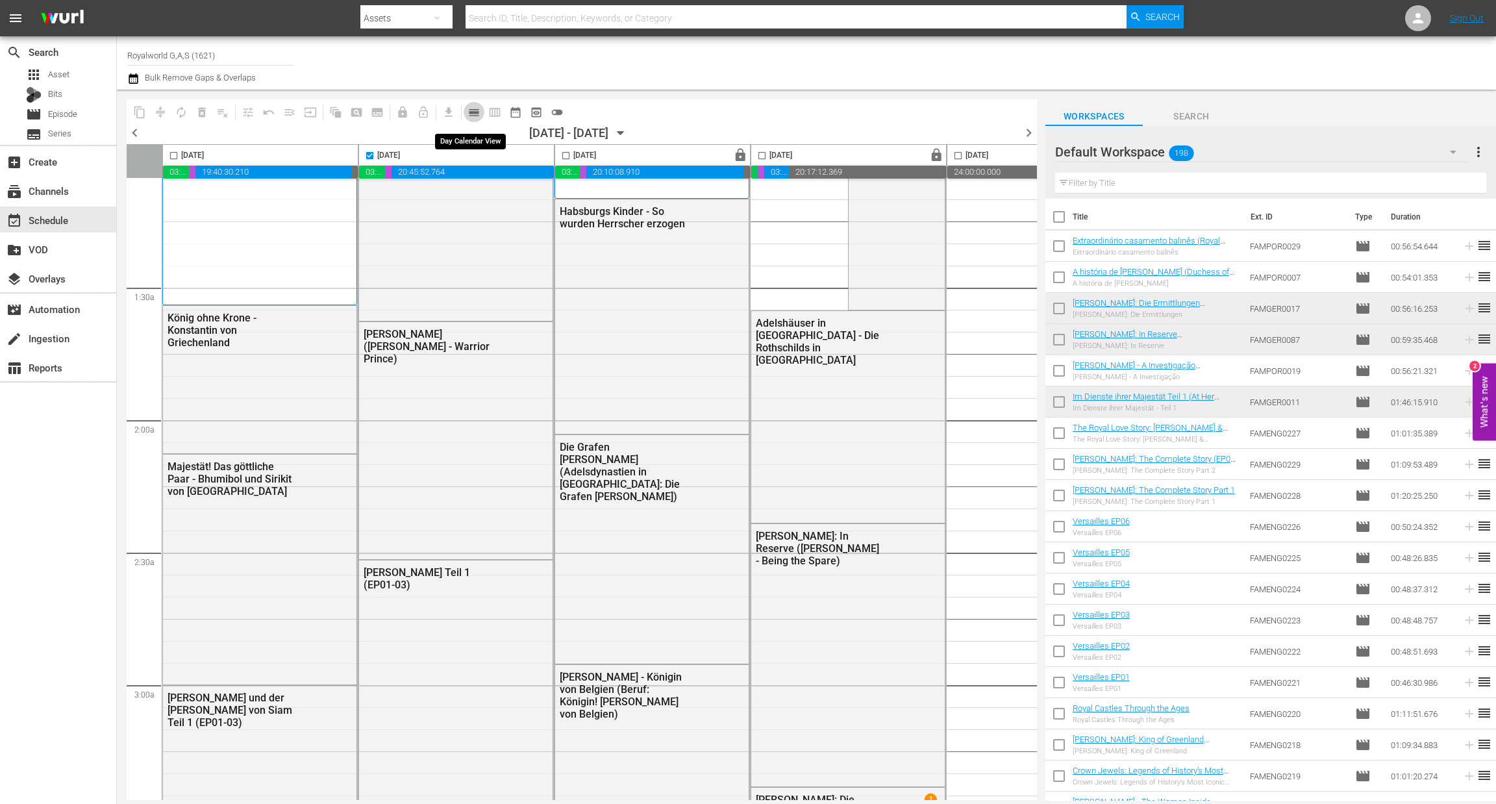
click at [476, 113] on span "calendar_view_day_outlined" at bounding box center [474, 112] width 13 height 13
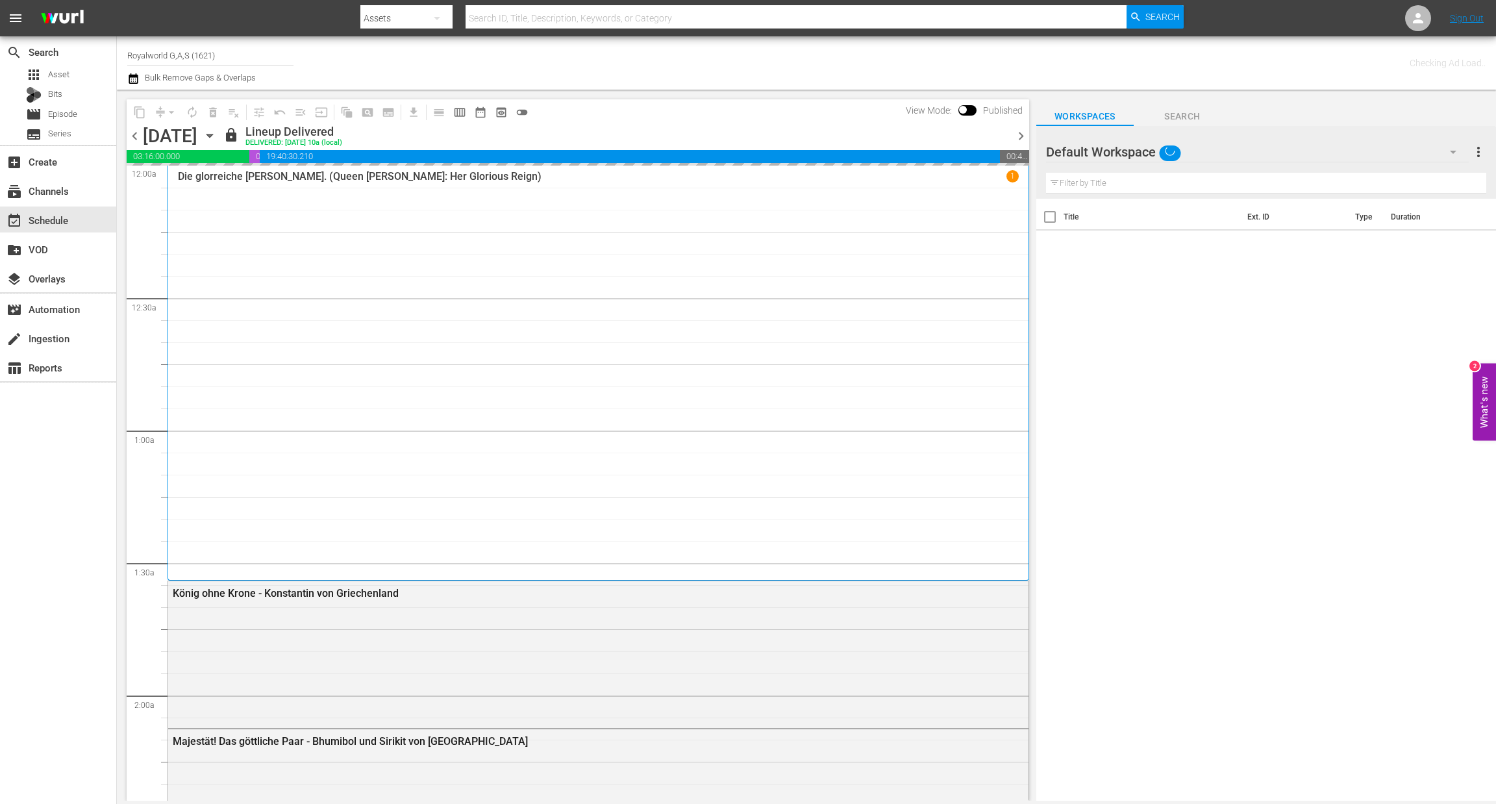
click at [1020, 140] on span "chevron_right" at bounding box center [1021, 136] width 16 height 16
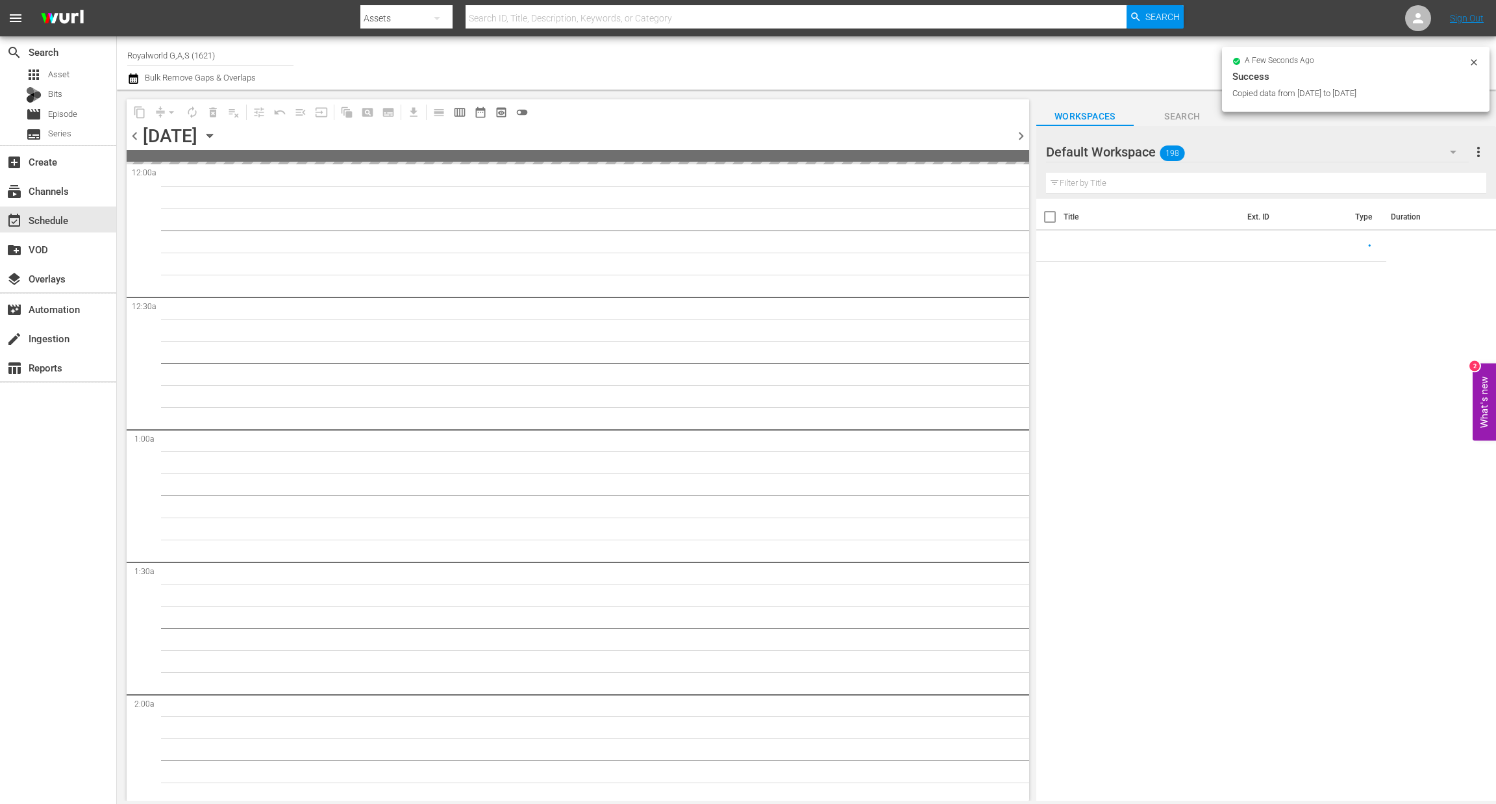
click at [1020, 140] on span "chevron_right" at bounding box center [1021, 136] width 16 height 16
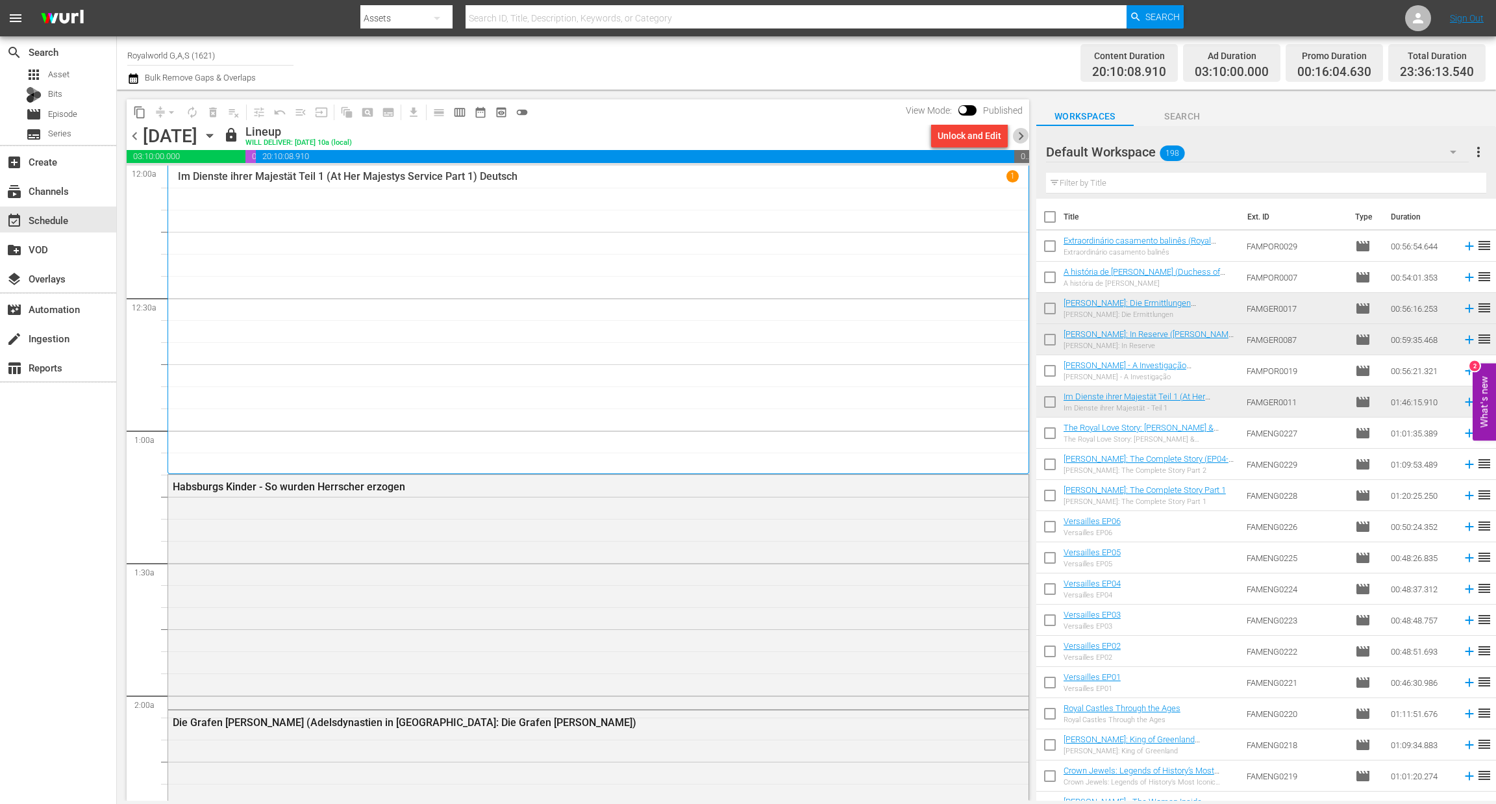
click at [1020, 136] on span "chevron_right" at bounding box center [1021, 136] width 16 height 16
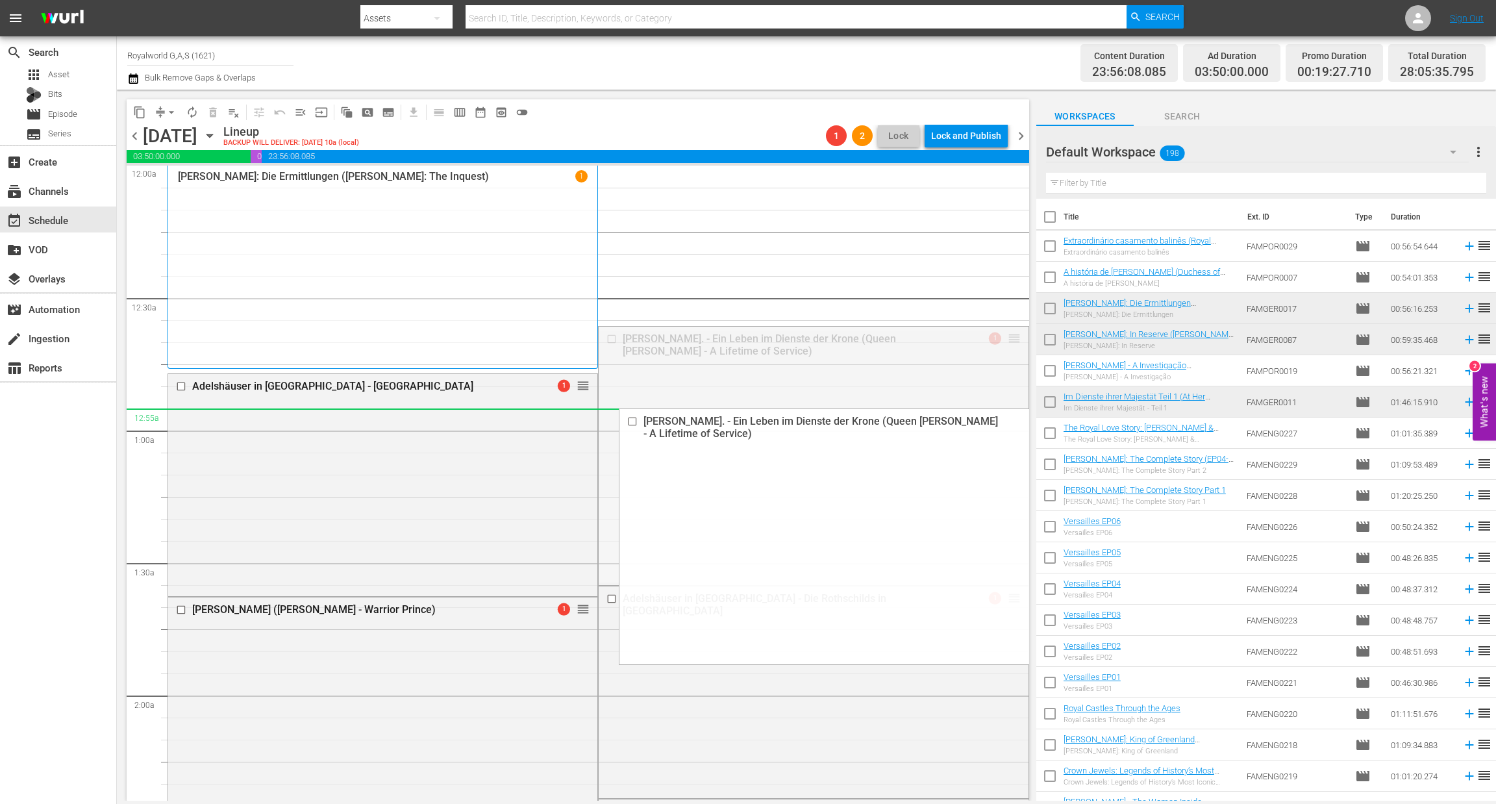
drag, startPoint x: 996, startPoint y: 338, endPoint x: 929, endPoint y: 429, distance: 113.3
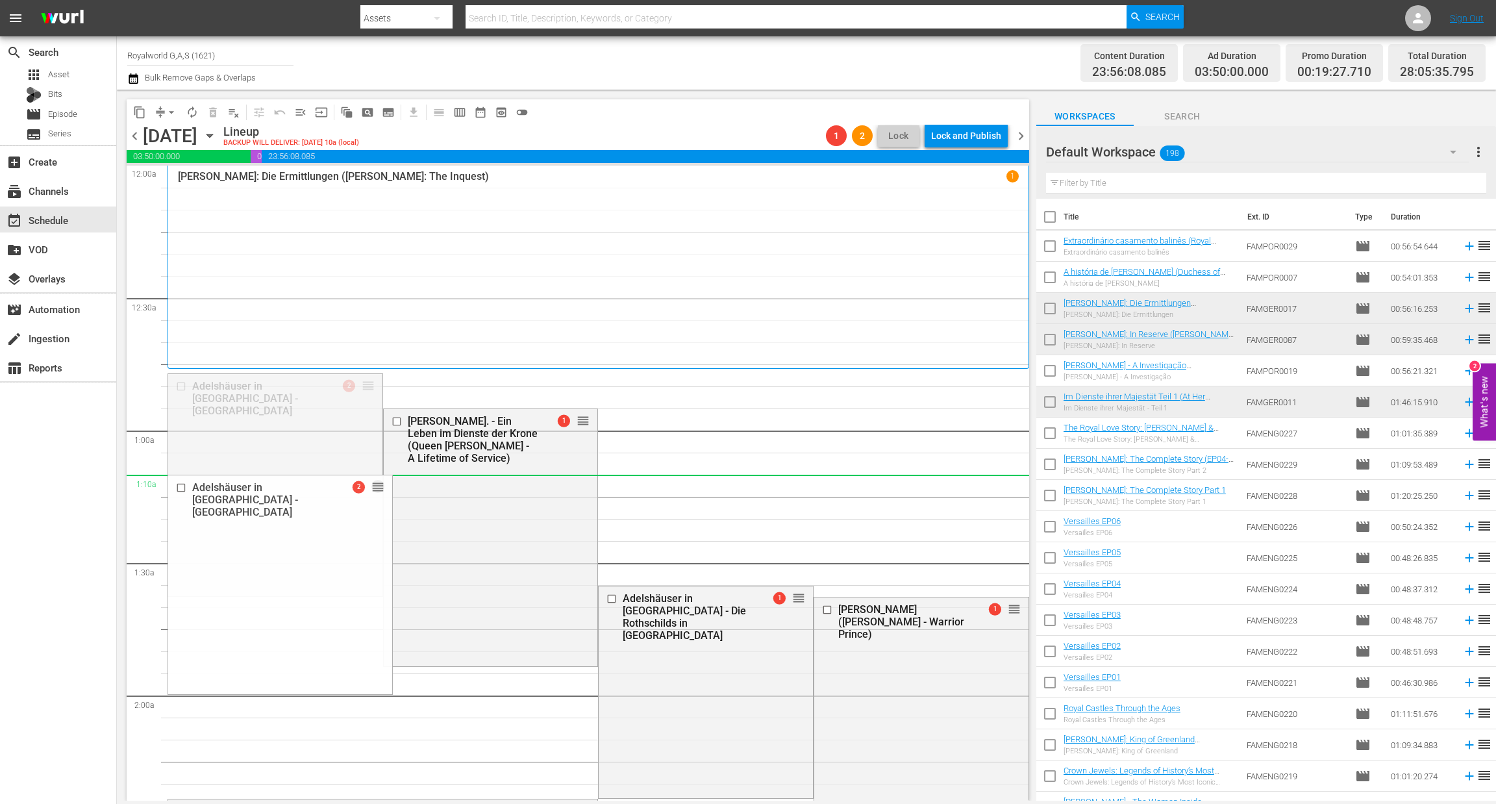
drag, startPoint x: 368, startPoint y: 386, endPoint x: 358, endPoint y: 477, distance: 91.4
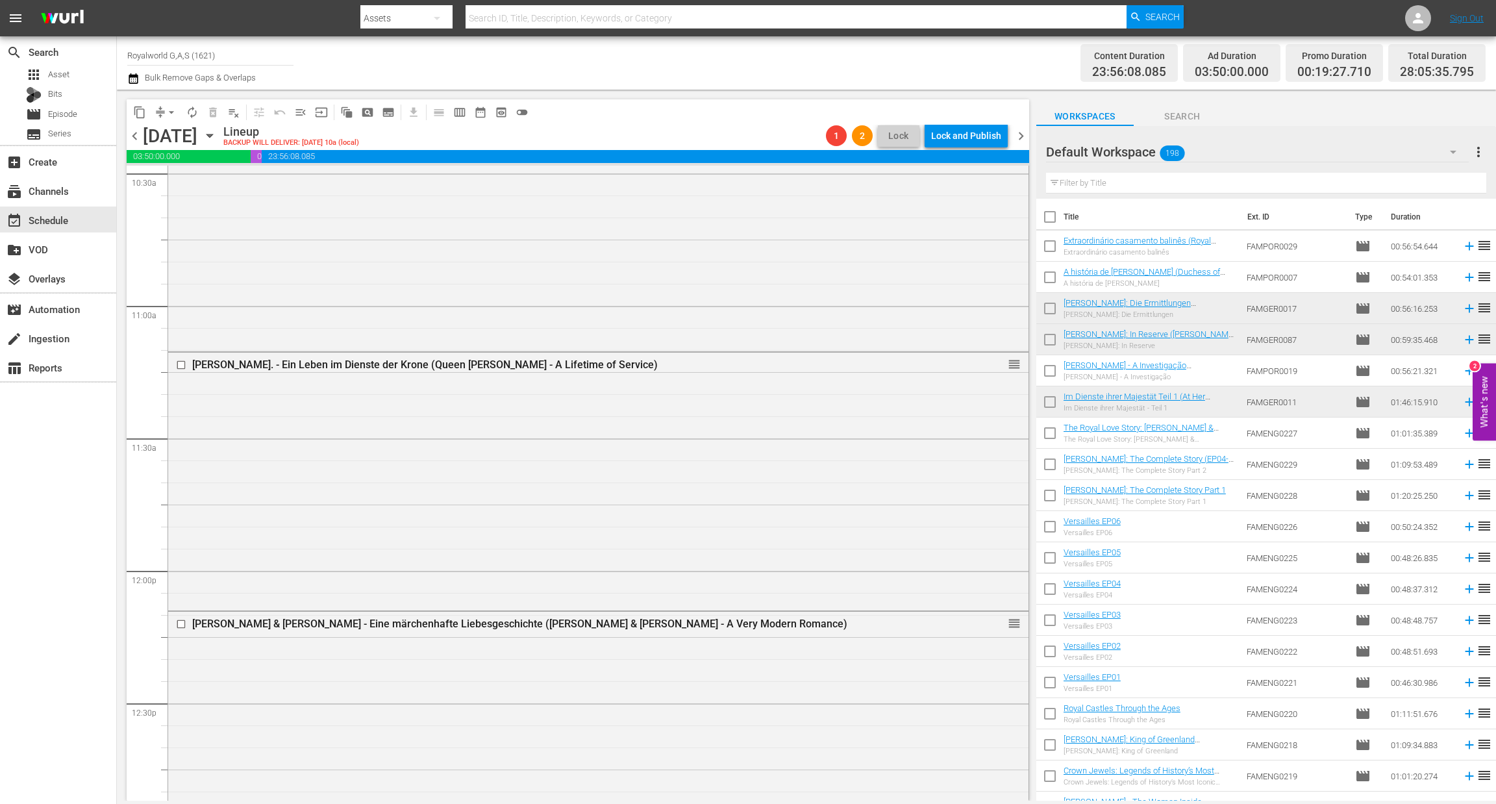
scroll to position [2728, 0]
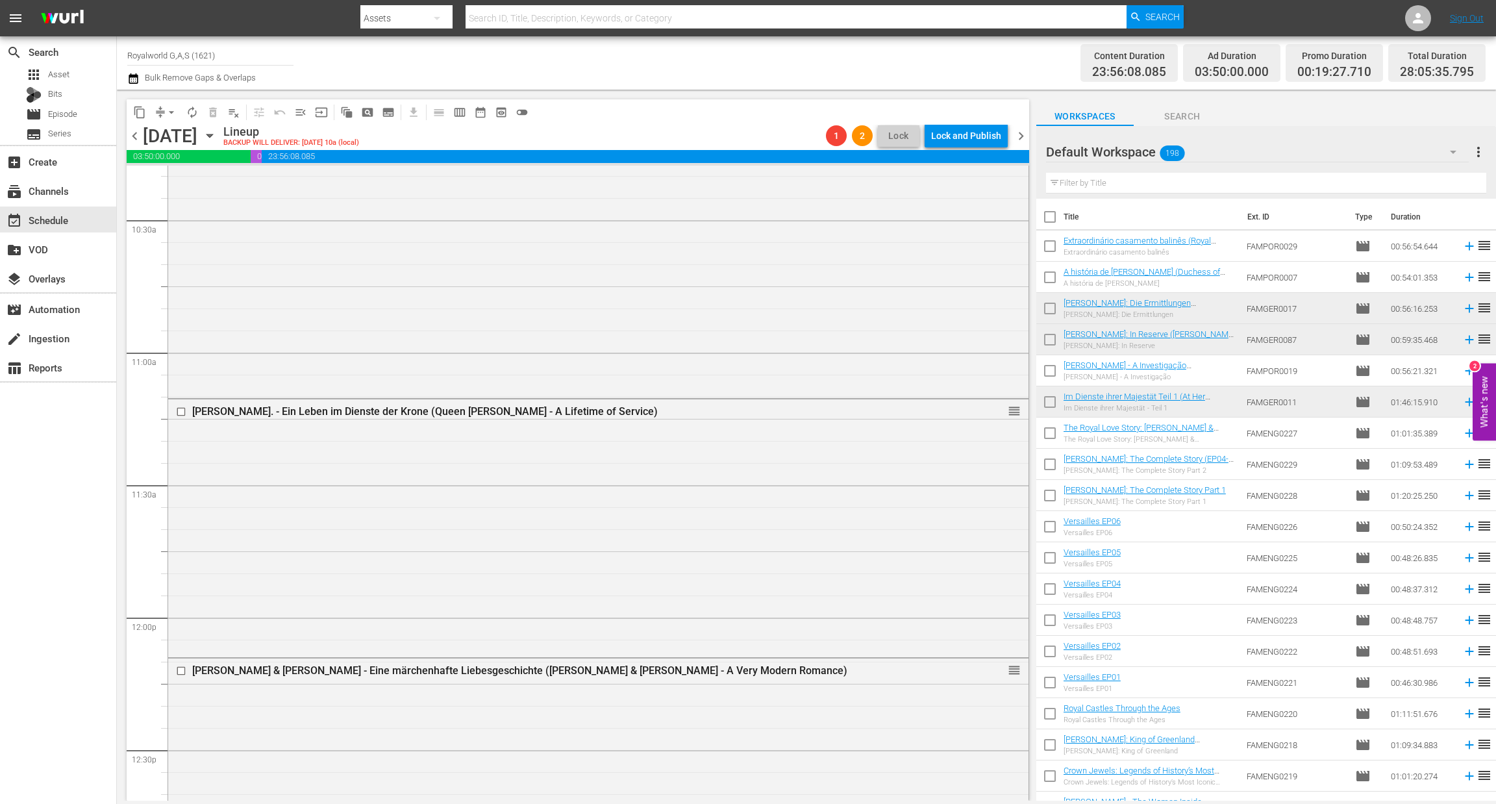
drag, startPoint x: 784, startPoint y: 599, endPoint x: 708, endPoint y: 568, distance: 82.1
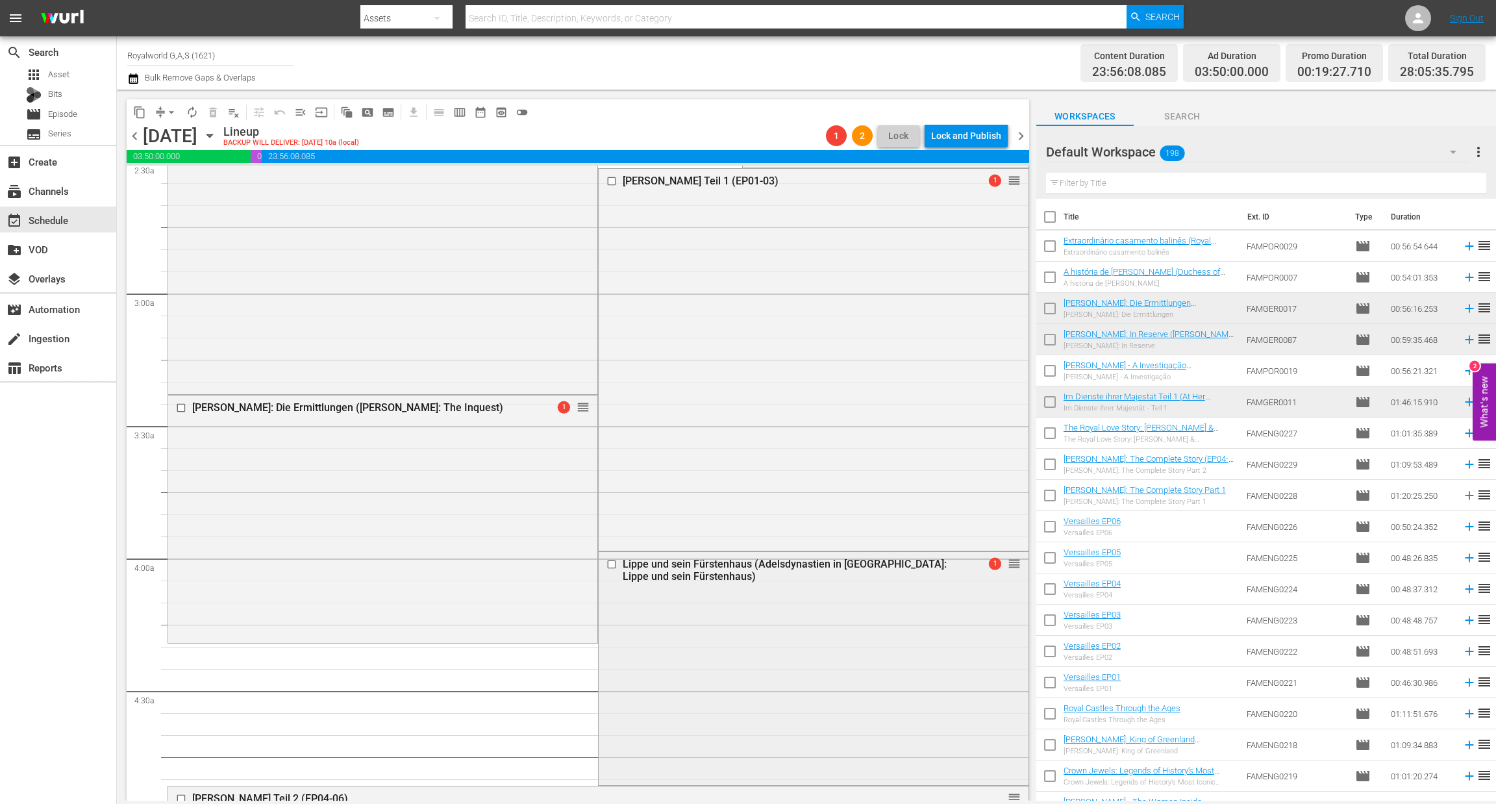
scroll to position [779, 0]
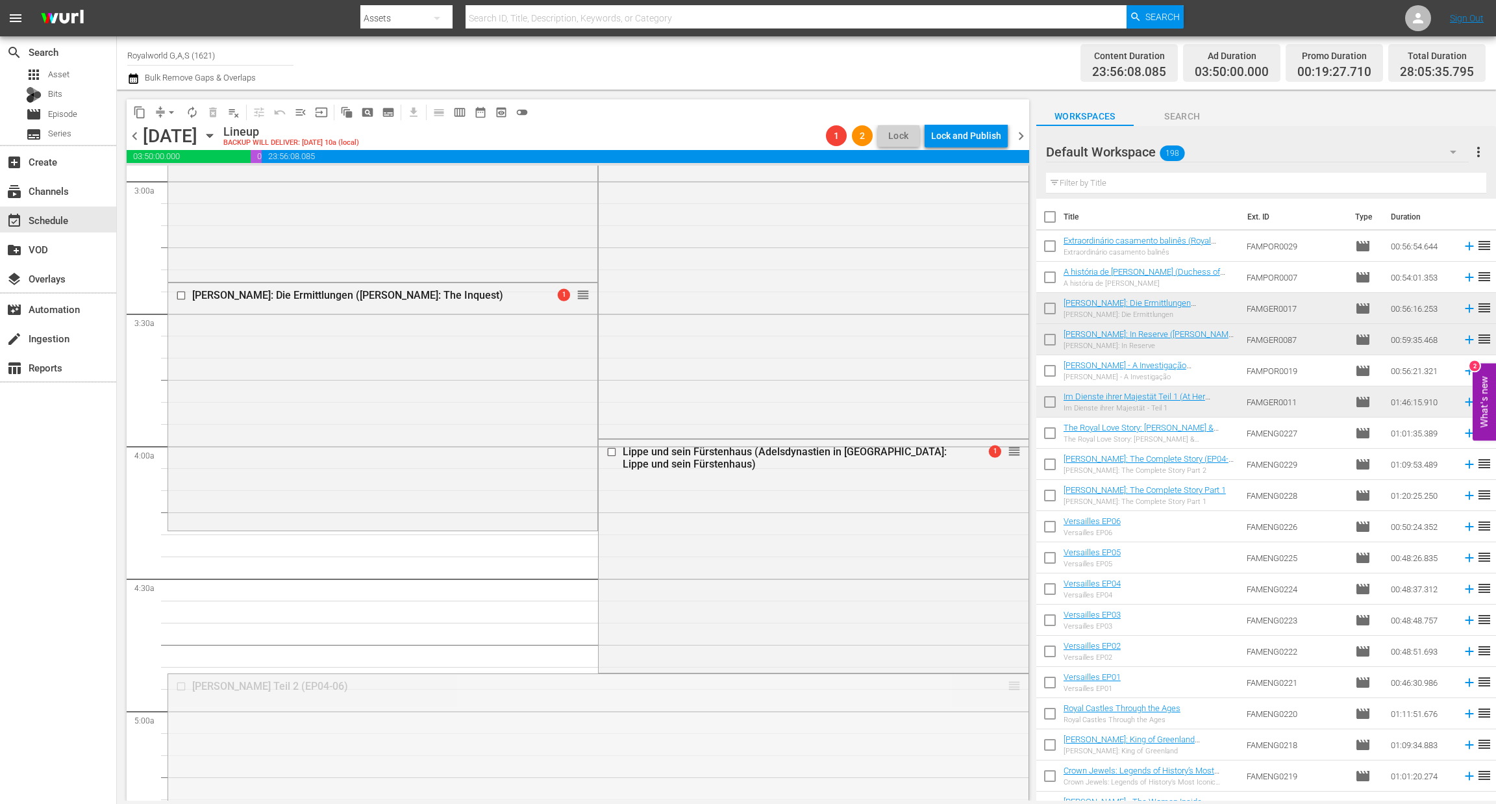
drag, startPoint x: 994, startPoint y: 687, endPoint x: 907, endPoint y: 234, distance: 460.3
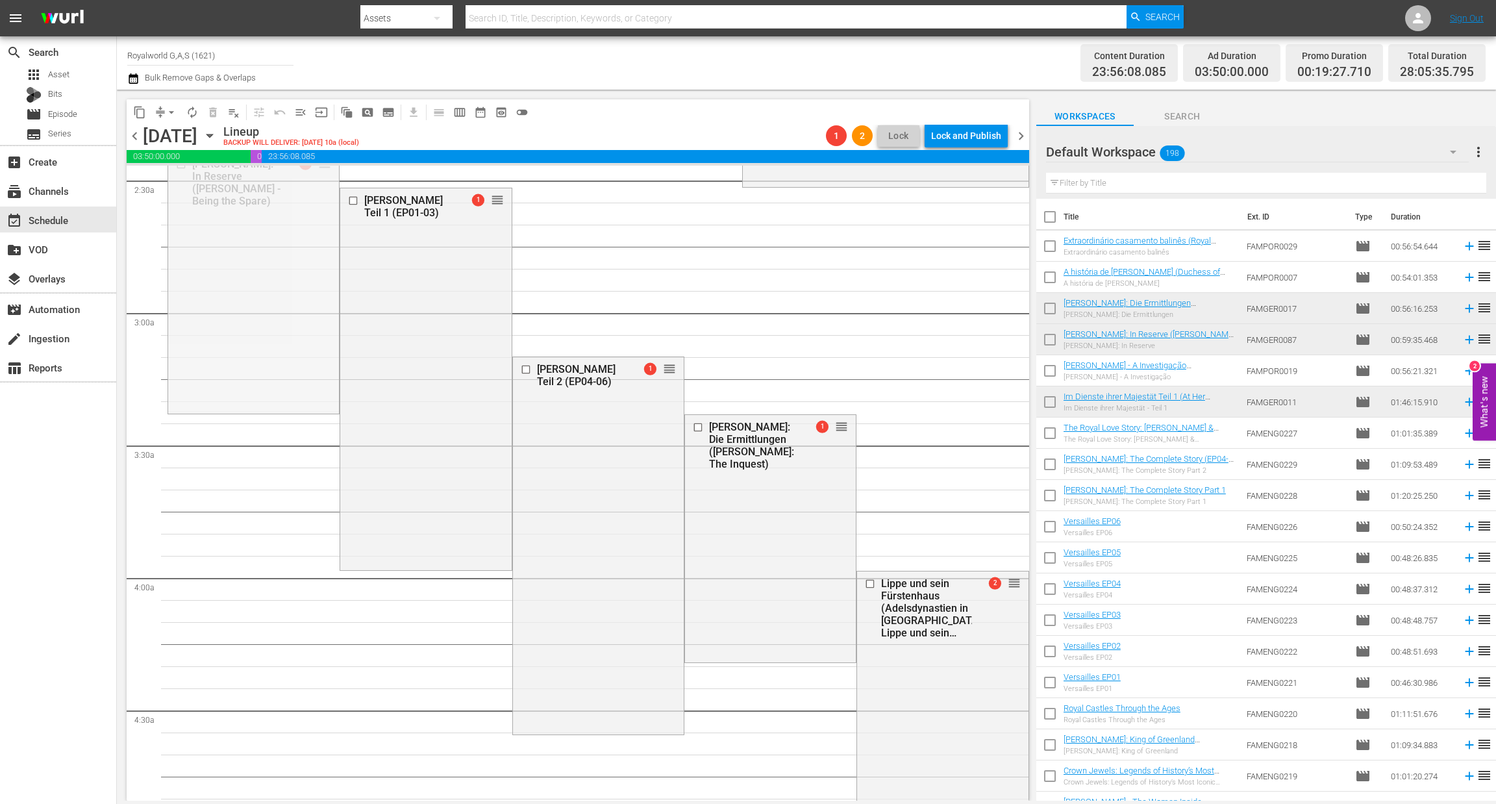
scroll to position [682, 0]
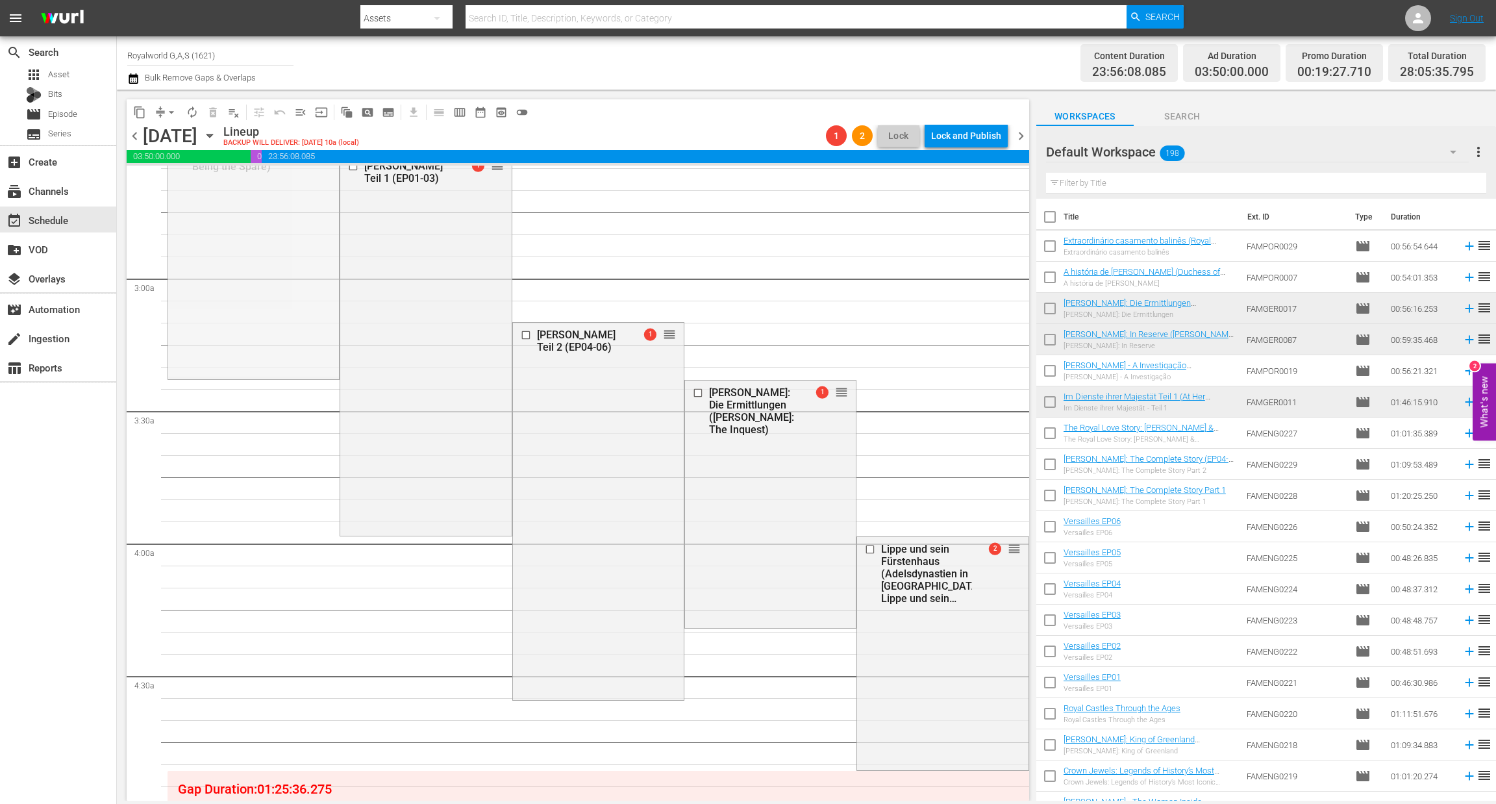
drag, startPoint x: 321, startPoint y: 325, endPoint x: 561, endPoint y: 456, distance: 272.3
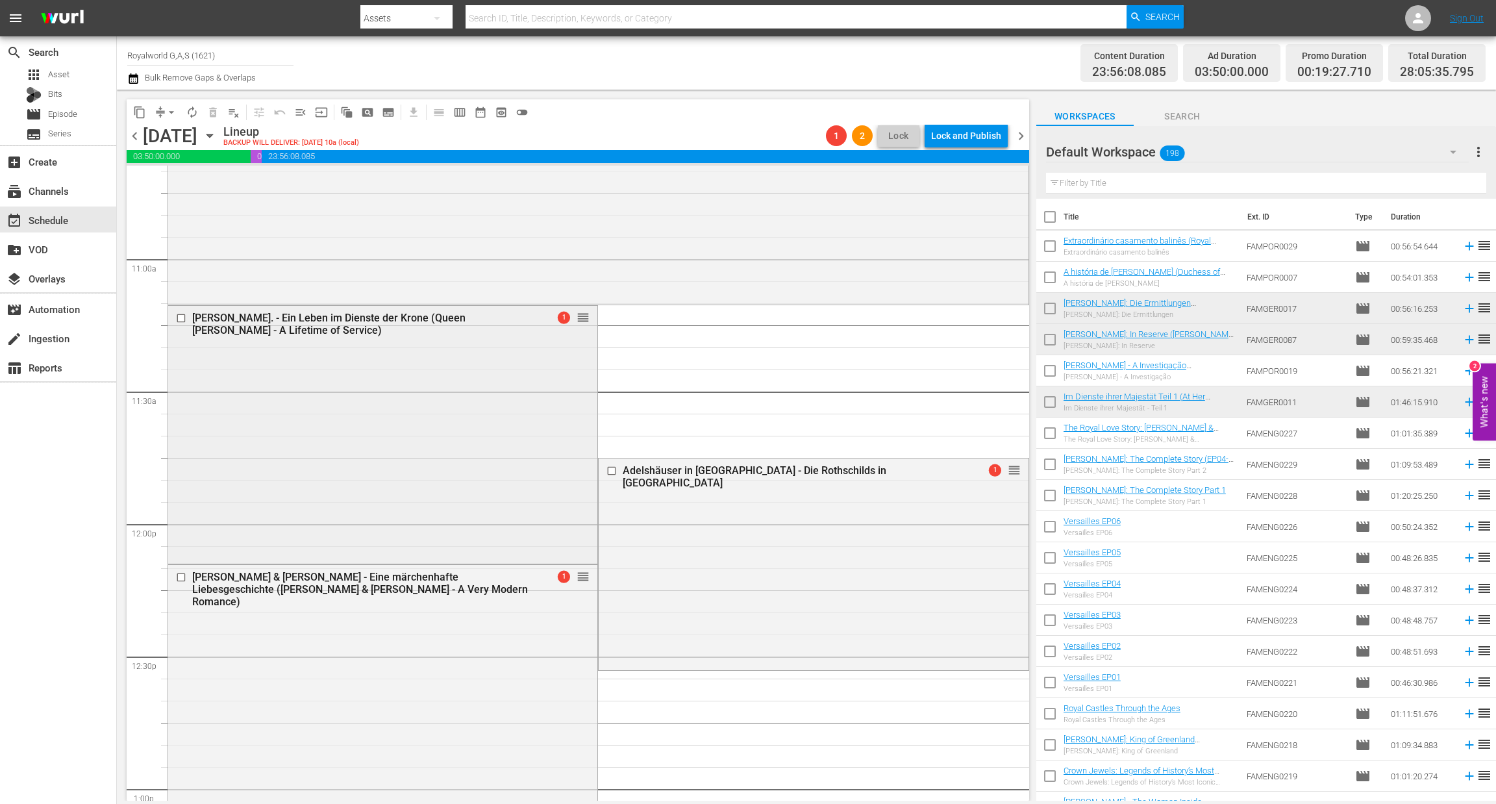
scroll to position [2825, 0]
click at [183, 314] on input "checkbox" at bounding box center [183, 314] width 14 height 11
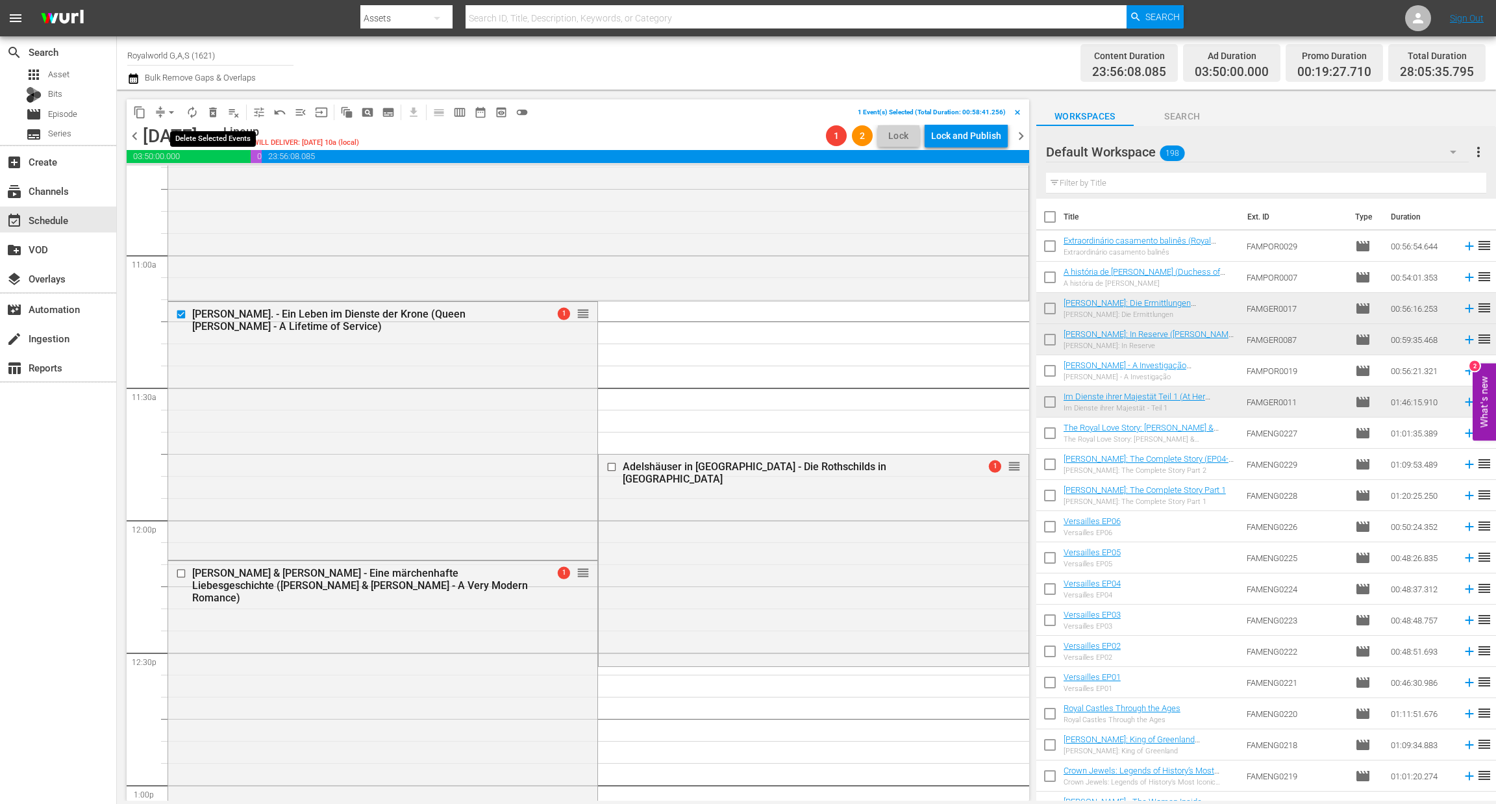
click at [207, 113] on span "delete_forever_outlined" at bounding box center [213, 112] width 13 height 13
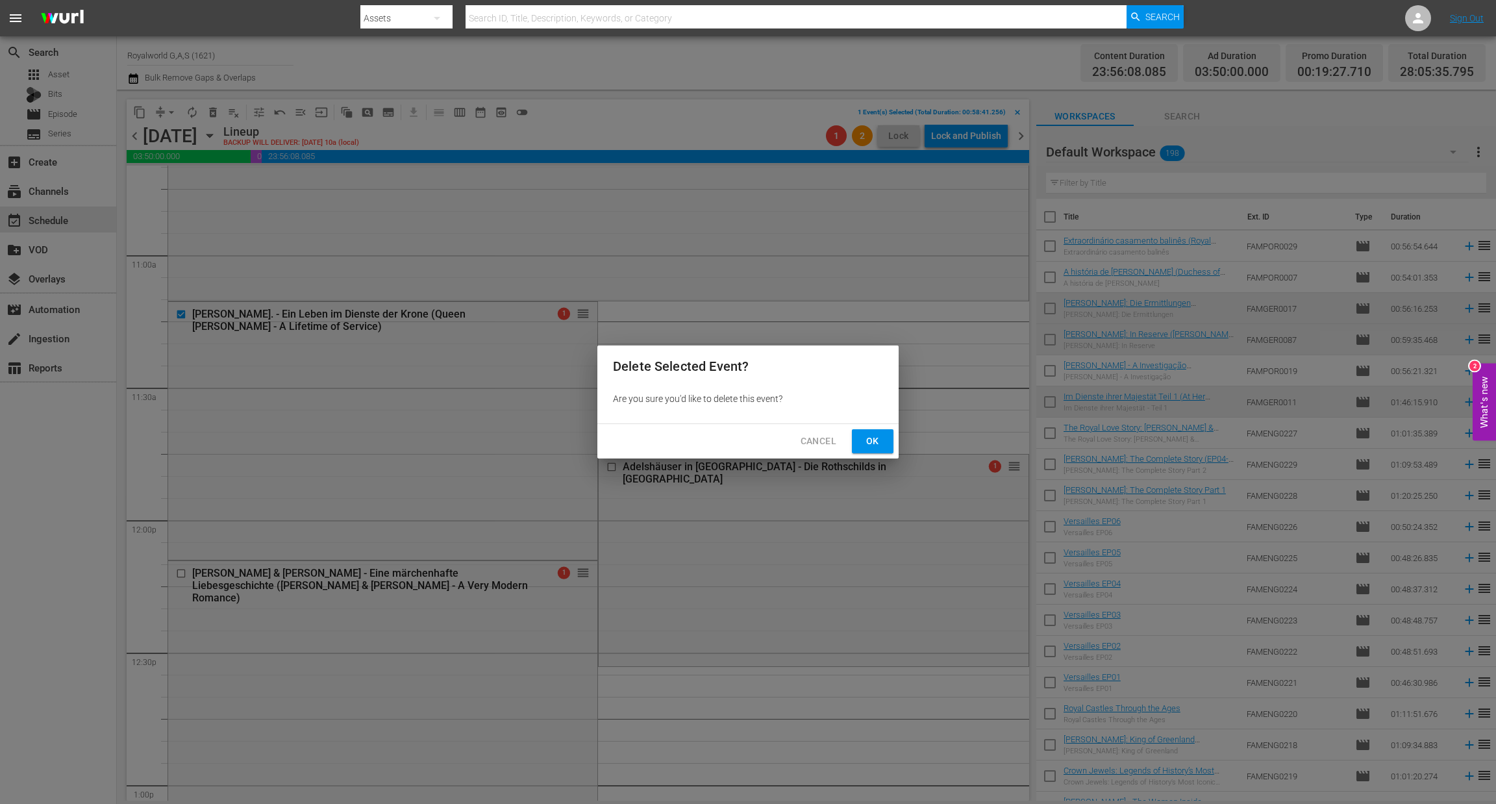
click at [879, 446] on span "Ok" at bounding box center [873, 441] width 21 height 16
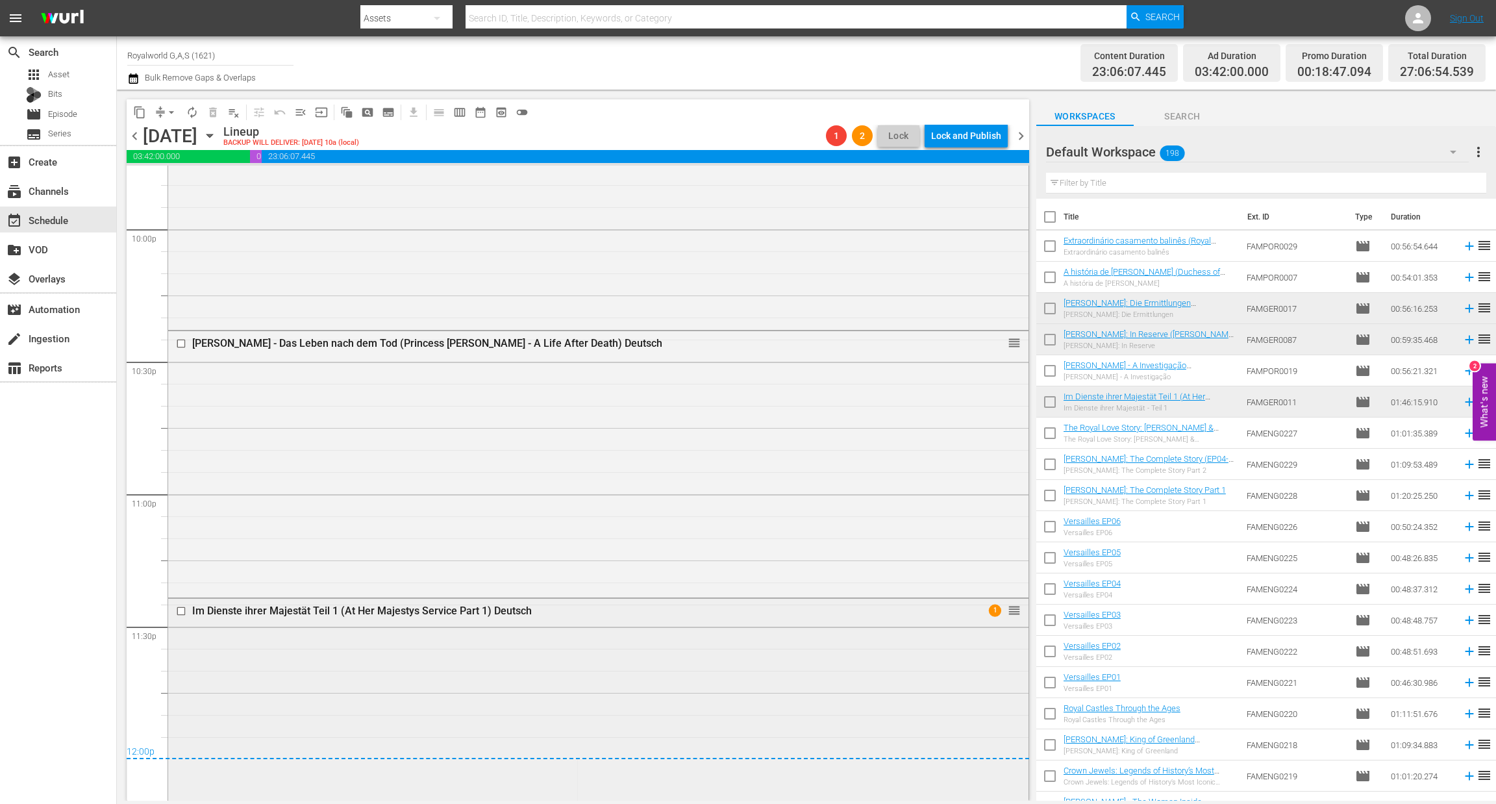
scroll to position [6032, 0]
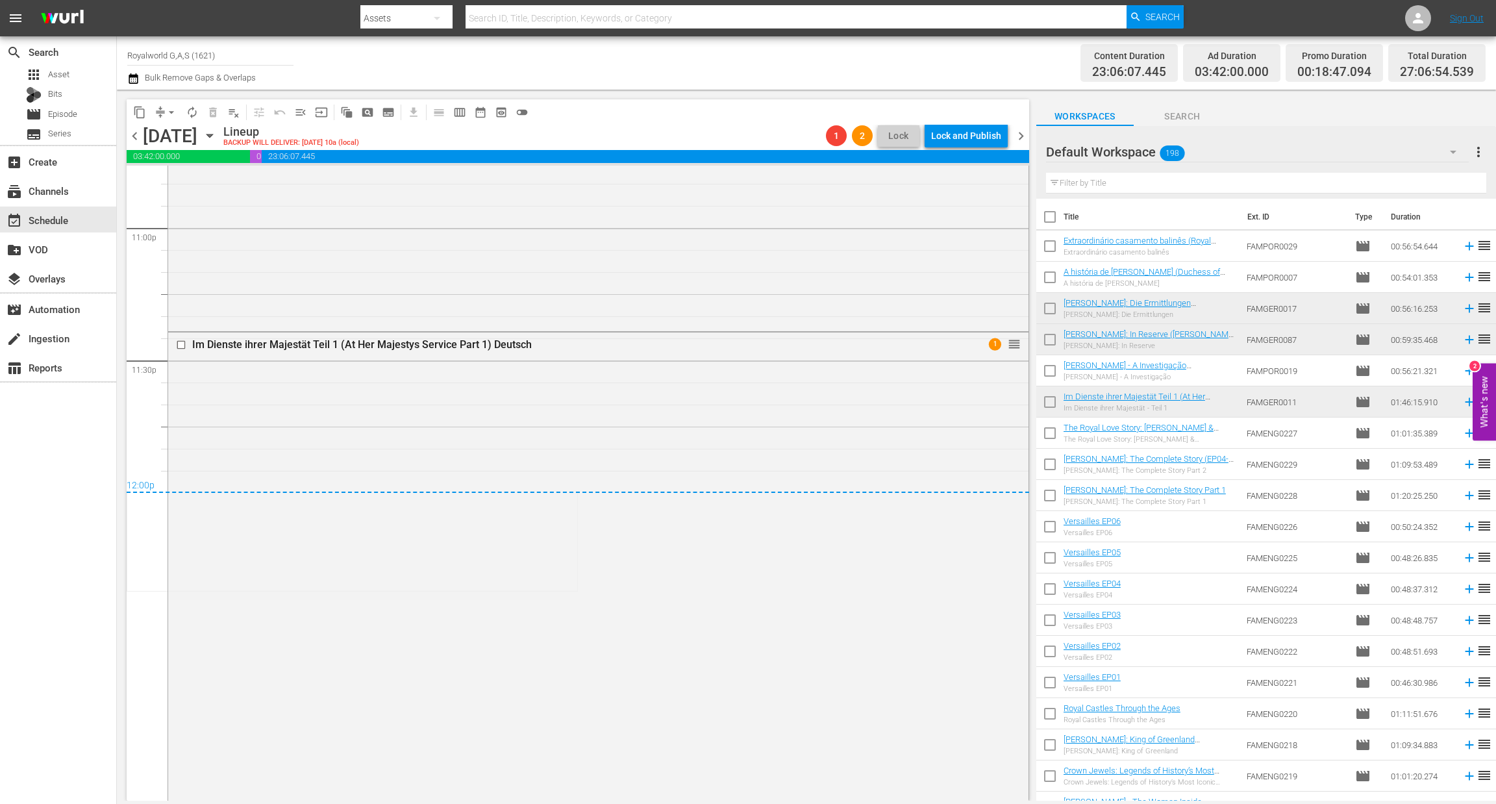
drag, startPoint x: 572, startPoint y: 563, endPoint x: 640, endPoint y: 401, distance: 175.9
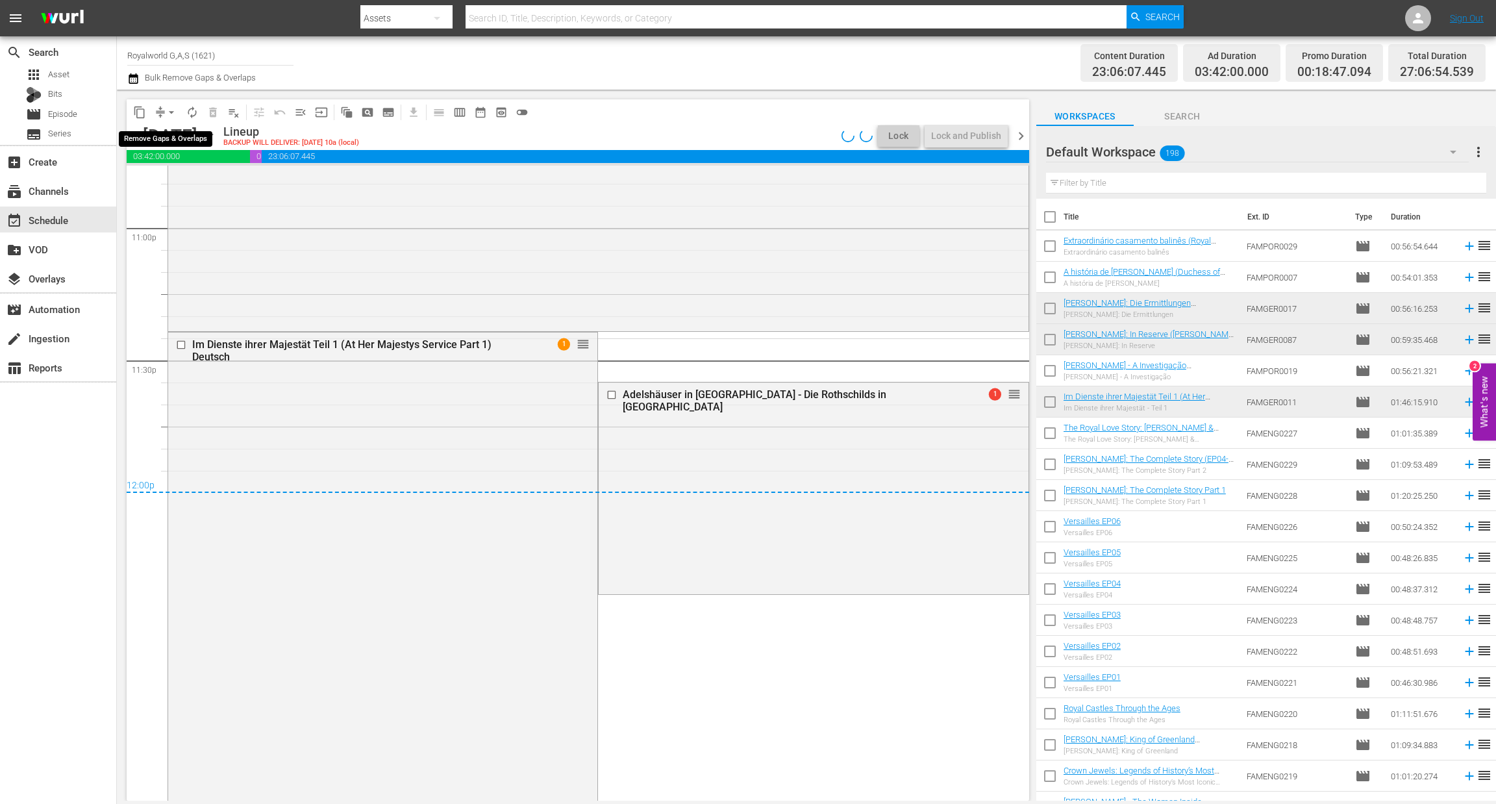
click at [171, 111] on span "arrow_drop_down" at bounding box center [171, 112] width 13 height 13
click at [190, 187] on li "Align to End of Previous Day" at bounding box center [172, 180] width 136 height 21
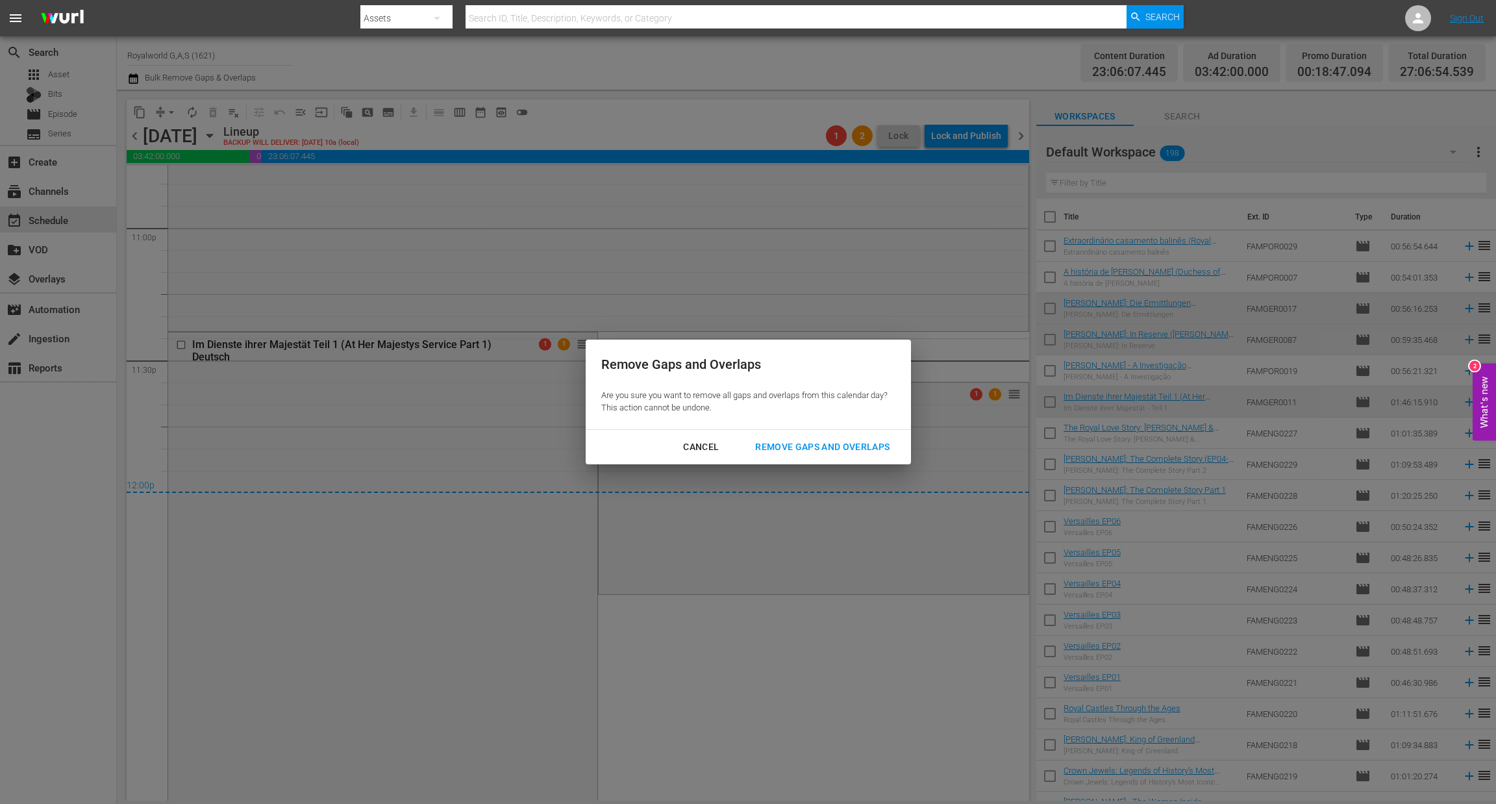
click at [801, 449] on div "Remove Gaps and Overlaps" at bounding box center [822, 447] width 155 height 16
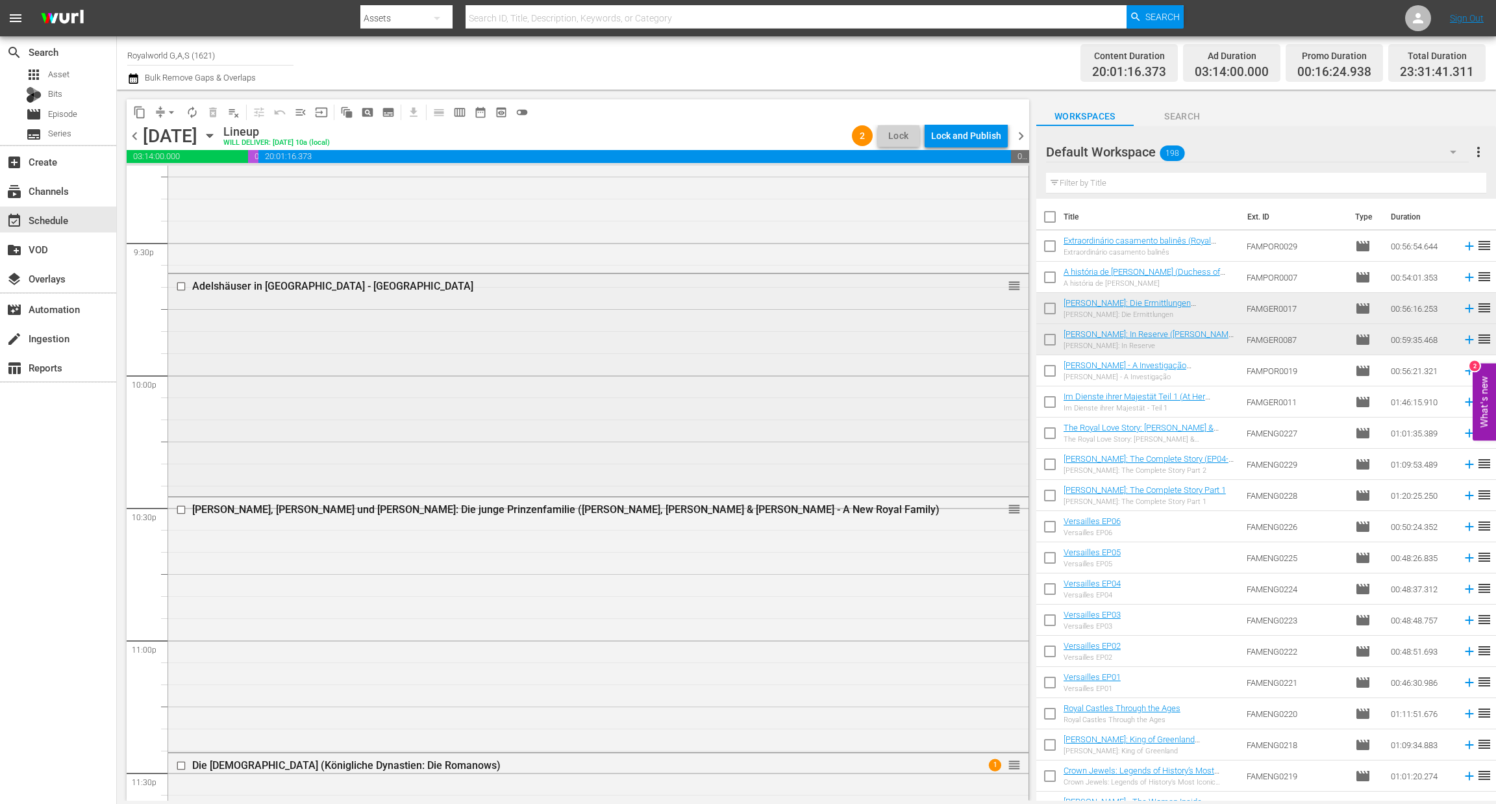
scroll to position [5801, 0]
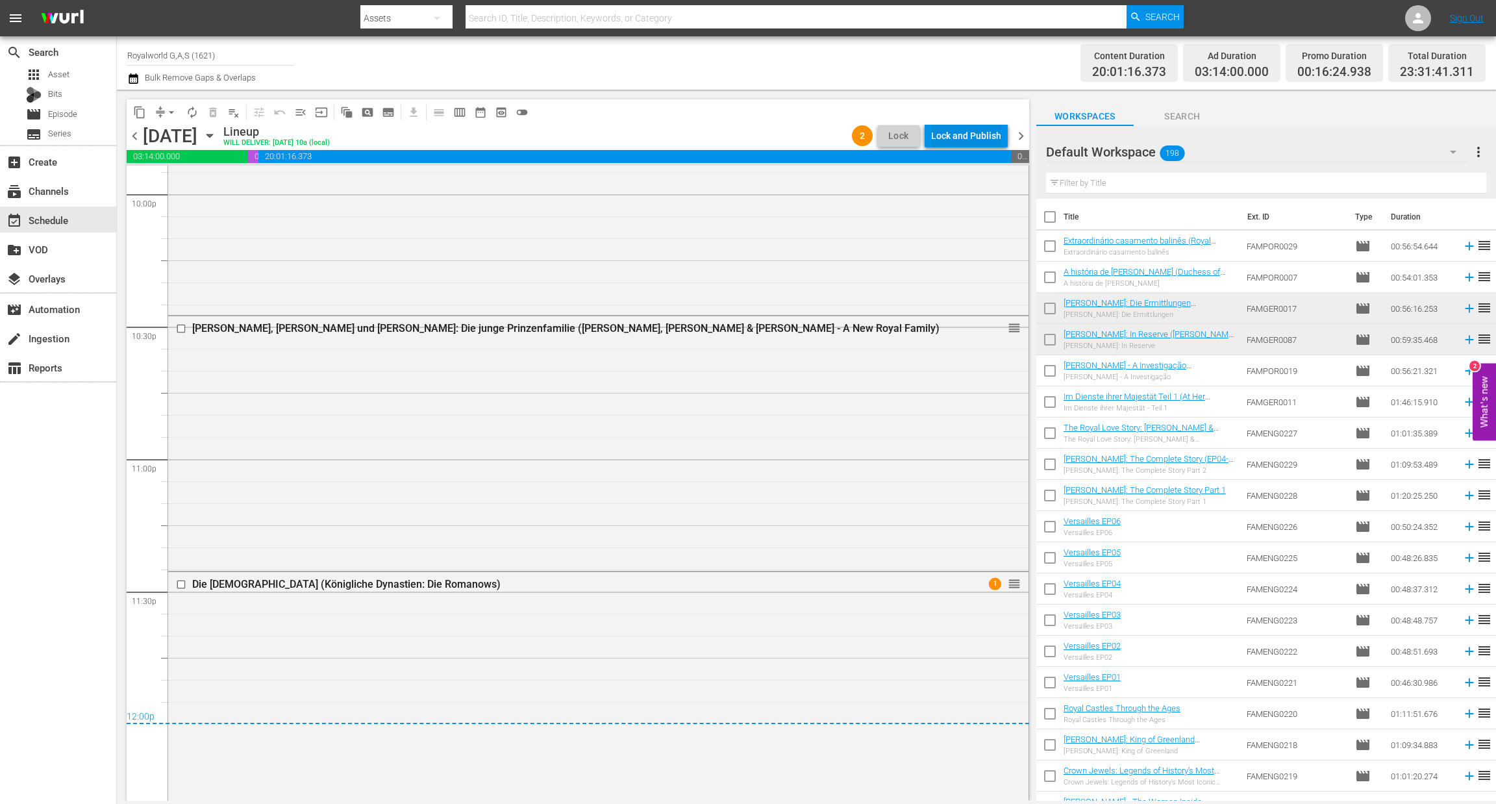
click at [964, 144] on div "Lock and Publish" at bounding box center [966, 135] width 70 height 23
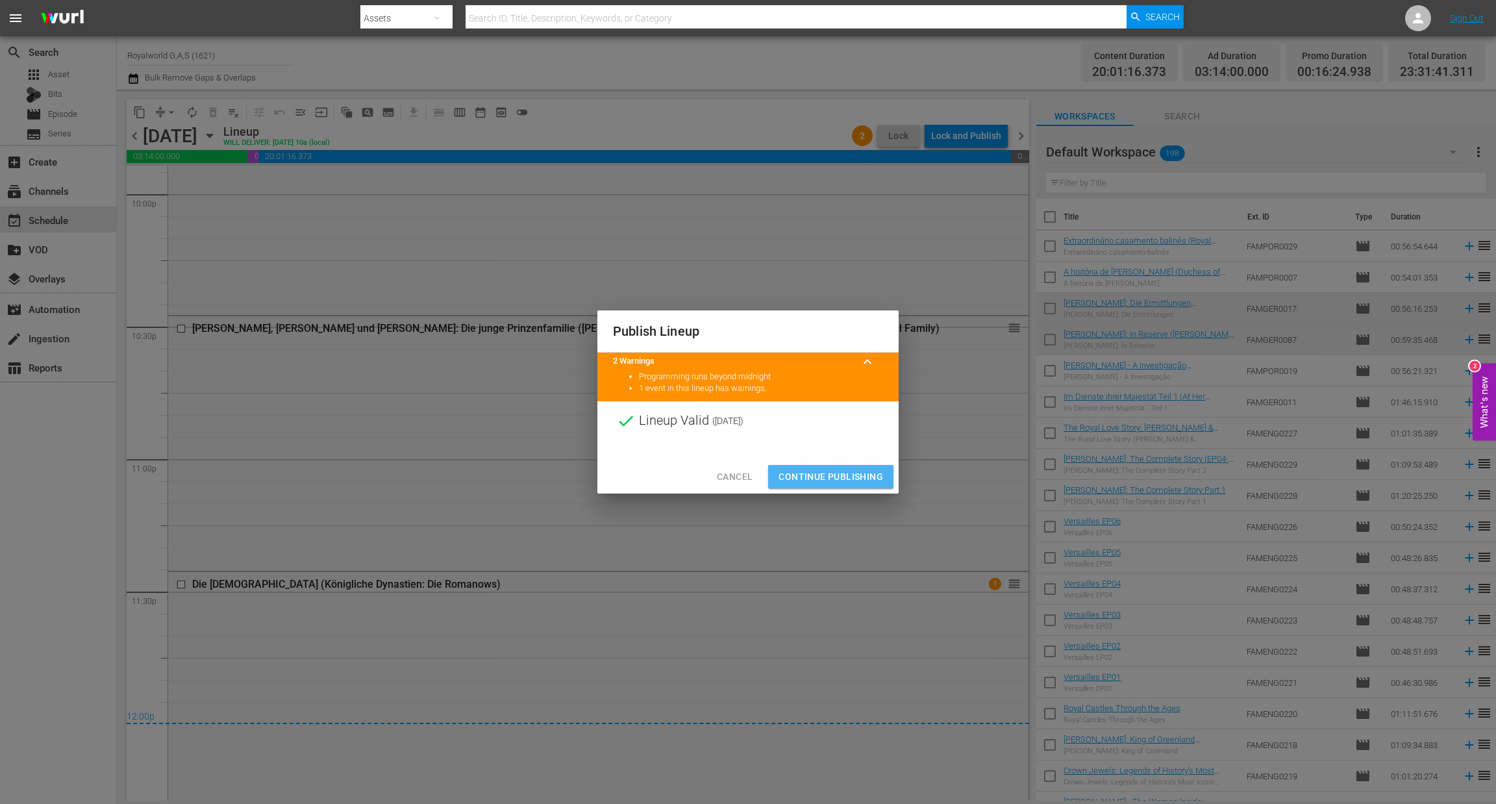
click at [843, 480] on span "Continue Publishing" at bounding box center [831, 477] width 105 height 16
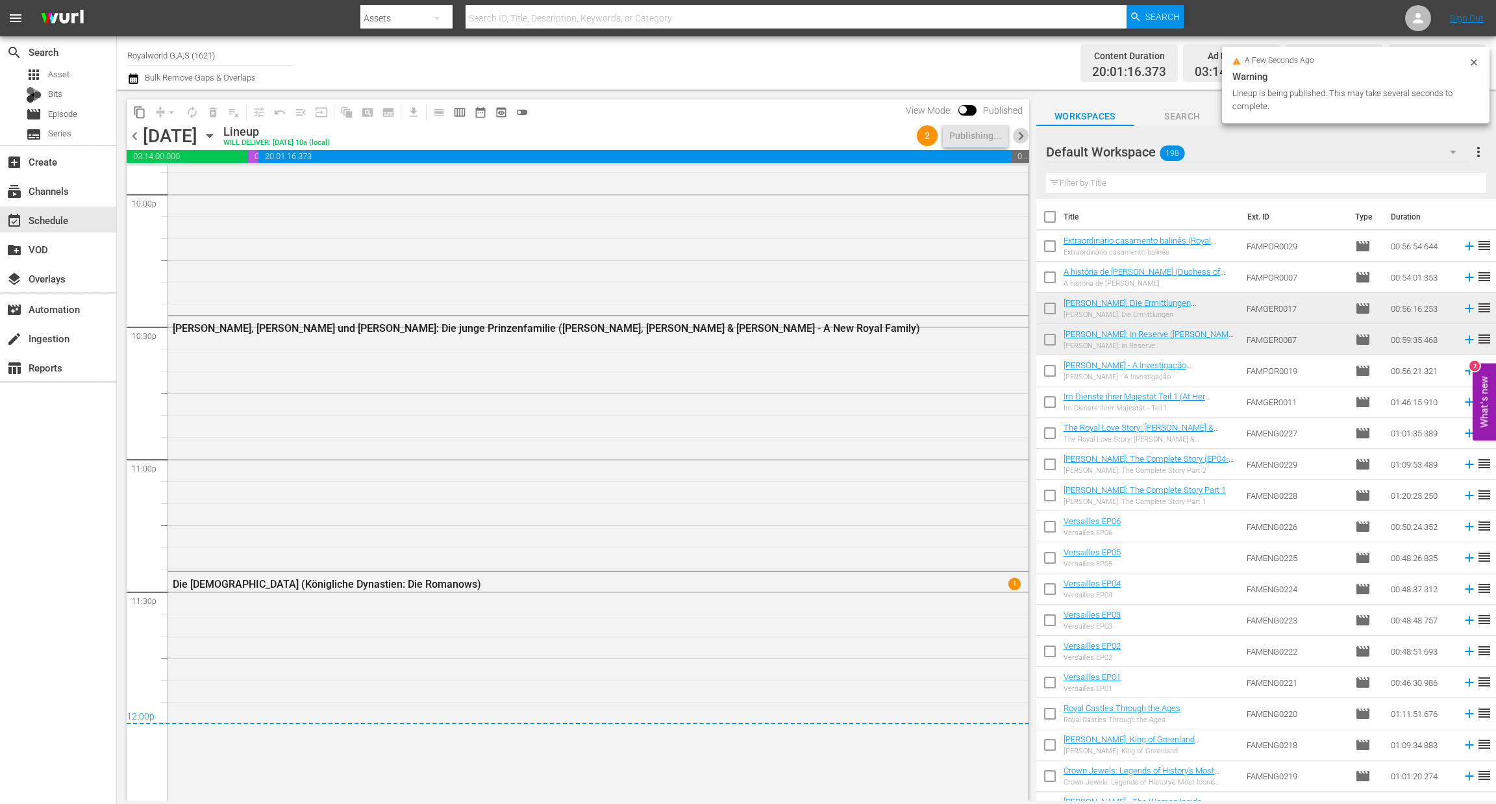
click at [1018, 134] on span "chevron_right" at bounding box center [1021, 136] width 16 height 16
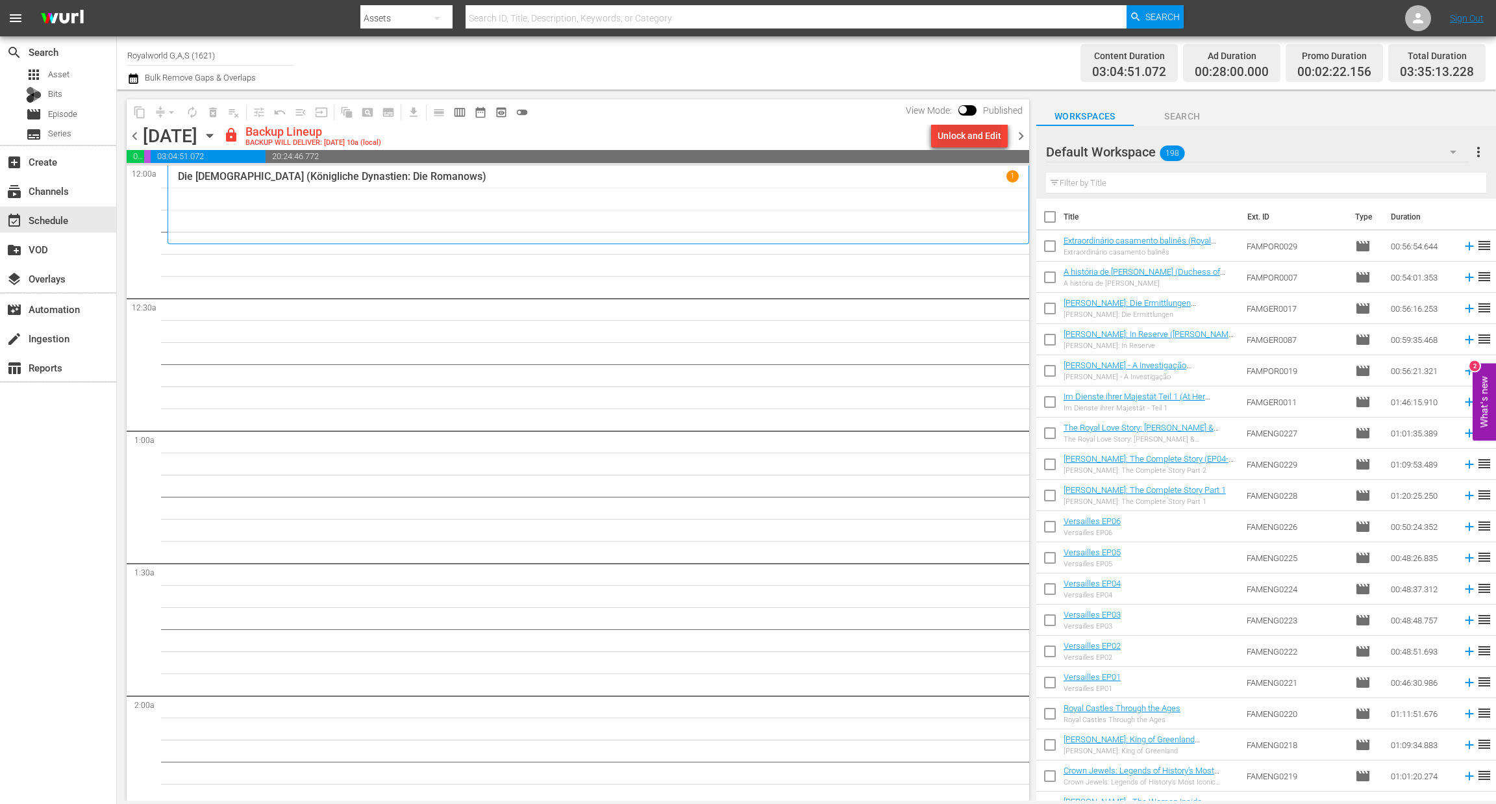
click at [972, 129] on div "Unlock and Edit" at bounding box center [970, 135] width 64 height 23
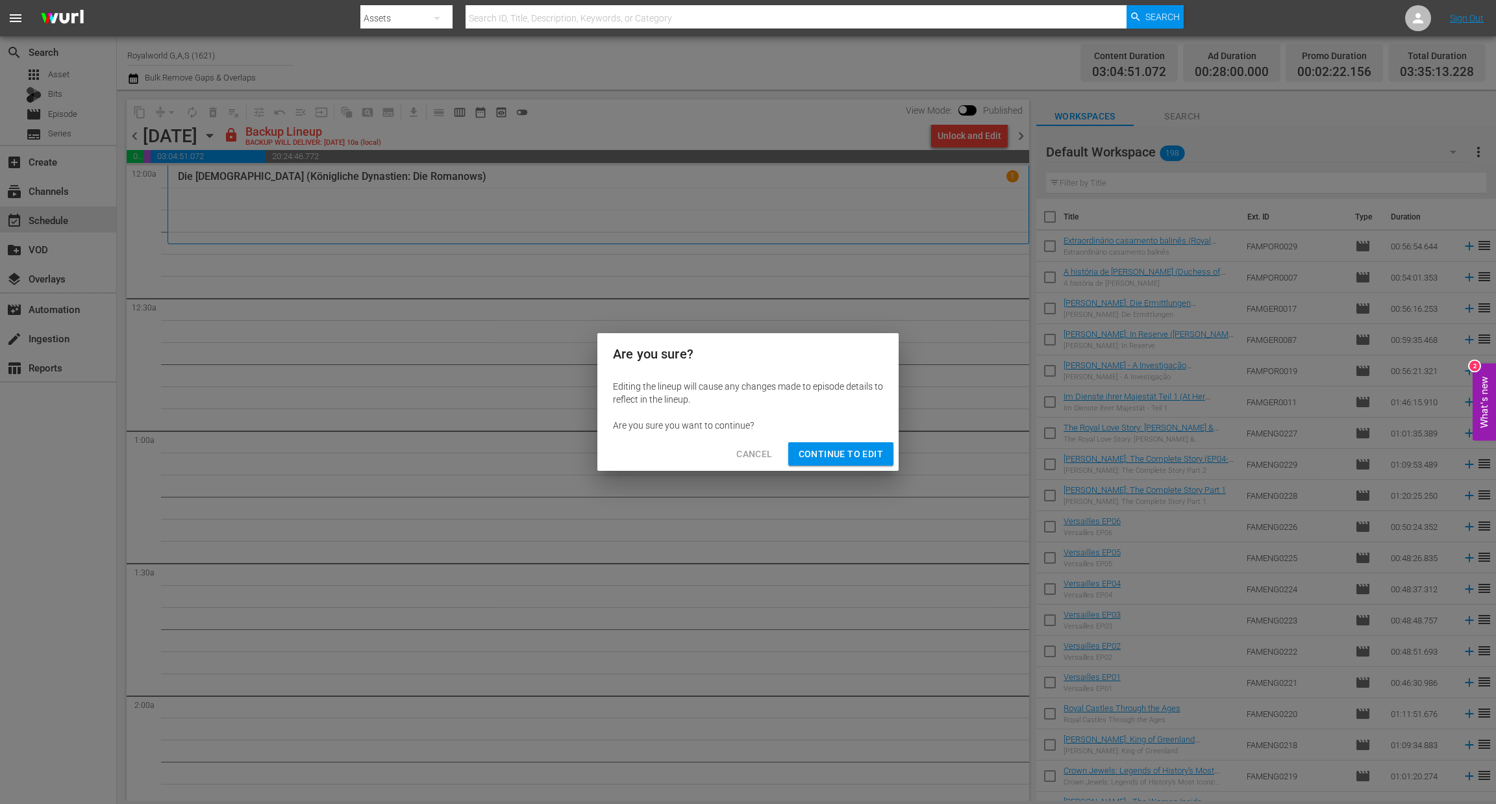
click at [839, 460] on span "Continue to Edit" at bounding box center [841, 454] width 84 height 16
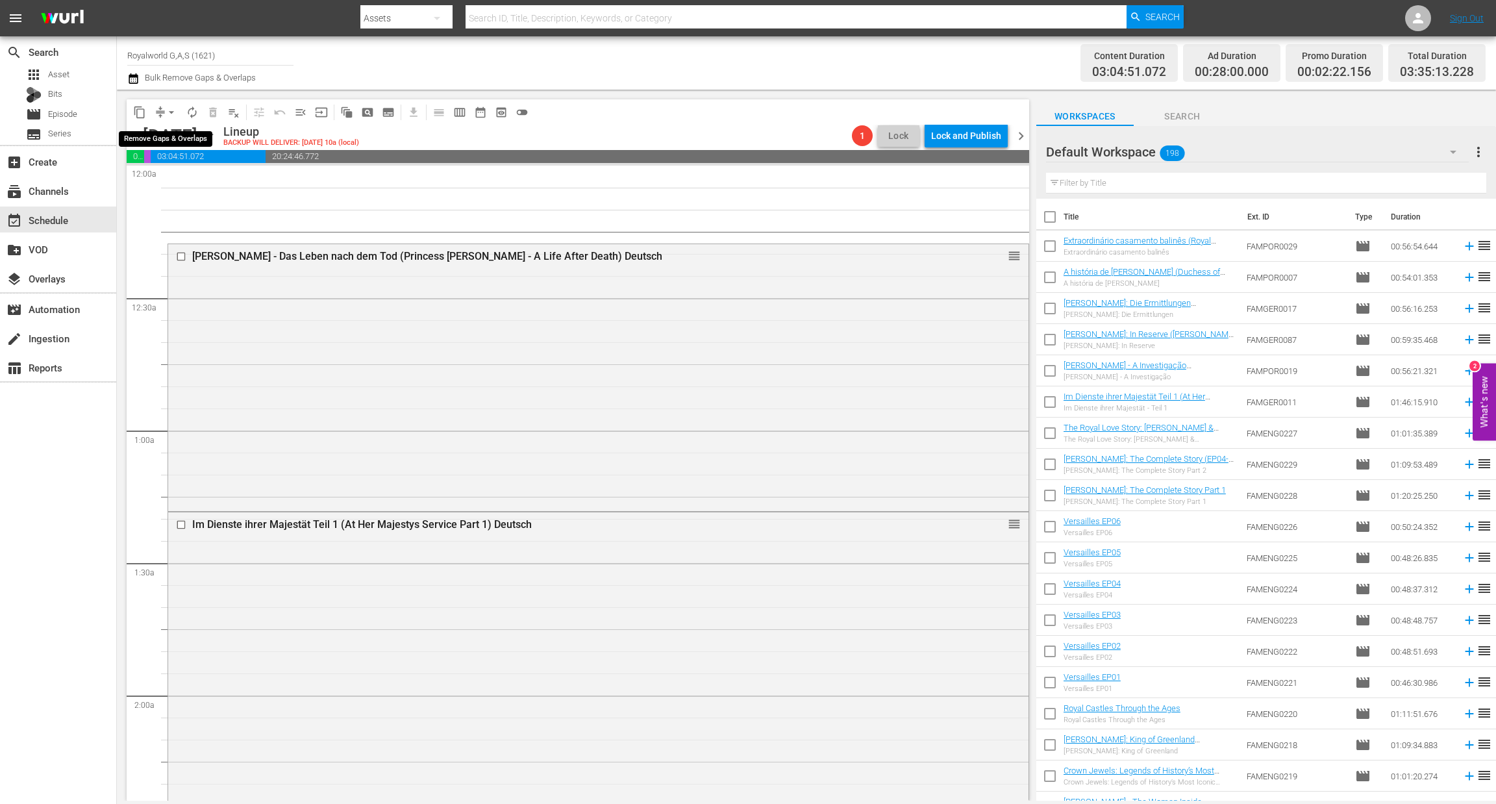
click at [173, 112] on span "arrow_drop_down" at bounding box center [171, 112] width 13 height 13
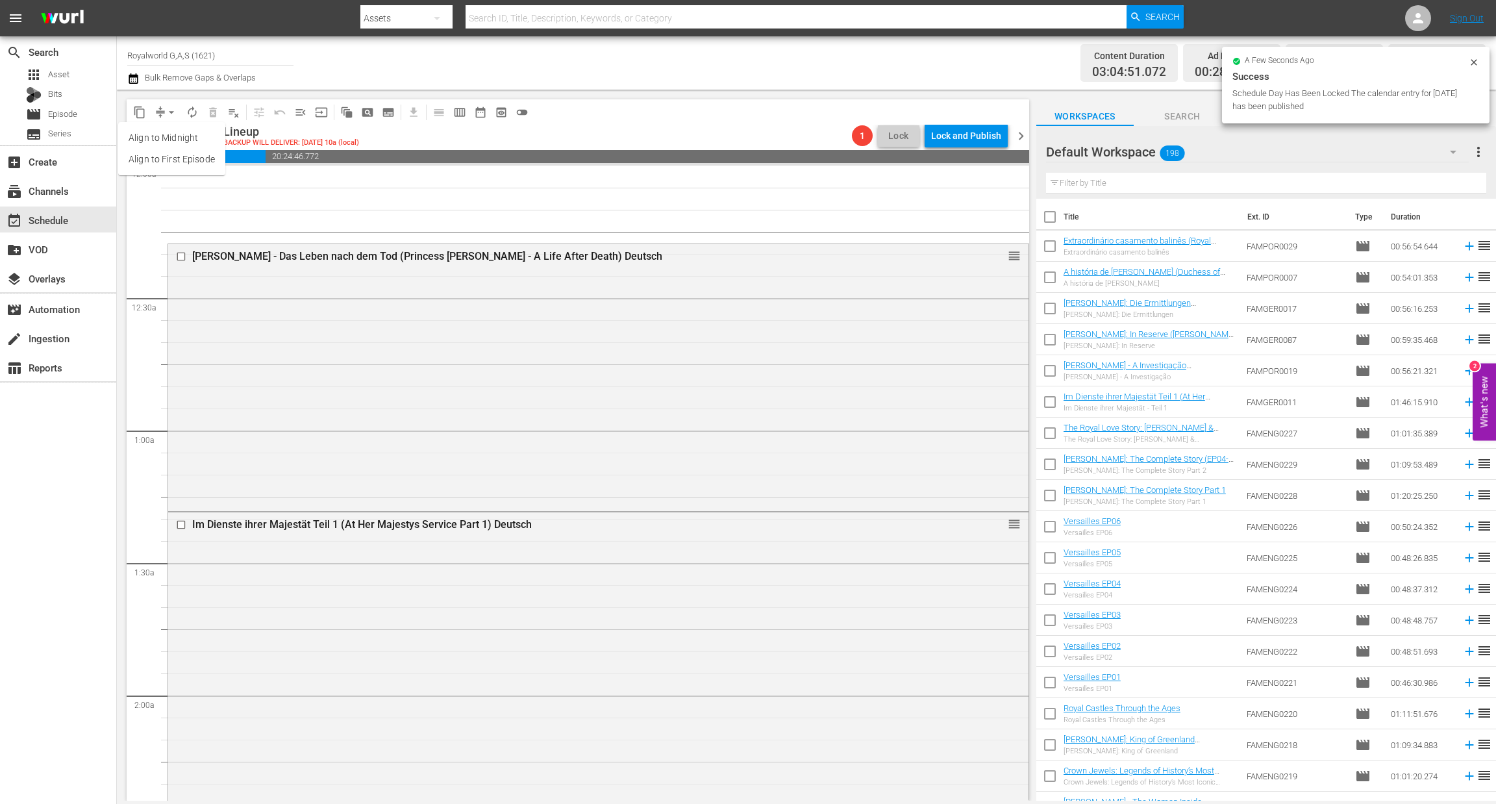
click at [178, 112] on button "arrow_drop_down" at bounding box center [171, 112] width 21 height 21
click at [462, 112] on span "calendar_view_week_outlined" at bounding box center [459, 112] width 13 height 13
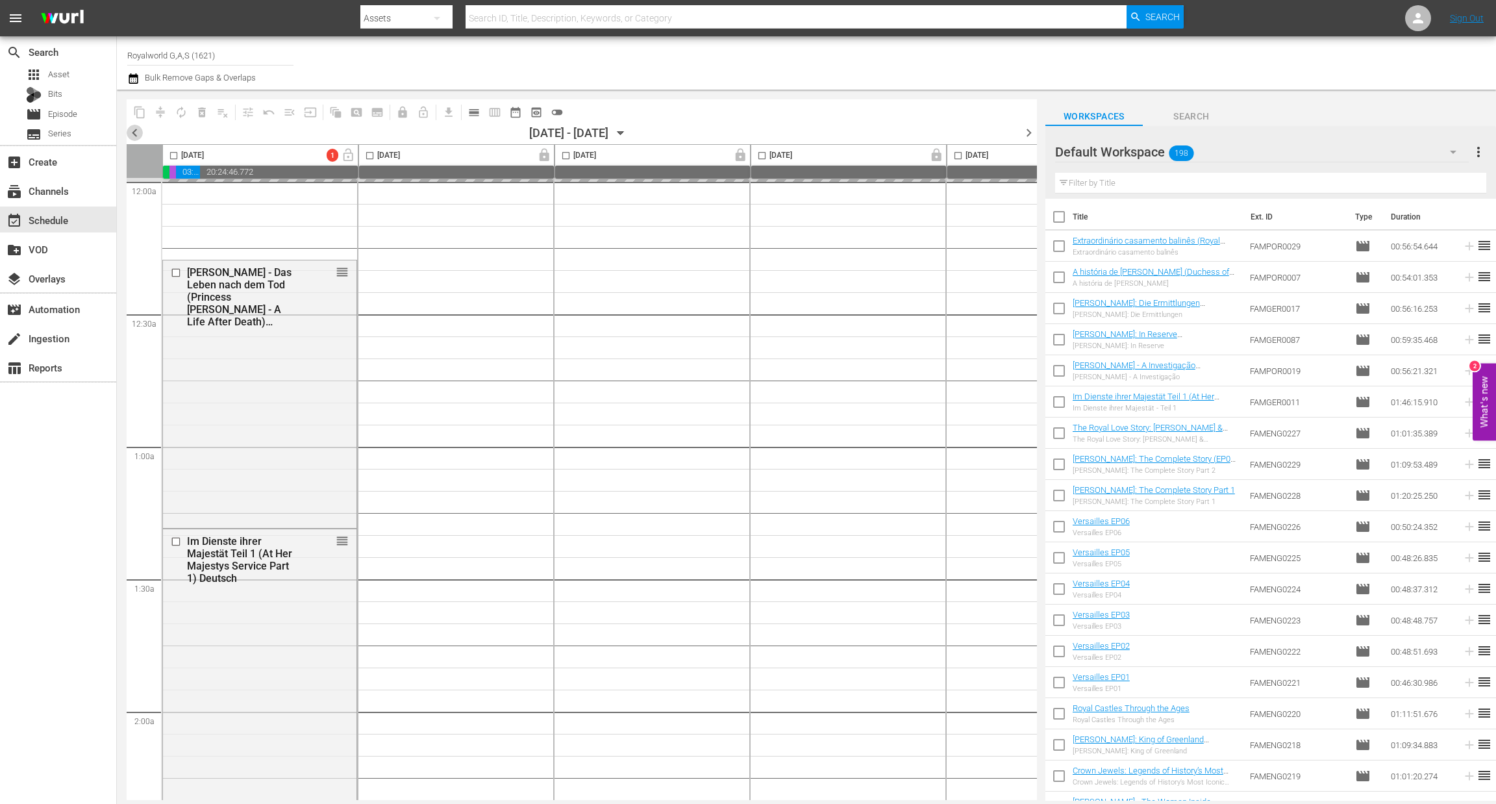
click at [129, 128] on span "chevron_left" at bounding box center [135, 133] width 16 height 16
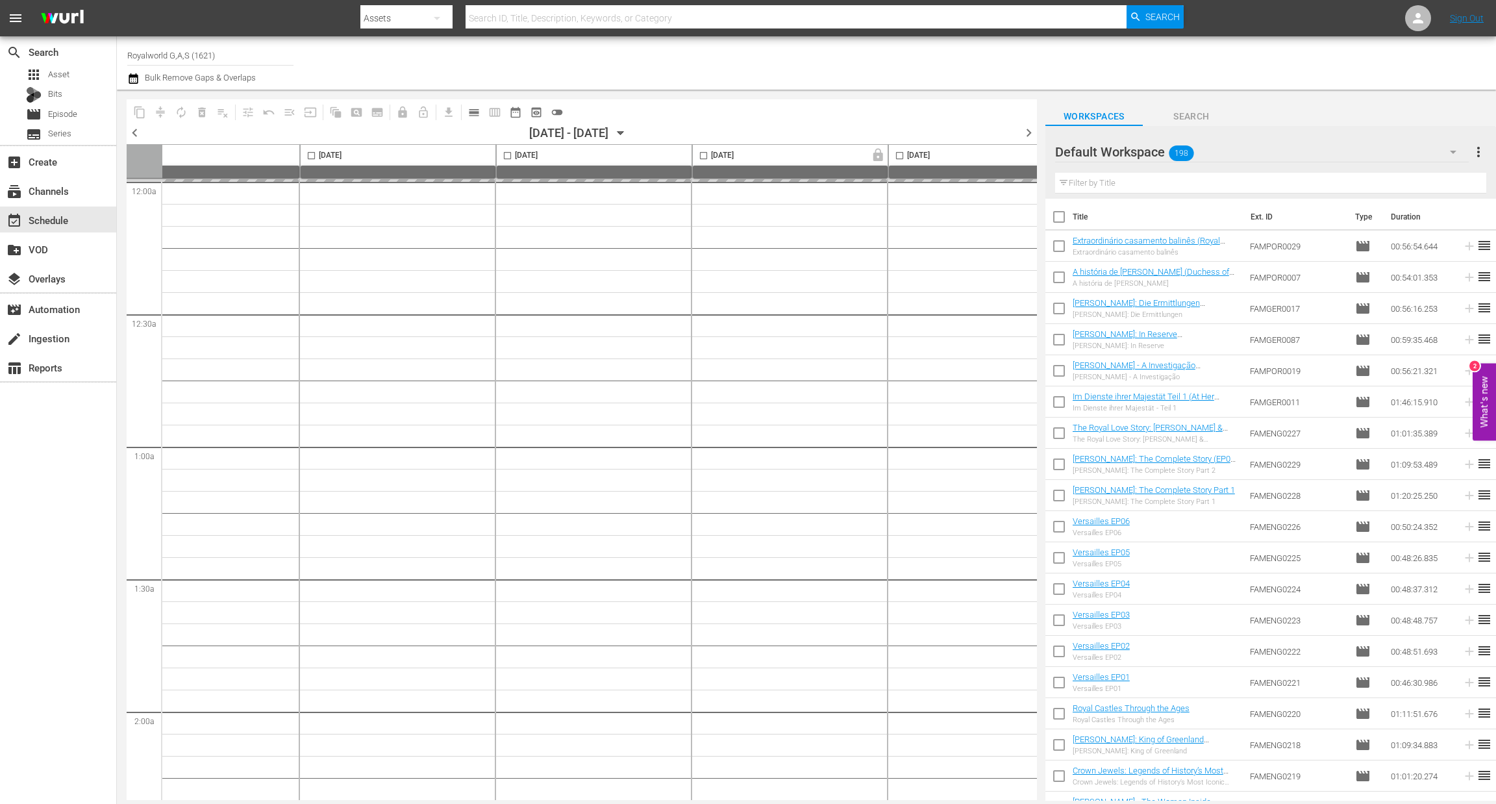
scroll to position [0, 504]
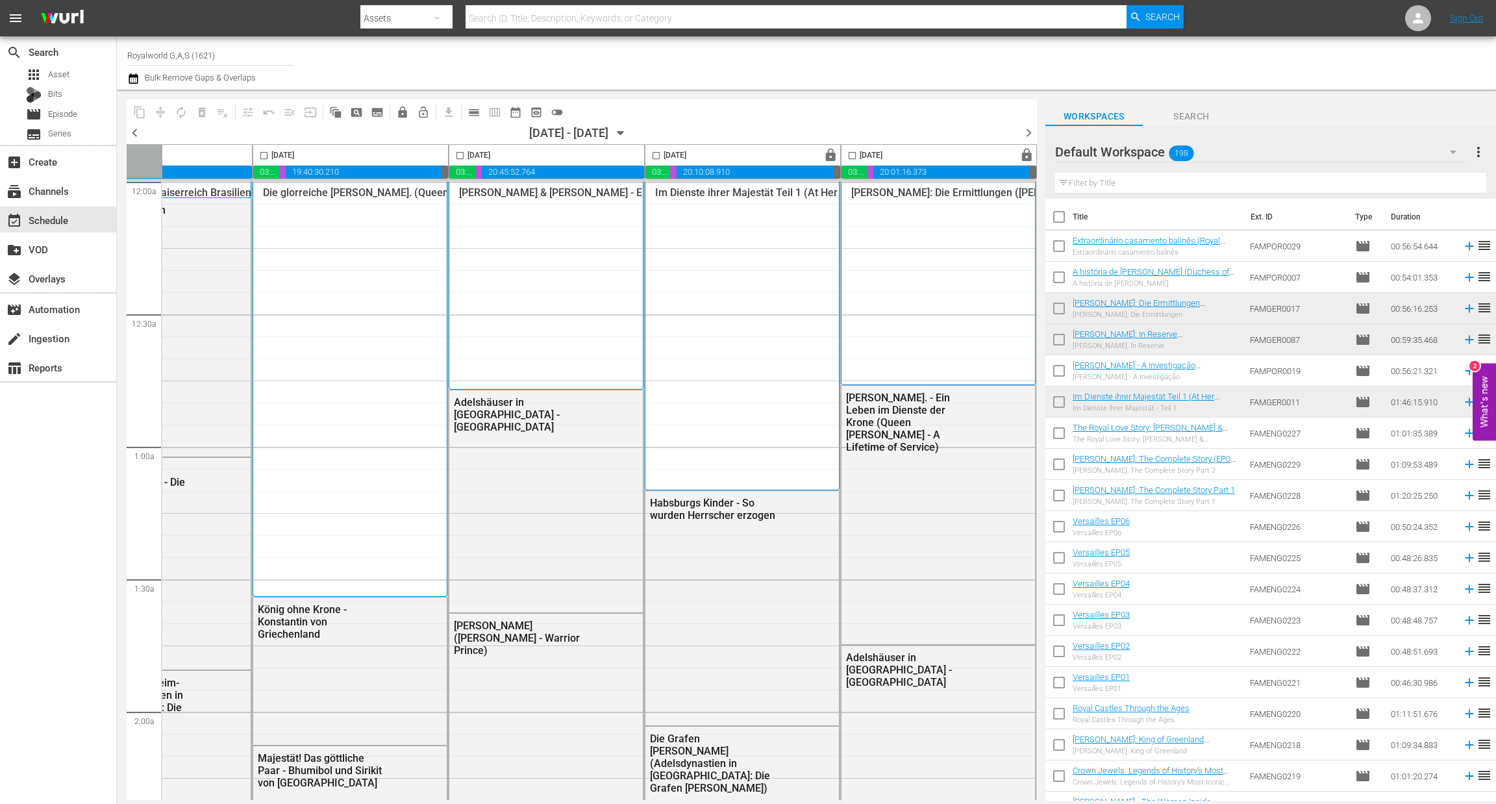
click at [652, 156] on input "checkbox" at bounding box center [656, 158] width 15 height 15
checkbox input "true"
click at [139, 108] on span "content_copy" at bounding box center [139, 112] width 13 height 13
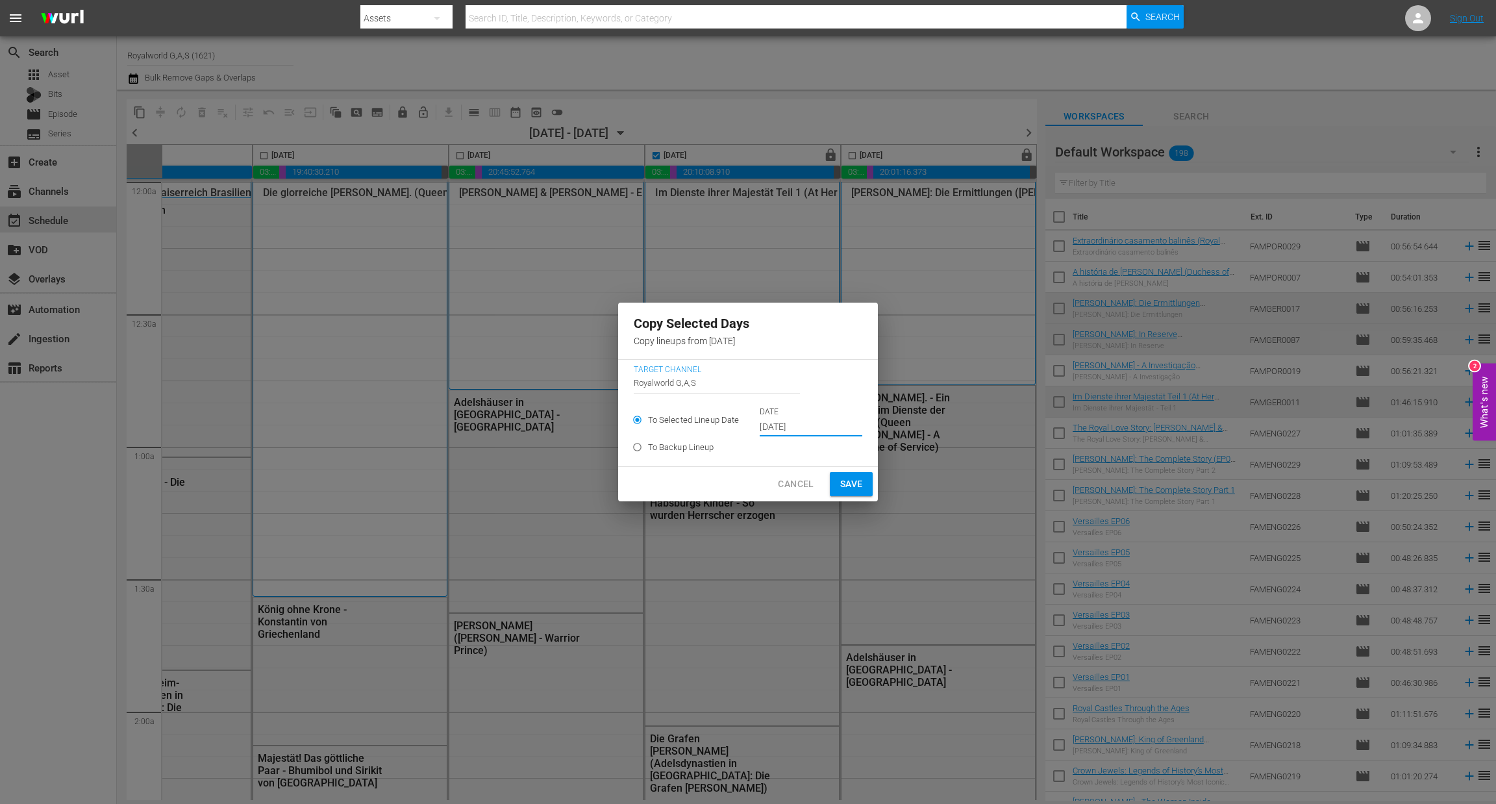
click at [813, 429] on input "[DATE]" at bounding box center [811, 427] width 103 height 19
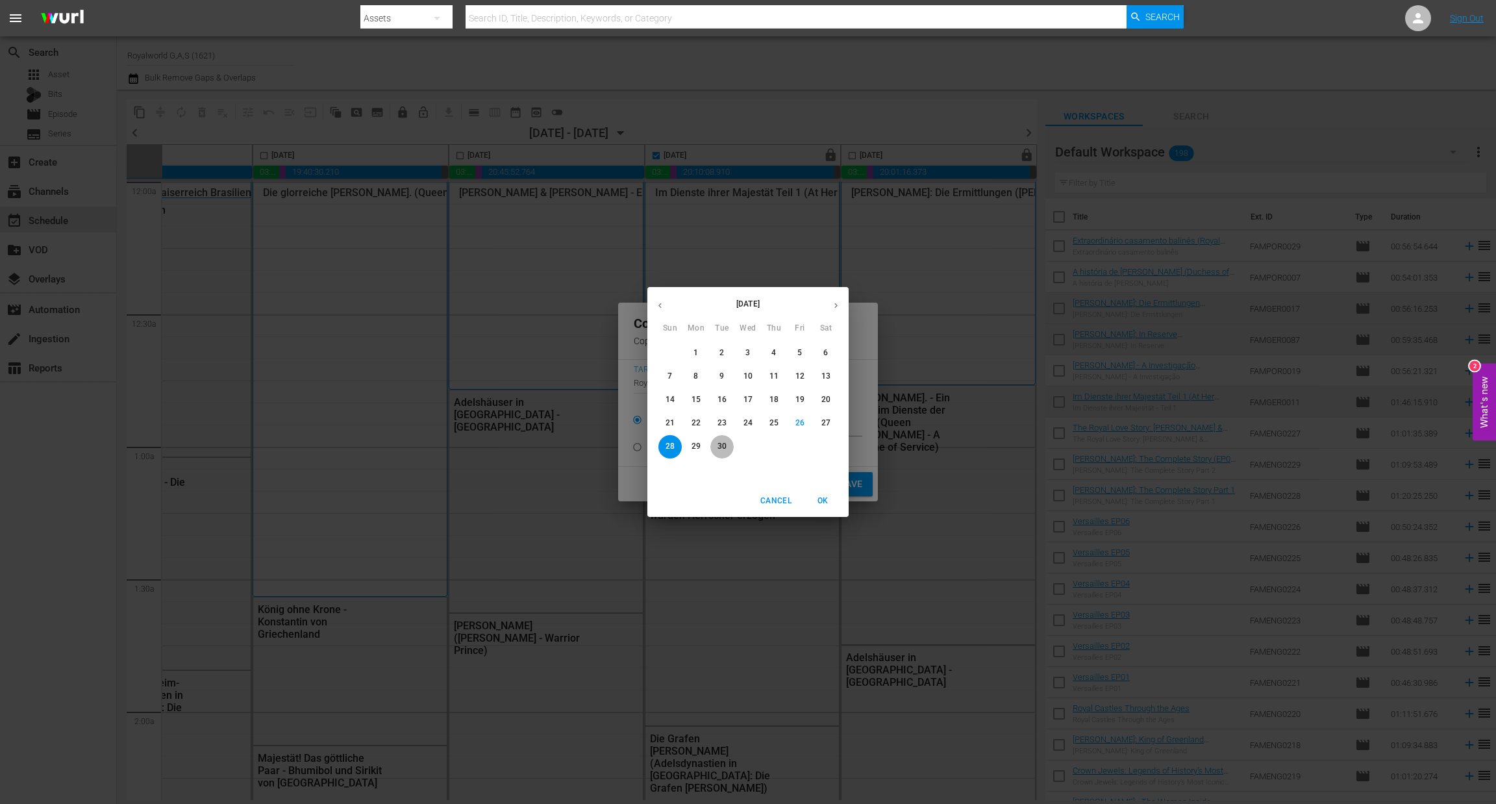
drag, startPoint x: 720, startPoint y: 446, endPoint x: 741, endPoint y: 451, distance: 22.2
click at [720, 445] on p "30" at bounding box center [722, 446] width 9 height 11
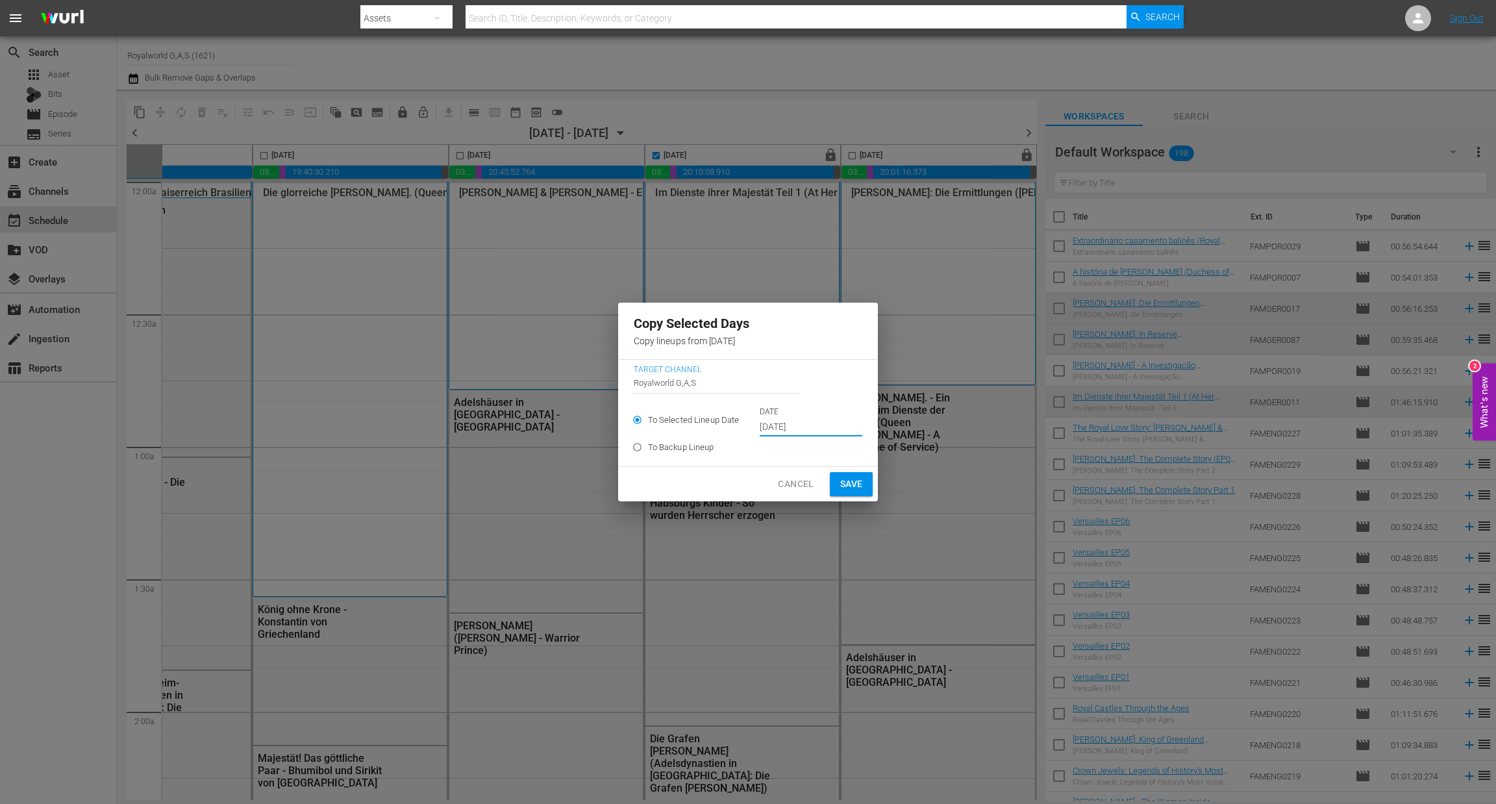
click at [842, 485] on span "Save" at bounding box center [851, 484] width 23 height 16
type input "Sep 28th 2025"
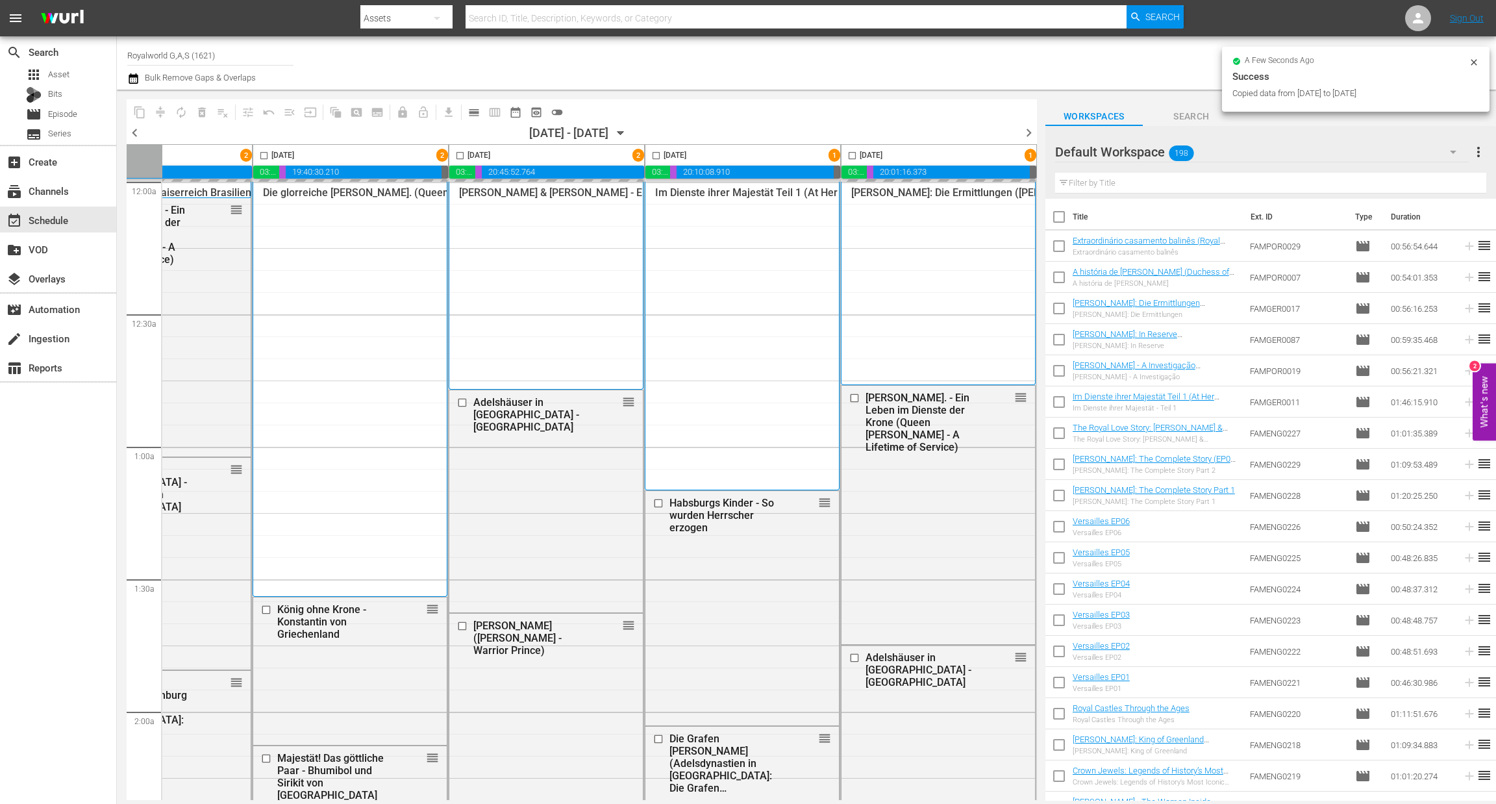
checkbox input "false"
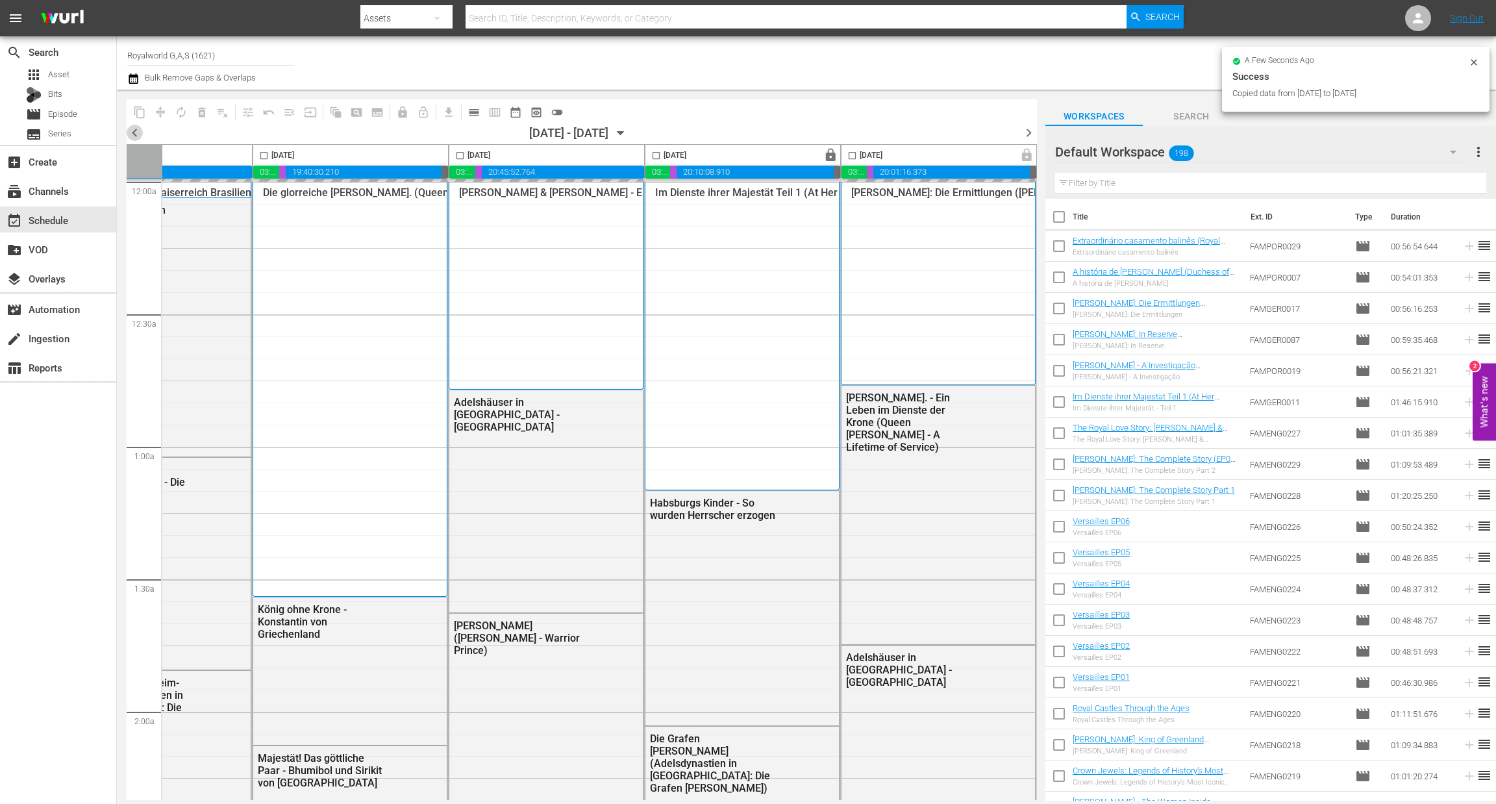
click at [134, 131] on span "chevron_left" at bounding box center [135, 133] width 16 height 16
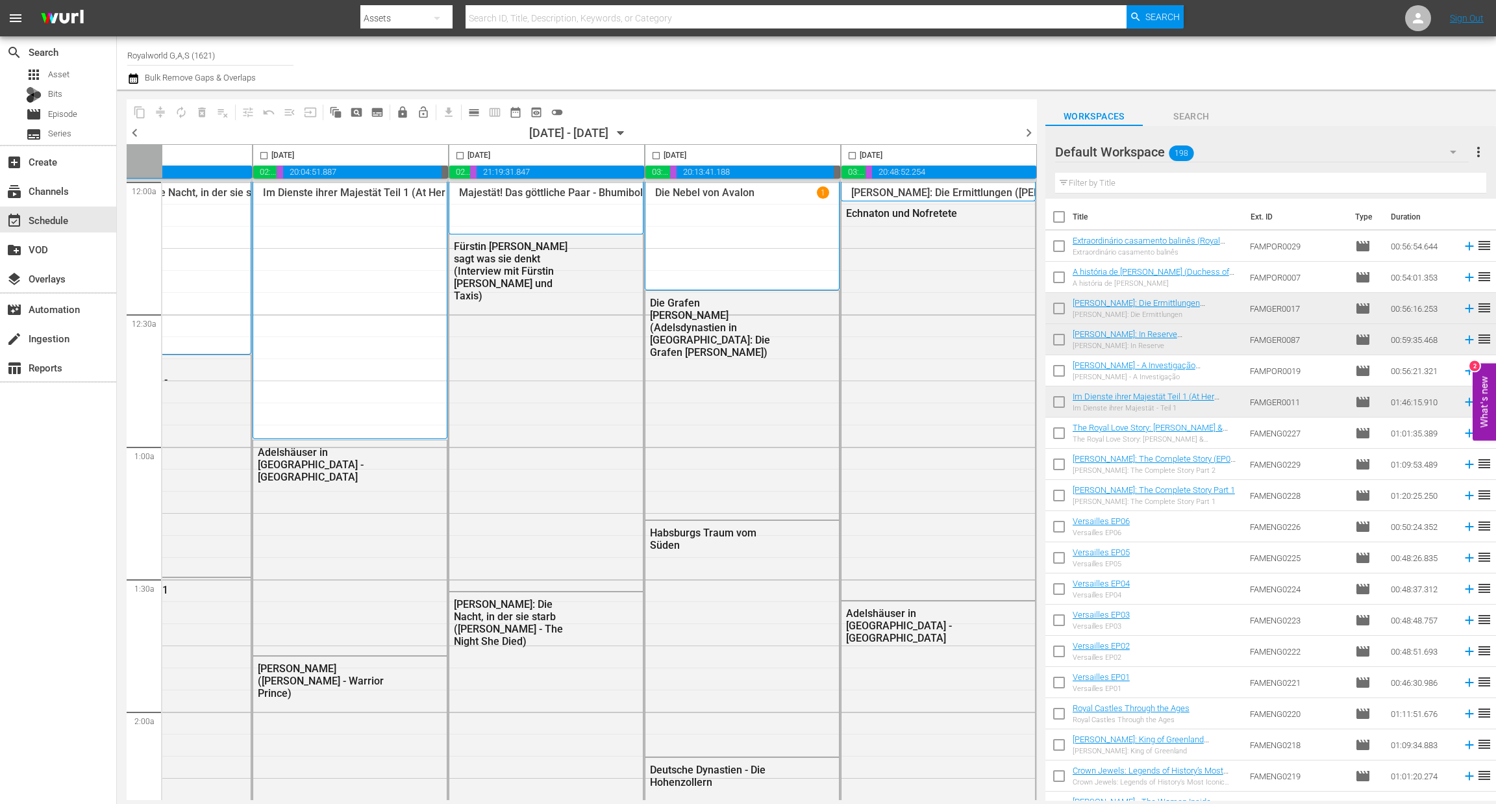
click at [850, 154] on input "checkbox" at bounding box center [852, 158] width 15 height 15
checkbox input "true"
click at [134, 108] on span "content_copy" at bounding box center [139, 112] width 13 height 13
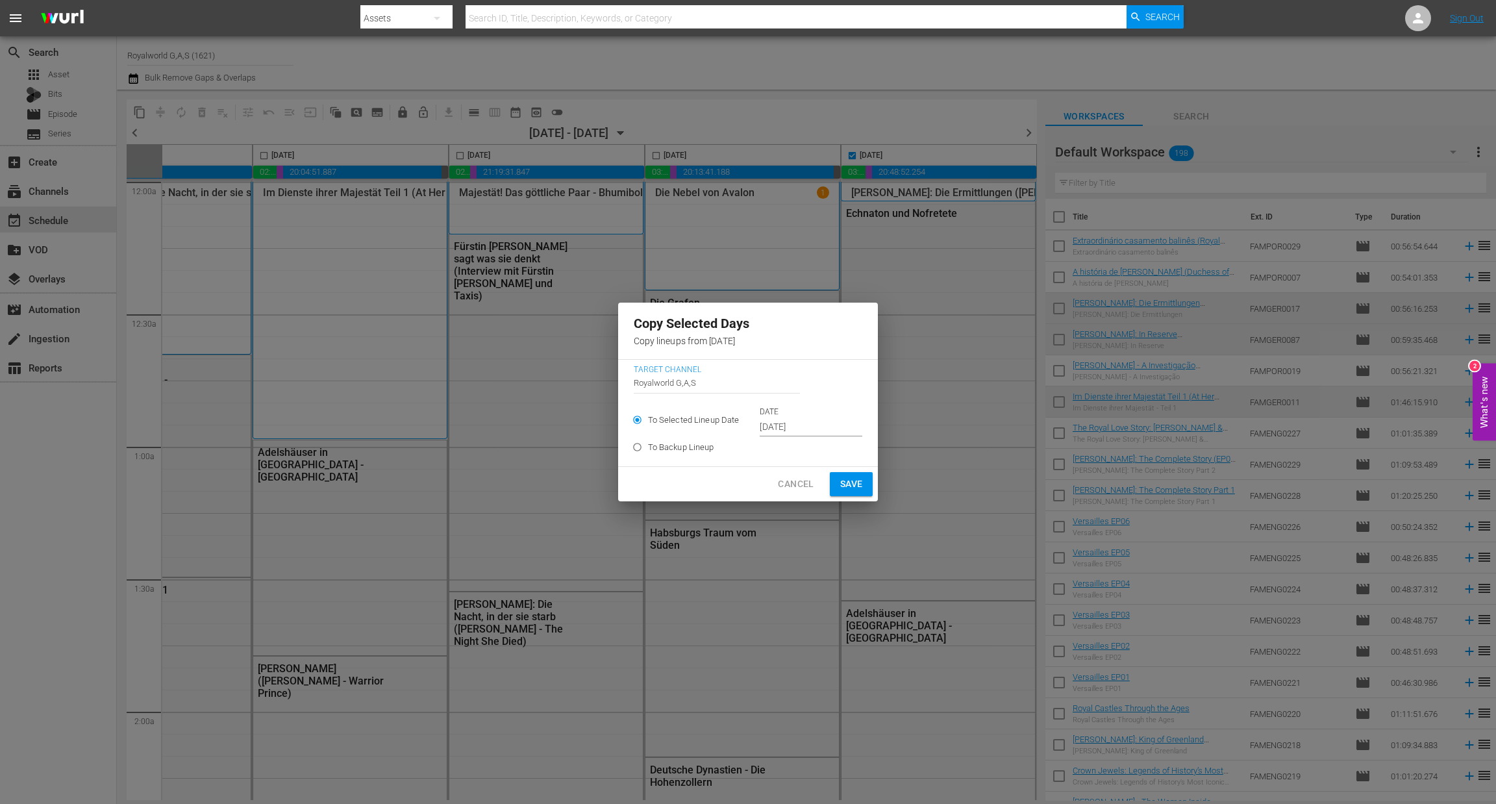
click at [801, 425] on input "Sep 22nd 2025" at bounding box center [811, 427] width 103 height 19
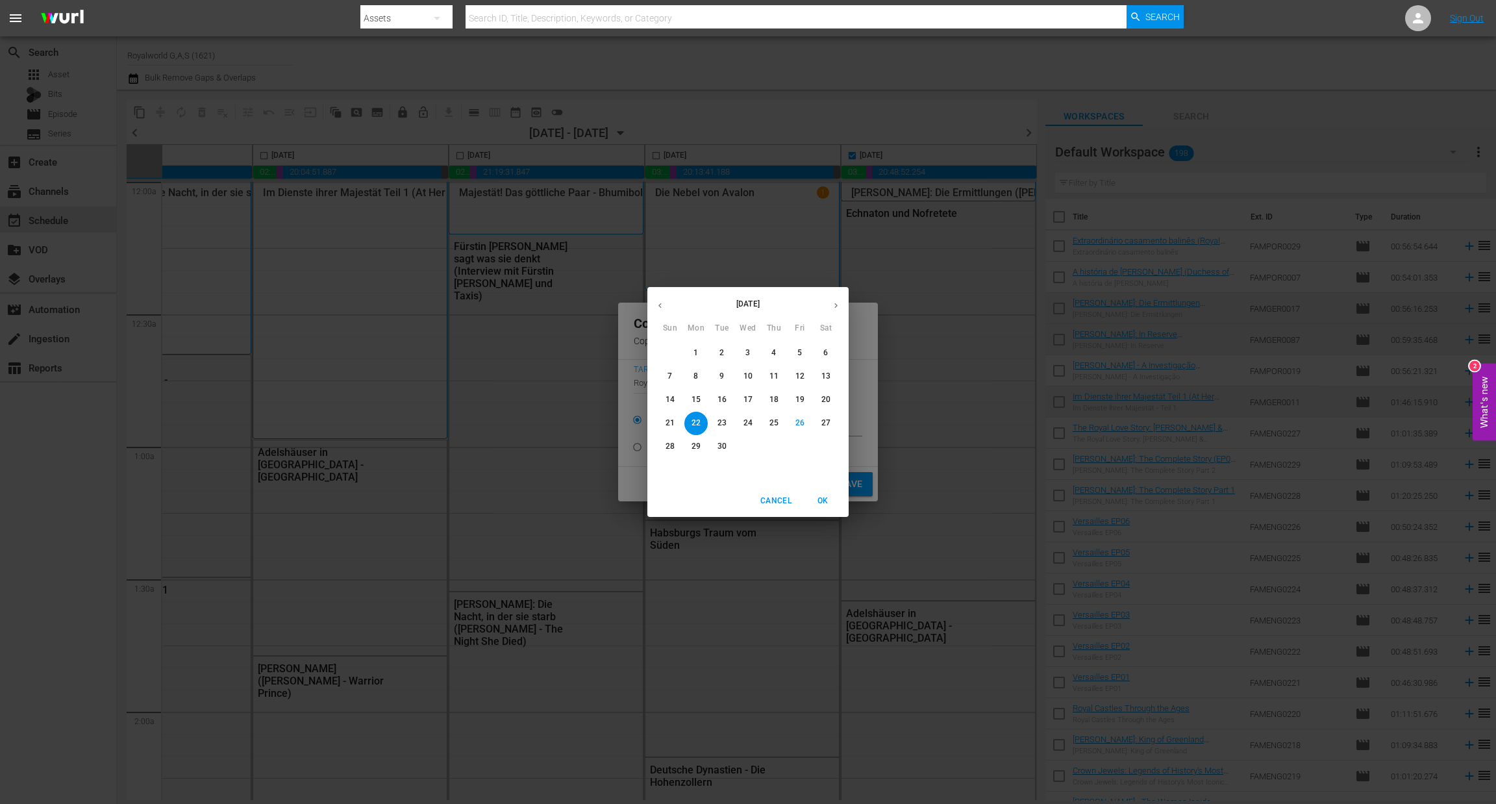
click at [833, 310] on icon "button" at bounding box center [836, 306] width 10 height 10
click at [747, 351] on p "1" at bounding box center [748, 352] width 5 height 11
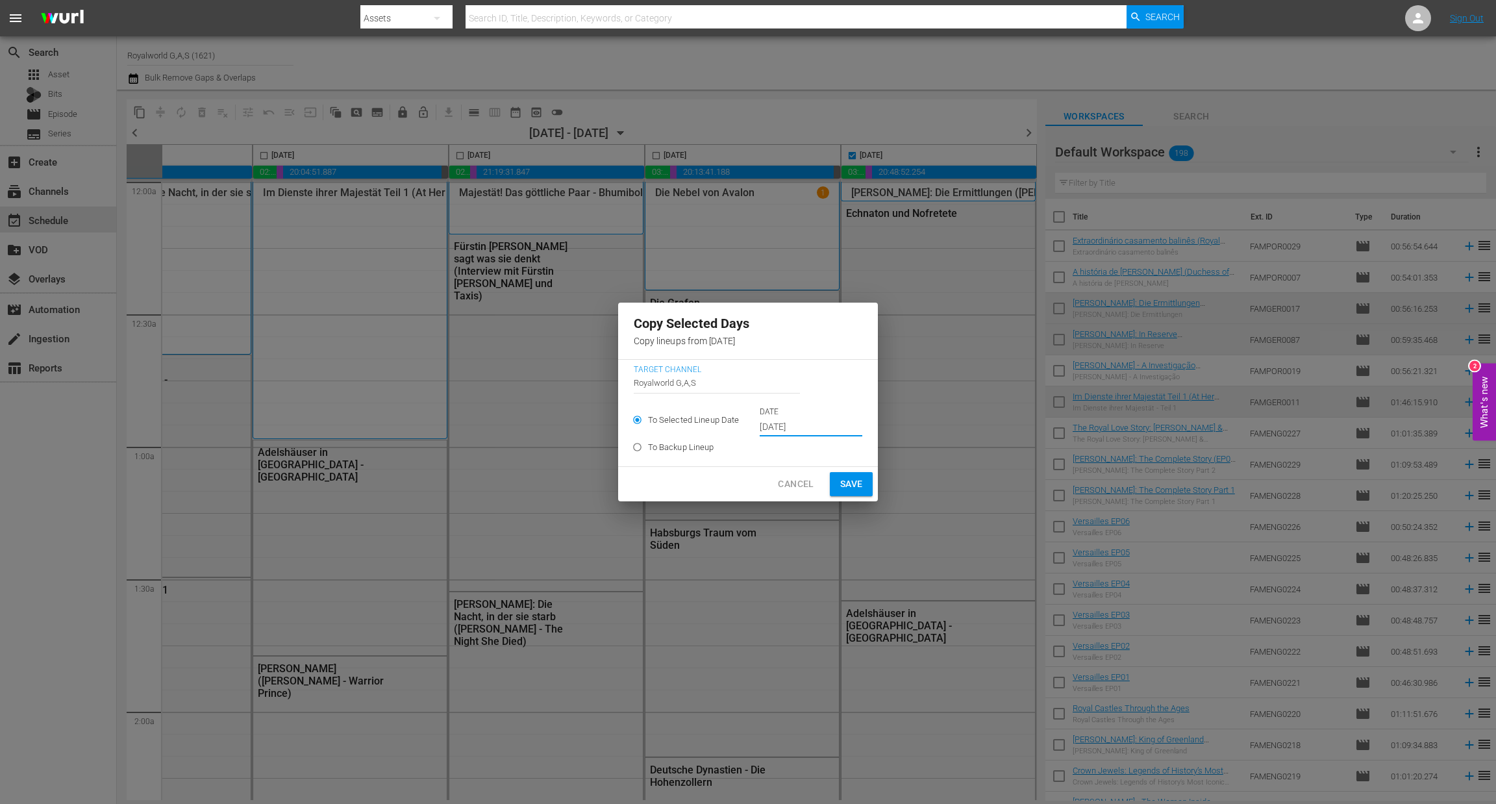
click at [847, 476] on span "Save" at bounding box center [851, 484] width 23 height 16
type input "Sep 22nd 2025"
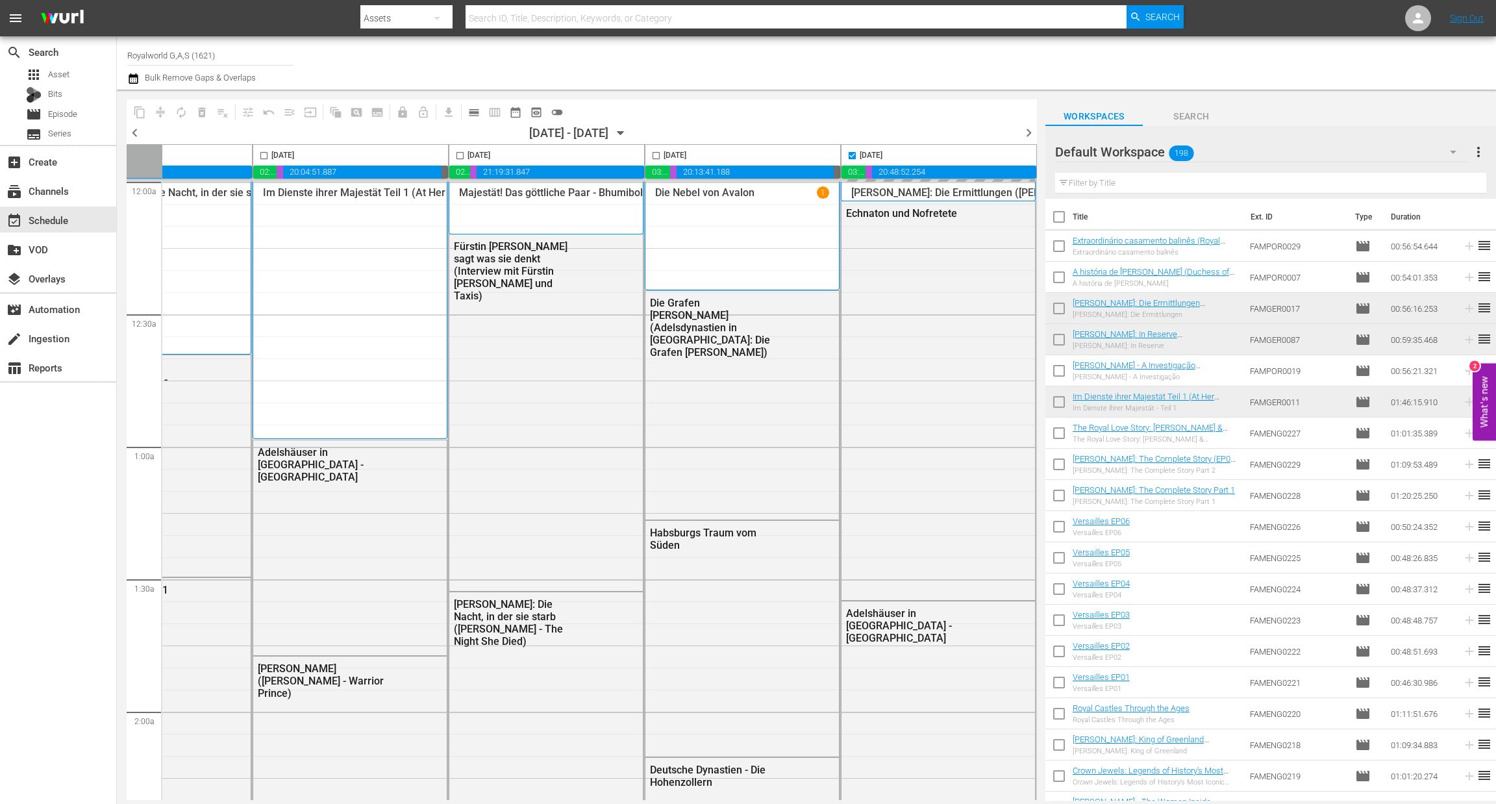
click at [1027, 125] on span "chevron_right" at bounding box center [1029, 133] width 16 height 16
checkbox input "false"
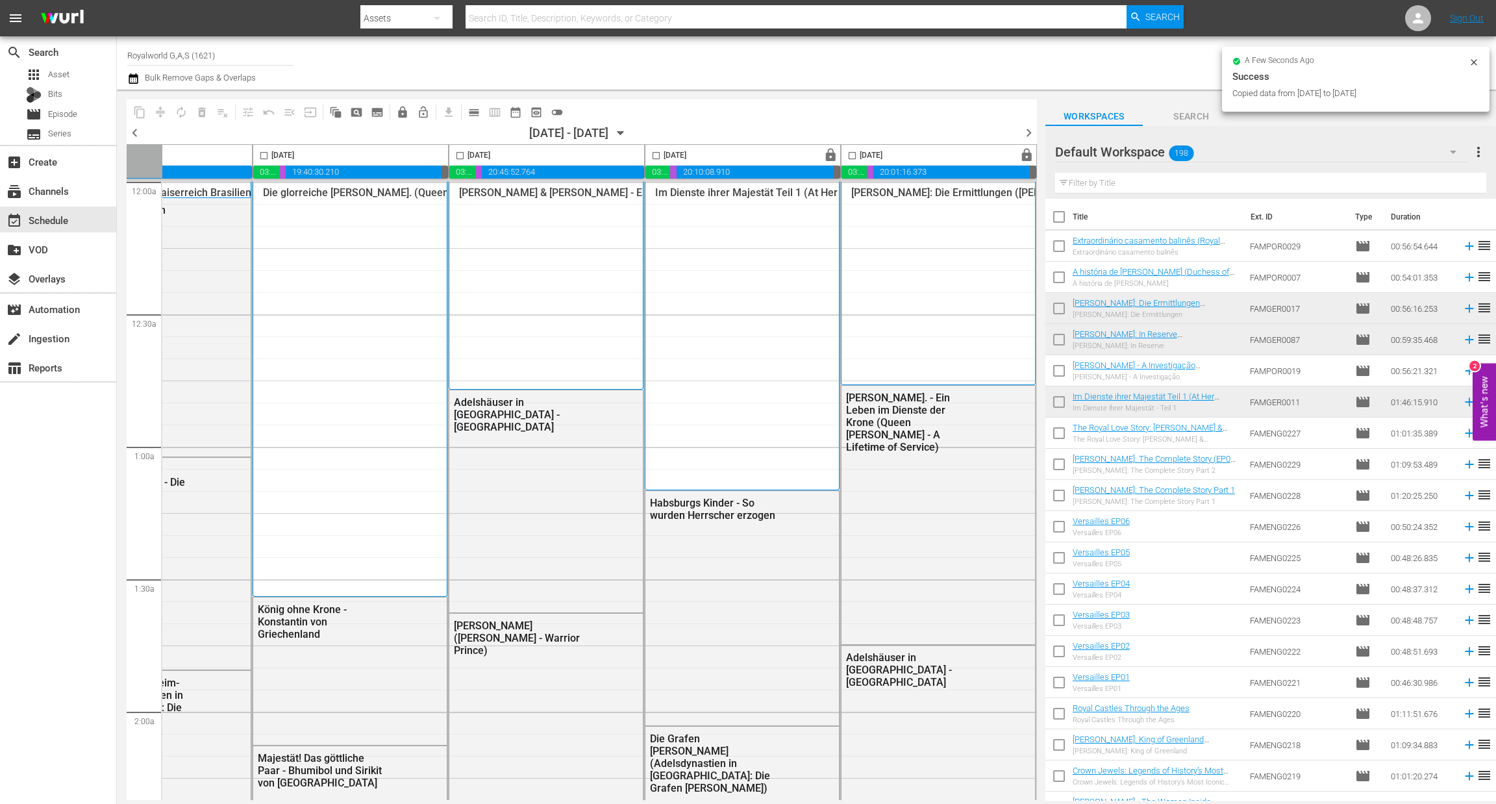
drag, startPoint x: 1027, startPoint y: 125, endPoint x: 915, endPoint y: 140, distance: 113.4
click at [1028, 125] on span "chevron_right" at bounding box center [1029, 133] width 16 height 16
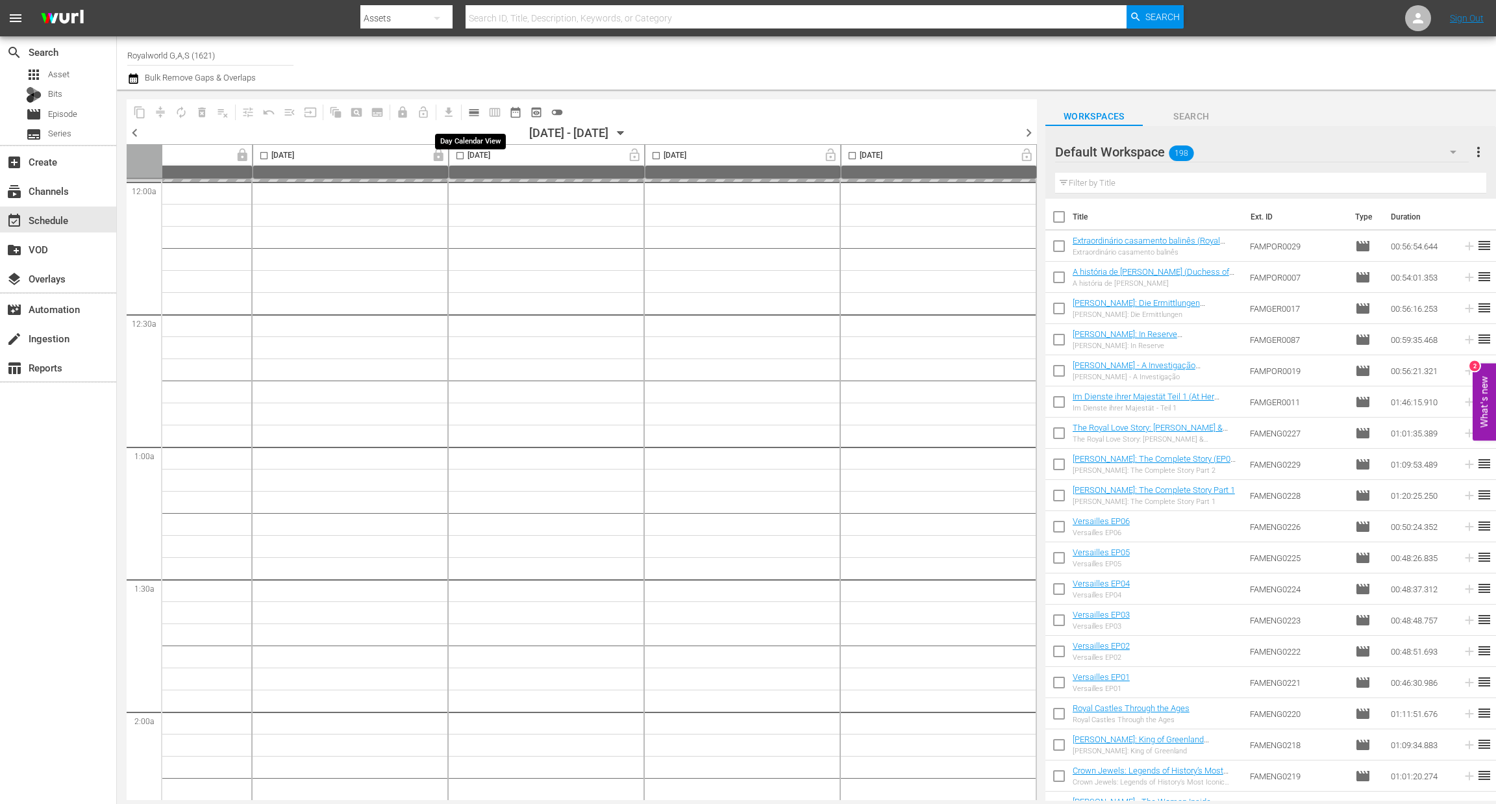
click at [472, 107] on span "calendar_view_day_outlined" at bounding box center [474, 112] width 13 height 13
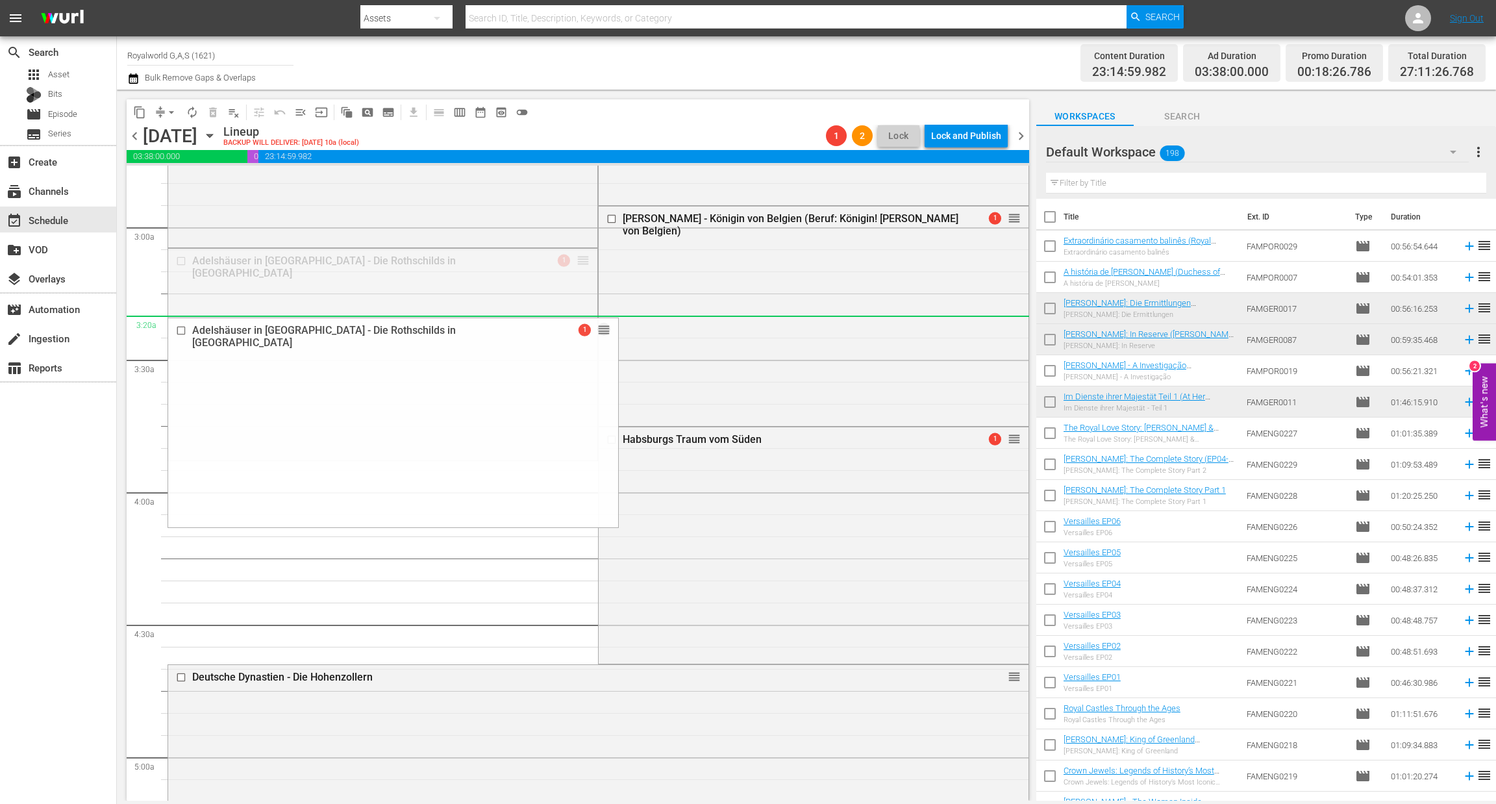
scroll to position [779, 0]
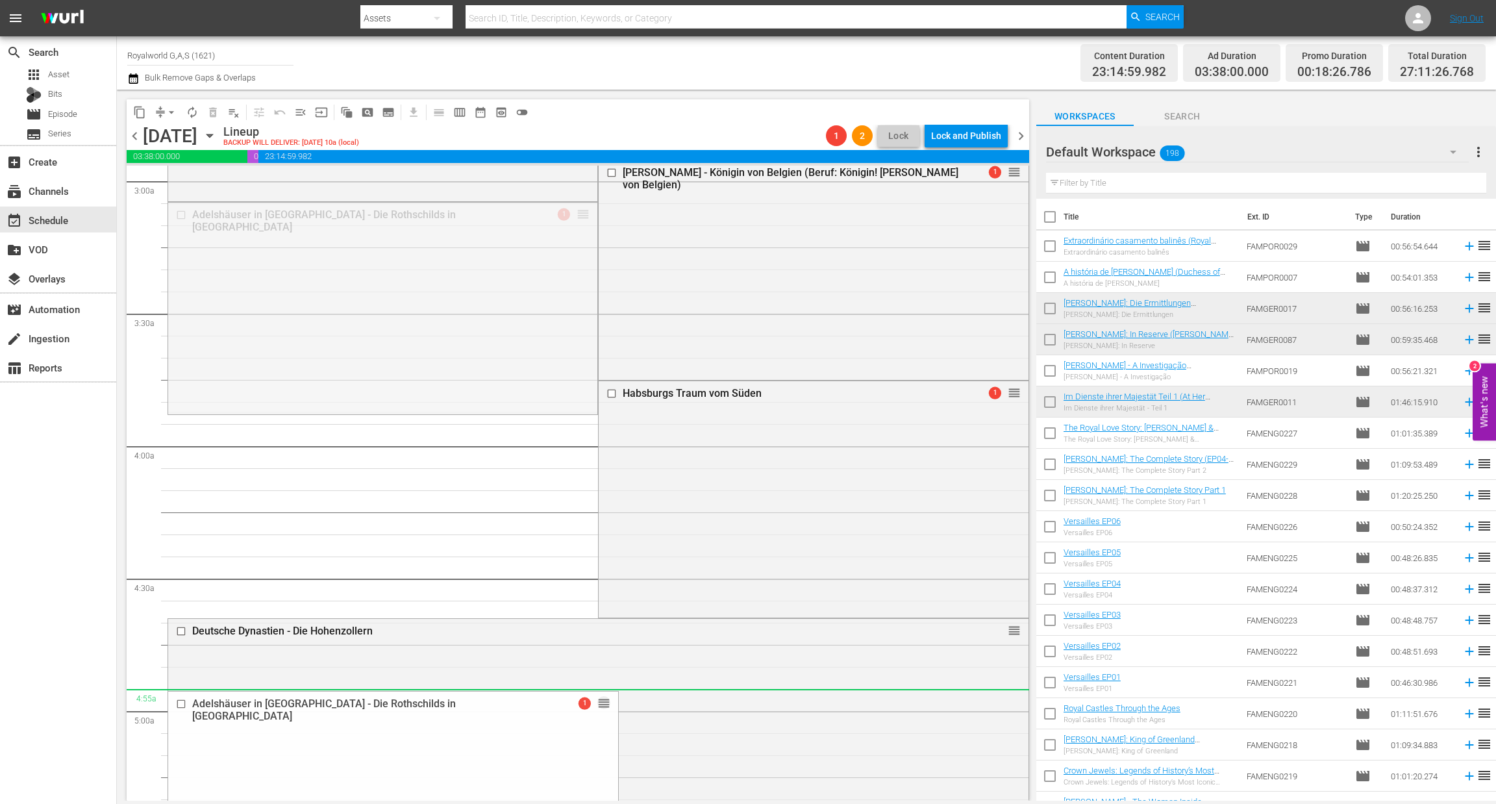
drag, startPoint x: 579, startPoint y: 411, endPoint x: 611, endPoint y: 696, distance: 286.3
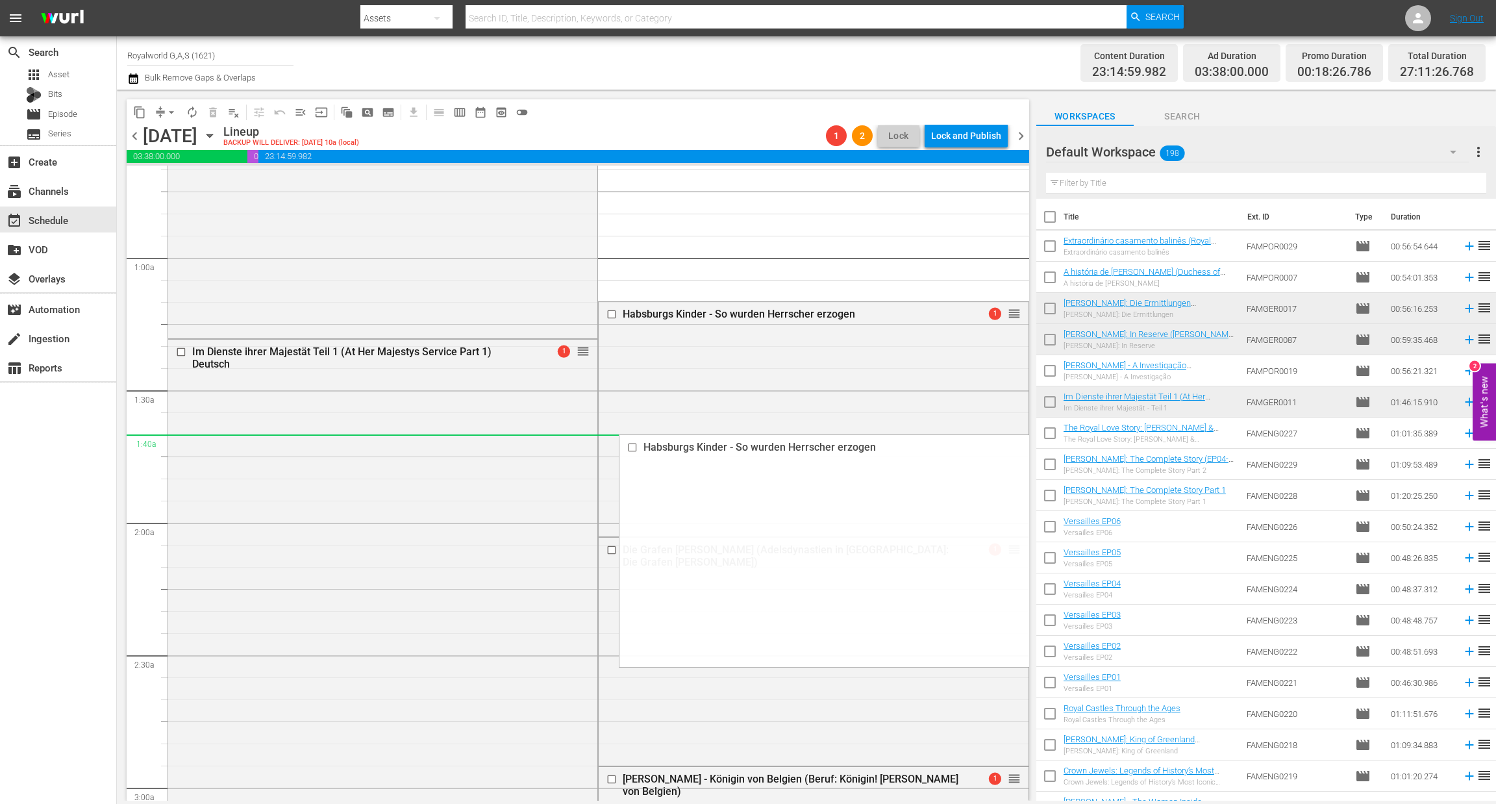
scroll to position [195, 0]
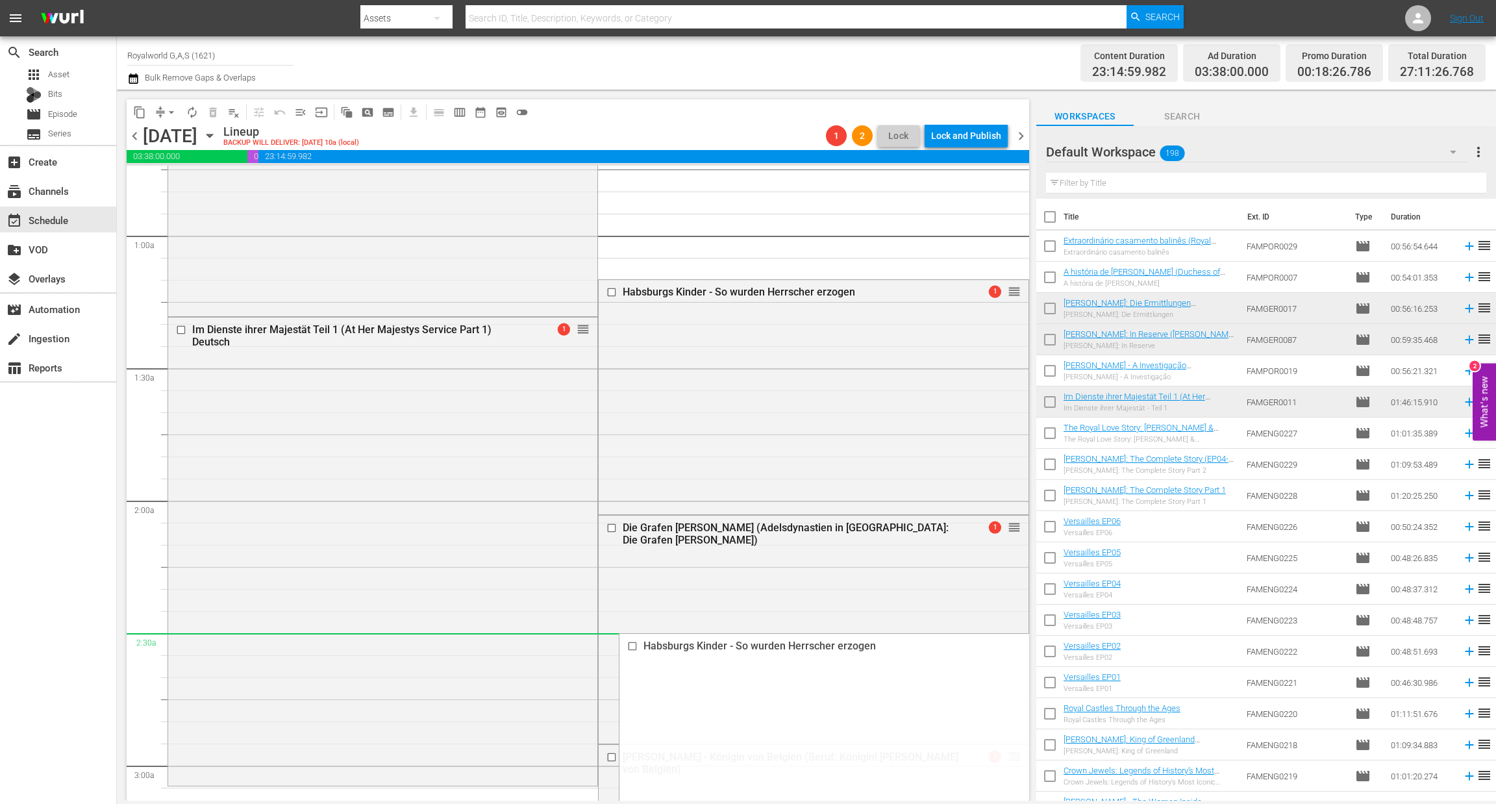
drag, startPoint x: 996, startPoint y: 490, endPoint x: 918, endPoint y: 644, distance: 172.0
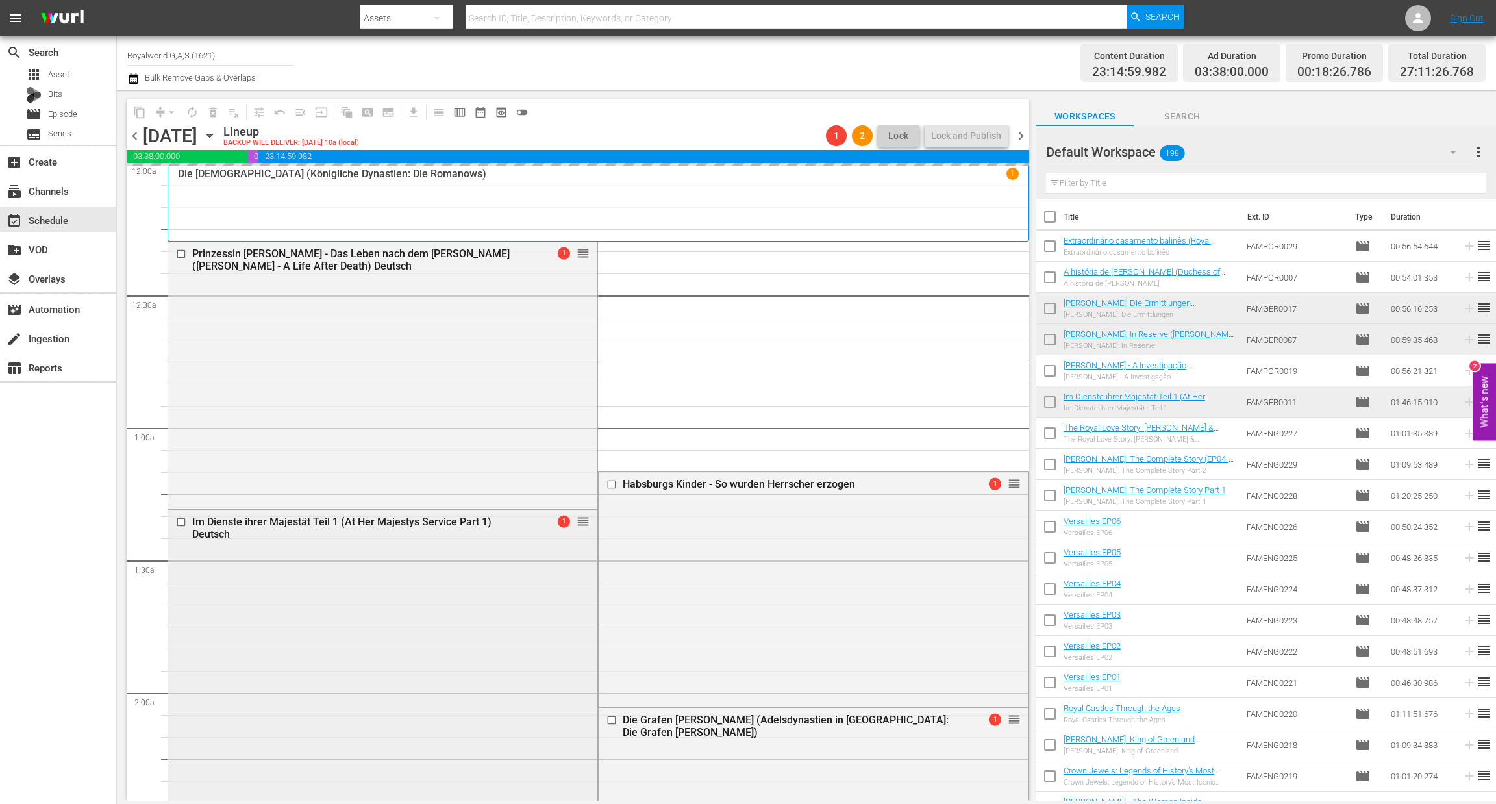
scroll to position [0, 0]
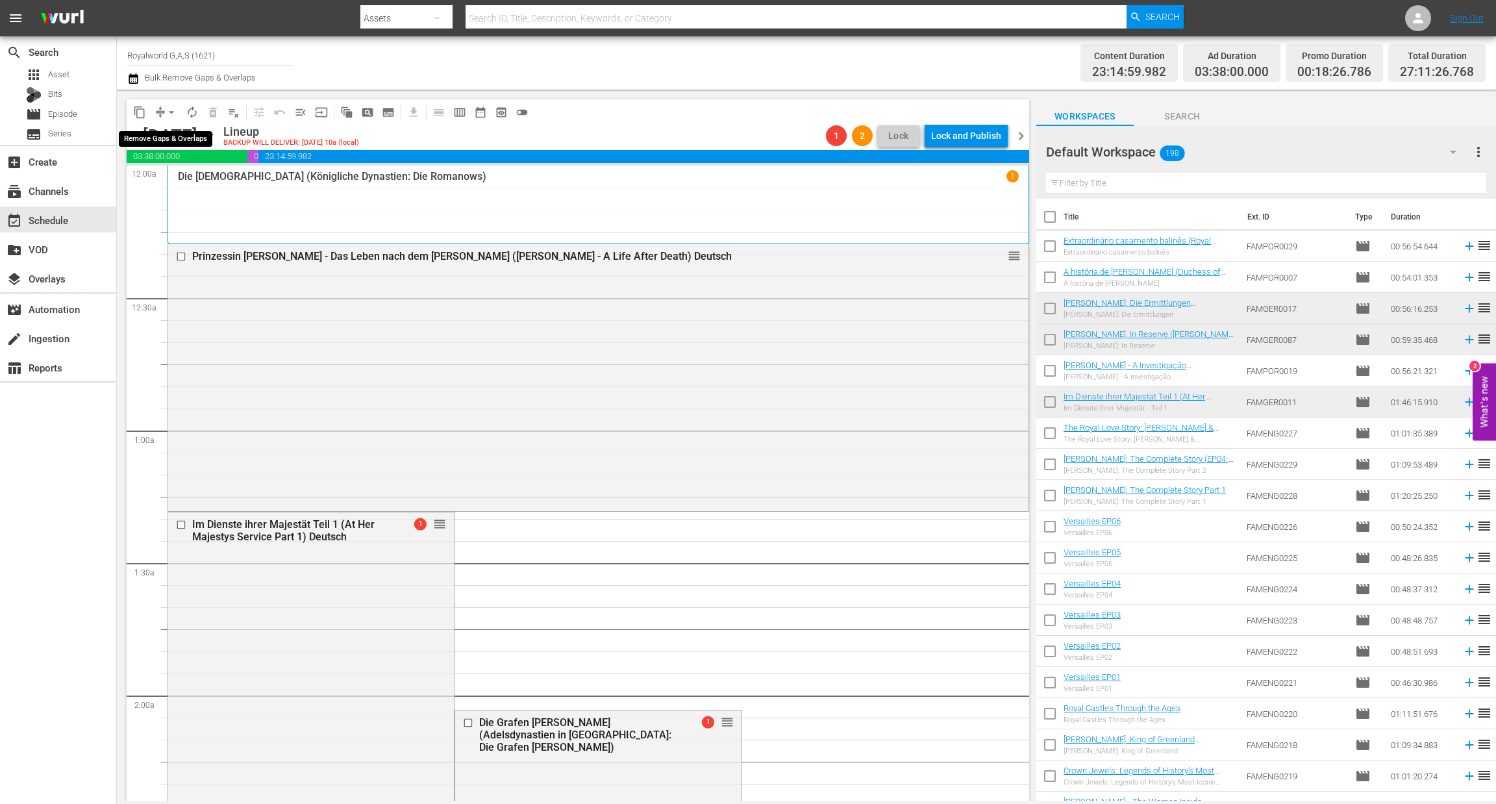
click at [177, 114] on span "arrow_drop_down" at bounding box center [171, 112] width 13 height 13
click at [178, 186] on li "Align to End of Previous Day" at bounding box center [172, 180] width 136 height 21
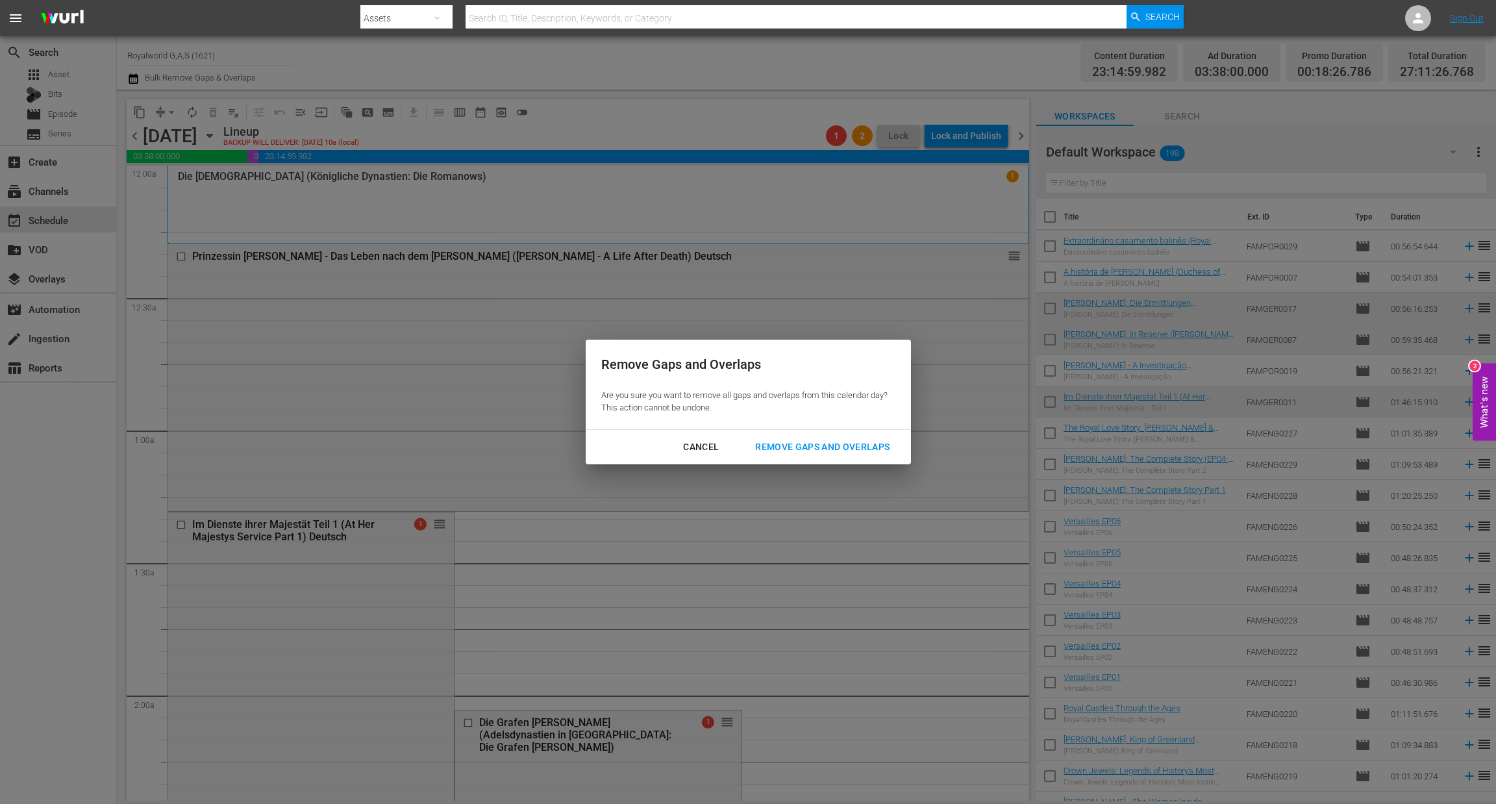
click at [831, 445] on div "Remove Gaps and Overlaps" at bounding box center [822, 447] width 155 height 16
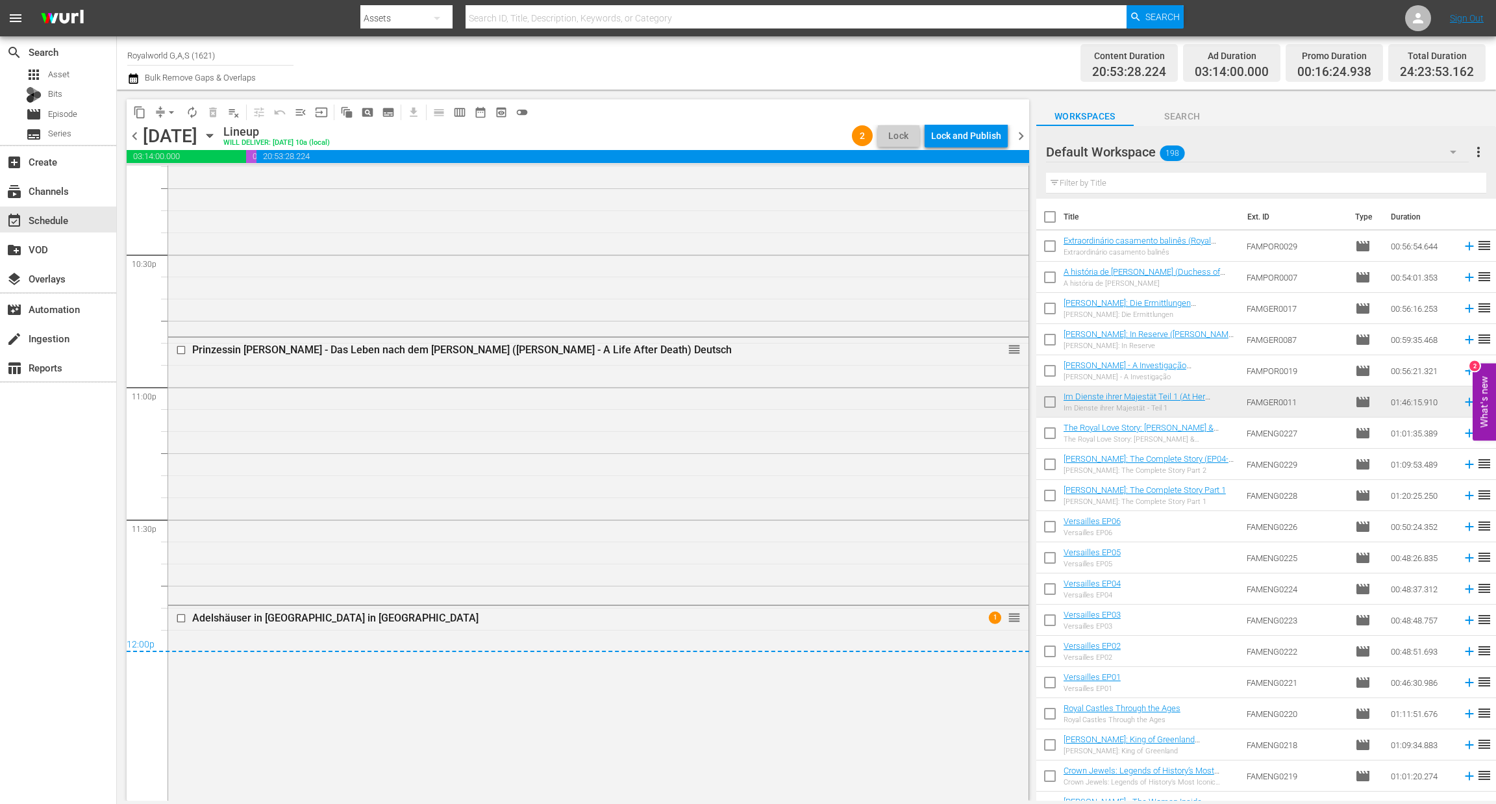
scroll to position [5908, 0]
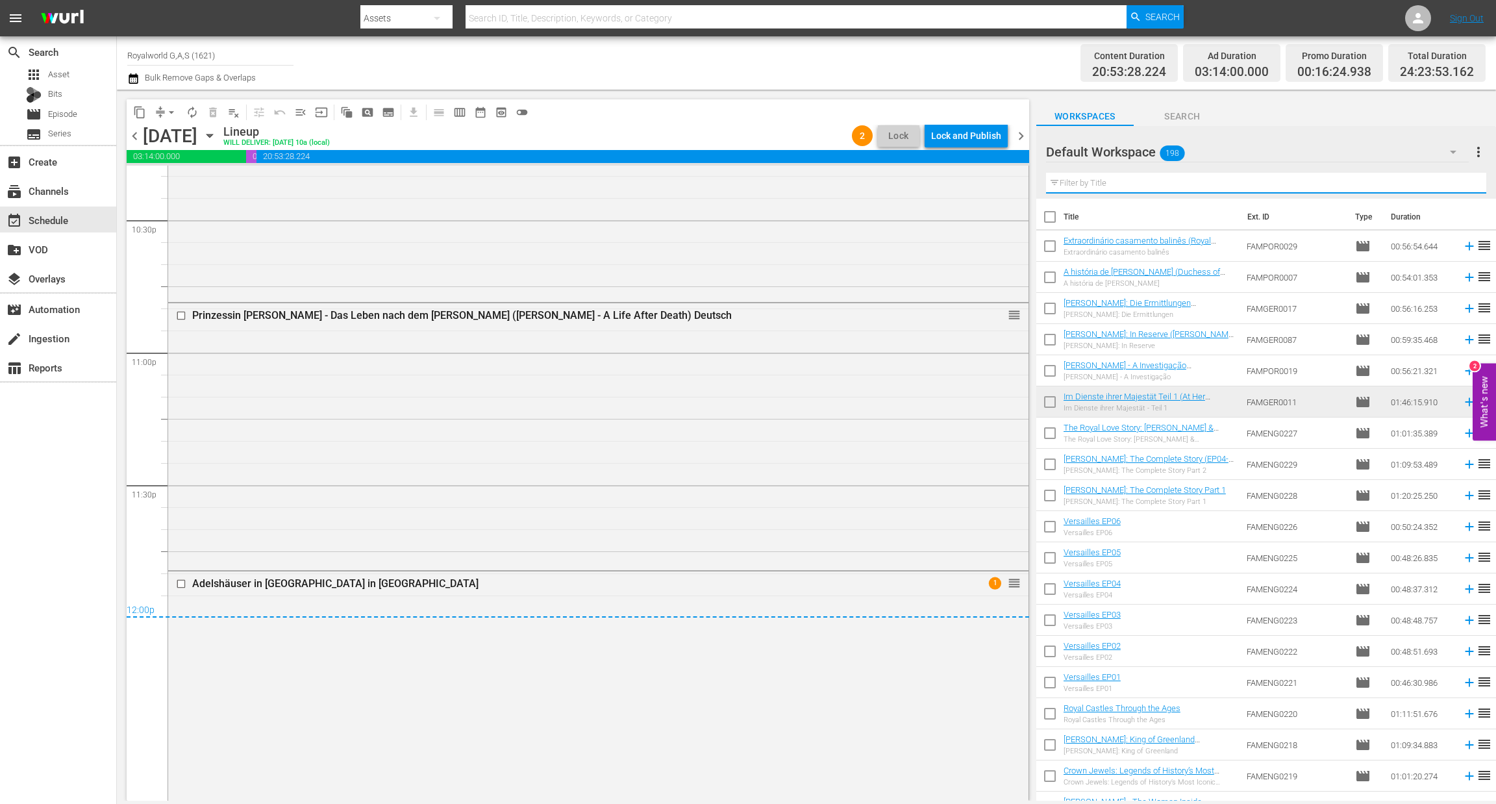
click at [1205, 187] on input "text" at bounding box center [1266, 183] width 440 height 21
paste input "Im Dienste ihrer Majestät Teil 1"
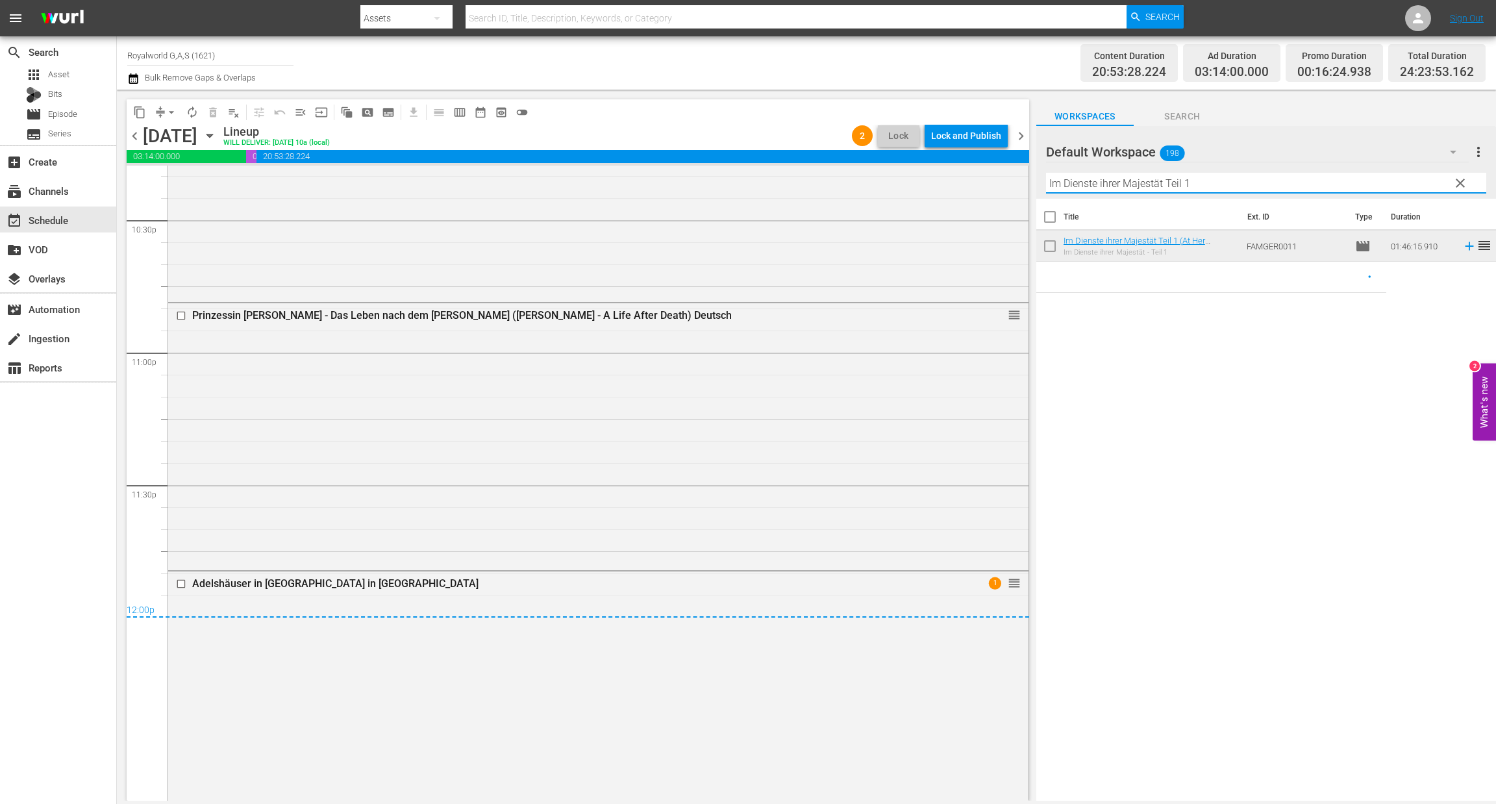
click at [1195, 187] on input "Im Dienste ihrer Majestät Teil 1" at bounding box center [1266, 183] width 440 height 21
click at [1194, 176] on input "Im Dienste ihrer Majestät Tei" at bounding box center [1266, 183] width 440 height 21
click at [1221, 528] on div "Title Ext. ID Type Duration Im Dienste ihrer Majestät Teil 1 (At Her Majestys S…" at bounding box center [1267, 501] width 460 height 604
drag, startPoint x: 1285, startPoint y: 183, endPoint x: 1250, endPoint y: 179, distance: 35.2
click at [1285, 183] on input "Im Dienste ihrer Majestä" at bounding box center [1266, 183] width 440 height 21
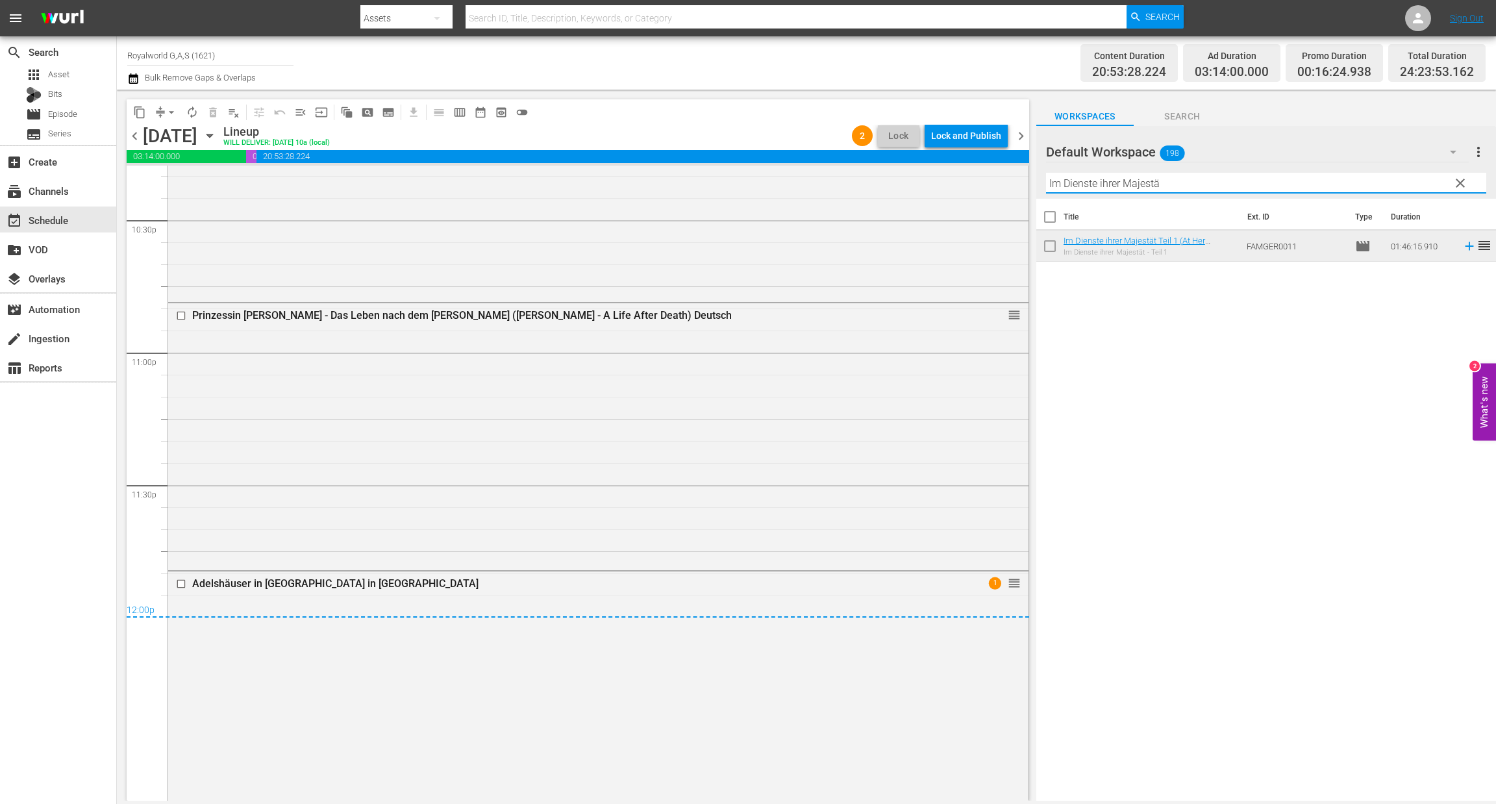
drag, startPoint x: 1096, startPoint y: 184, endPoint x: 1307, endPoint y: 194, distance: 210.7
click at [1307, 194] on div "Filter by Title Im Dienste ihrer Majestä" at bounding box center [1266, 183] width 440 height 31
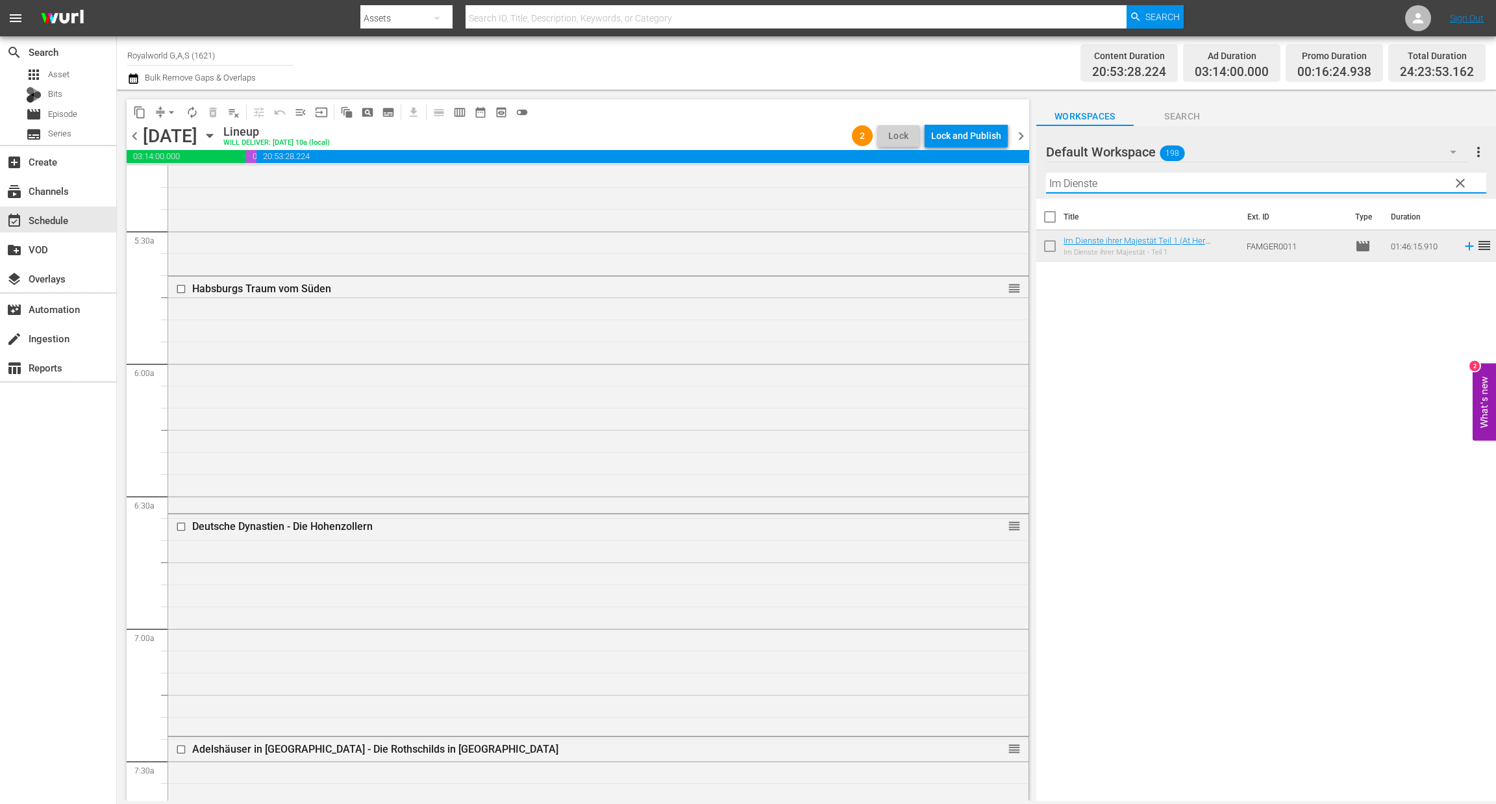
scroll to position [0, 0]
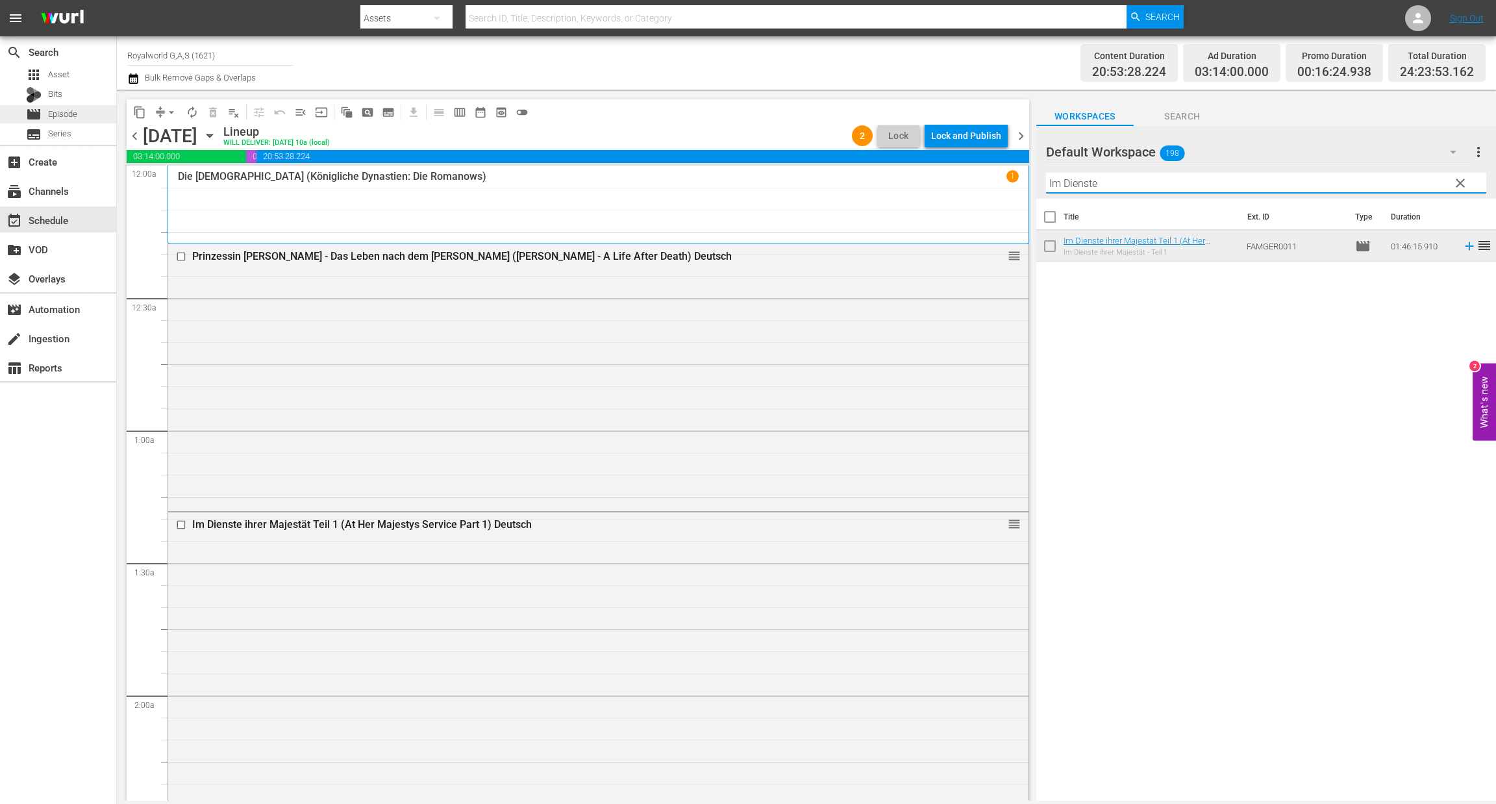
type input "Im Dienste"
click at [75, 108] on span "Episode" at bounding box center [62, 114] width 29 height 13
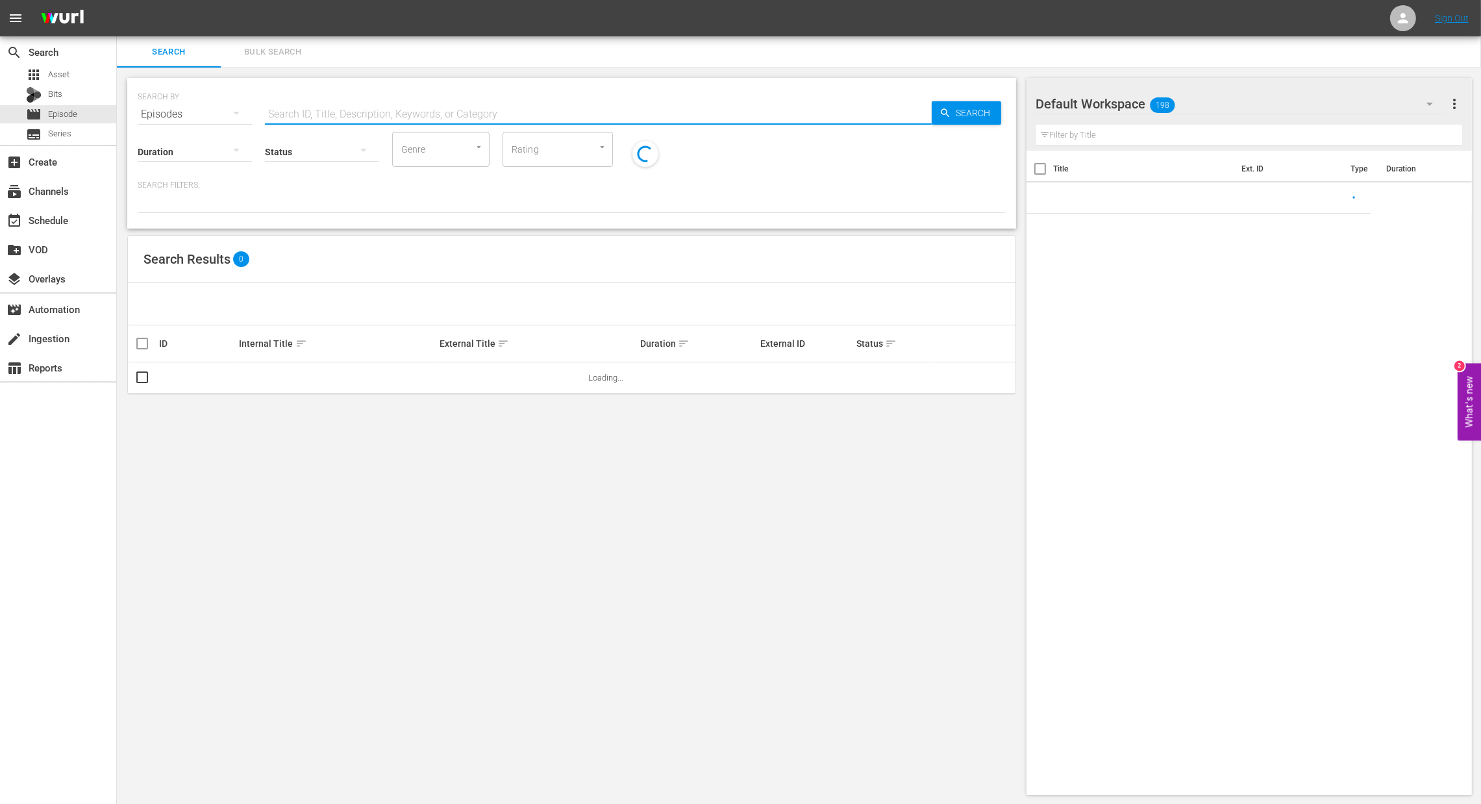
click at [412, 121] on input "text" at bounding box center [598, 114] width 667 height 31
paste input "Im Dienste ihrer Majestät Teil 1"
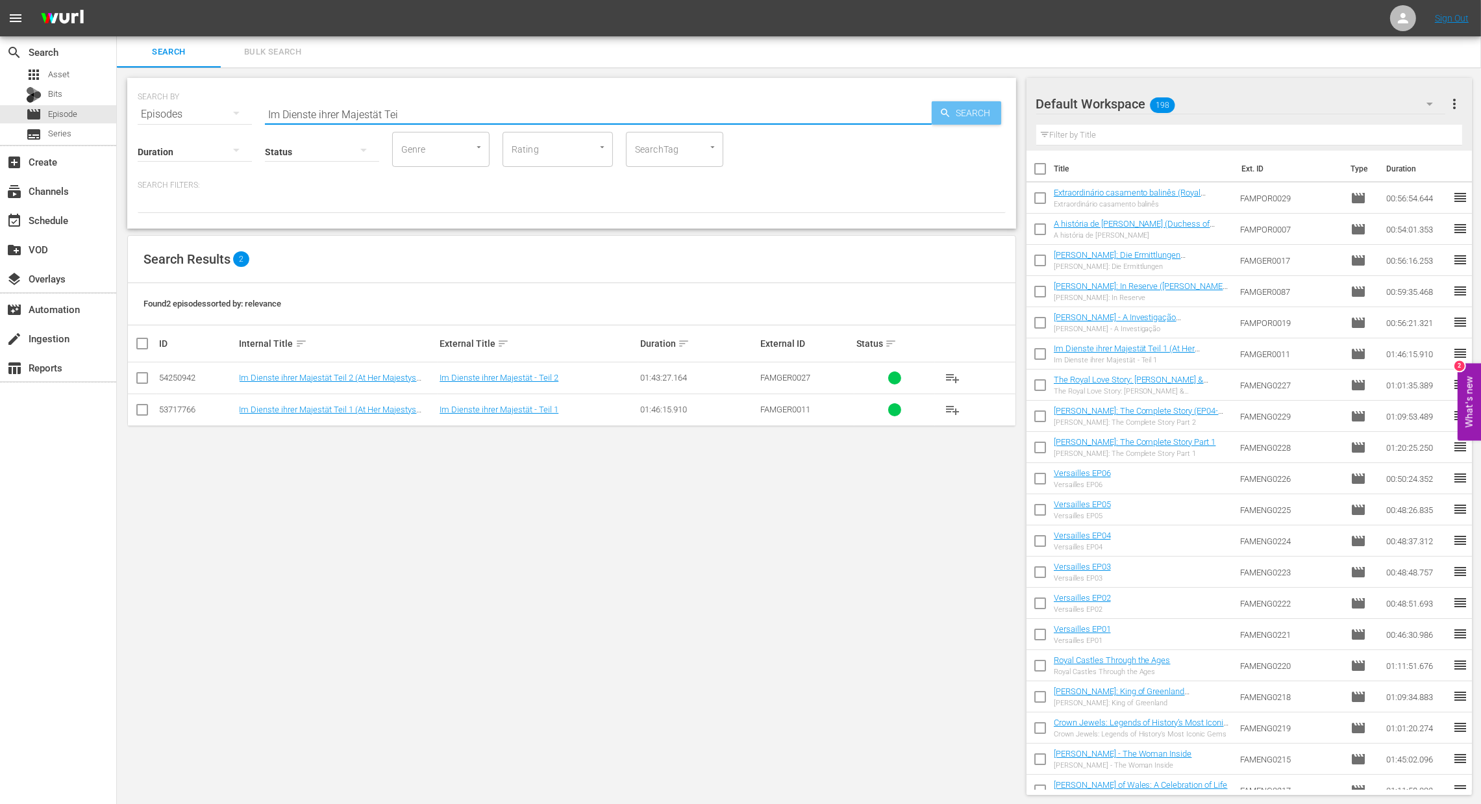
type input "Im Dienste ihrer Majestät Tei"
click at [985, 108] on span "Search" at bounding box center [977, 112] width 50 height 23
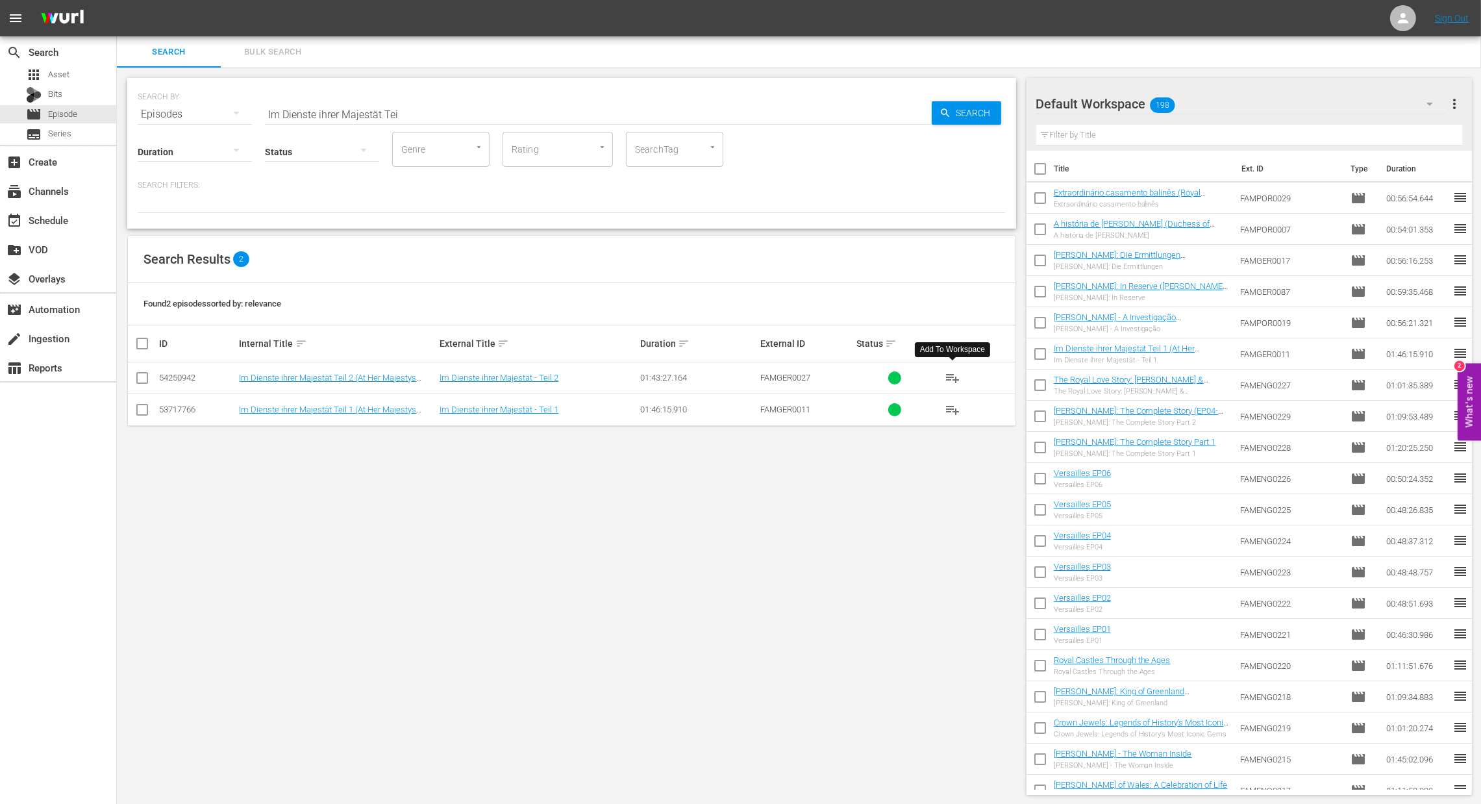
click at [955, 376] on span "playlist_add" at bounding box center [953, 378] width 16 height 16
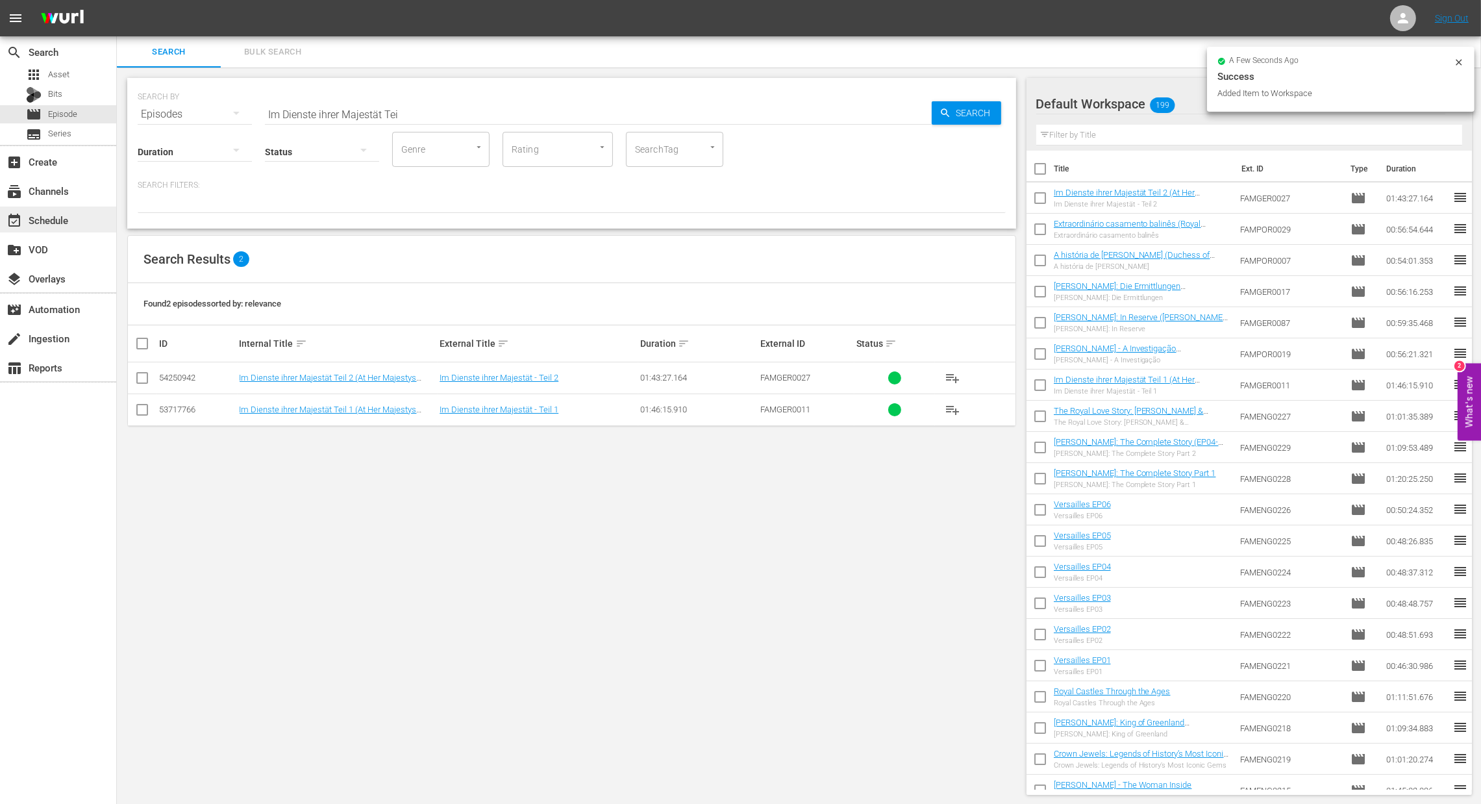
click at [58, 223] on div "event_available Schedule" at bounding box center [36, 218] width 73 height 12
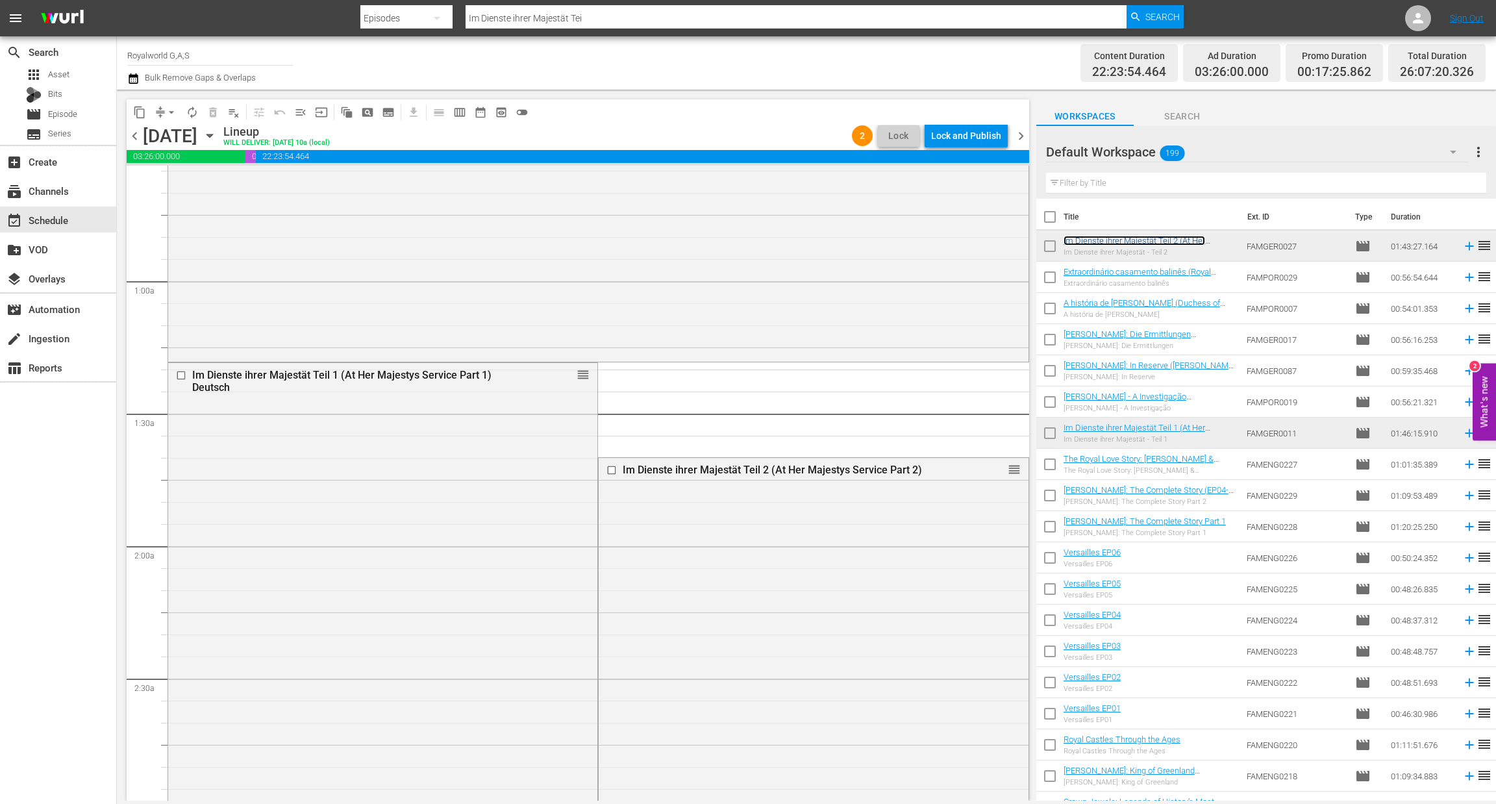
scroll to position [195, 0]
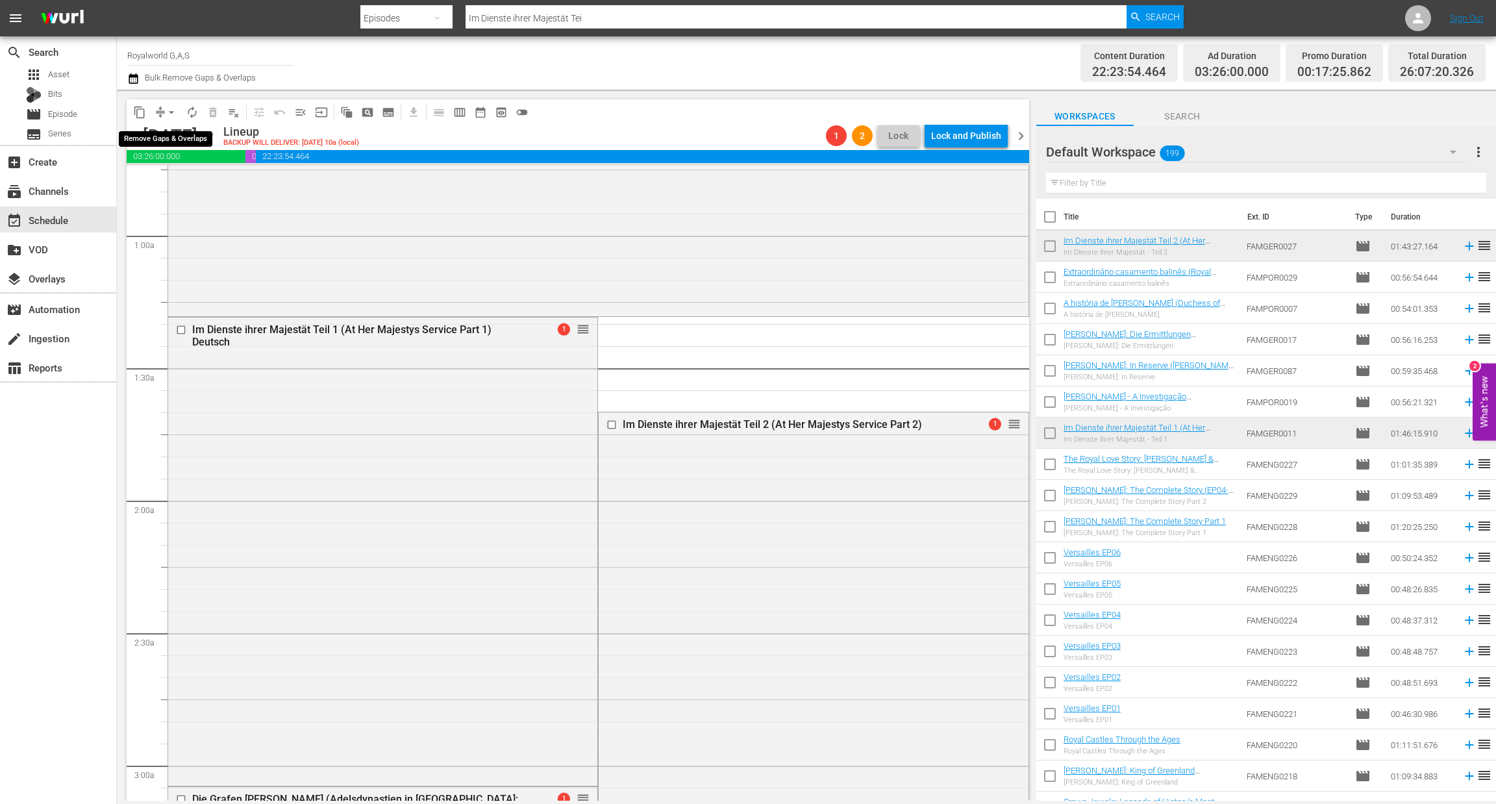
click at [166, 107] on span "arrow_drop_down" at bounding box center [171, 112] width 13 height 13
click at [185, 185] on li "Align to End of Previous Day" at bounding box center [172, 180] width 136 height 21
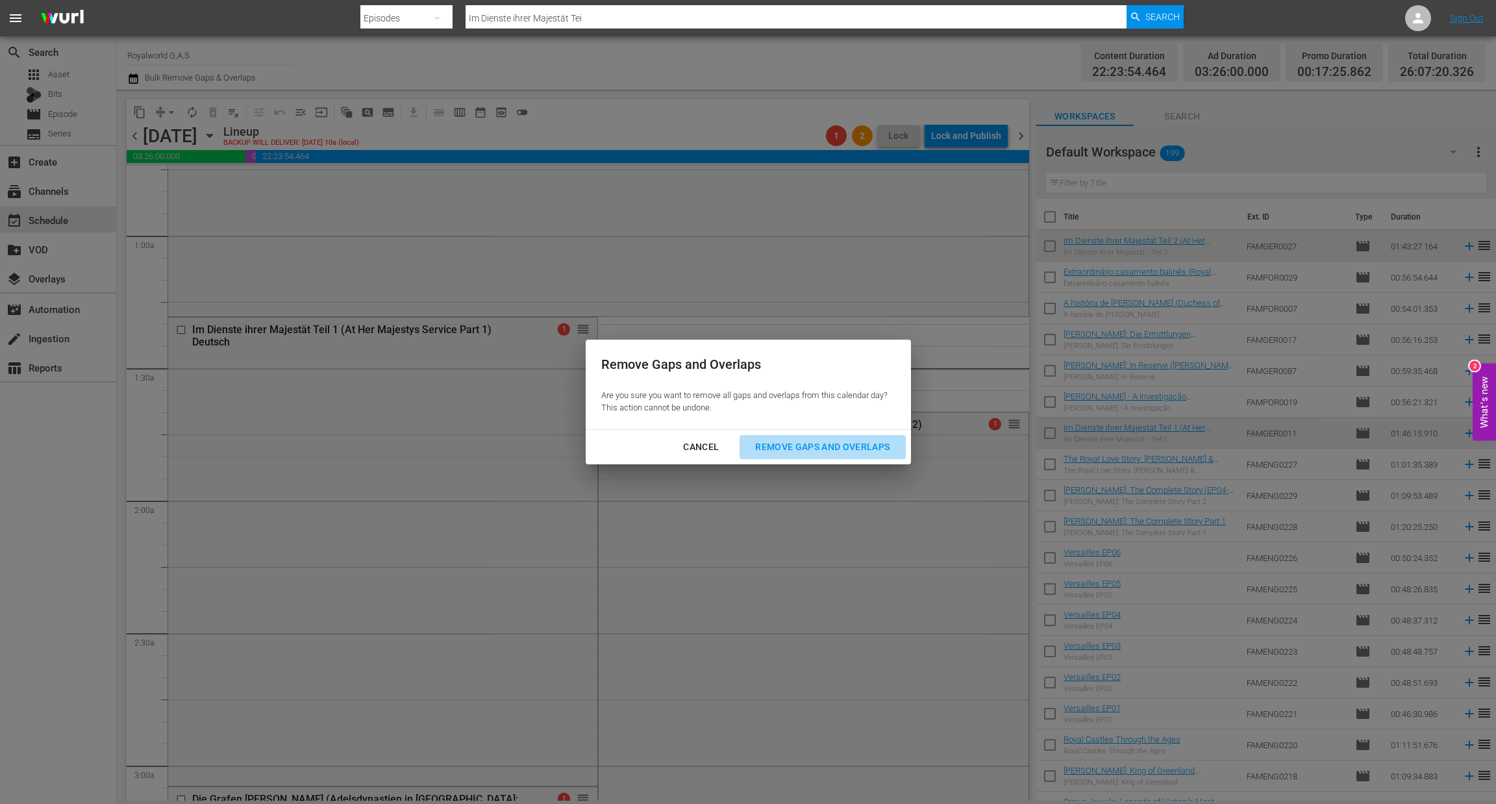
click at [837, 450] on div "Remove Gaps and Overlaps" at bounding box center [822, 447] width 155 height 16
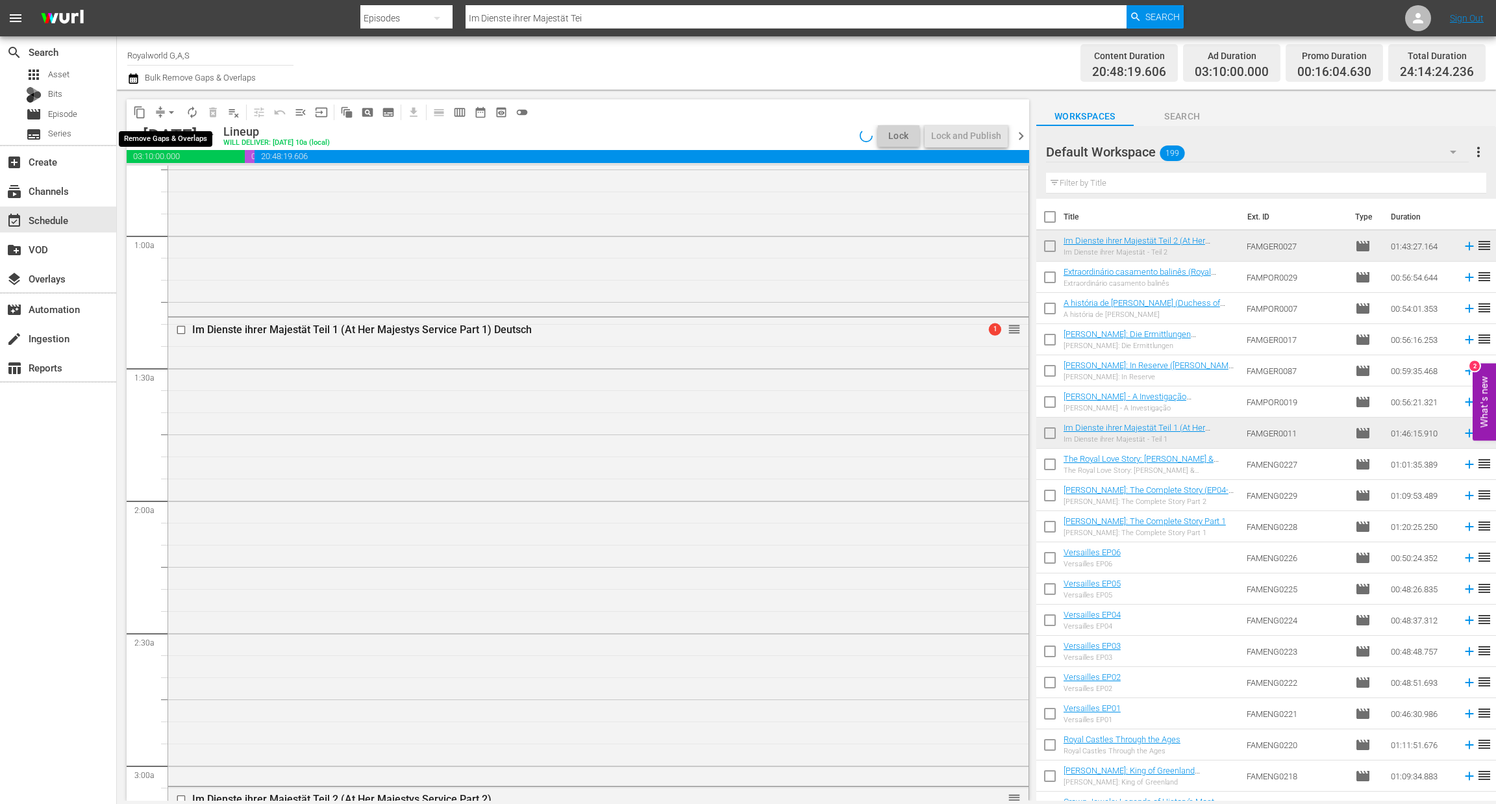
click at [173, 114] on span "arrow_drop_down" at bounding box center [171, 112] width 13 height 13
click at [190, 179] on li "Align to End of Previous Day" at bounding box center [172, 180] width 136 height 21
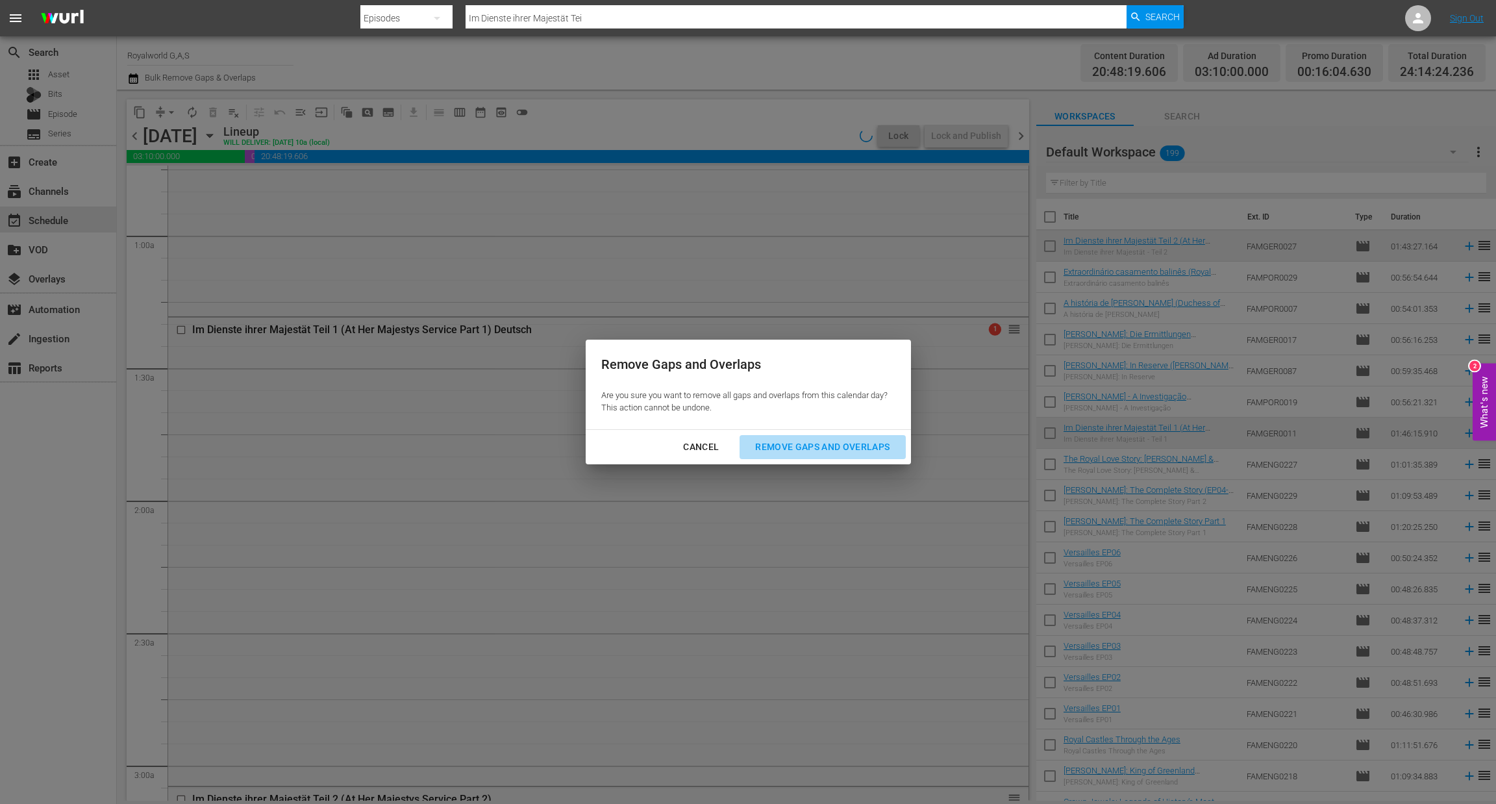
click at [783, 452] on div "Remove Gaps and Overlaps" at bounding box center [822, 447] width 155 height 16
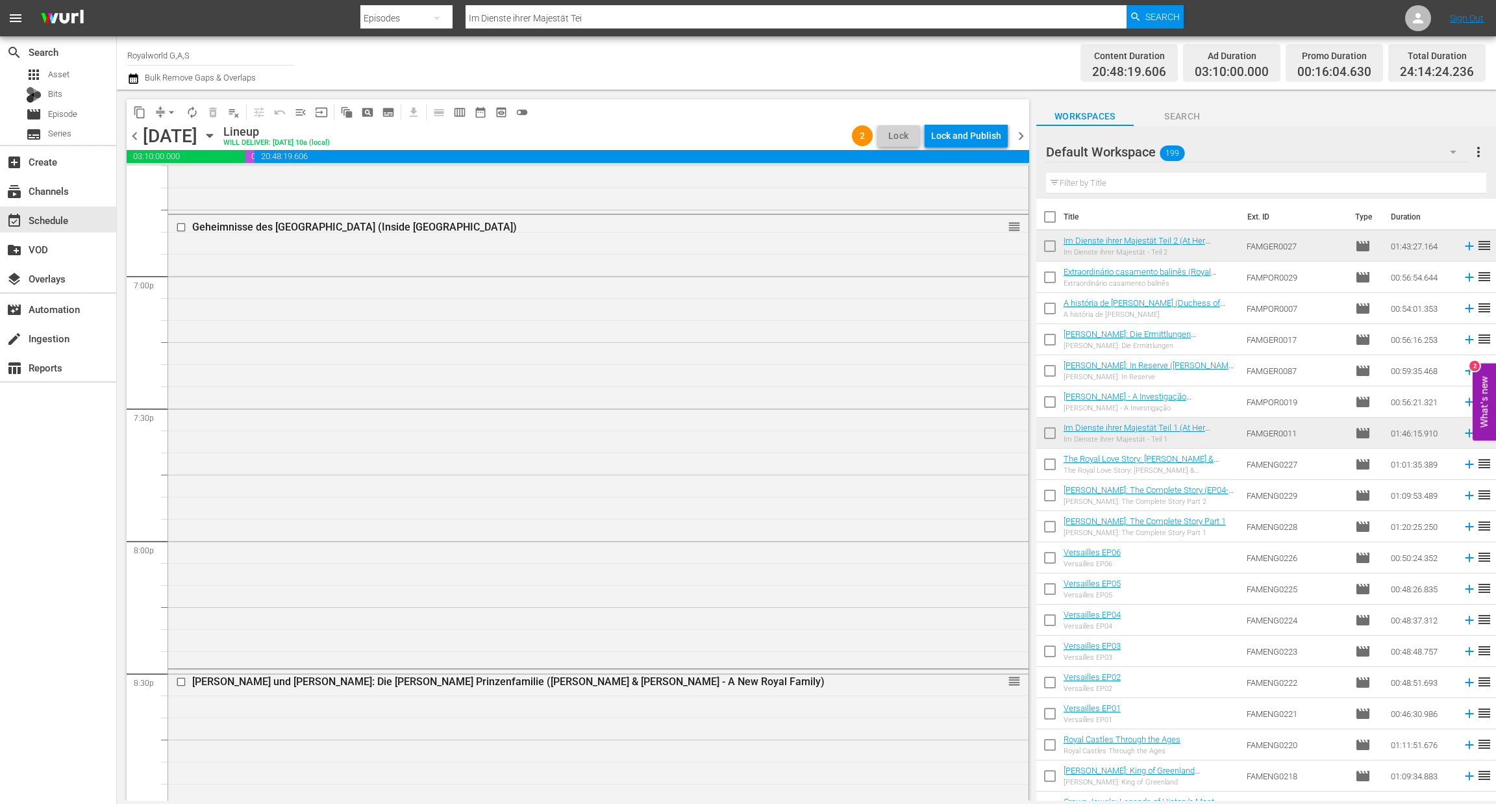
scroll to position [5866, 0]
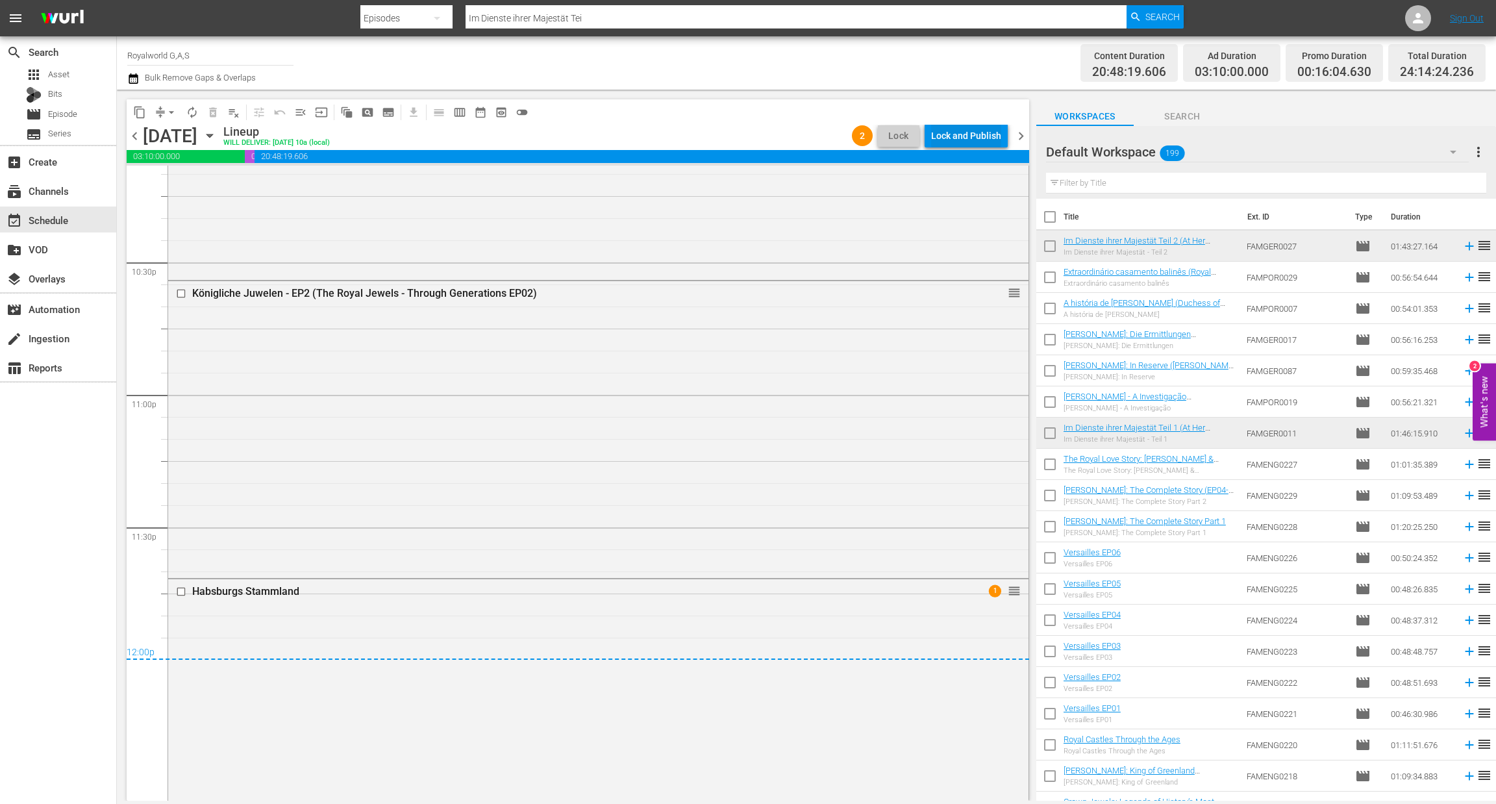
click at [967, 136] on div "Lock and Publish" at bounding box center [966, 135] width 70 height 23
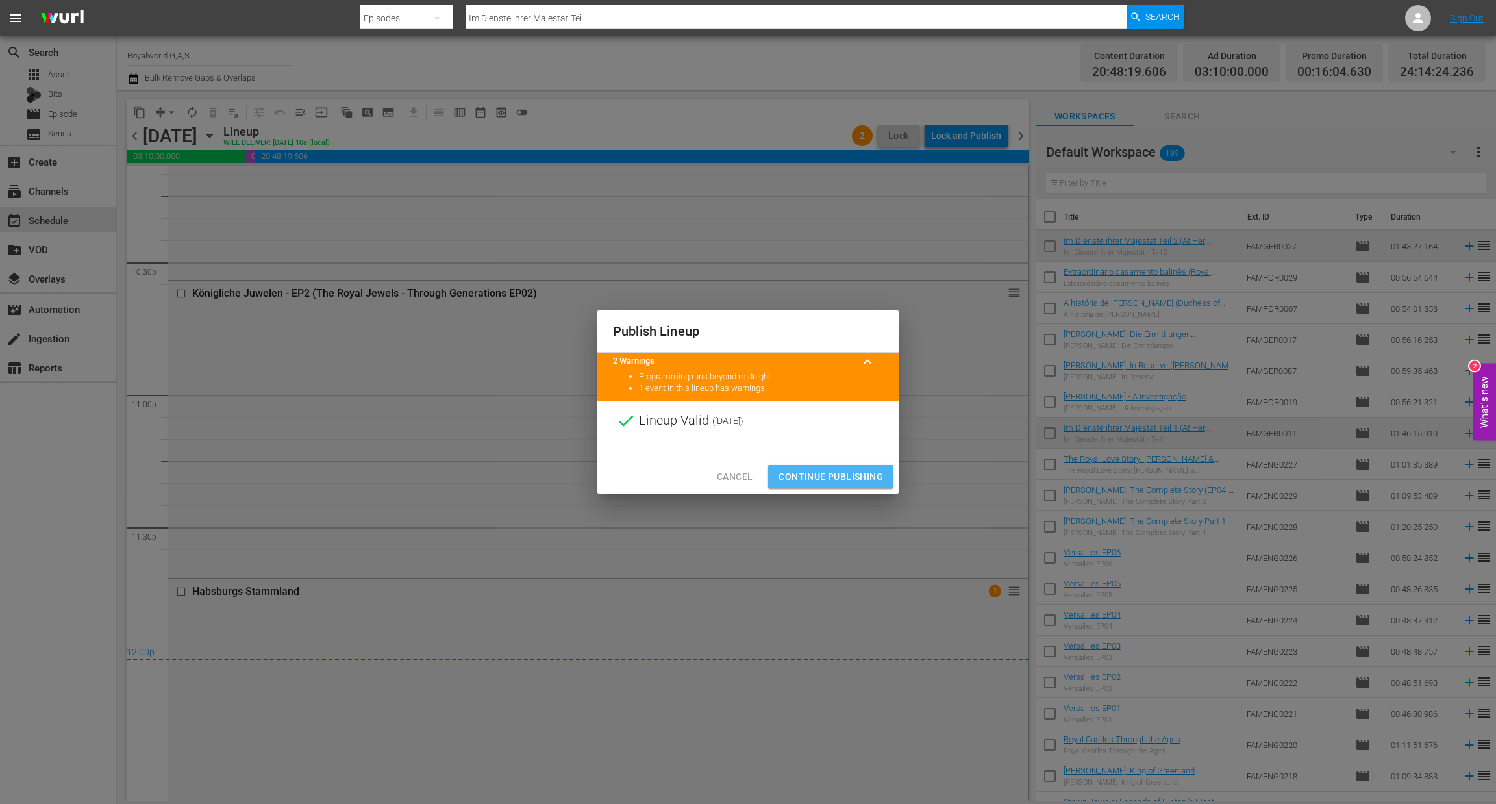
click at [832, 476] on span "Continue Publishing" at bounding box center [831, 477] width 105 height 16
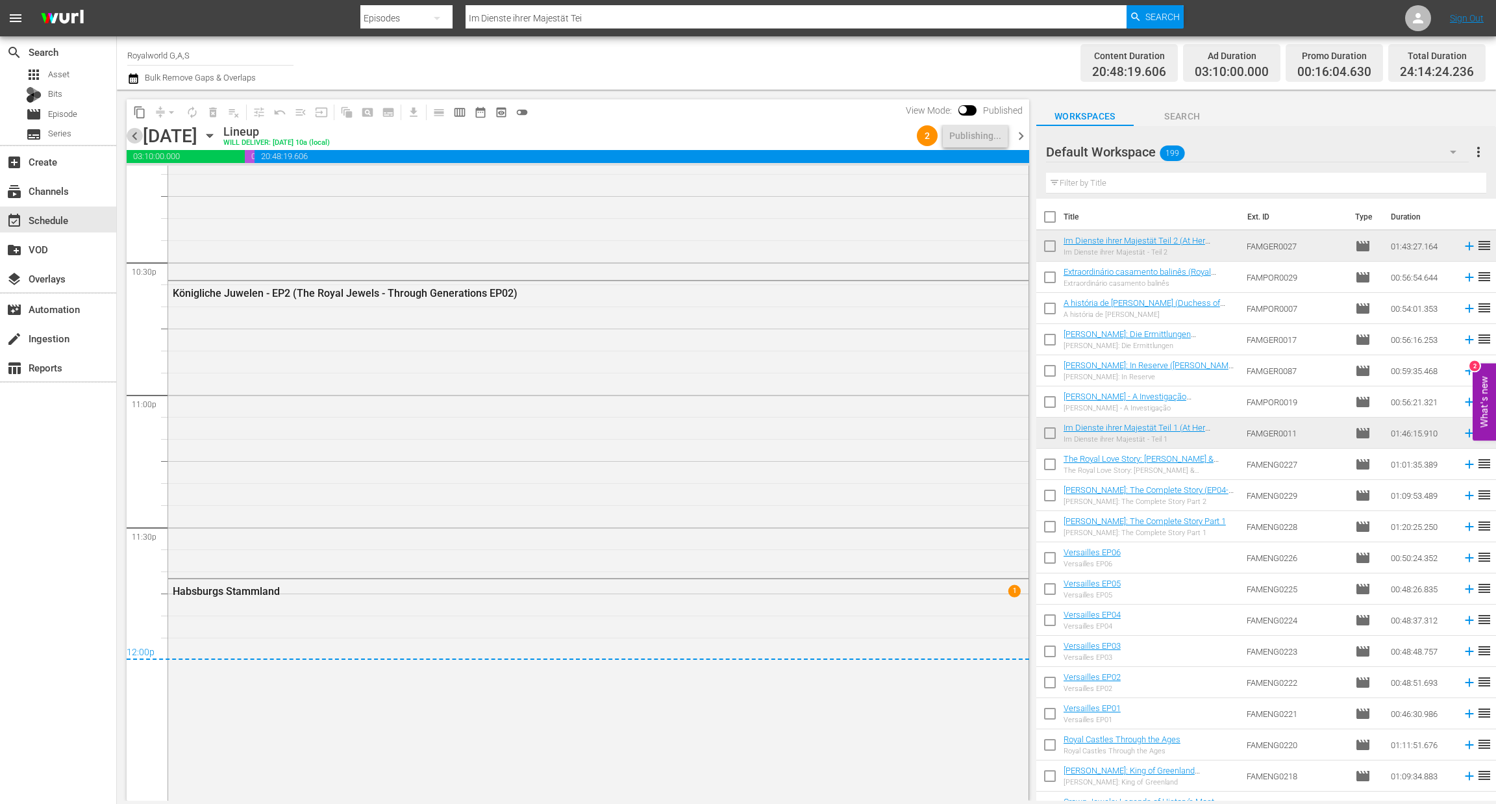
click at [133, 129] on span "chevron_left" at bounding box center [135, 136] width 16 height 16
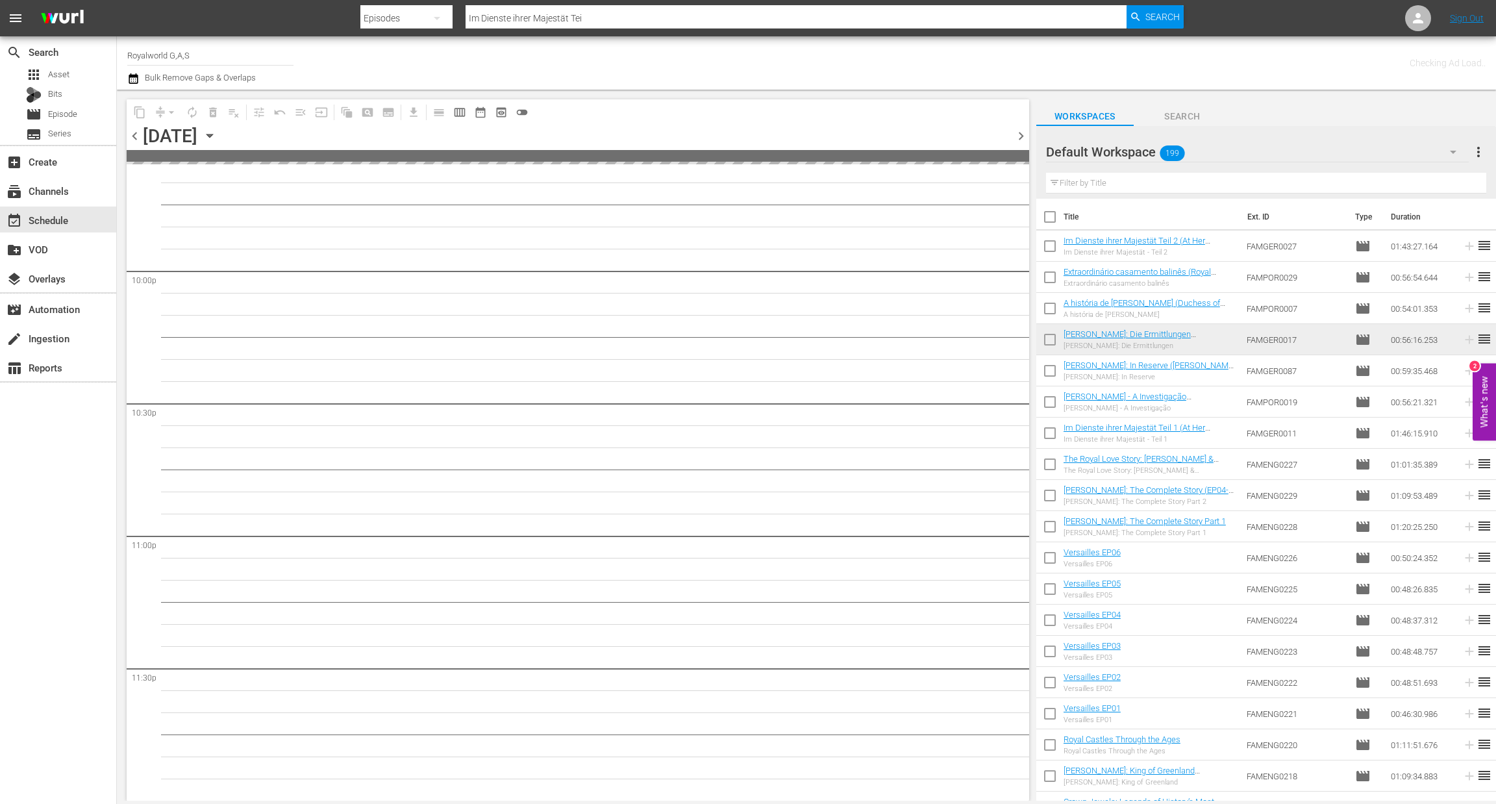
scroll to position [5723, 0]
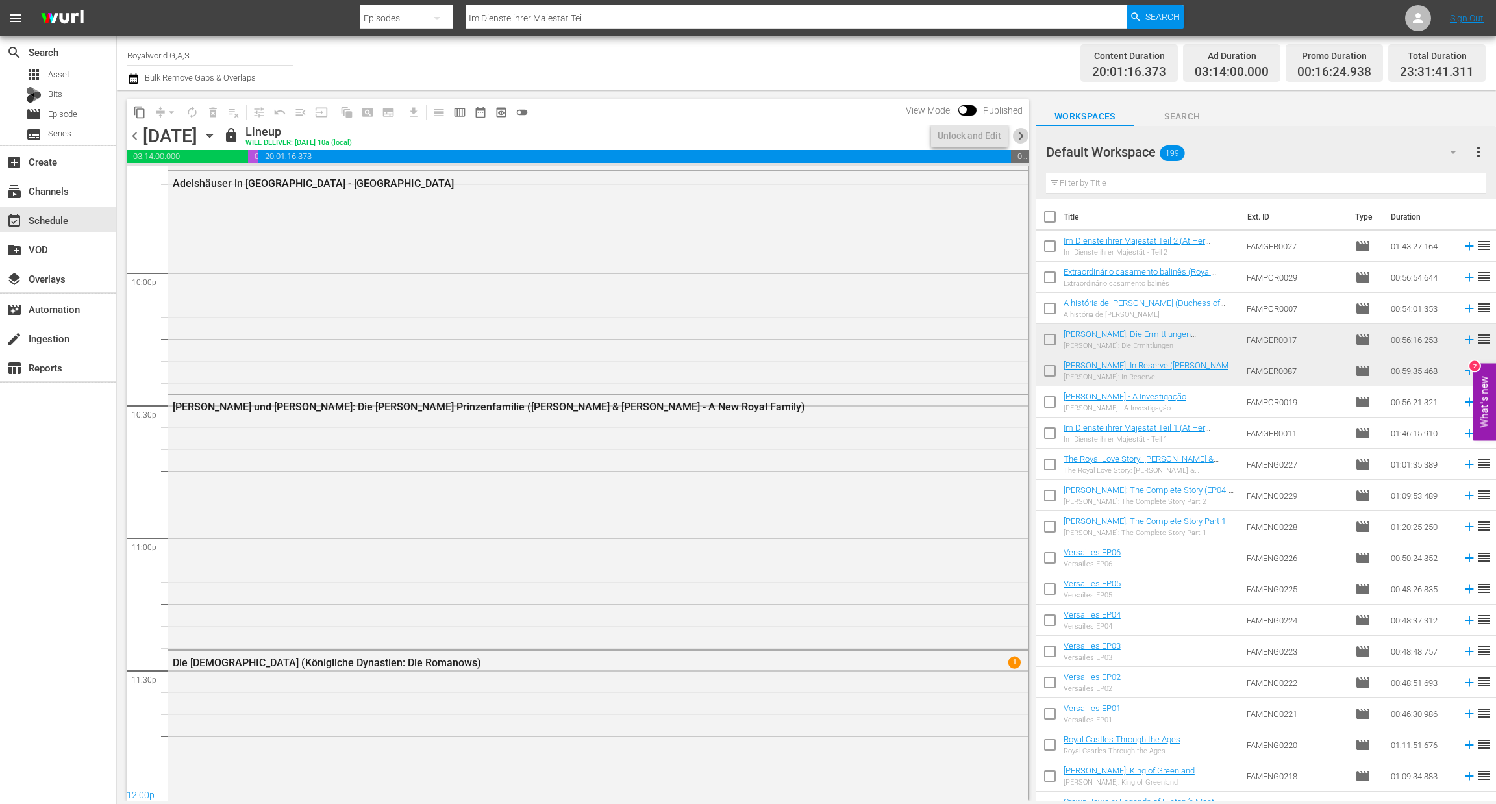
click at [1020, 138] on span "chevron_right" at bounding box center [1021, 136] width 16 height 16
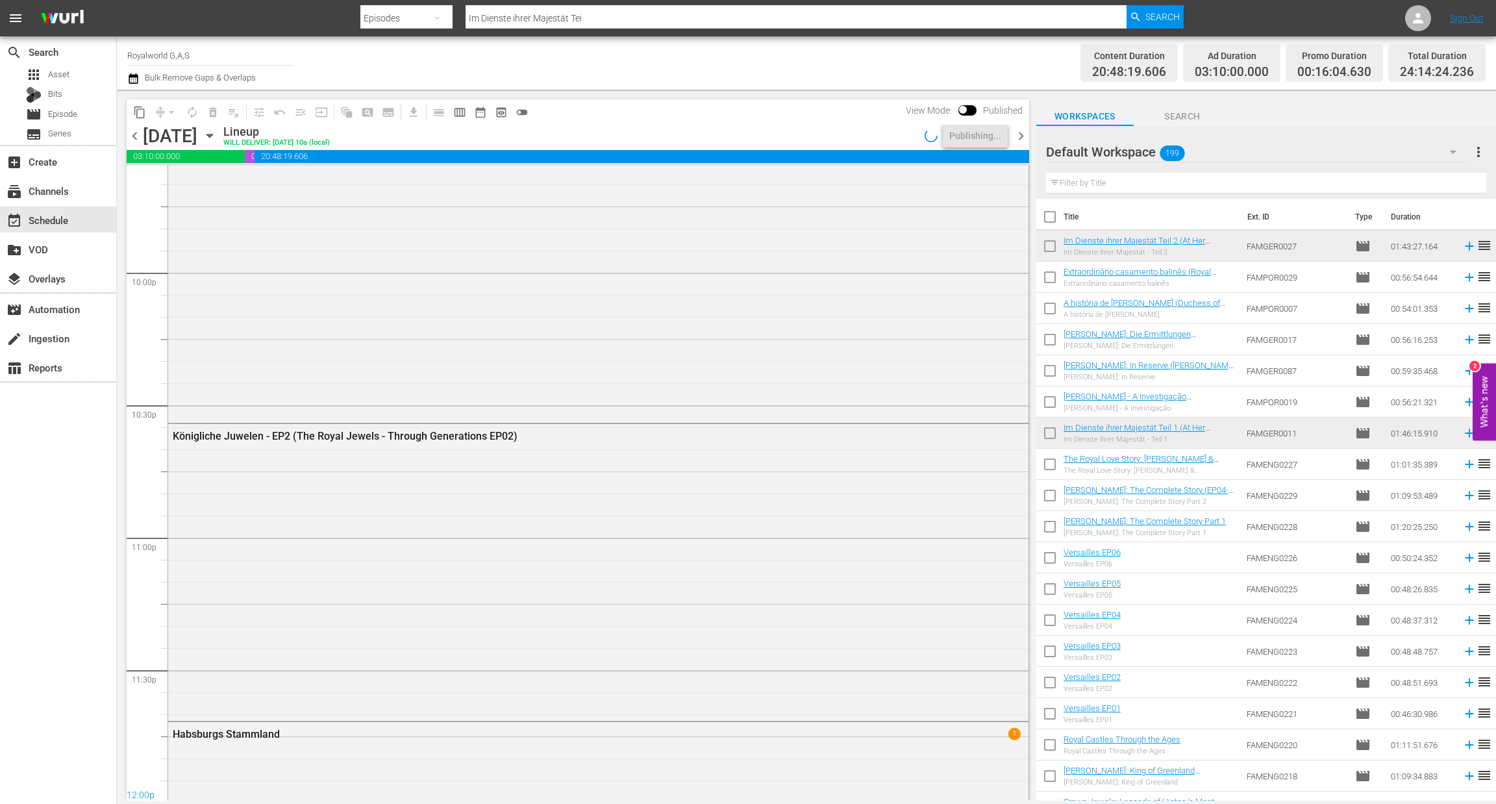
scroll to position [5391, 0]
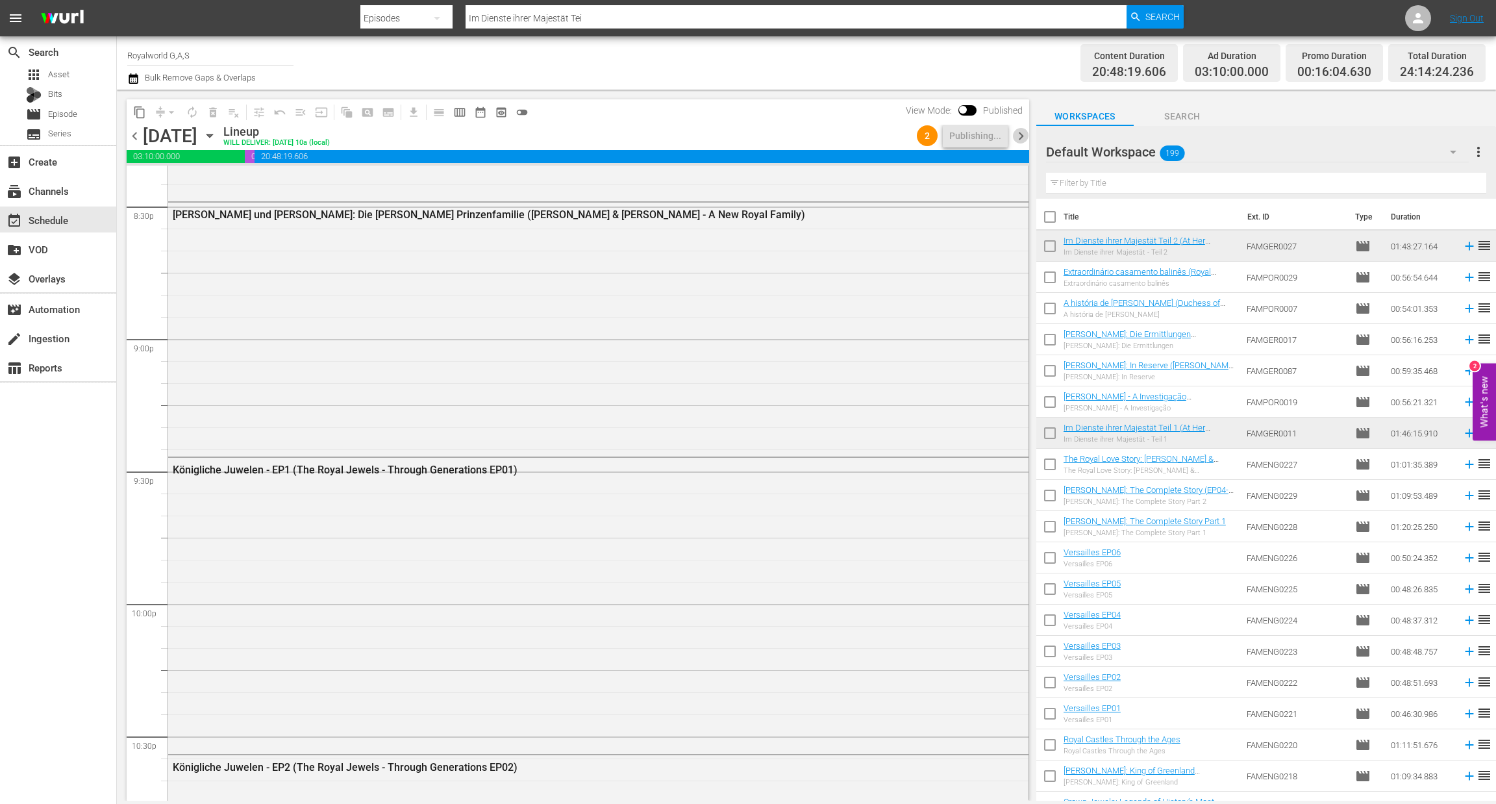
click at [1015, 141] on span "chevron_right" at bounding box center [1021, 136] width 16 height 16
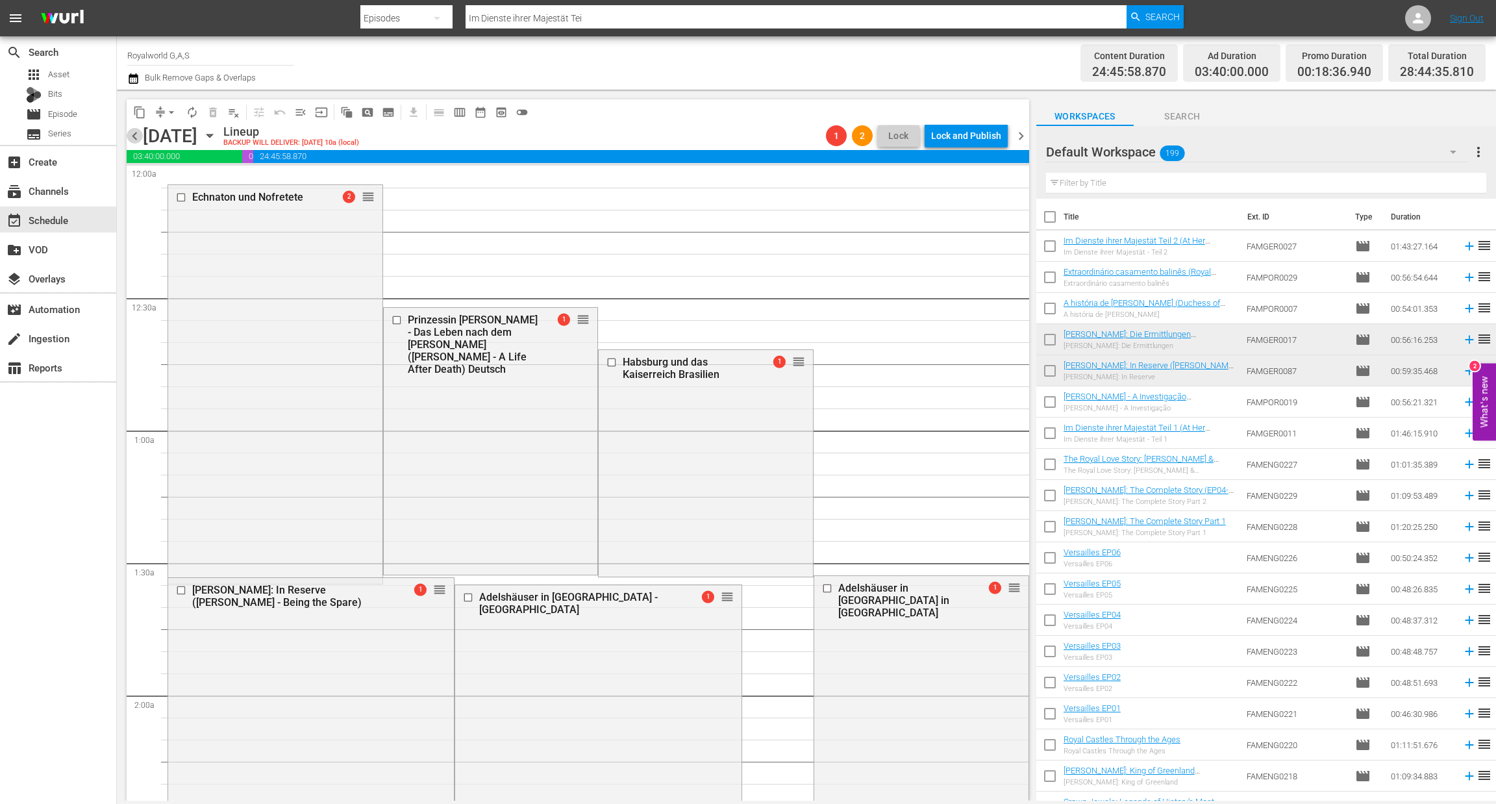
click at [137, 138] on span "chevron_left" at bounding box center [135, 136] width 16 height 16
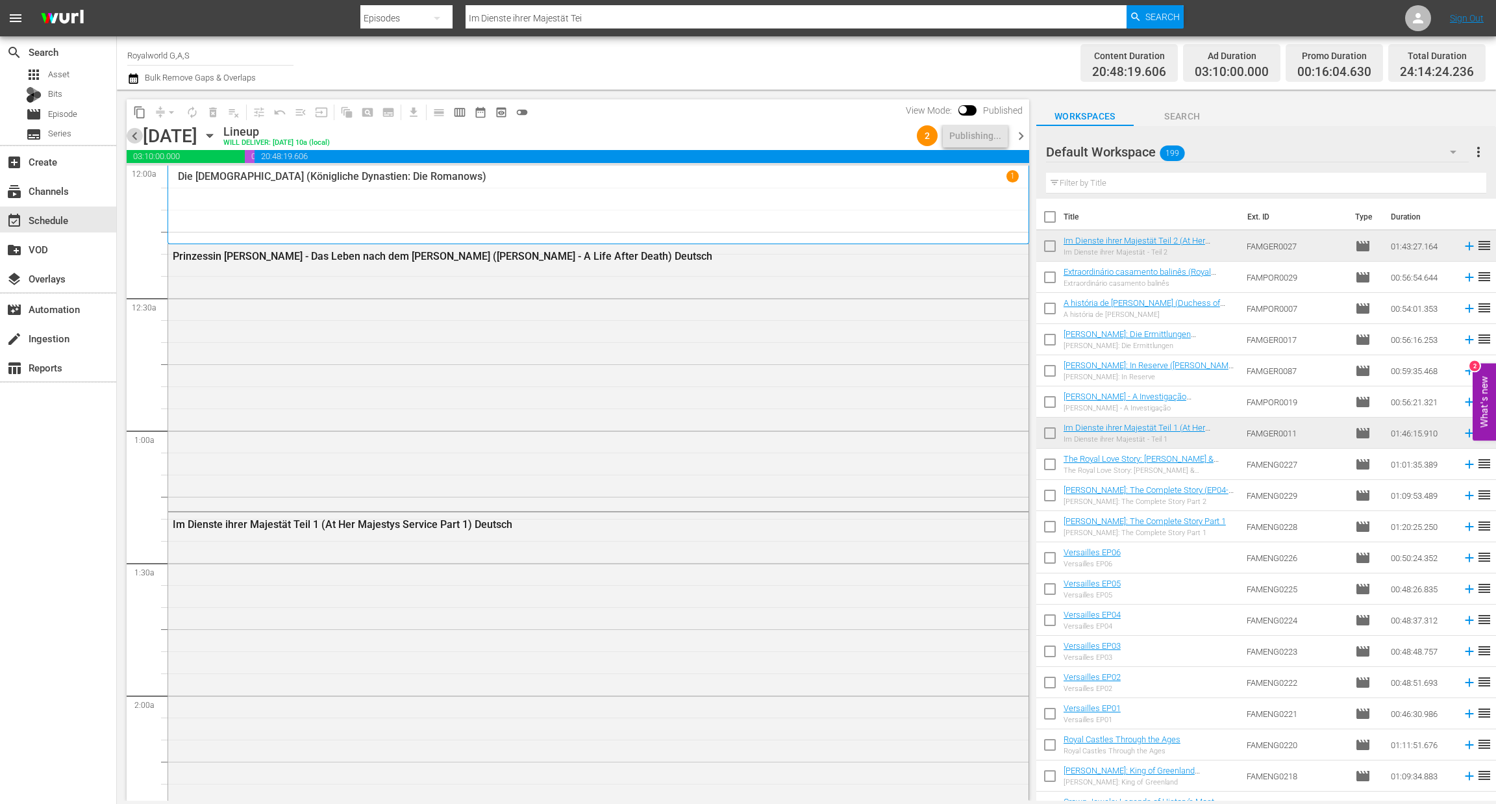
click at [134, 136] on span "chevron_left" at bounding box center [135, 136] width 16 height 16
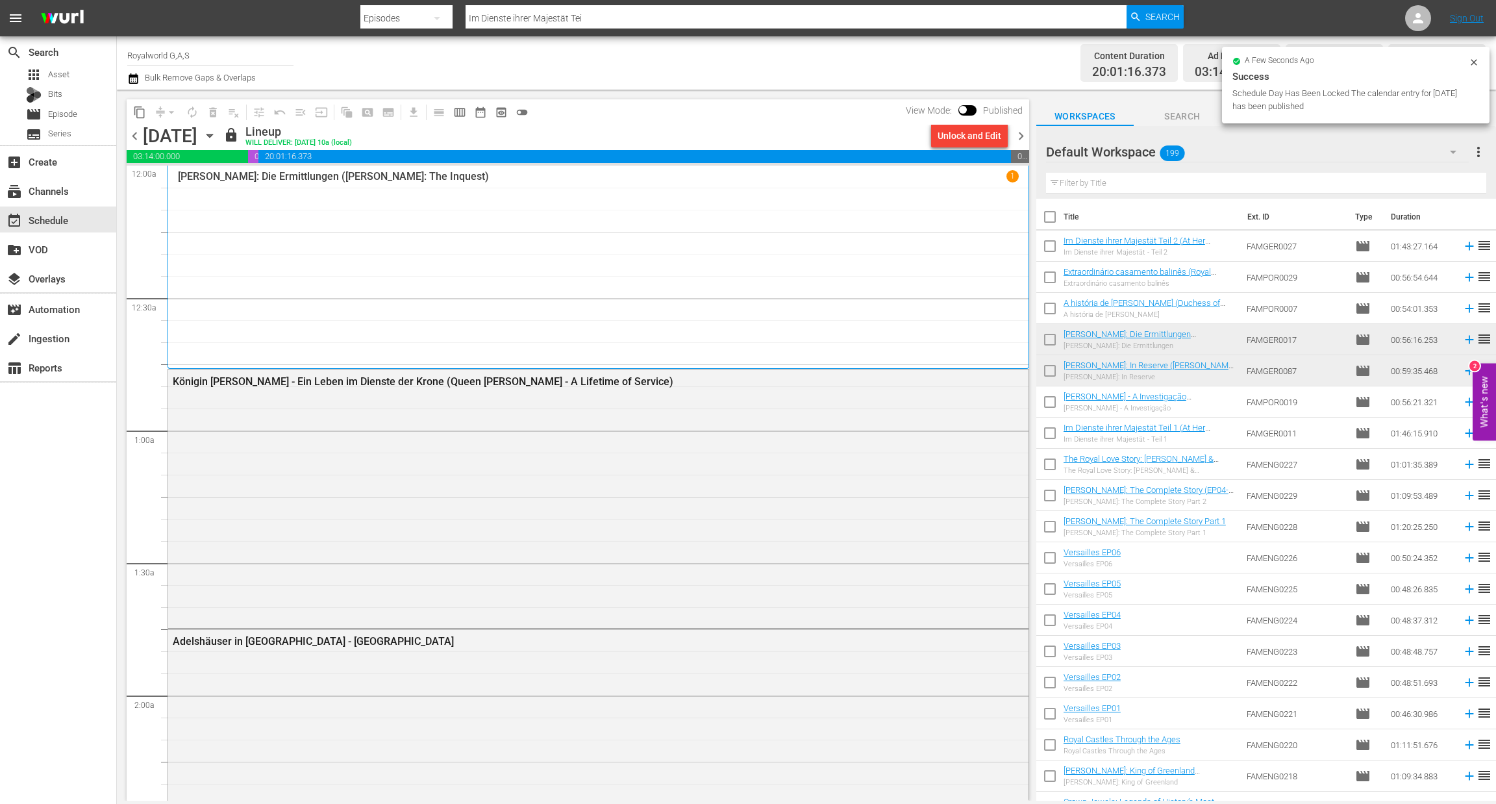
click at [1023, 142] on span "chevron_right" at bounding box center [1021, 136] width 16 height 16
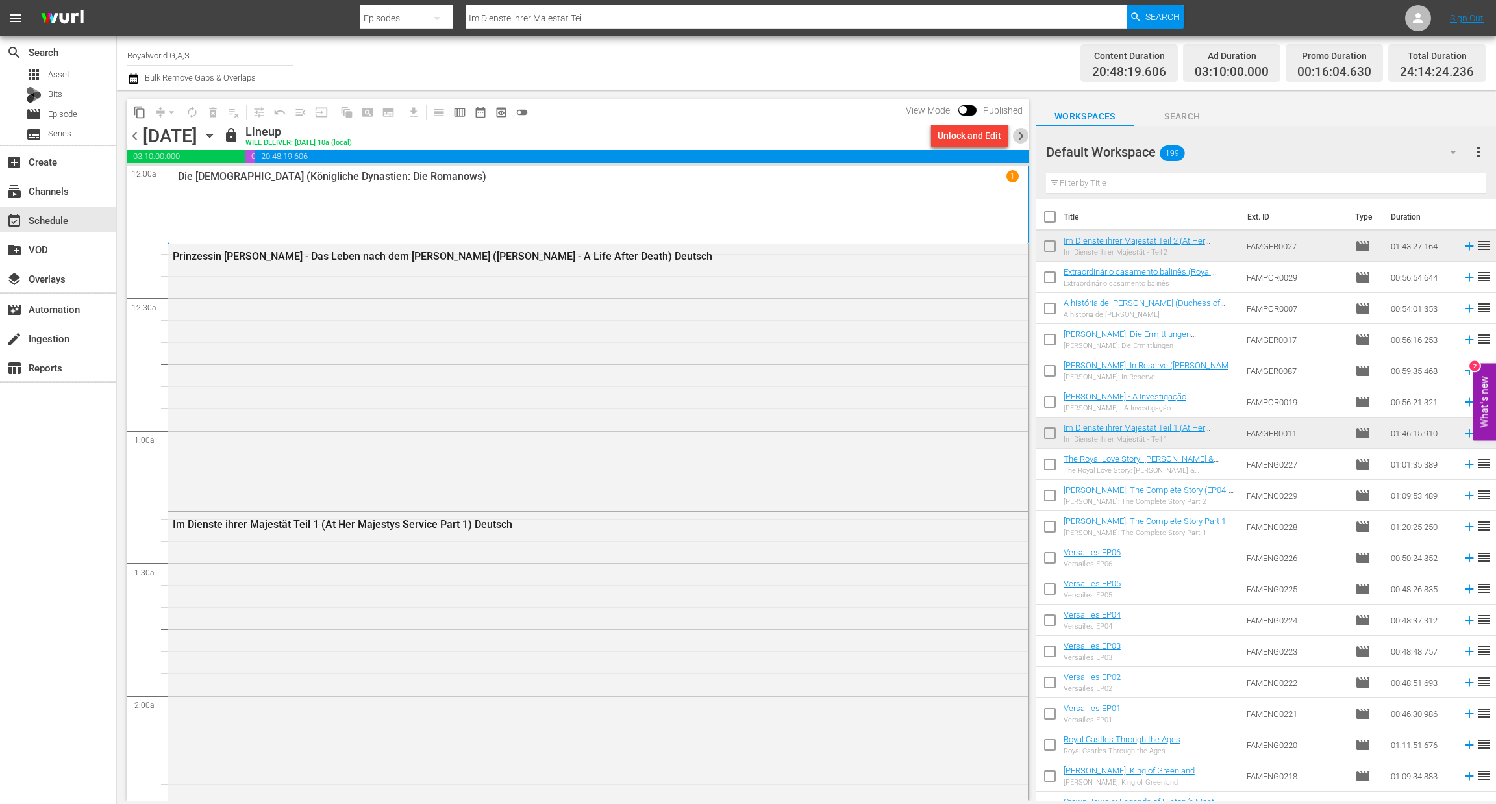
click at [1024, 133] on span "chevron_right" at bounding box center [1021, 136] width 16 height 16
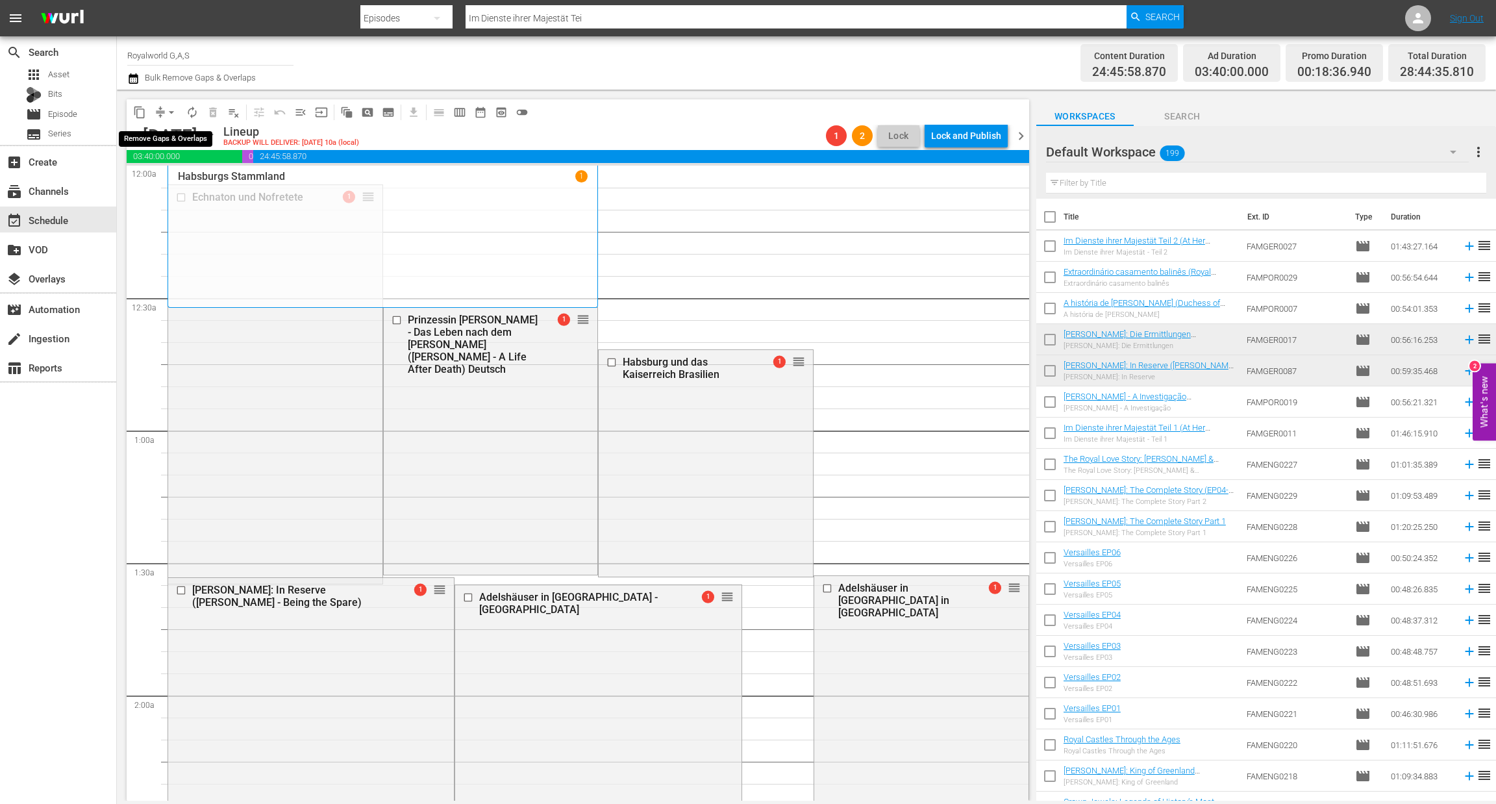
drag, startPoint x: 177, startPoint y: 108, endPoint x: 177, endPoint y: 119, distance: 10.4
click at [178, 107] on button "arrow_drop_down" at bounding box center [171, 112] width 21 height 21
click at [195, 192] on ul "Align to Midnight Align to First Episode Align to End of Previous Day" at bounding box center [172, 159] width 136 height 75
click at [219, 184] on li "Align to End of Previous Day" at bounding box center [172, 180] width 136 height 21
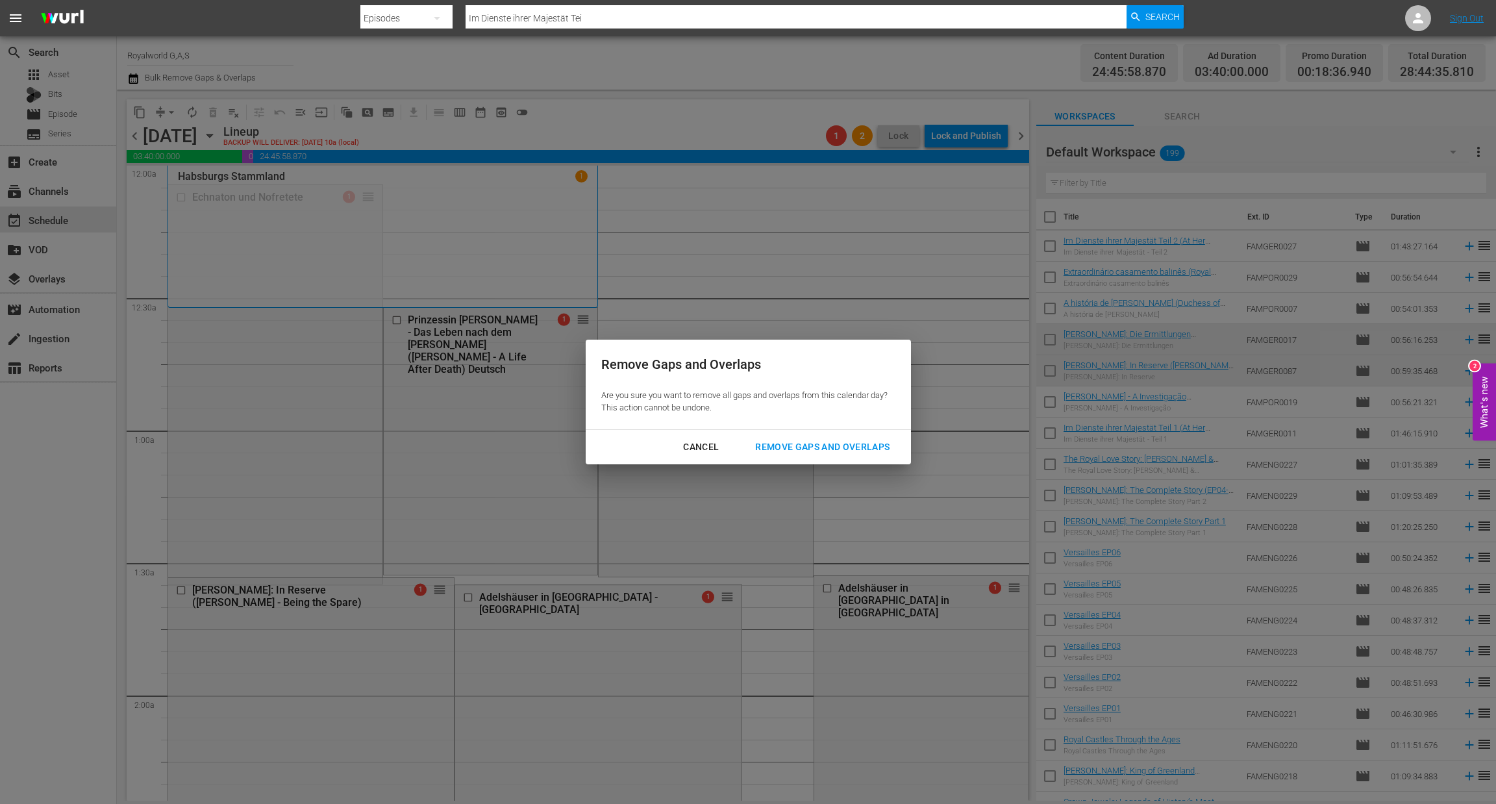
click at [807, 449] on div "Remove Gaps and Overlaps" at bounding box center [822, 447] width 155 height 16
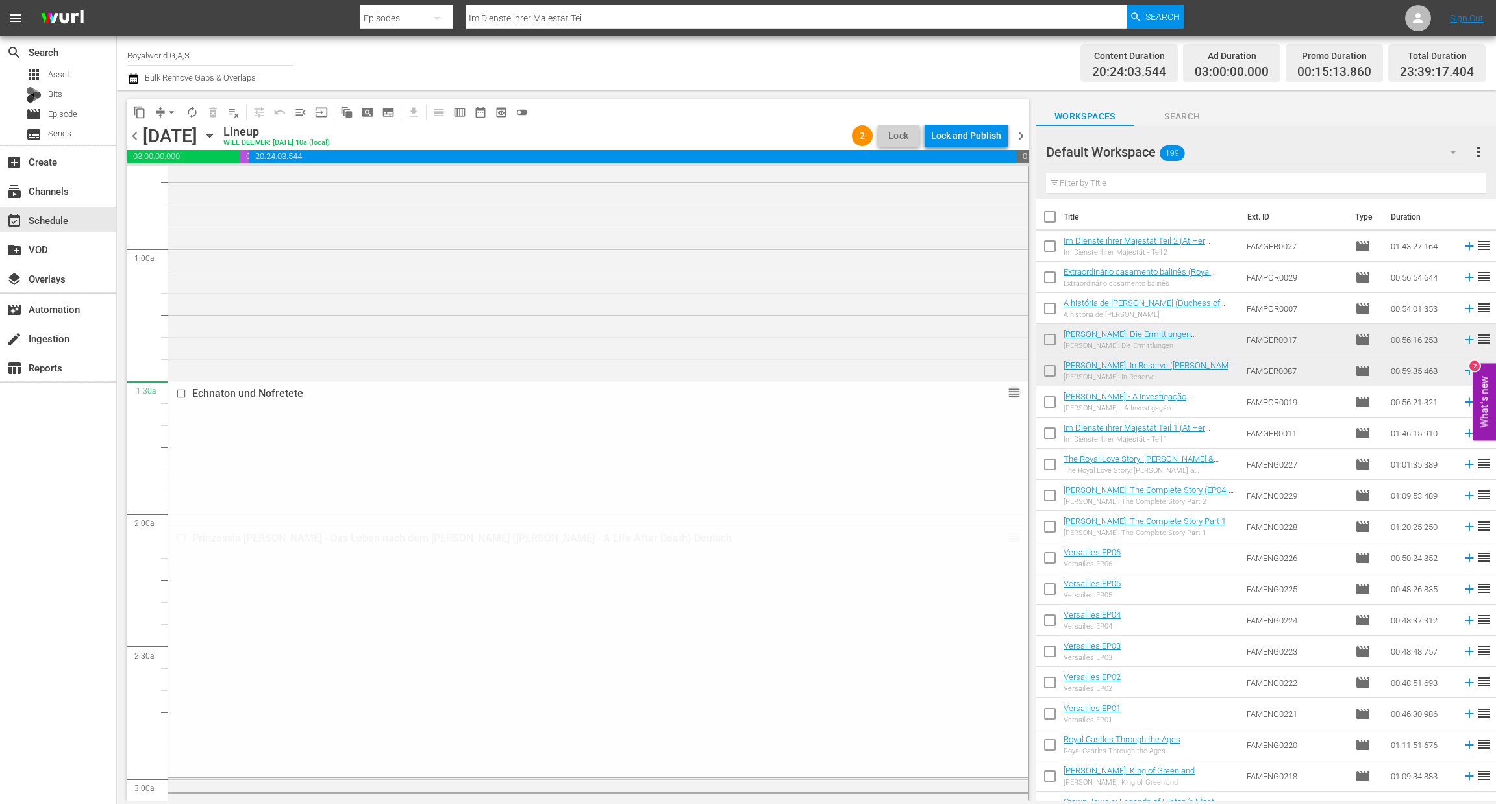
scroll to position [195, 0]
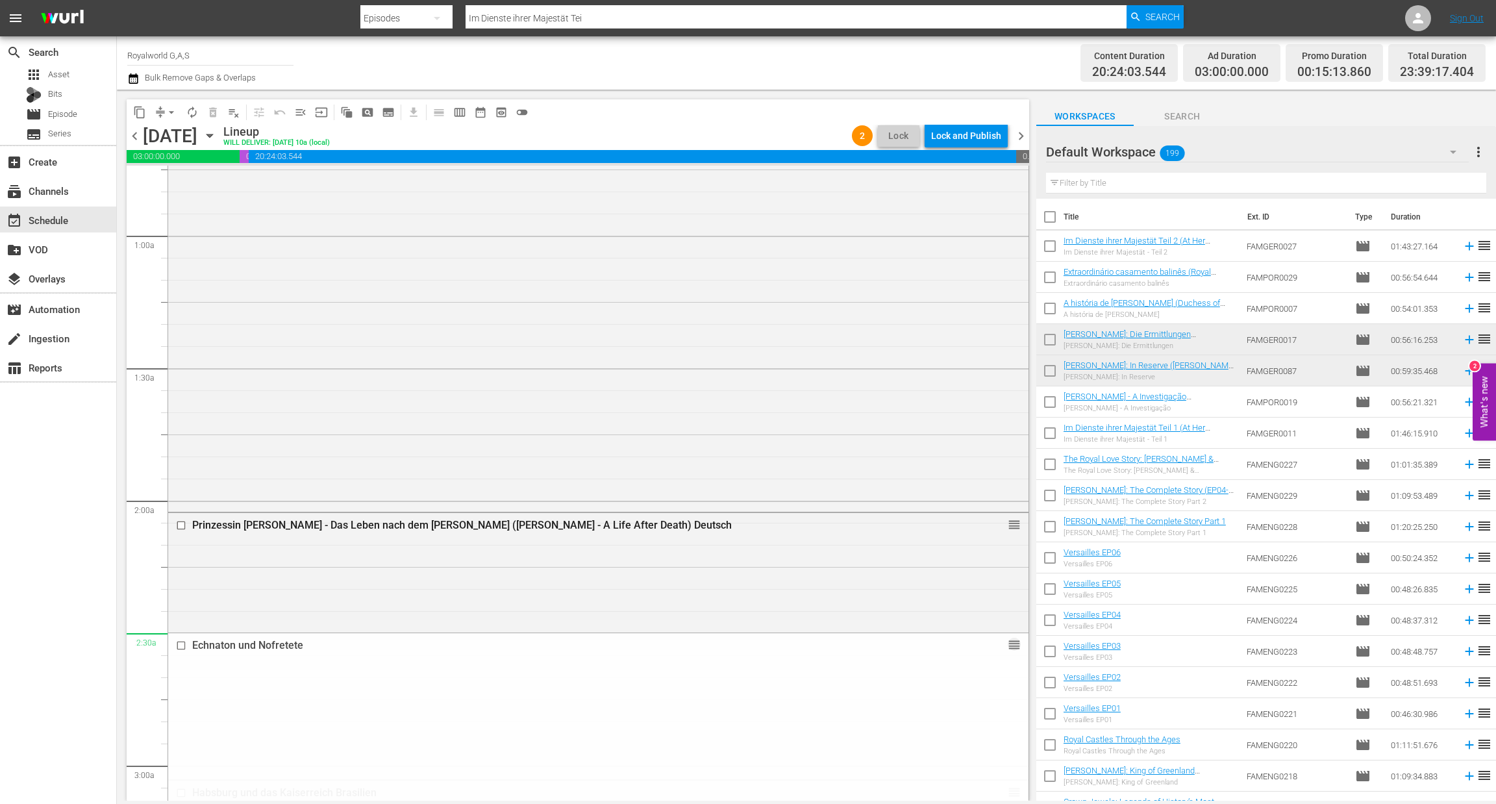
drag, startPoint x: 997, startPoint y: 319, endPoint x: 758, endPoint y: 643, distance: 402.7
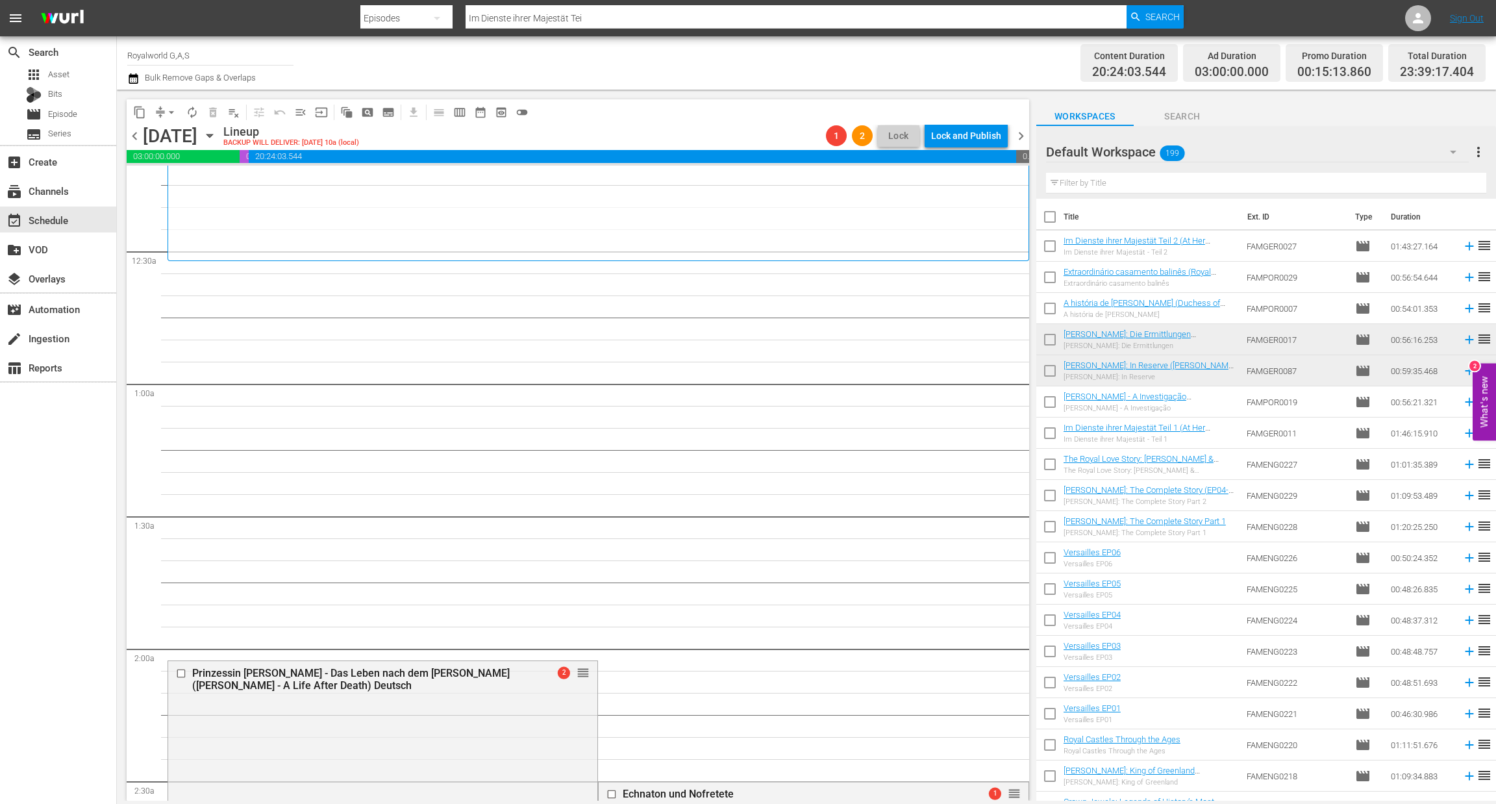
scroll to position [0, 0]
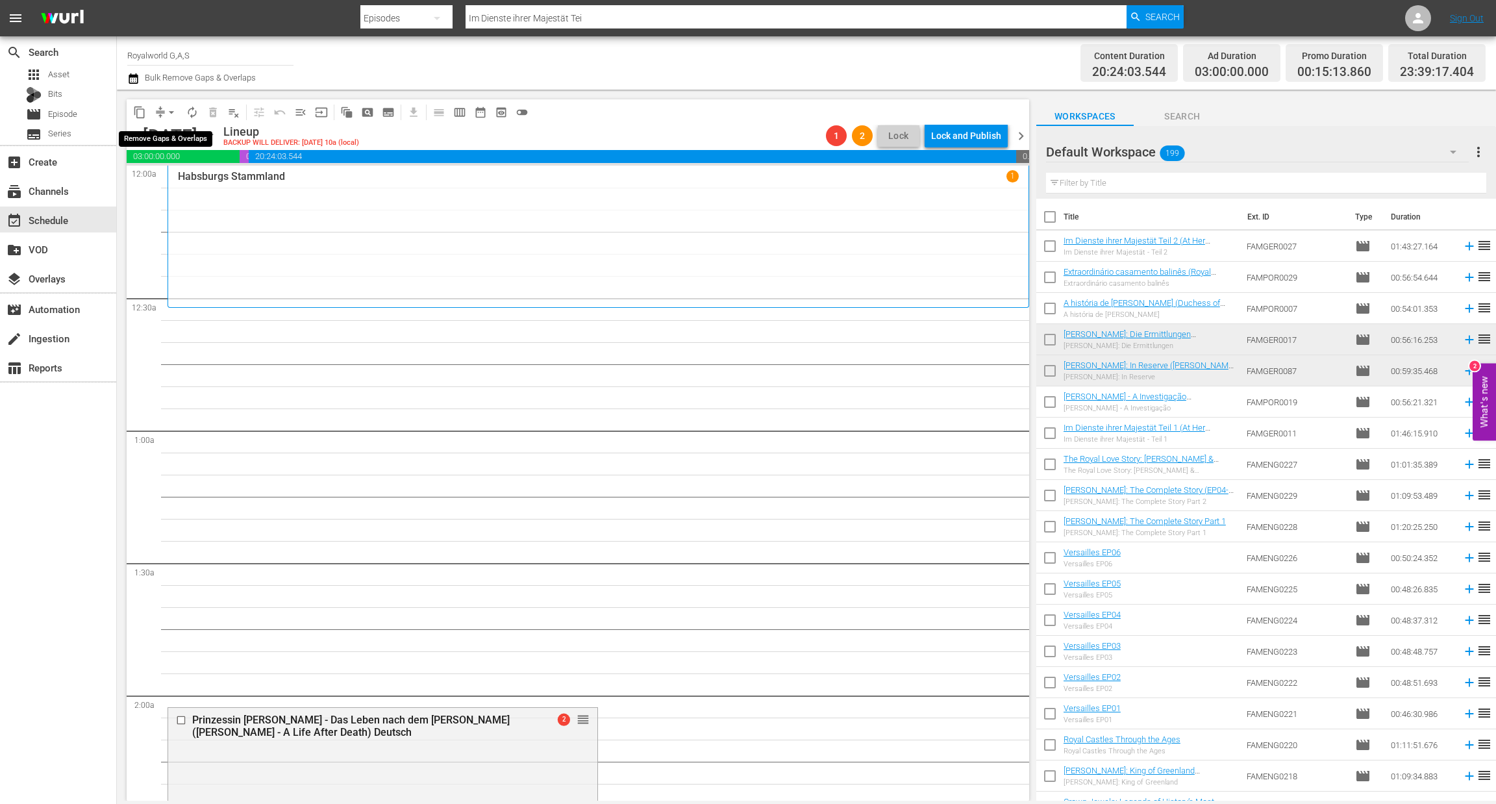
click at [172, 110] on span "arrow_drop_down" at bounding box center [171, 112] width 13 height 13
click at [194, 179] on li "Align to End of Previous Day" at bounding box center [172, 180] width 136 height 21
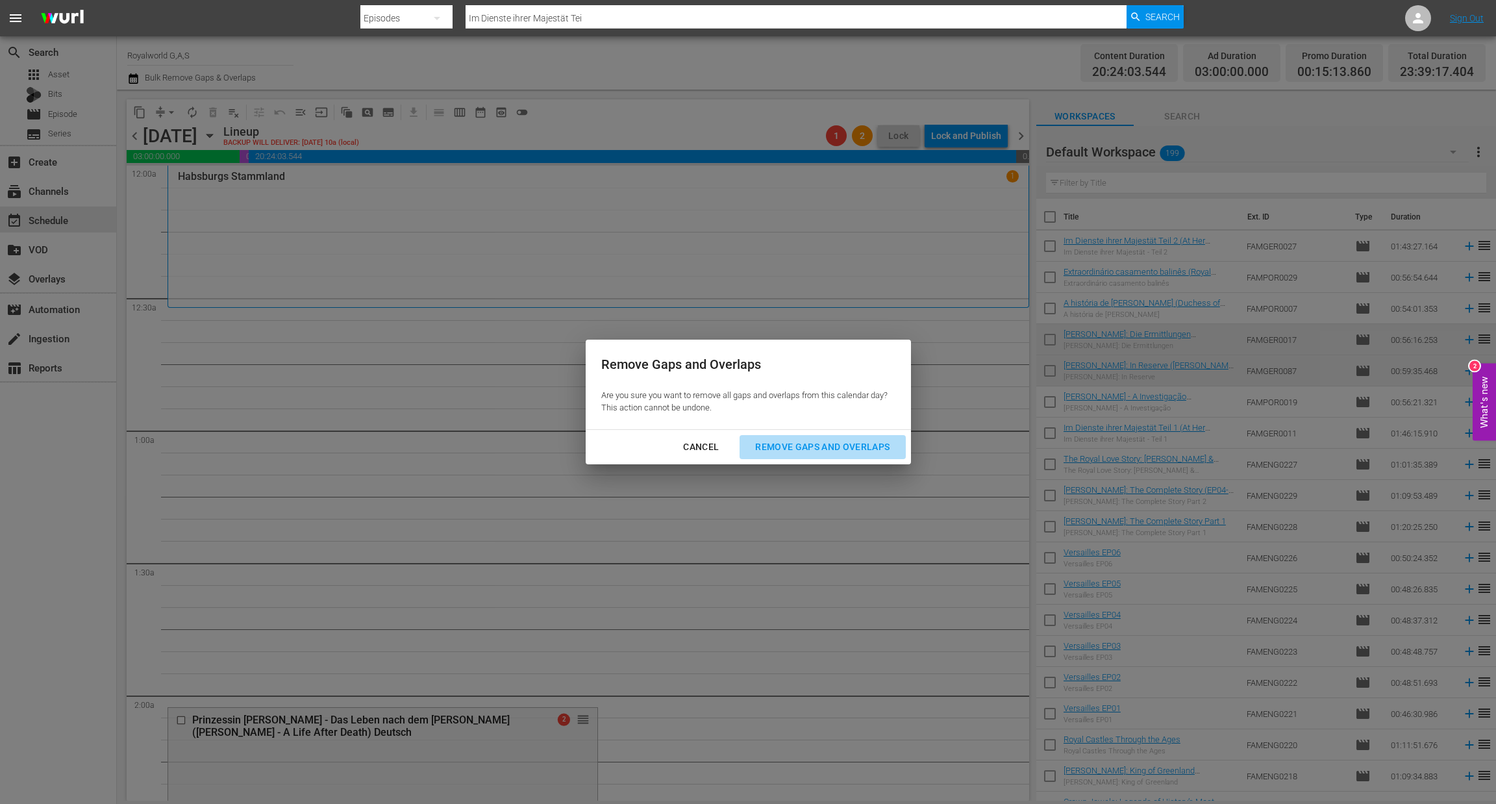
drag, startPoint x: 787, startPoint y: 436, endPoint x: 792, endPoint y: 440, distance: 7.4
click at [788, 436] on button "Remove Gaps and Overlaps" at bounding box center [823, 447] width 166 height 24
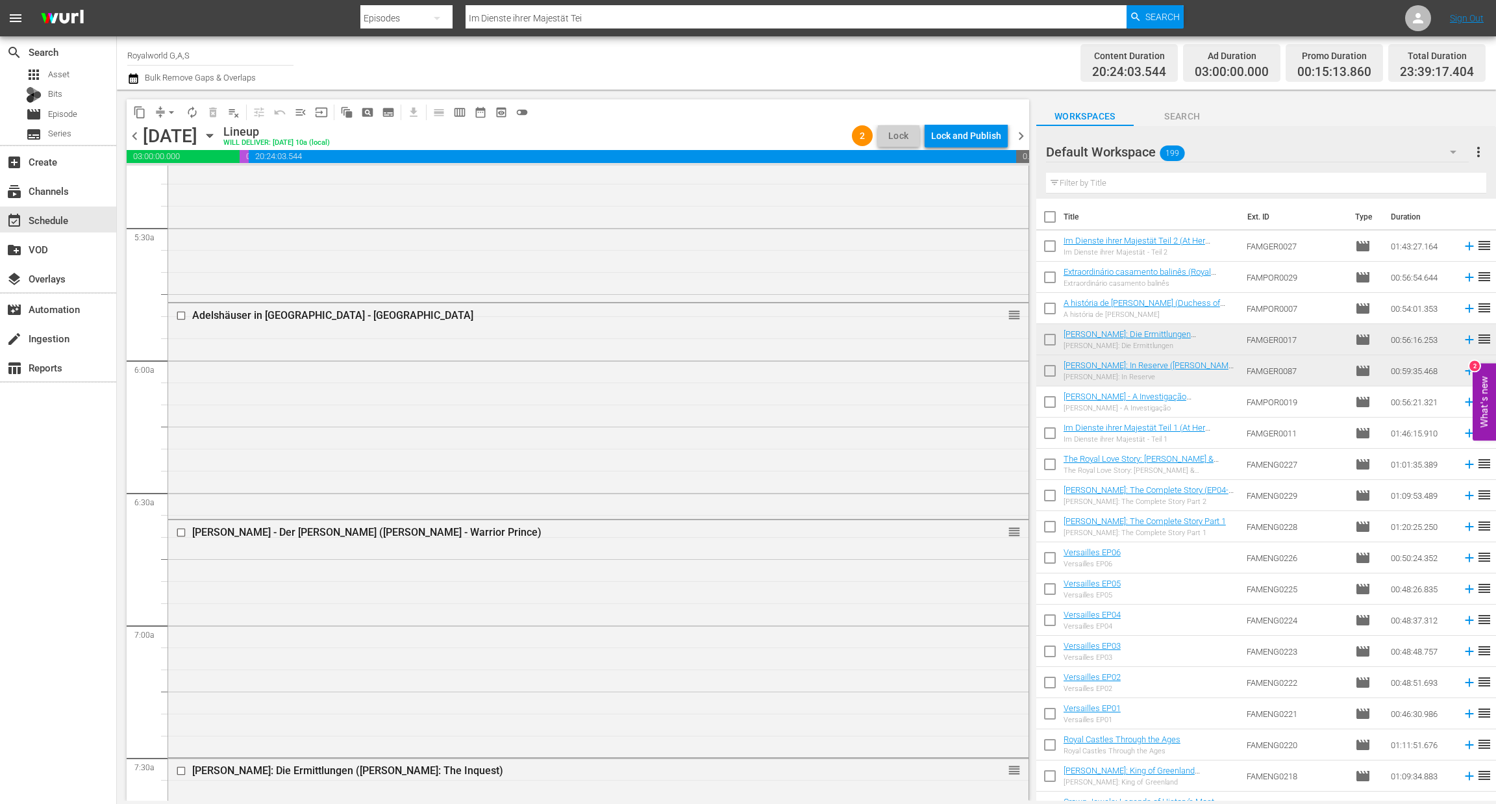
scroll to position [1461, 0]
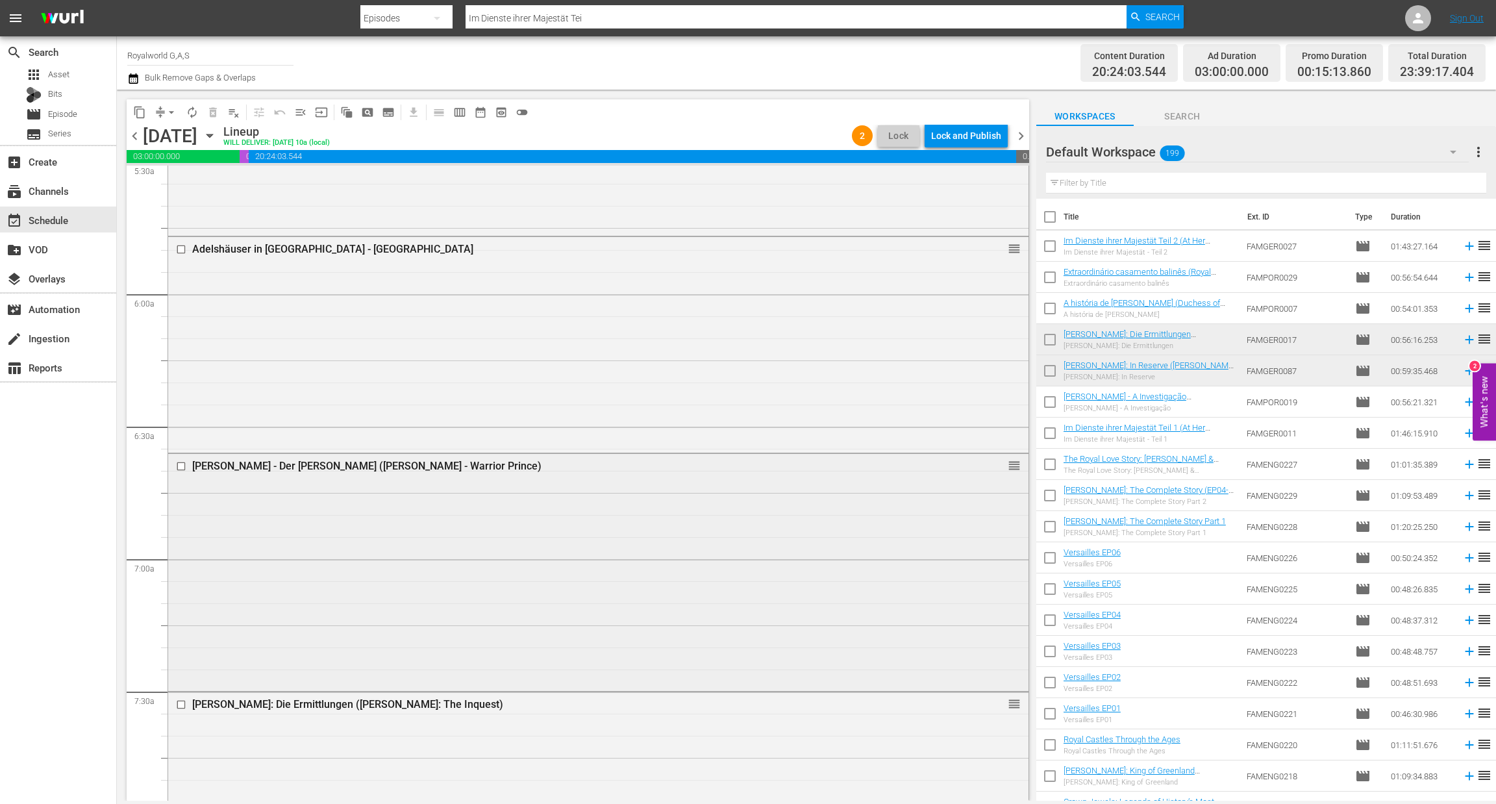
click at [177, 467] on input "checkbox" at bounding box center [183, 465] width 14 height 11
click at [176, 707] on input "checkbox" at bounding box center [183, 704] width 14 height 11
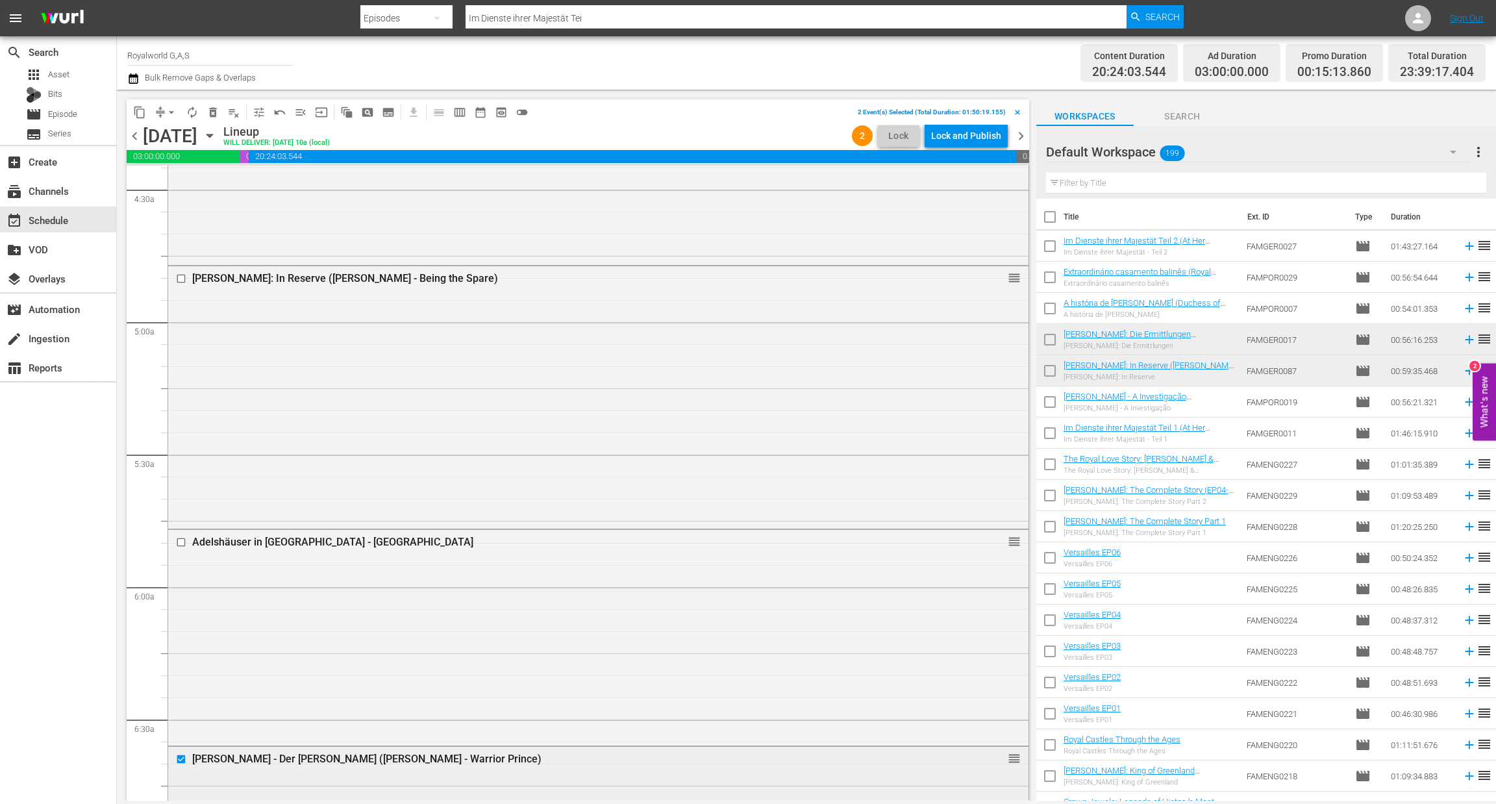
scroll to position [1071, 0]
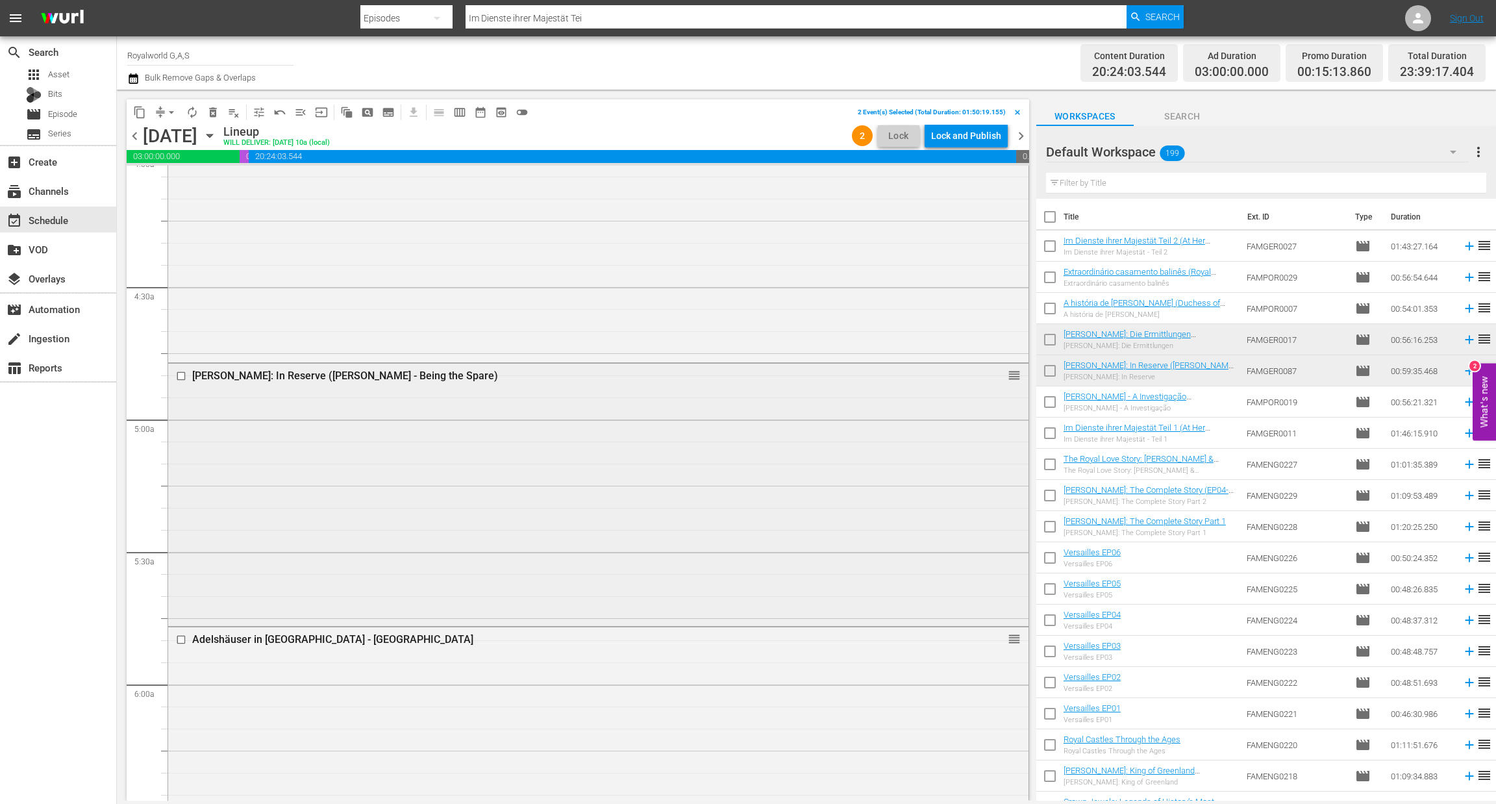
click at [181, 373] on input "checkbox" at bounding box center [183, 376] width 14 height 11
click at [214, 112] on span "delete_forever_outlined" at bounding box center [213, 112] width 13 height 13
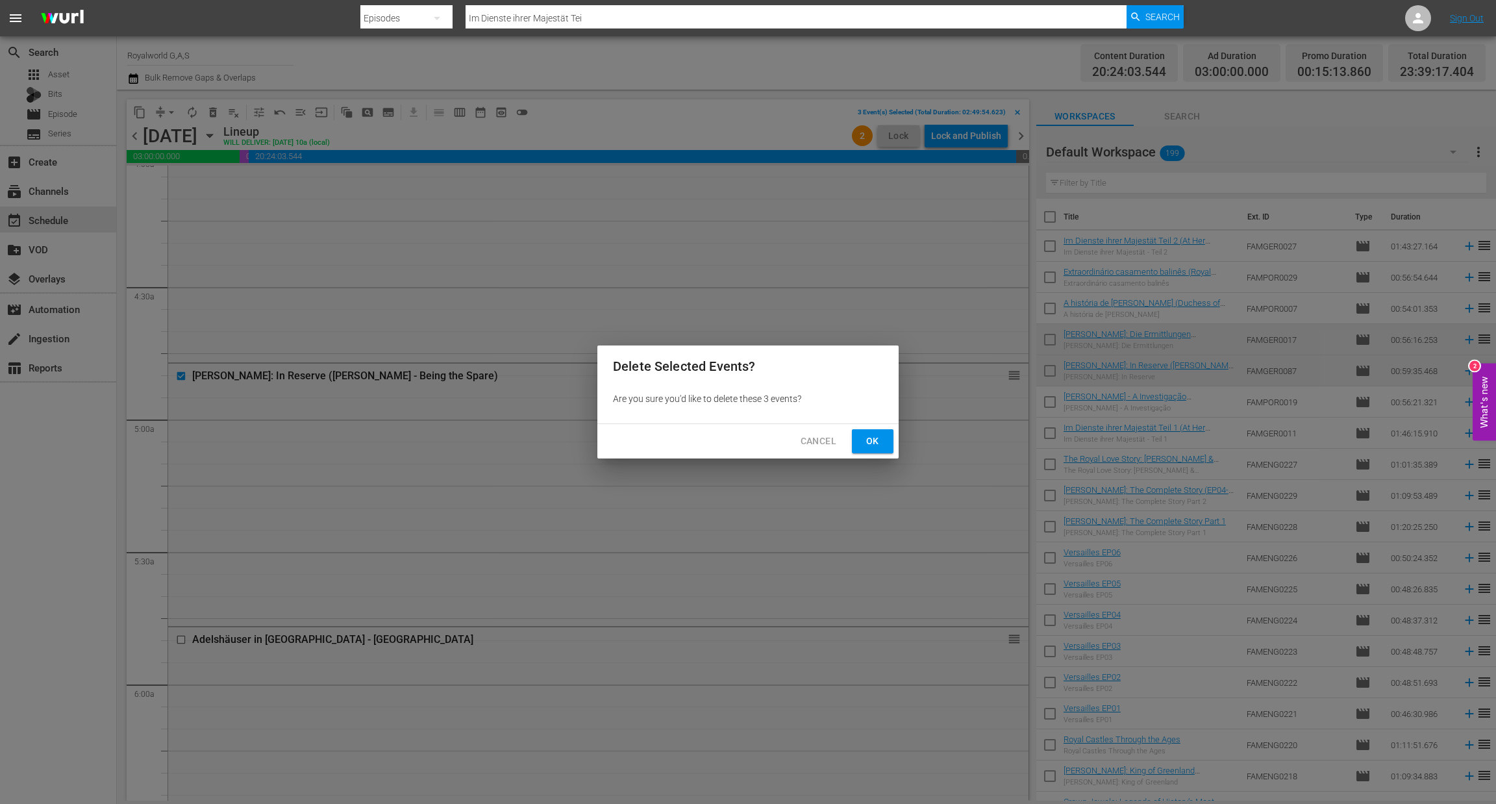
click at [863, 435] on span "Ok" at bounding box center [873, 441] width 21 height 16
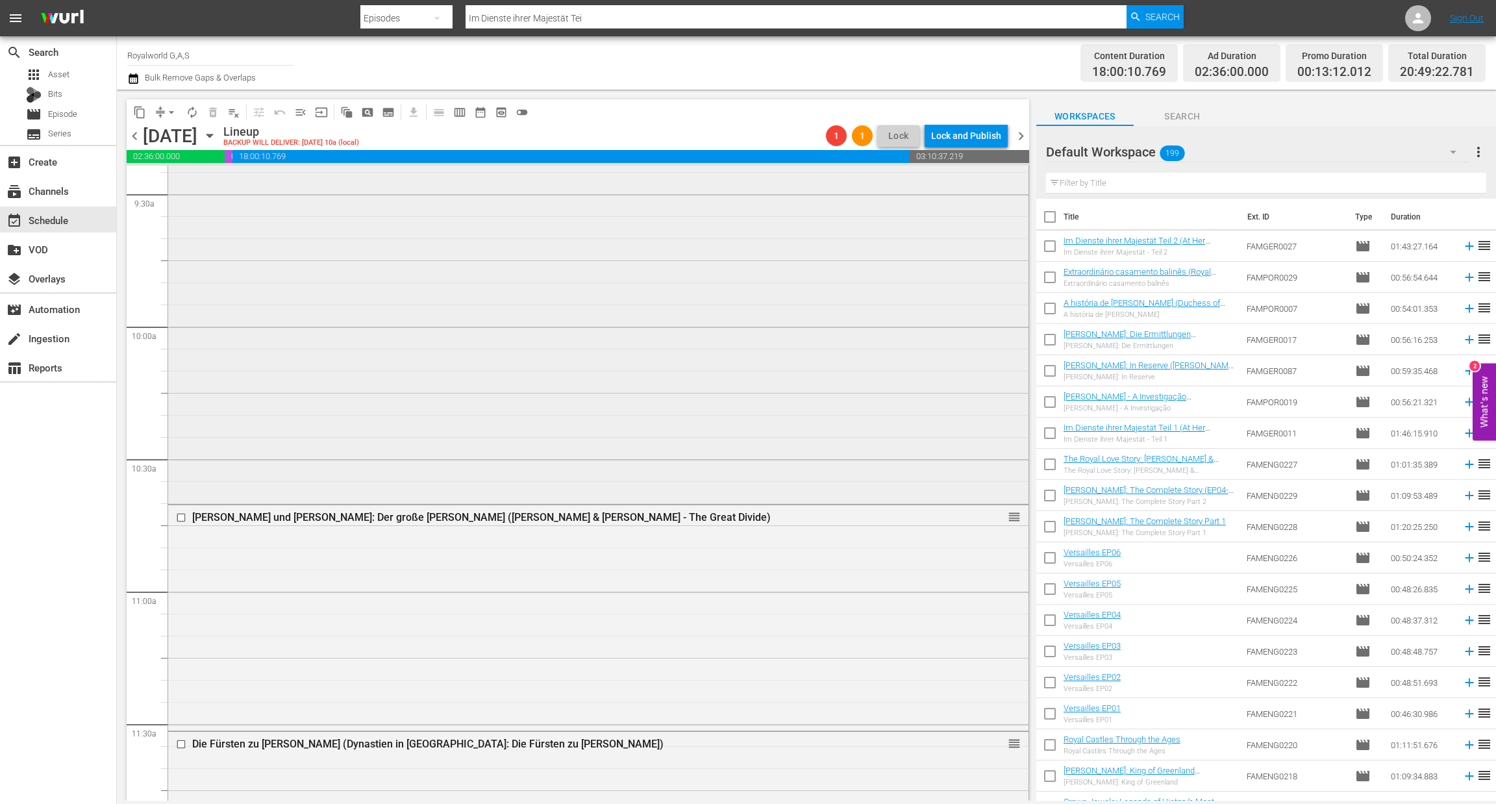
scroll to position [2532, 0]
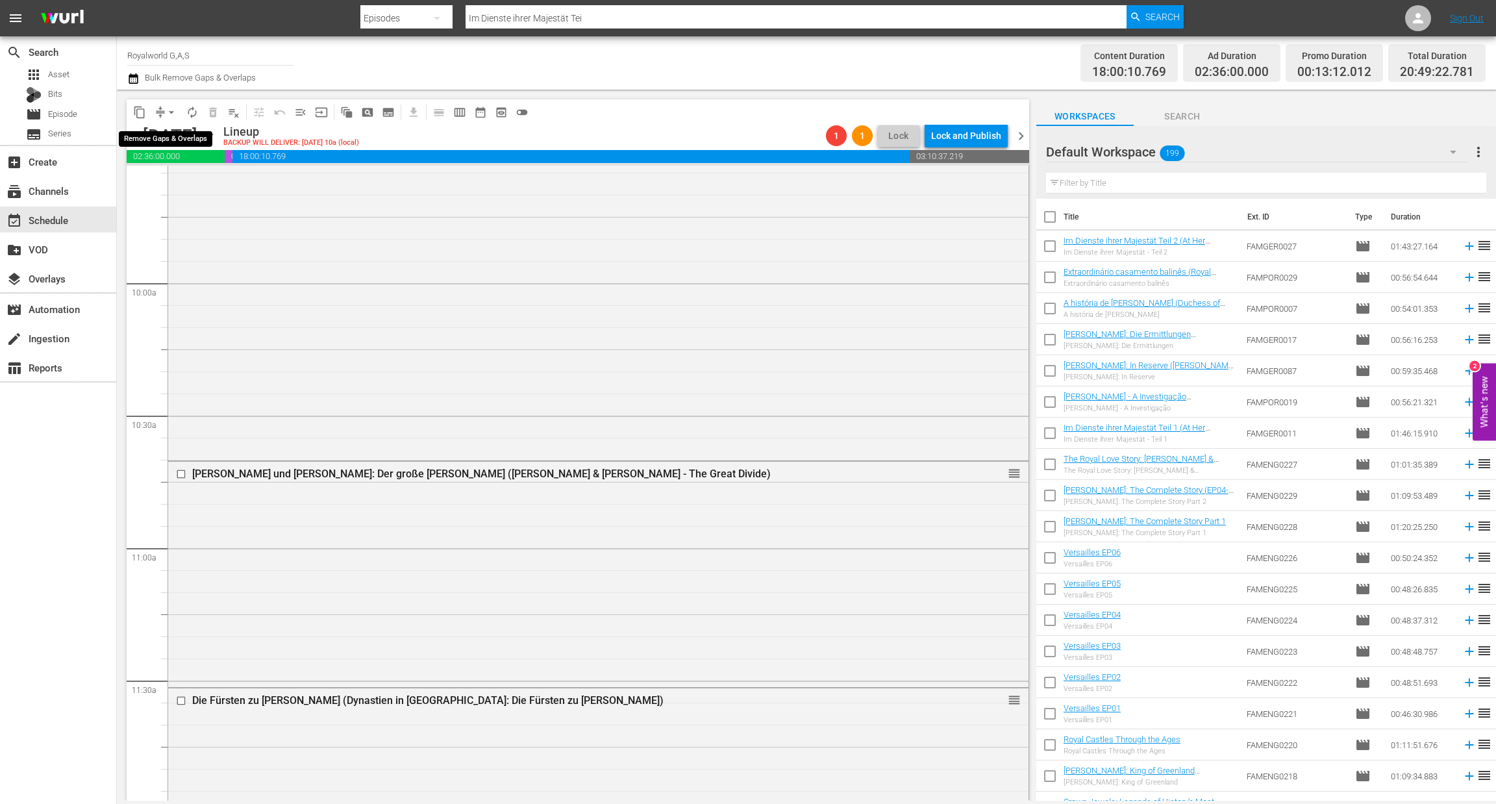
click at [169, 112] on span "arrow_drop_down" at bounding box center [171, 112] width 13 height 13
click at [181, 179] on li "Align to End of Previous Day" at bounding box center [172, 180] width 136 height 21
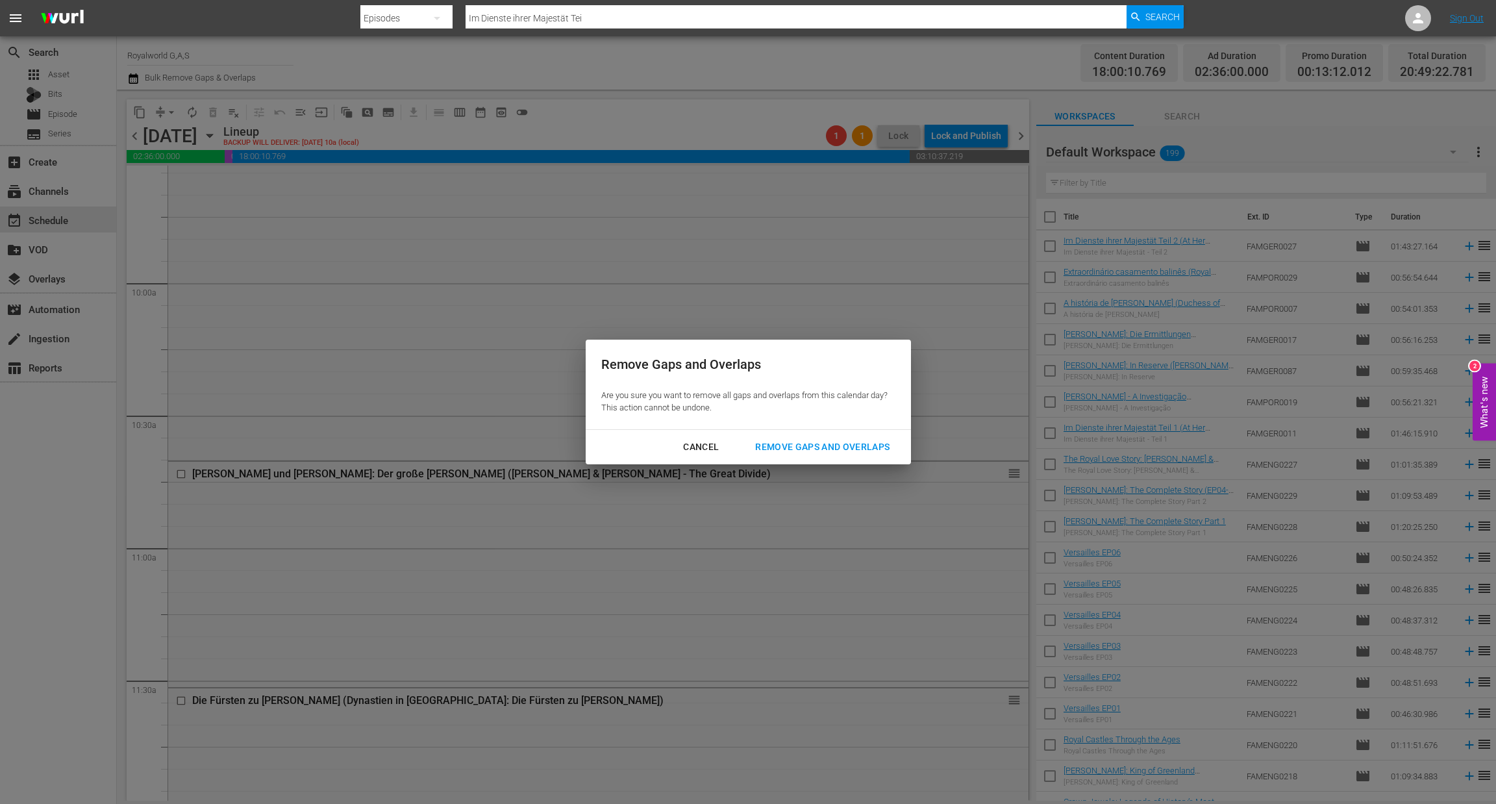
click at [846, 449] on div "Remove Gaps and Overlaps" at bounding box center [822, 447] width 155 height 16
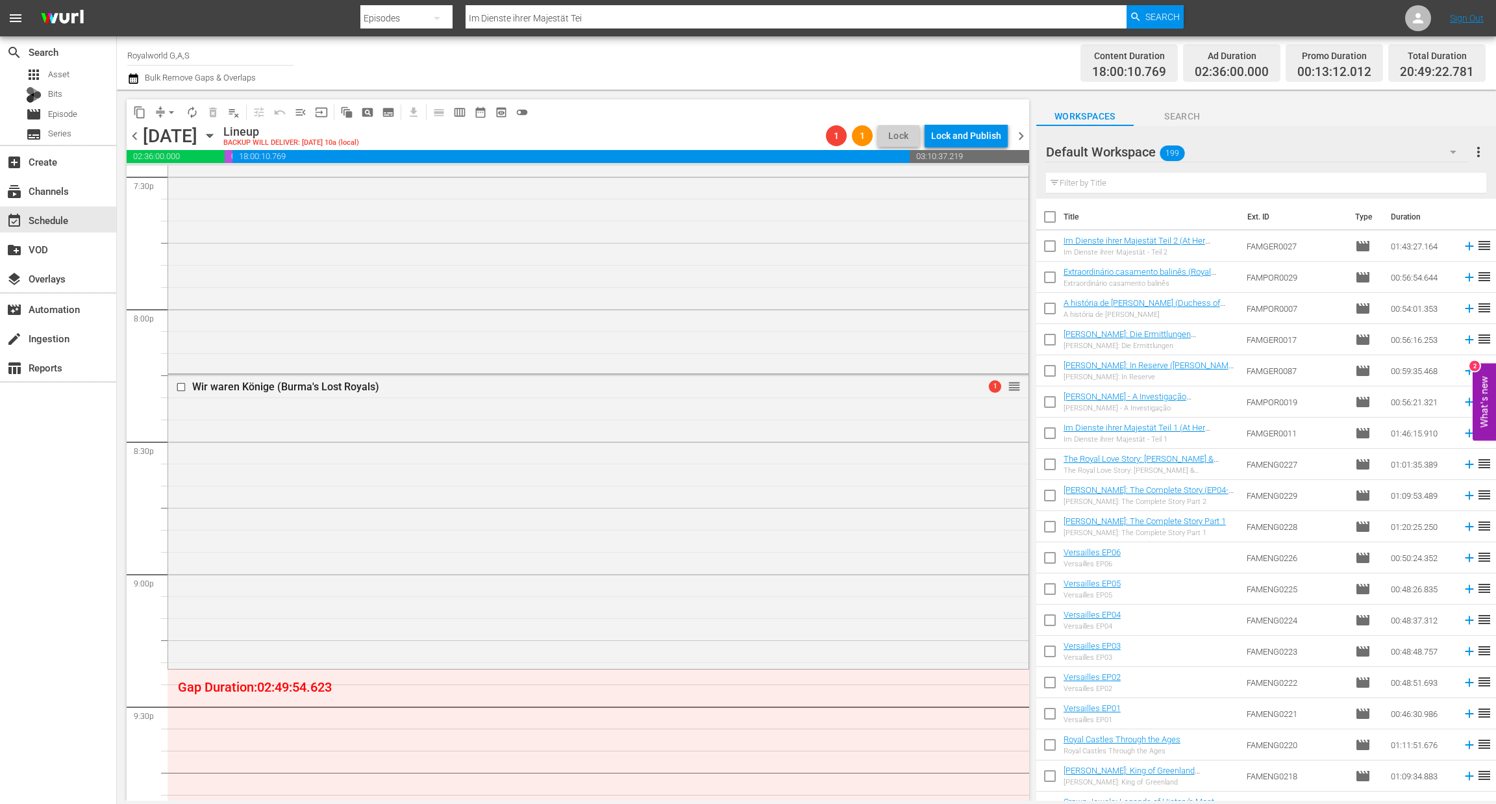
scroll to position [5092, 0]
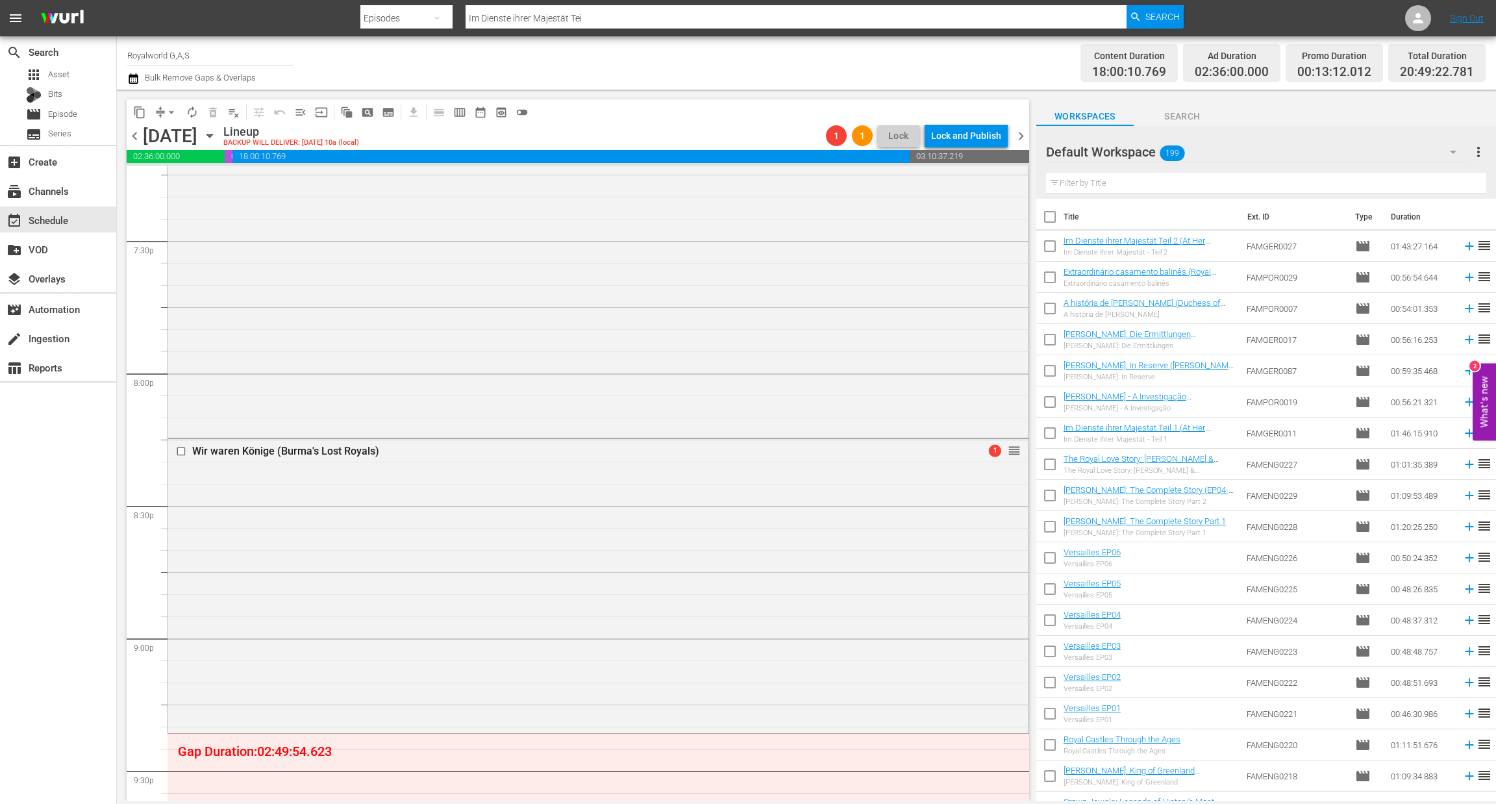
click at [1077, 184] on input "text" at bounding box center [1266, 183] width 440 height 21
paste input "König ohne Krone - Konstantin von Griechenland"
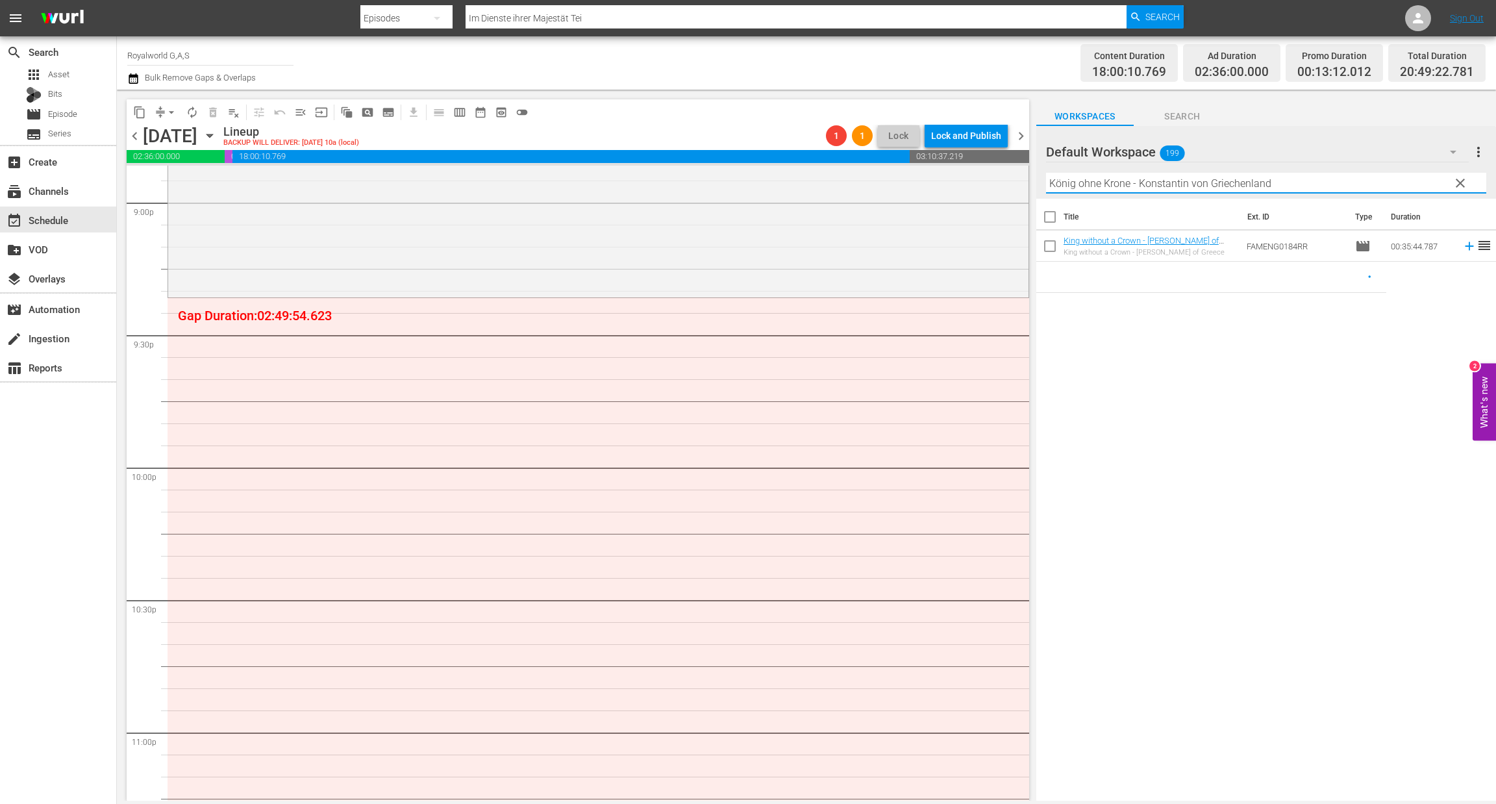
scroll to position [5482, 0]
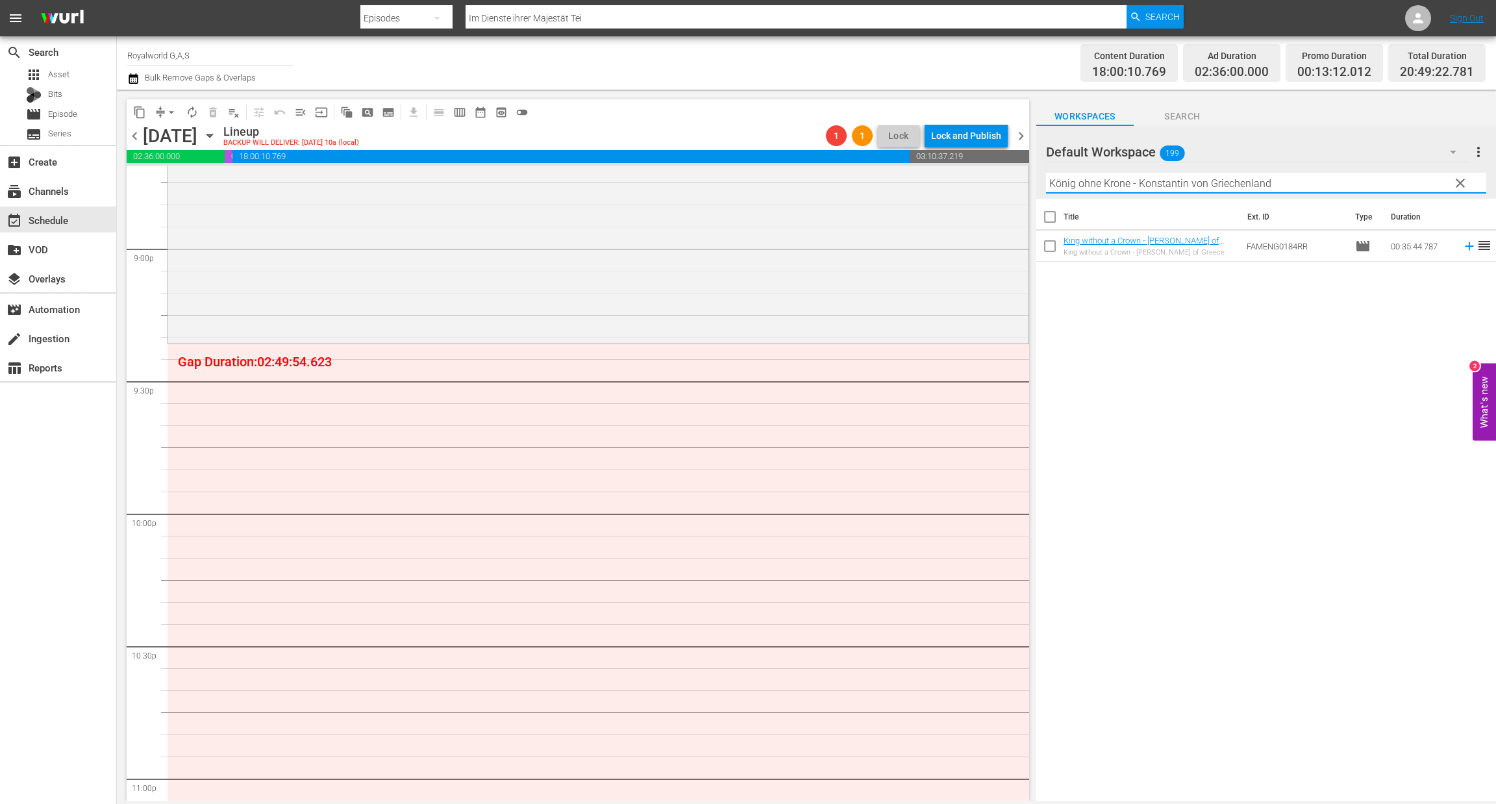
type input "König ohne Krone - Konstantin von Griechenland"
click at [1455, 183] on span "clear" at bounding box center [1461, 183] width 16 height 16
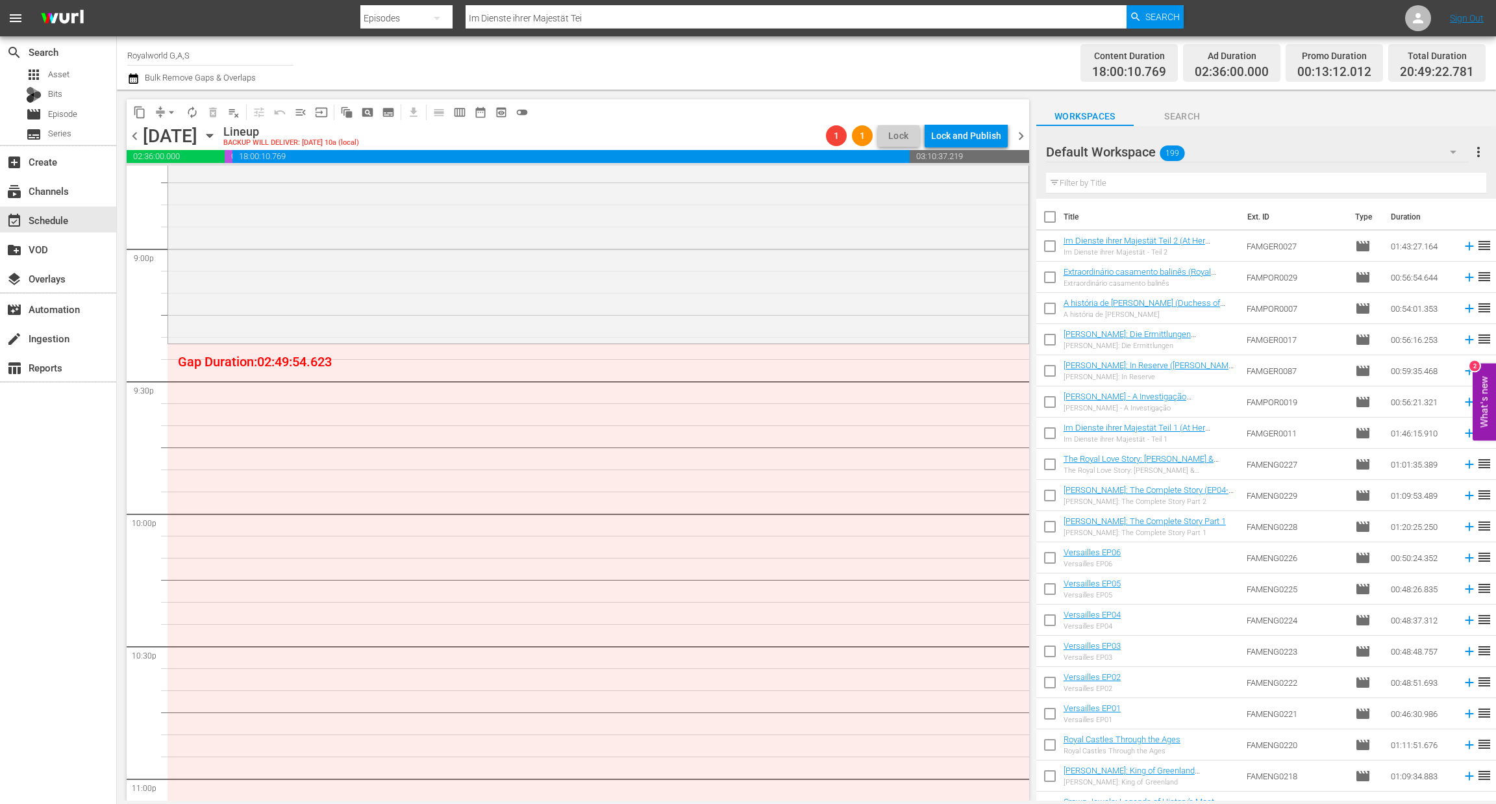
click at [1480, 150] on span "more_vert" at bounding box center [1479, 152] width 16 height 16
click at [1387, 181] on div "Clear All Workspace Items" at bounding box center [1394, 177] width 153 height 23
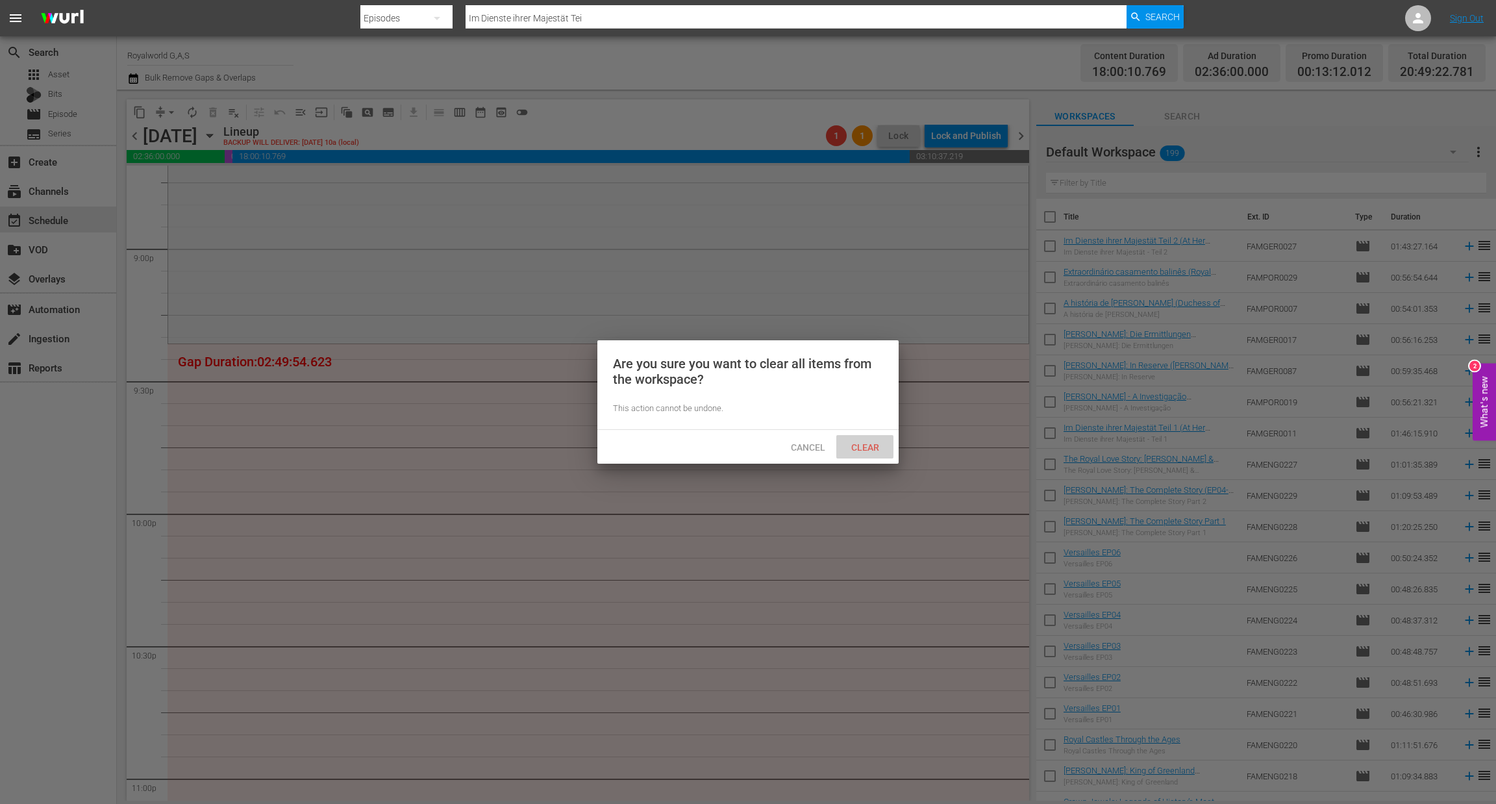
click at [851, 447] on span "Clear" at bounding box center [865, 447] width 49 height 10
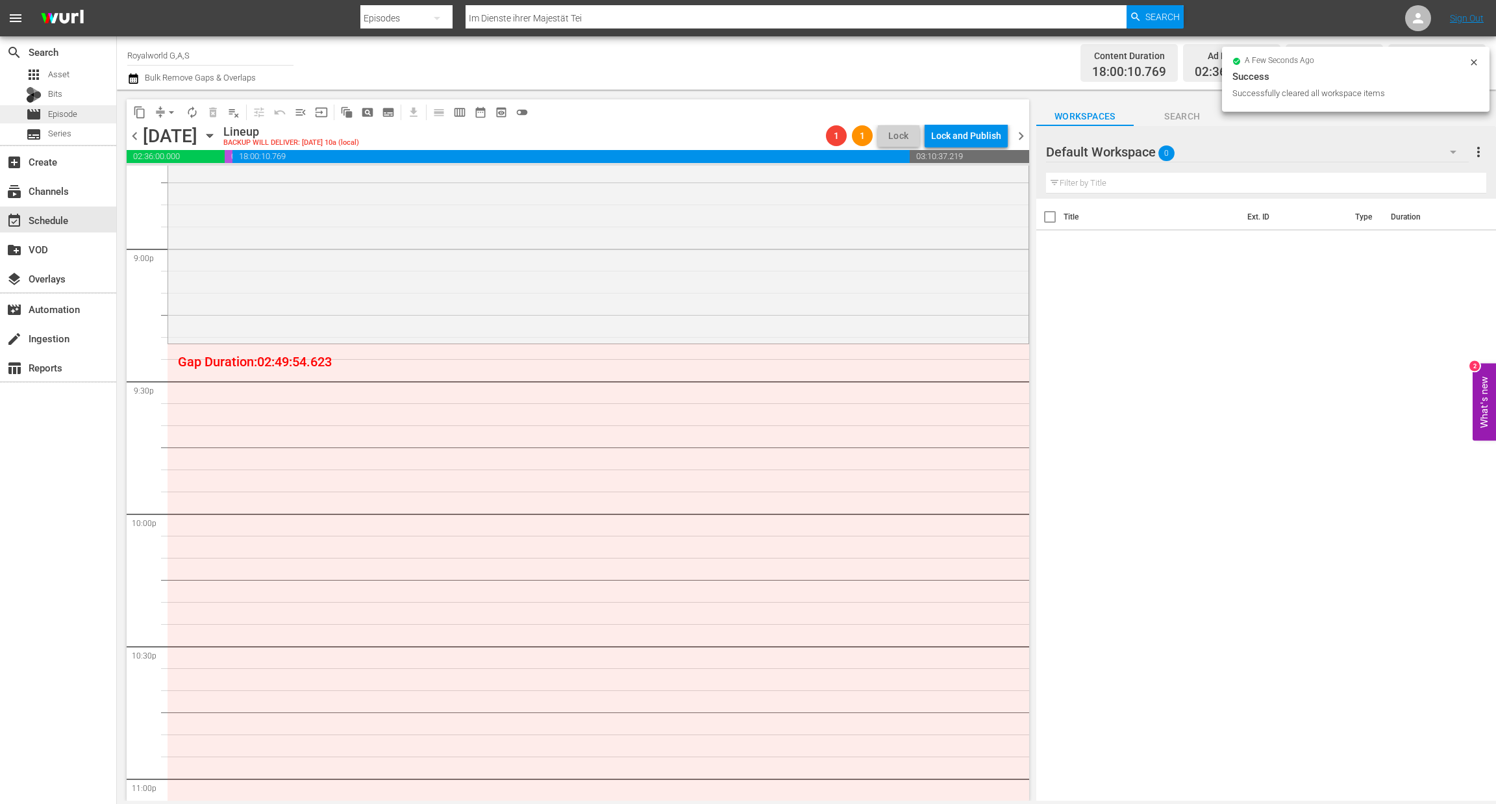
click at [81, 112] on div "movie Episode" at bounding box center [58, 114] width 116 height 18
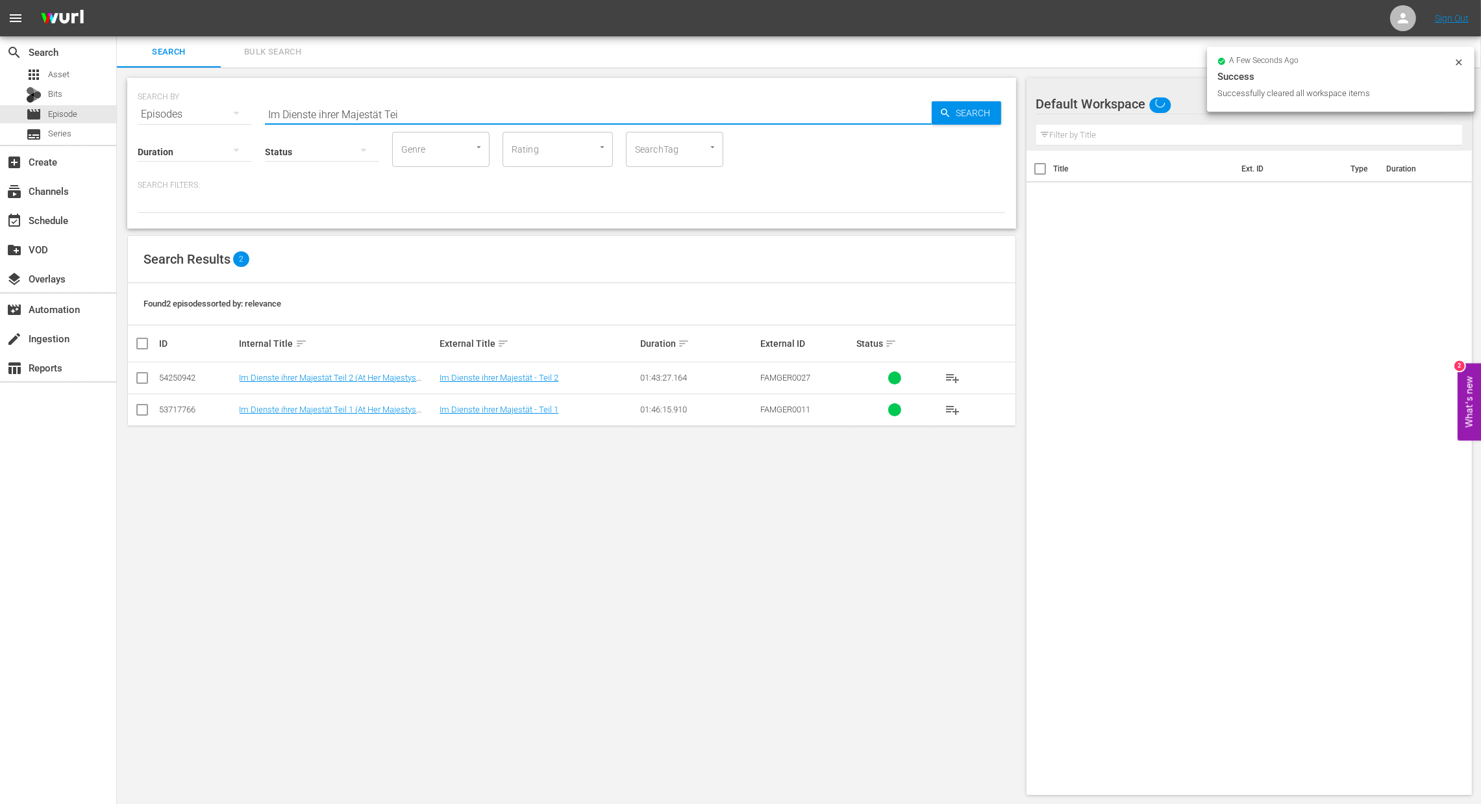
paste input "König ohne Krone - Konstantin von Griechenland"
drag, startPoint x: 490, startPoint y: 106, endPoint x: 167, endPoint y: 123, distance: 323.2
click at [167, 123] on div "SEARCH BY Search By Episodes Search ID, Title, Description, Keywords, or Catego…" at bounding box center [571, 153] width 889 height 151
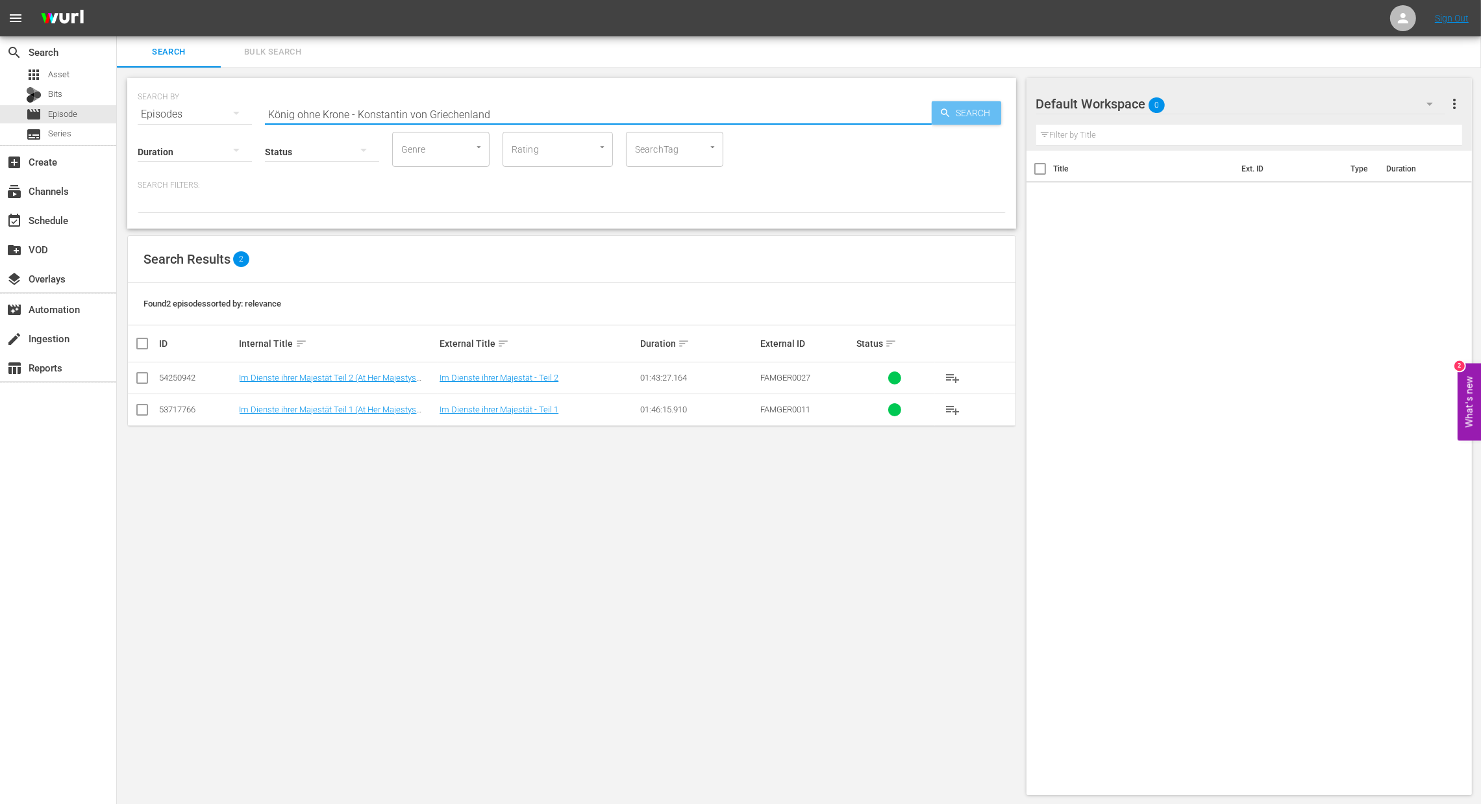
click at [946, 108] on icon "button" at bounding box center [946, 113] width 12 height 12
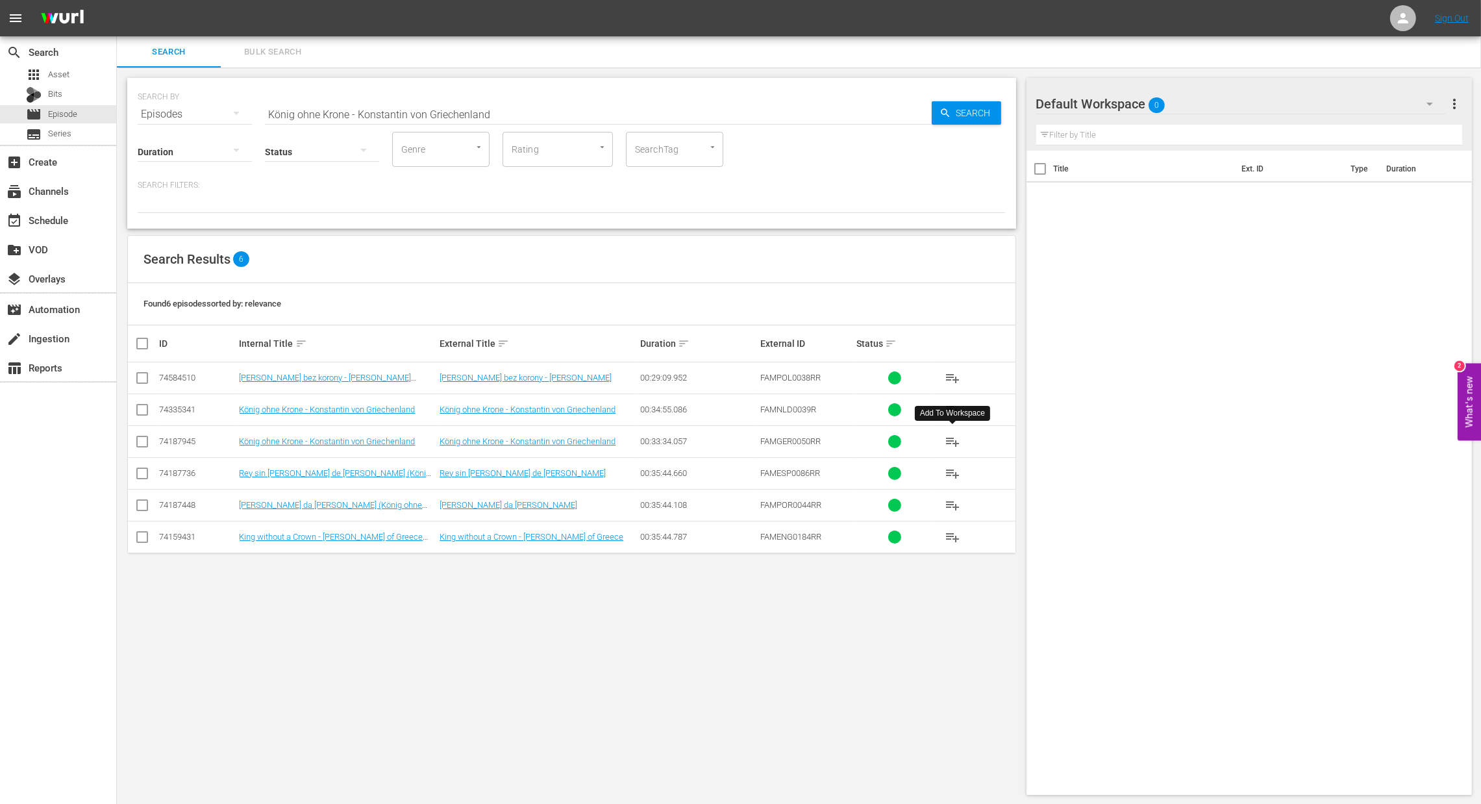
click at [956, 445] on span "playlist_add" at bounding box center [953, 442] width 16 height 16
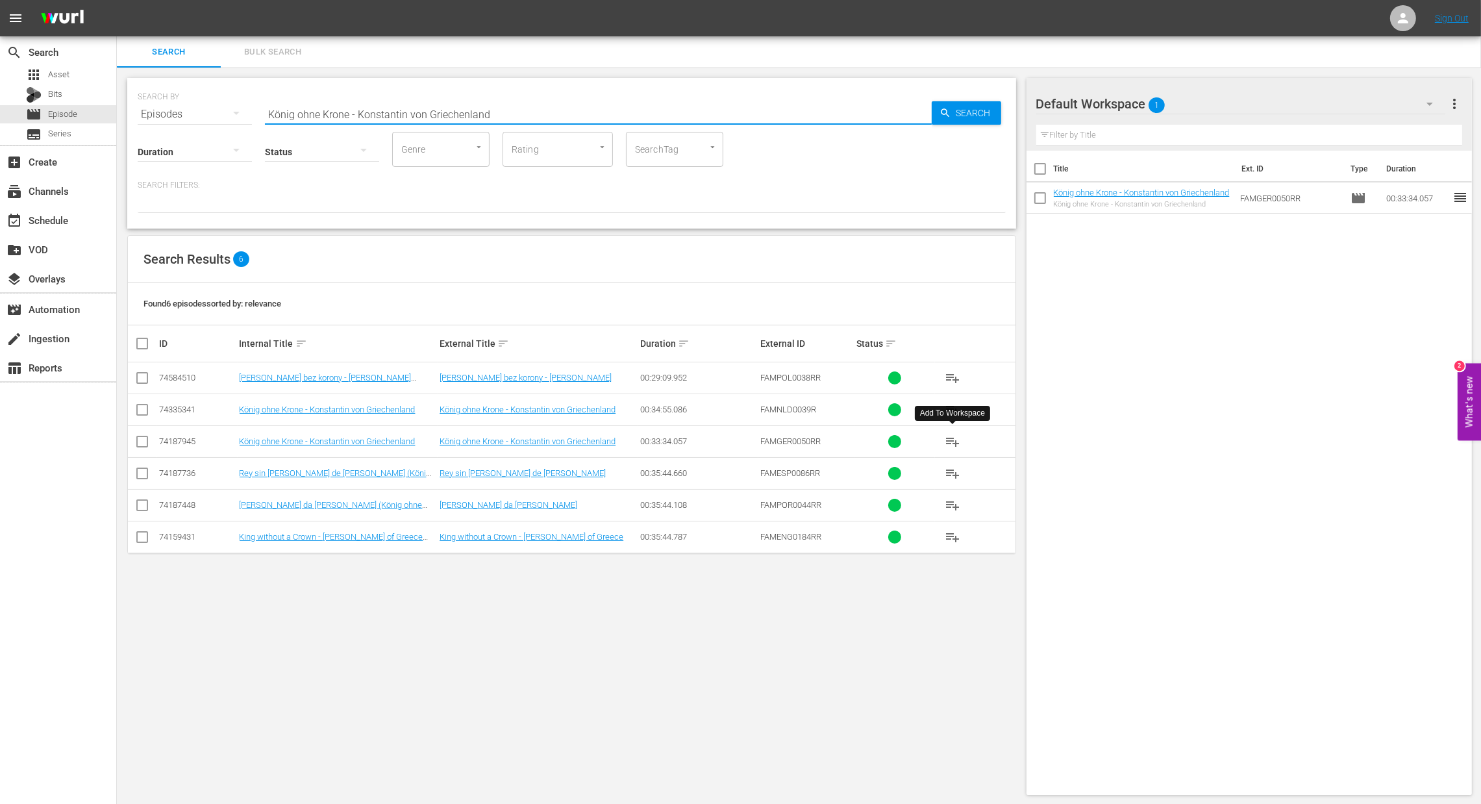
paste input "Die Royals vom Balkan"
drag, startPoint x: 420, startPoint y: 118, endPoint x: 163, endPoint y: 118, distance: 257.2
click at [123, 118] on div "SEARCH BY Search By Episodes Search ID, Title, Description, Keywords, or Catego…" at bounding box center [572, 437] width 910 height 738
click at [970, 109] on span "Search" at bounding box center [977, 112] width 50 height 23
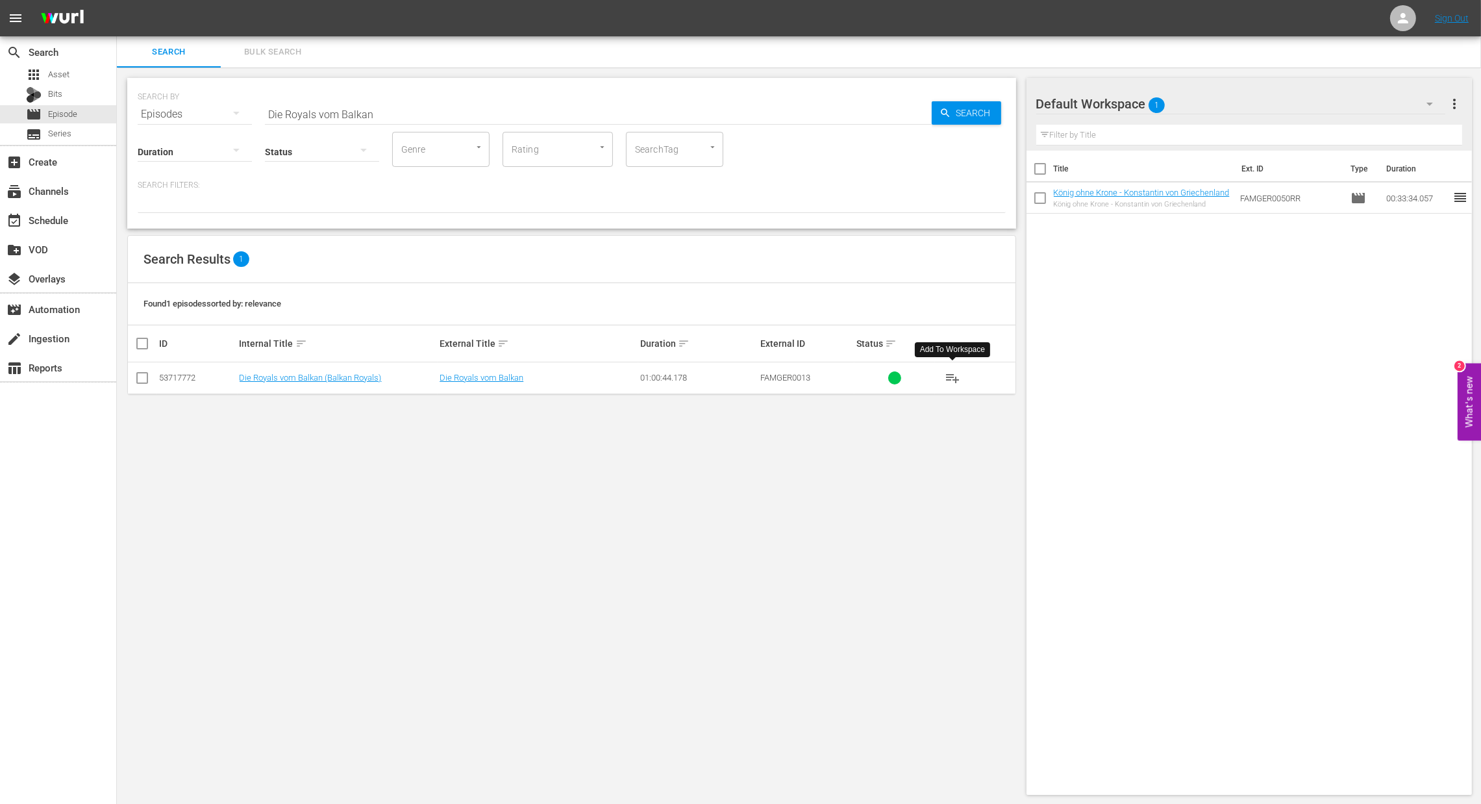
click at [964, 379] on button "playlist_add" at bounding box center [952, 377] width 31 height 31
paste input "glorreiche Königin Elisabeth II."
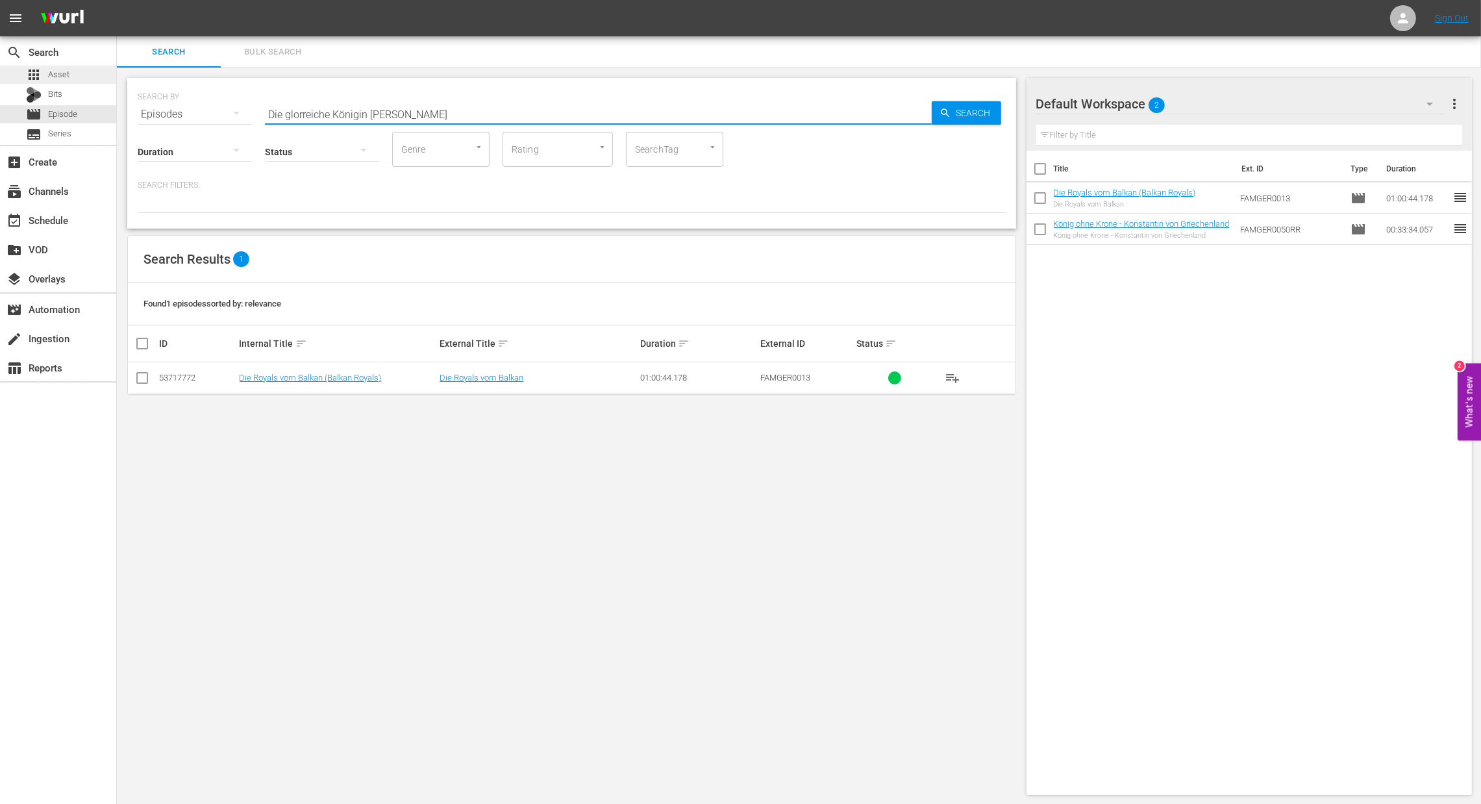
drag, startPoint x: 445, startPoint y: 103, endPoint x: 31, endPoint y: 80, distance: 415.0
click at [117, 0] on div "search Search apps Asset Bits movie Episode subtitles Series add_box Create sub…" at bounding box center [799, 0] width 1365 height 0
type input "Die glorreiche Königin [PERSON_NAME]"
click at [987, 116] on span "Search" at bounding box center [977, 112] width 50 height 23
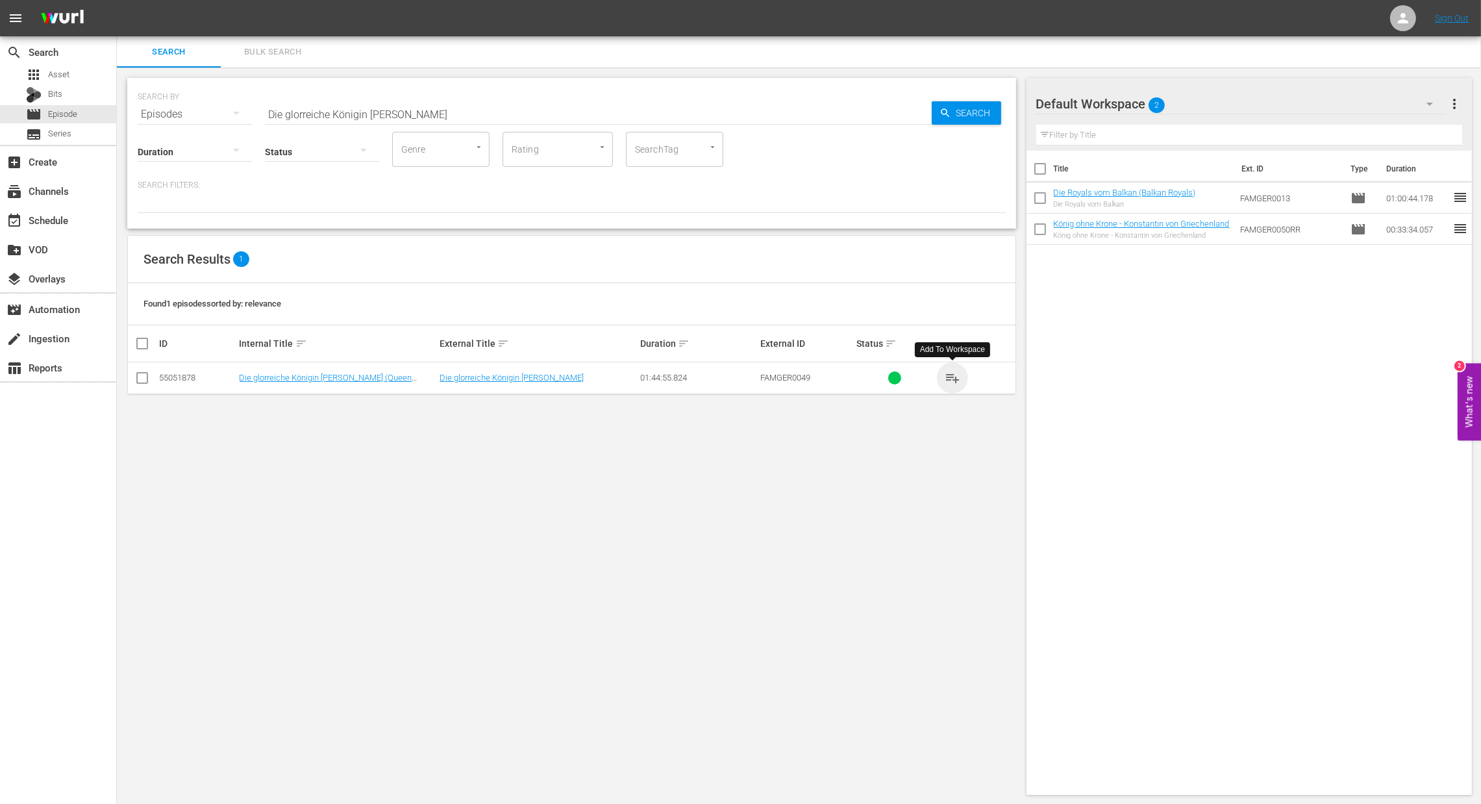
click at [957, 377] on span "playlist_add" at bounding box center [953, 378] width 16 height 16
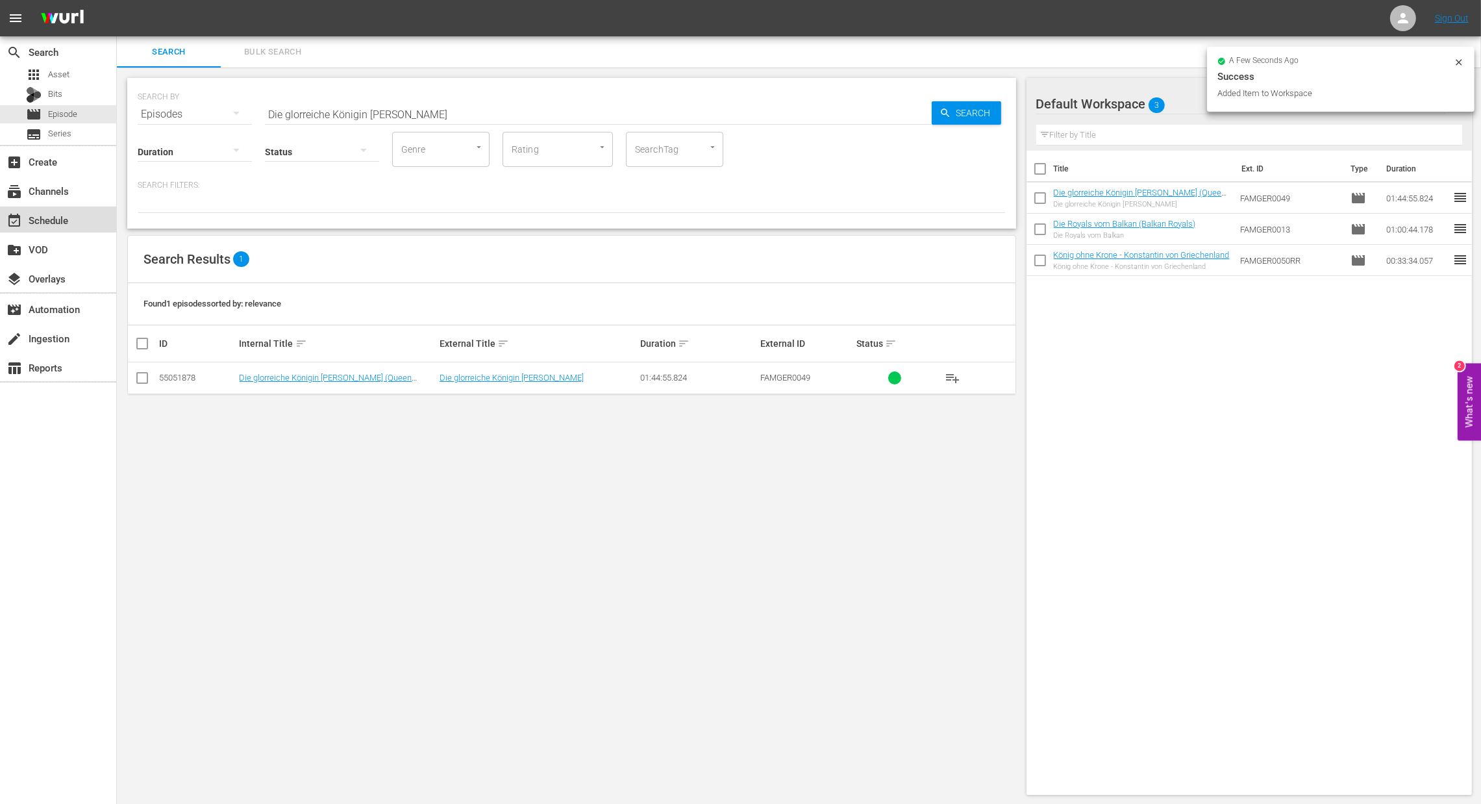
click at [82, 223] on div "event_available Schedule" at bounding box center [58, 220] width 116 height 26
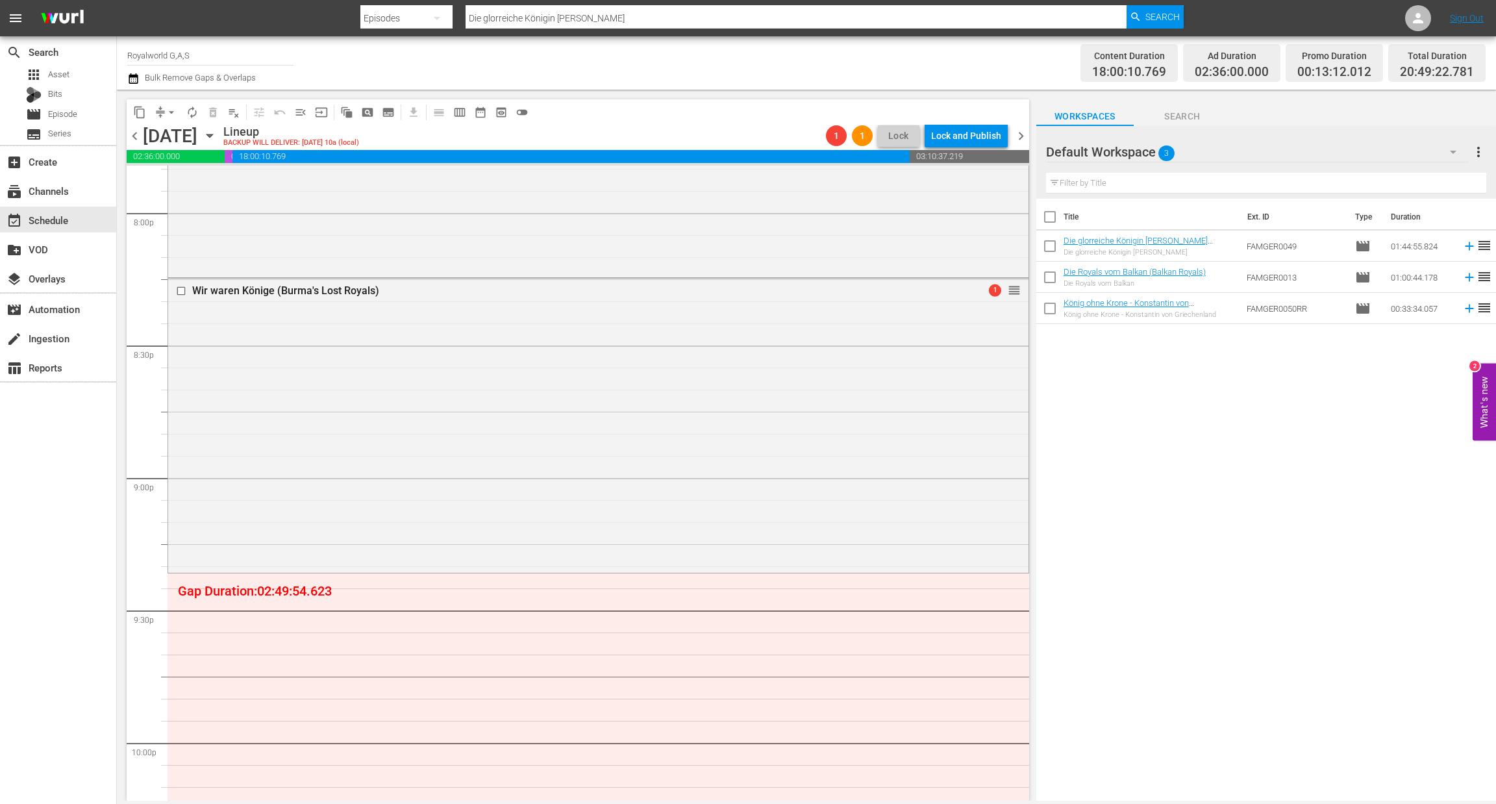
scroll to position [5236, 0]
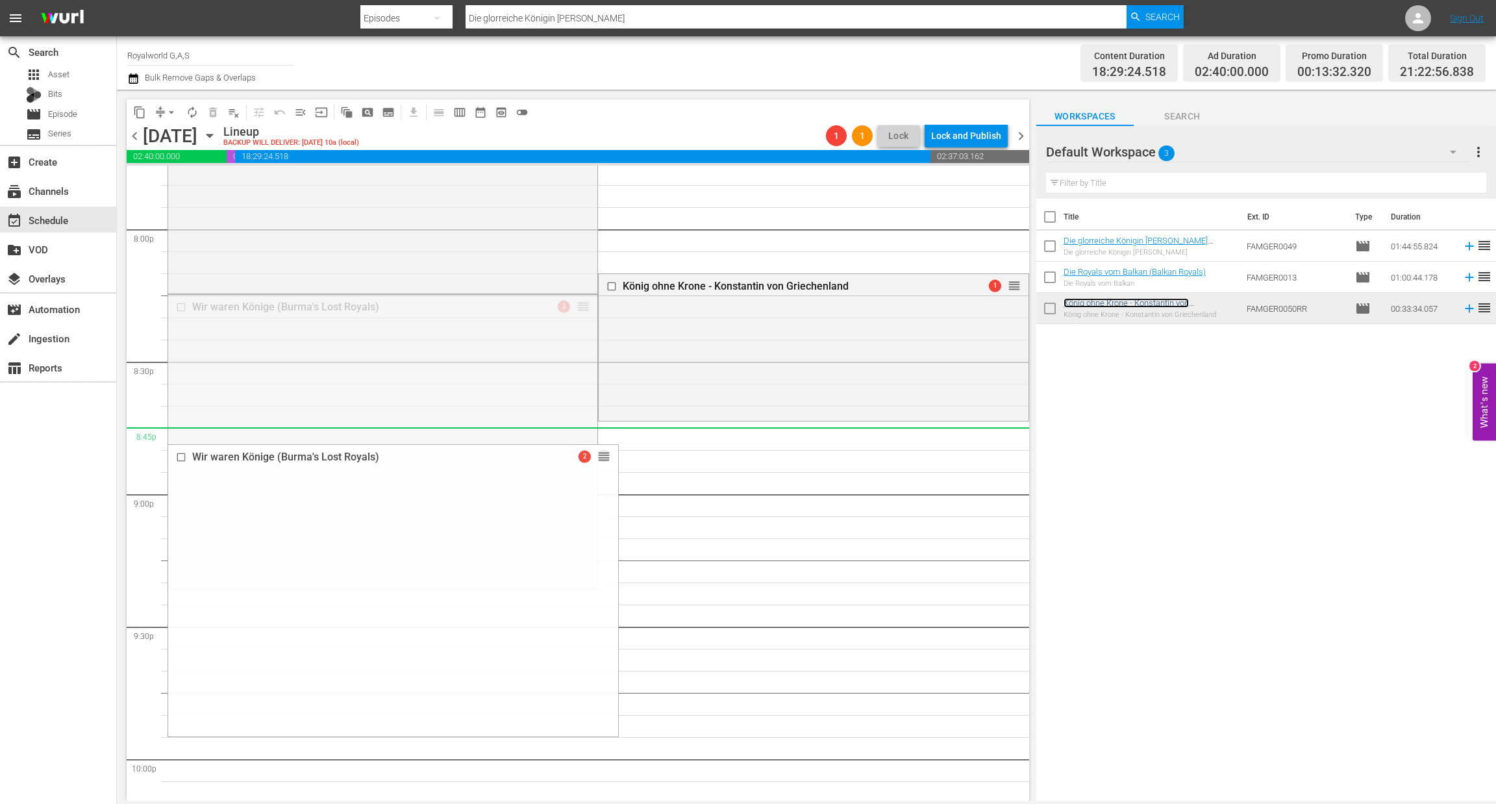
drag, startPoint x: 574, startPoint y: 307, endPoint x: 593, endPoint y: 442, distance: 135.8
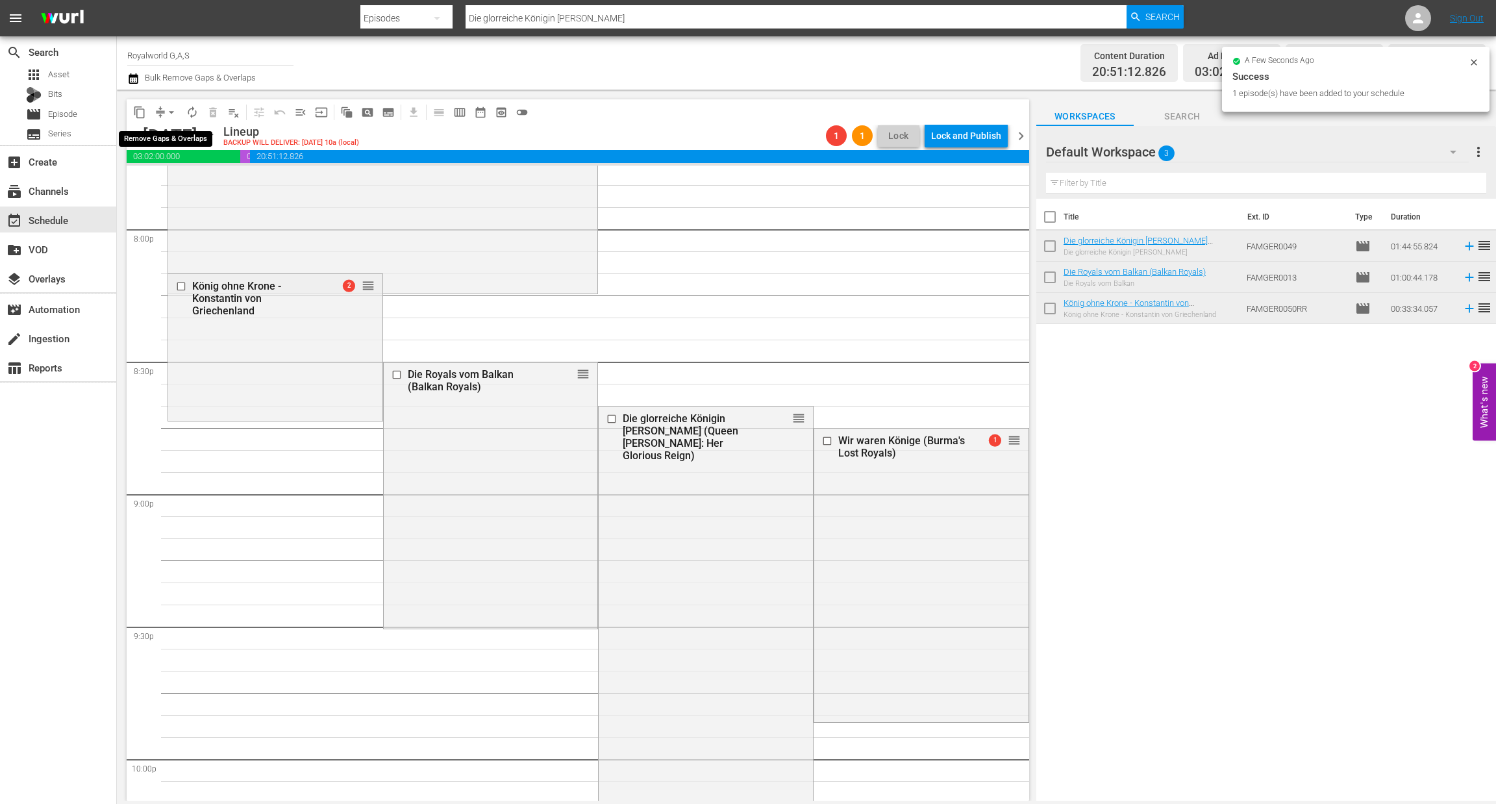
click at [174, 114] on span "arrow_drop_down" at bounding box center [171, 112] width 13 height 13
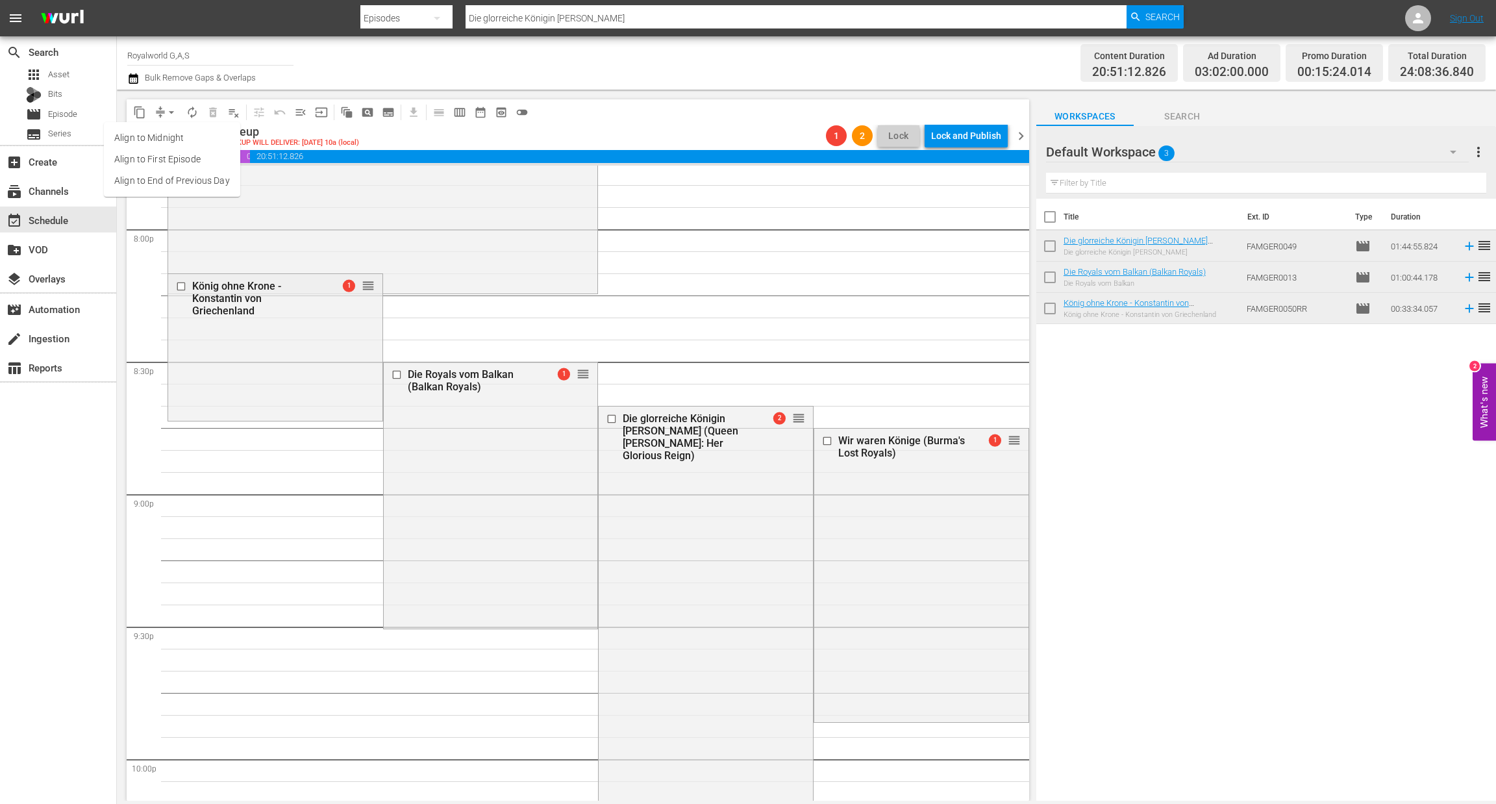
click at [166, 180] on li "Align to End of Previous Day" at bounding box center [172, 180] width 136 height 21
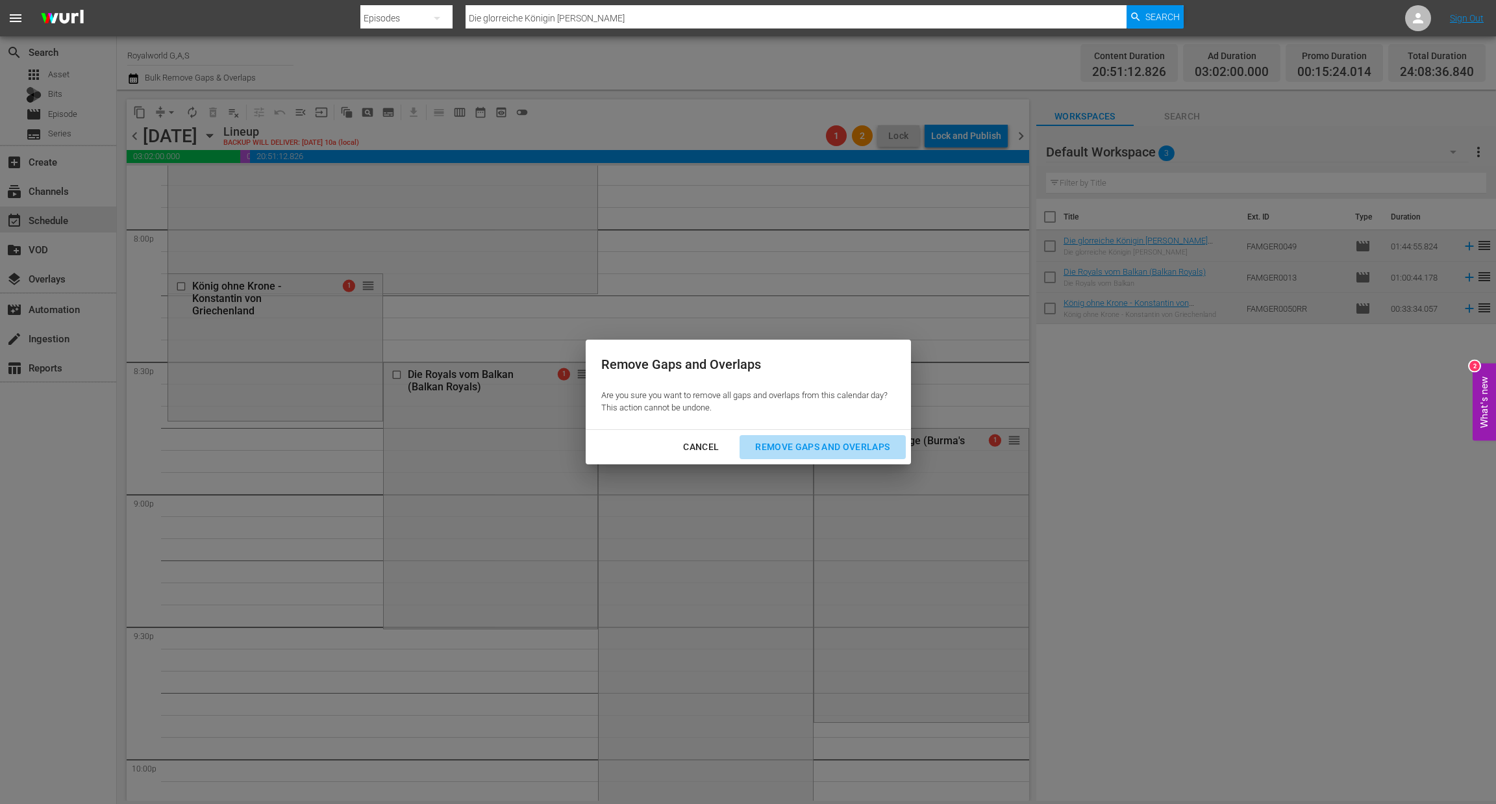
click at [774, 455] on button "Remove Gaps and Overlaps" at bounding box center [823, 447] width 166 height 24
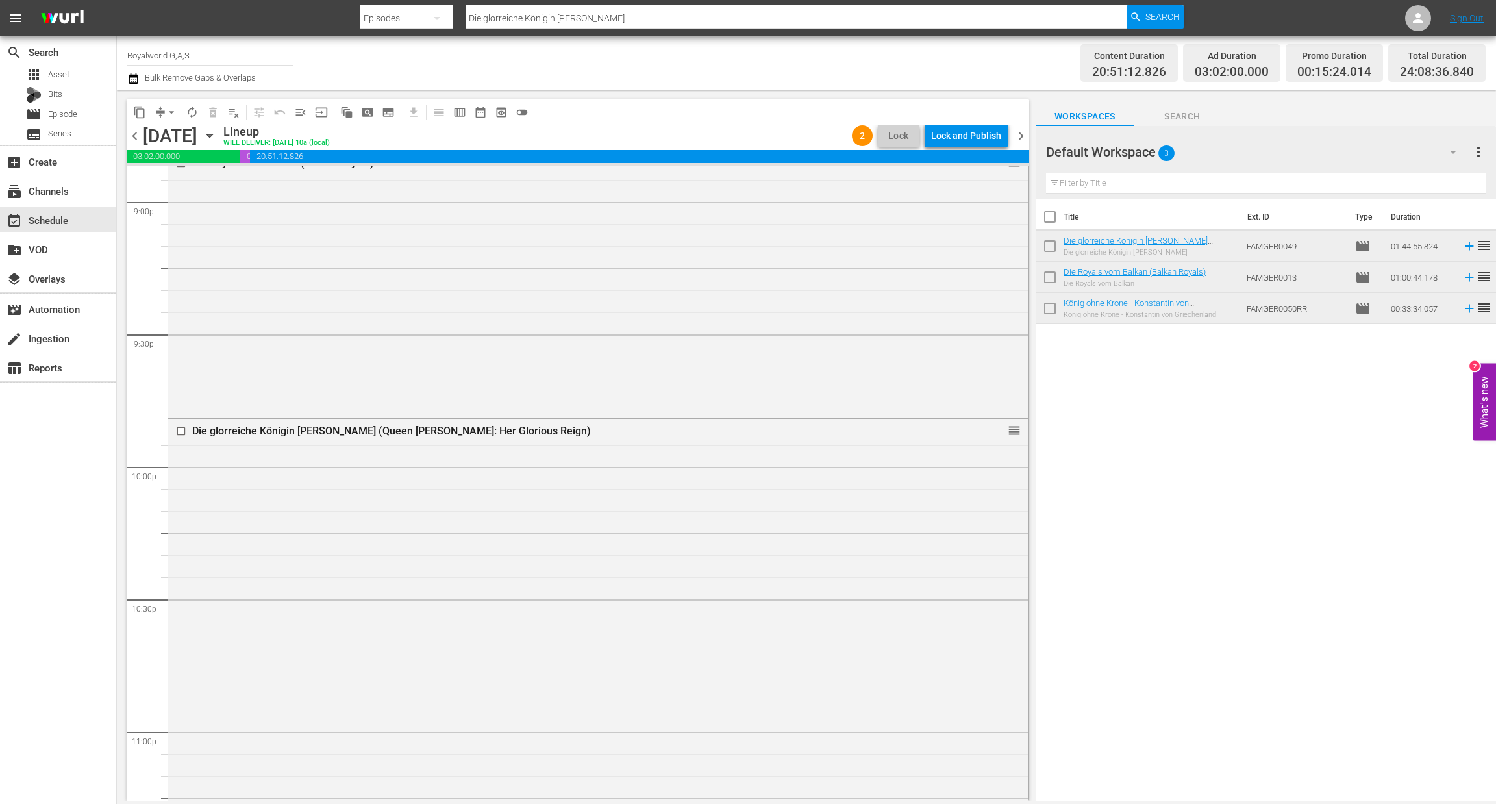
scroll to position [5904, 0]
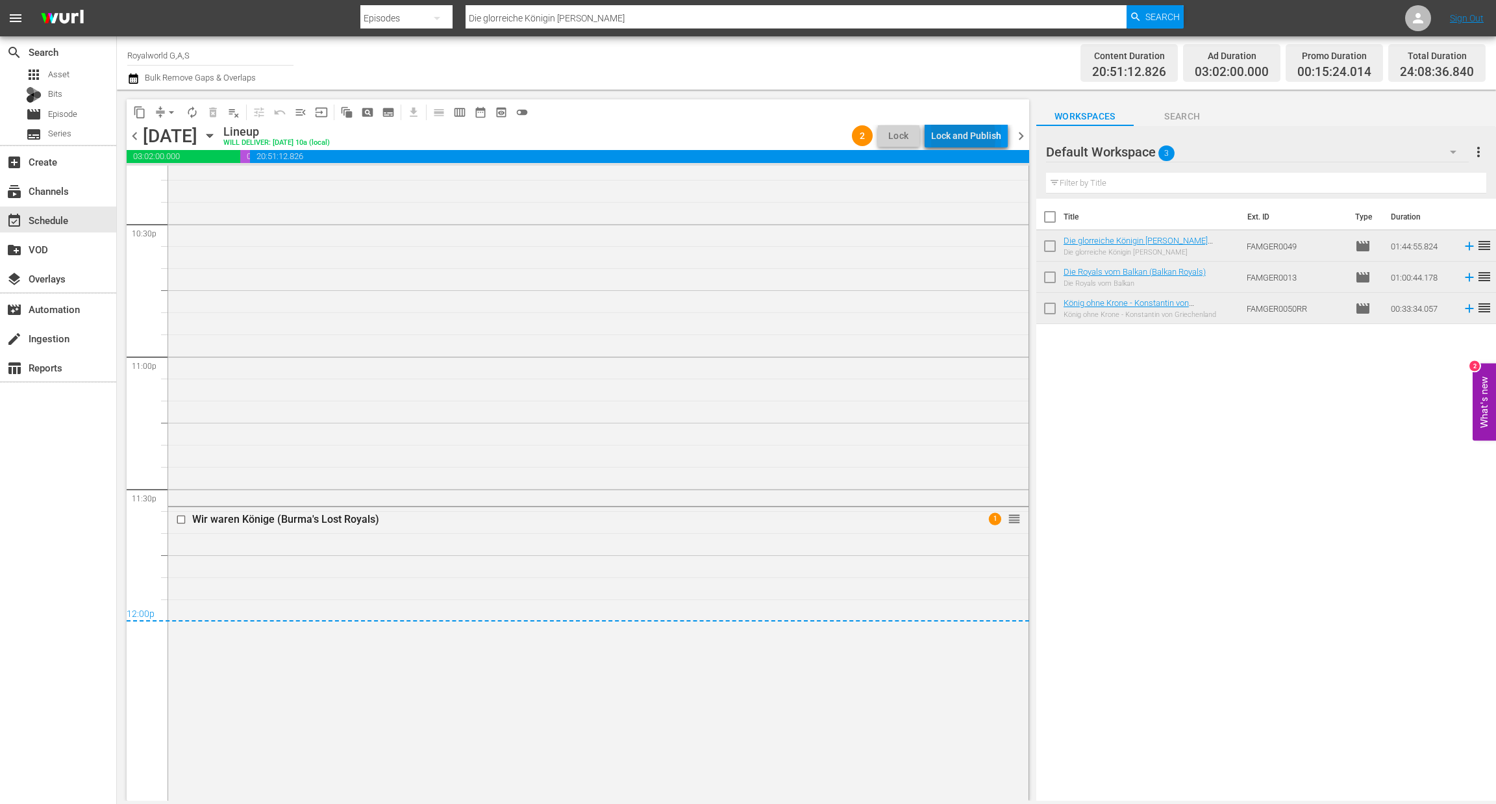
click at [937, 137] on div "Lock and Publish" at bounding box center [966, 135] width 70 height 23
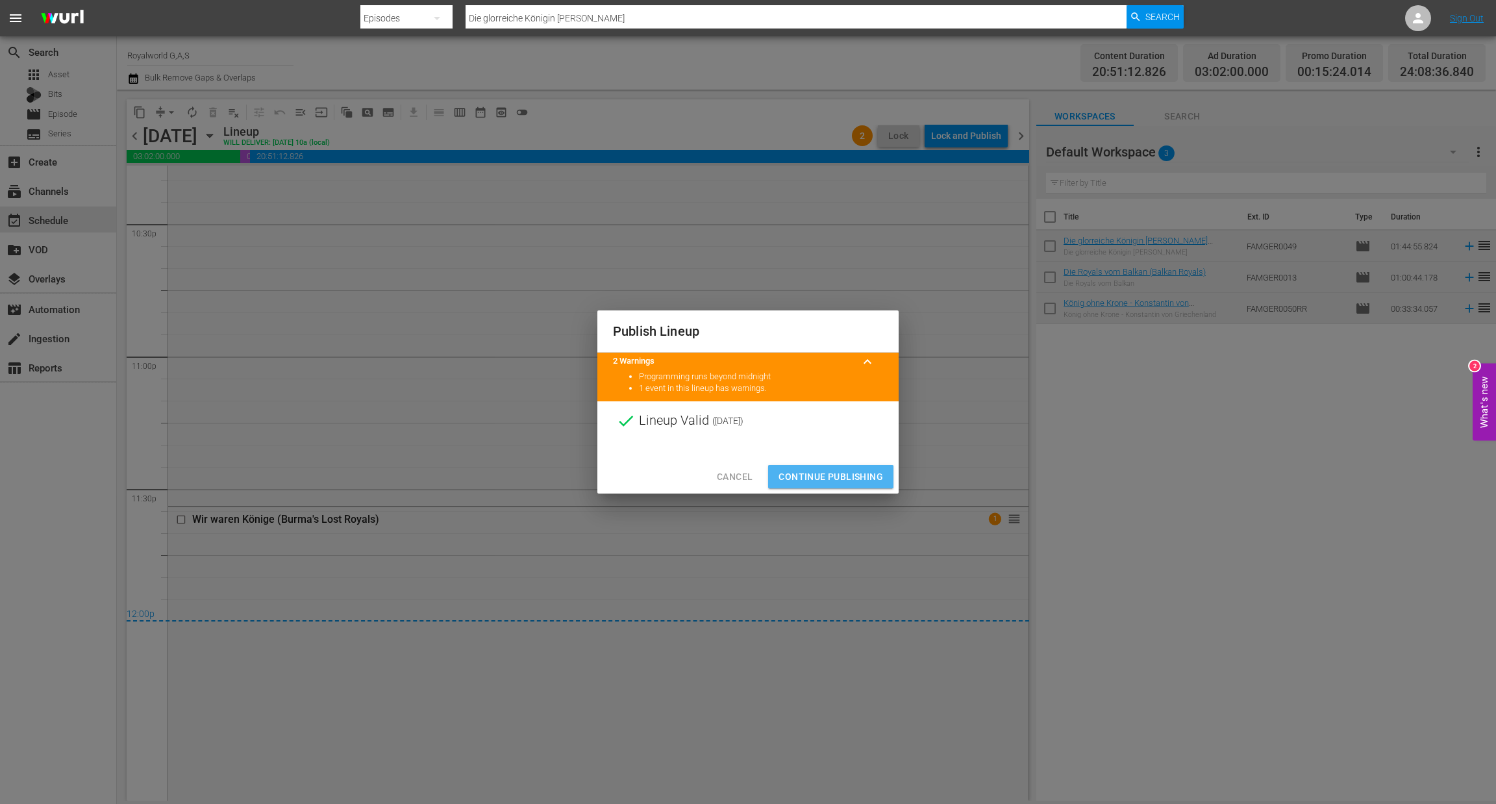
click at [827, 477] on span "Continue Publishing" at bounding box center [831, 477] width 105 height 16
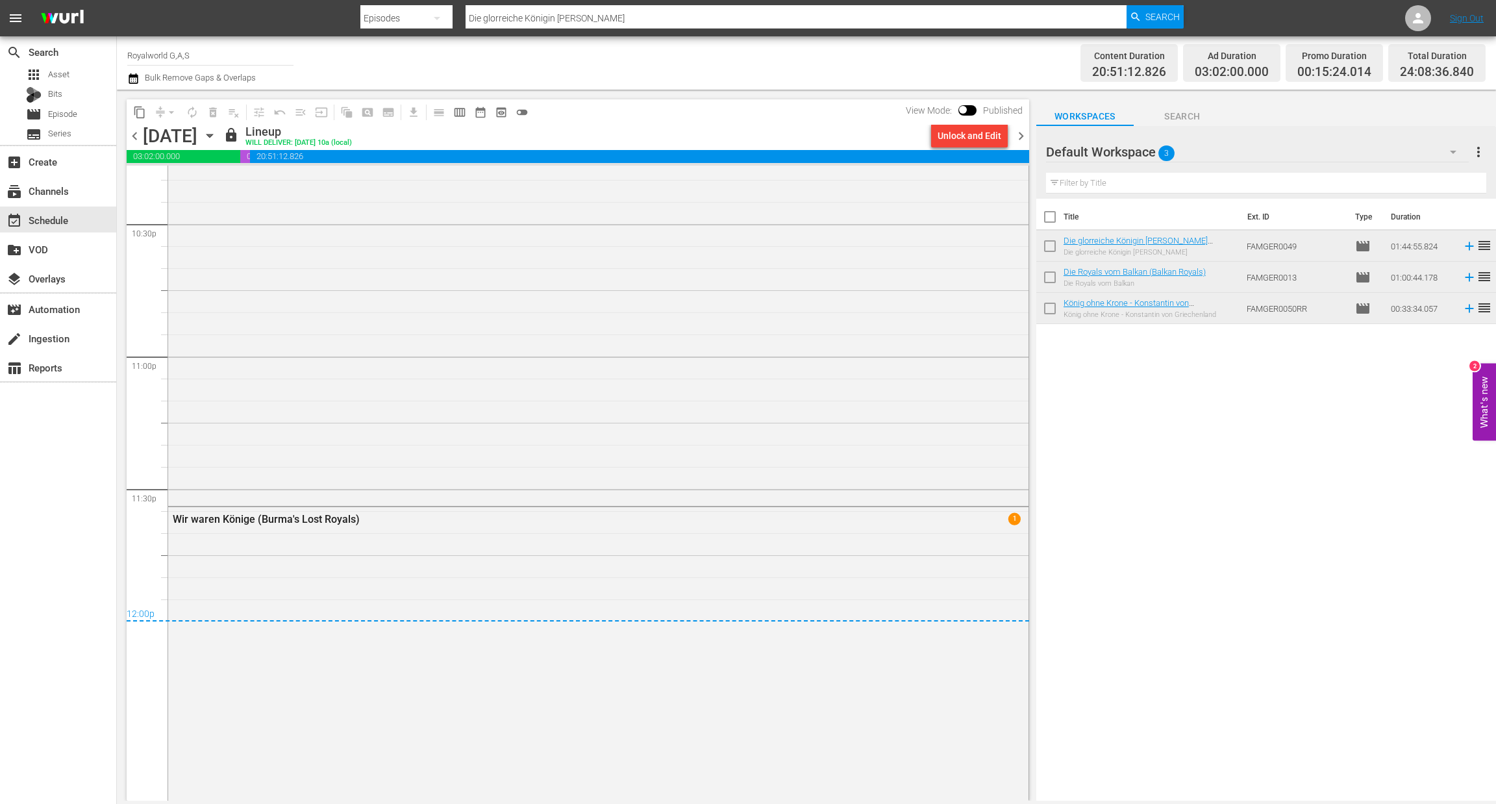
click at [139, 134] on span "chevron_left" at bounding box center [135, 136] width 16 height 16
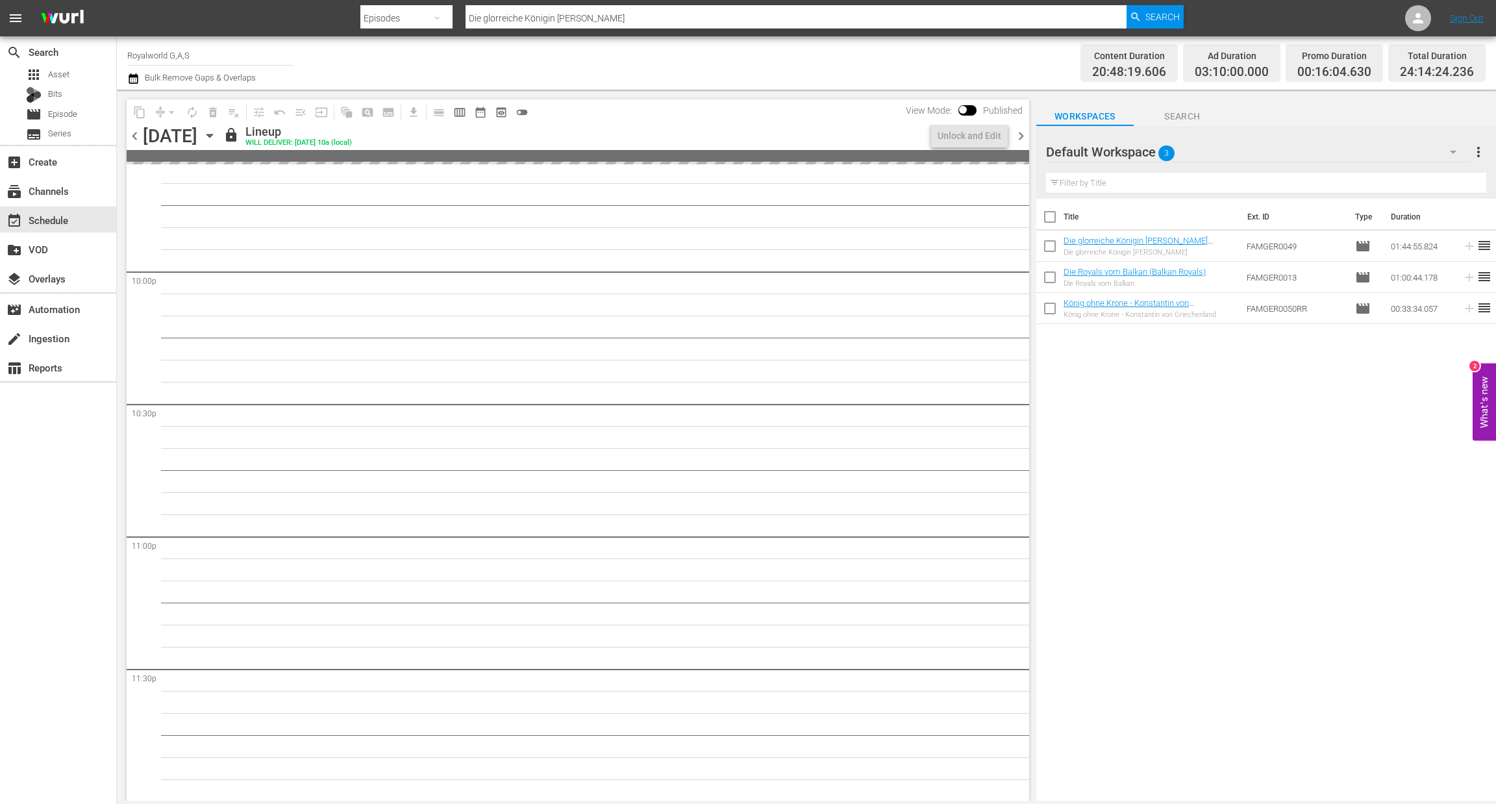
scroll to position [5816, 0]
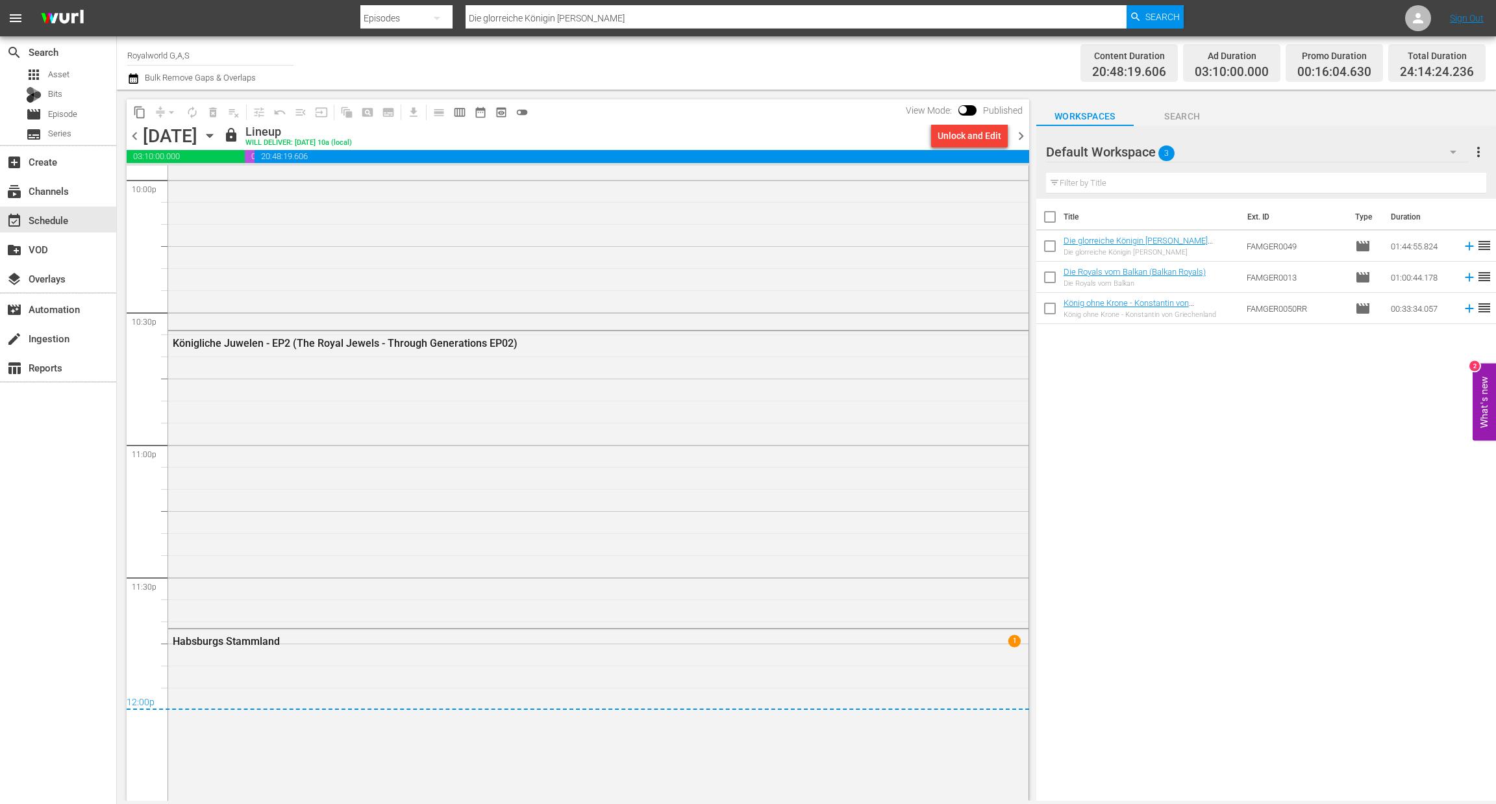
click at [133, 134] on span "chevron_left" at bounding box center [135, 136] width 16 height 16
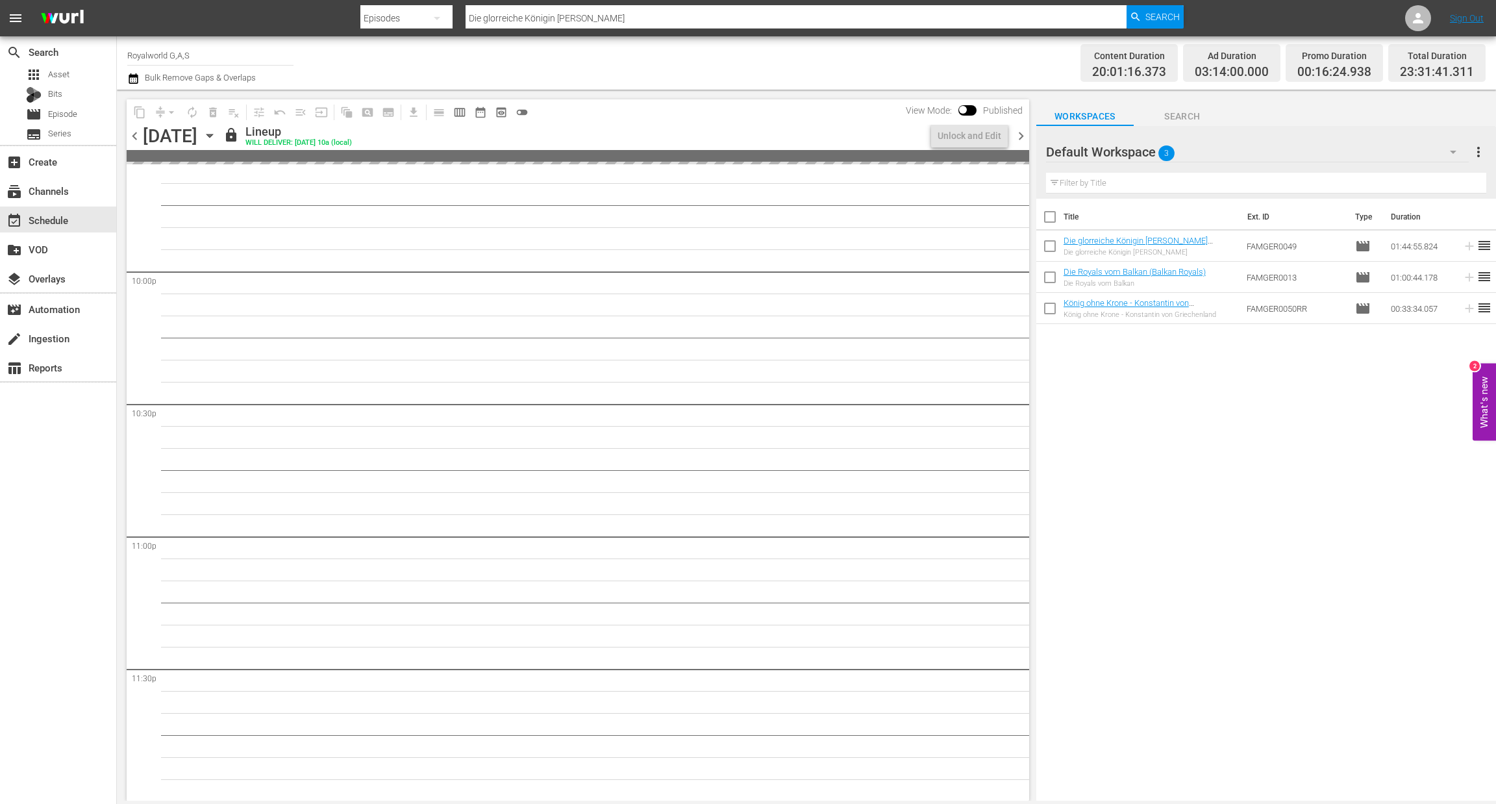
scroll to position [5801, 0]
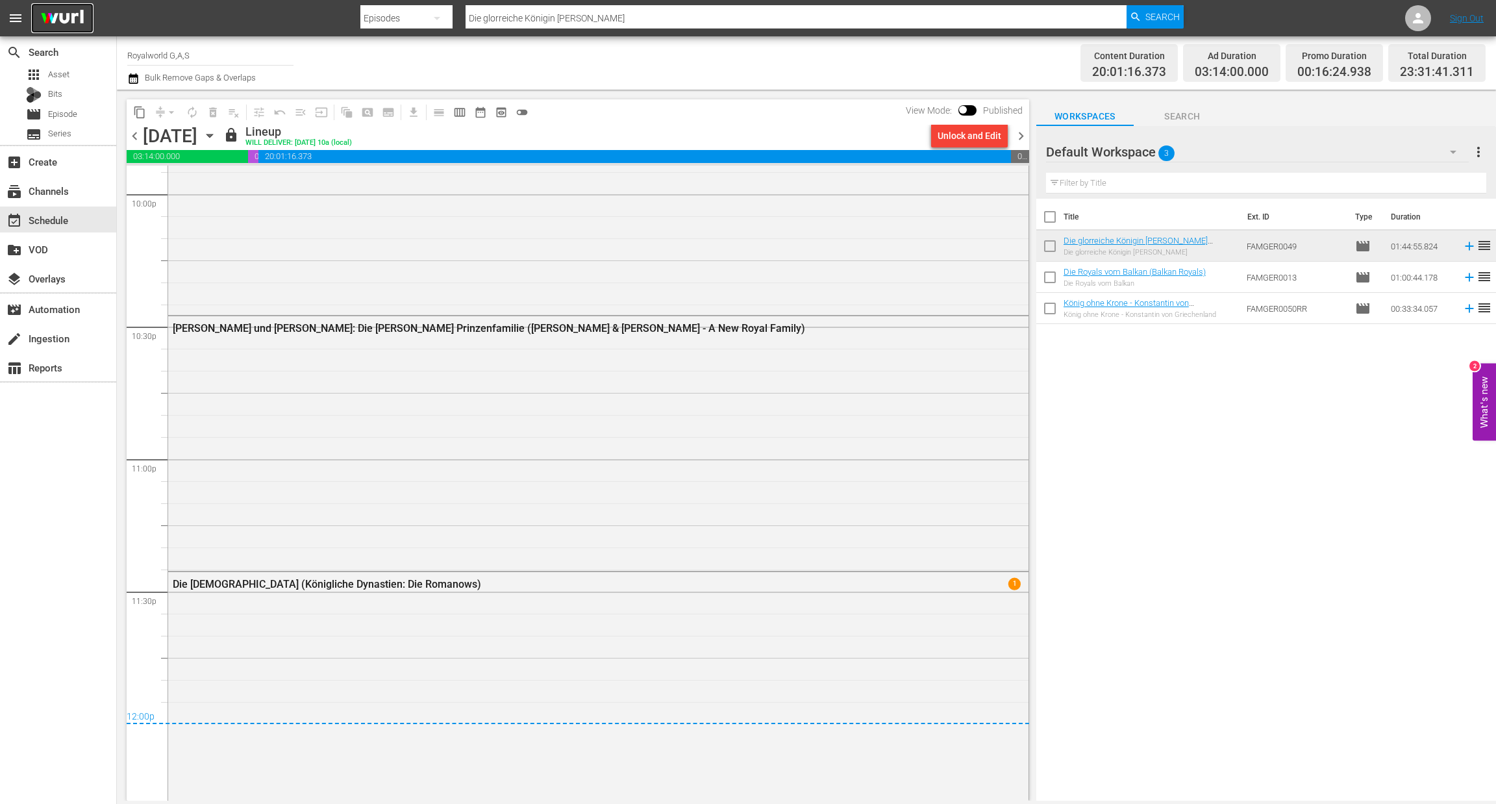
click at [76, 16] on img at bounding box center [62, 18] width 62 height 31
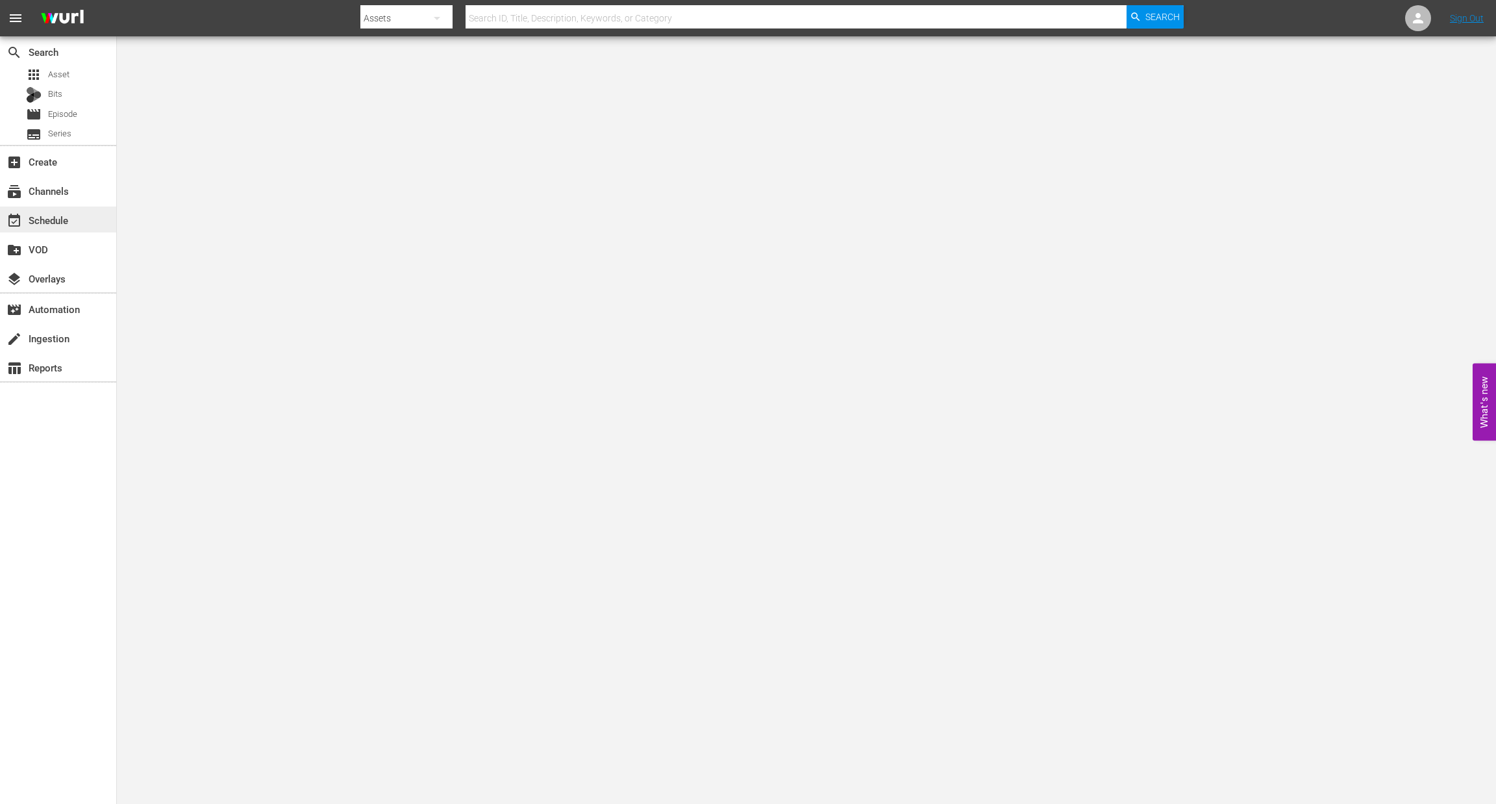
click at [64, 220] on div "event_available Schedule" at bounding box center [36, 218] width 73 height 12
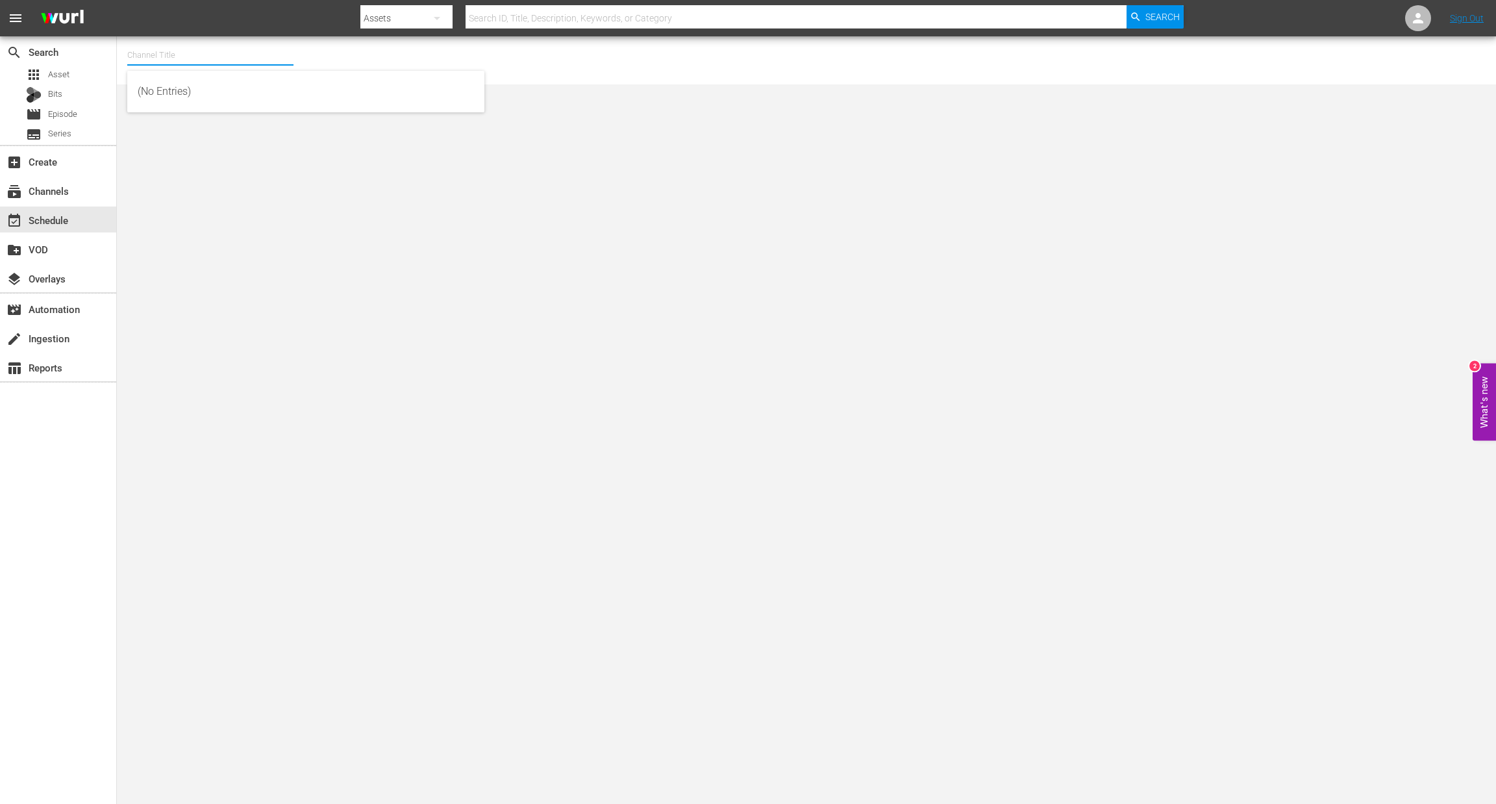
click at [177, 55] on input "text" at bounding box center [210, 55] width 166 height 31
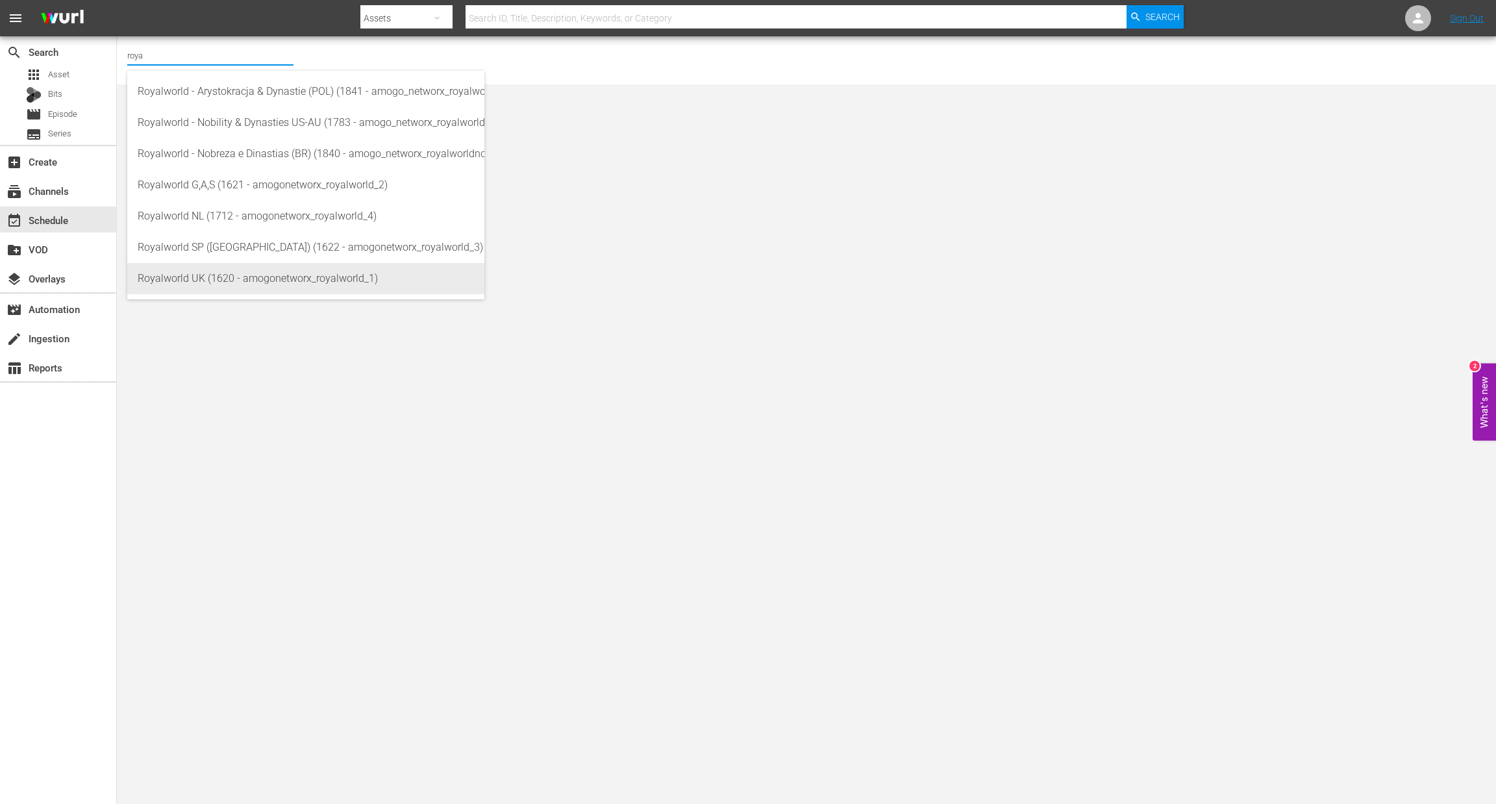
click at [279, 273] on div "Royalworld UK (1620 - amogonetworx_royalworld_1)" at bounding box center [306, 278] width 336 height 31
type input "Royalworld UK (1620 - amogonetworx_royalworld_1)"
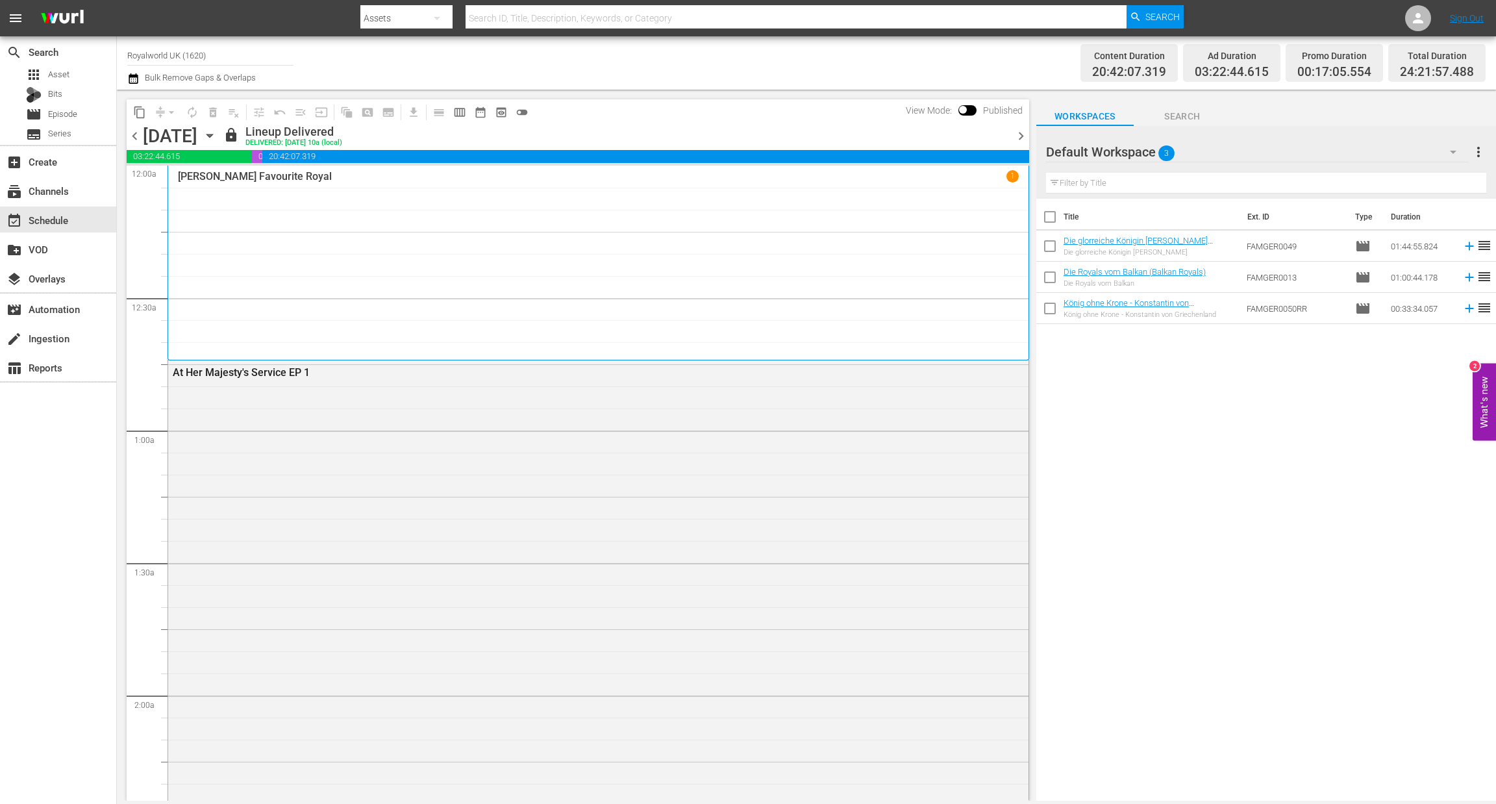
click at [1022, 136] on span "chevron_right" at bounding box center [1021, 136] width 16 height 16
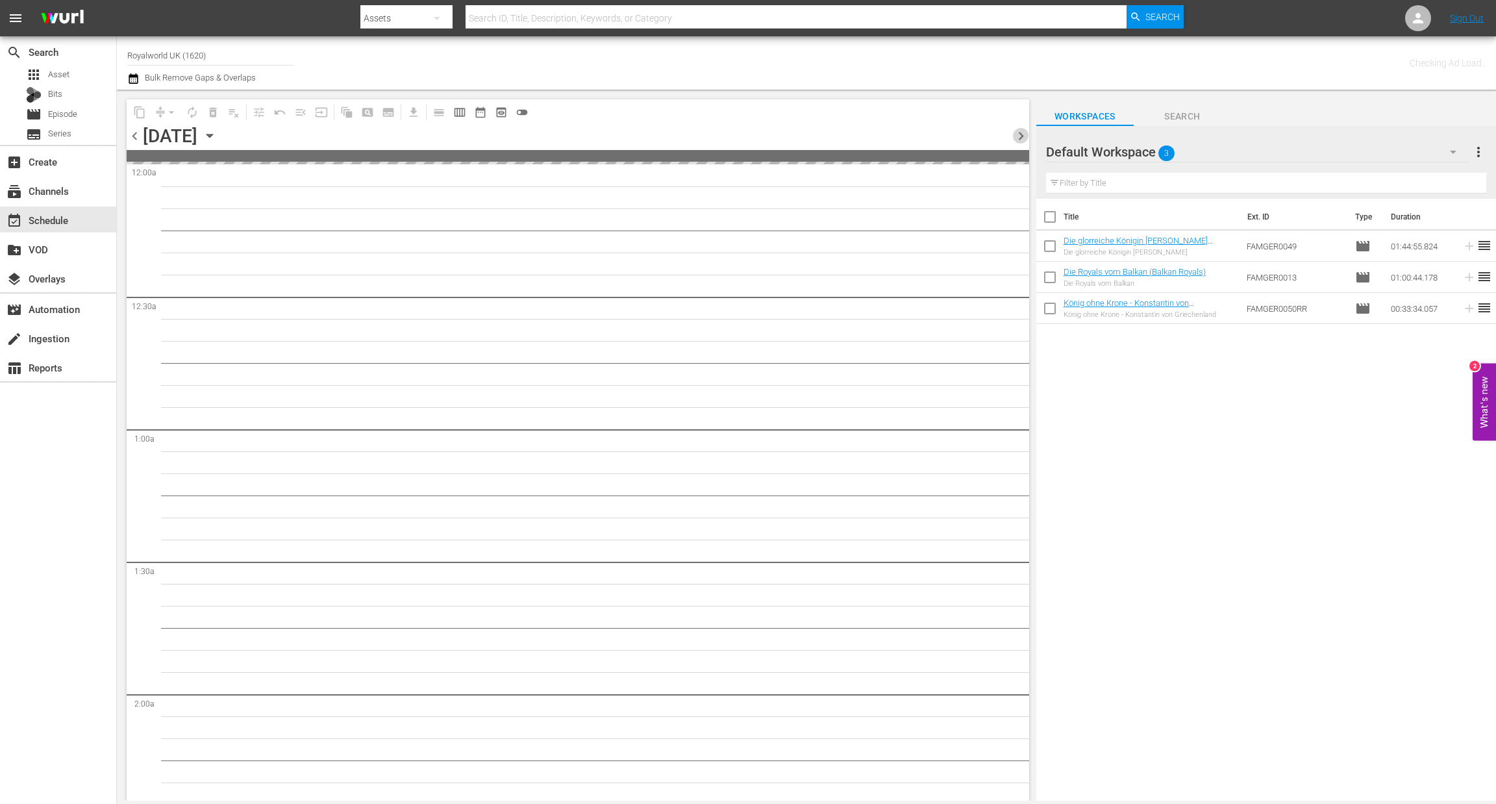
click at [1022, 136] on span "chevron_right" at bounding box center [1021, 136] width 16 height 16
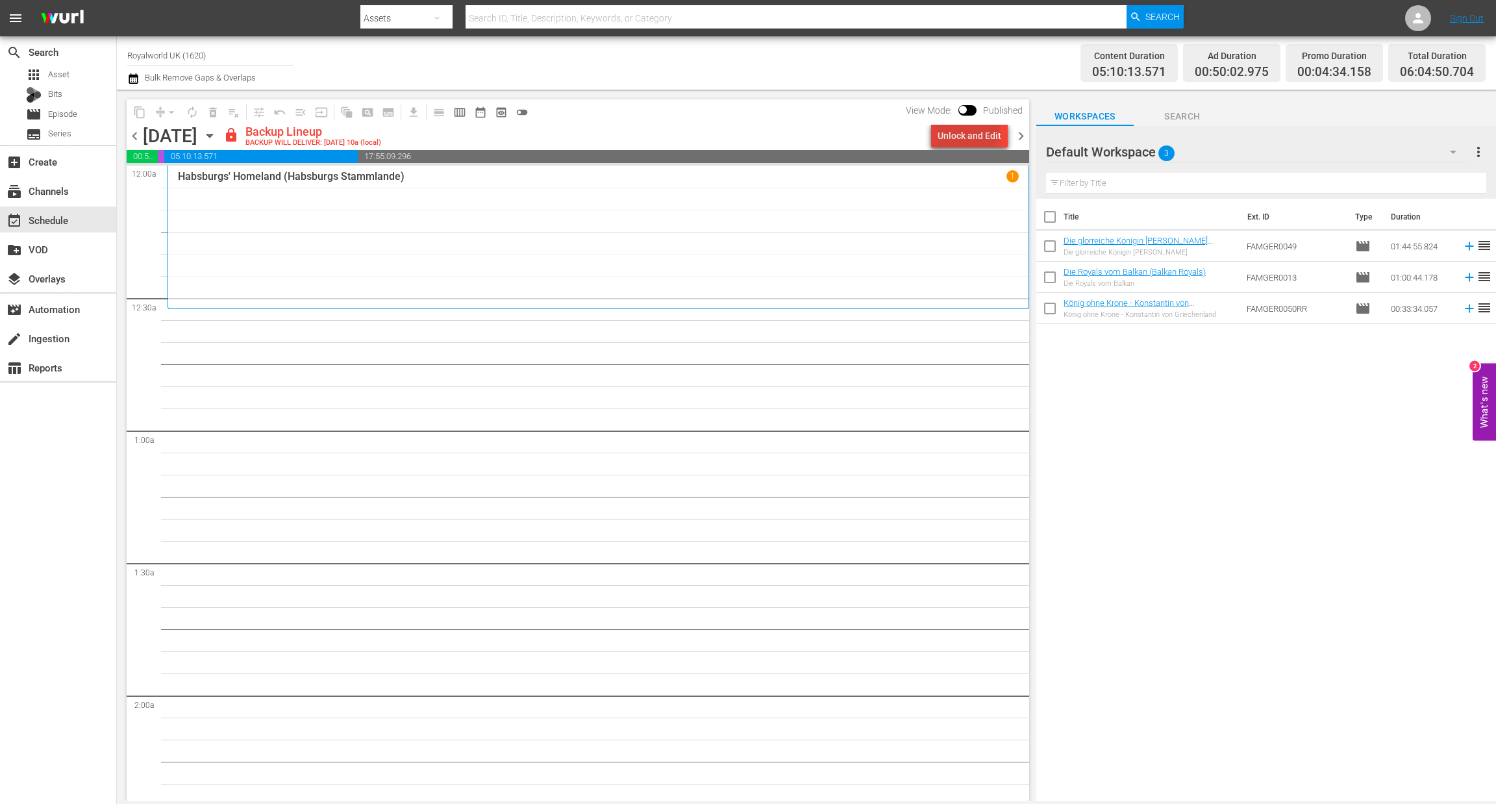
click at [956, 127] on div "Unlock and Edit" at bounding box center [970, 135] width 64 height 23
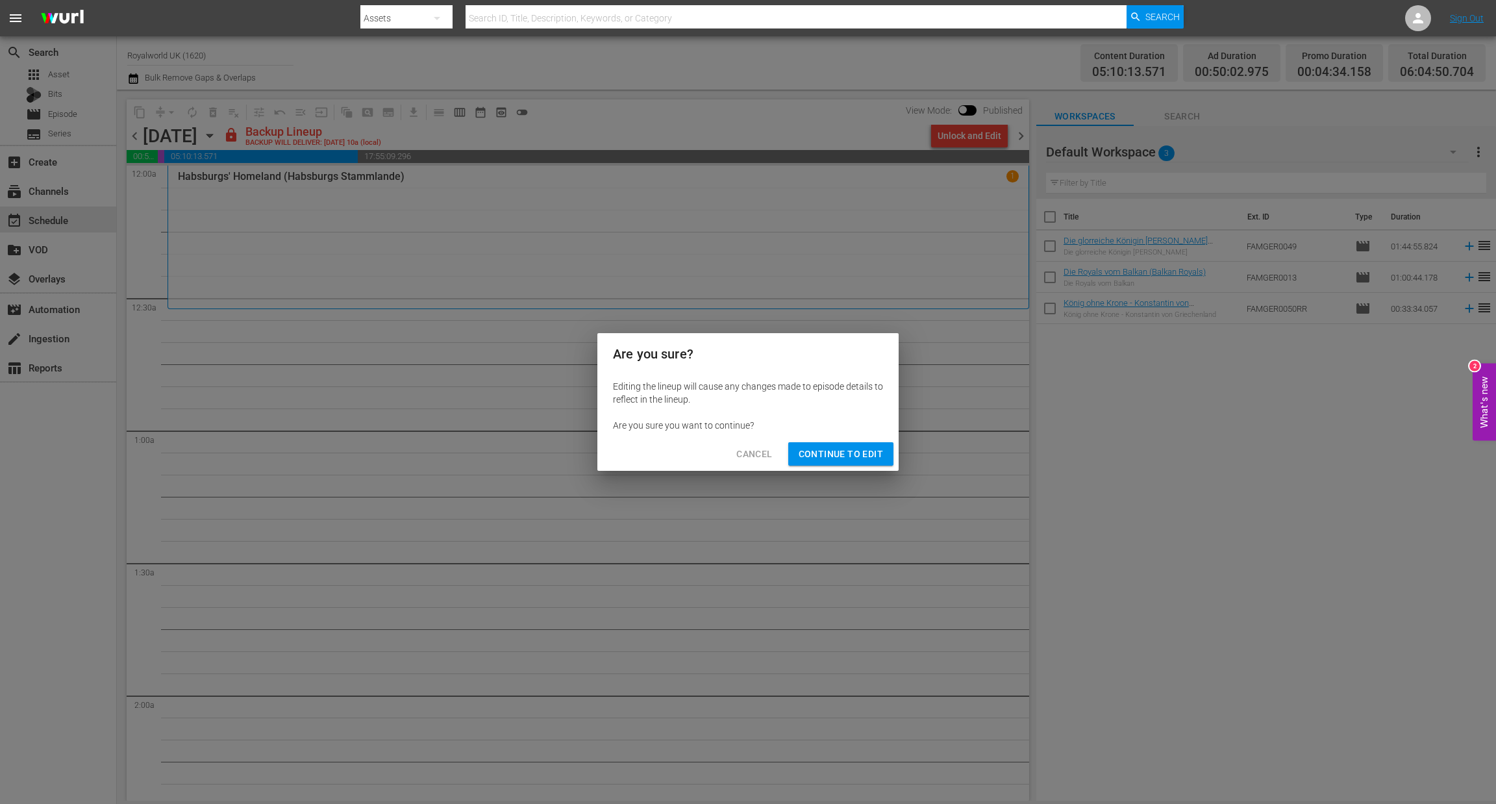
click at [814, 461] on span "Continue to Edit" at bounding box center [841, 454] width 84 height 16
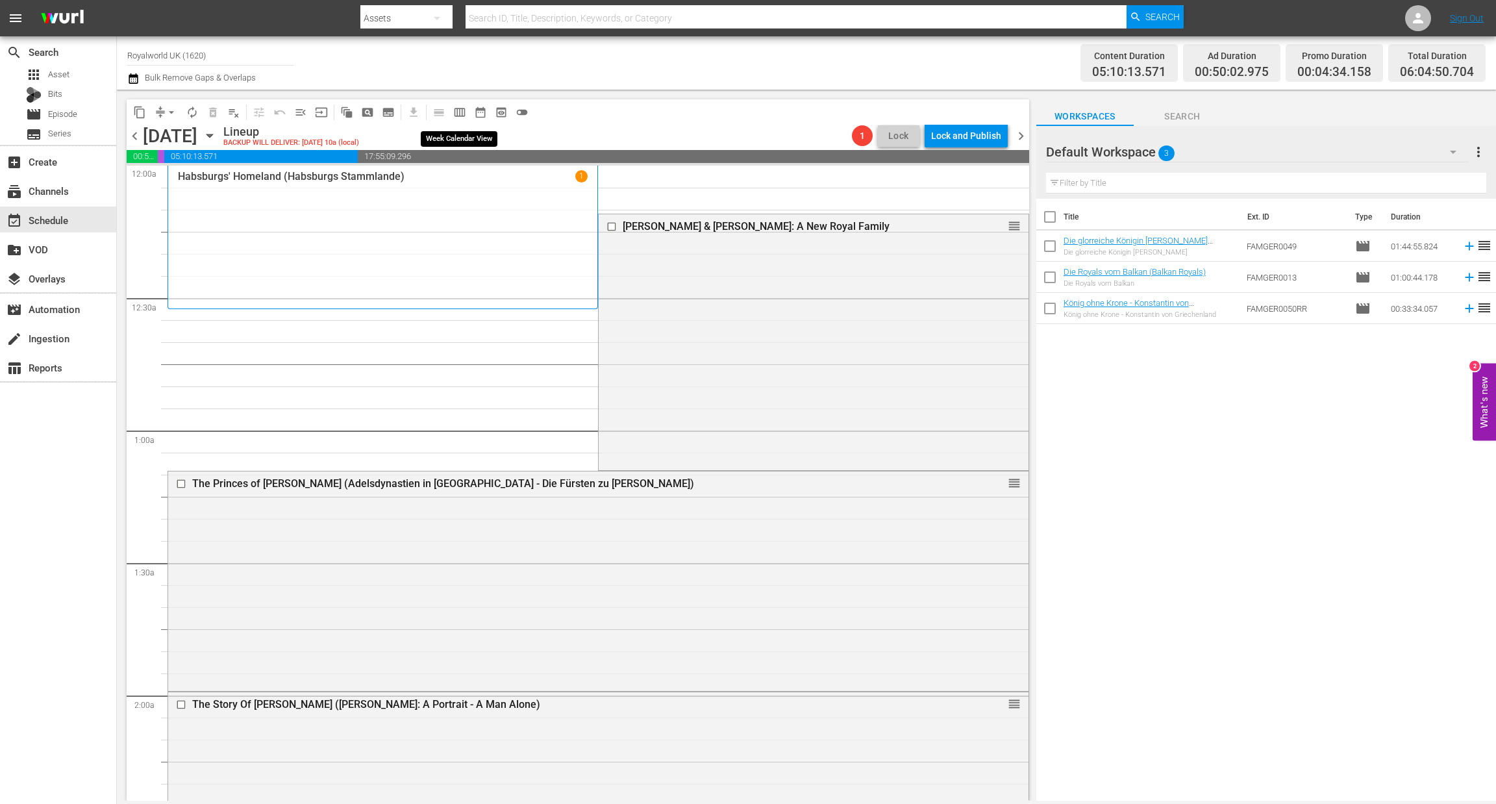
click at [457, 110] on span "calendar_view_week_outlined" at bounding box center [459, 112] width 13 height 13
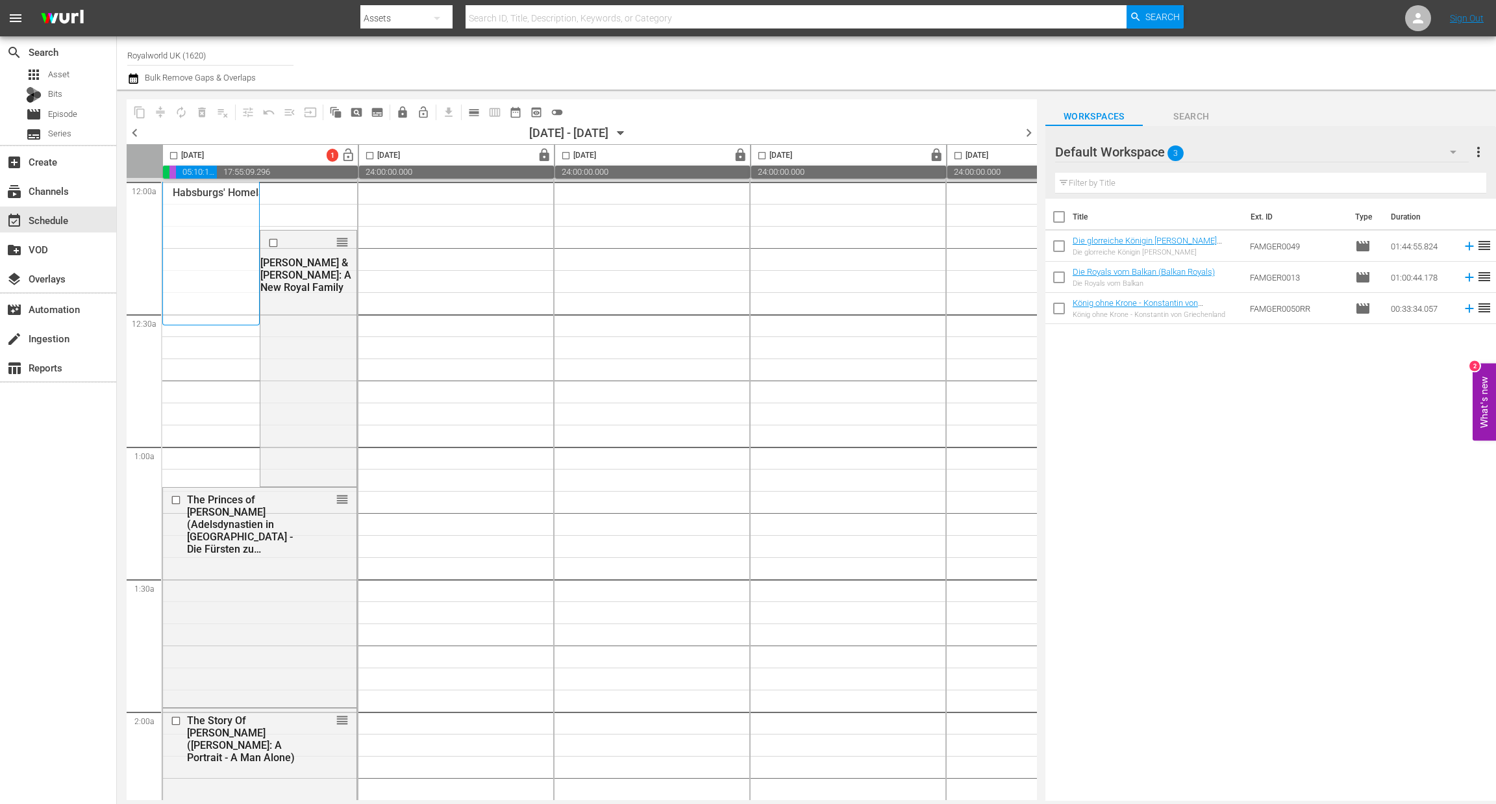
click at [142, 133] on span "chevron_left" at bounding box center [135, 133] width 16 height 16
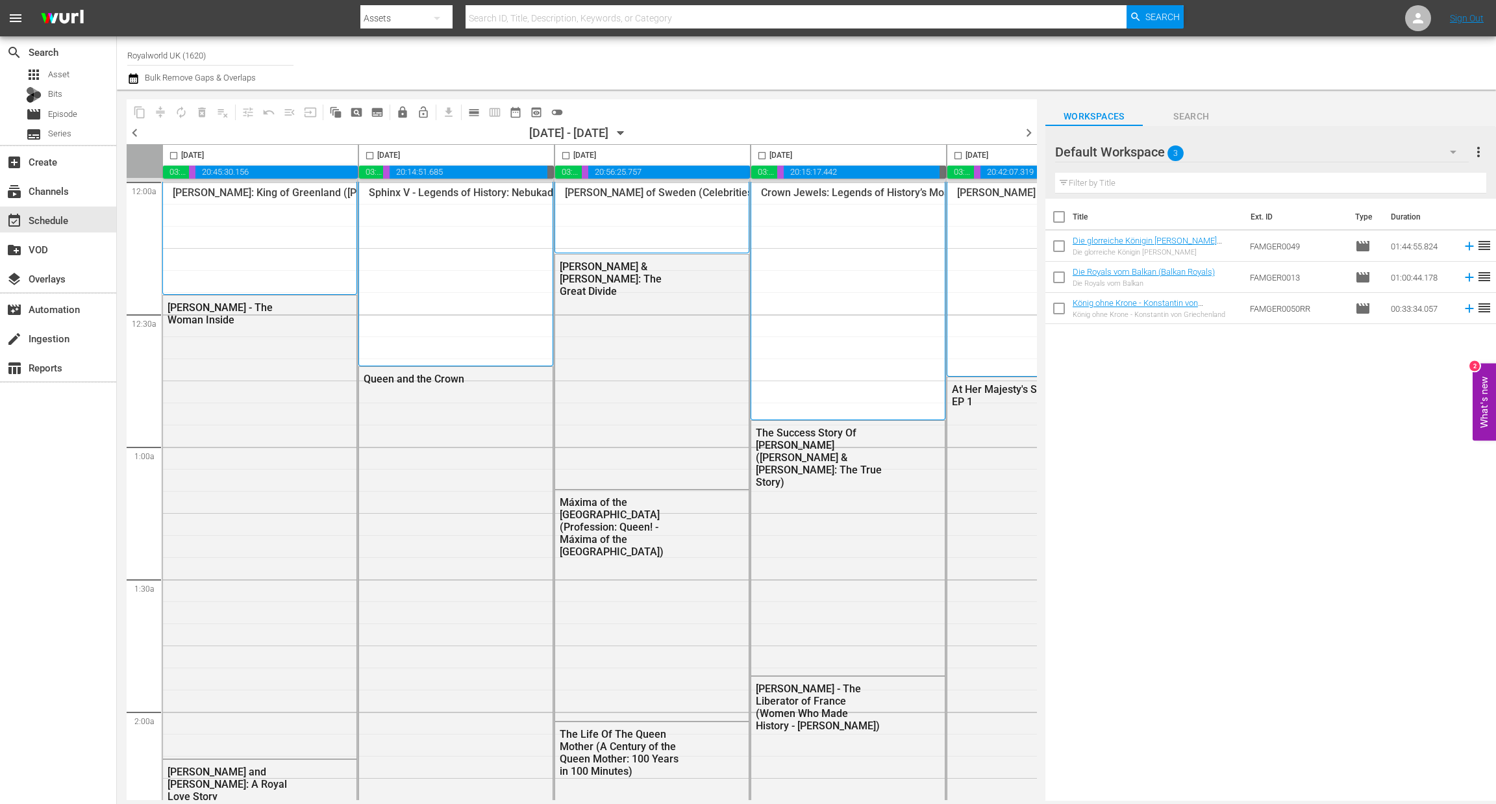
click at [959, 156] on input "checkbox" at bounding box center [958, 158] width 15 height 15
checkbox input "true"
click at [135, 110] on span "content_copy" at bounding box center [139, 112] width 13 height 13
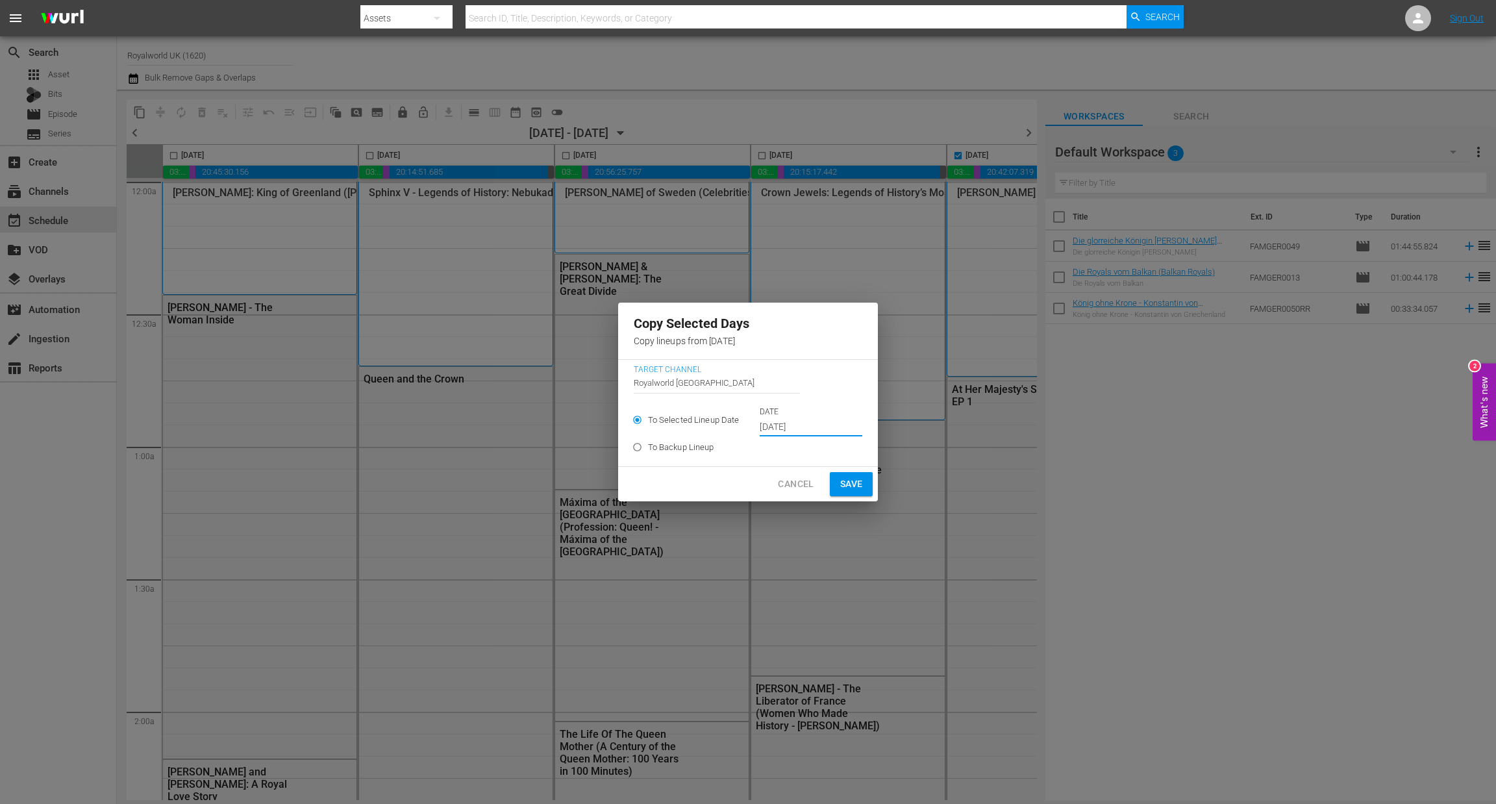
click at [805, 430] on input "[DATE]" at bounding box center [811, 427] width 103 height 19
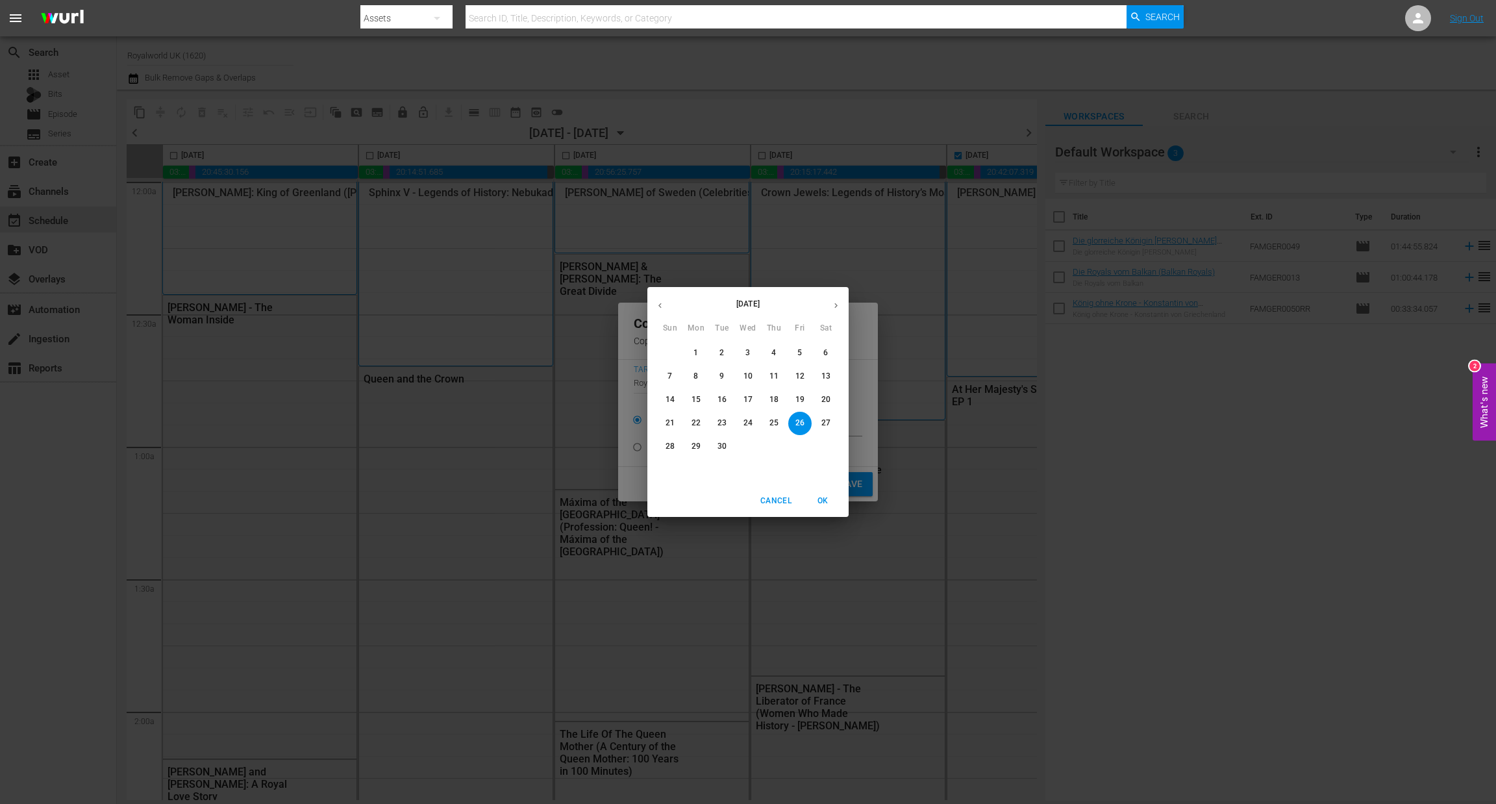
click at [696, 451] on p "29" at bounding box center [696, 446] width 9 height 11
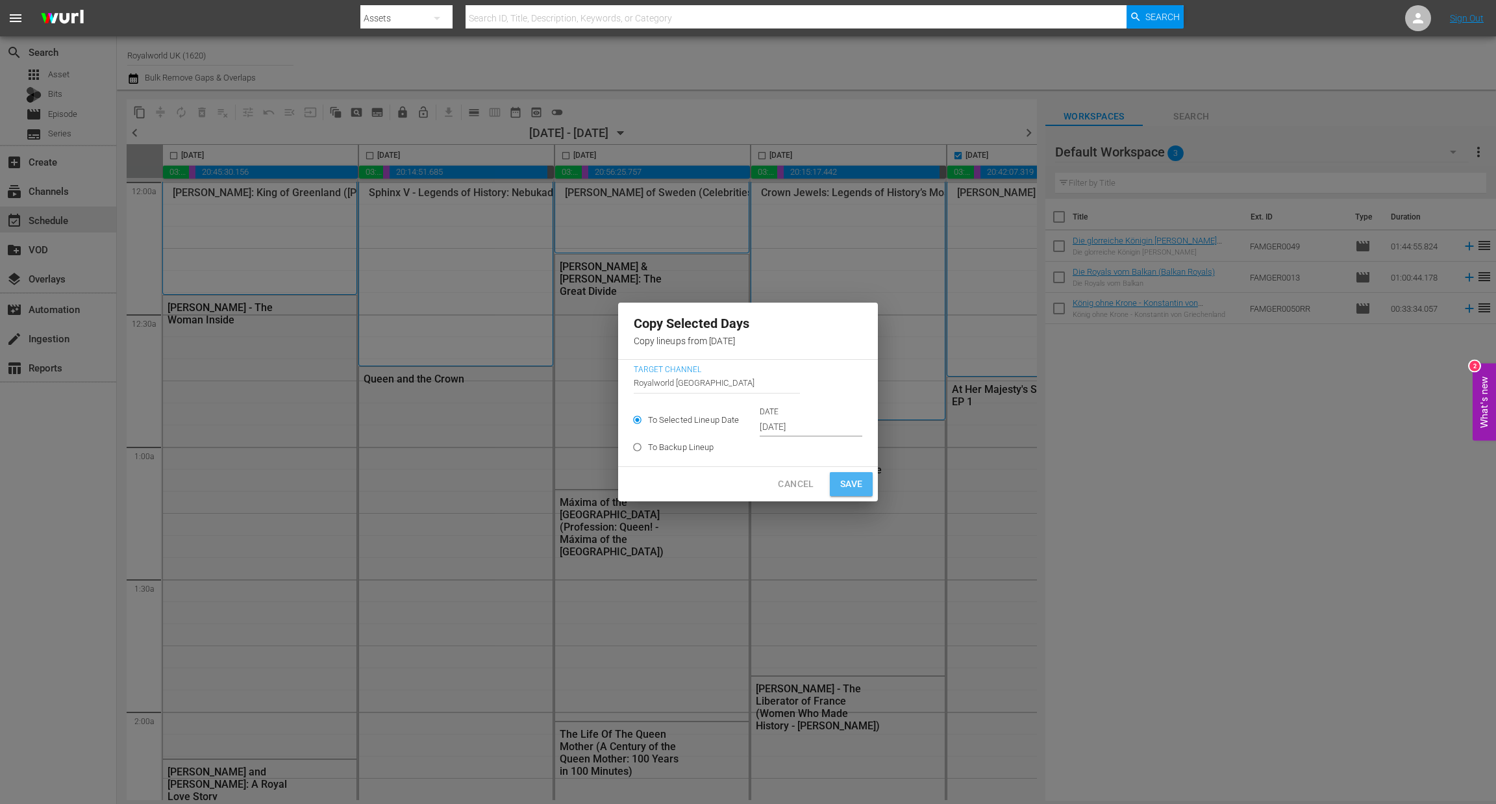
click at [851, 485] on span "Save" at bounding box center [851, 484] width 23 height 16
type input "[DATE]"
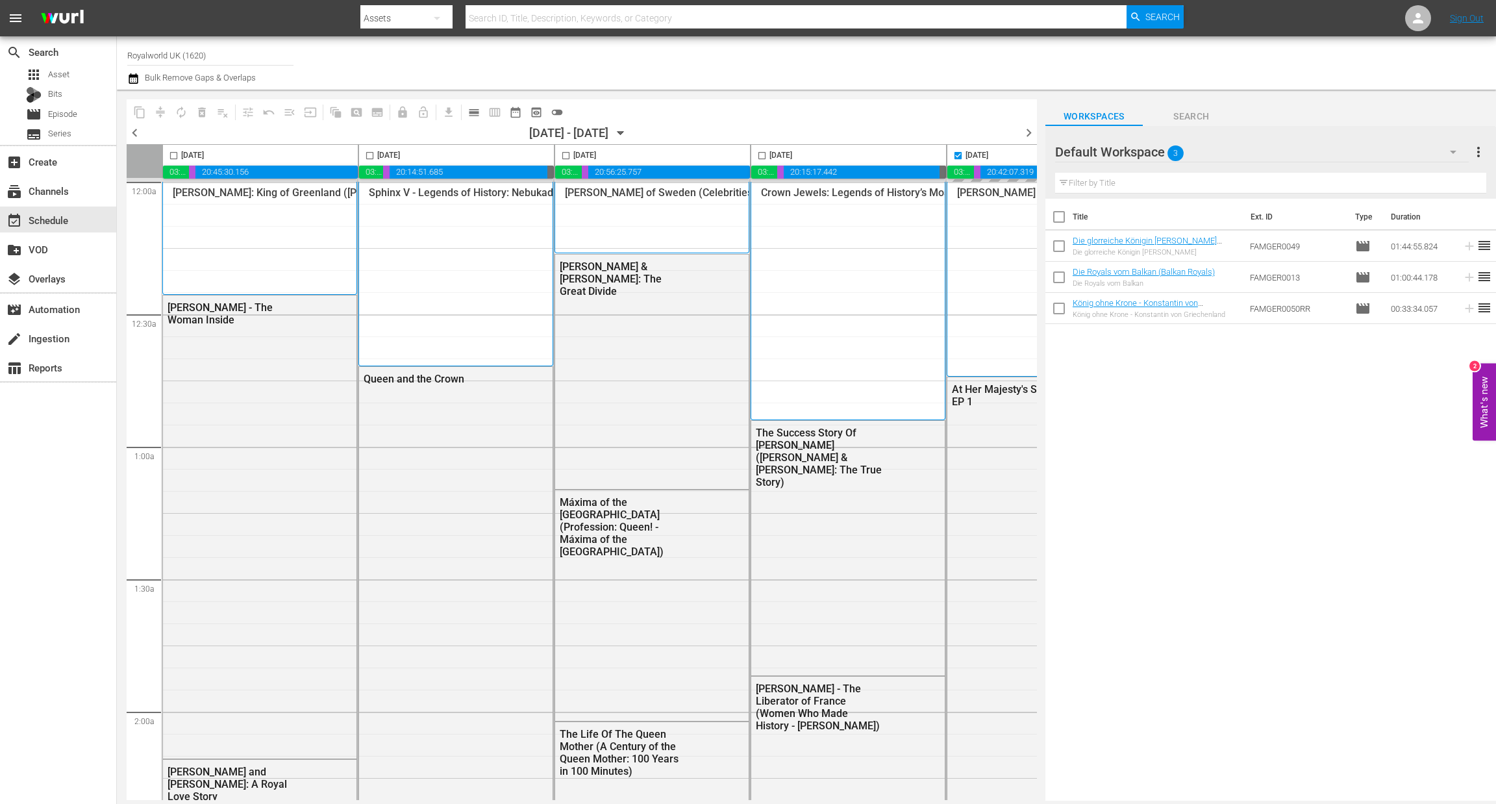
checkbox input "false"
click at [1027, 136] on span "chevron_right" at bounding box center [1029, 133] width 16 height 16
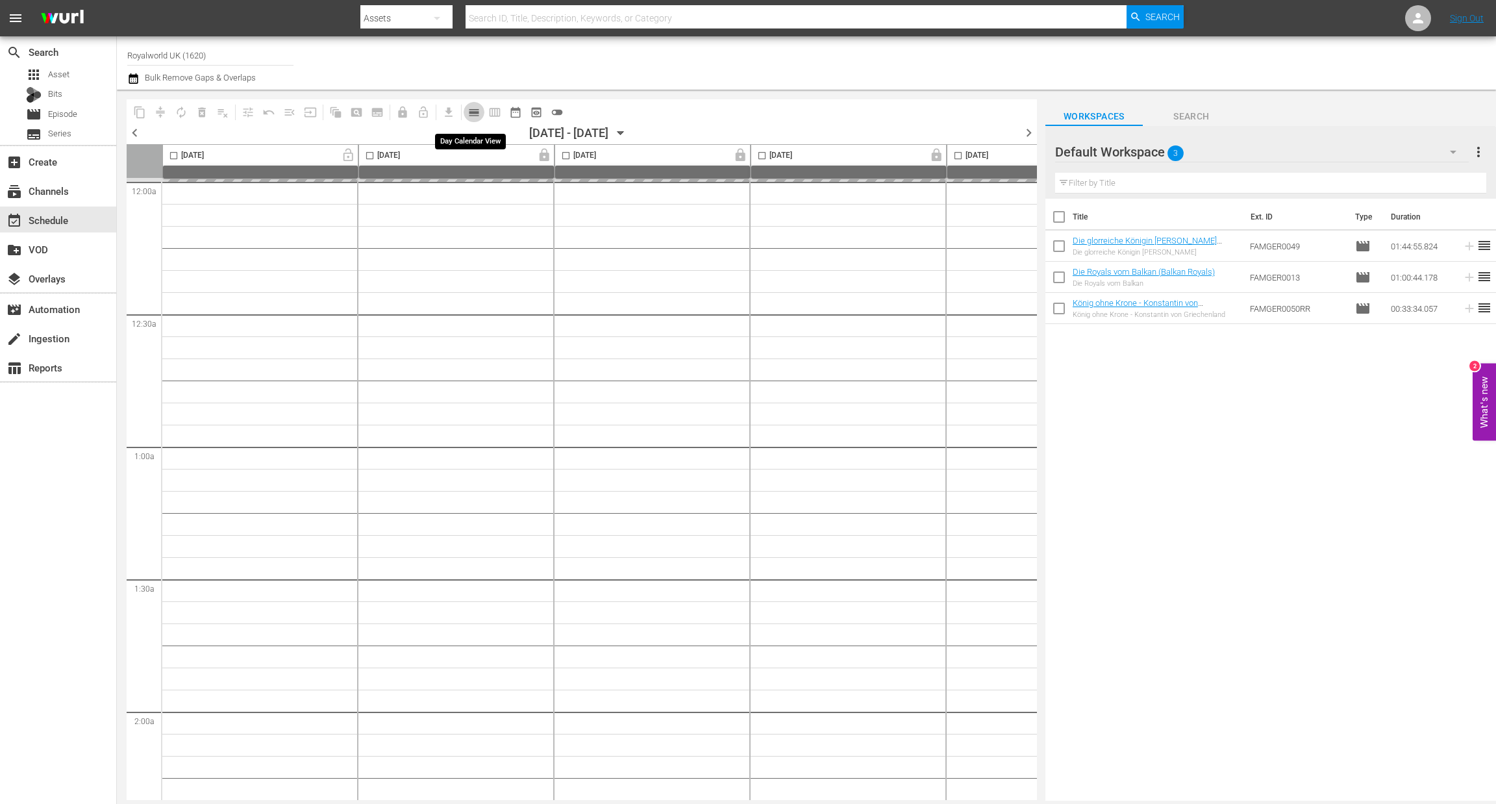
click at [473, 109] on span "calendar_view_day_outlined" at bounding box center [474, 112] width 13 height 13
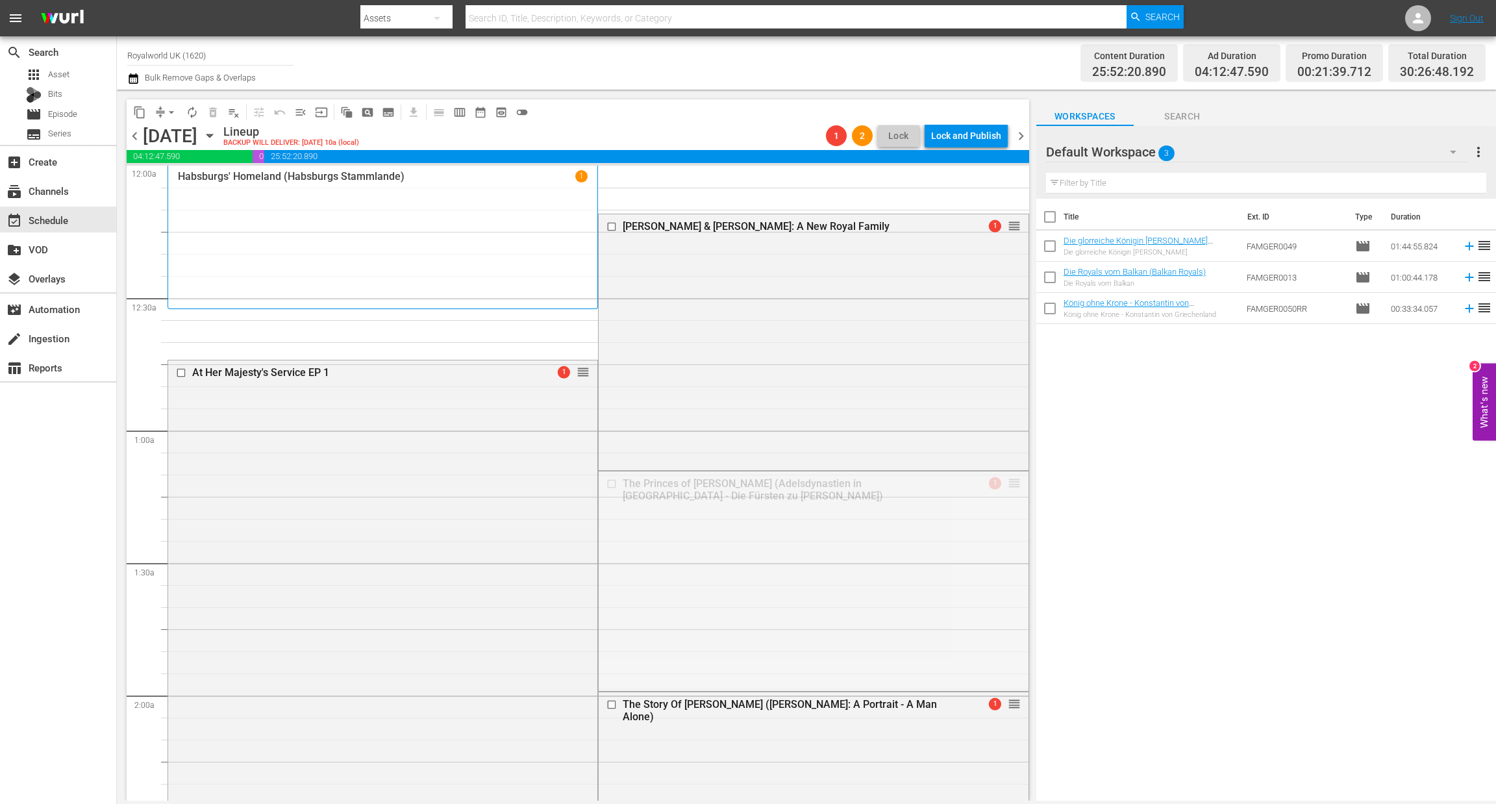
drag, startPoint x: 996, startPoint y: 481, endPoint x: 898, endPoint y: 203, distance: 294.4
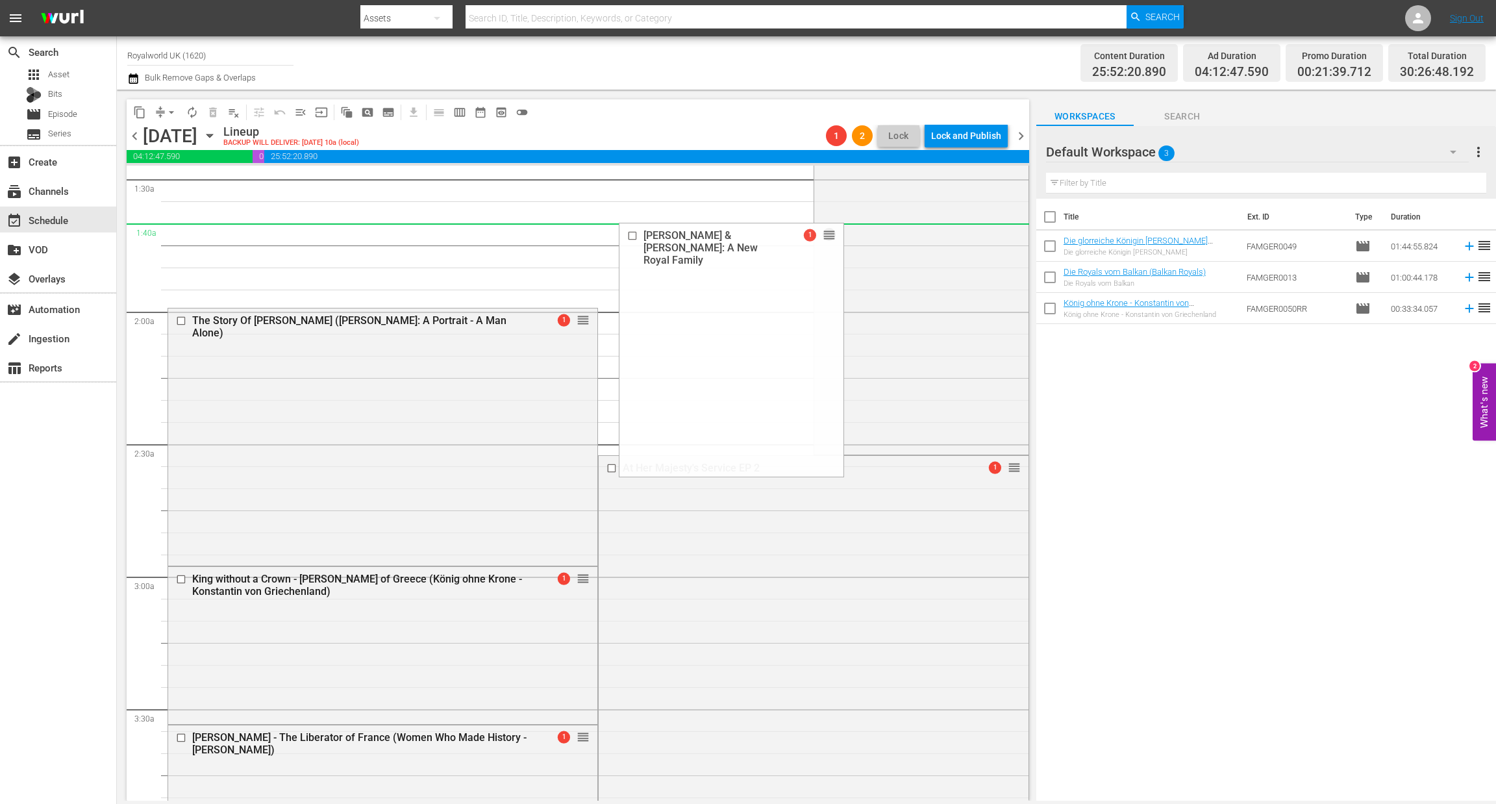
scroll to position [390, 0]
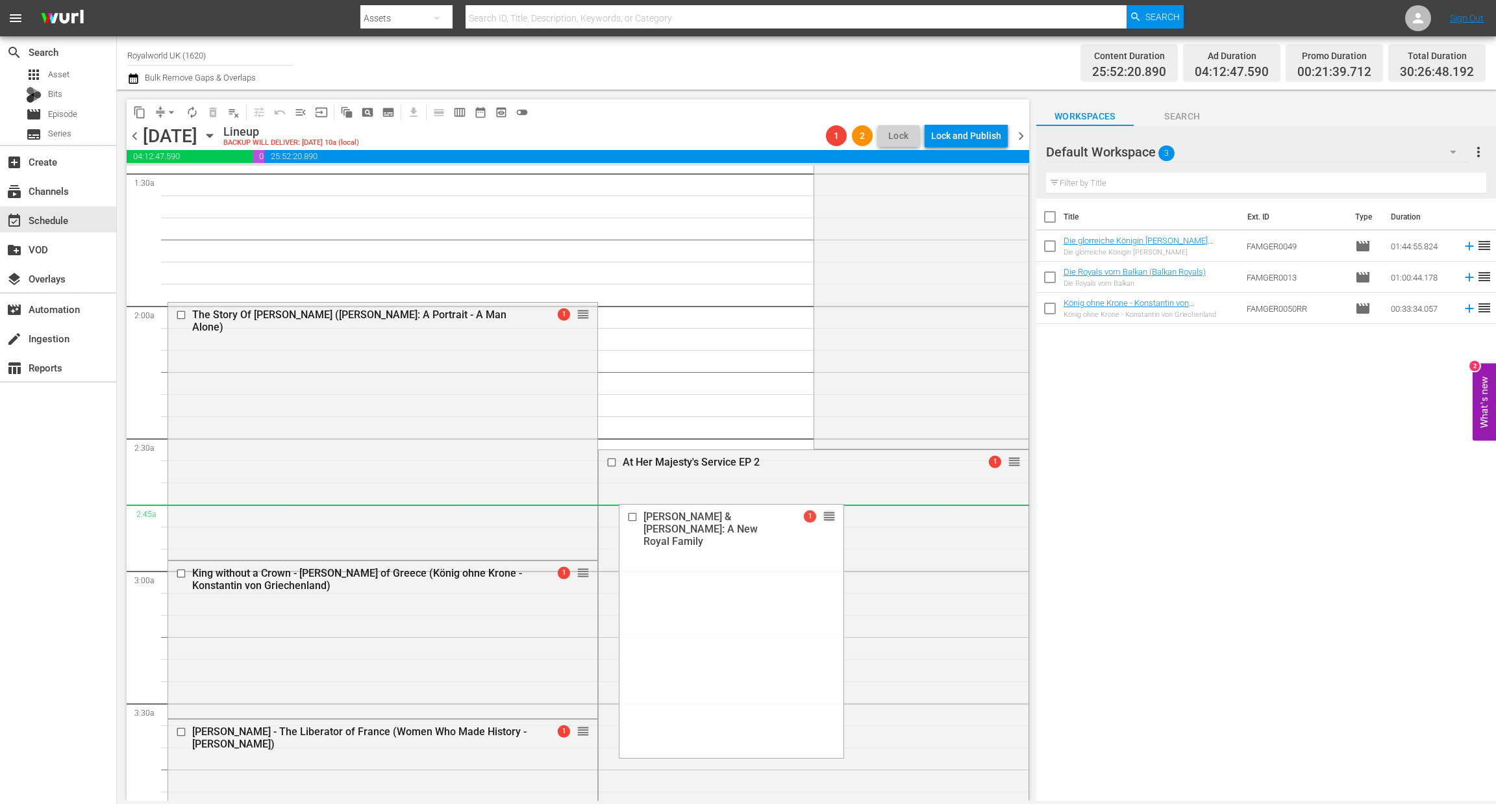
drag, startPoint x: 792, startPoint y: 226, endPoint x: 688, endPoint y: 522, distance: 313.3
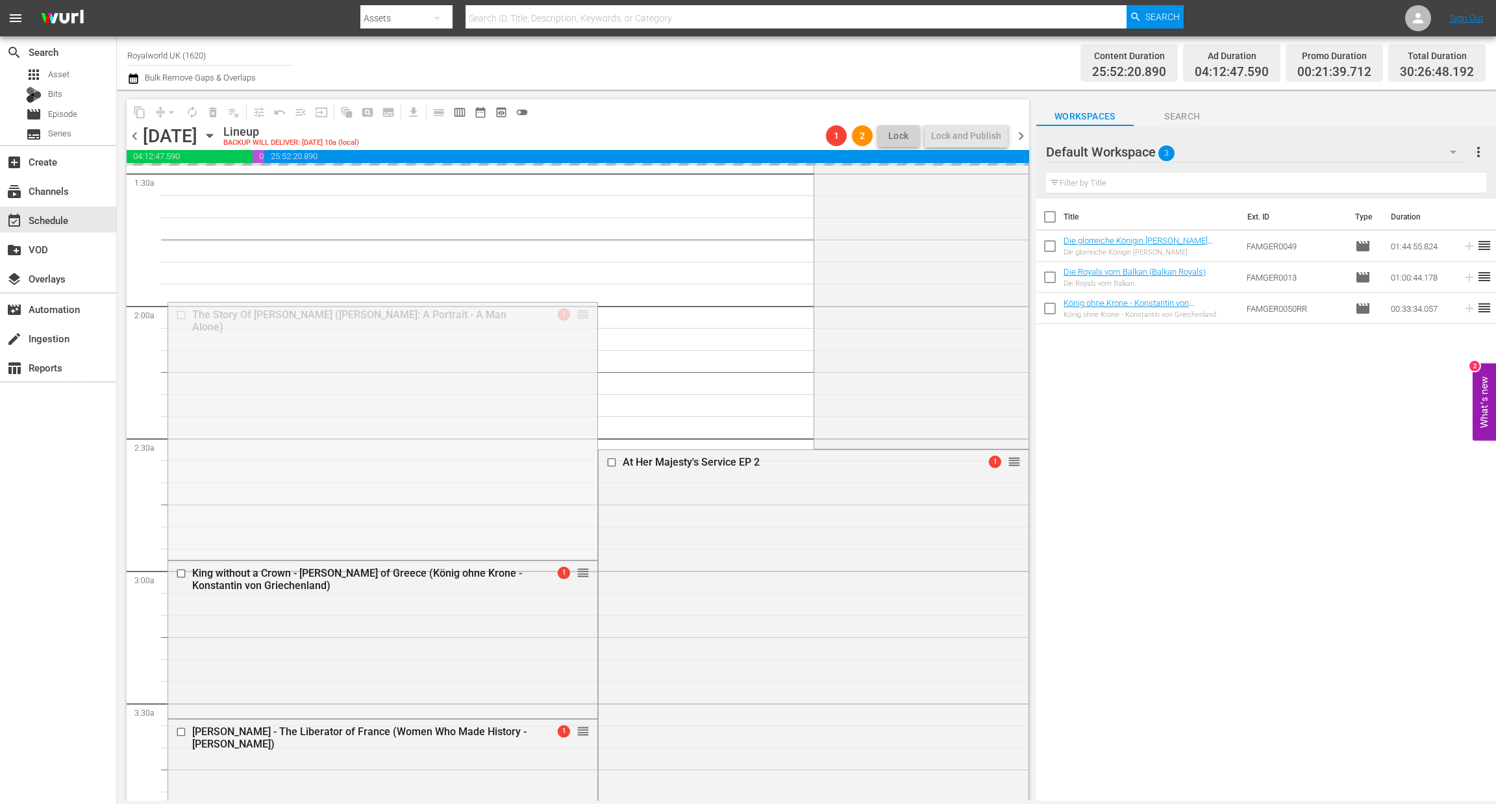
drag, startPoint x: 579, startPoint y: 310, endPoint x: 509, endPoint y: 631, distance: 328.3
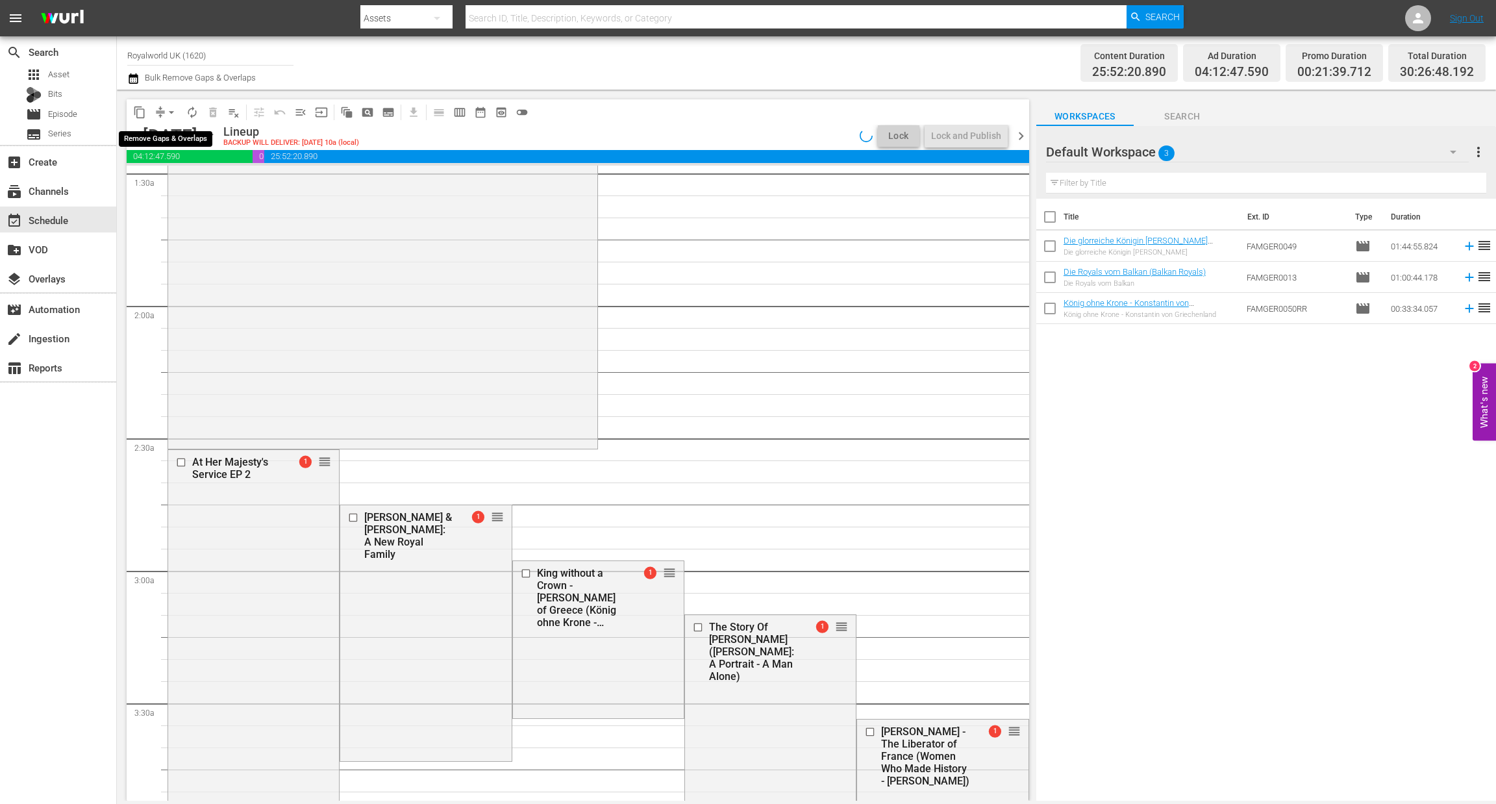
click at [175, 110] on span "arrow_drop_down" at bounding box center [171, 112] width 13 height 13
click at [173, 176] on li "Align to End of Previous Day" at bounding box center [172, 180] width 136 height 21
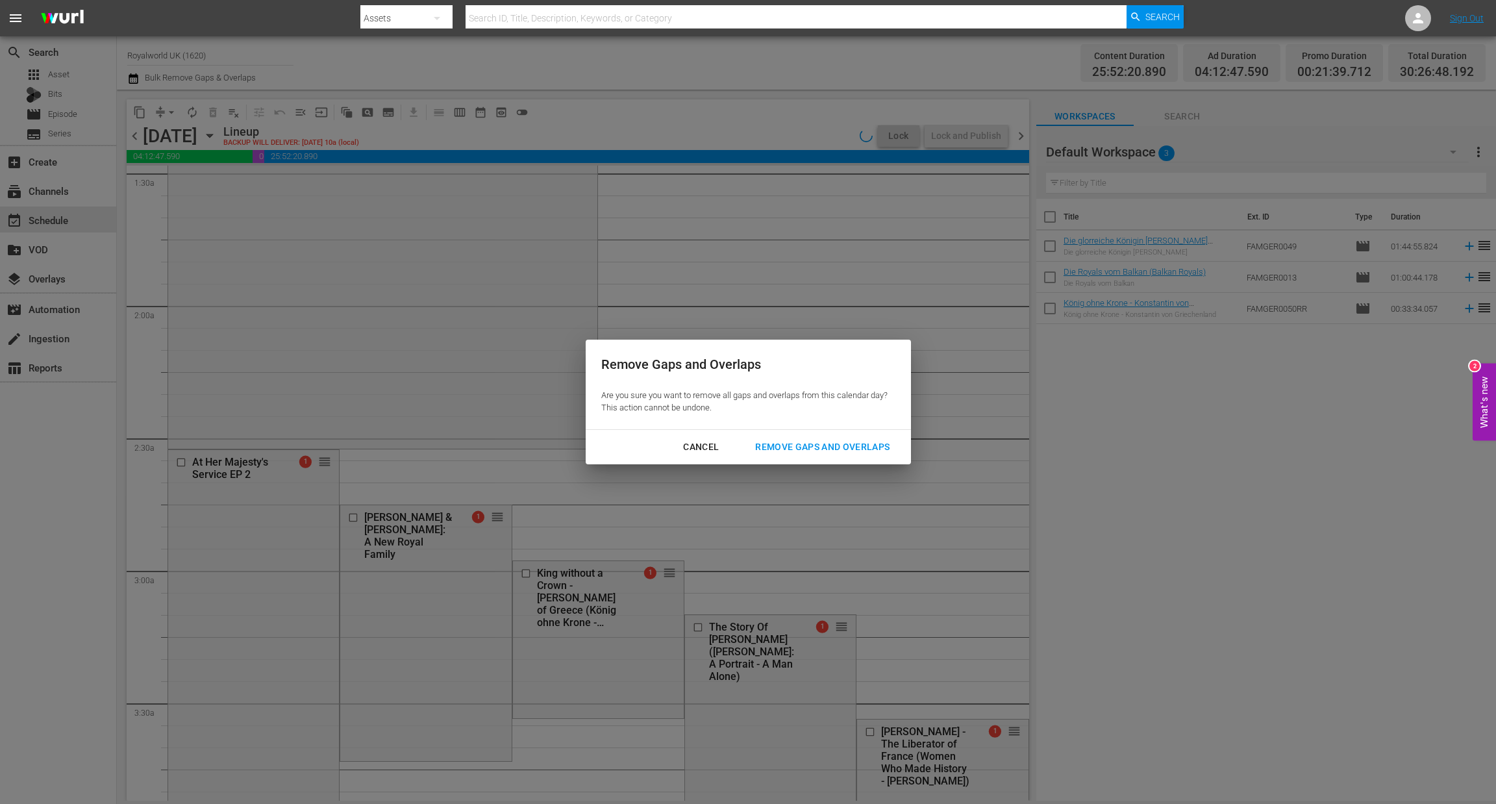
click at [853, 459] on div "Cancel Remove Gaps and Overlaps" at bounding box center [748, 447] width 325 height 34
click at [853, 454] on button "Remove Gaps and Overlaps" at bounding box center [823, 447] width 166 height 24
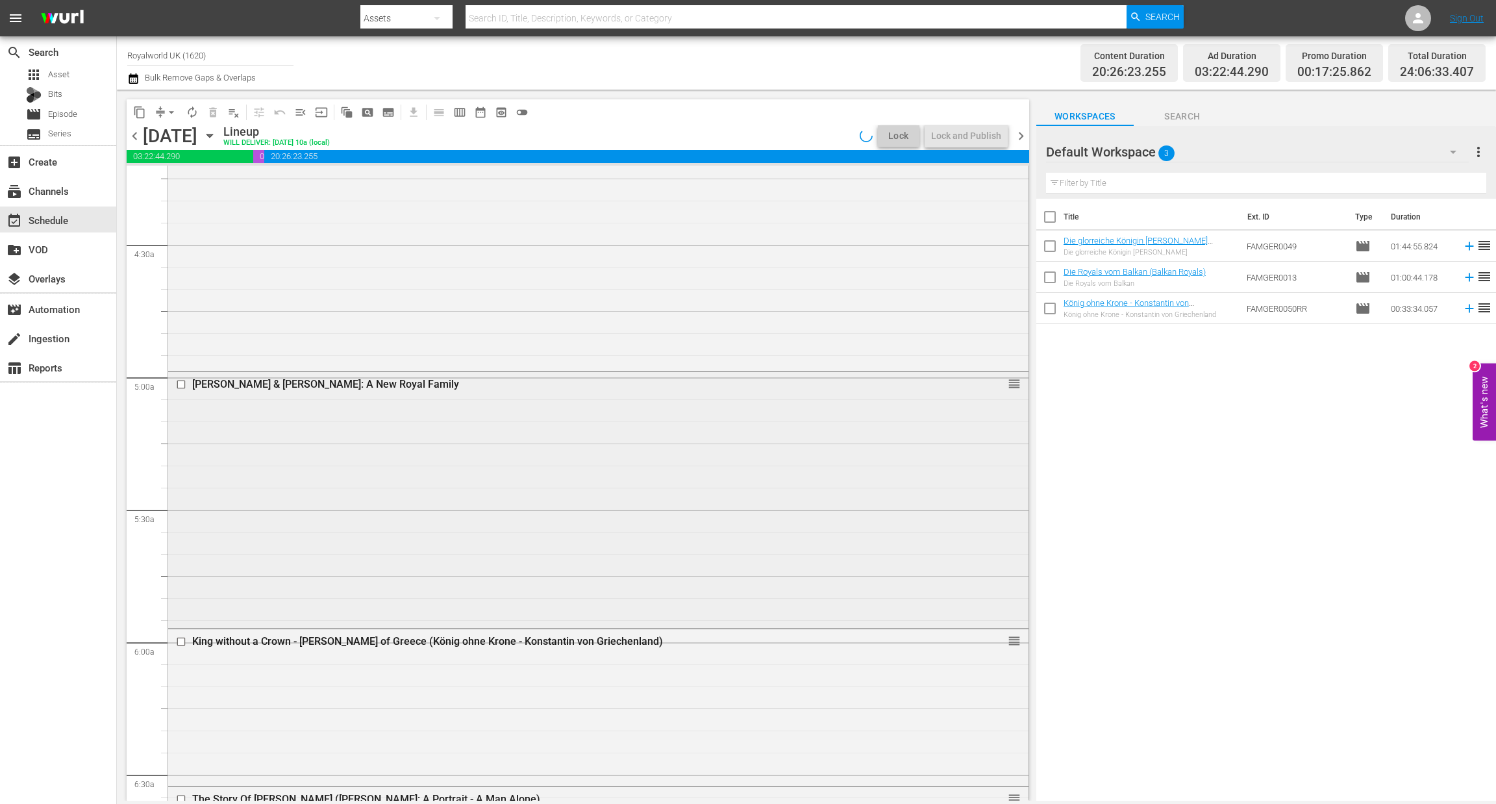
scroll to position [1168, 0]
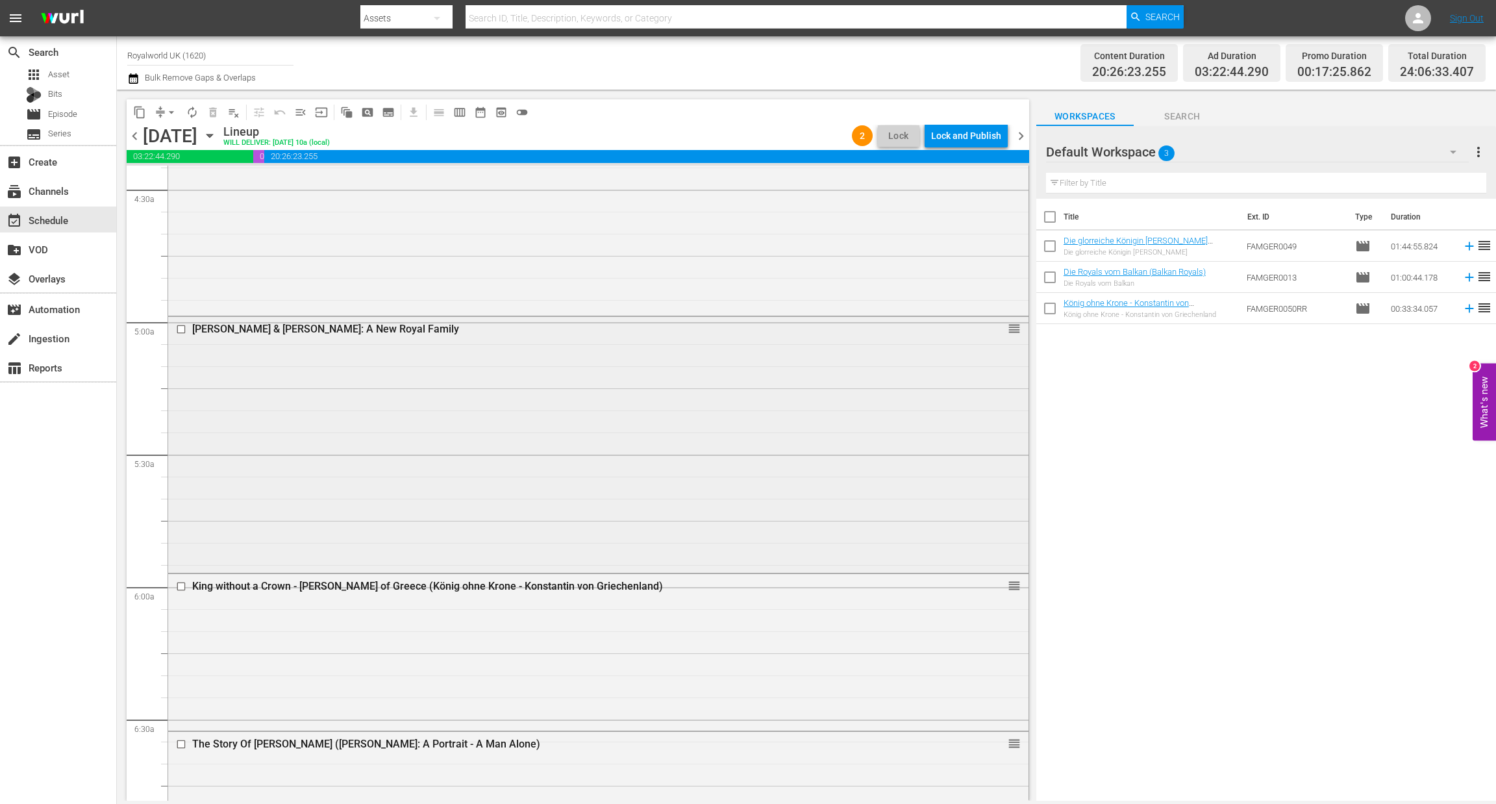
click at [184, 329] on input "checkbox" at bounding box center [183, 328] width 14 height 11
click at [212, 107] on span "delete_forever_outlined" at bounding box center [213, 112] width 13 height 13
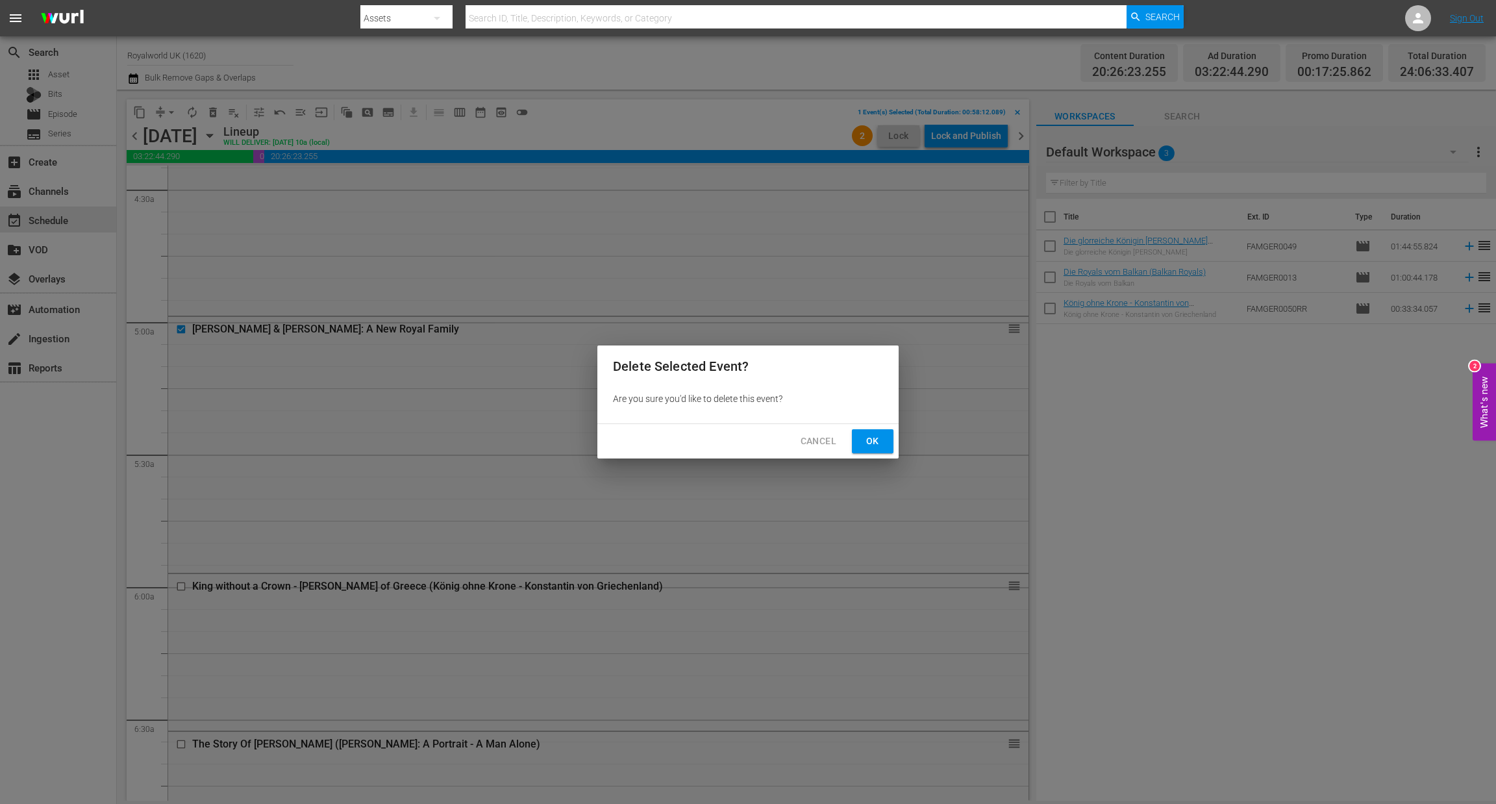
click at [866, 441] on span "Ok" at bounding box center [873, 441] width 21 height 16
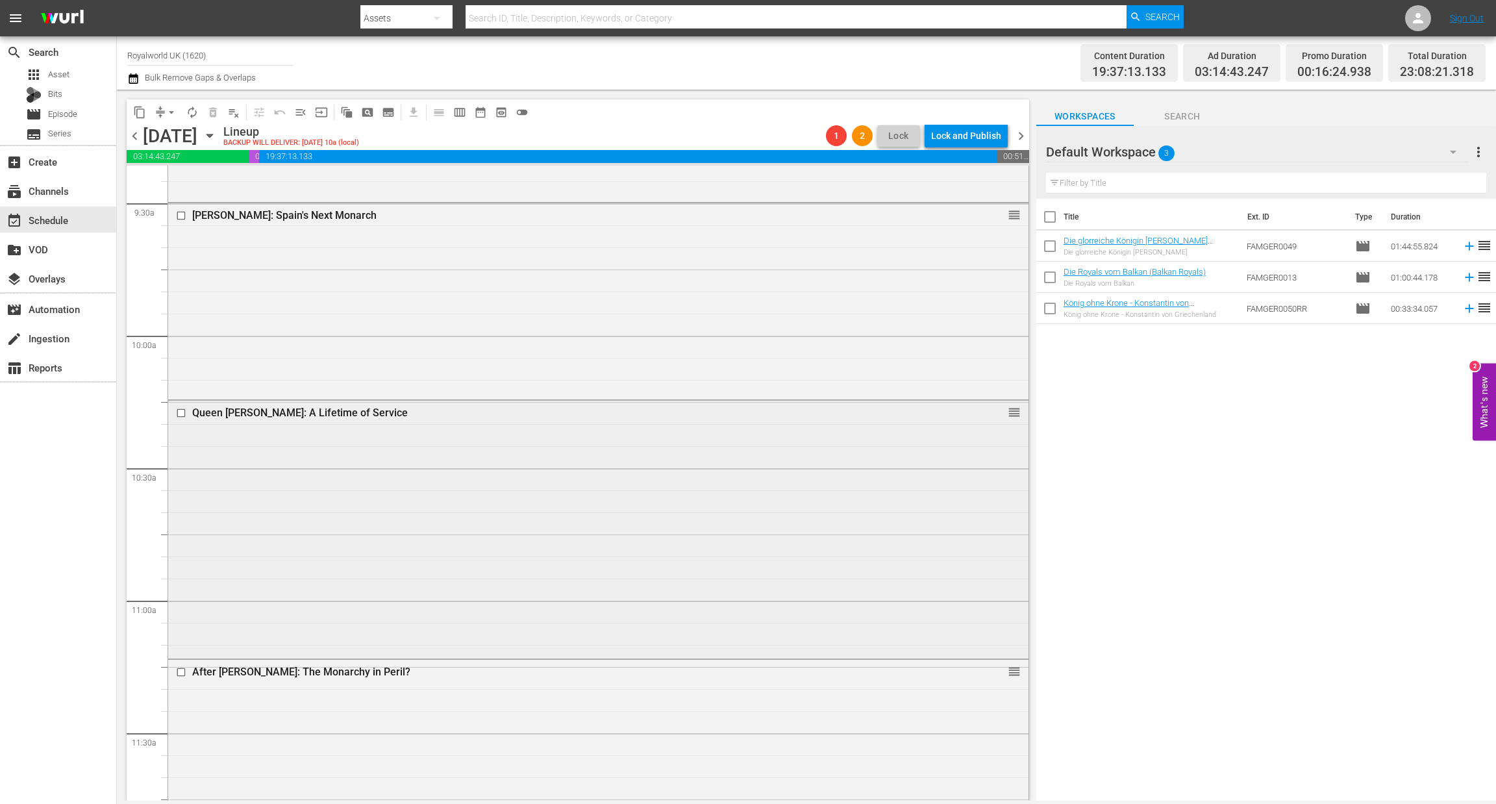
scroll to position [2630, 0]
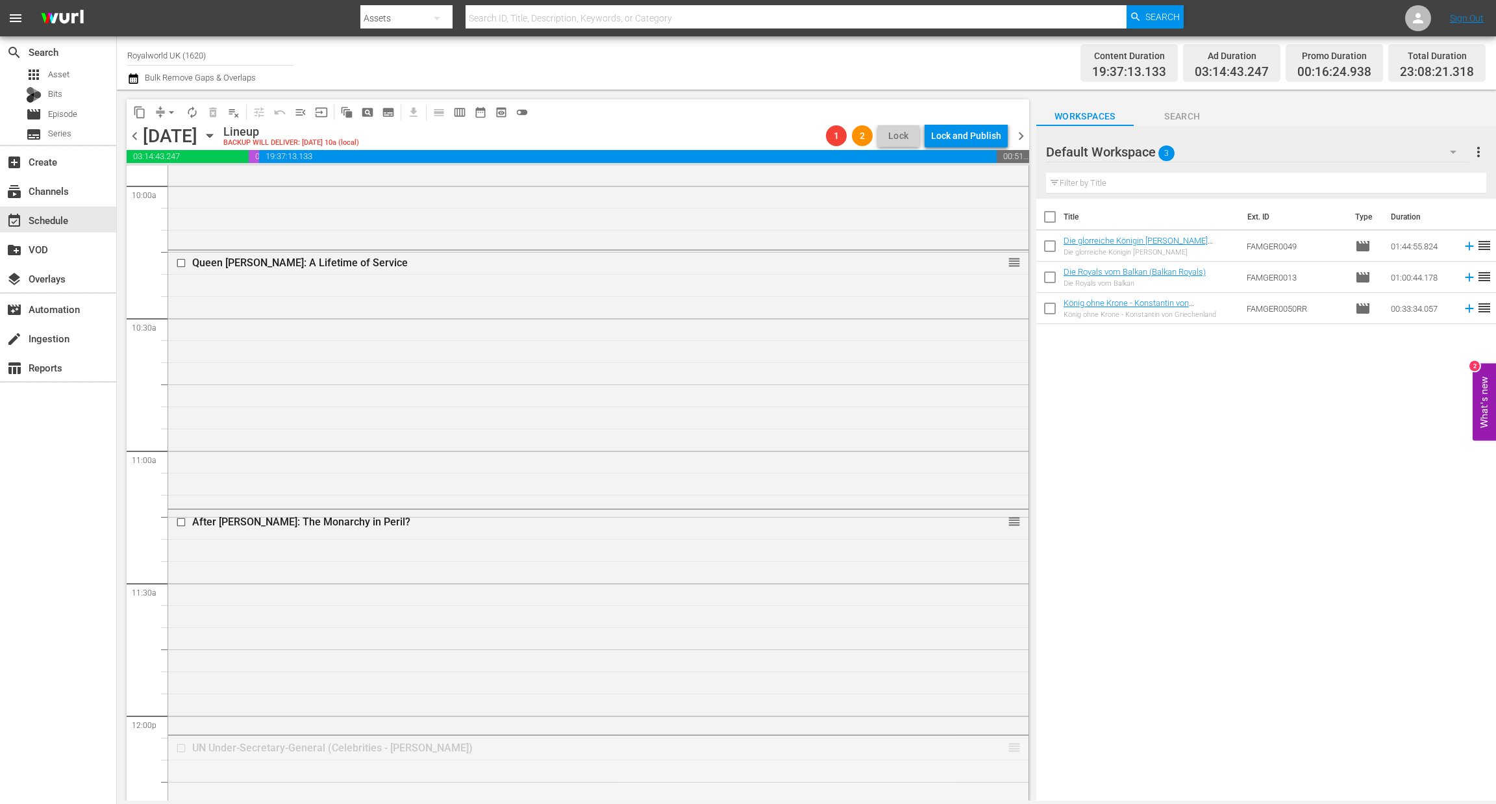
drag, startPoint x: 996, startPoint y: 752, endPoint x: 961, endPoint y: 440, distance: 314.3
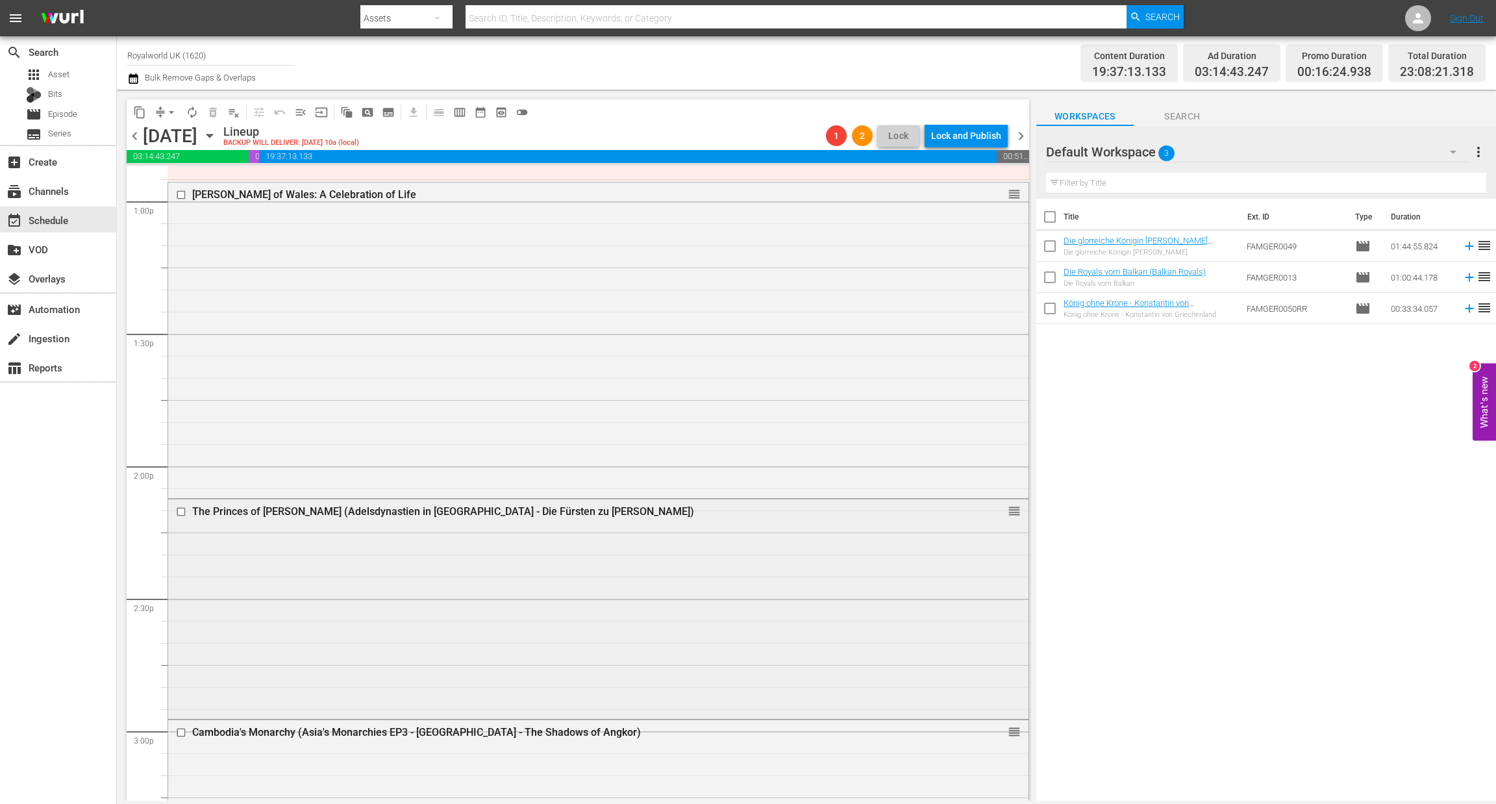
scroll to position [3507, 0]
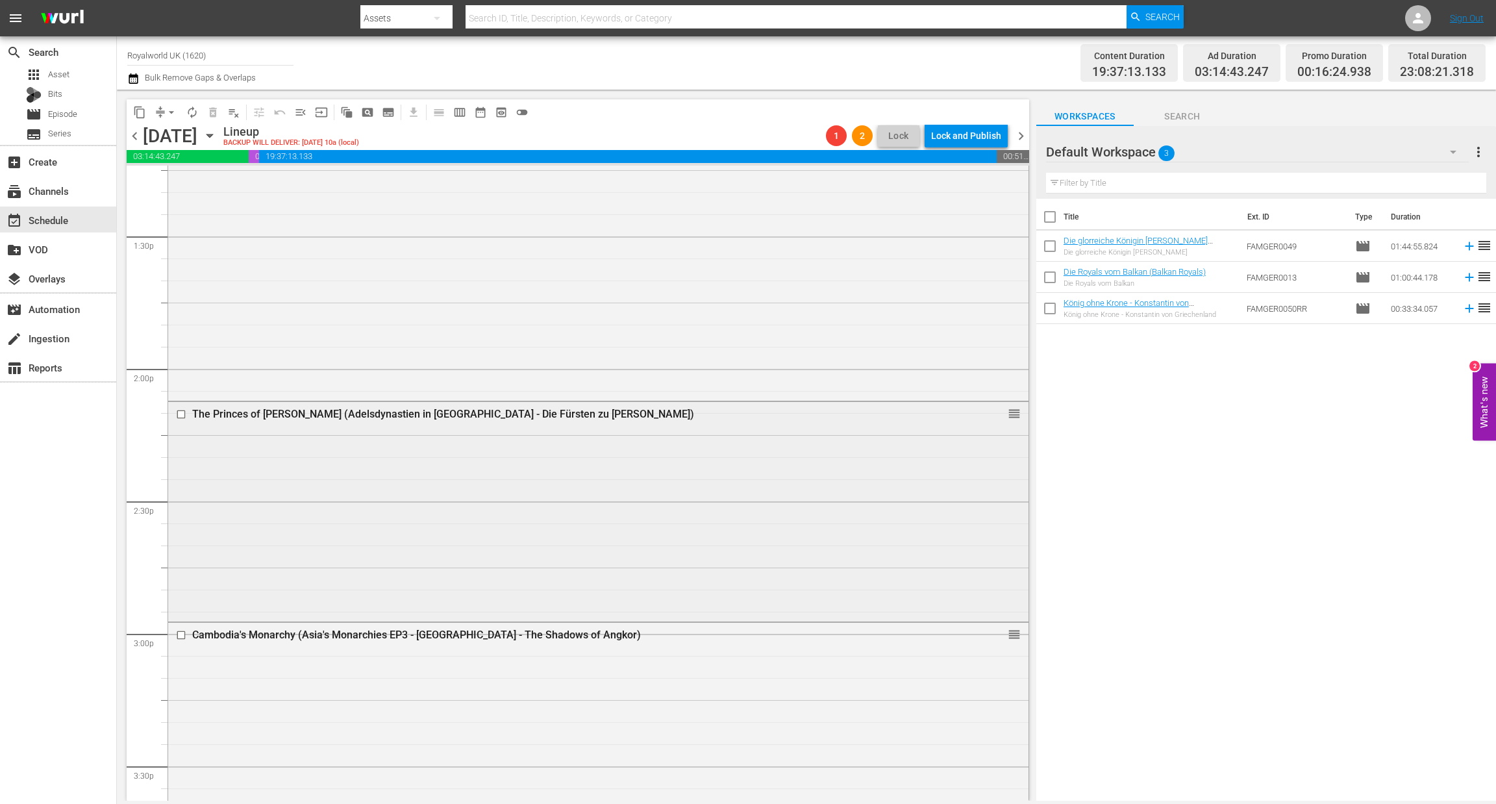
click at [182, 411] on input "checkbox" at bounding box center [183, 414] width 14 height 11
click at [207, 113] on span "delete_forever_outlined" at bounding box center [213, 112] width 13 height 13
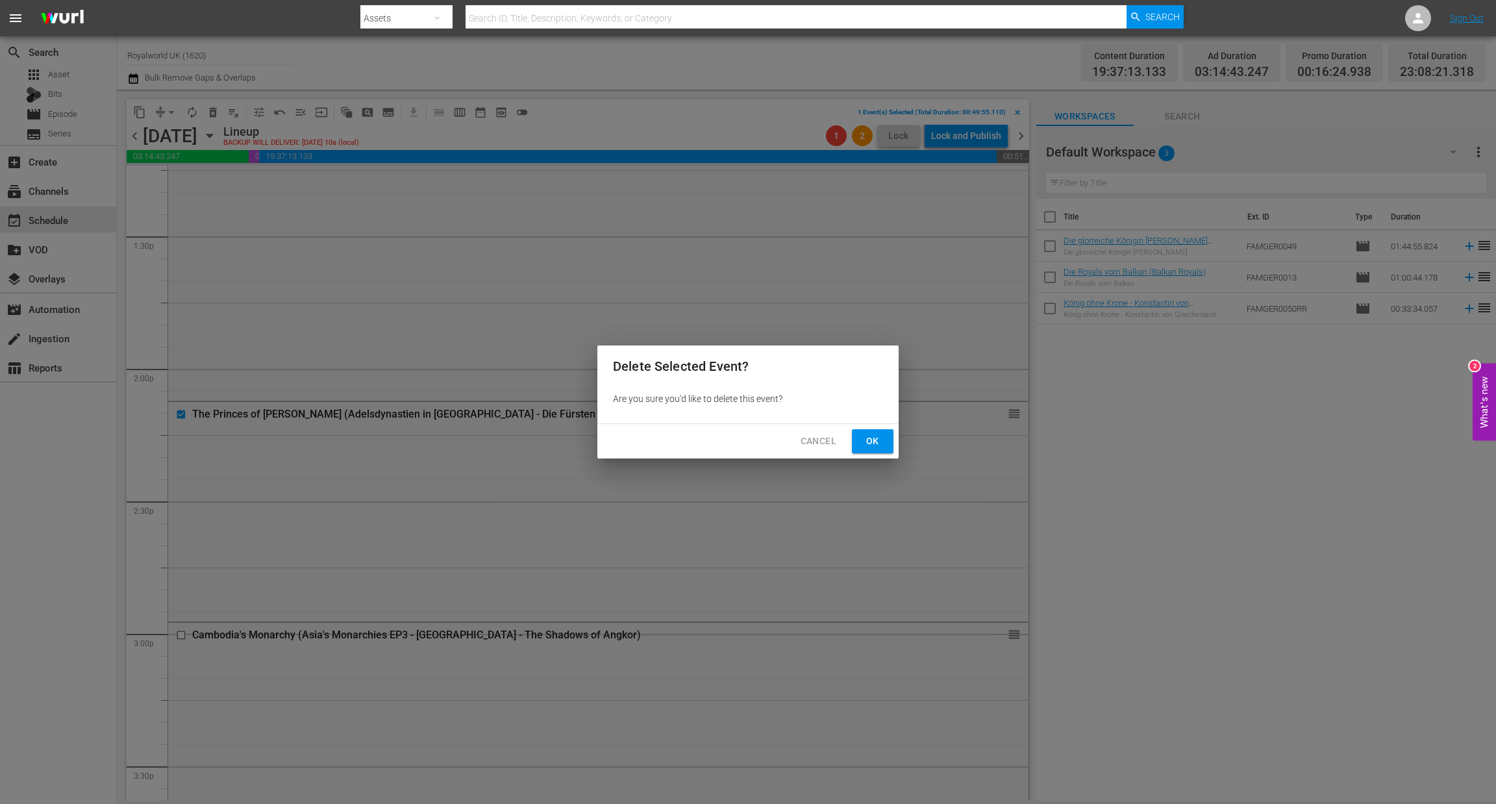
click at [874, 442] on span "Ok" at bounding box center [873, 441] width 21 height 16
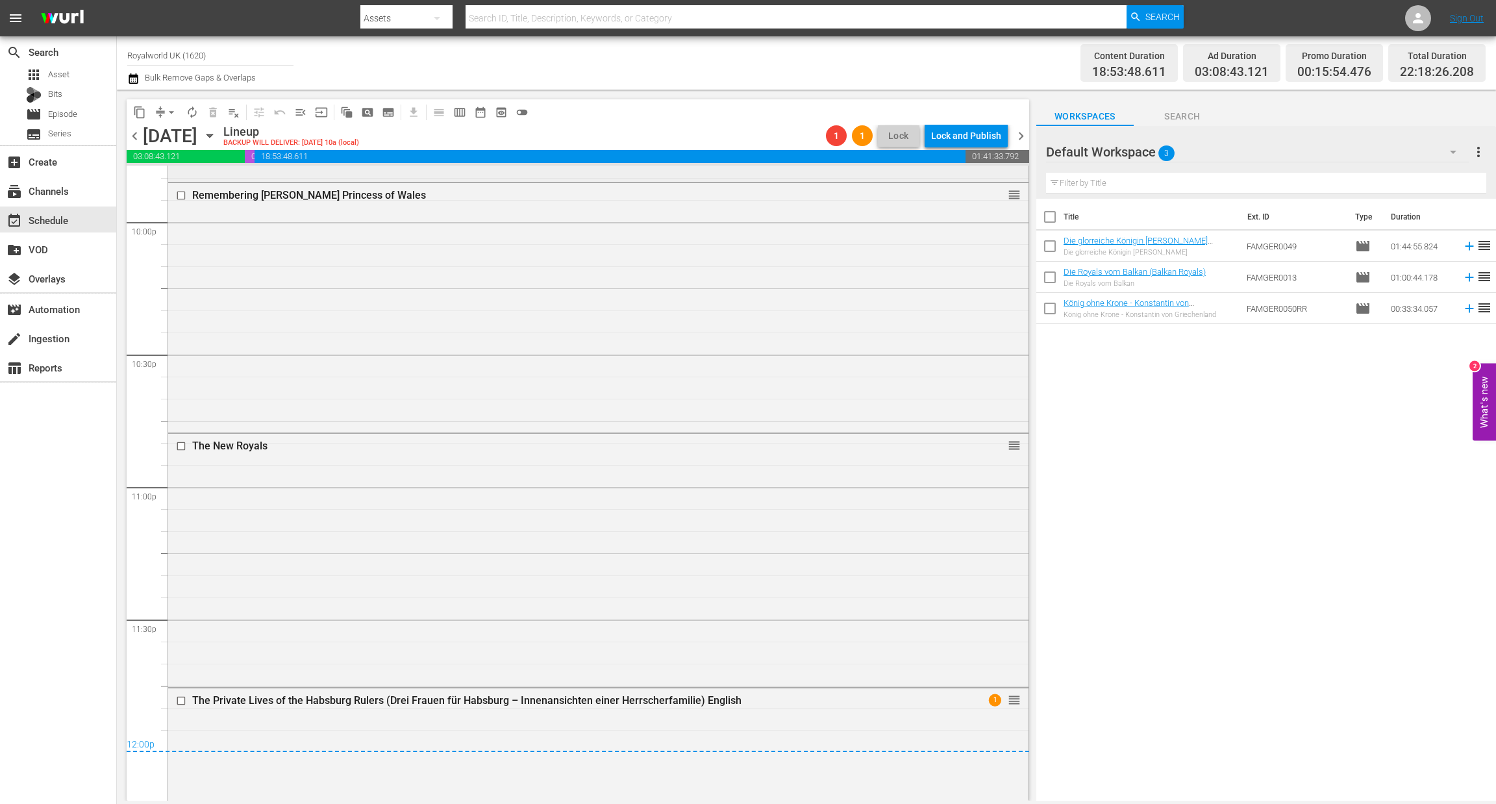
scroll to position [5897, 0]
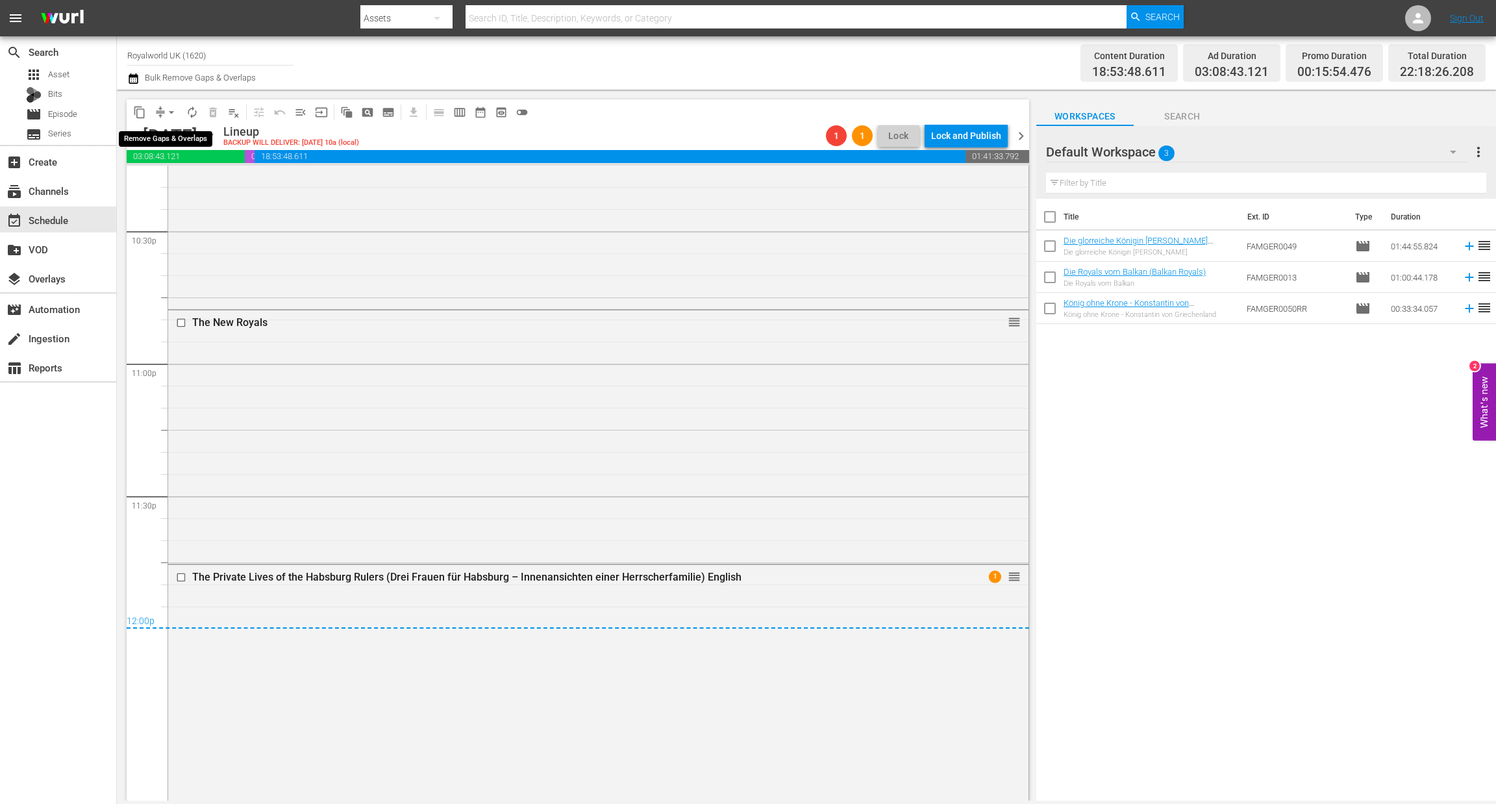
click at [174, 112] on span "arrow_drop_down" at bounding box center [171, 112] width 13 height 13
click at [196, 185] on li "Align to End of Previous Day" at bounding box center [172, 180] width 136 height 21
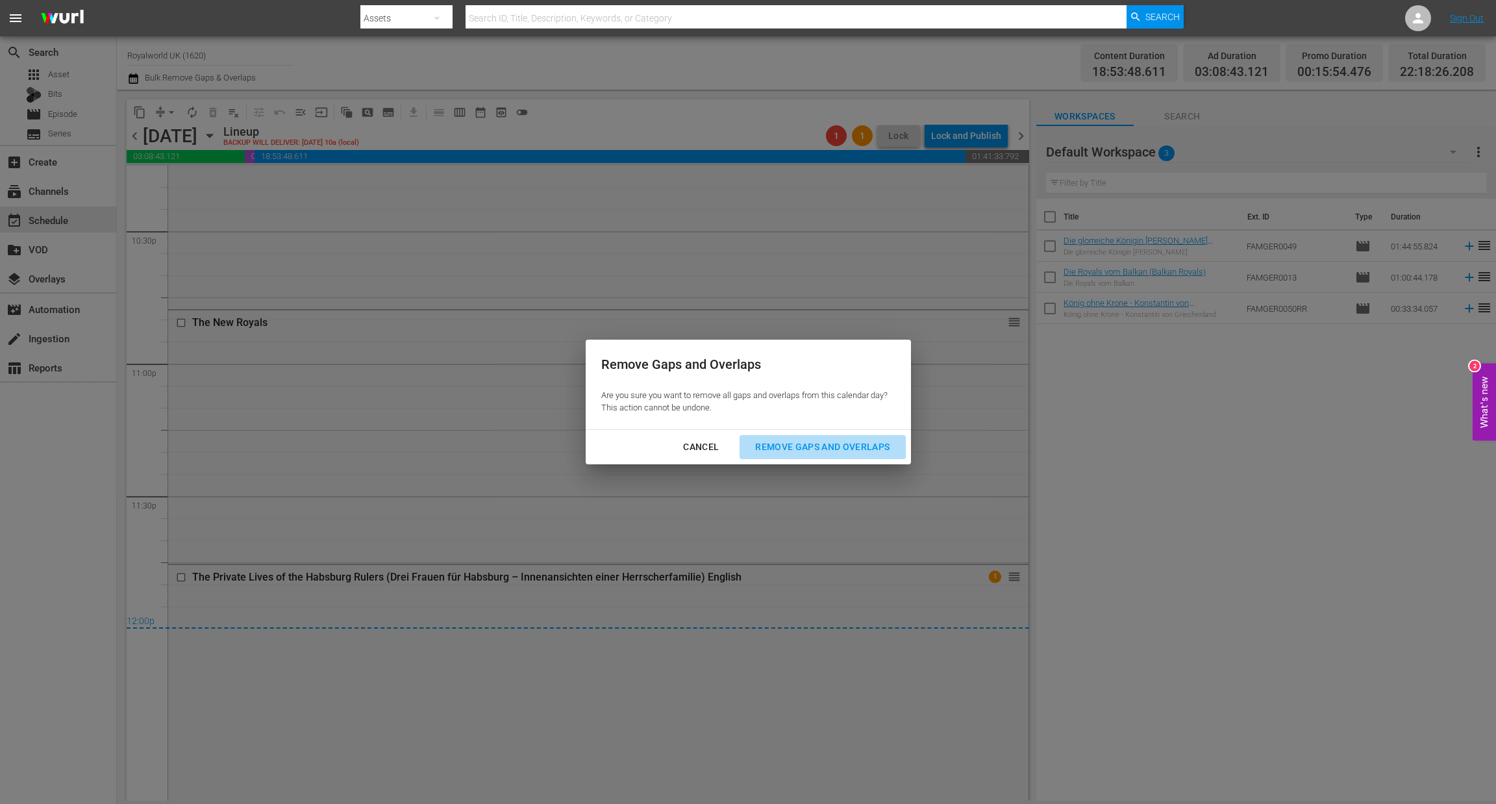
click at [818, 448] on div "Remove Gaps and Overlaps" at bounding box center [822, 447] width 155 height 16
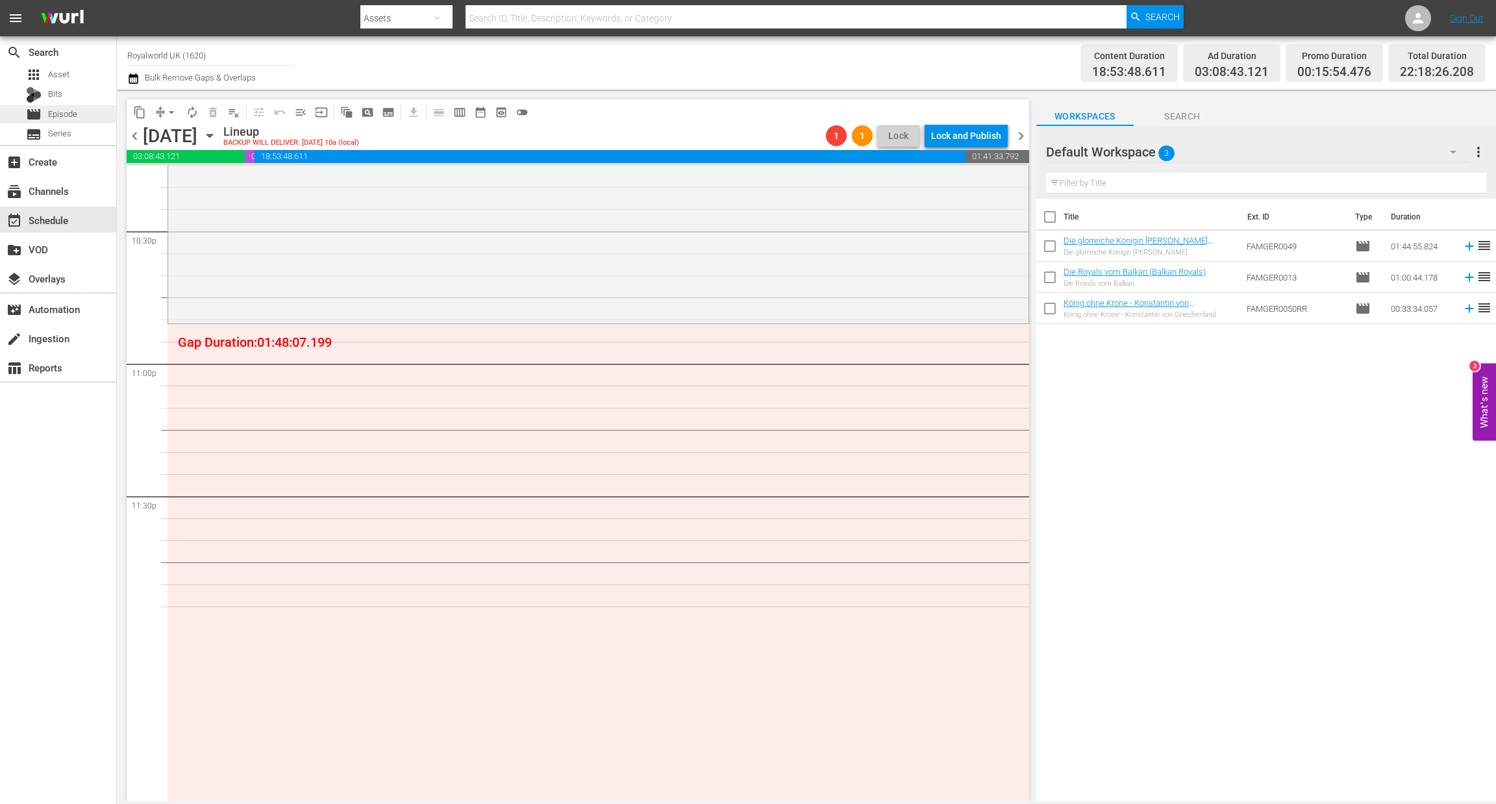
click at [86, 111] on div "movie Episode" at bounding box center [58, 114] width 116 height 18
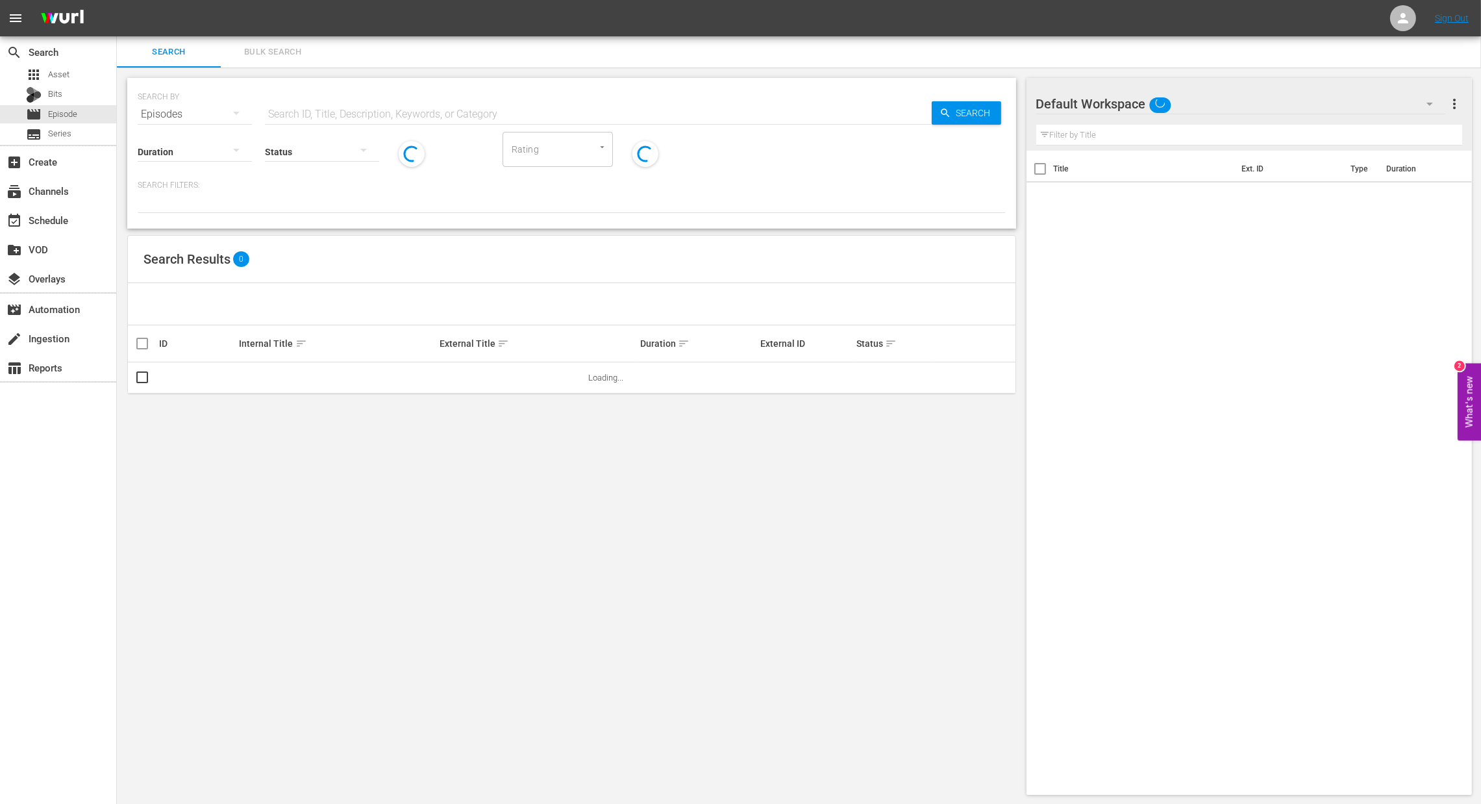
click at [349, 111] on input "text" at bounding box center [598, 114] width 667 height 31
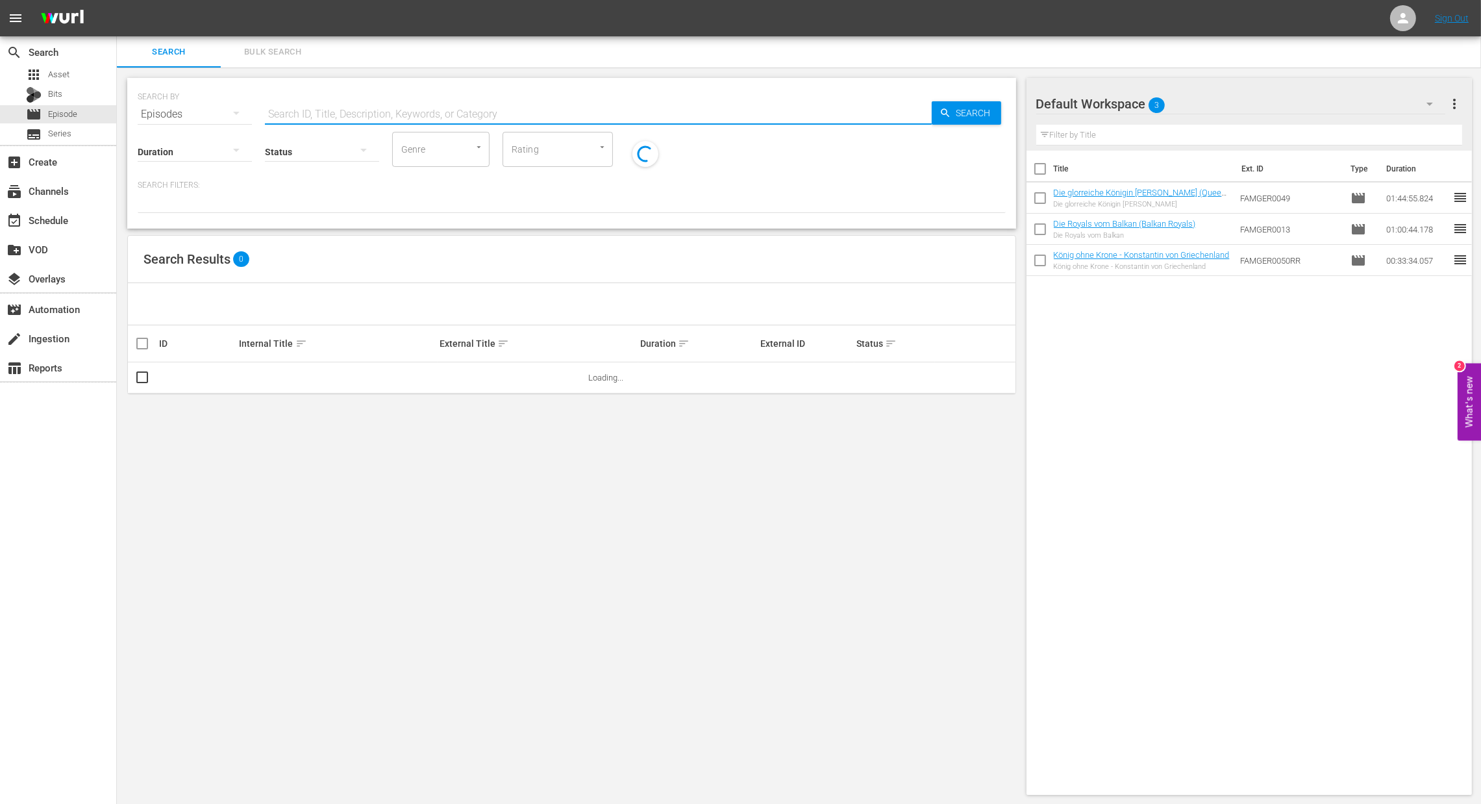
paste input "[PERSON_NAME]: King of Greenland ([PERSON_NAME] - Back to [GEOGRAPHIC_DATA])"
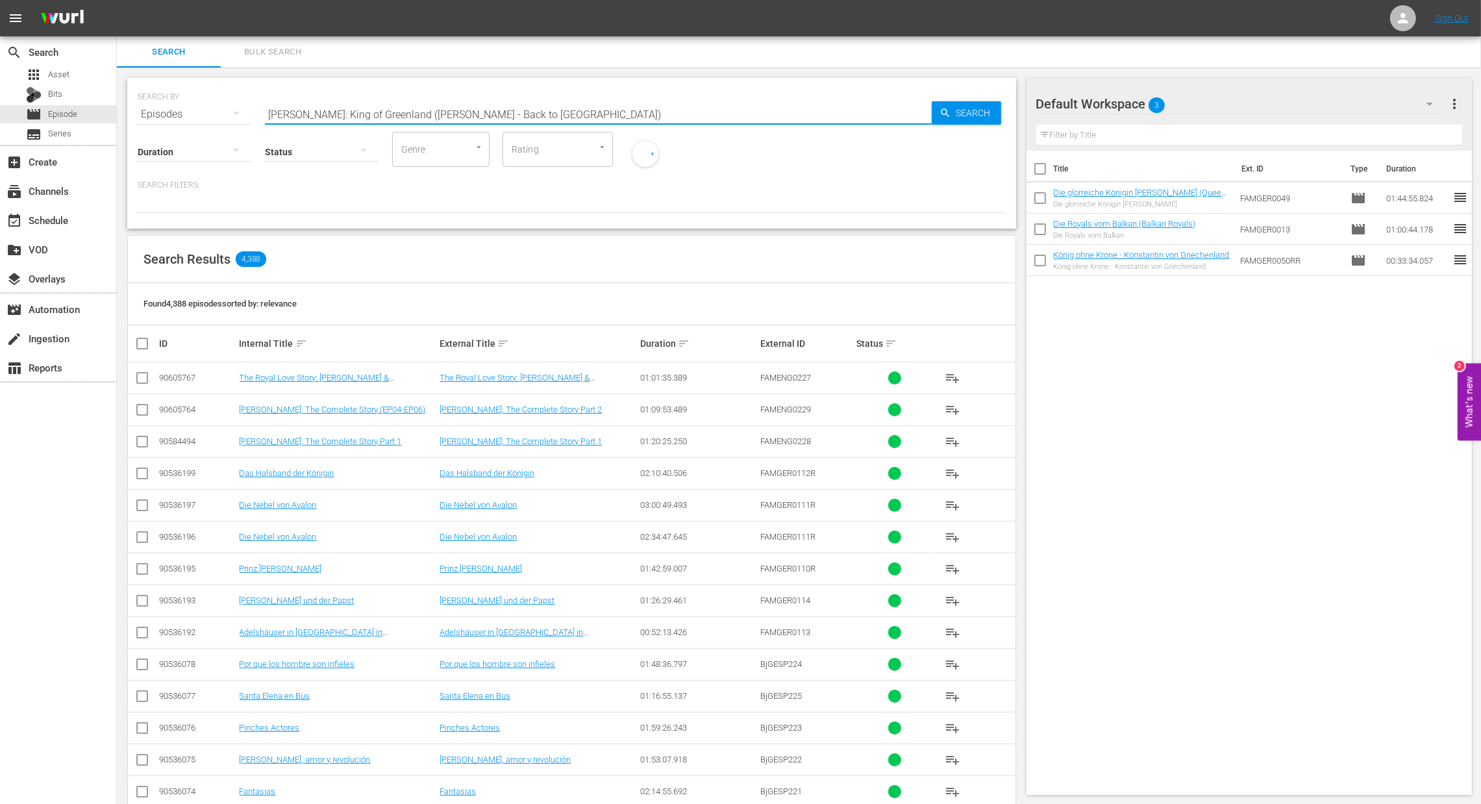
type input "[PERSON_NAME]: King of Greenland ([PERSON_NAME] - Back to [GEOGRAPHIC_DATA])"
click at [974, 112] on span "Search" at bounding box center [977, 112] width 50 height 23
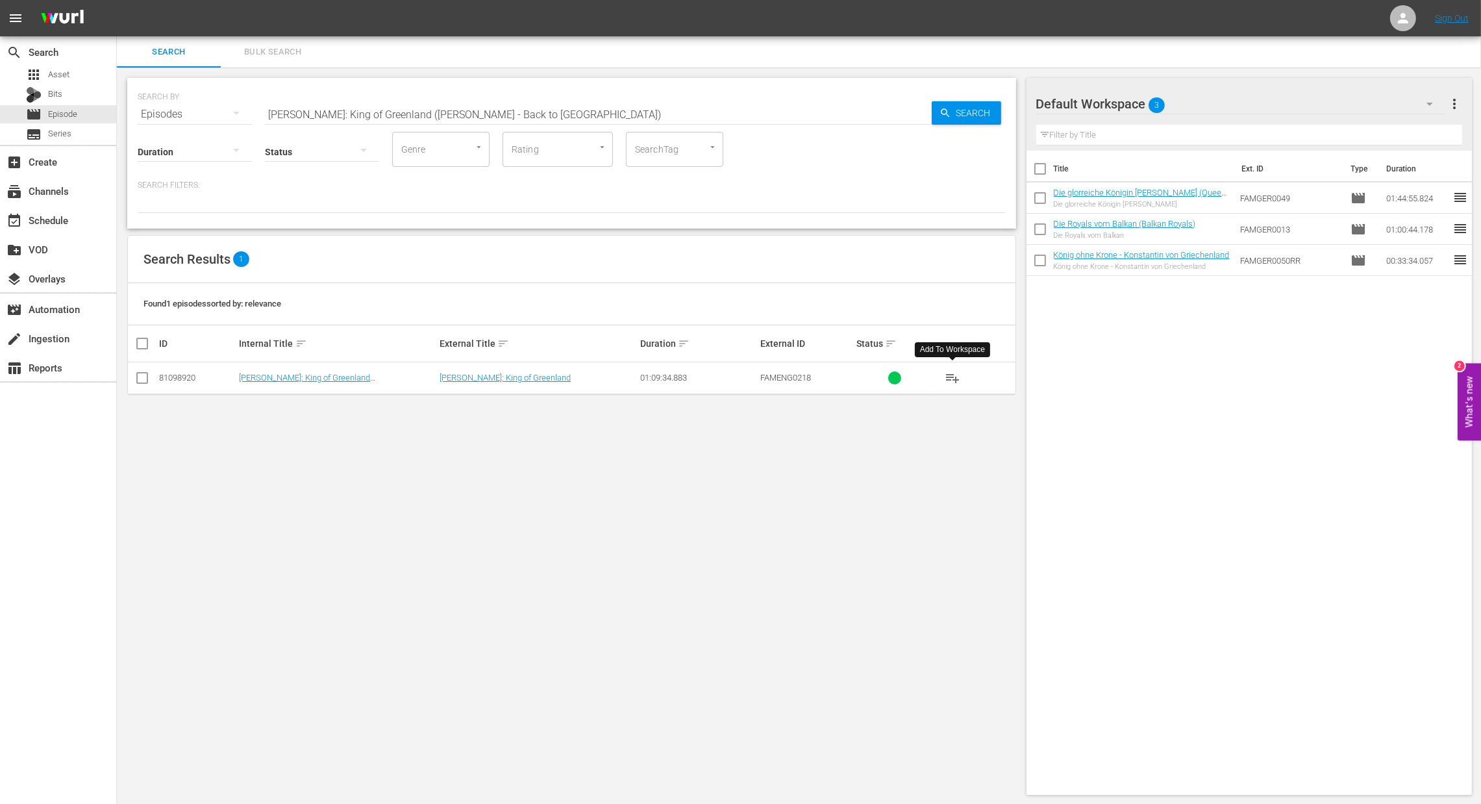
click at [957, 377] on span "playlist_add" at bounding box center [953, 378] width 16 height 16
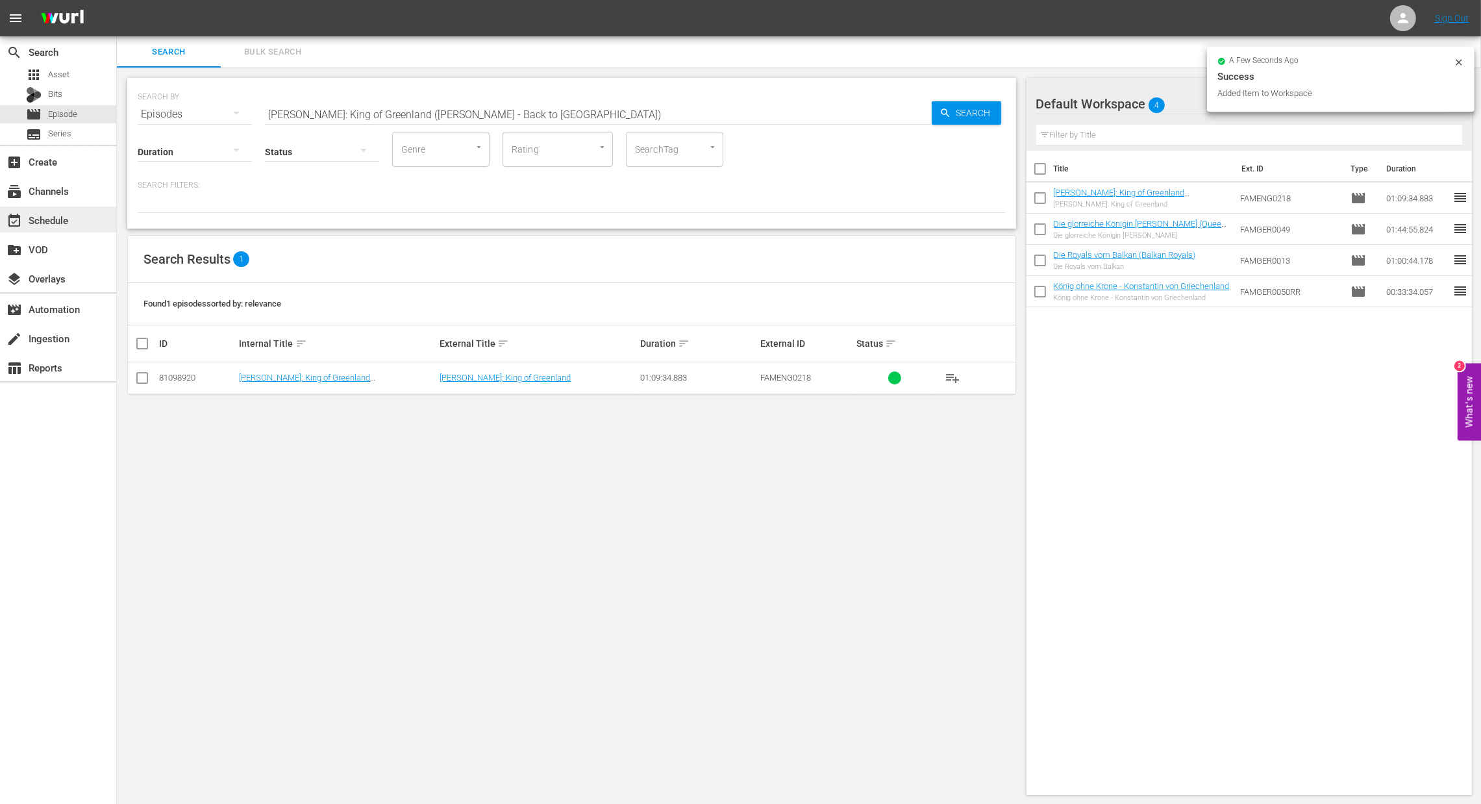
click at [45, 222] on div "event_available Schedule" at bounding box center [36, 218] width 73 height 12
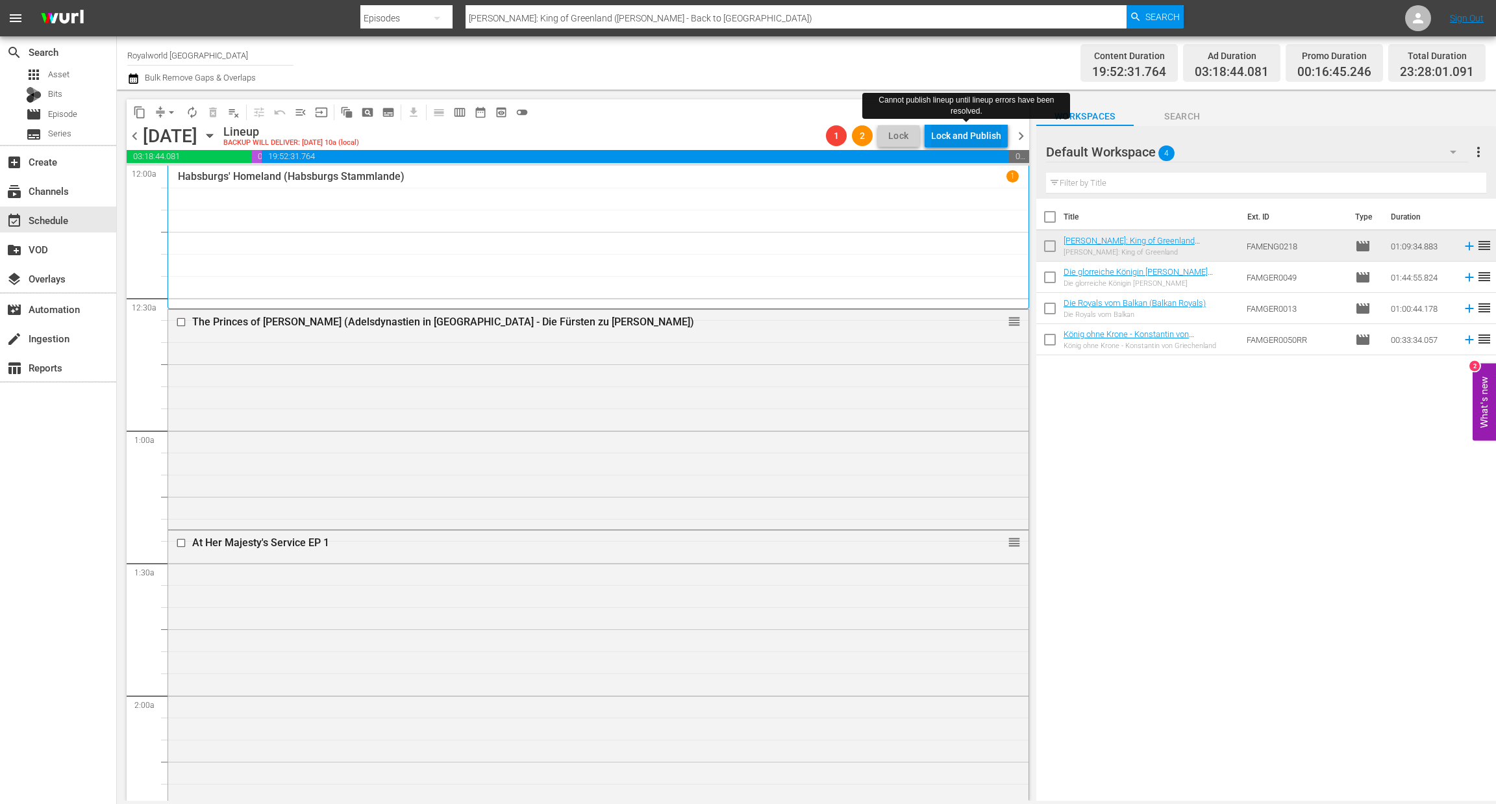
click at [964, 132] on div "Lock and Publish" at bounding box center [966, 135] width 70 height 23
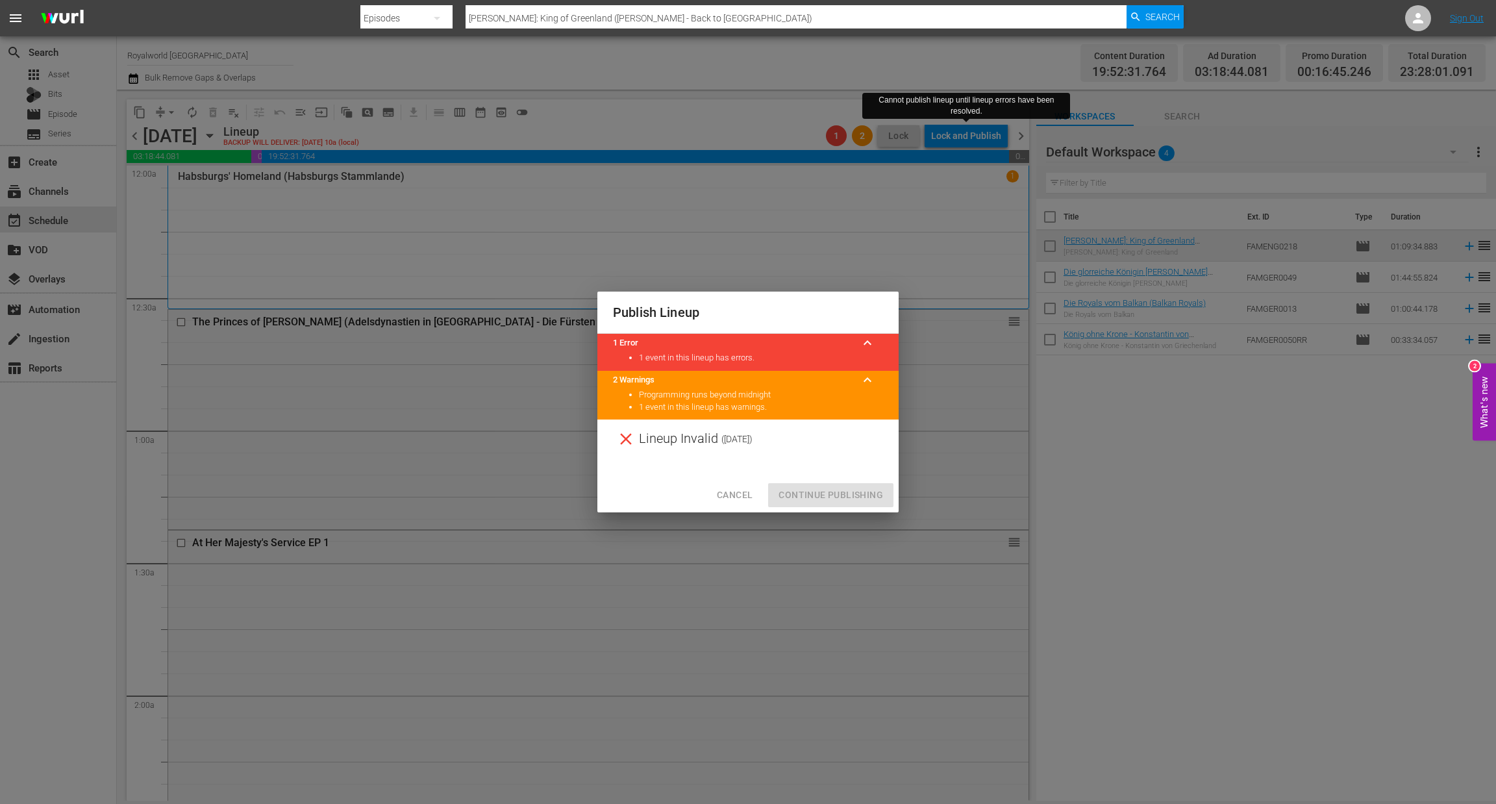
click at [723, 499] on span "Cancel" at bounding box center [735, 495] width 36 height 16
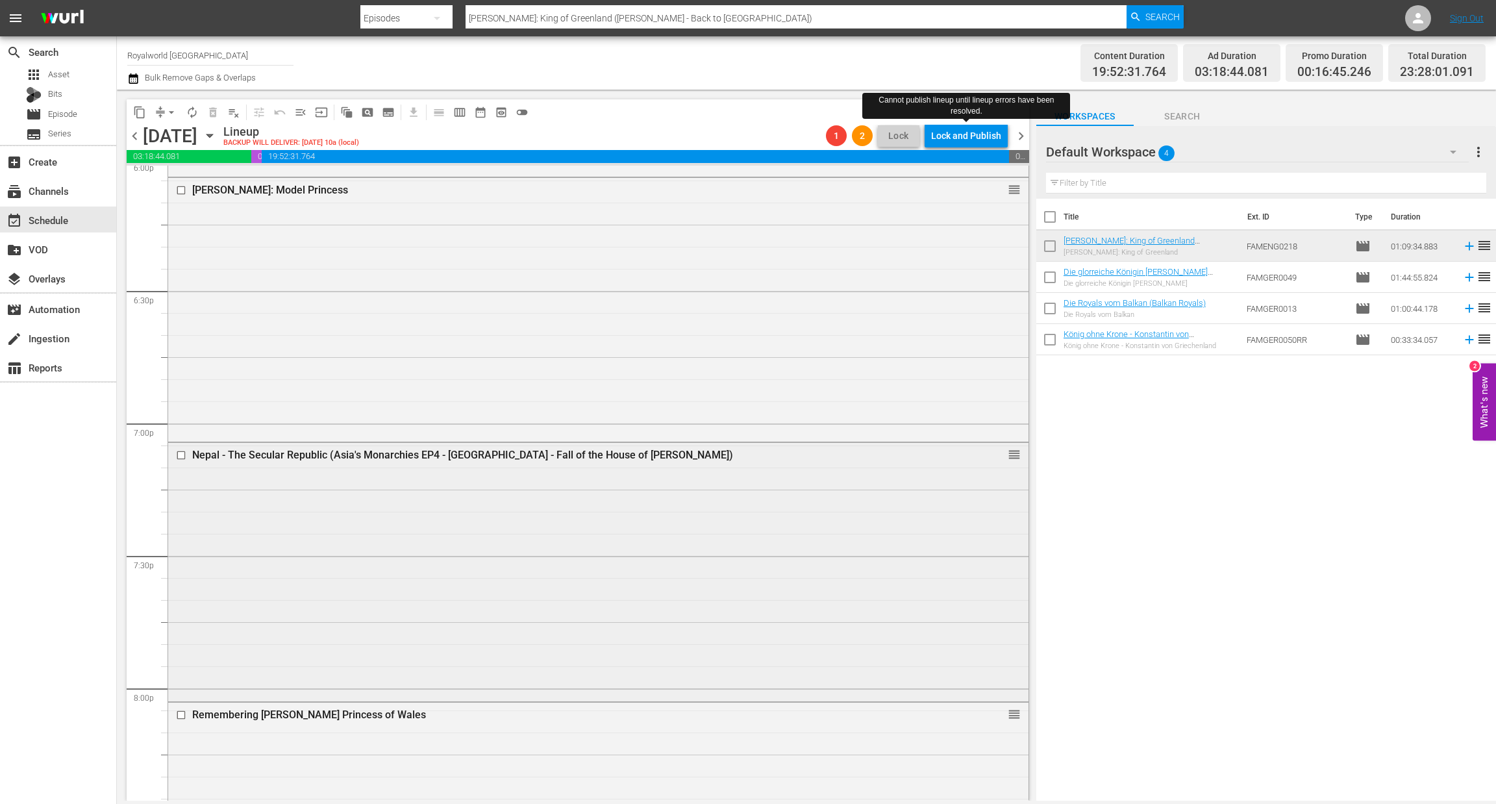
scroll to position [5065, 0]
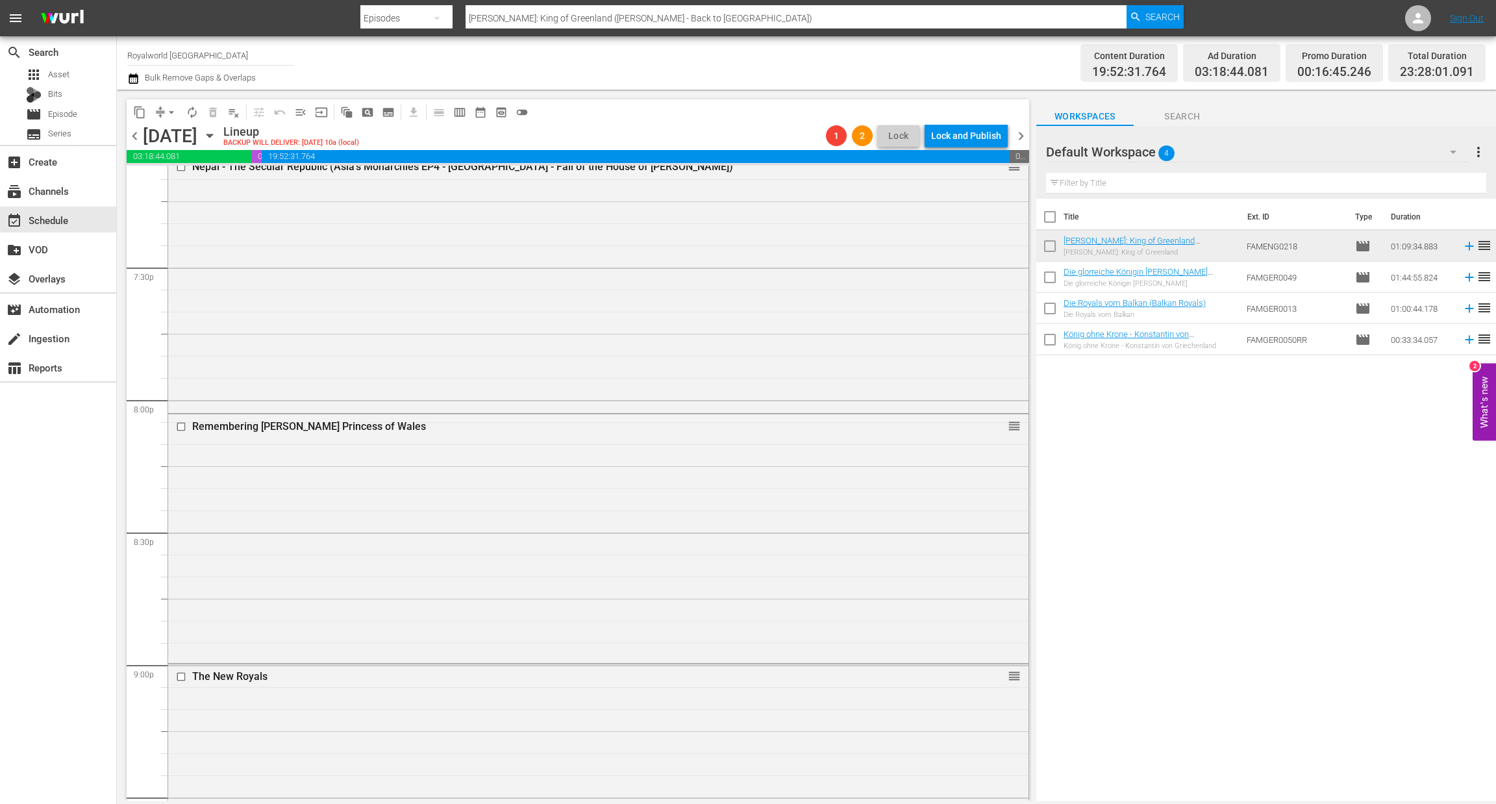
click at [1019, 138] on span "chevron_right" at bounding box center [1021, 136] width 16 height 16
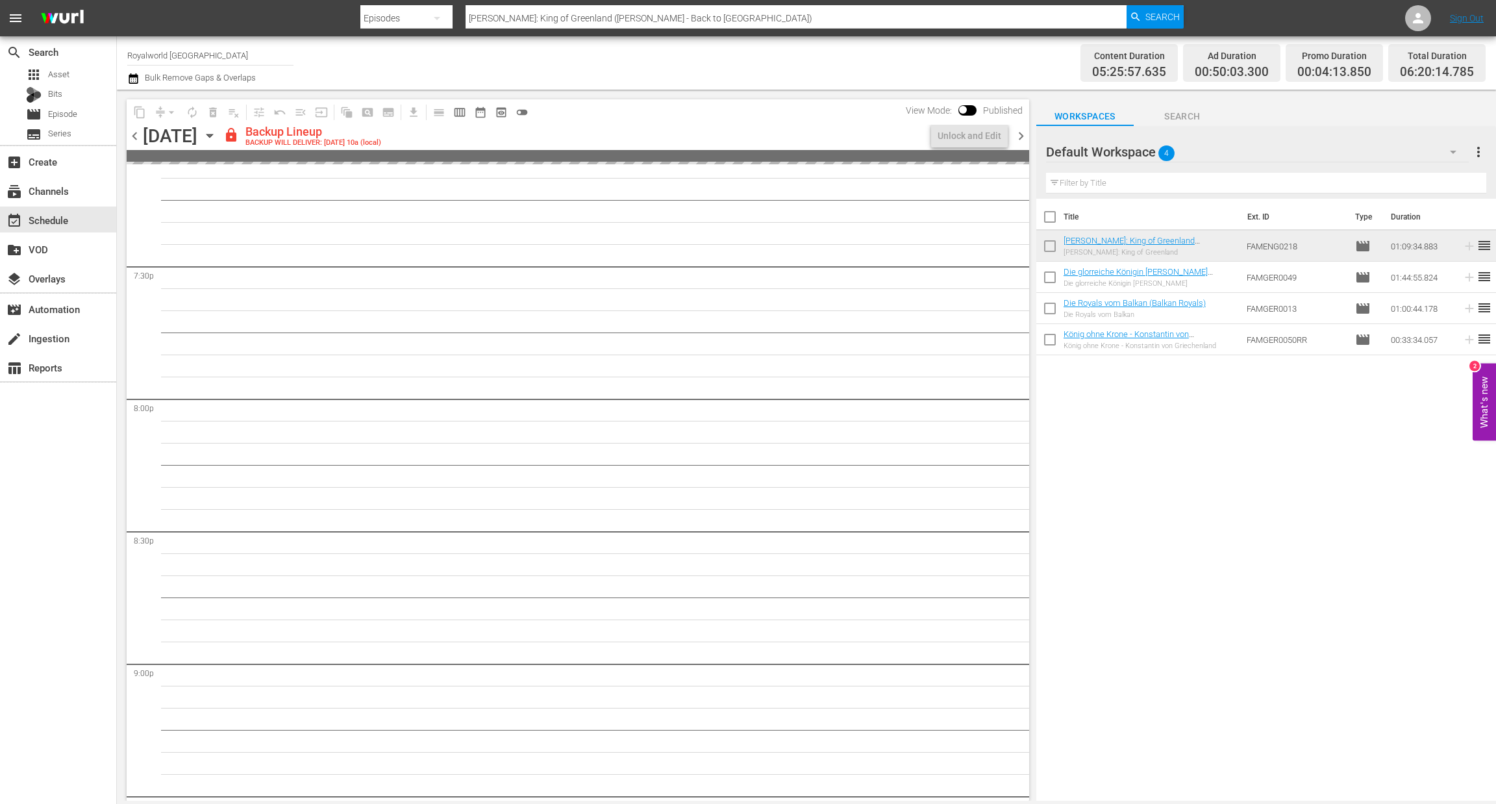
scroll to position [5044, 0]
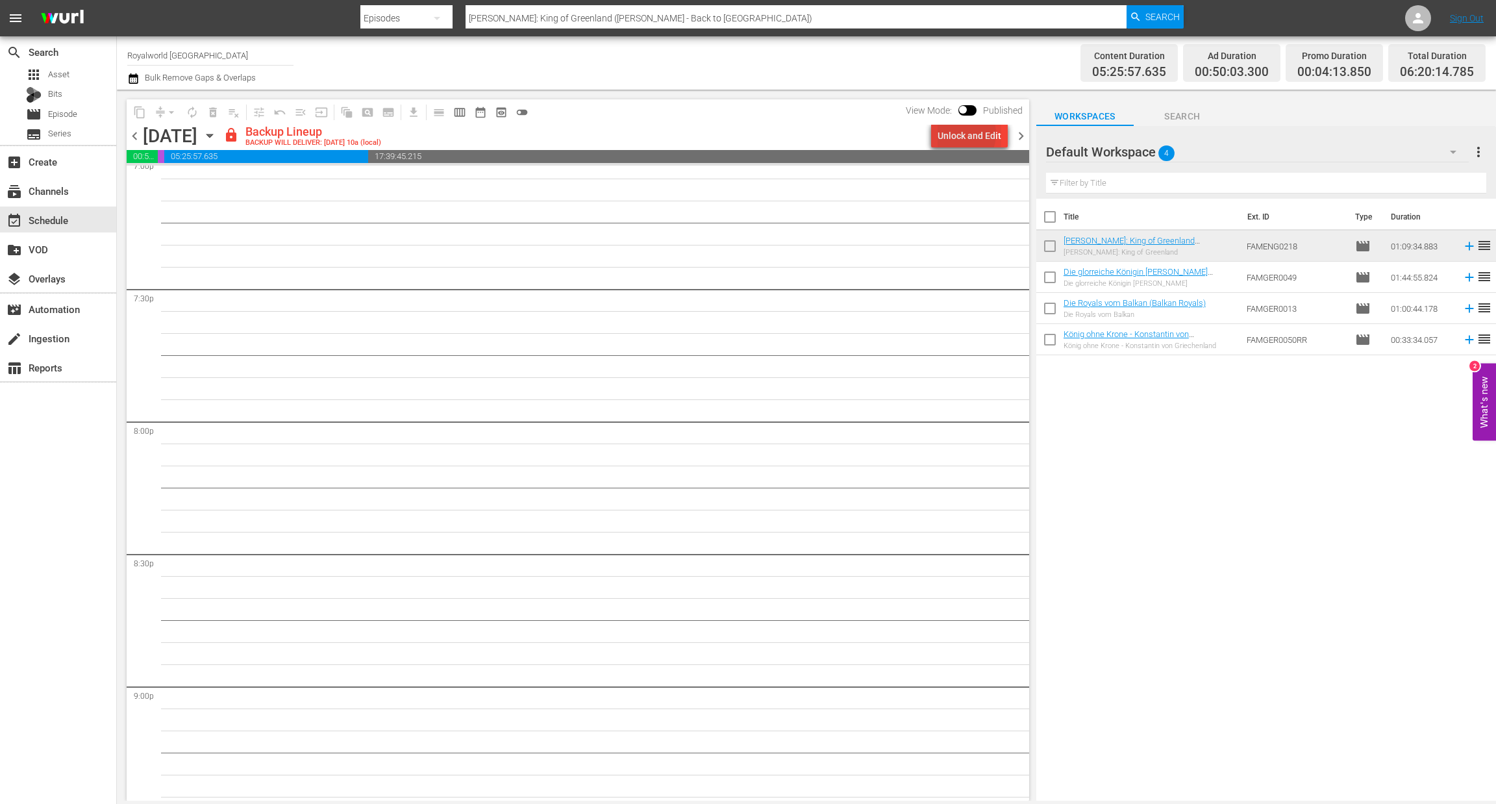
click at [961, 134] on div "Unlock and Edit" at bounding box center [970, 135] width 64 height 23
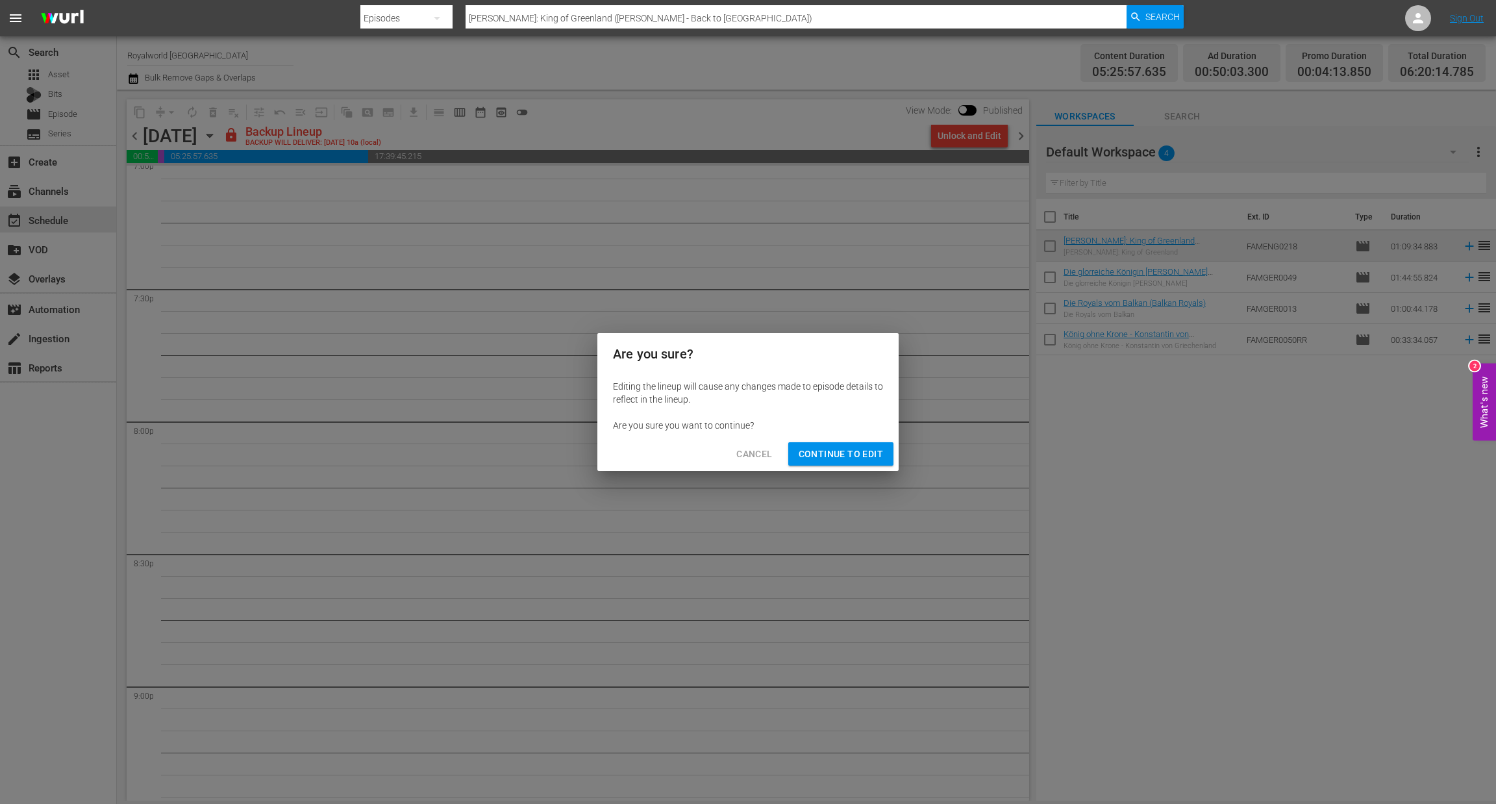
click at [874, 454] on span "Continue to Edit" at bounding box center [841, 454] width 84 height 16
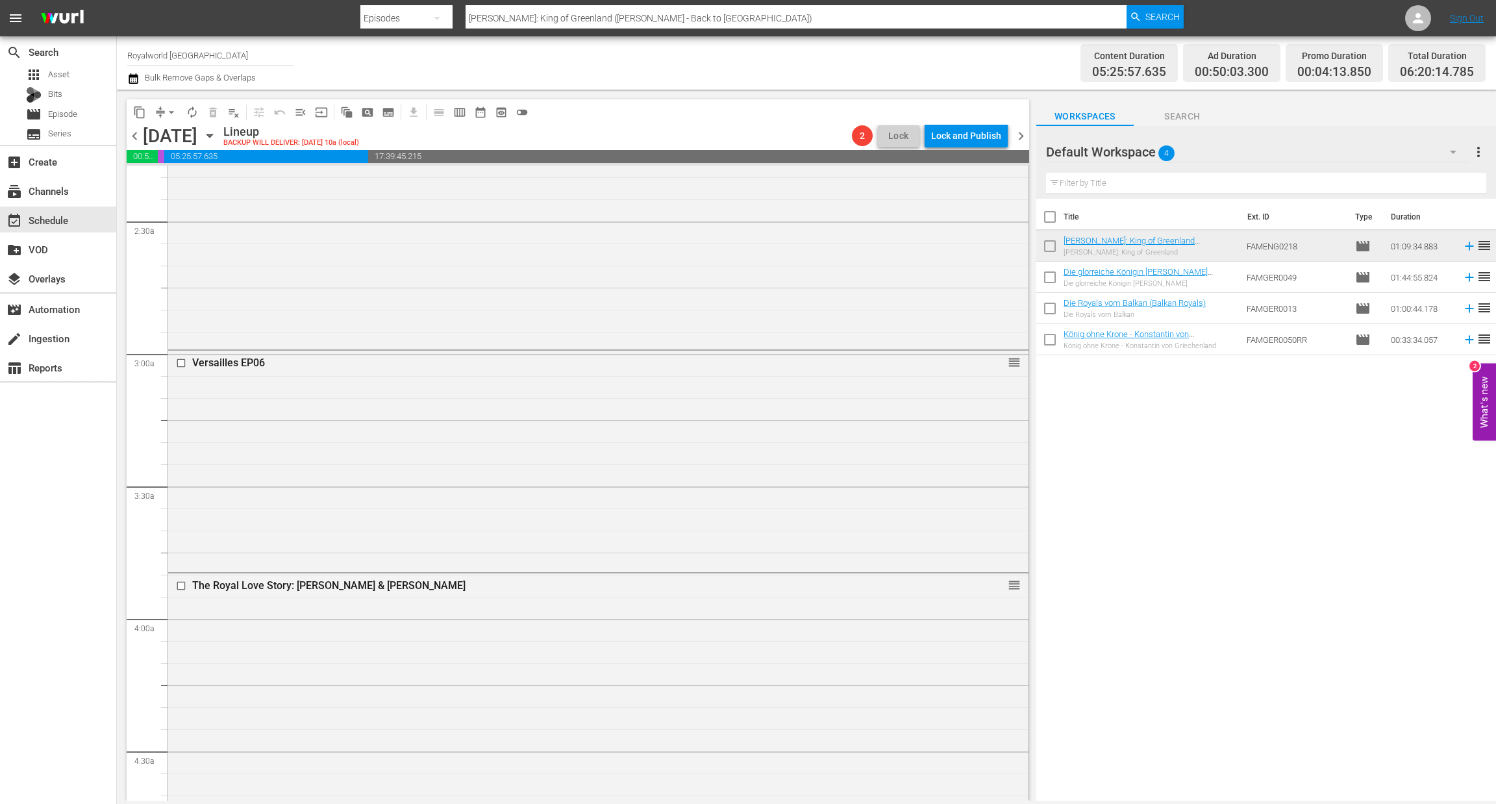
scroll to position [0, 0]
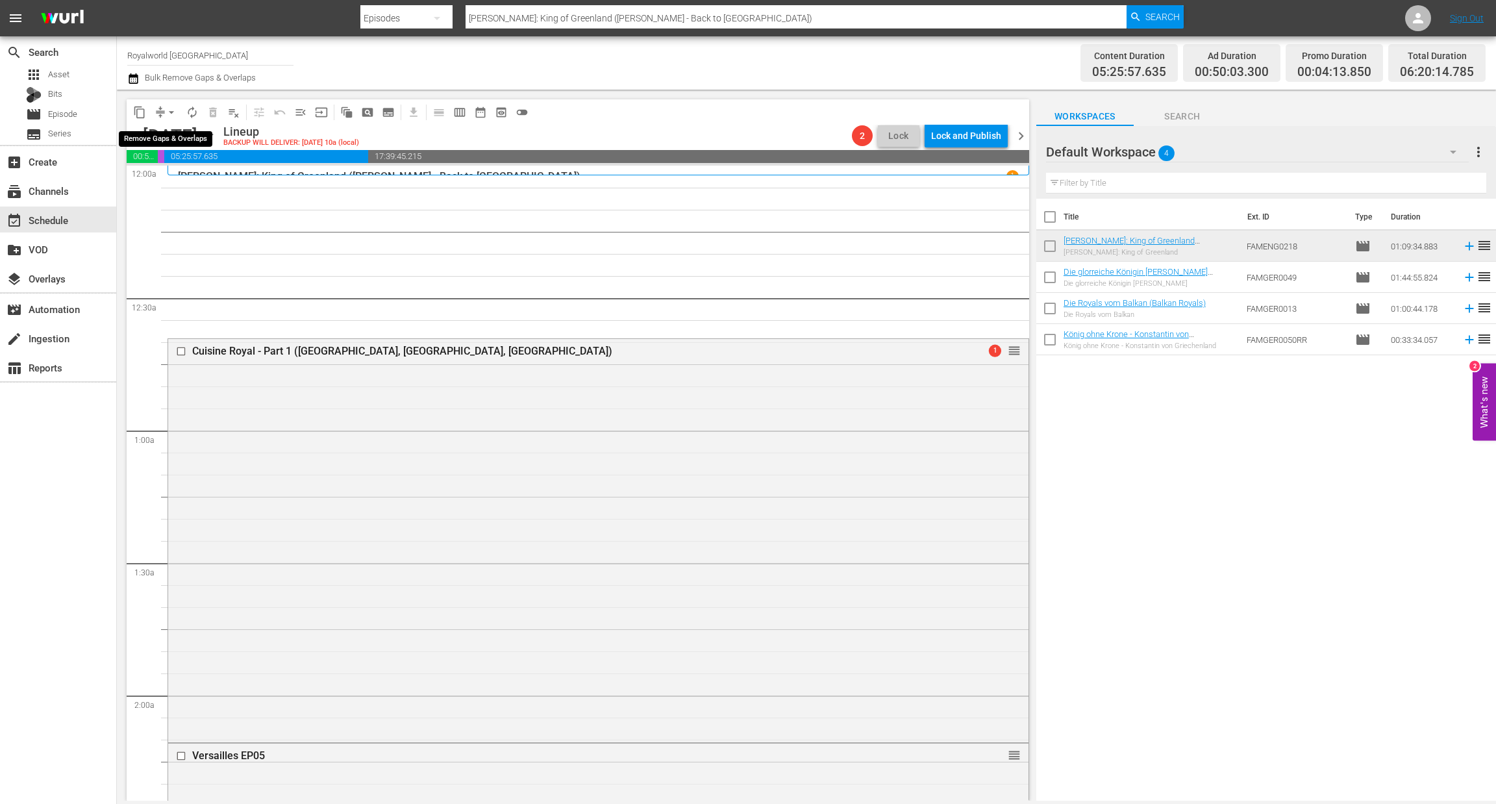
click at [170, 112] on span "arrow_drop_down" at bounding box center [171, 112] width 13 height 13
click at [203, 179] on li "Align to End of Previous Day" at bounding box center [172, 180] width 136 height 21
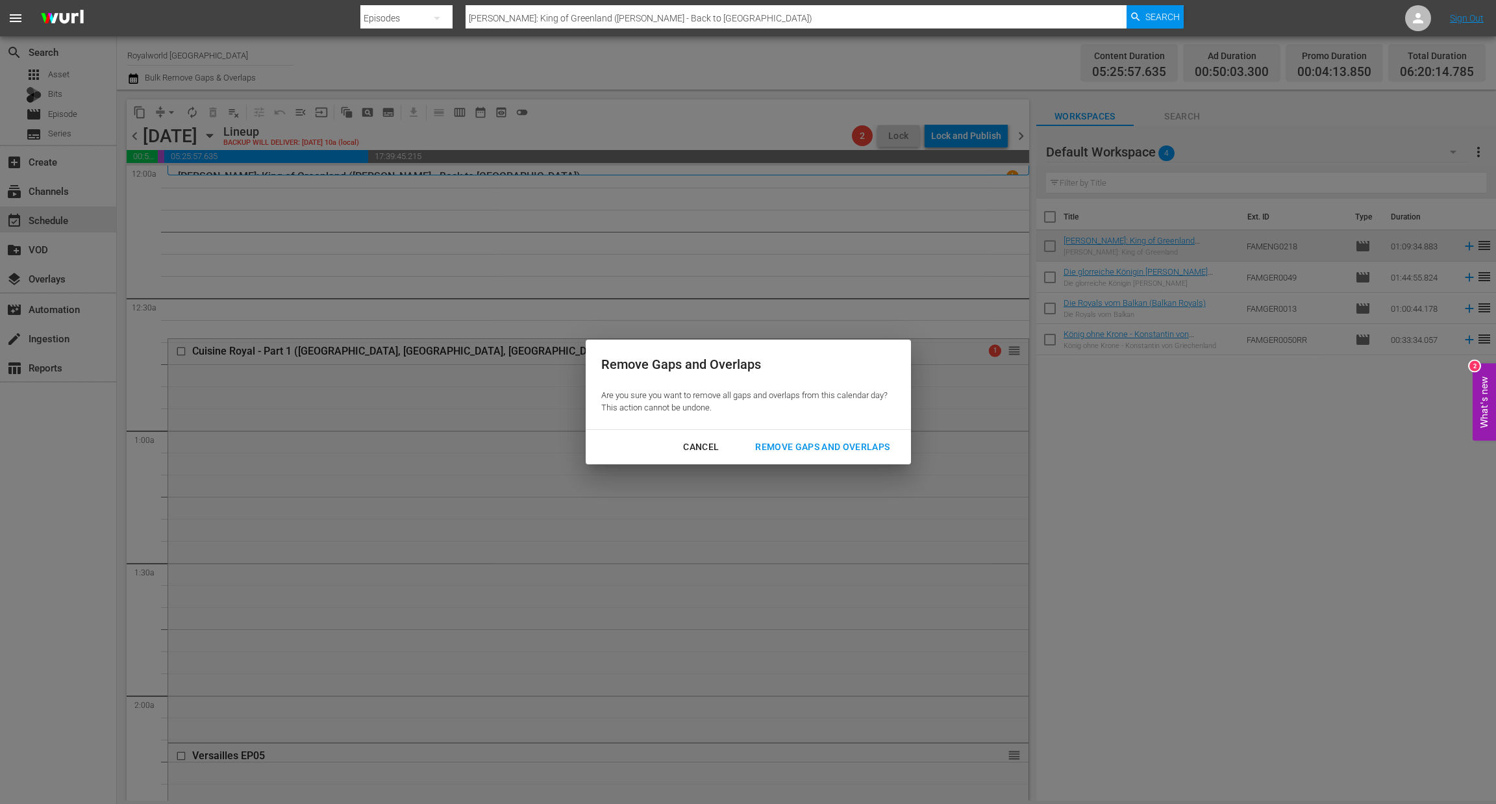
click at [819, 454] on div "Remove Gaps and Overlaps" at bounding box center [822, 447] width 155 height 16
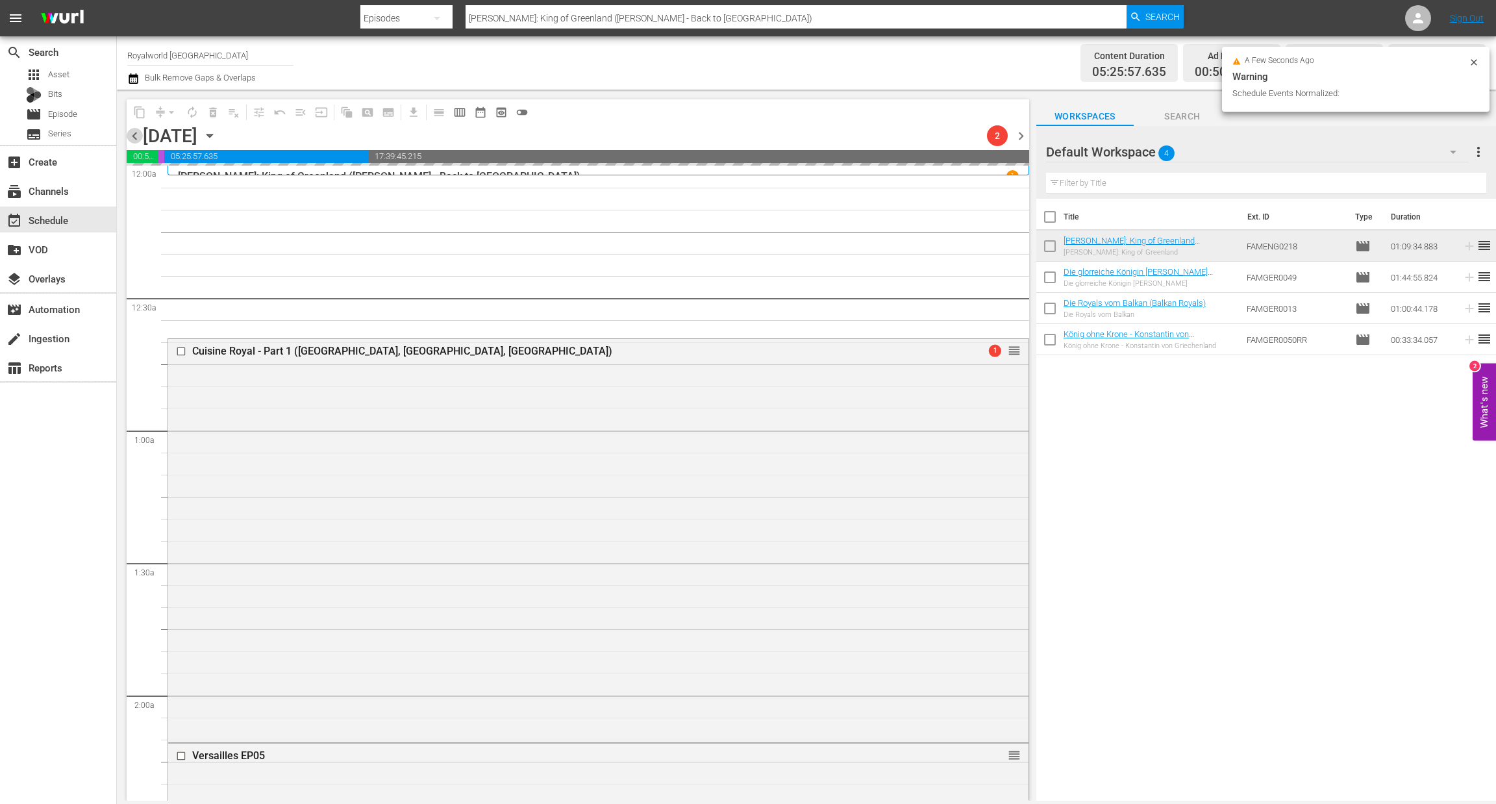
click at [137, 129] on span "chevron_left" at bounding box center [135, 136] width 16 height 16
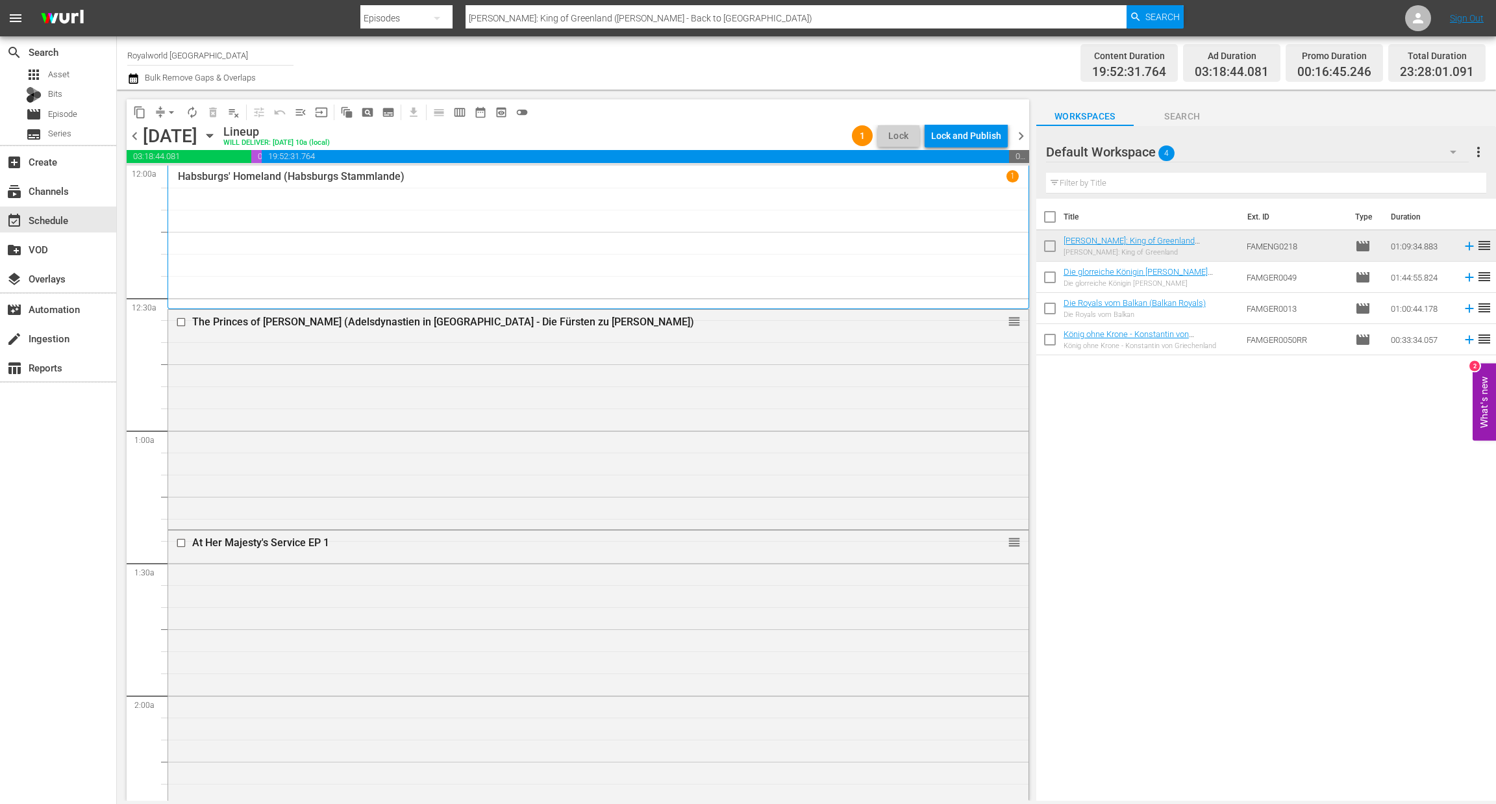
click at [964, 138] on div "Lock and Publish" at bounding box center [966, 135] width 70 height 23
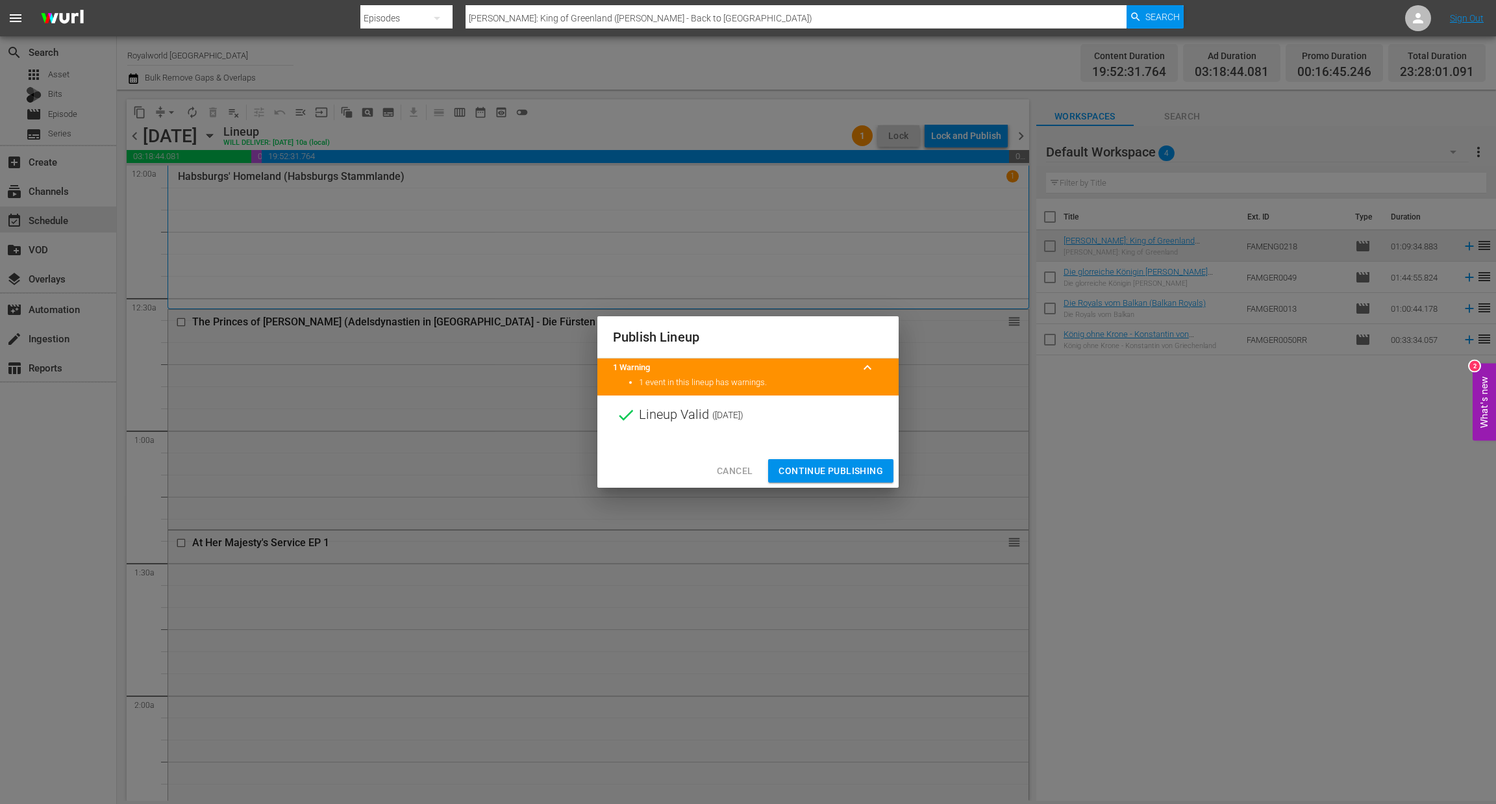
click at [837, 473] on span "Continue Publishing" at bounding box center [831, 471] width 105 height 16
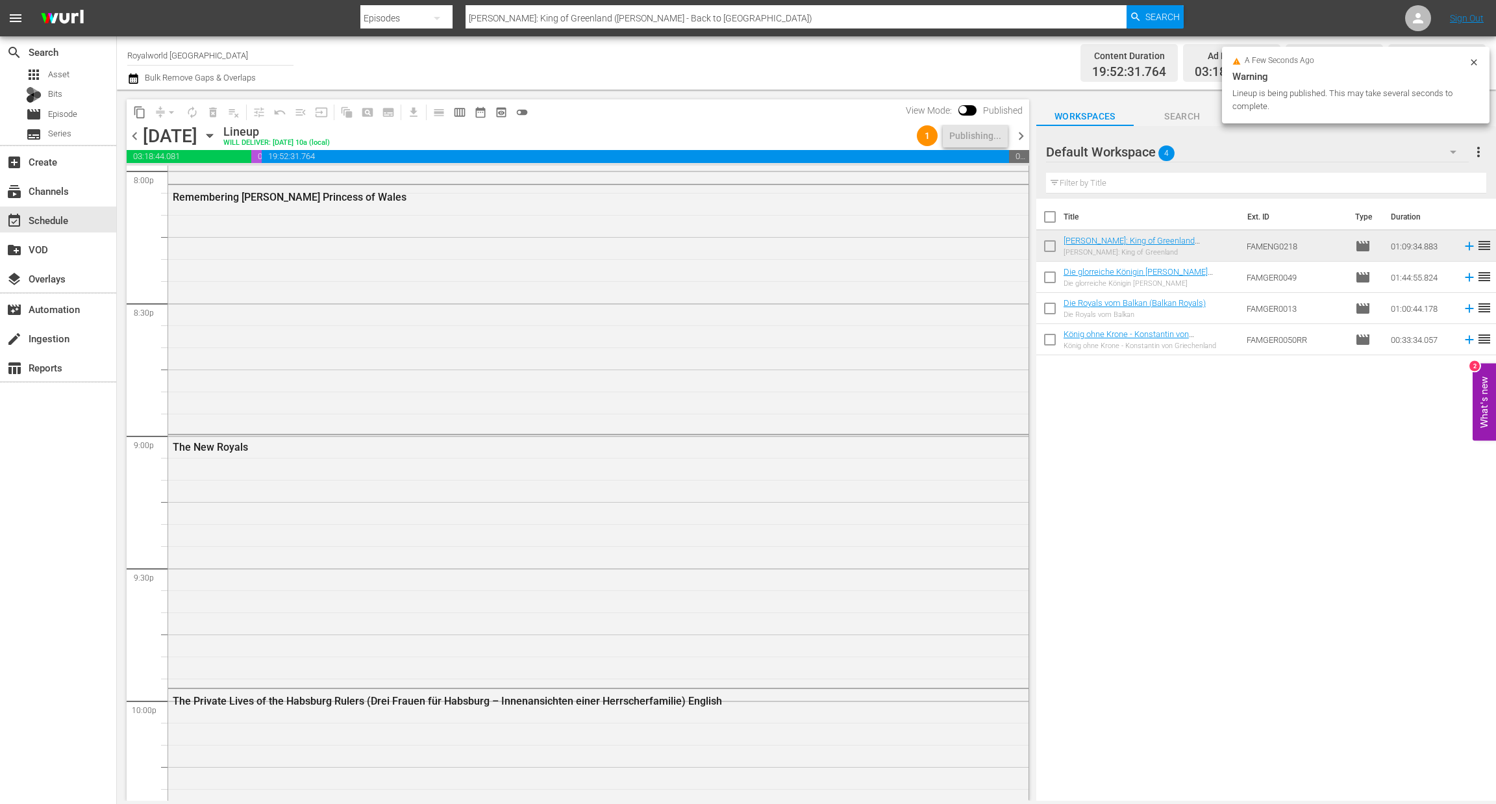
scroll to position [5726, 0]
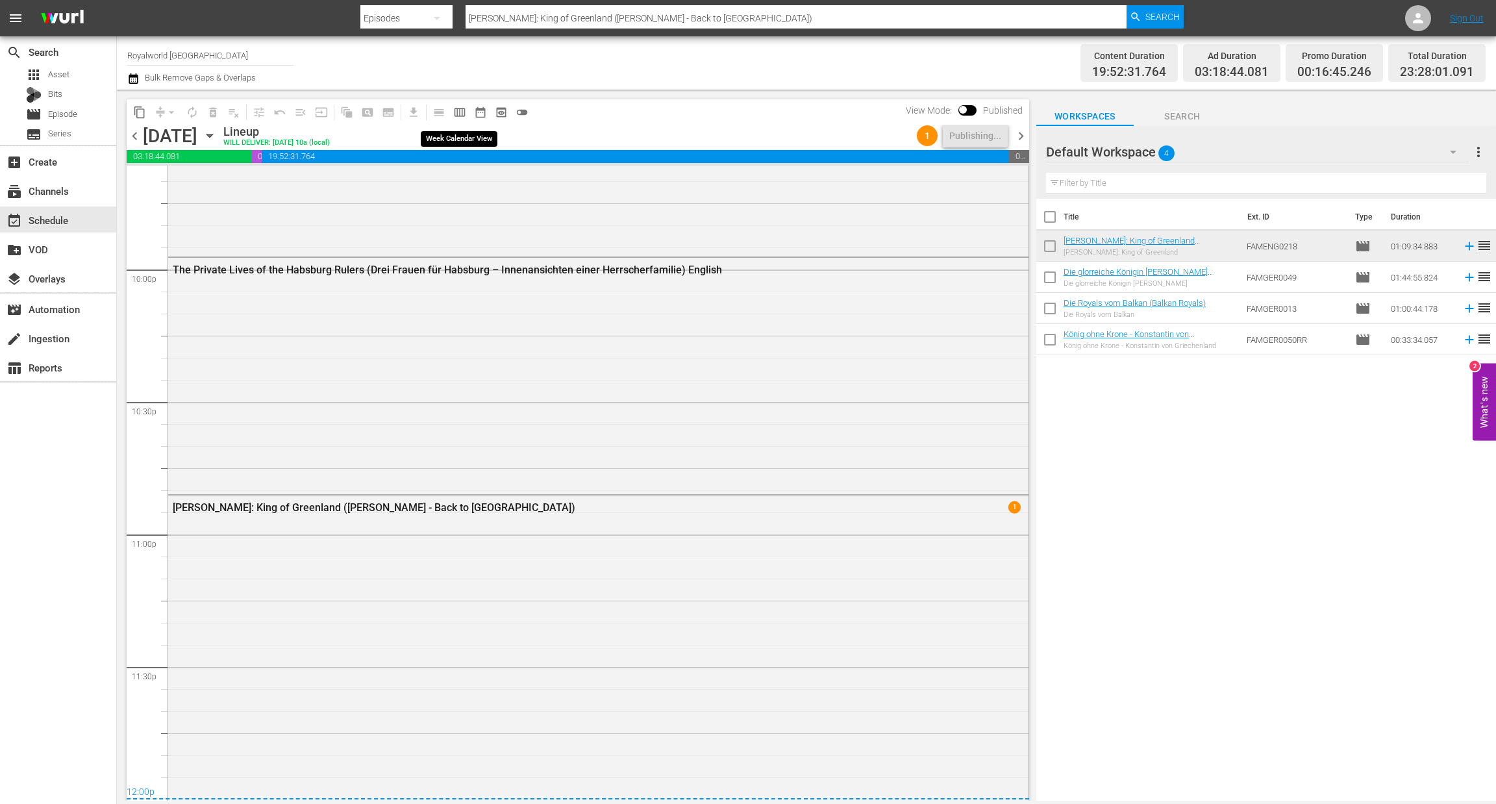
click at [458, 117] on span "calendar_view_week_outlined" at bounding box center [459, 112] width 13 height 13
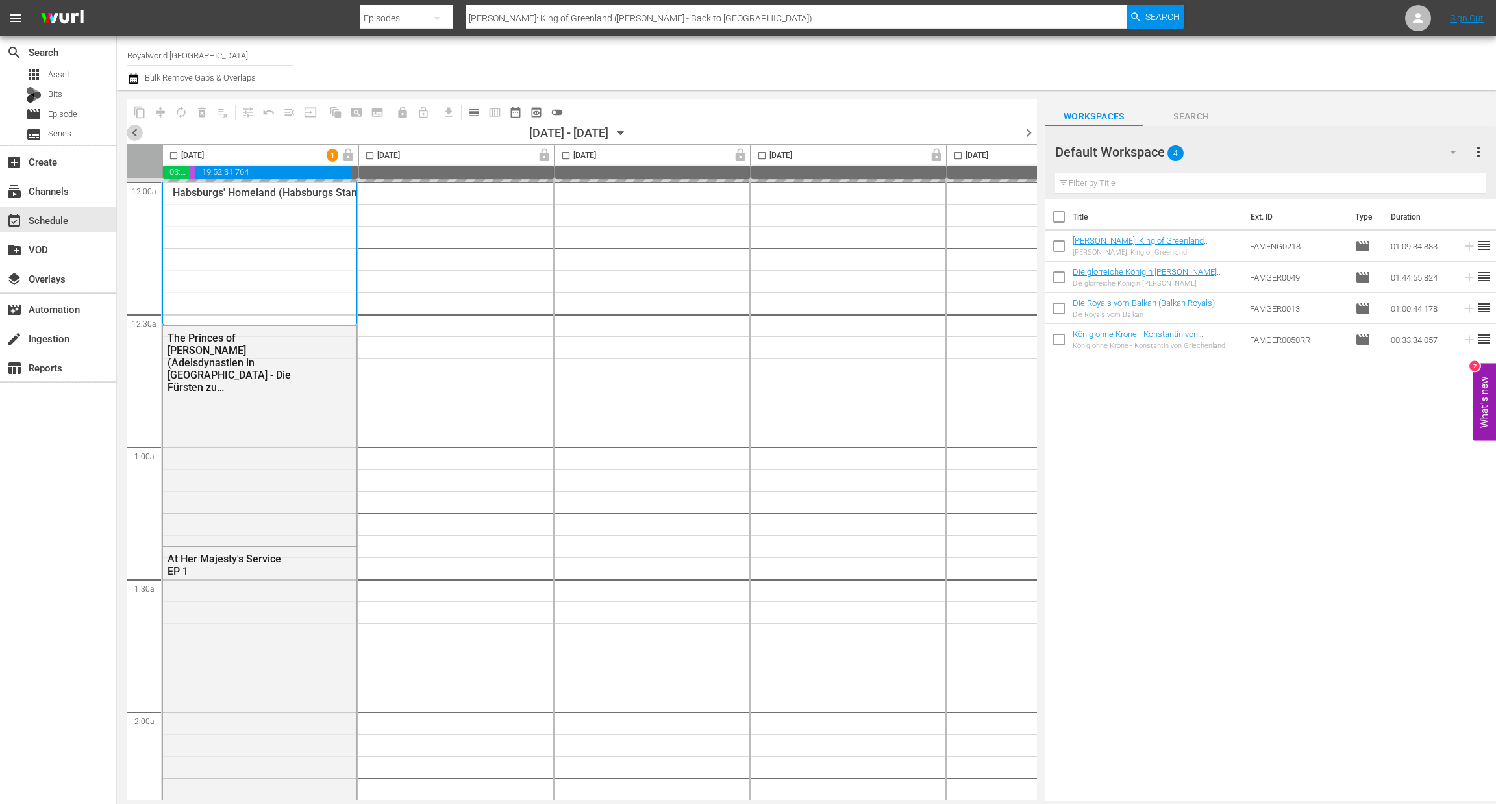
click at [134, 132] on span "chevron_left" at bounding box center [135, 133] width 16 height 16
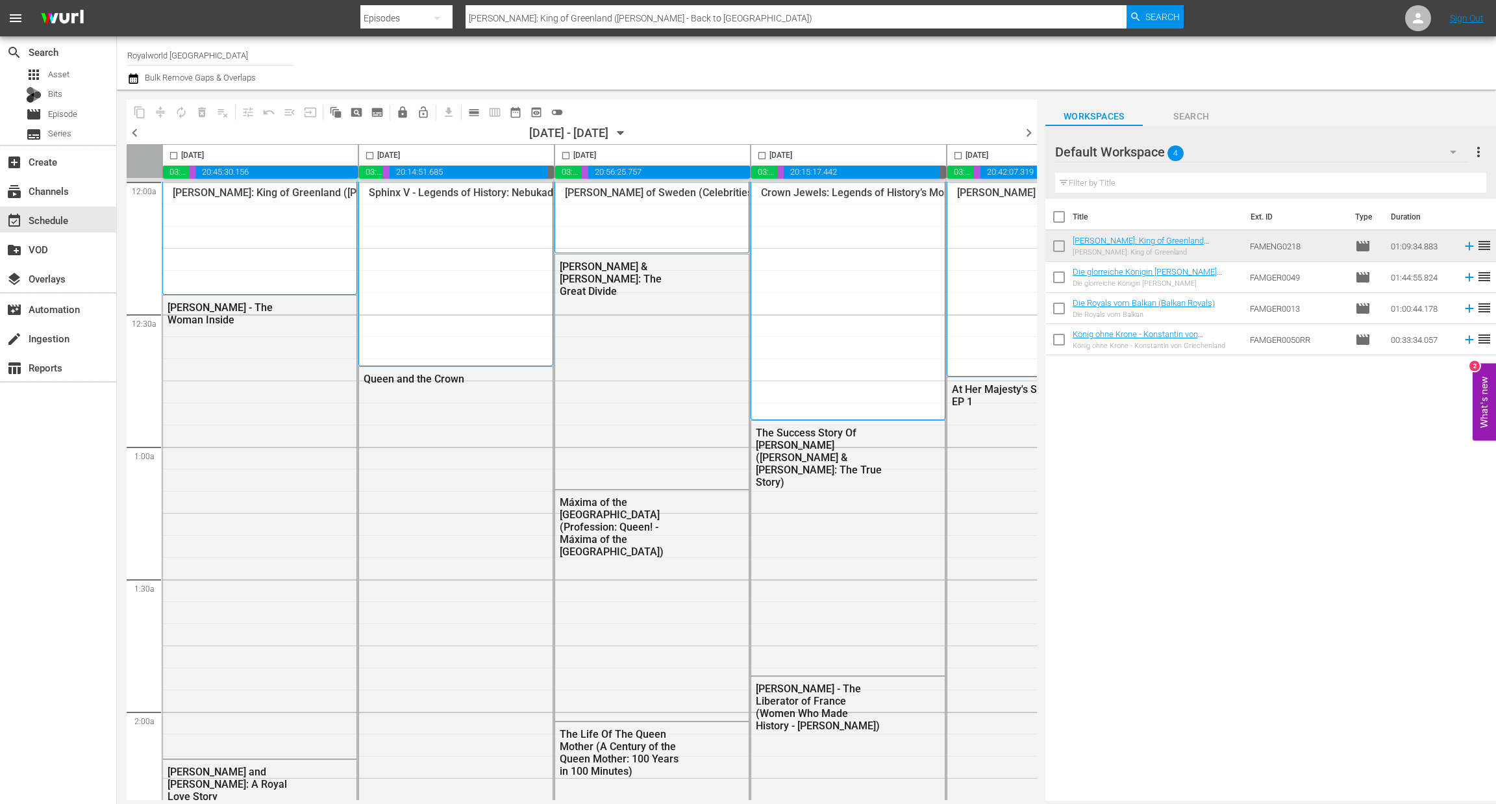
click at [763, 154] on input "checkbox" at bounding box center [762, 158] width 15 height 15
checkbox input "true"
click at [142, 105] on button "content_copy" at bounding box center [139, 112] width 21 height 21
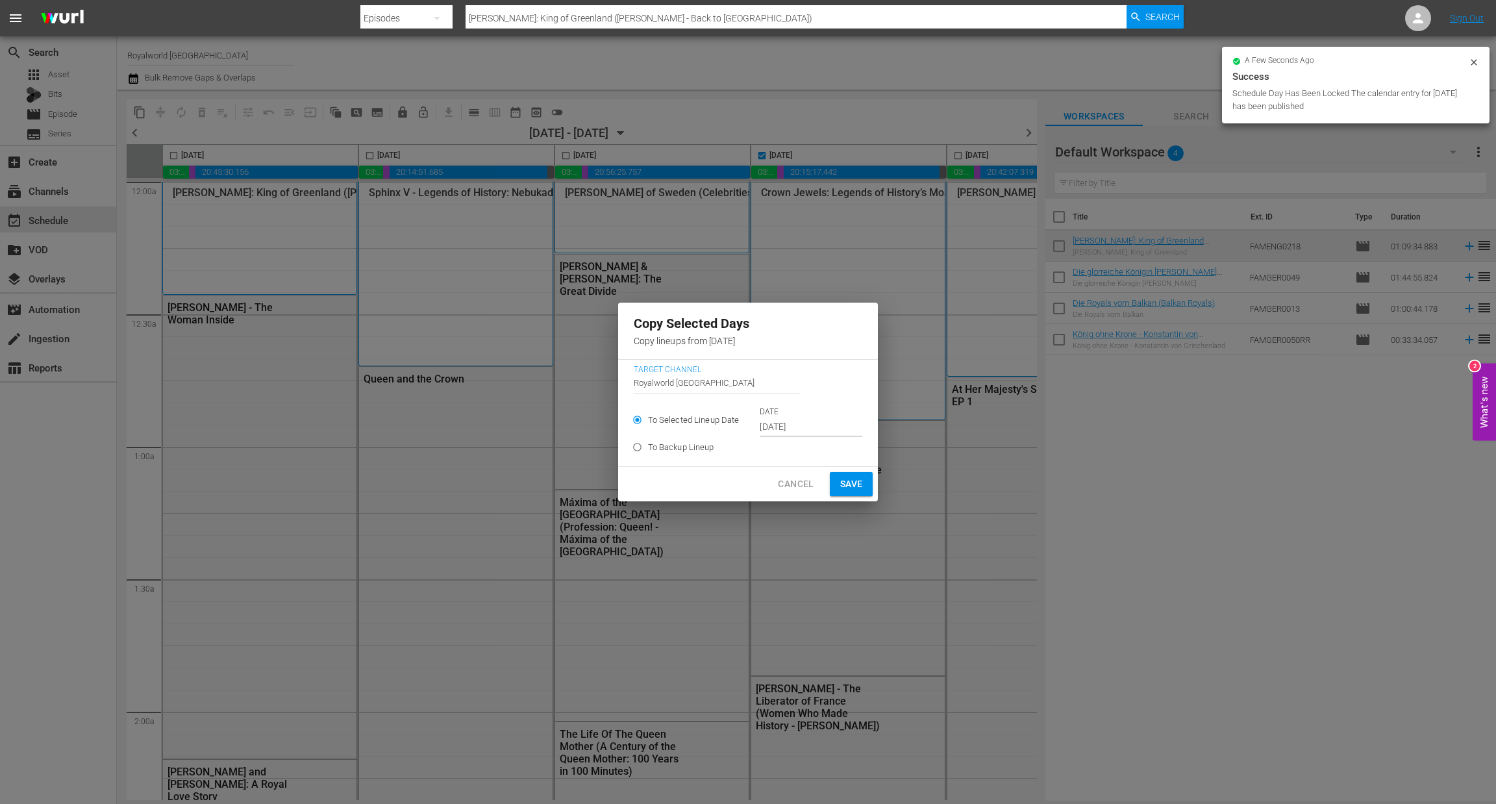
click at [820, 424] on input "[DATE]" at bounding box center [811, 427] width 103 height 19
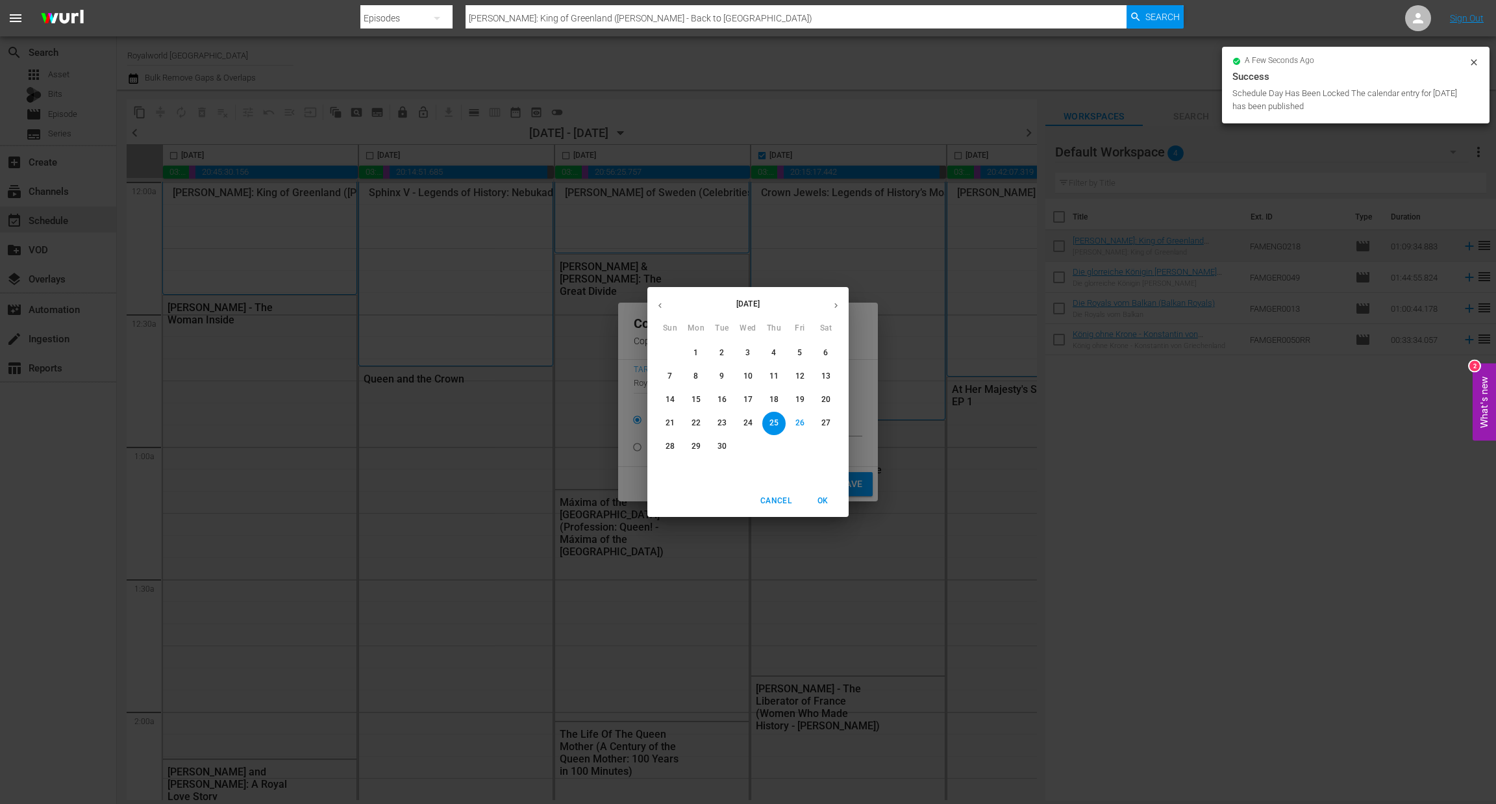
click at [719, 445] on p "30" at bounding box center [722, 446] width 9 height 11
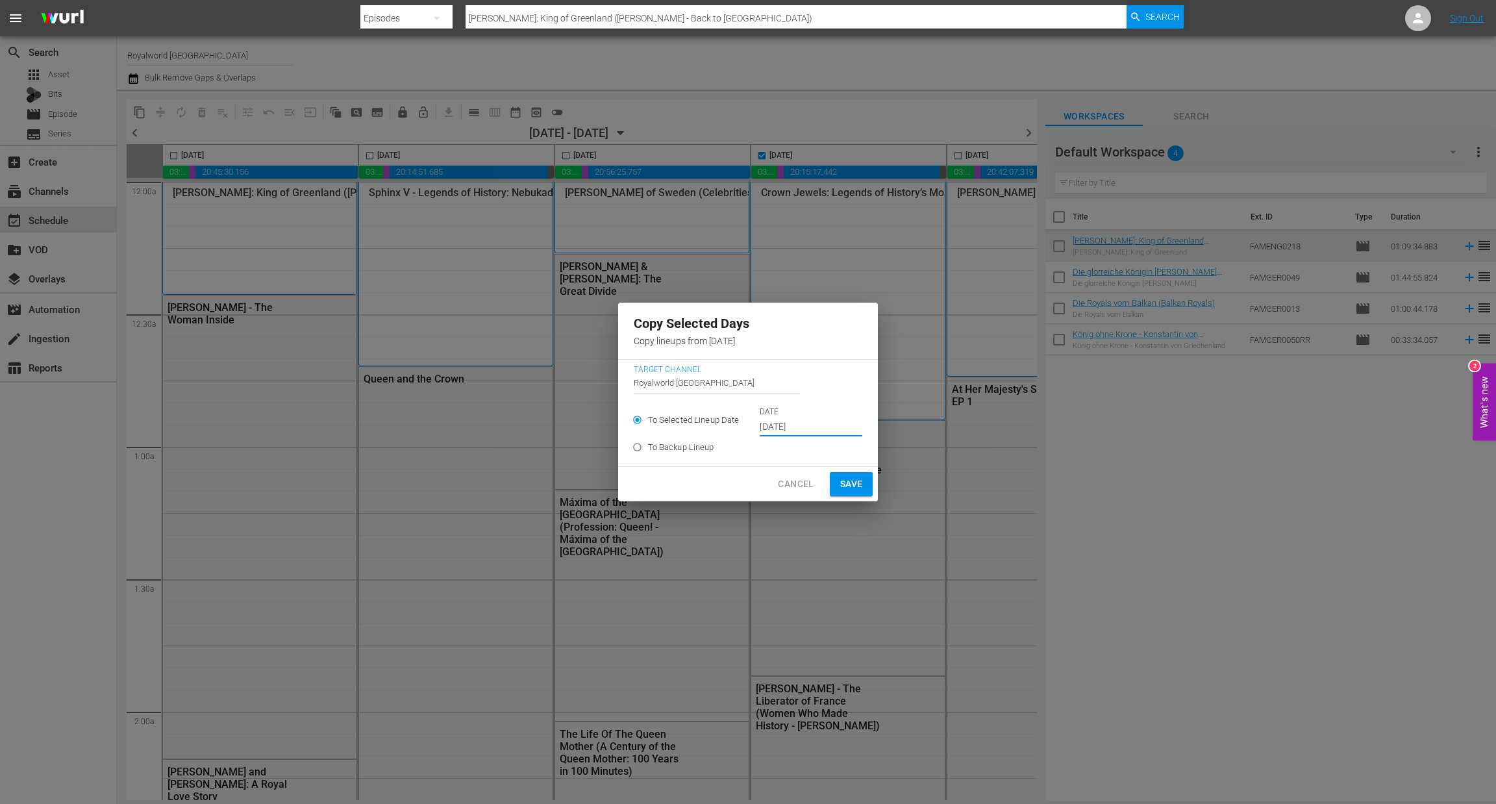
click at [846, 488] on span "Save" at bounding box center [851, 484] width 23 height 16
type input "[DATE]"
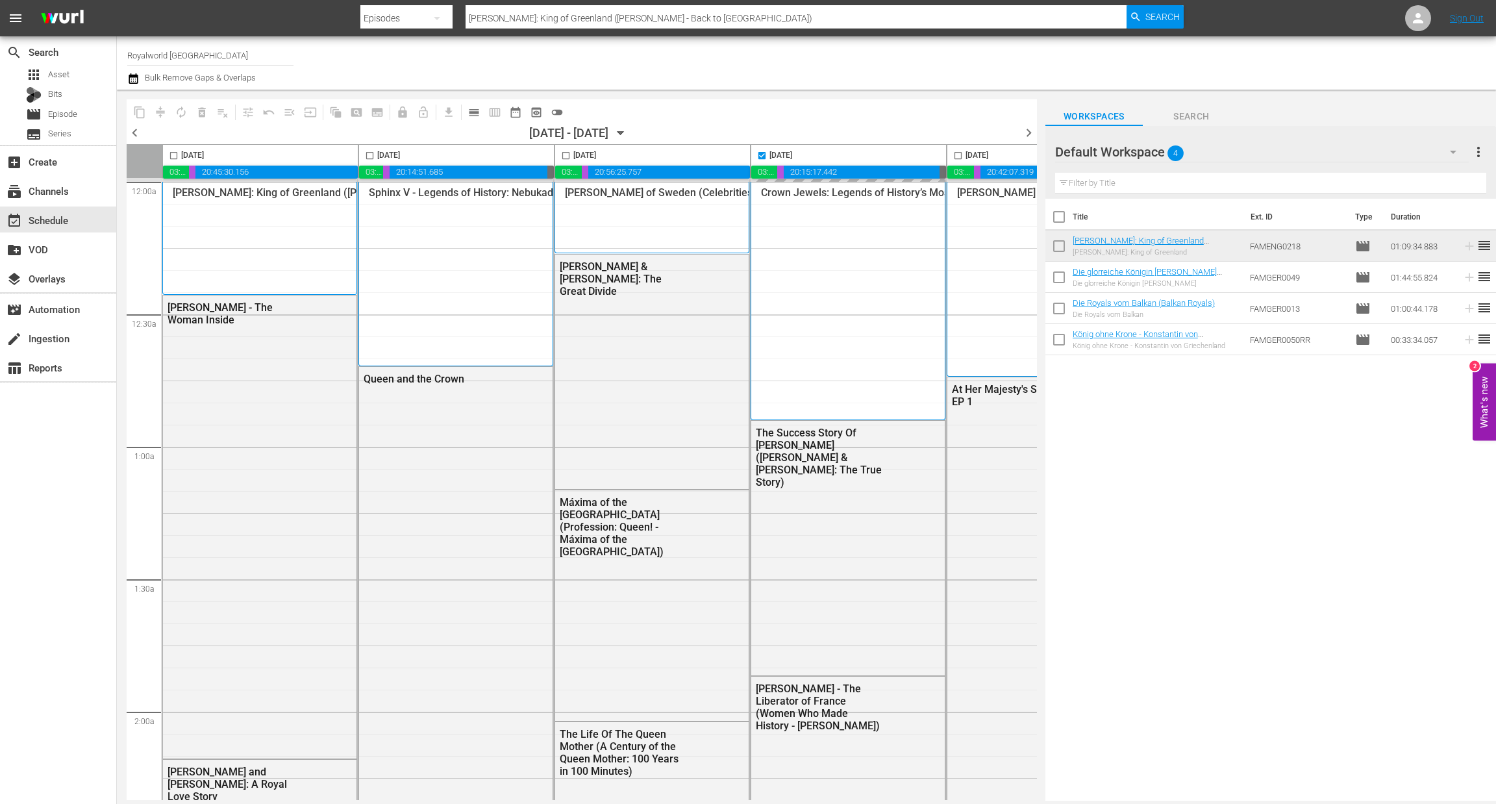
checkbox input "false"
click at [1029, 132] on span "chevron_right" at bounding box center [1029, 133] width 16 height 16
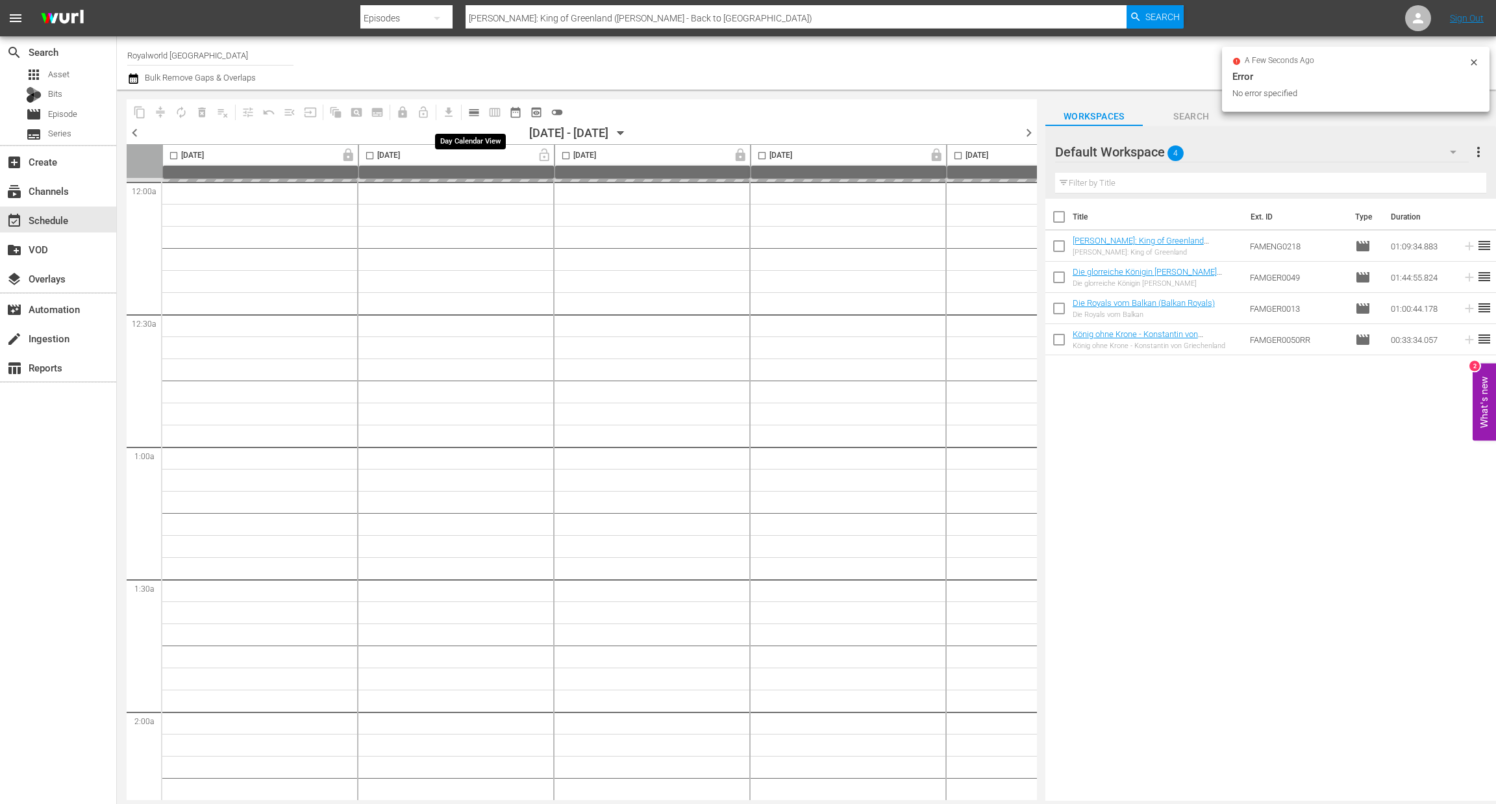
click at [472, 112] on span "calendar_view_day_outlined" at bounding box center [474, 112] width 13 height 13
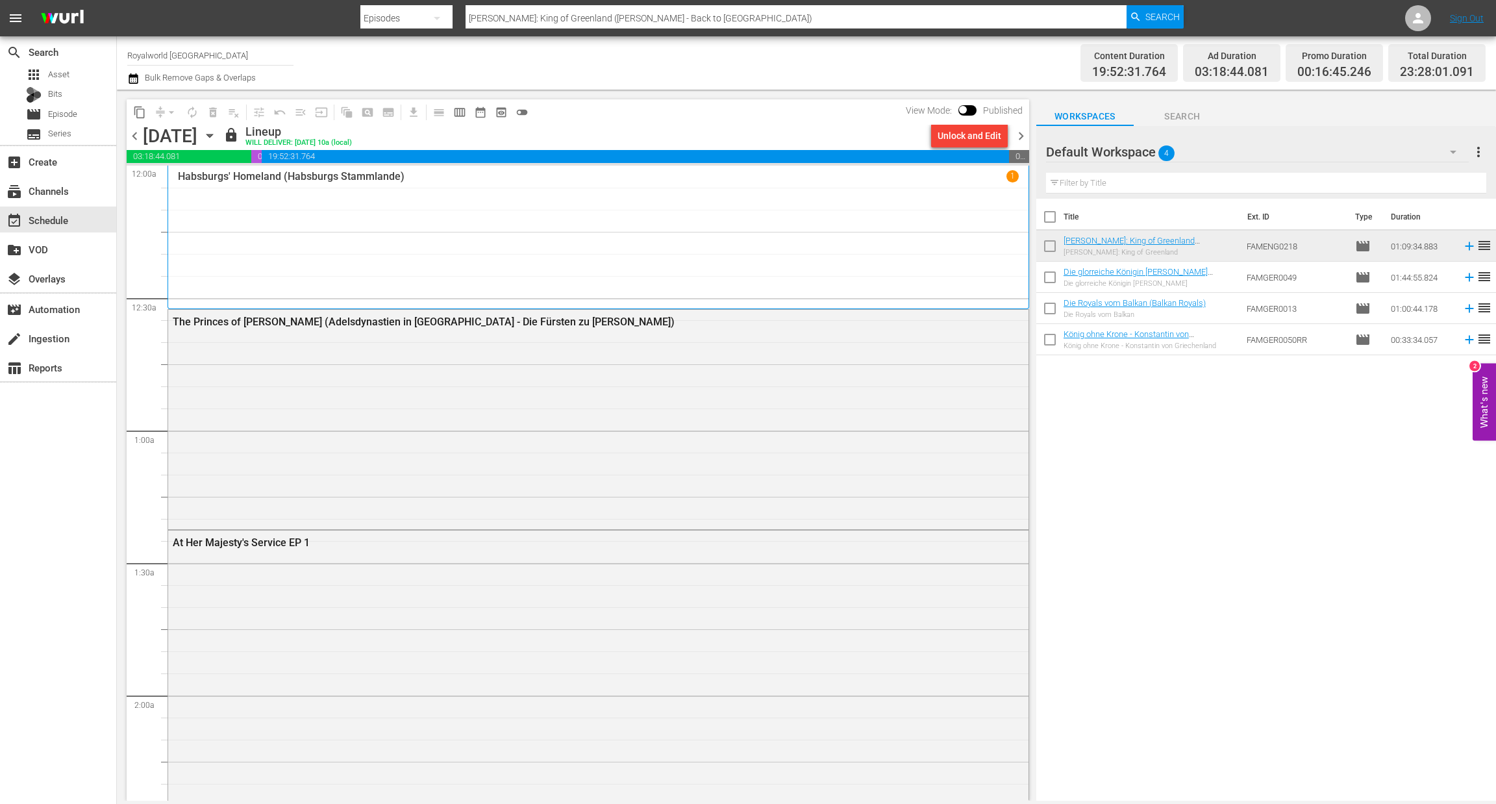
click at [1022, 134] on span "chevron_right" at bounding box center [1021, 136] width 16 height 16
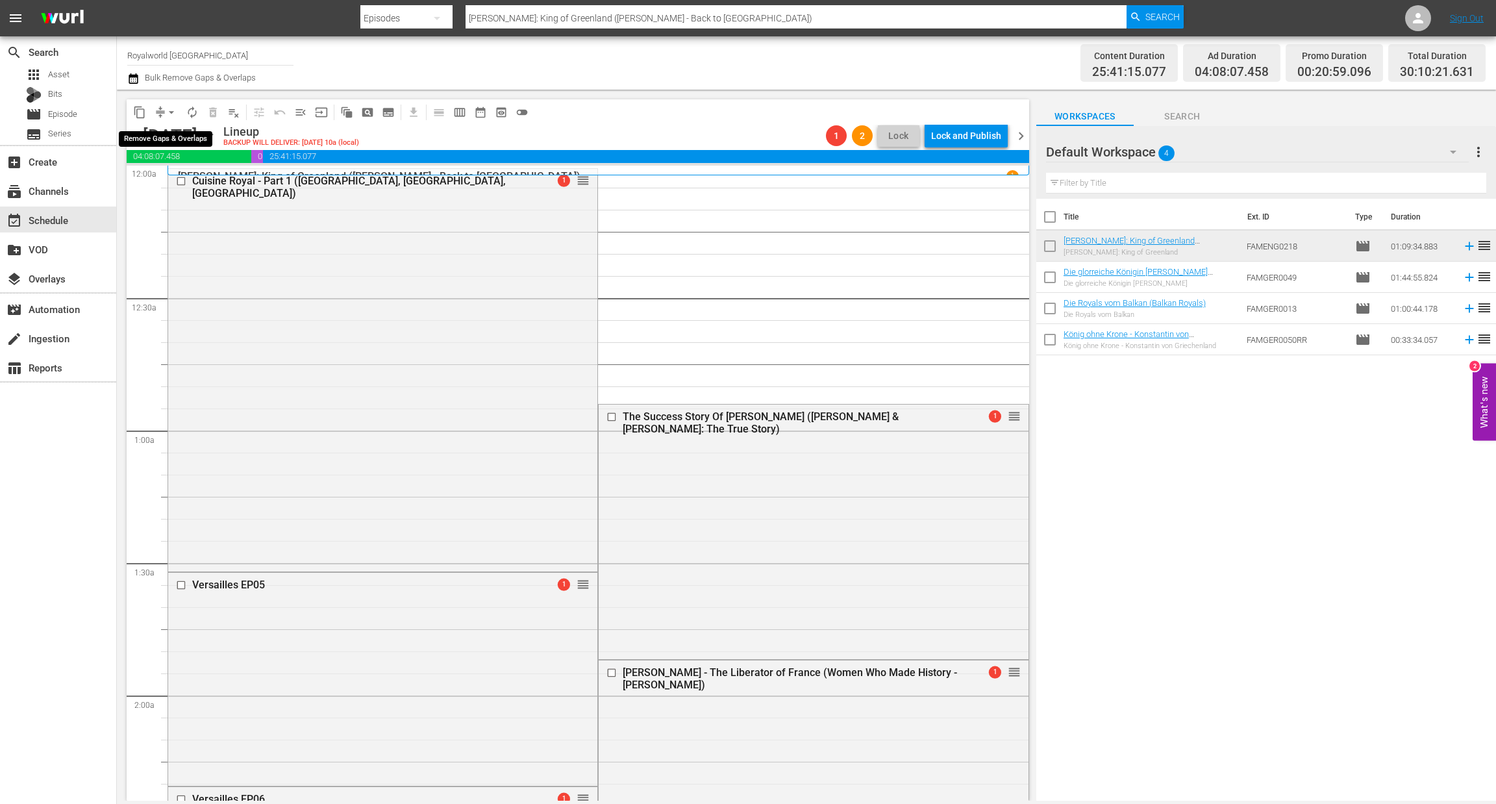
click at [176, 109] on span "arrow_drop_down" at bounding box center [171, 112] width 13 height 13
click at [198, 175] on li "Align to End of Previous Day" at bounding box center [172, 180] width 136 height 21
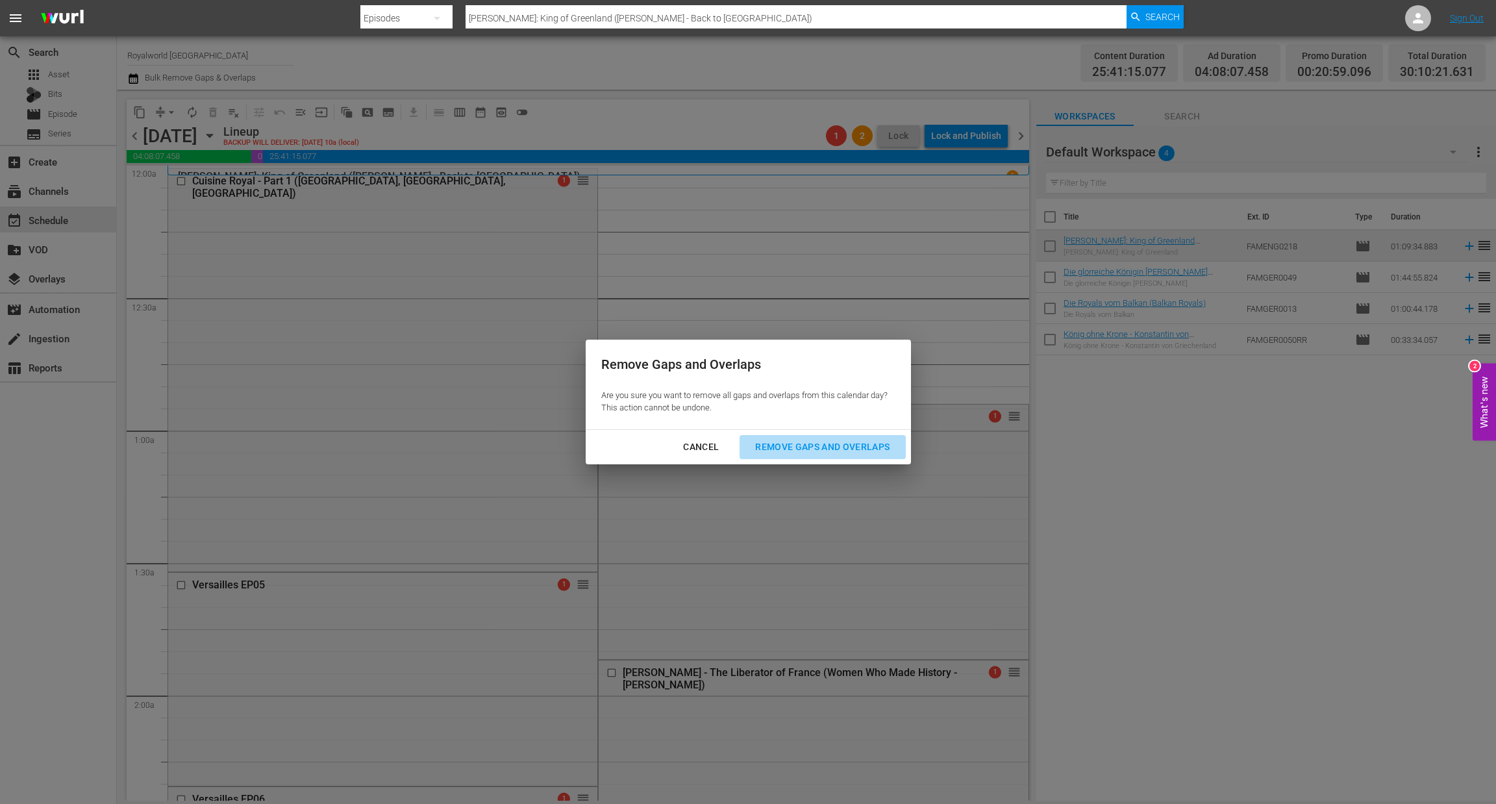
click at [783, 446] on div "Remove Gaps and Overlaps" at bounding box center [822, 447] width 155 height 16
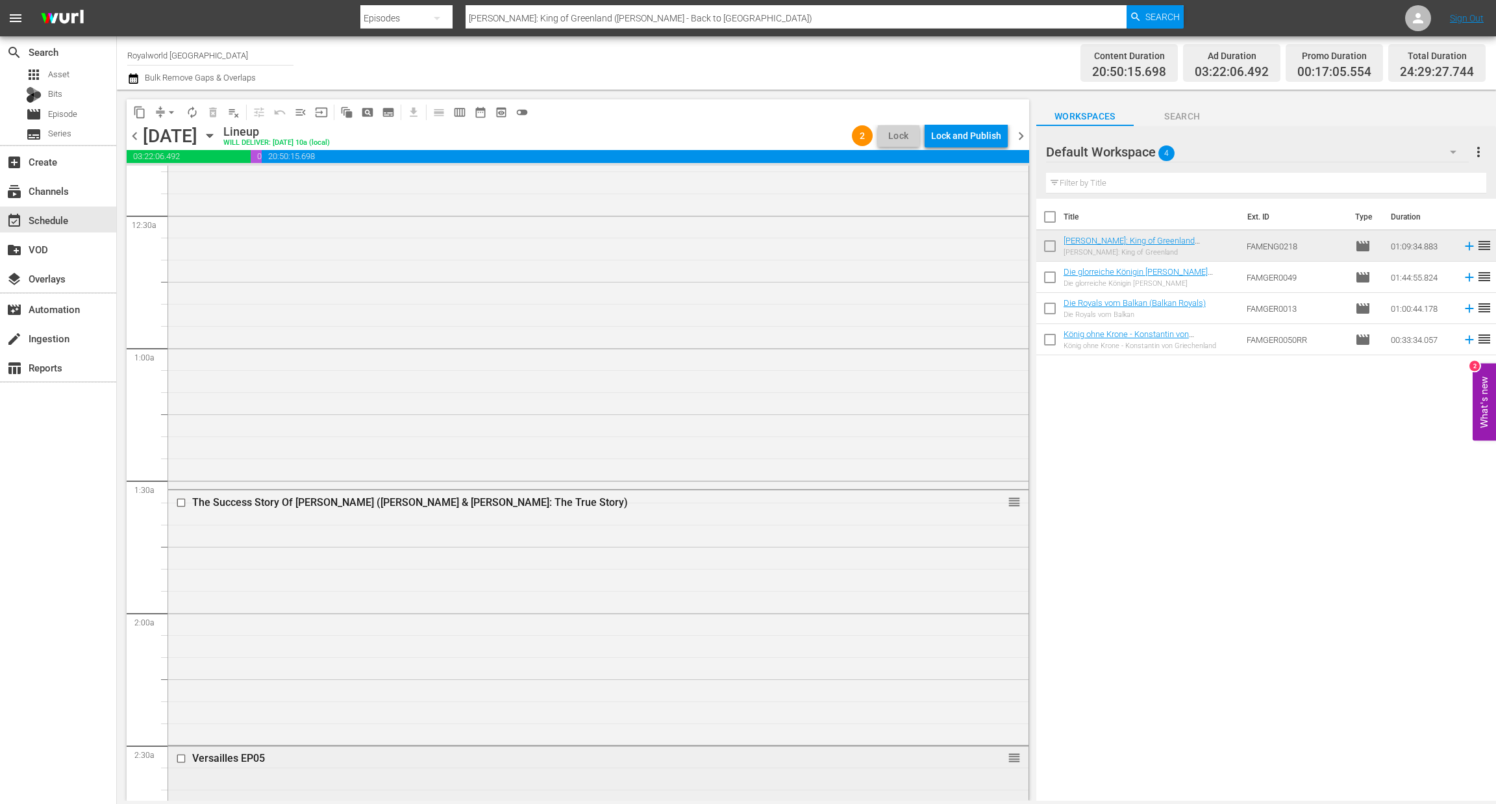
scroll to position [486, 0]
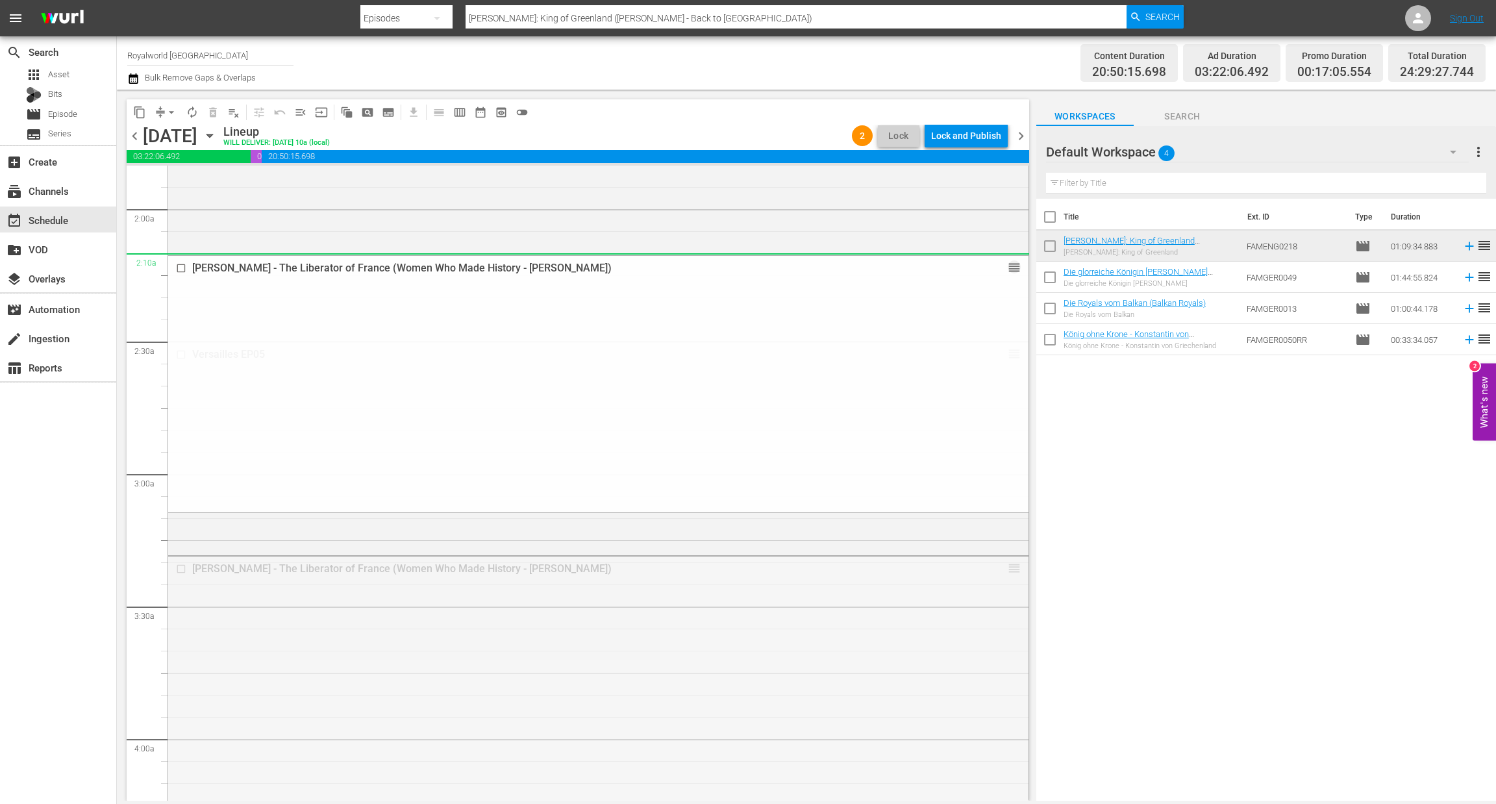
drag, startPoint x: 996, startPoint y: 570, endPoint x: 903, endPoint y: 266, distance: 318.0
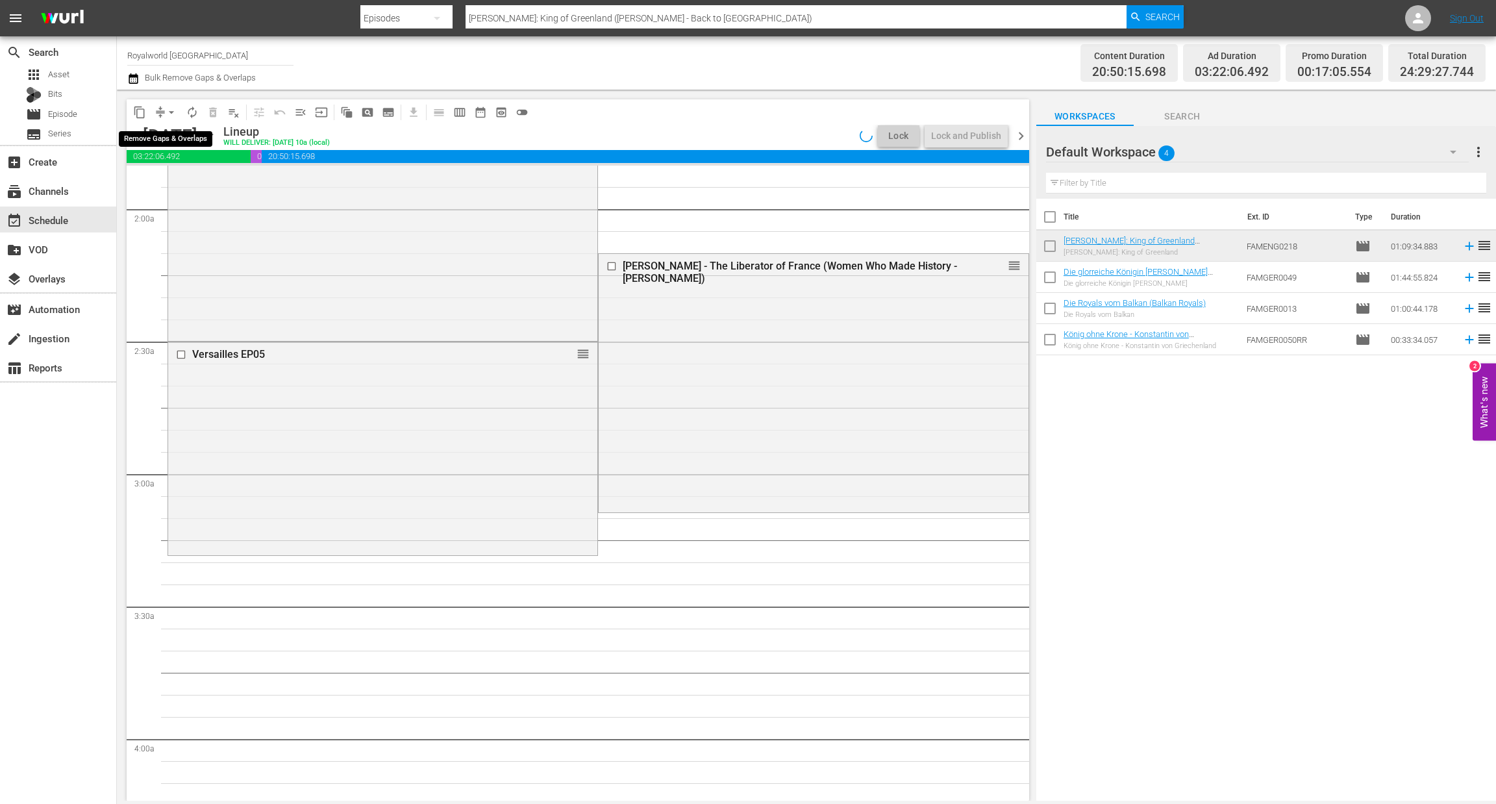
click at [170, 112] on span "arrow_drop_down" at bounding box center [171, 112] width 13 height 13
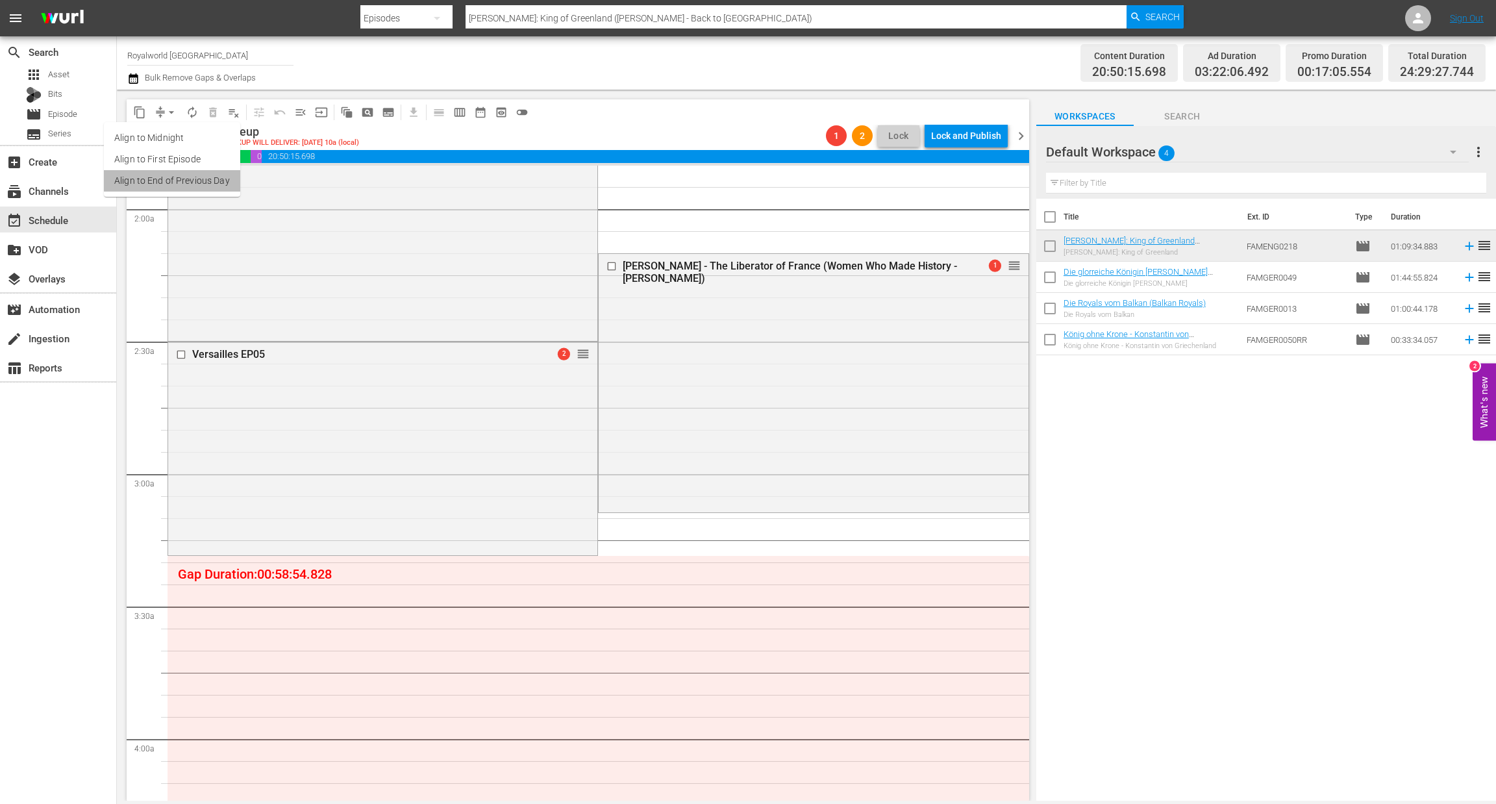
click at [184, 189] on li "Align to End of Previous Day" at bounding box center [172, 180] width 136 height 21
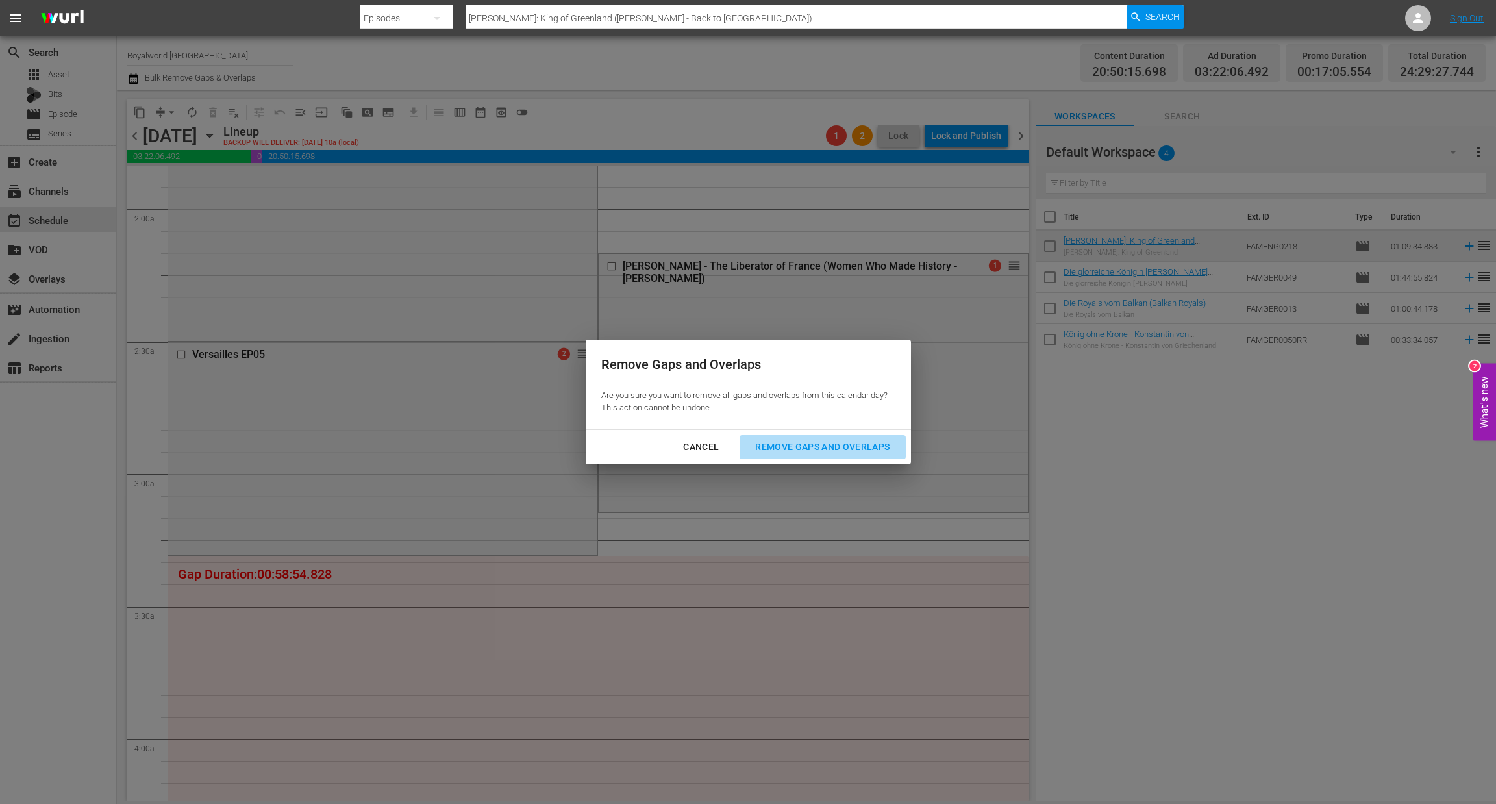
click at [794, 448] on div "Remove Gaps and Overlaps" at bounding box center [822, 447] width 155 height 16
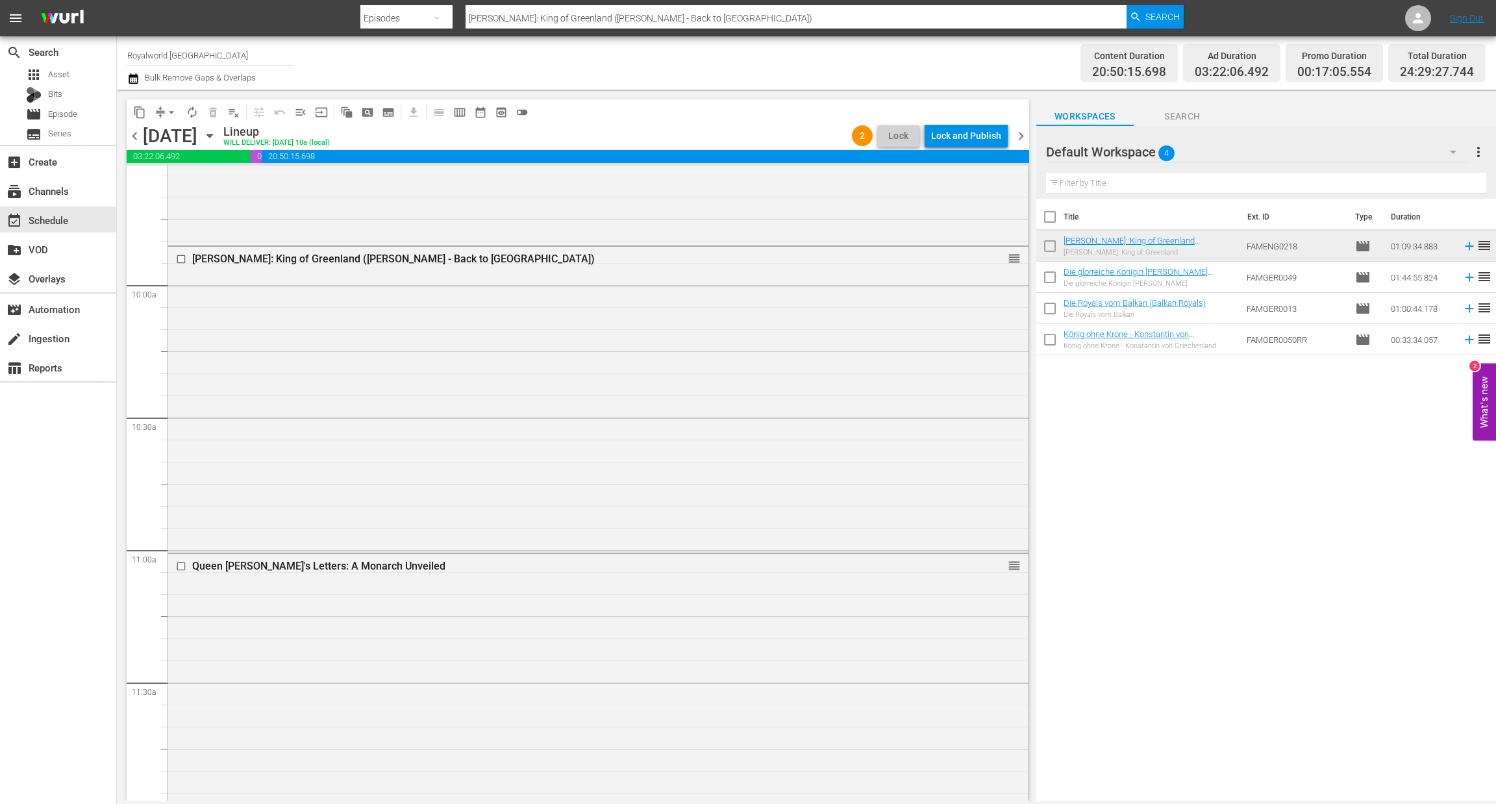
scroll to position [2532, 0]
click at [182, 263] on div at bounding box center [182, 257] width 19 height 16
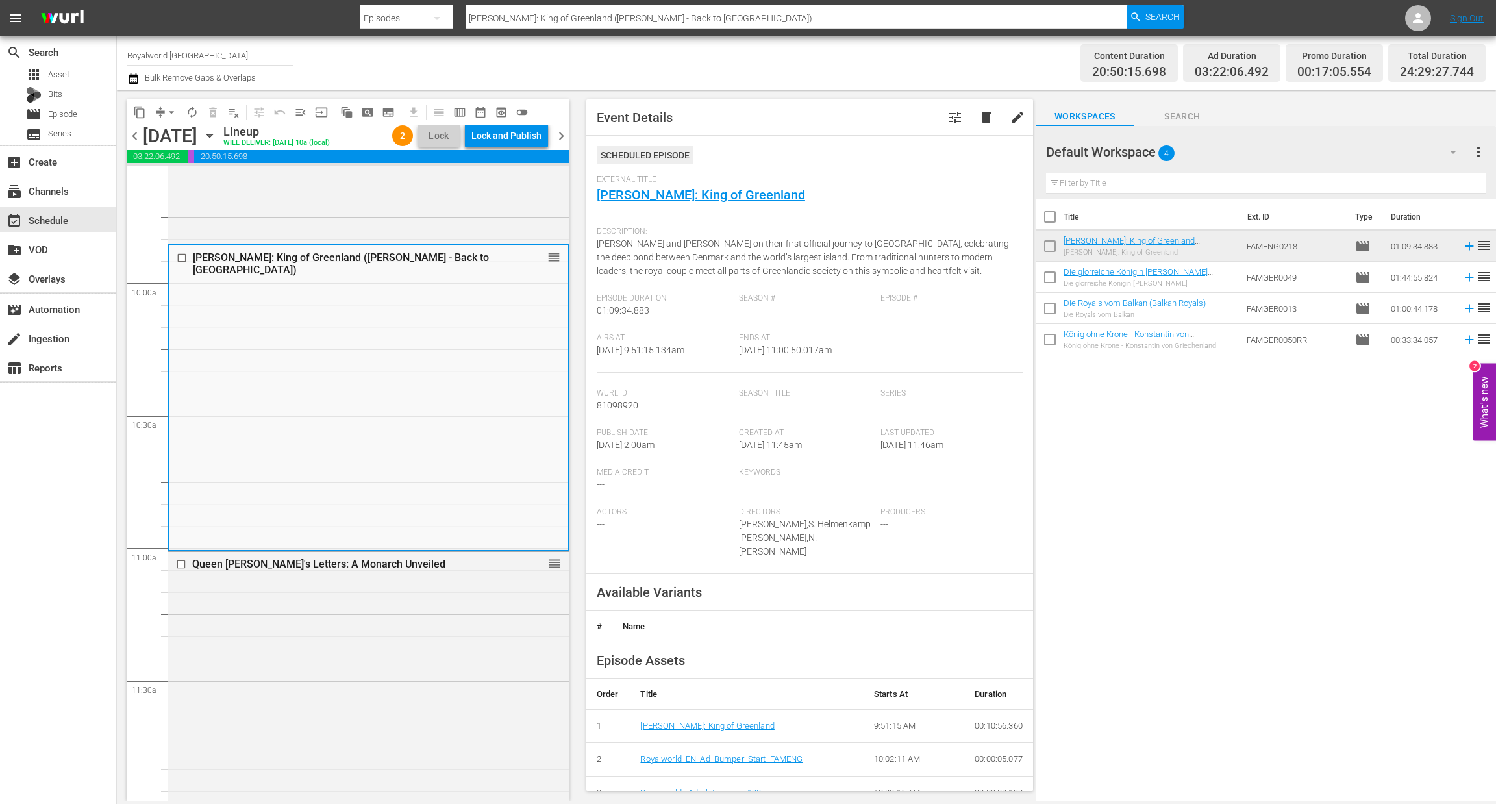
click at [185, 253] on input "checkbox" at bounding box center [184, 258] width 14 height 11
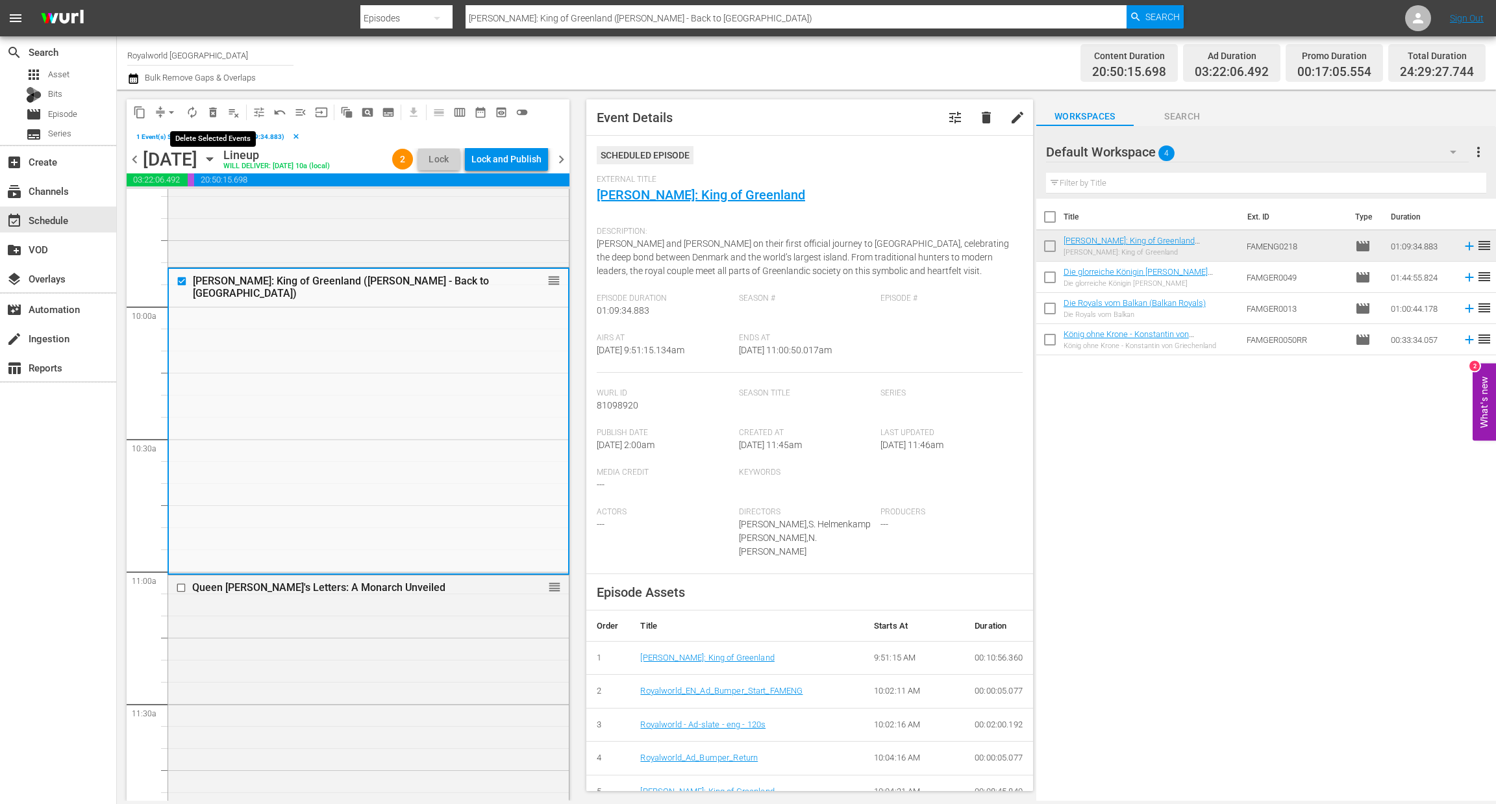
click at [211, 119] on button "delete_forever_outlined" at bounding box center [213, 112] width 21 height 21
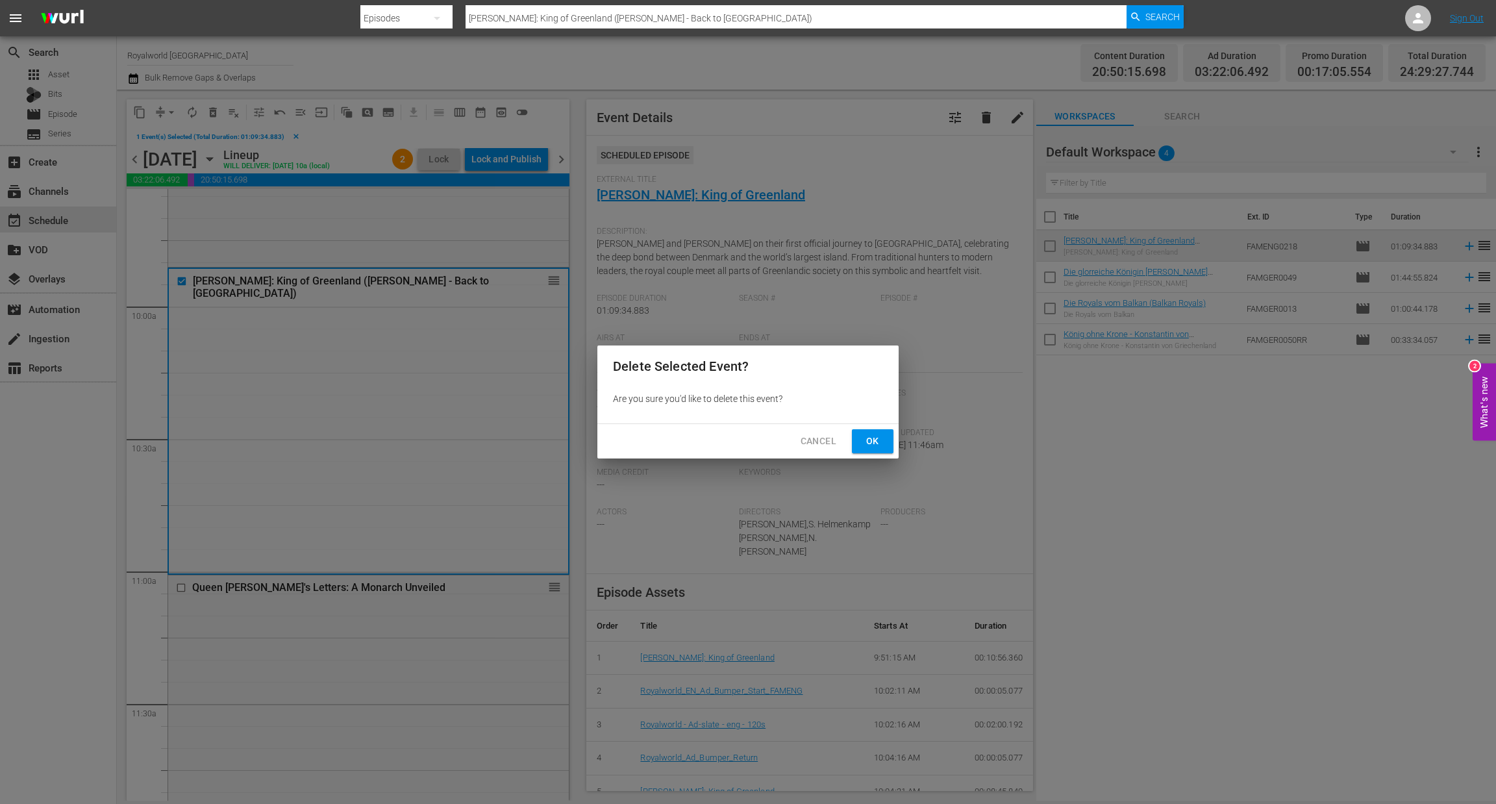
click at [868, 436] on span "Ok" at bounding box center [873, 441] width 21 height 16
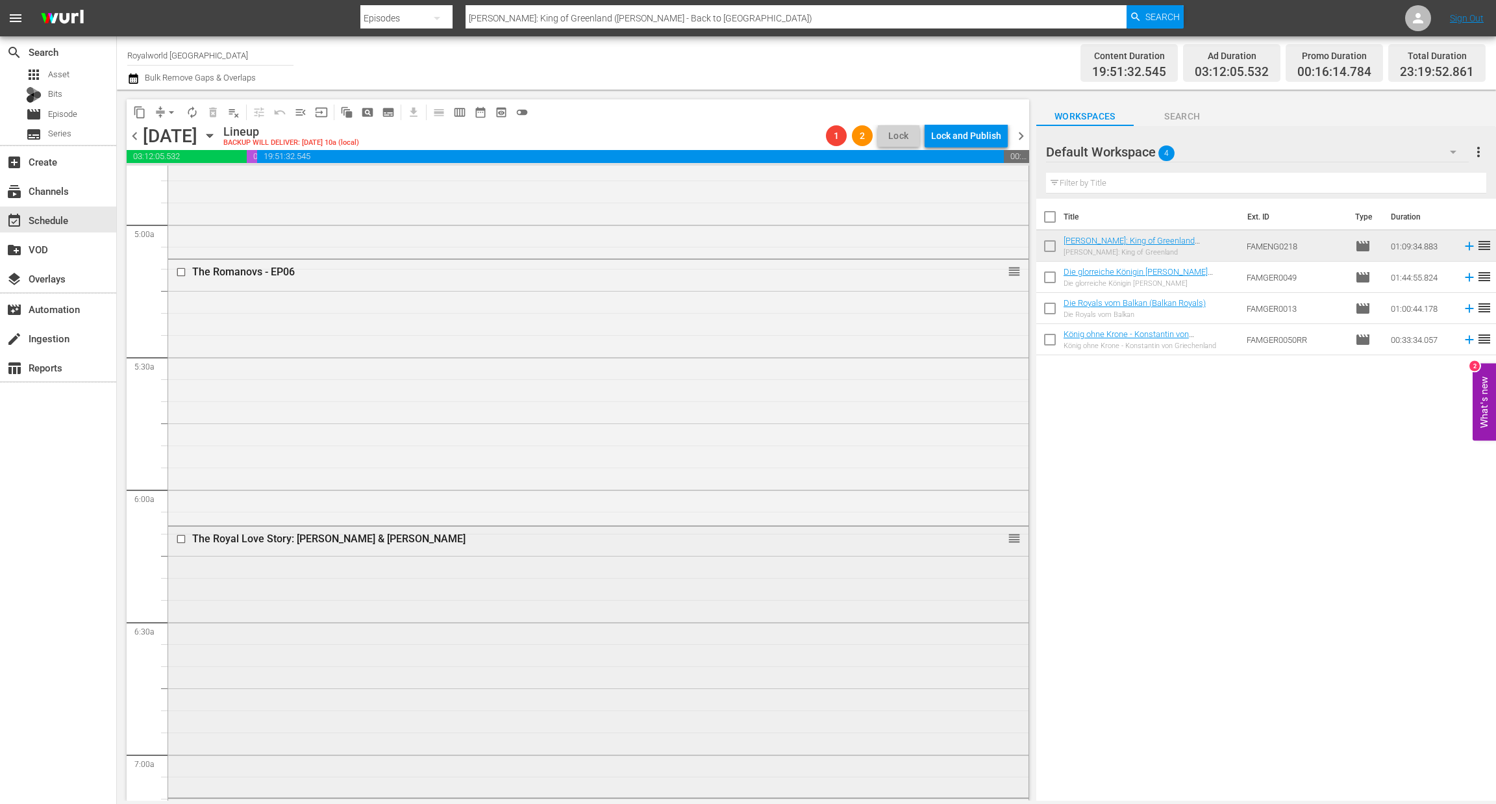
scroll to position [1168, 0]
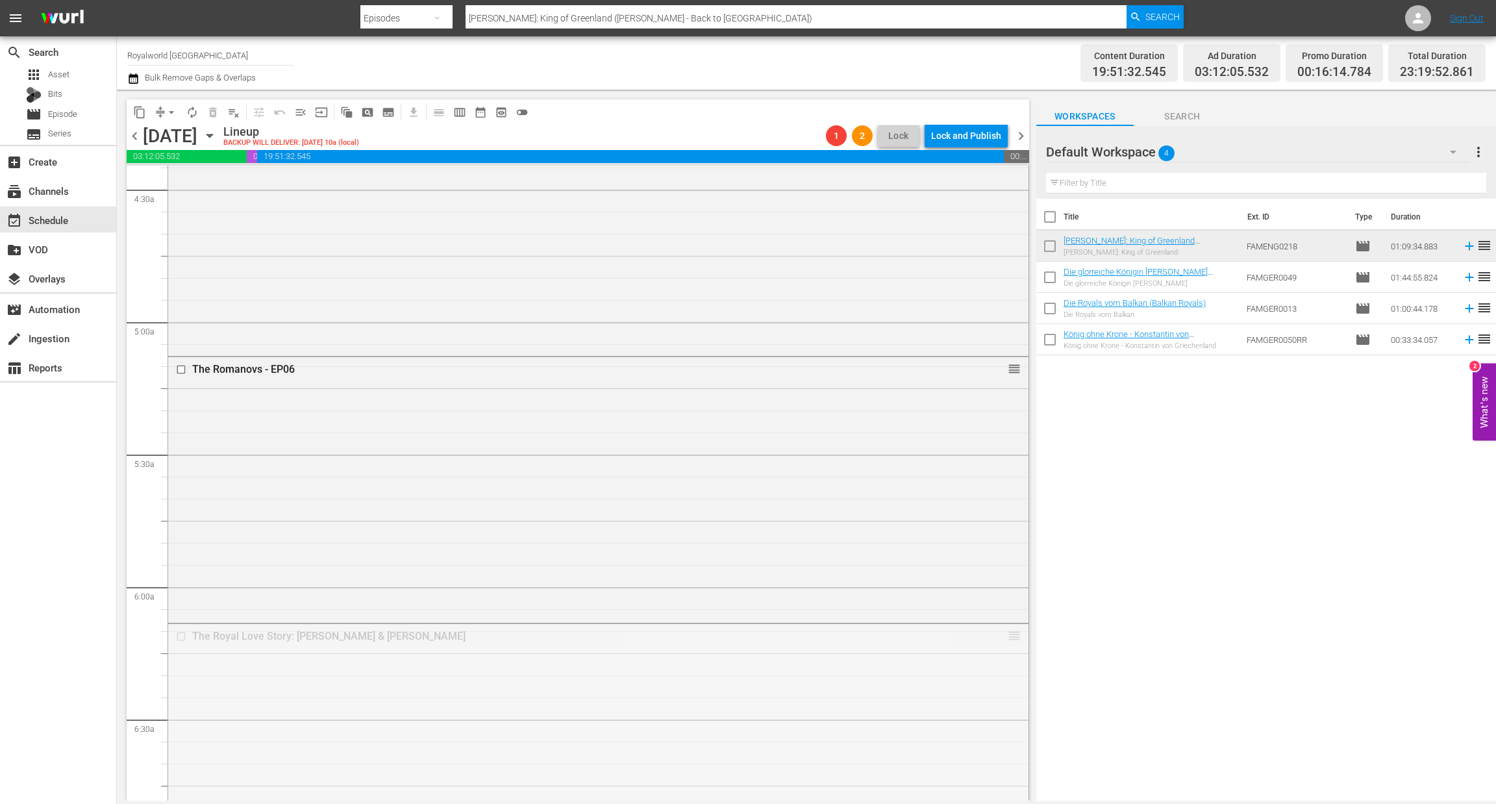
drag, startPoint x: 998, startPoint y: 640, endPoint x: 824, endPoint y: 281, distance: 399.1
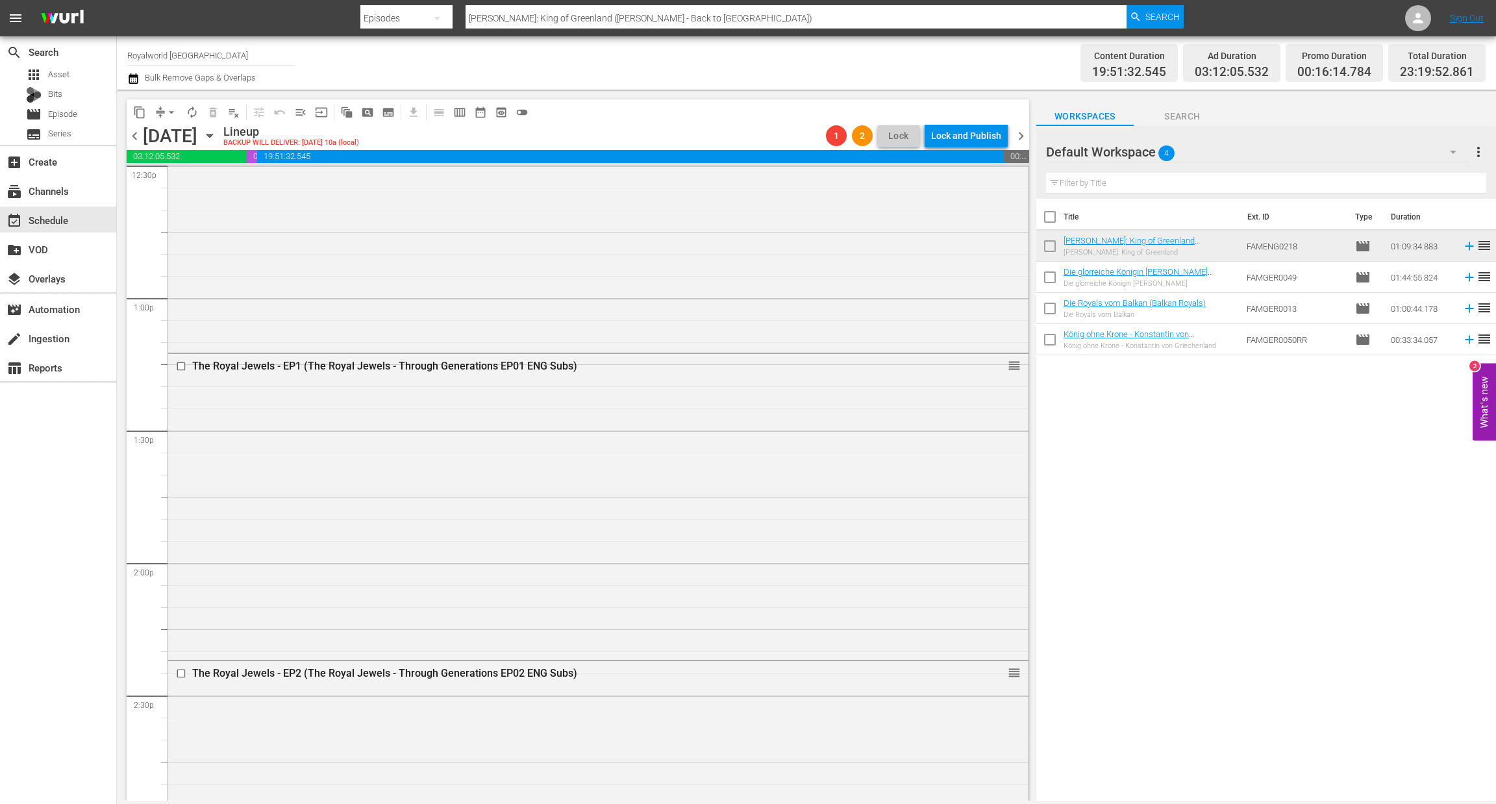
scroll to position [3409, 0]
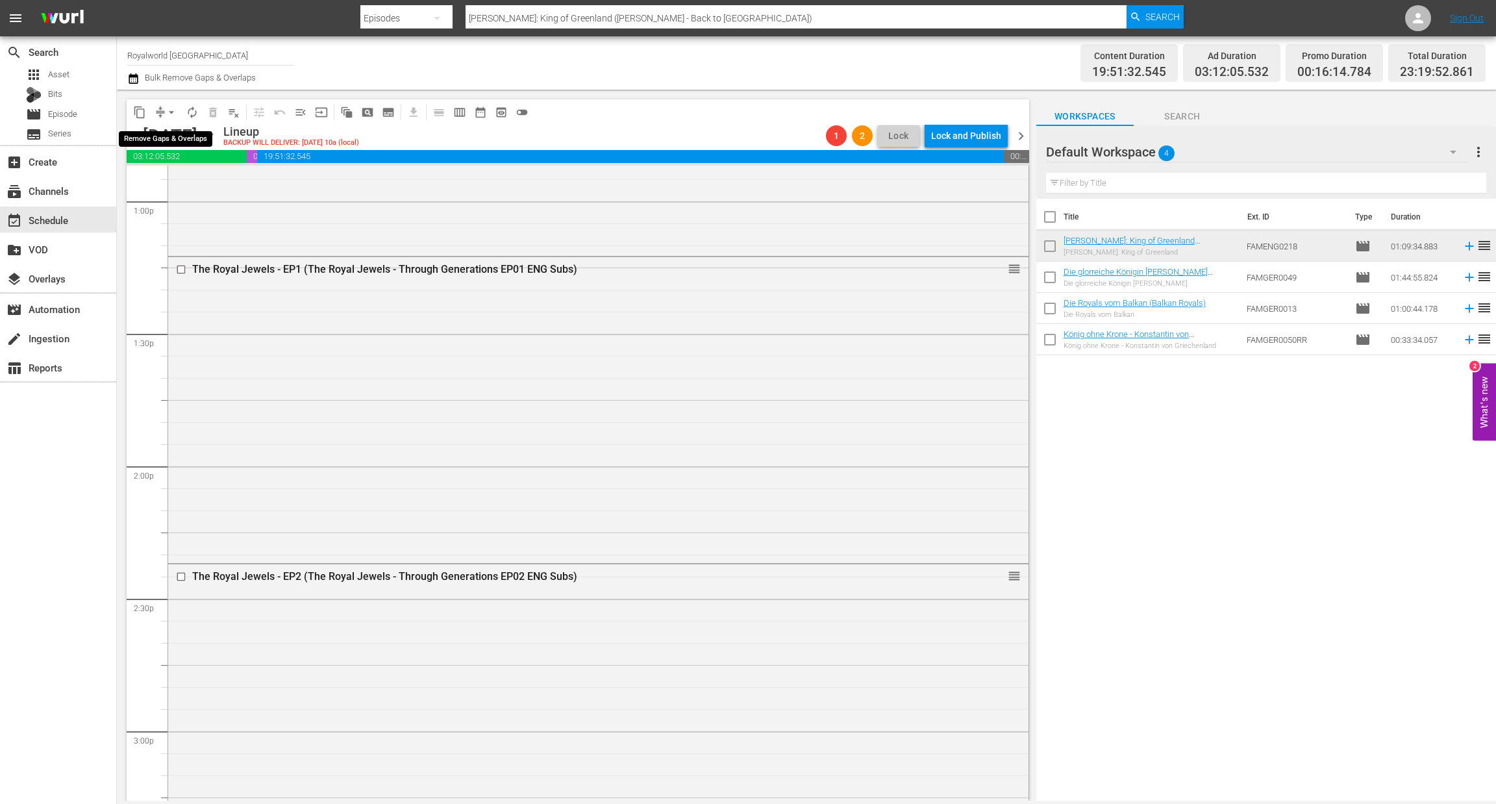
click at [174, 110] on span "arrow_drop_down" at bounding box center [171, 112] width 13 height 13
click at [180, 185] on li "Align to End of Previous Day" at bounding box center [172, 180] width 136 height 21
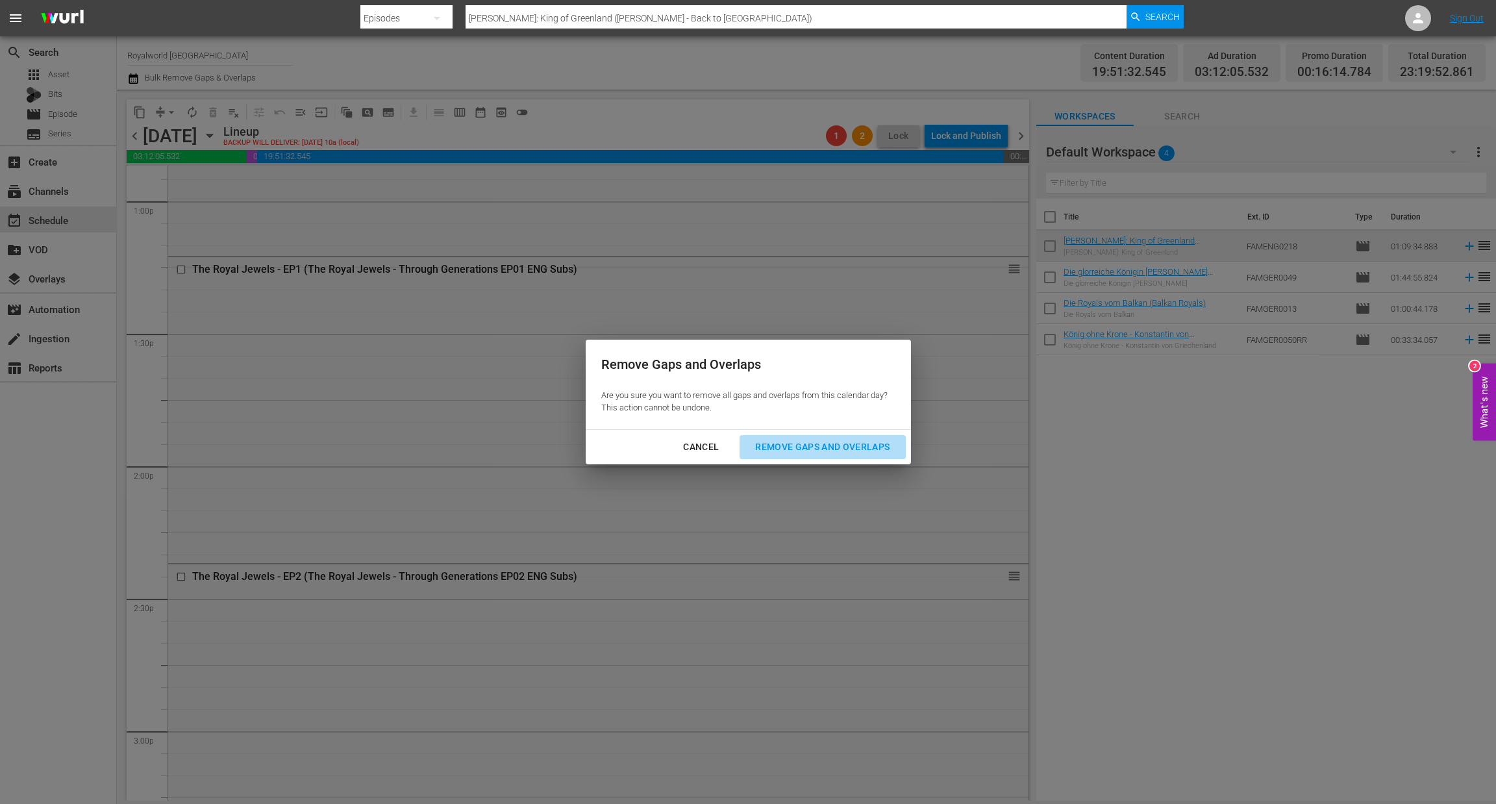
click at [848, 453] on div "Remove Gaps and Overlaps" at bounding box center [822, 447] width 155 height 16
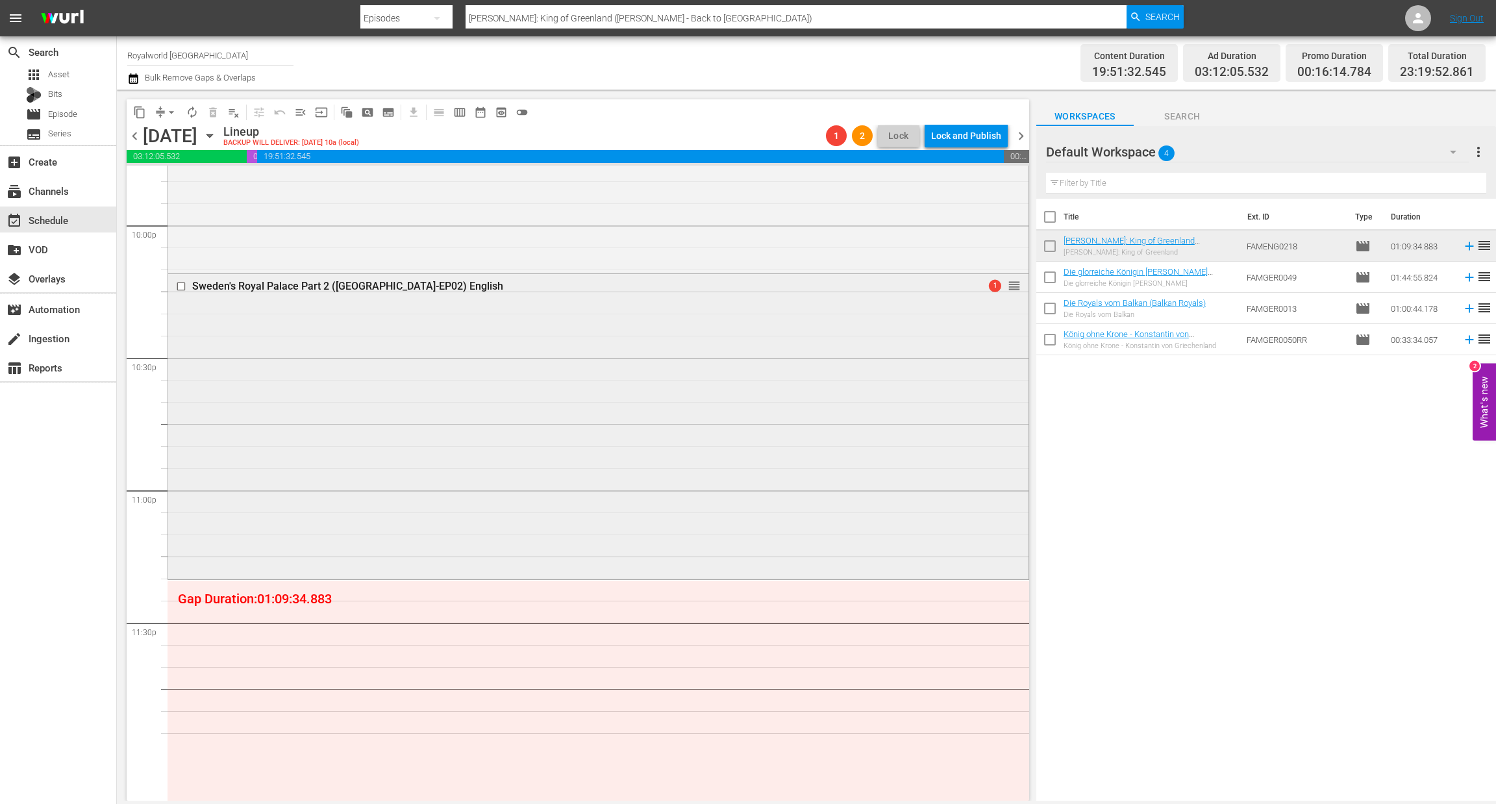
scroll to position [5856, 0]
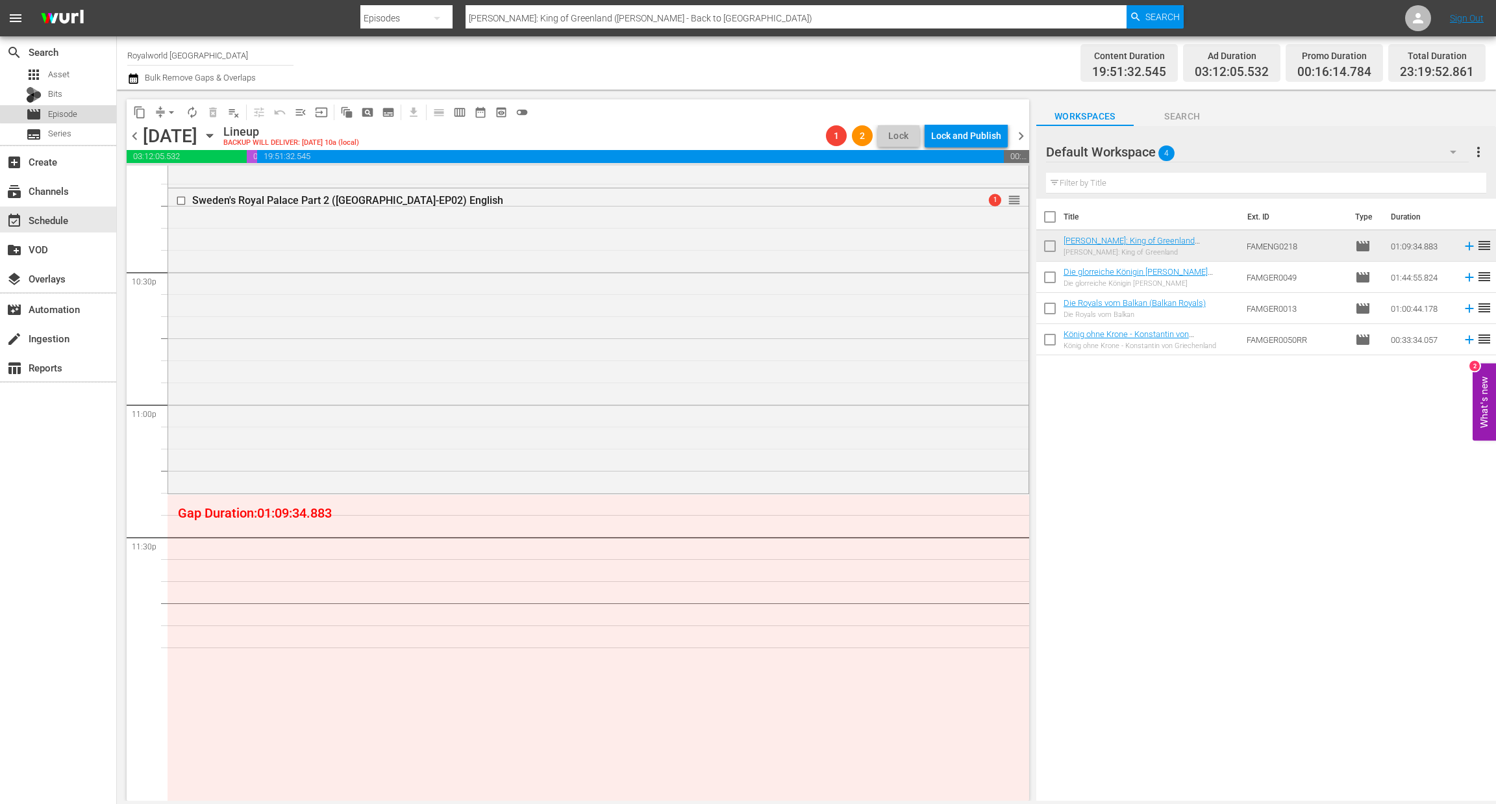
click at [62, 107] on div "movie Episode" at bounding box center [51, 114] width 51 height 18
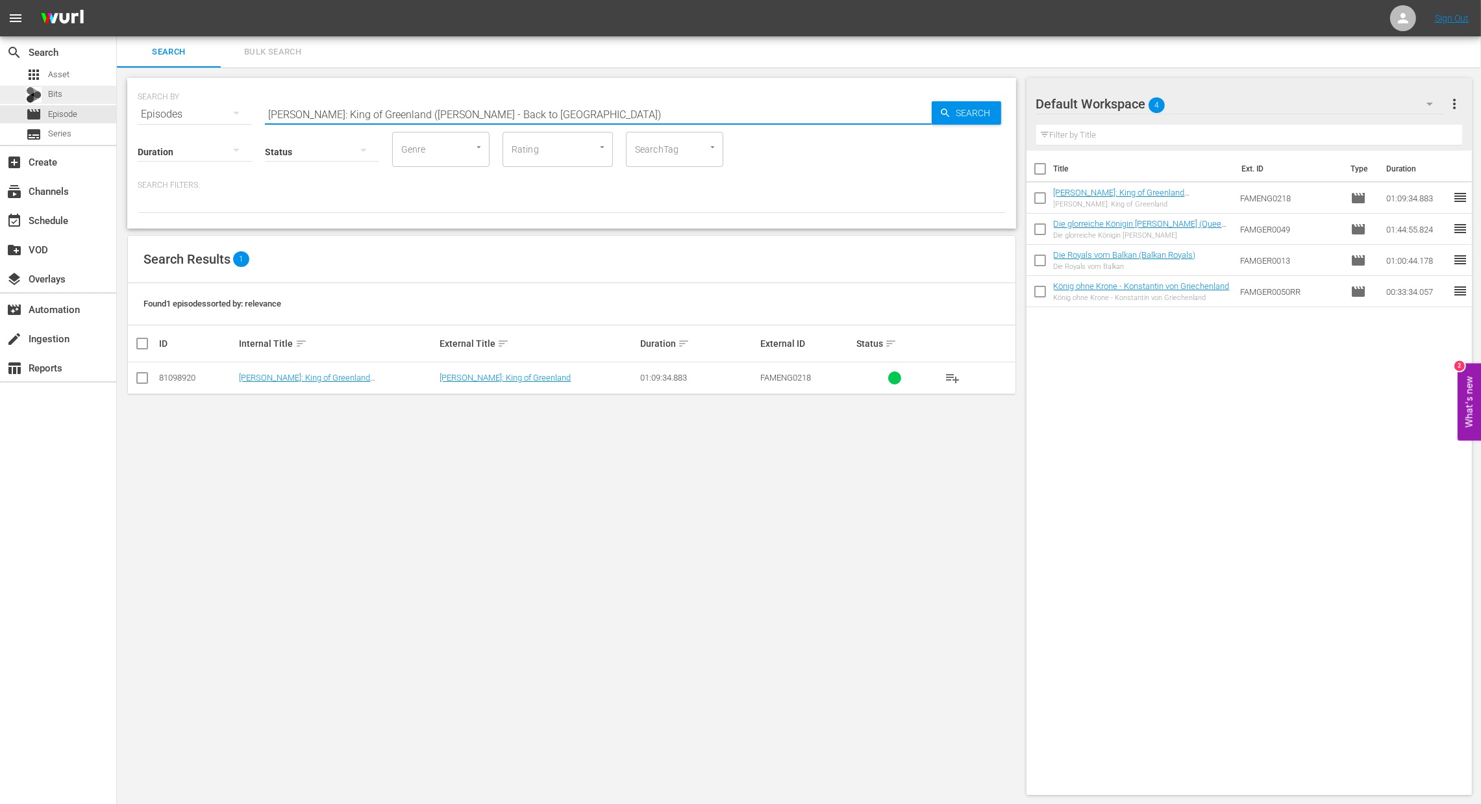
paste input "Extraordinary Royal Wedding"
drag, startPoint x: 107, startPoint y: 105, endPoint x: 0, endPoint y: 101, distance: 106.6
click at [117, 0] on div "search Search apps Asset Bits movie Episode subtitles Series add_box Create sub…" at bounding box center [799, 0] width 1365 height 0
type input "Extraordinary Royal Wedding"
click at [940, 109] on icon "button" at bounding box center [946, 113] width 12 height 12
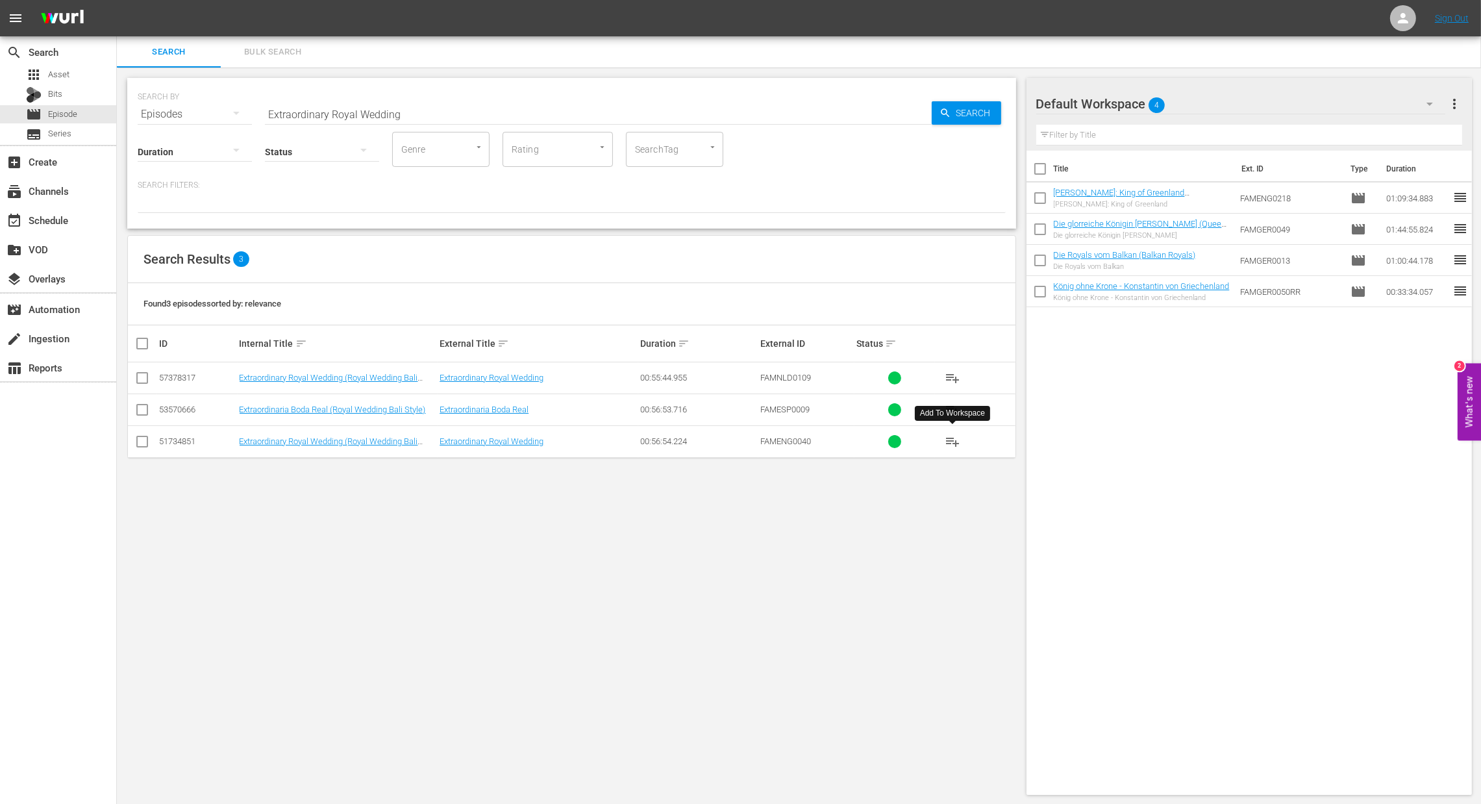
click at [961, 442] on button "playlist_add" at bounding box center [952, 441] width 31 height 31
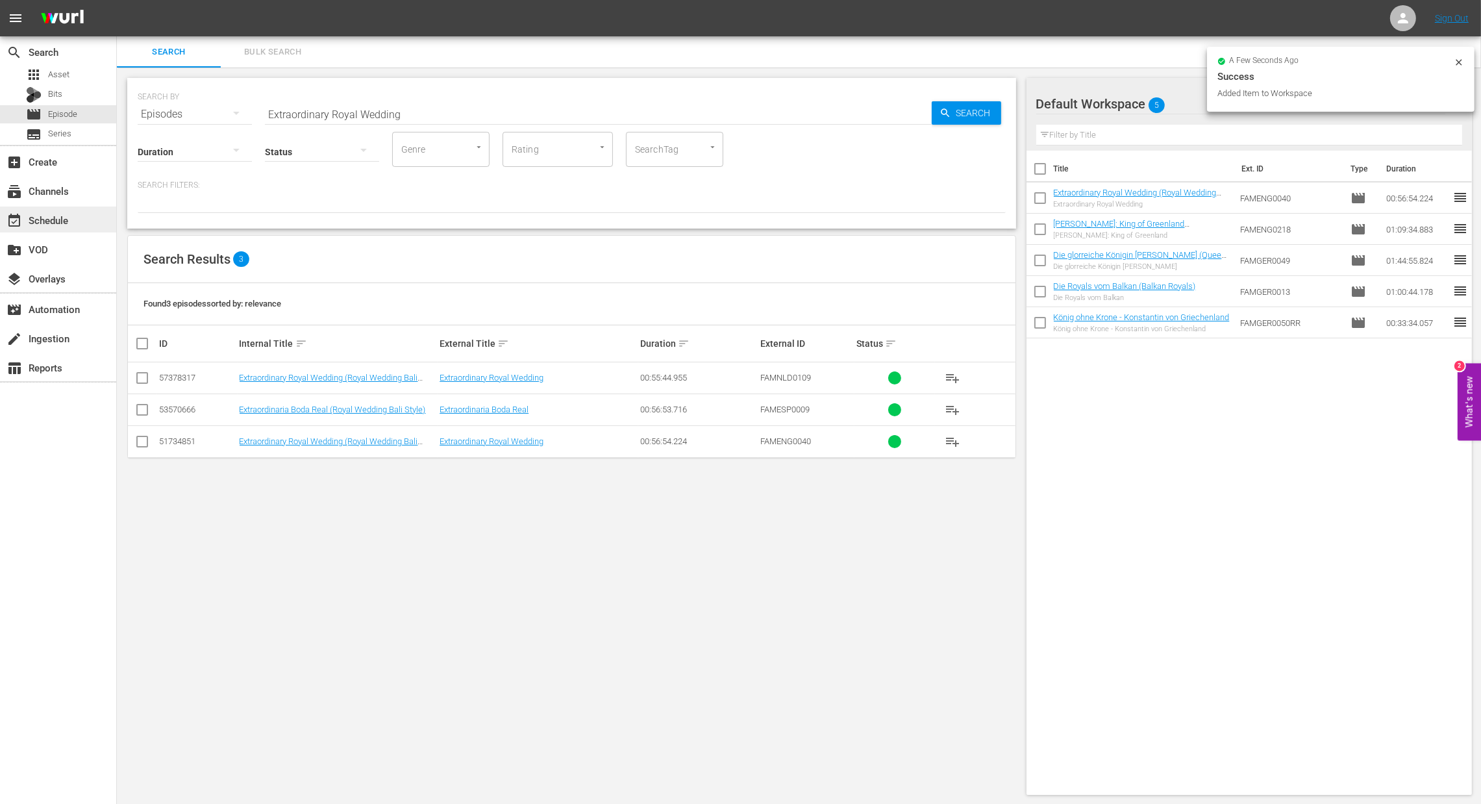
click at [73, 216] on div "event_available Schedule" at bounding box center [58, 220] width 116 height 26
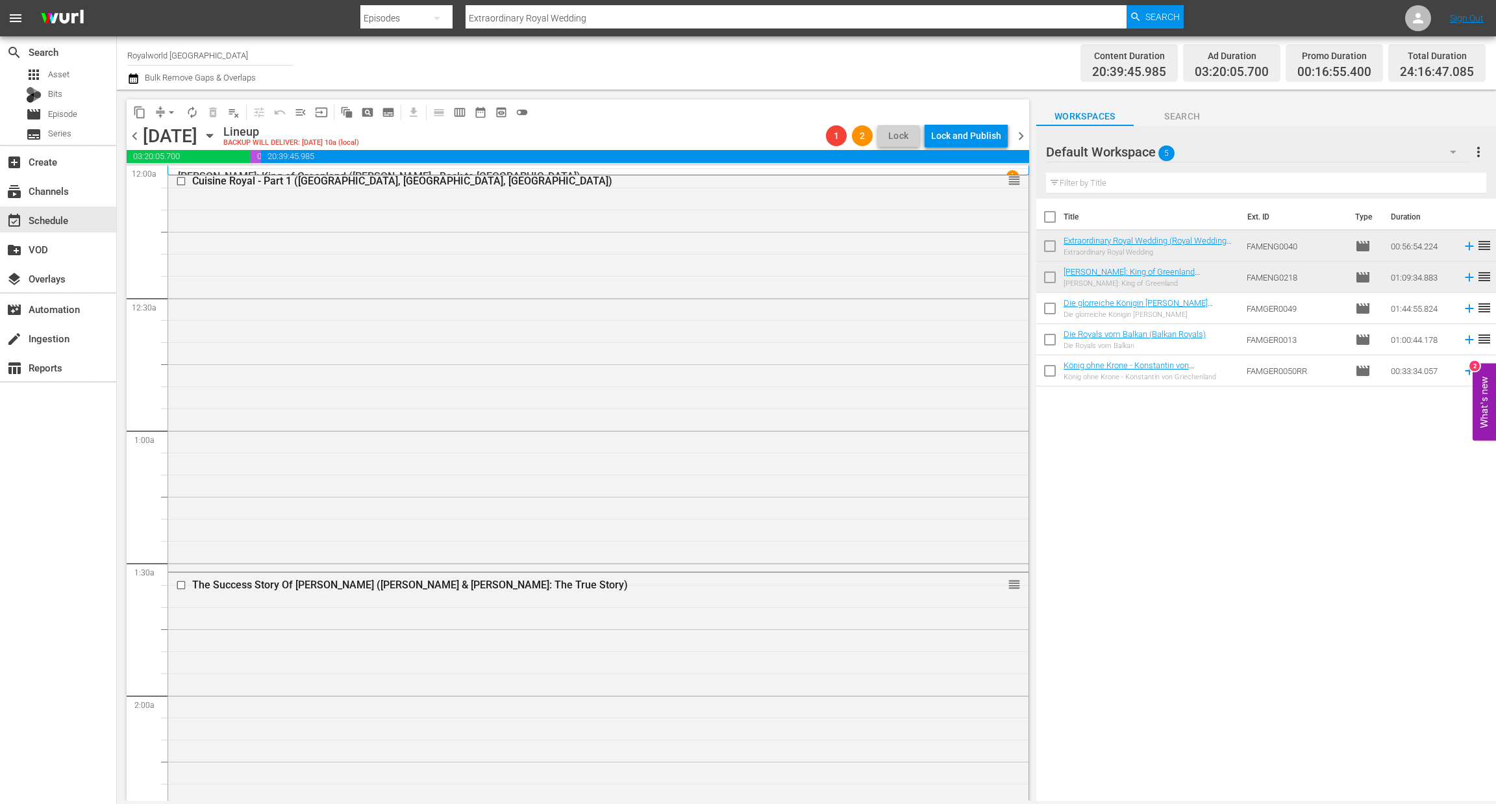
click at [1022, 130] on span "chevron_right" at bounding box center [1021, 136] width 16 height 16
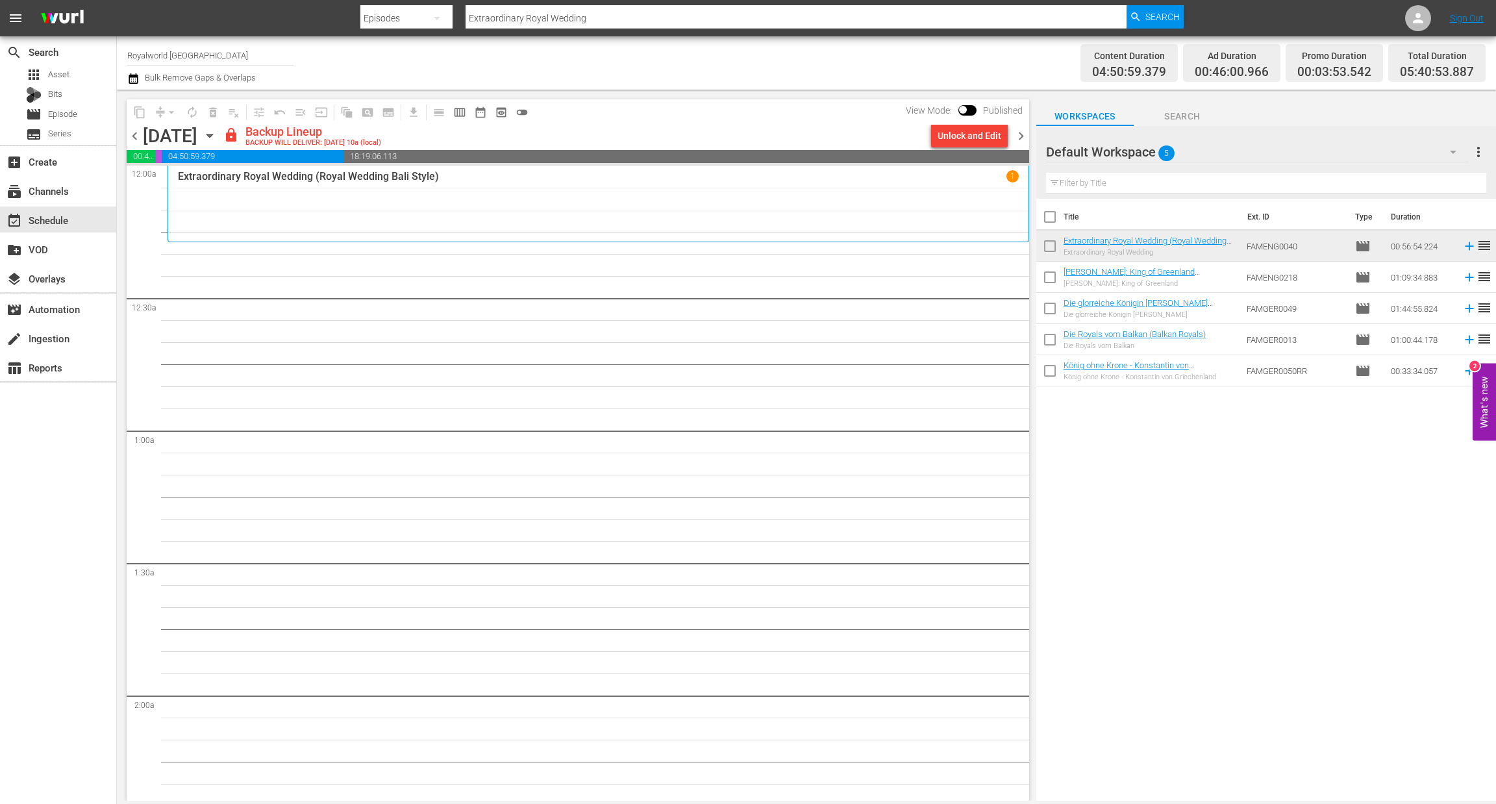
click at [953, 138] on div "Unlock and Edit" at bounding box center [970, 135] width 64 height 23
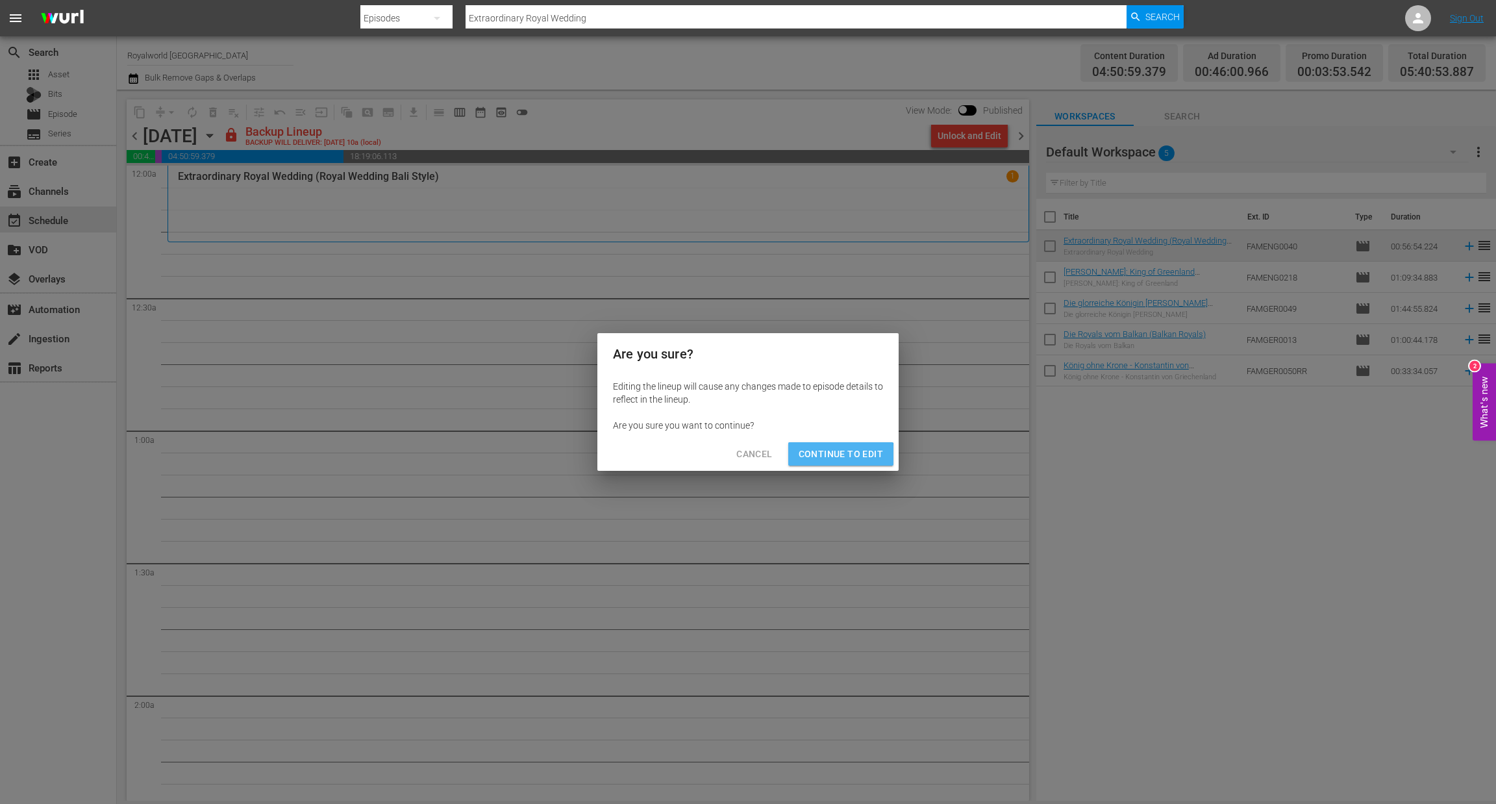
drag, startPoint x: 816, startPoint y: 456, endPoint x: 807, endPoint y: 453, distance: 9.5
click at [816, 456] on span "Continue to Edit" at bounding box center [841, 454] width 84 height 16
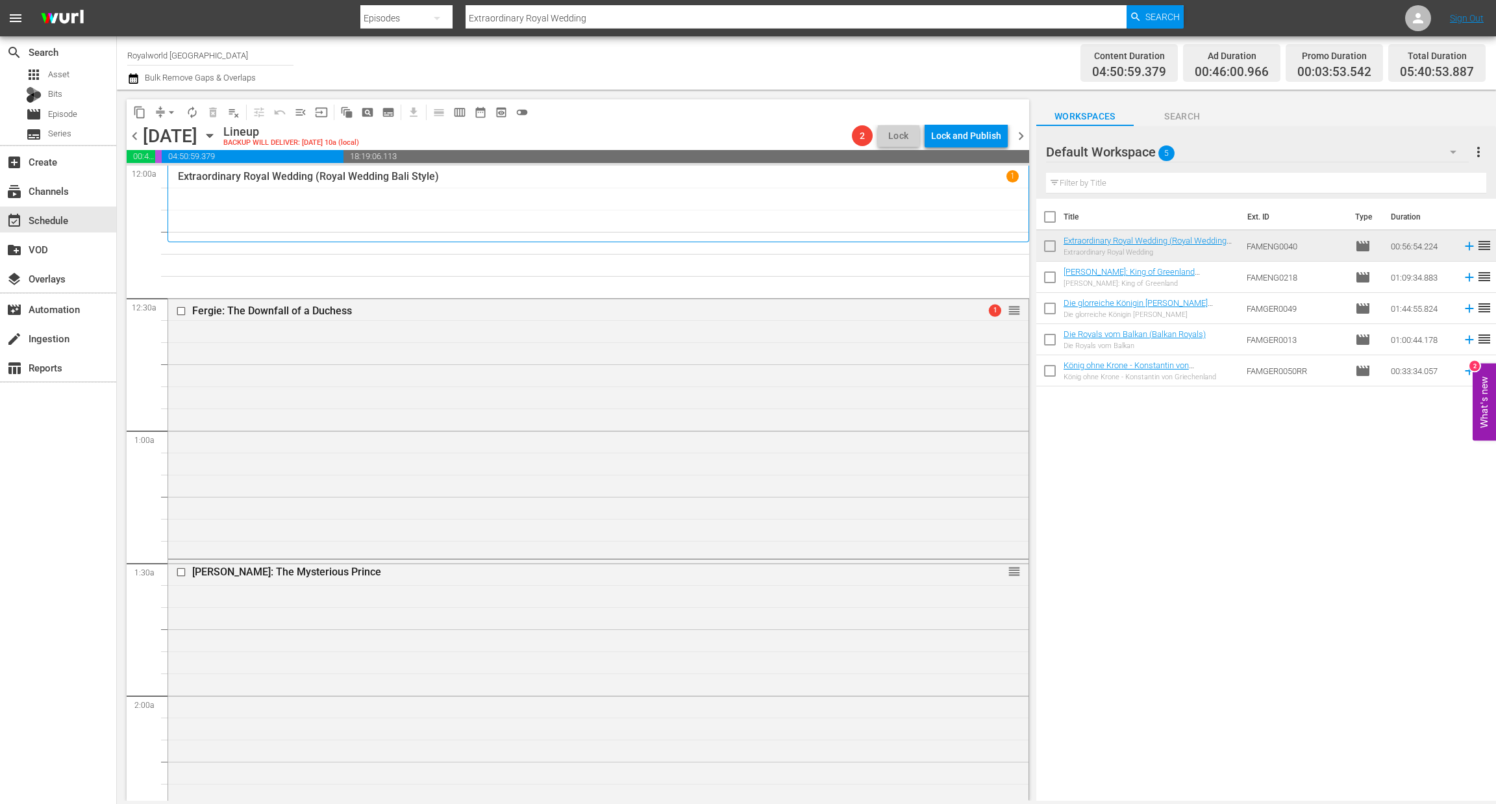
click at [131, 138] on span "chevron_left" at bounding box center [135, 136] width 16 height 16
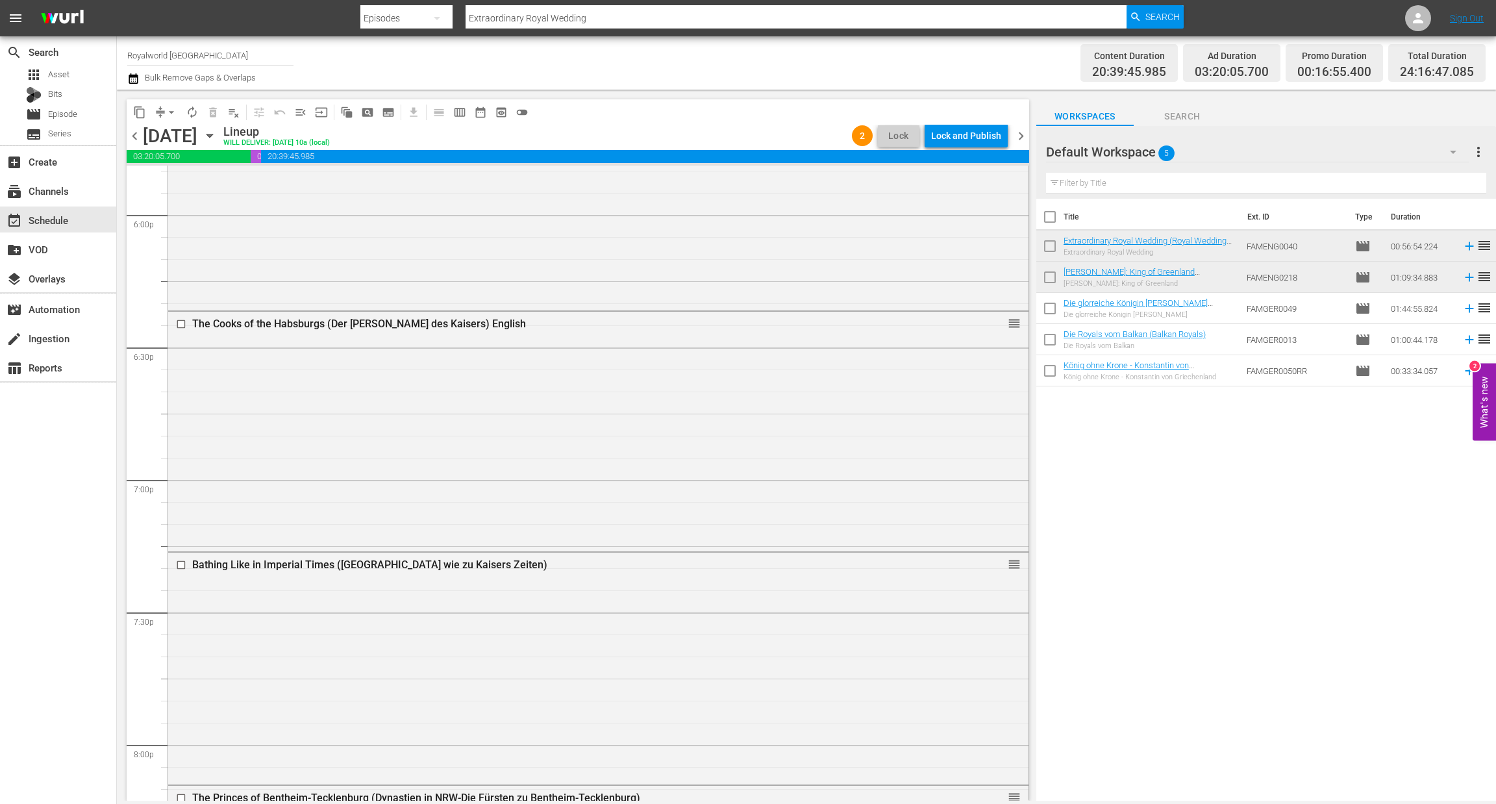
scroll to position [5801, 0]
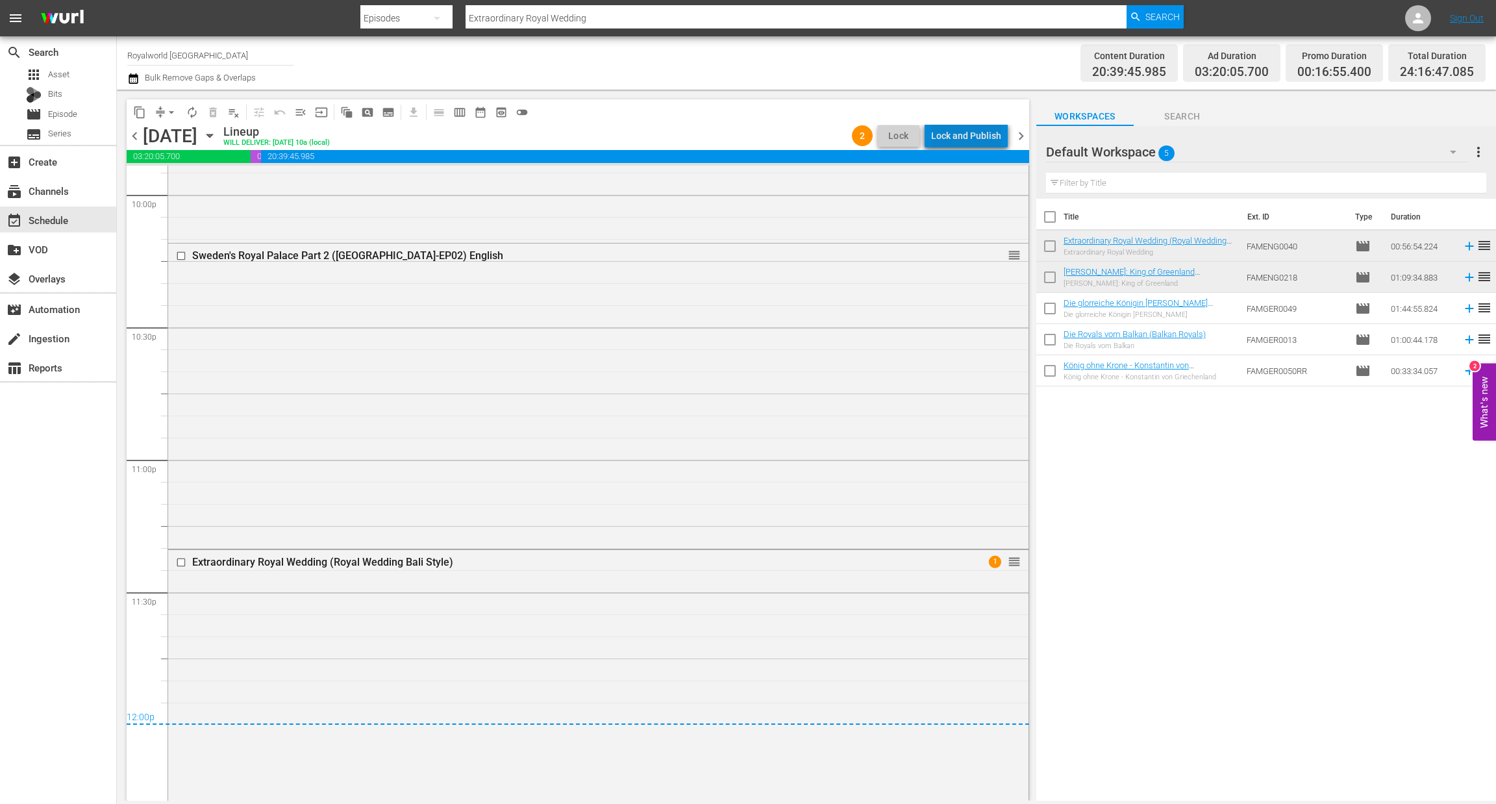
click at [975, 132] on div "Lock and Publish" at bounding box center [966, 135] width 70 height 23
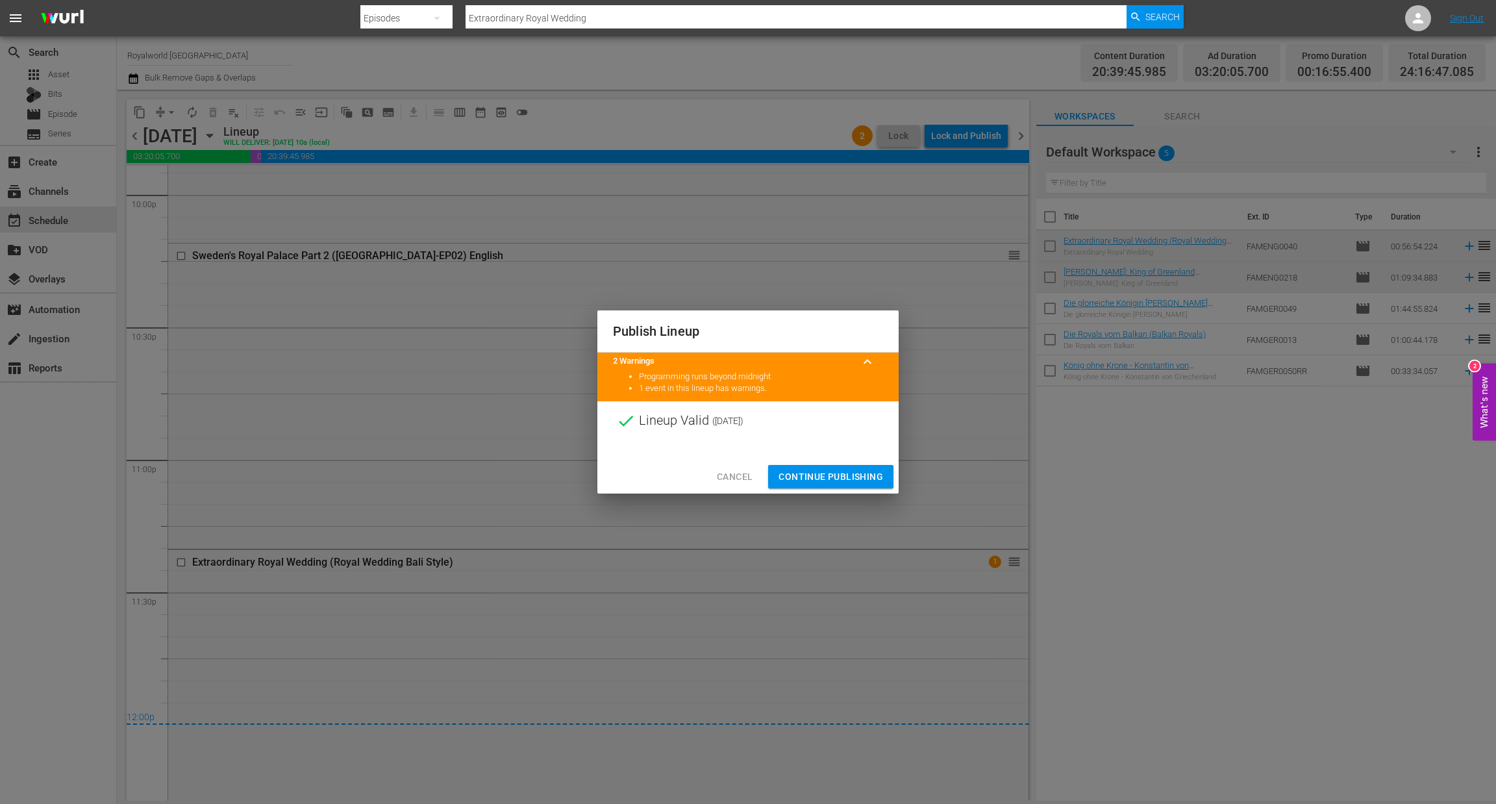
click at [833, 477] on span "Continue Publishing" at bounding box center [831, 477] width 105 height 16
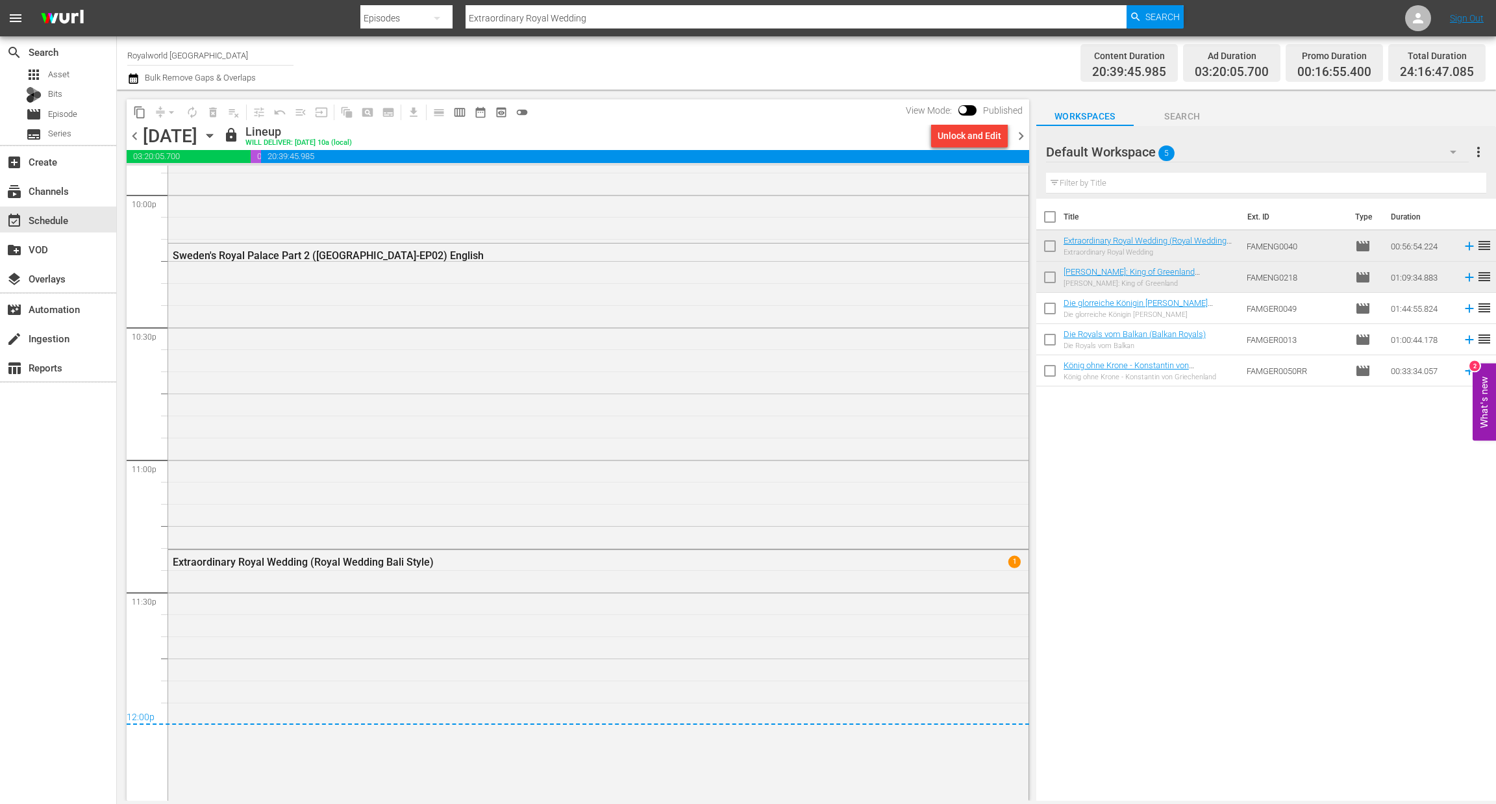
click at [139, 136] on span "chevron_left" at bounding box center [135, 136] width 16 height 16
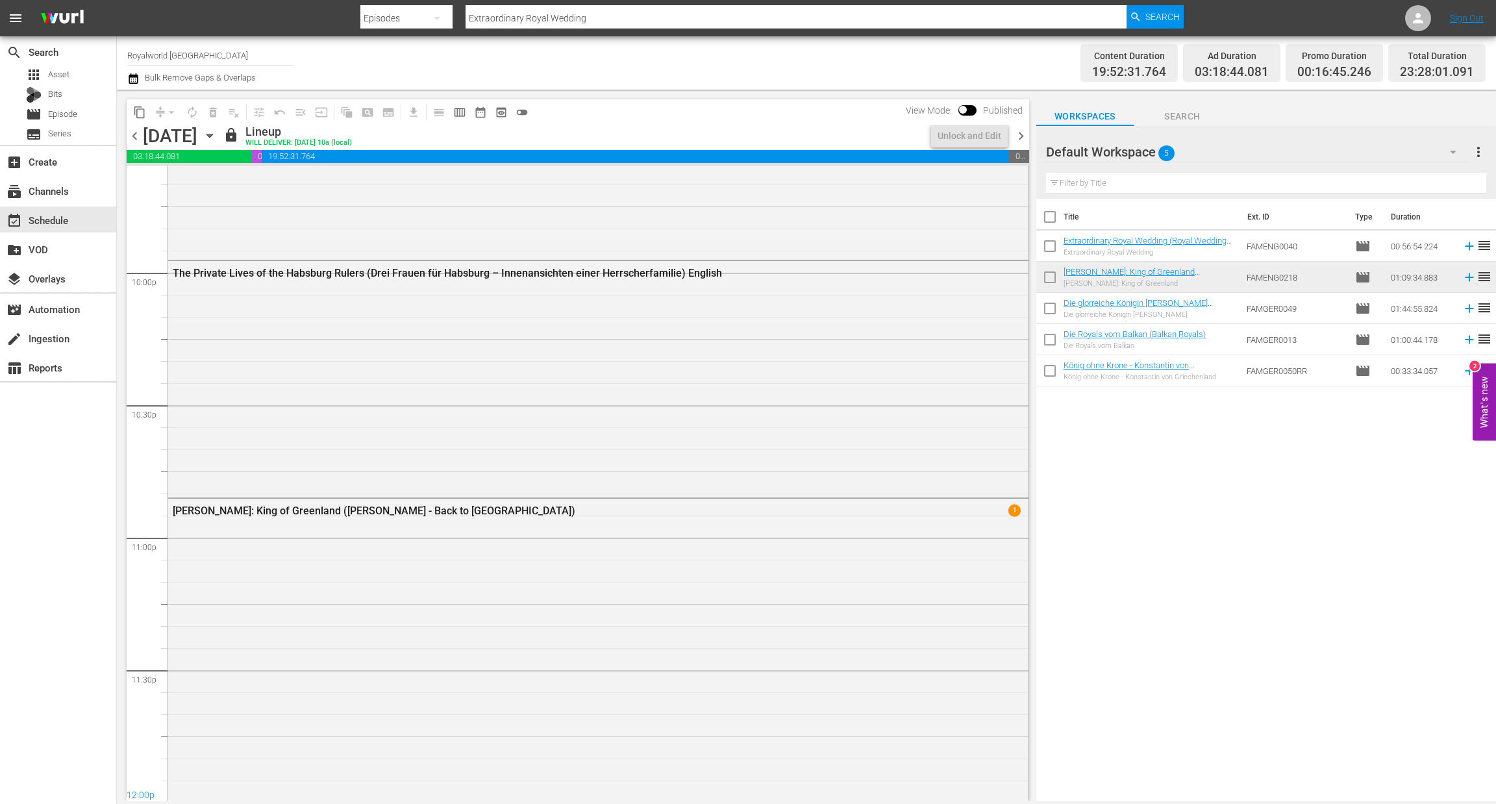
scroll to position [5726, 0]
